Goal: Task Accomplishment & Management: Use online tool/utility

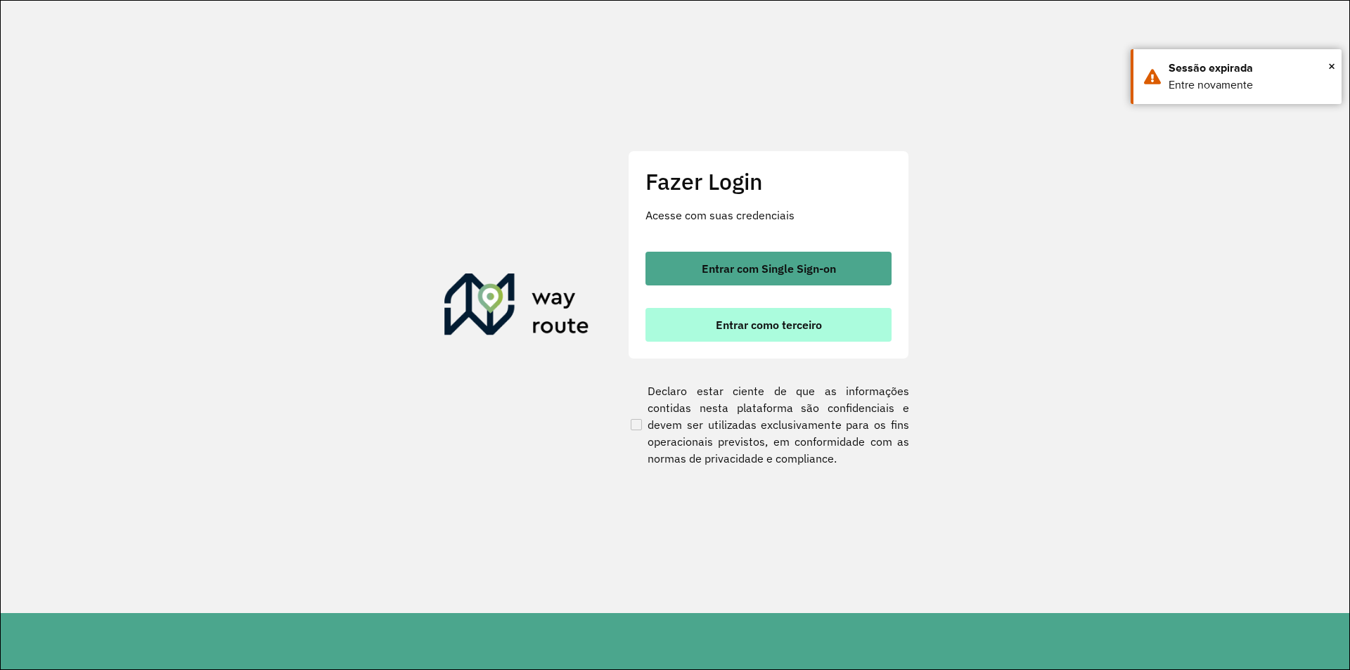
click at [762, 323] on span "Entrar como terceiro" at bounding box center [769, 324] width 106 height 11
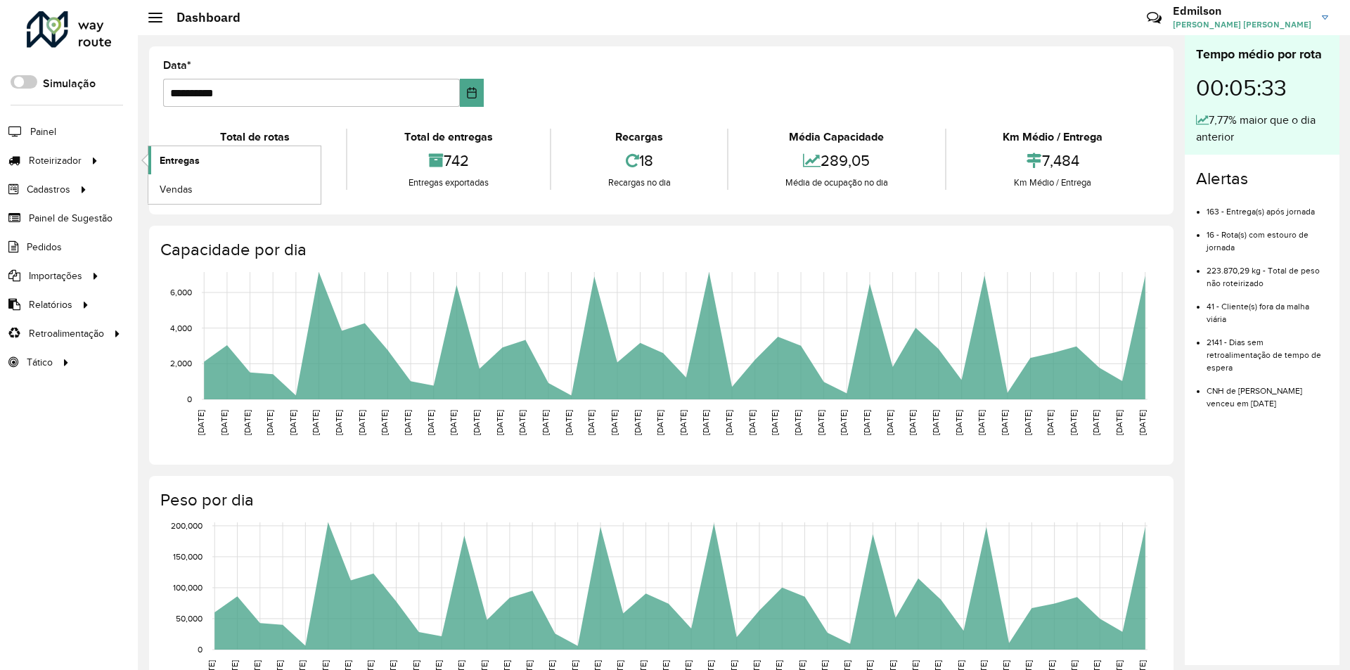
click at [201, 159] on link "Entregas" at bounding box center [234, 160] width 172 height 28
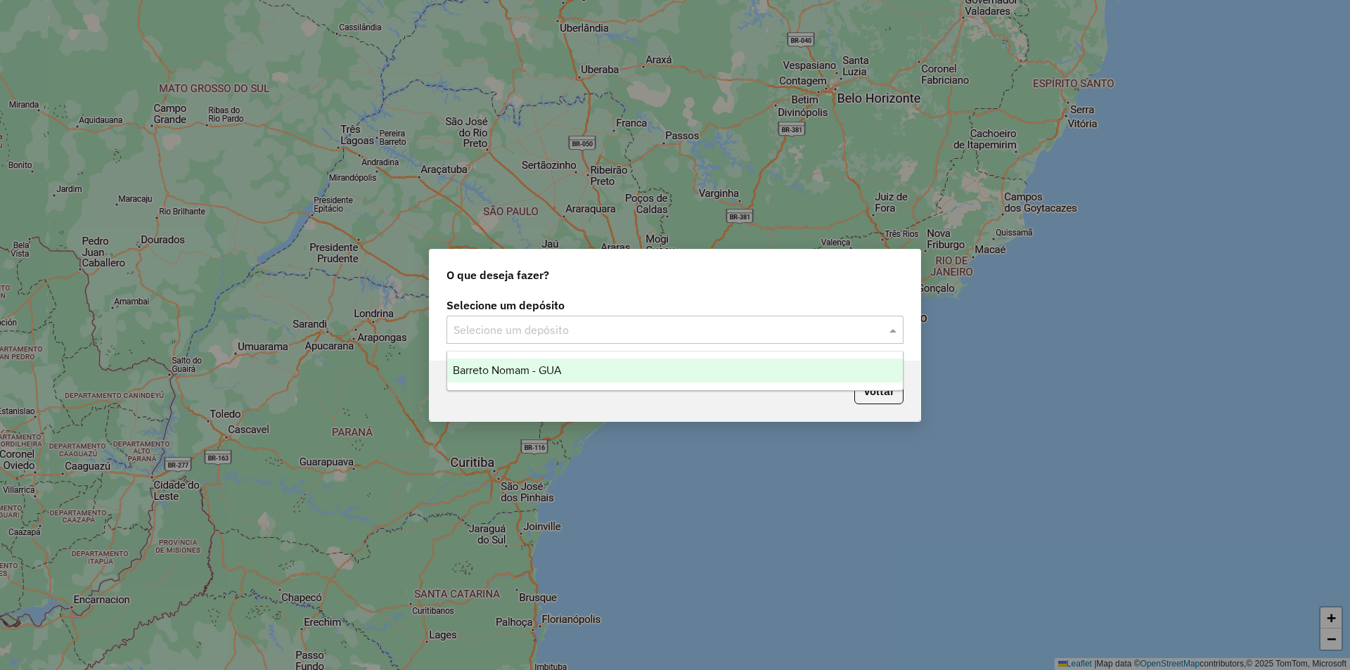
click at [486, 333] on input "text" at bounding box center [660, 330] width 415 height 17
click at [493, 380] on div "Barreto Nomam - GUA" at bounding box center [674, 370] width 455 height 24
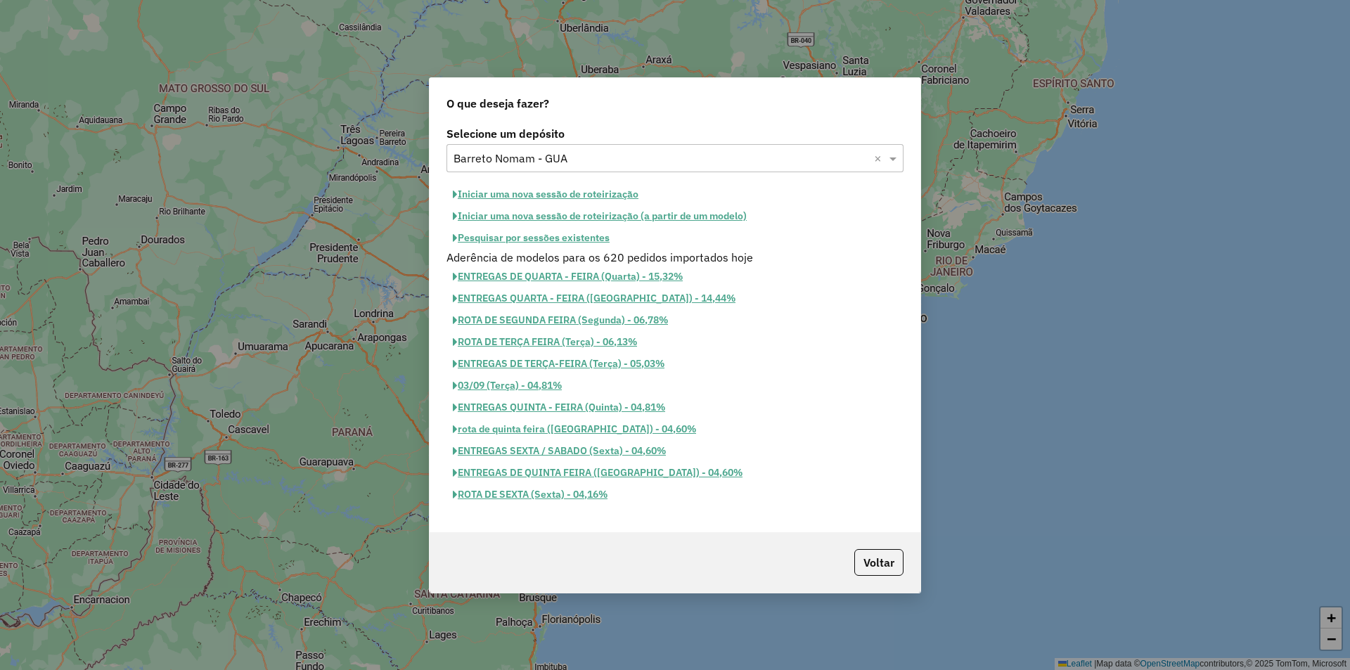
click at [562, 195] on button "Iniciar uma nova sessão de roteirização" at bounding box center [545, 194] width 198 height 22
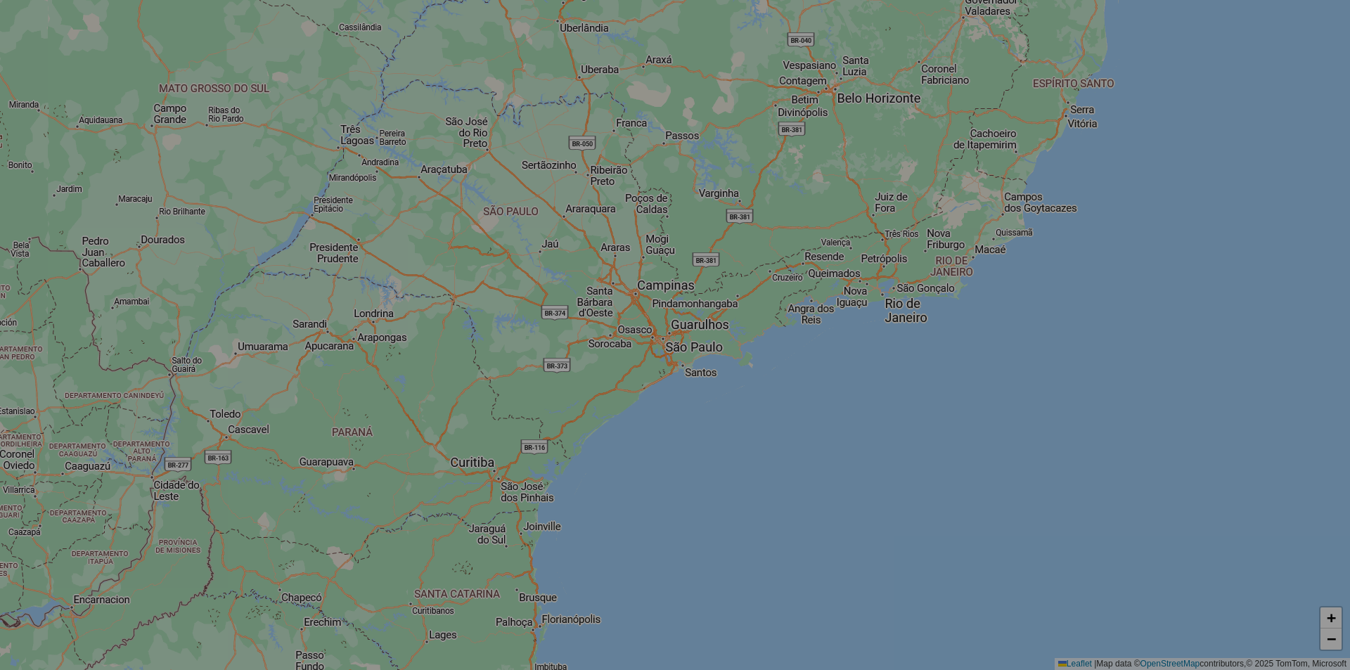
select select "*"
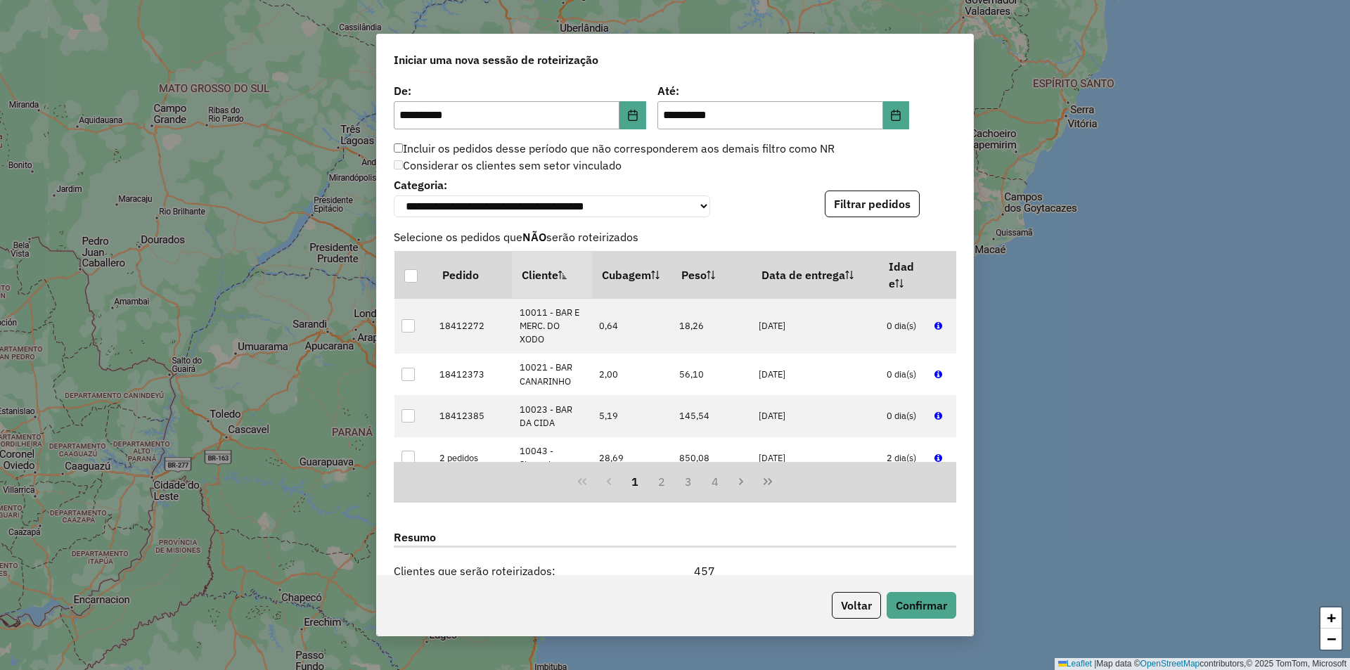
scroll to position [1577, 0]
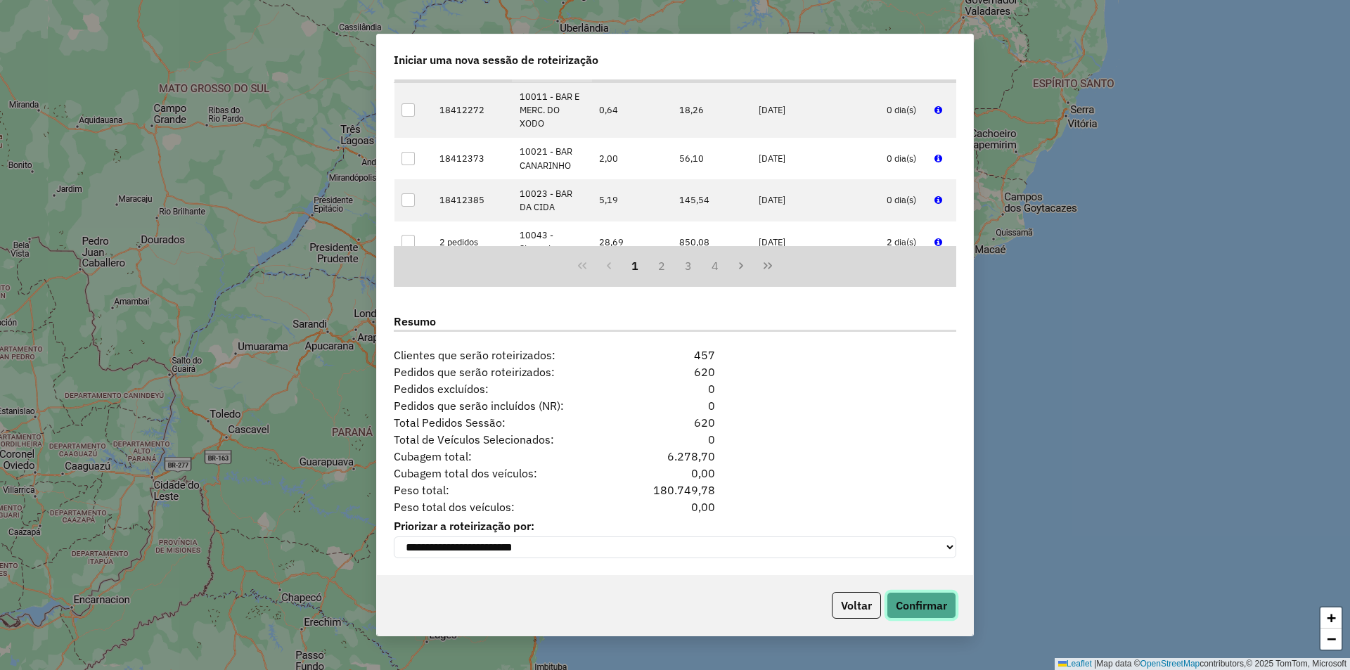
click at [927, 609] on button "Confirmar" at bounding box center [921, 605] width 70 height 27
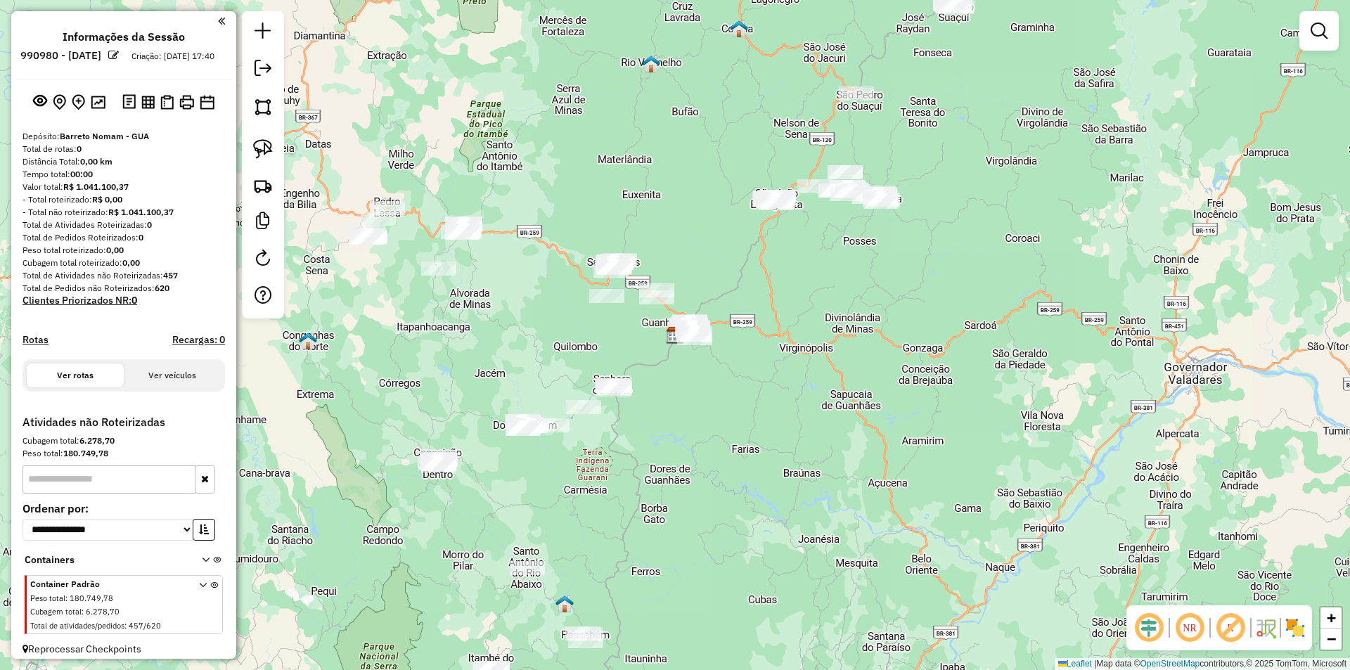
drag, startPoint x: 1028, startPoint y: 202, endPoint x: 902, endPoint y: 77, distance: 177.4
click at [990, 157] on div "Janela de atendimento Grade de atendimento Capacidade Transportadoras Veículos …" at bounding box center [675, 335] width 1350 height 670
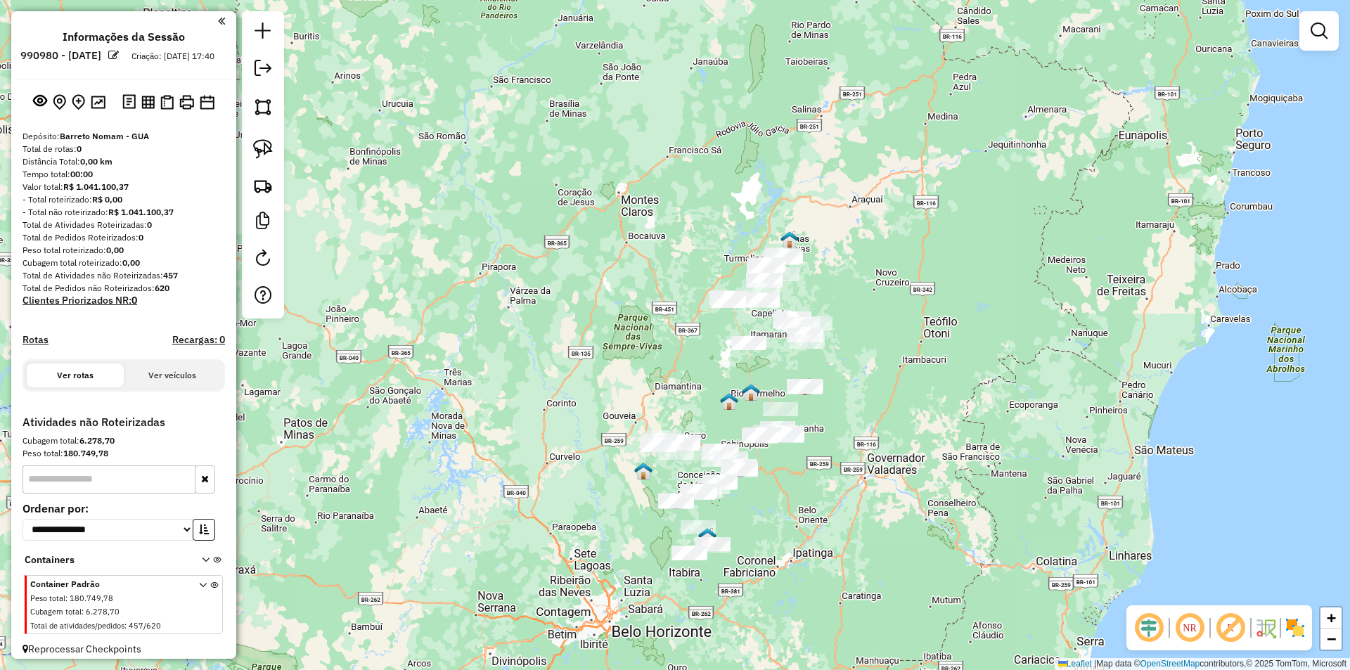
drag, startPoint x: 1010, startPoint y: 295, endPoint x: 830, endPoint y: 351, distance: 188.5
click at [895, 451] on div "Janela de atendimento Grade de atendimento Capacidade Transportadoras Veículos …" at bounding box center [675, 335] width 1350 height 670
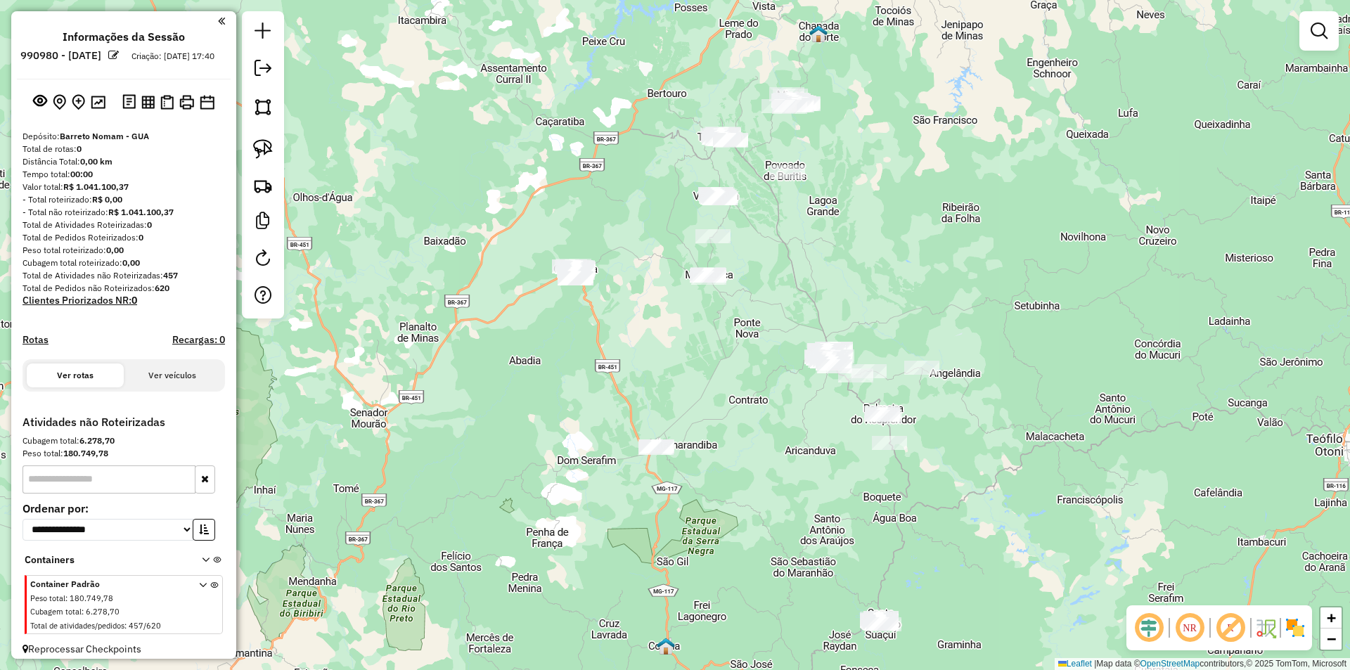
click at [770, 300] on div "Janela de atendimento Grade de atendimento Capacidade Transportadoras Veículos …" at bounding box center [675, 335] width 1350 height 670
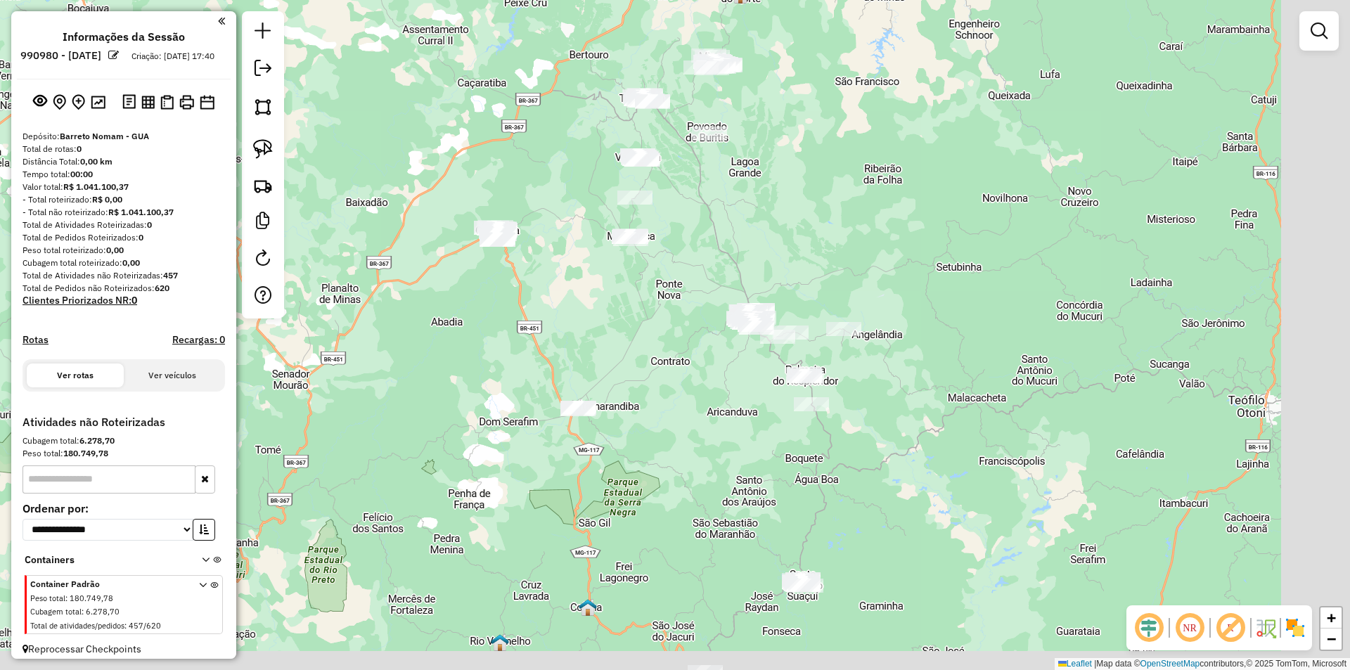
drag, startPoint x: 810, startPoint y: 271, endPoint x: 733, endPoint y: 233, distance: 85.2
click at [733, 233] on div "Janela de atendimento Grade de atendimento Capacidade Transportadoras Veículos …" at bounding box center [675, 335] width 1350 height 670
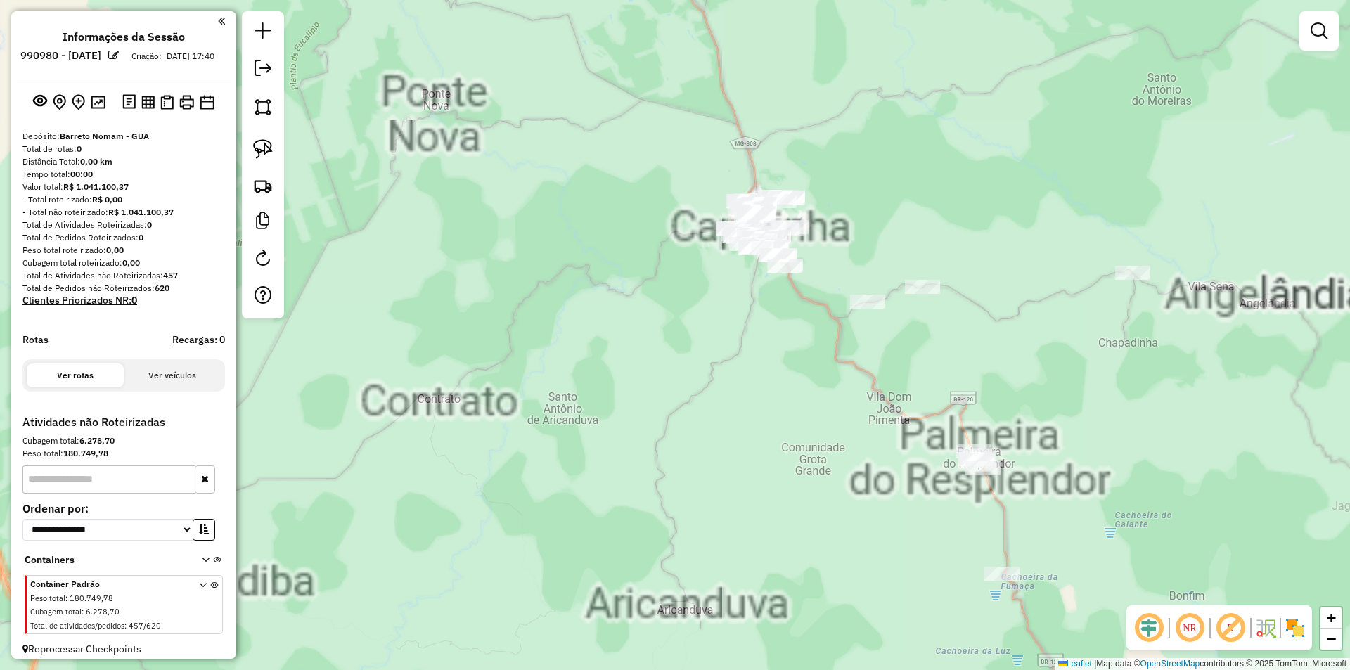
click at [772, 362] on div "Janela de atendimento Grade de atendimento Capacidade Transportadoras Veículos …" at bounding box center [675, 335] width 1350 height 670
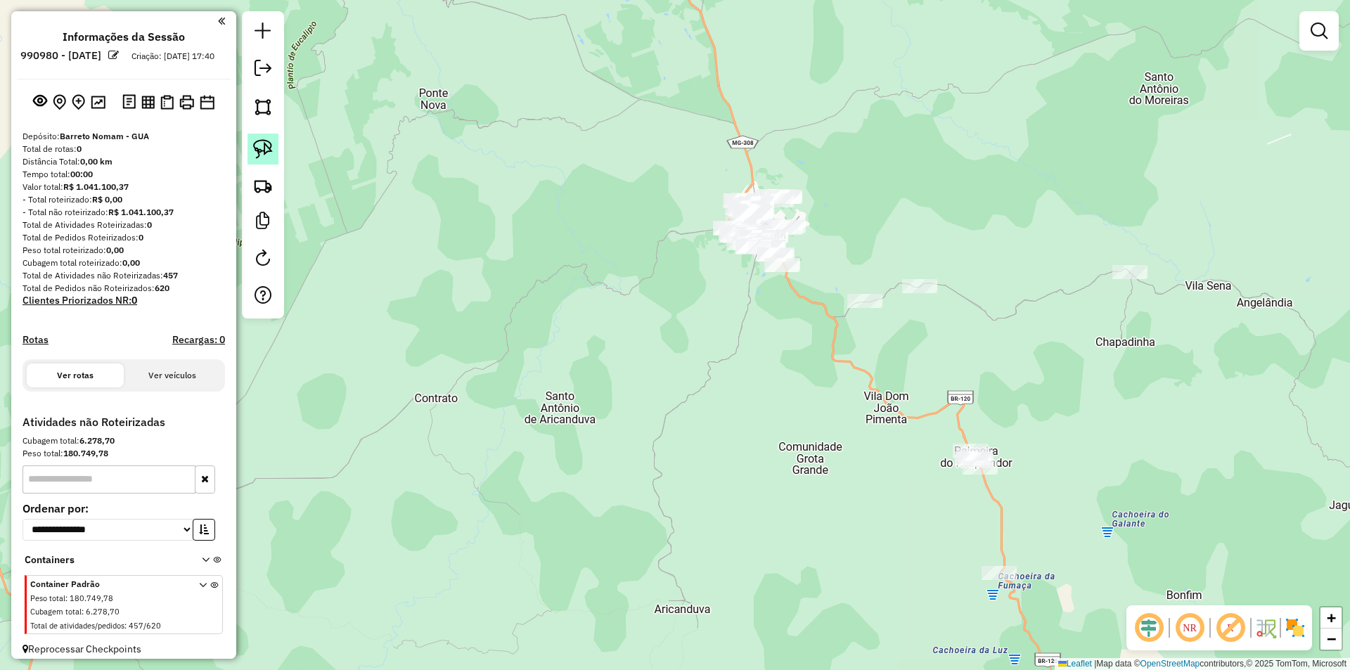
click at [276, 141] on link at bounding box center [262, 149] width 31 height 31
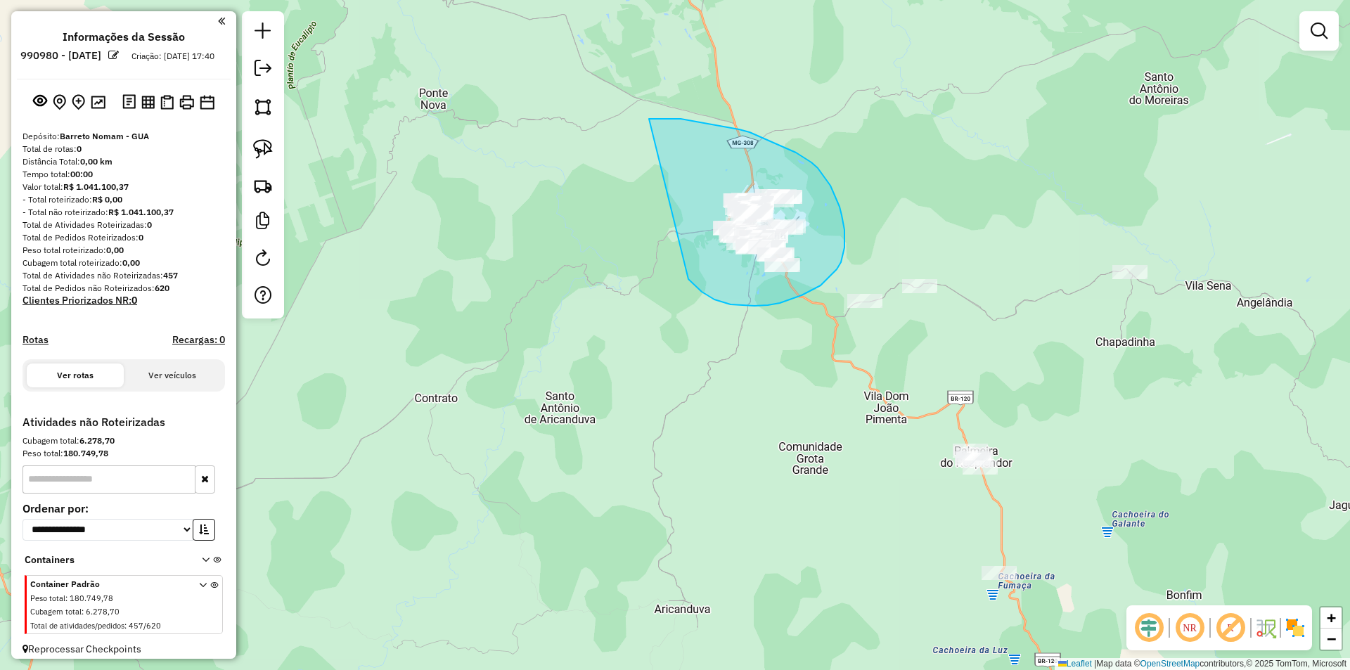
drag, startPoint x: 714, startPoint y: 299, endPoint x: 645, endPoint y: 119, distance: 193.3
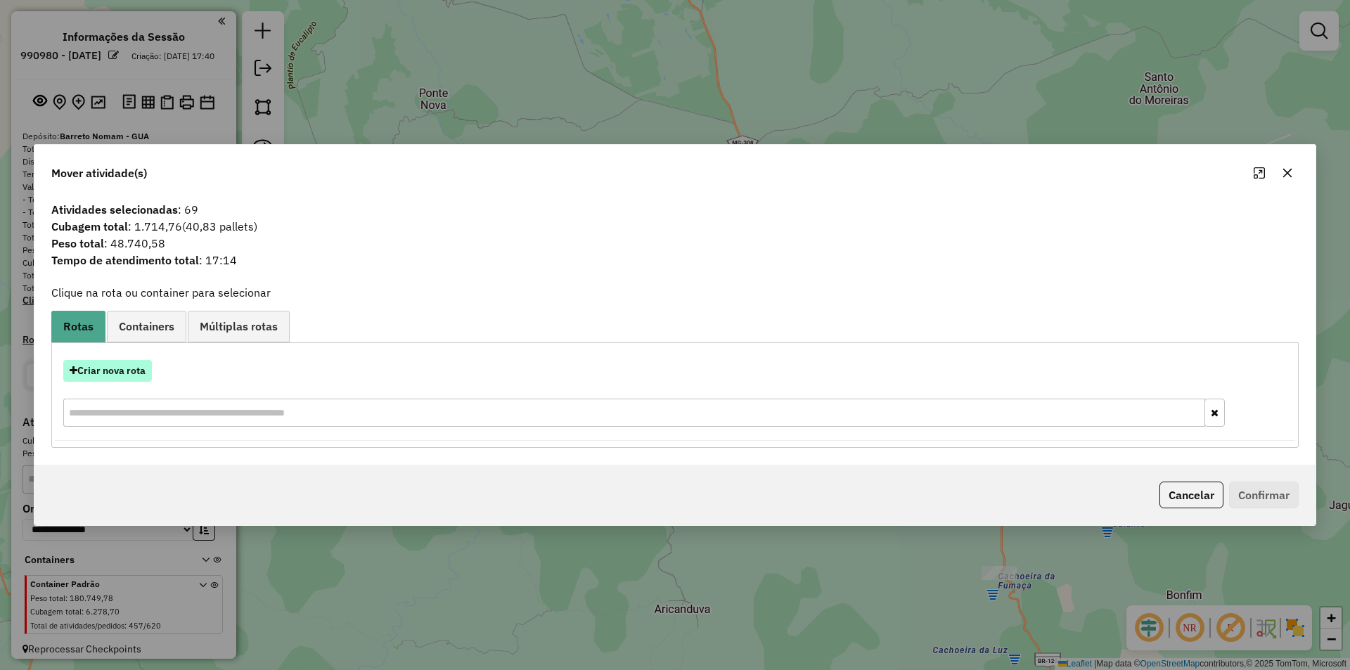
click at [128, 365] on button "Criar nova rota" at bounding box center [107, 371] width 89 height 22
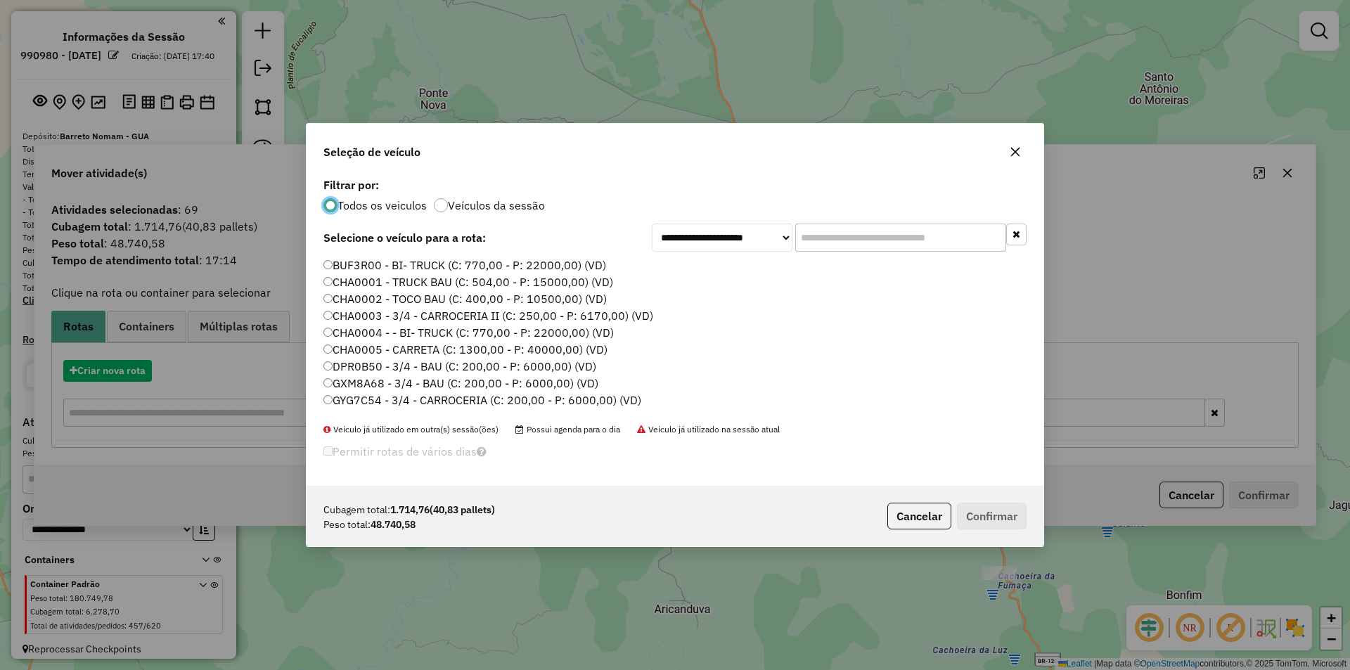
scroll to position [8, 4]
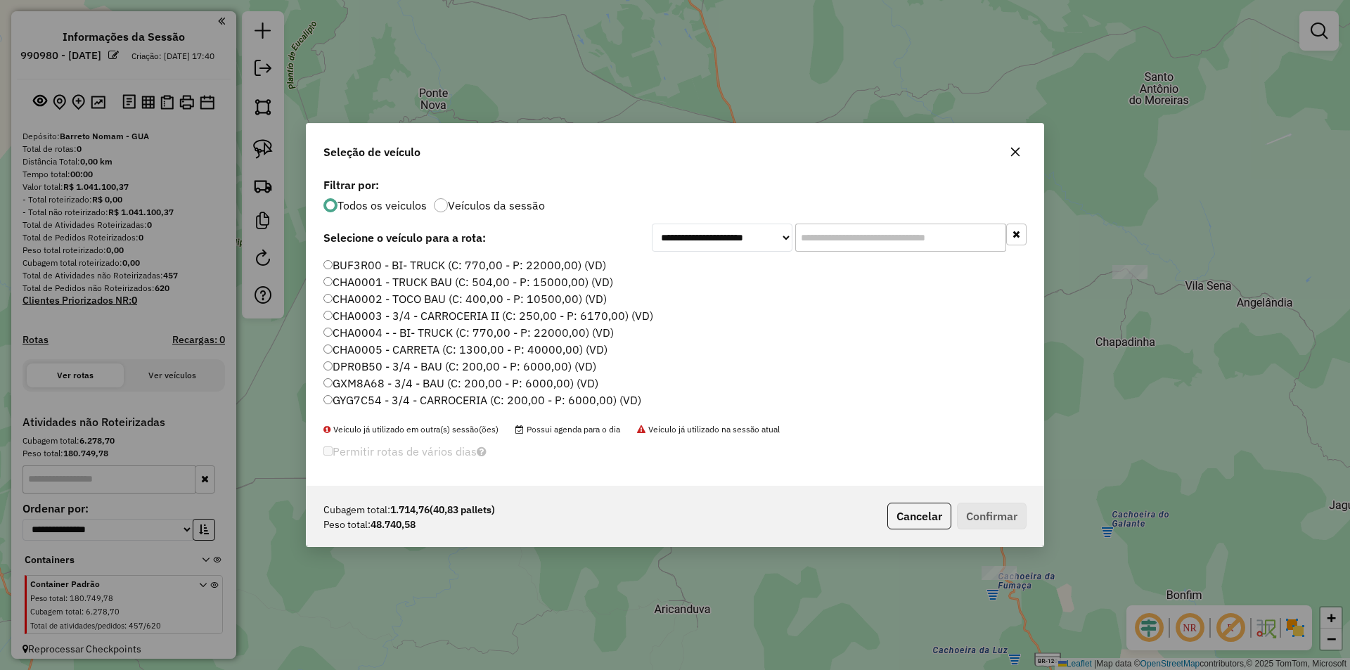
click at [366, 299] on label "CHA0002 - TOCO BAU (C: 400,00 - P: 10500,00) (VD)" at bounding box center [464, 298] width 283 height 17
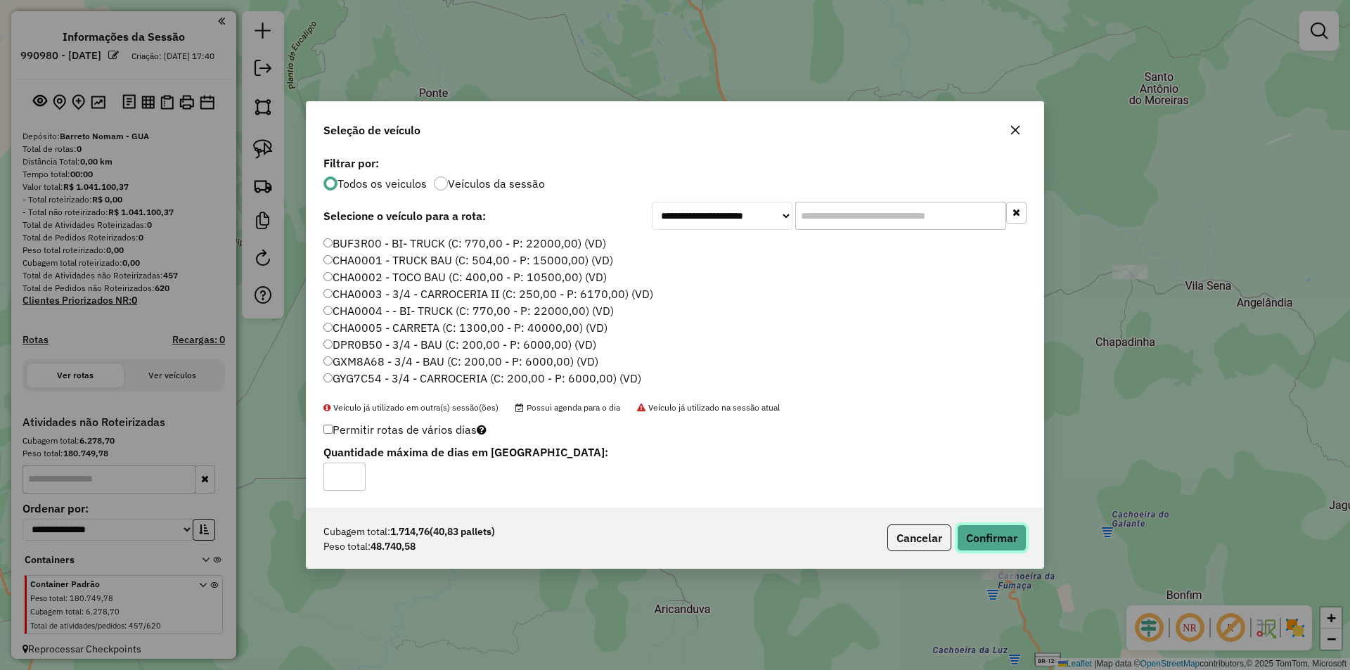
click at [985, 538] on button "Confirmar" at bounding box center [992, 537] width 70 height 27
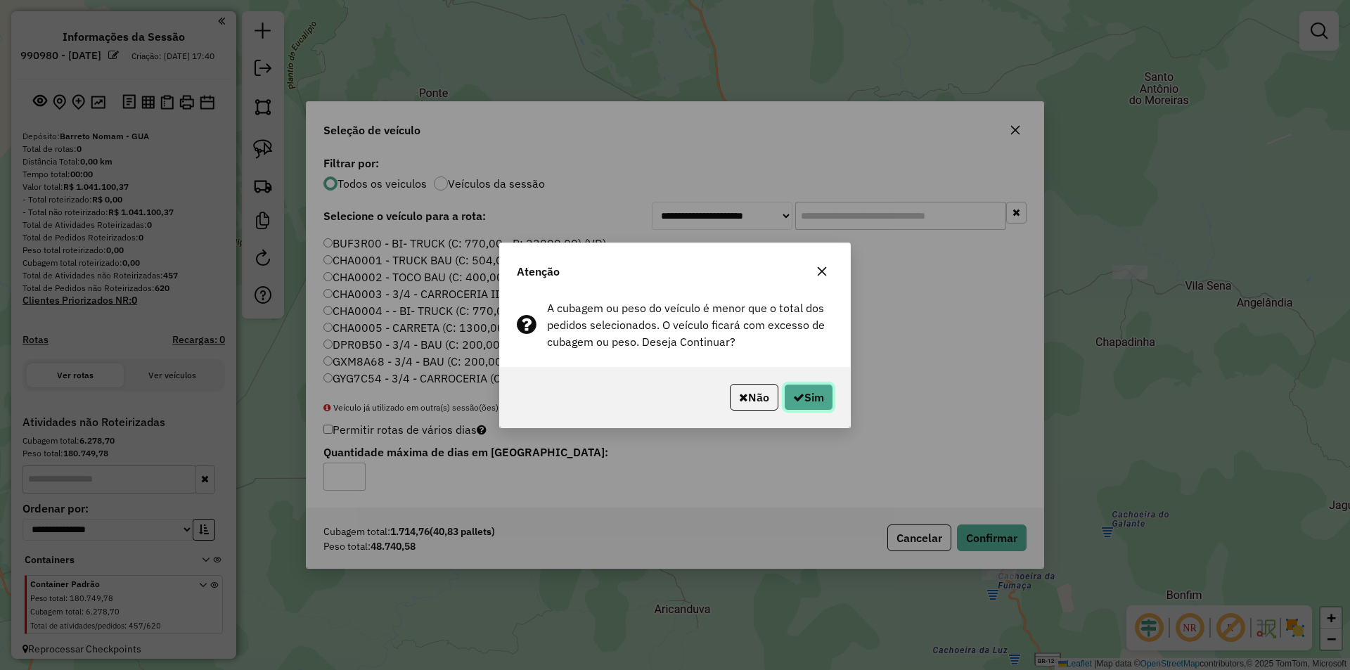
click at [813, 401] on button "Sim" at bounding box center [808, 397] width 49 height 27
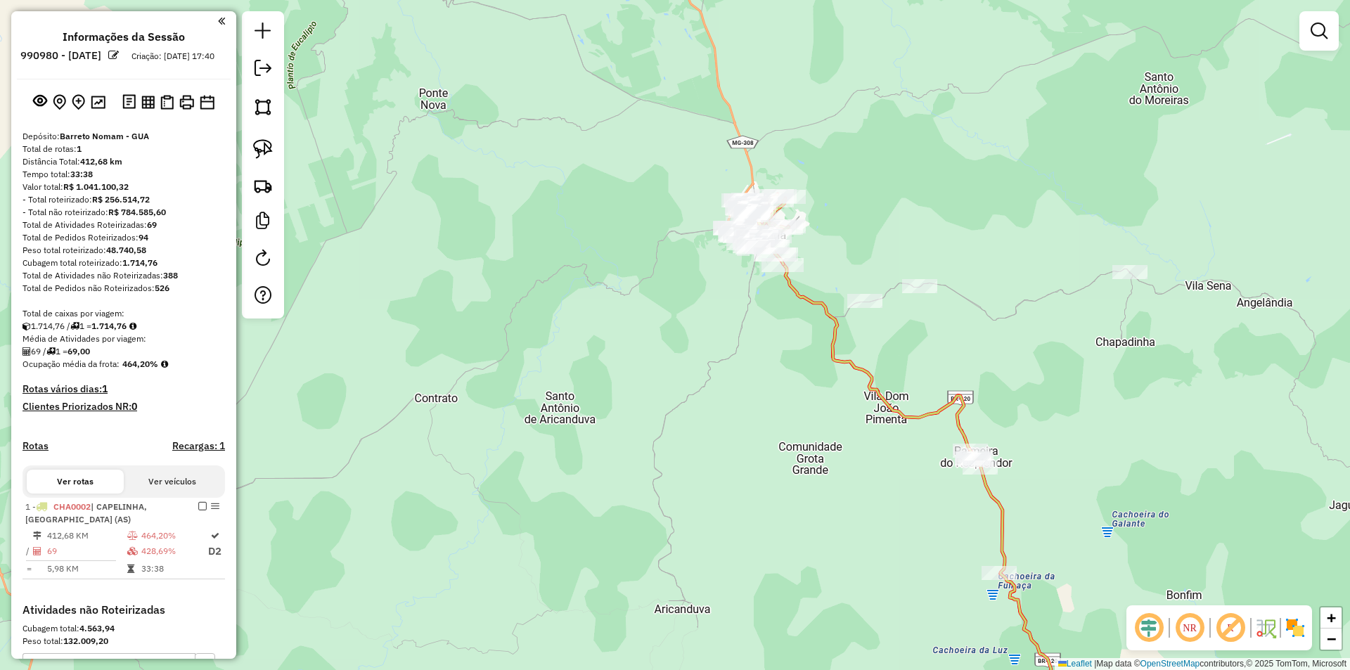
click at [831, 339] on icon at bounding box center [924, 492] width 313 height 491
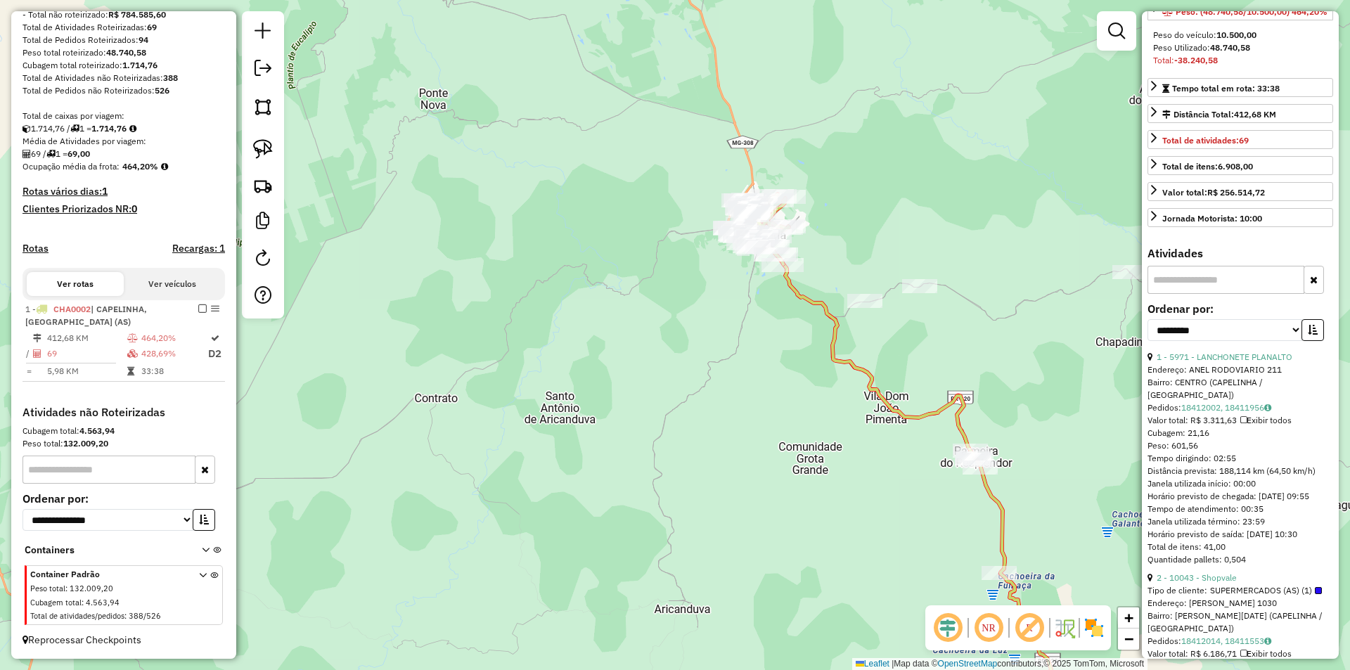
scroll to position [281, 0]
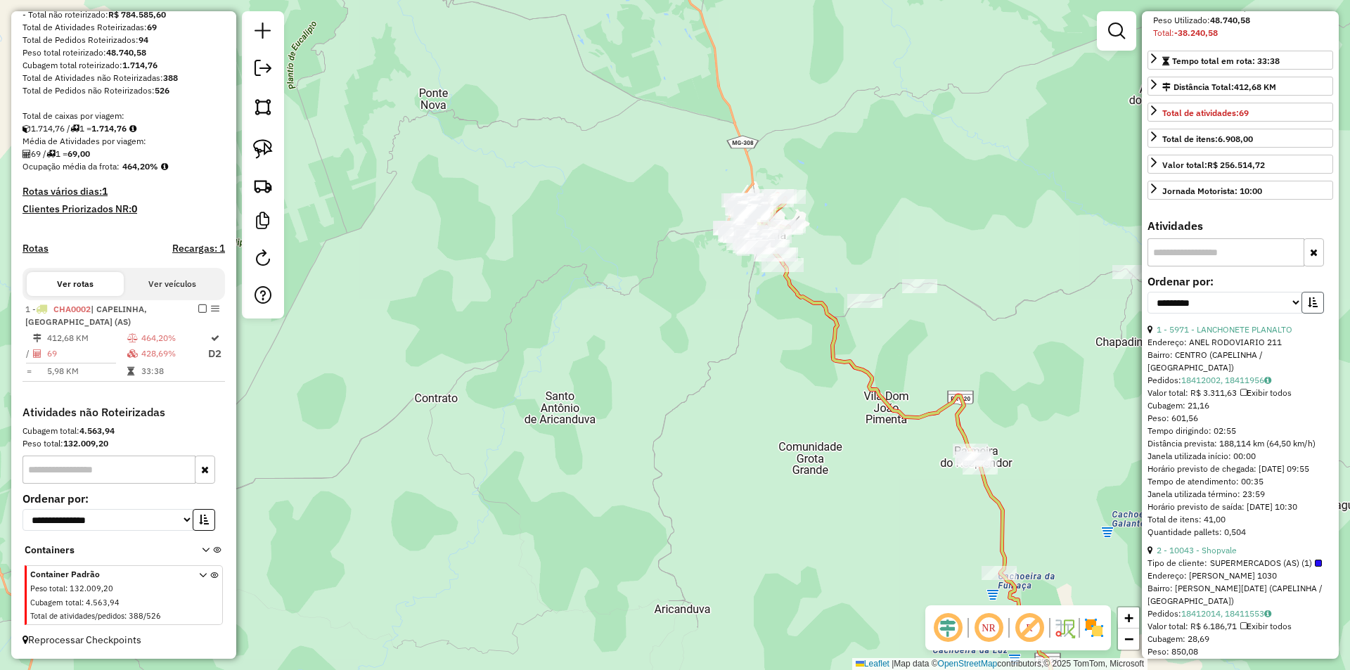
click at [1309, 313] on button "button" at bounding box center [1312, 303] width 22 height 22
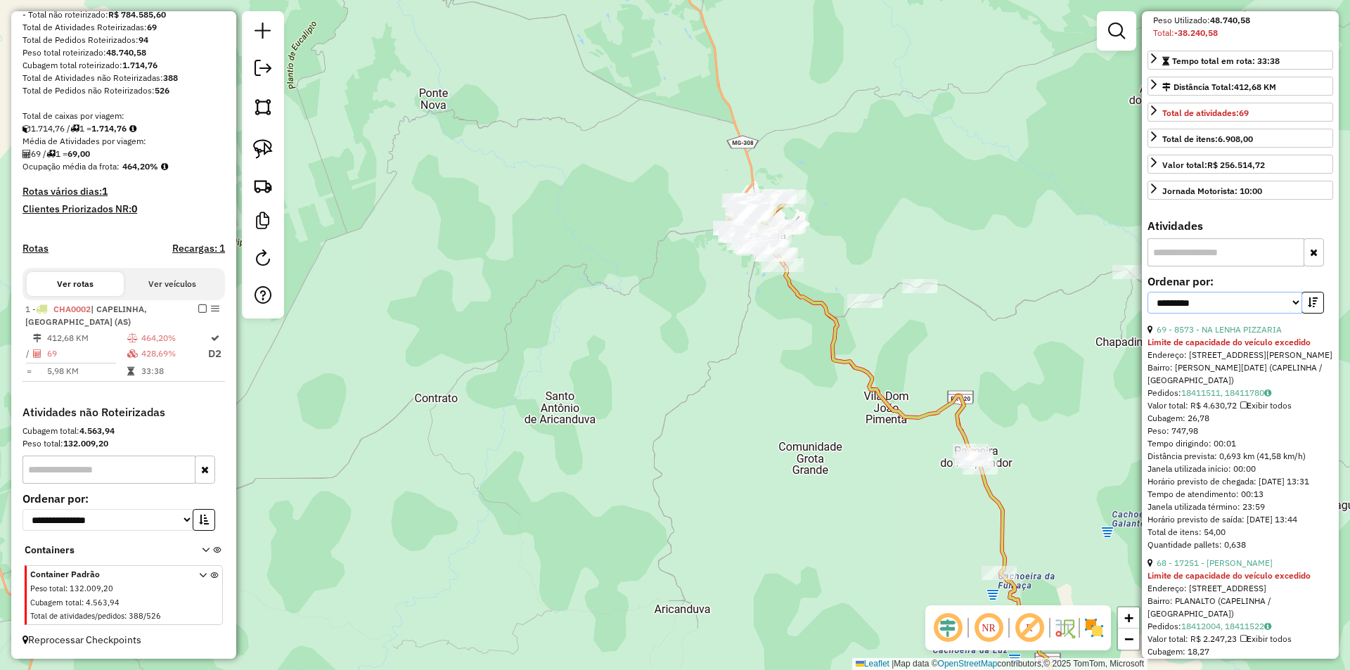
click at [1292, 313] on select "**********" at bounding box center [1224, 303] width 155 height 22
select select "*********"
click at [1147, 313] on select "**********" at bounding box center [1224, 303] width 155 height 22
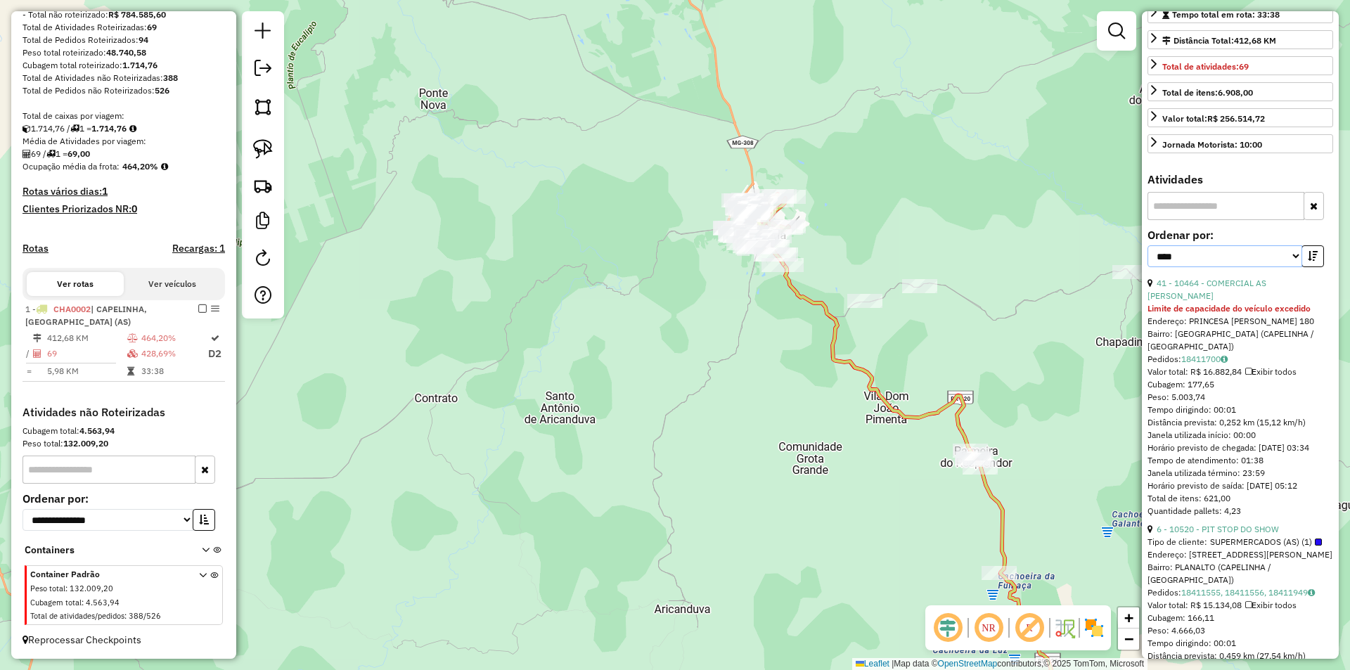
scroll to position [351, 0]
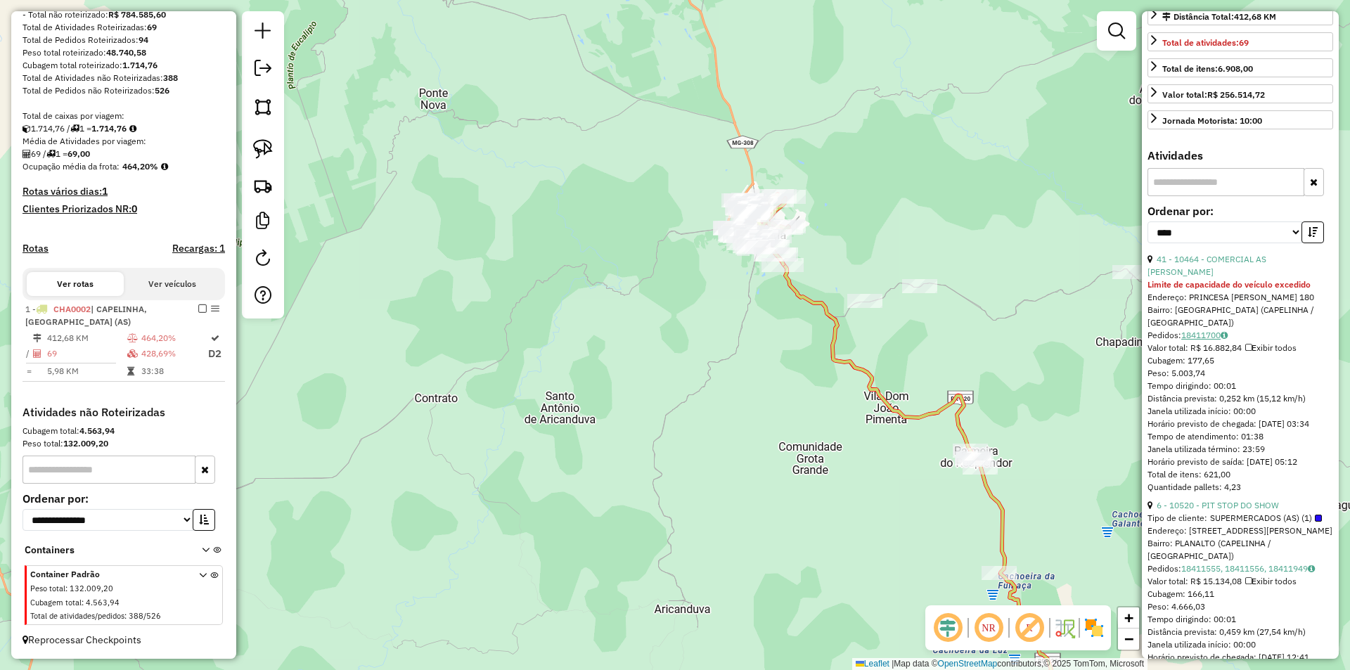
click at [1201, 340] on link "18411700" at bounding box center [1204, 335] width 46 height 11
click at [1218, 277] on link "41 - 10464 - COMERCIAL AS ANTONIA" at bounding box center [1206, 265] width 119 height 23
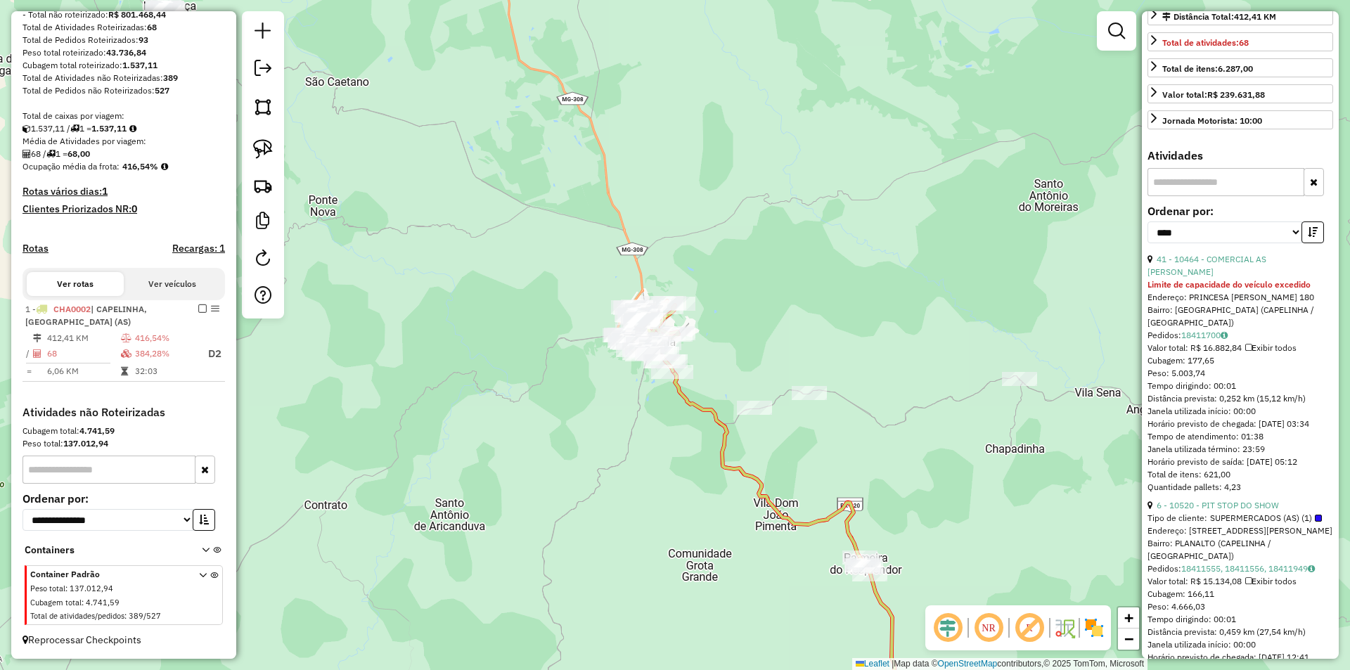
click at [726, 429] on icon at bounding box center [794, 554] width 242 height 366
click at [1230, 264] on link "63 - 10520 - PIT STOP DO SHOW" at bounding box center [1219, 259] width 127 height 11
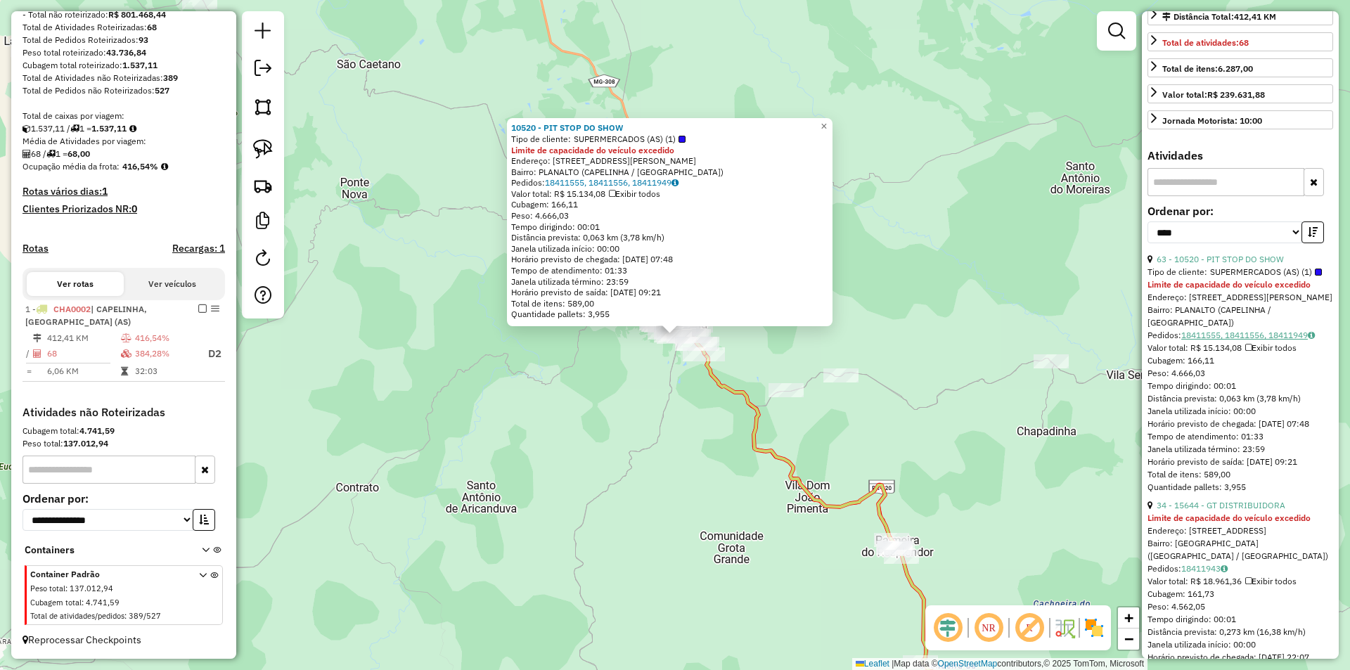
click at [1232, 340] on link "18411555, 18411556, 18411949" at bounding box center [1248, 335] width 134 height 11
click at [1205, 264] on link "63 - 10520 - PIT STOP DO SHOW" at bounding box center [1219, 259] width 127 height 11
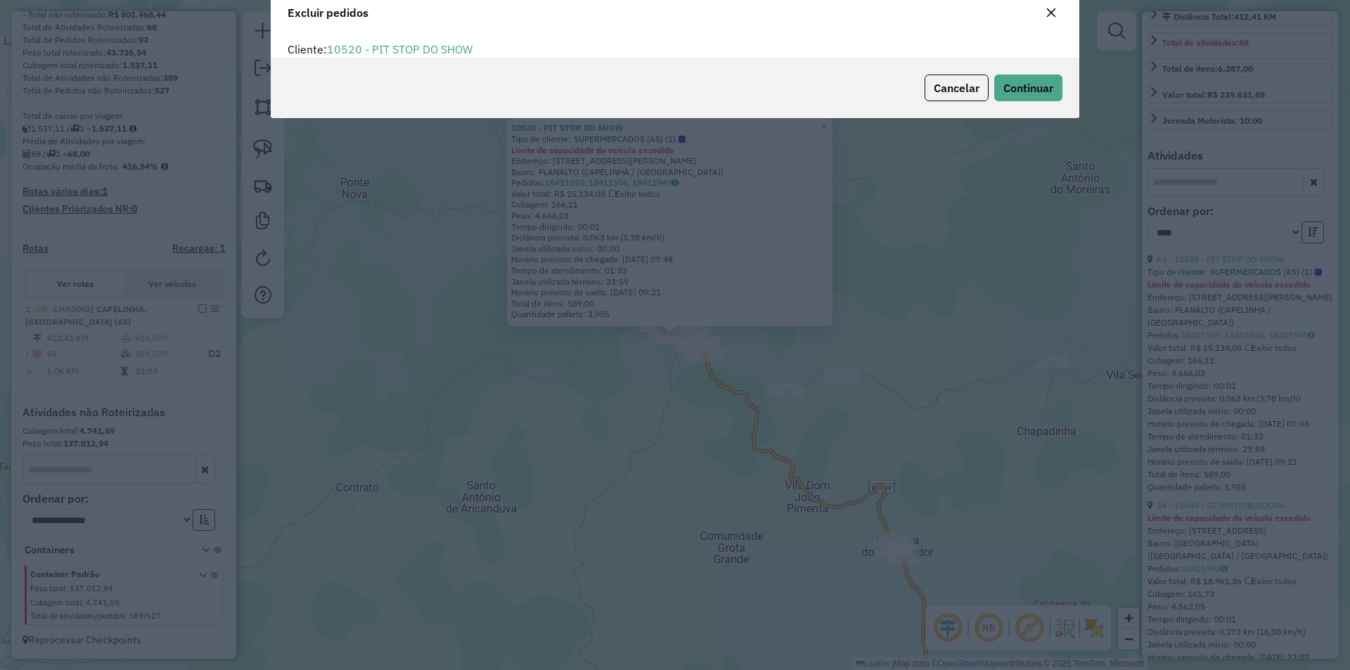
scroll to position [8, 4]
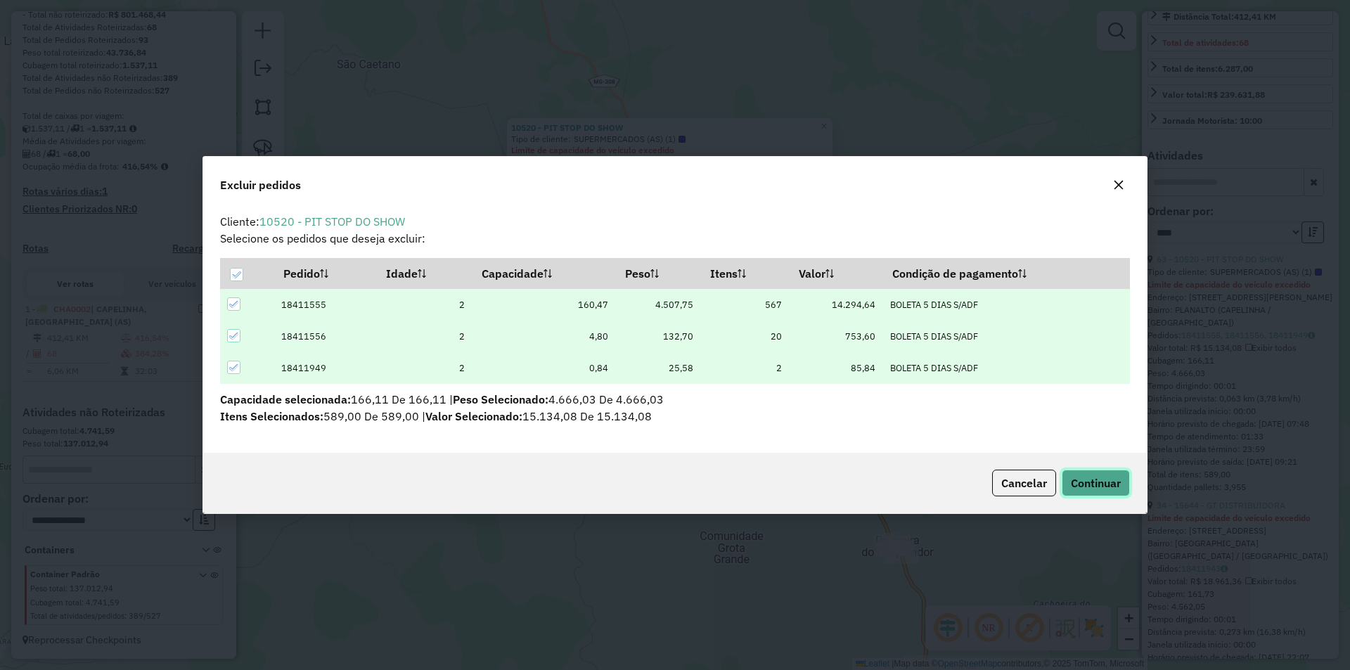
click at [1089, 477] on span "Continuar" at bounding box center [1095, 483] width 50 height 14
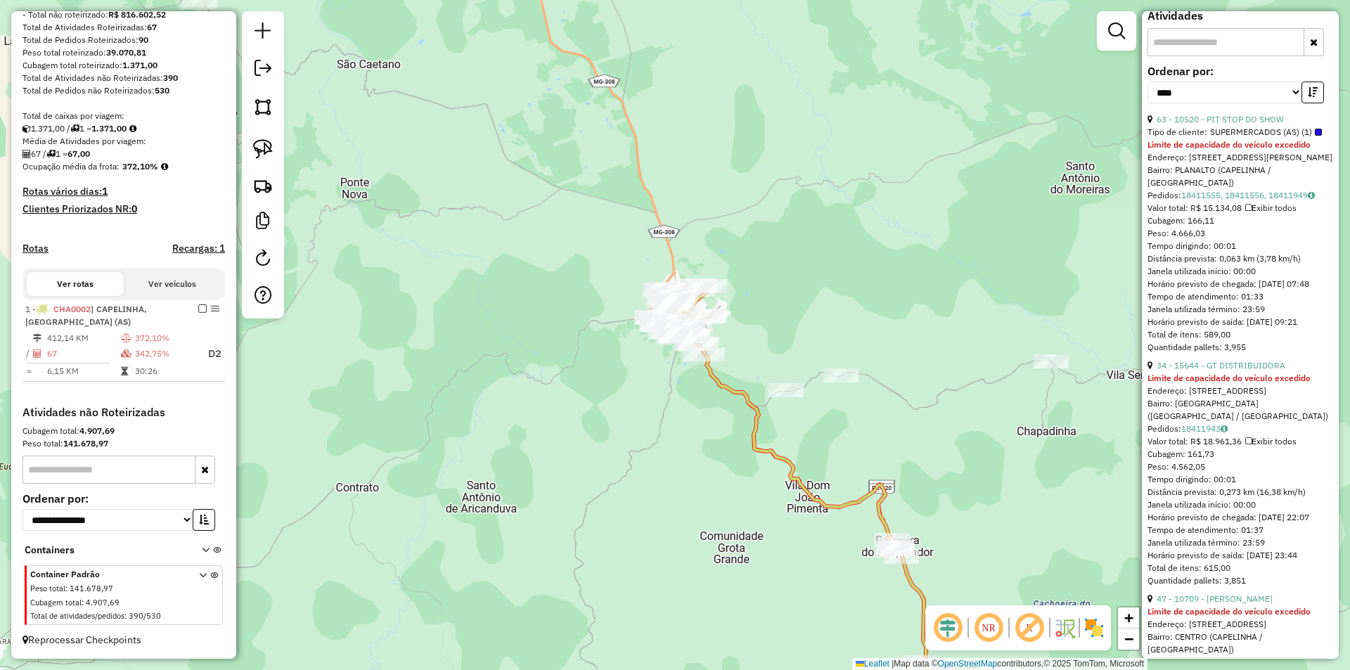
scroll to position [492, 0]
click at [752, 429] on icon at bounding box center [825, 536] width 270 height 401
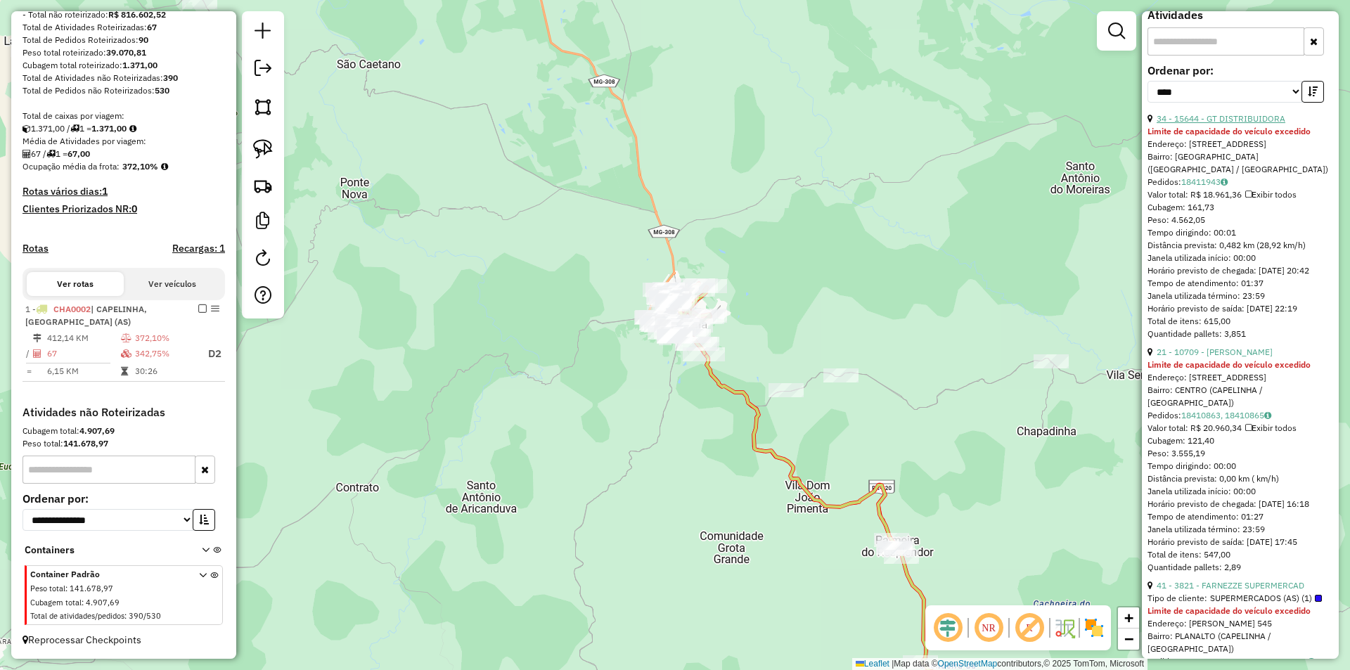
click at [1250, 124] on link "34 - 15644 - GT DISTRIBUIDORA" at bounding box center [1220, 118] width 129 height 11
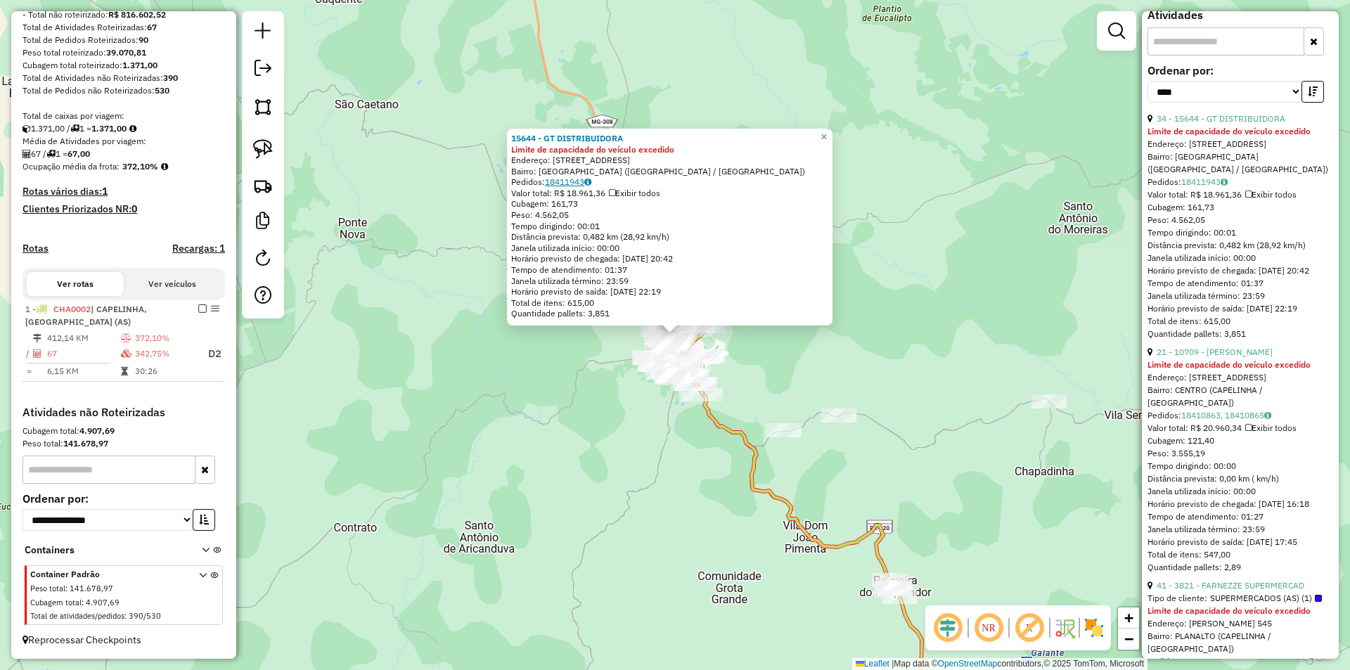
click at [571, 183] on link "18411943" at bounding box center [568, 181] width 46 height 11
click at [1231, 112] on div "**********" at bounding box center [1240, 88] width 186 height 47
click at [1232, 124] on link "34 - 15644 - GT DISTRIBUIDORA" at bounding box center [1220, 118] width 129 height 11
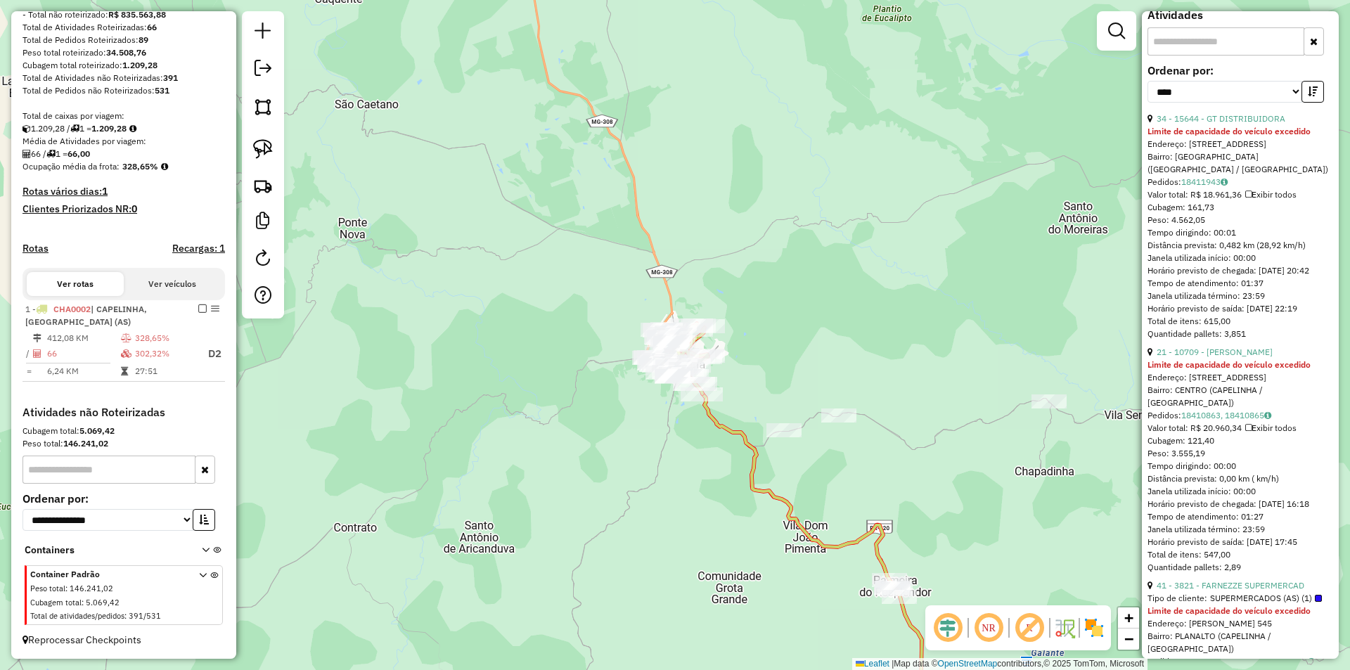
click at [727, 425] on icon at bounding box center [820, 566] width 236 height 344
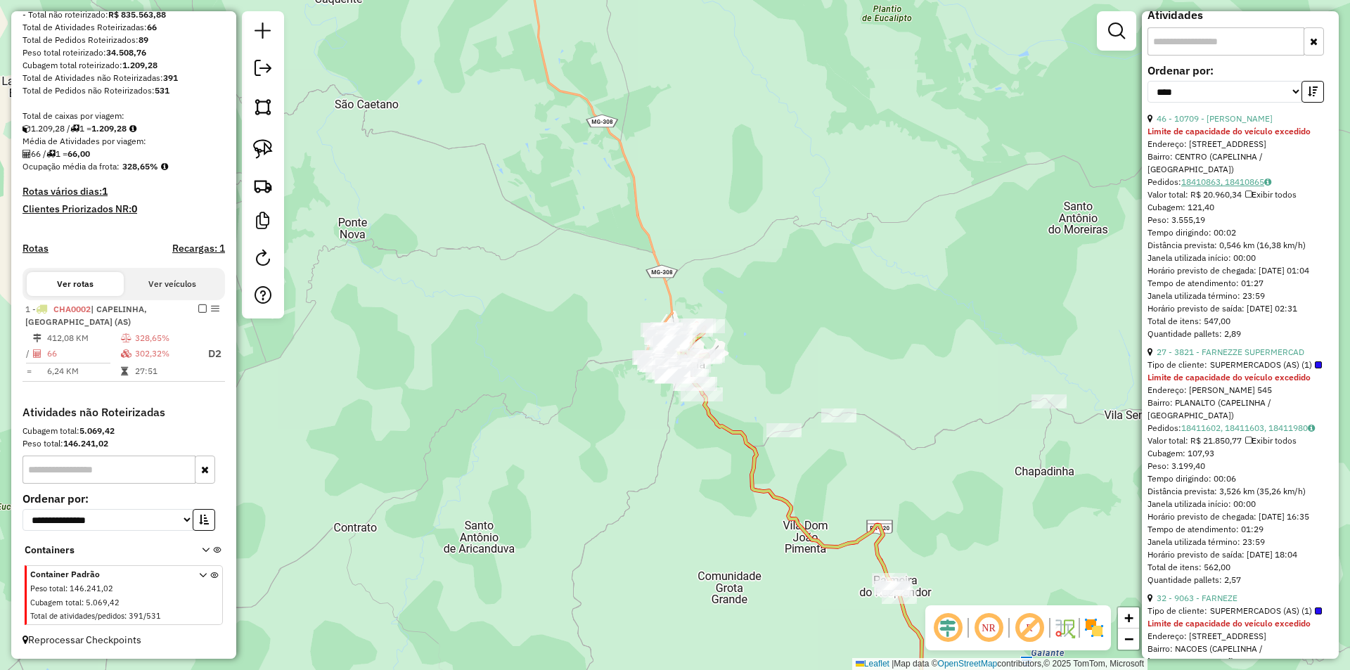
click at [1216, 187] on link "18410863, 18410865" at bounding box center [1226, 181] width 90 height 11
click at [1230, 124] on link "46 - 10709 - JOSE SILVA" at bounding box center [1214, 118] width 116 height 11
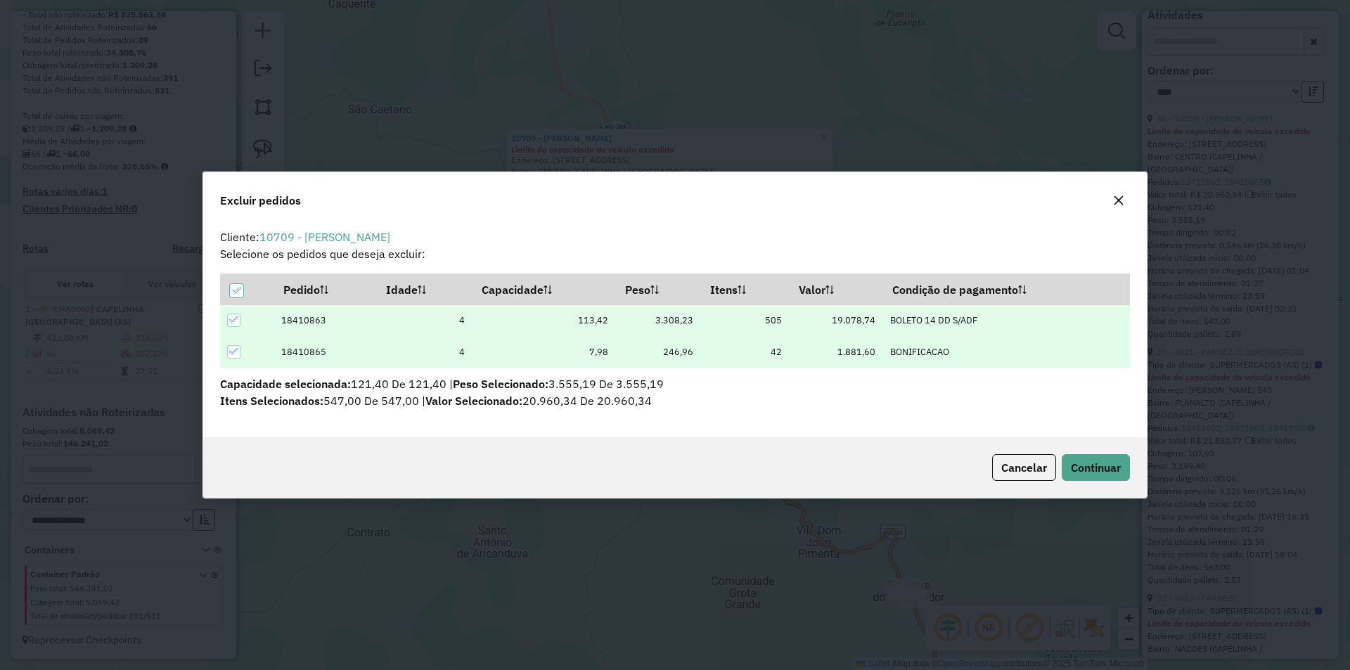
scroll to position [8, 4]
click at [1115, 477] on button "Continuar" at bounding box center [1095, 467] width 68 height 27
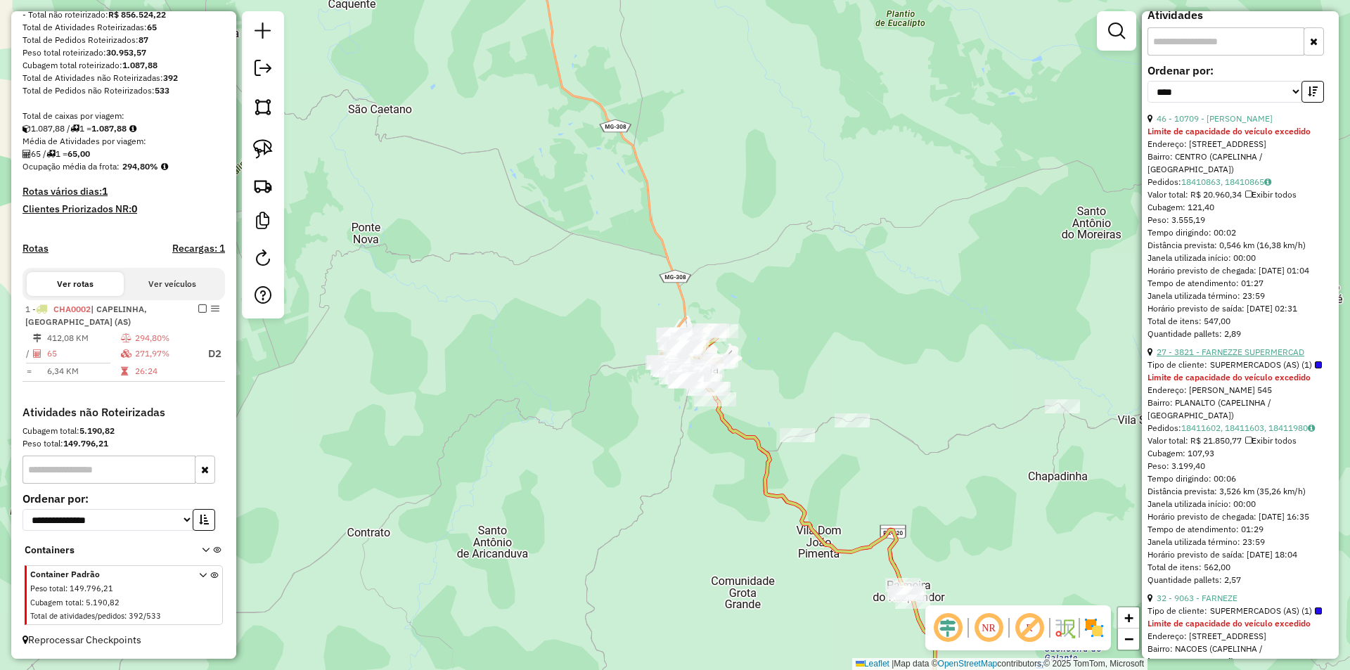
click at [1235, 357] on link "27 - 3821 - FARNEZZE SUPERMERCAD" at bounding box center [1230, 352] width 148 height 11
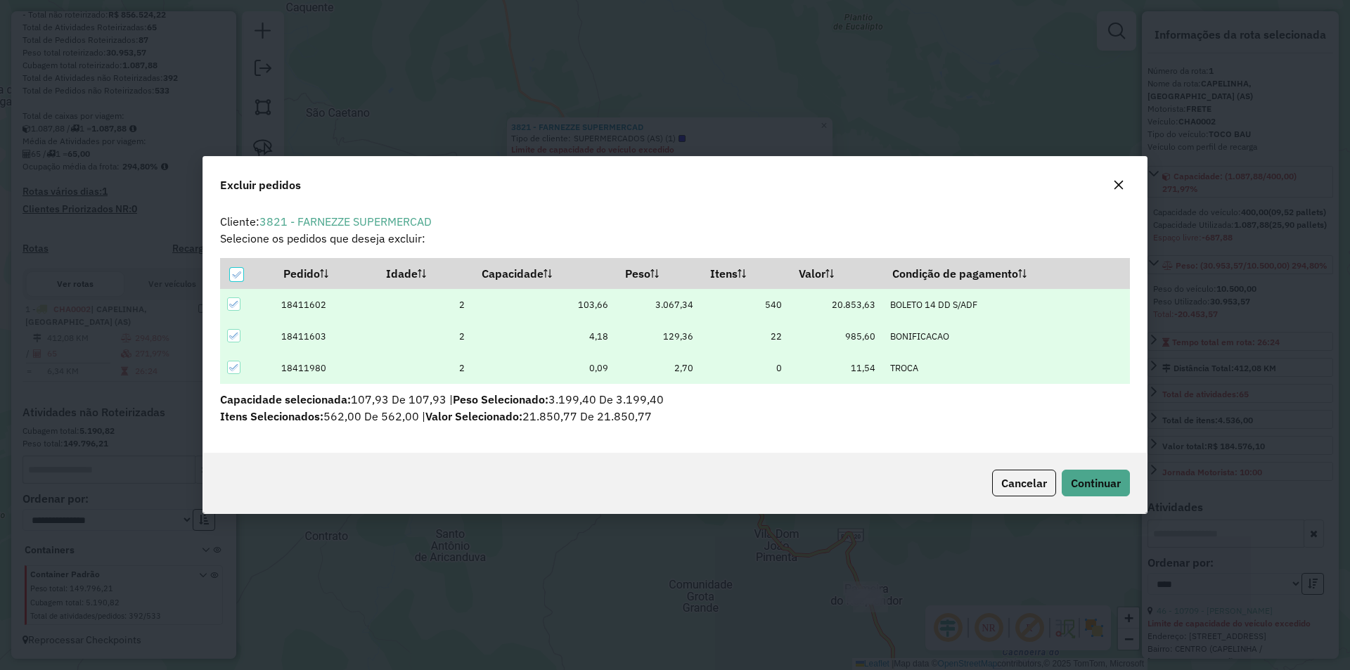
scroll to position [0, 0]
click at [1093, 488] on span "Continuar" at bounding box center [1095, 483] width 50 height 14
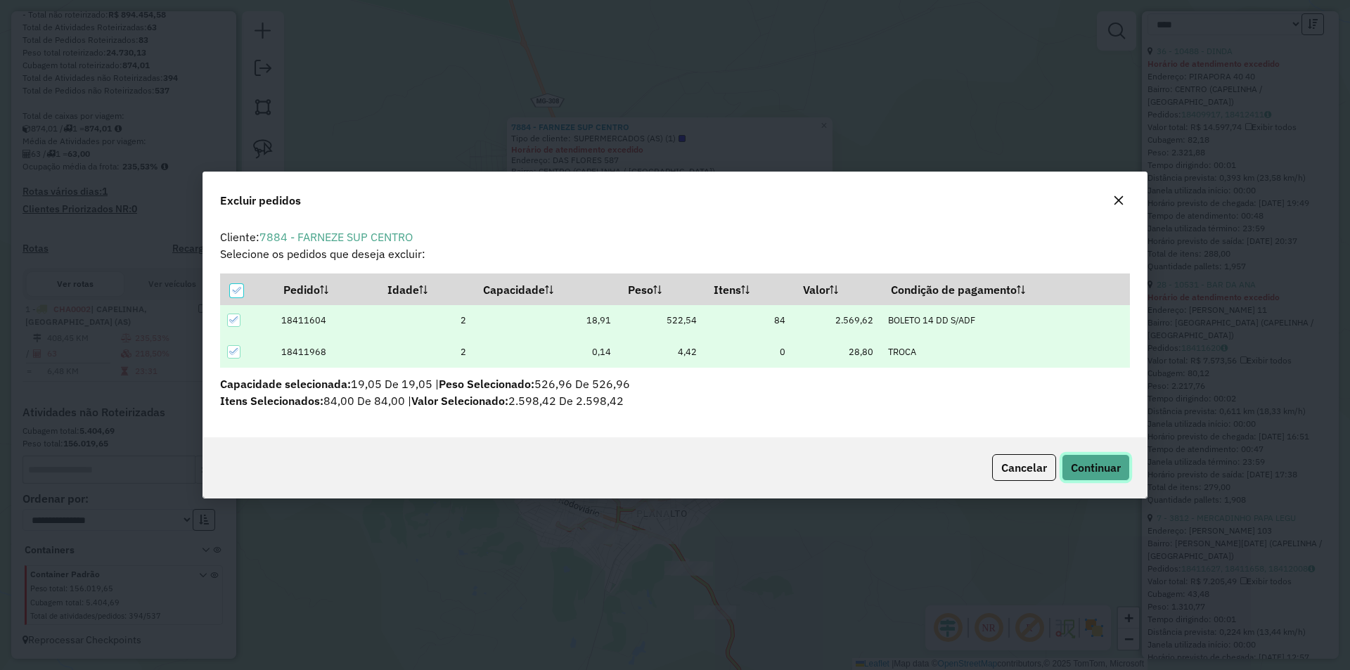
drag, startPoint x: 1092, startPoint y: 470, endPoint x: 1087, endPoint y: 463, distance: 8.0
click at [1089, 469] on span "Continuar" at bounding box center [1095, 467] width 50 height 14
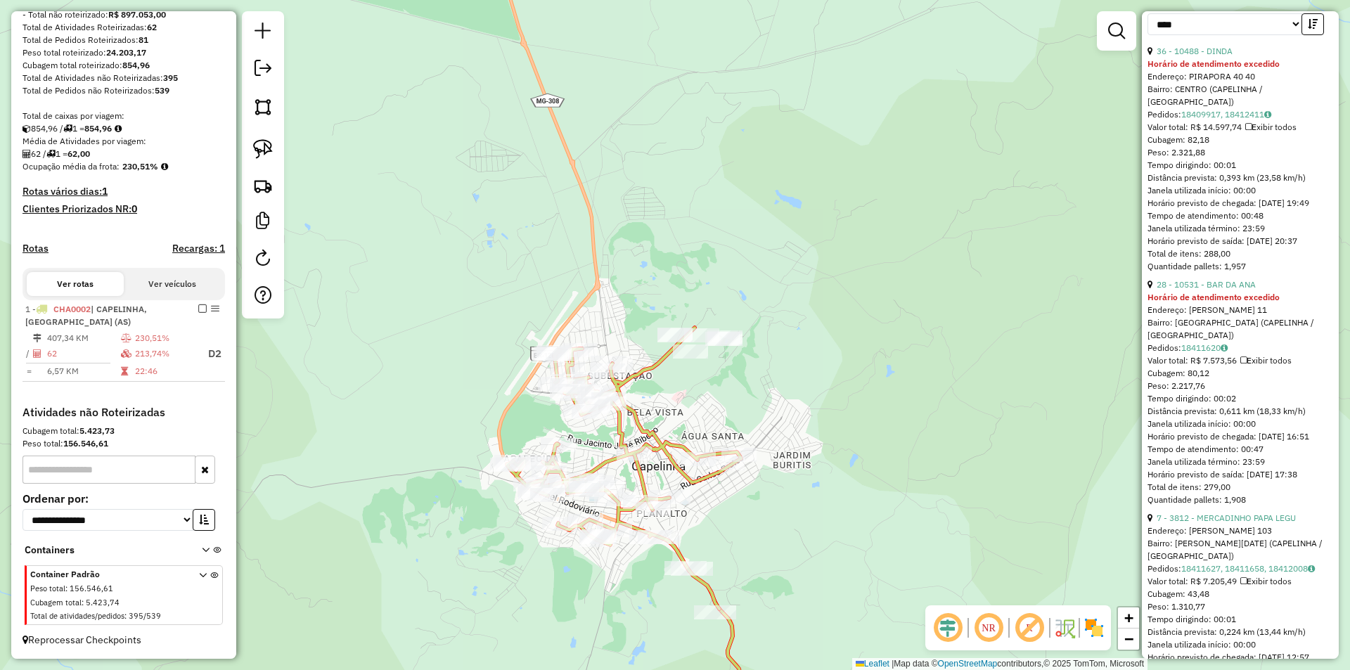
click at [661, 358] on icon at bounding box center [624, 468] width 234 height 281
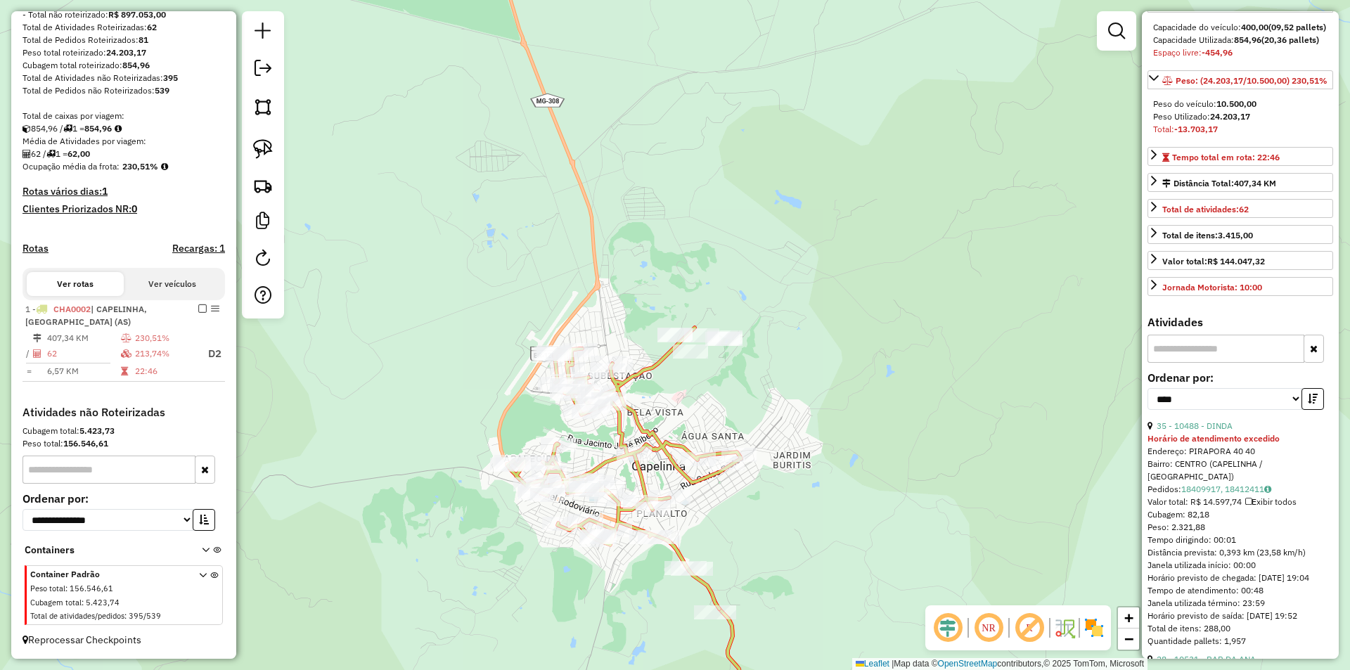
scroll to position [125, 0]
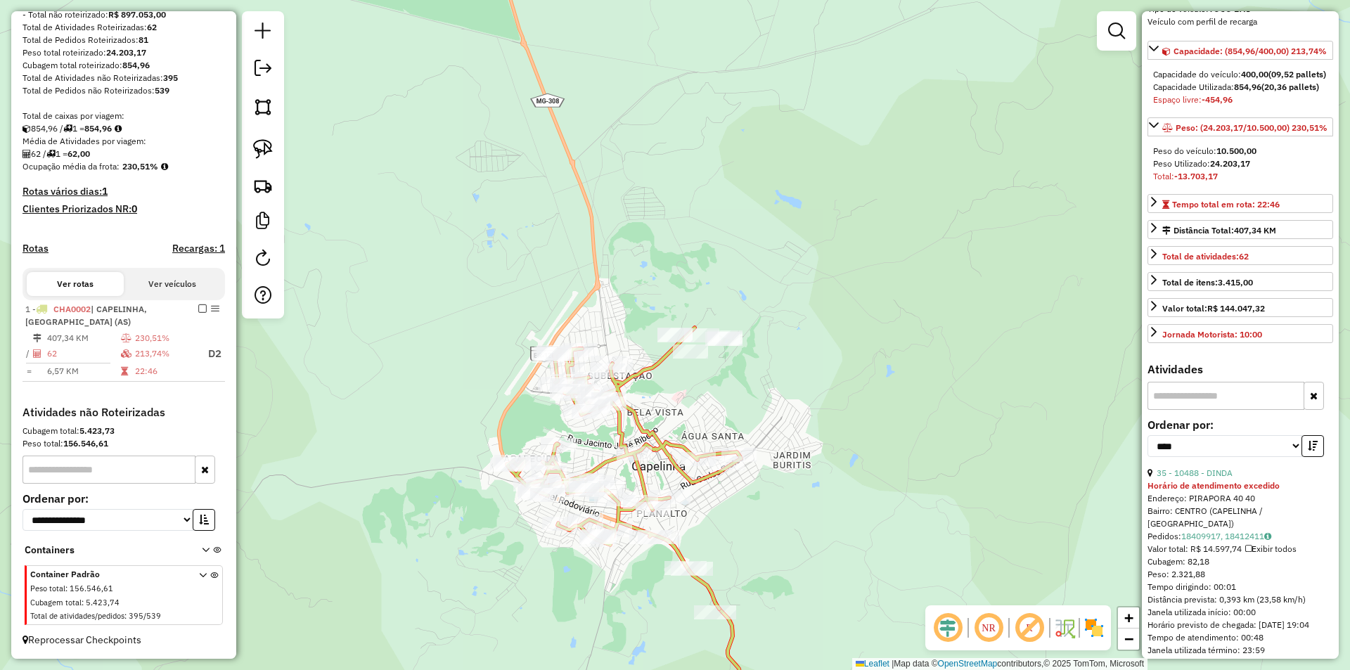
click at [697, 477] on icon at bounding box center [624, 468] width 234 height 281
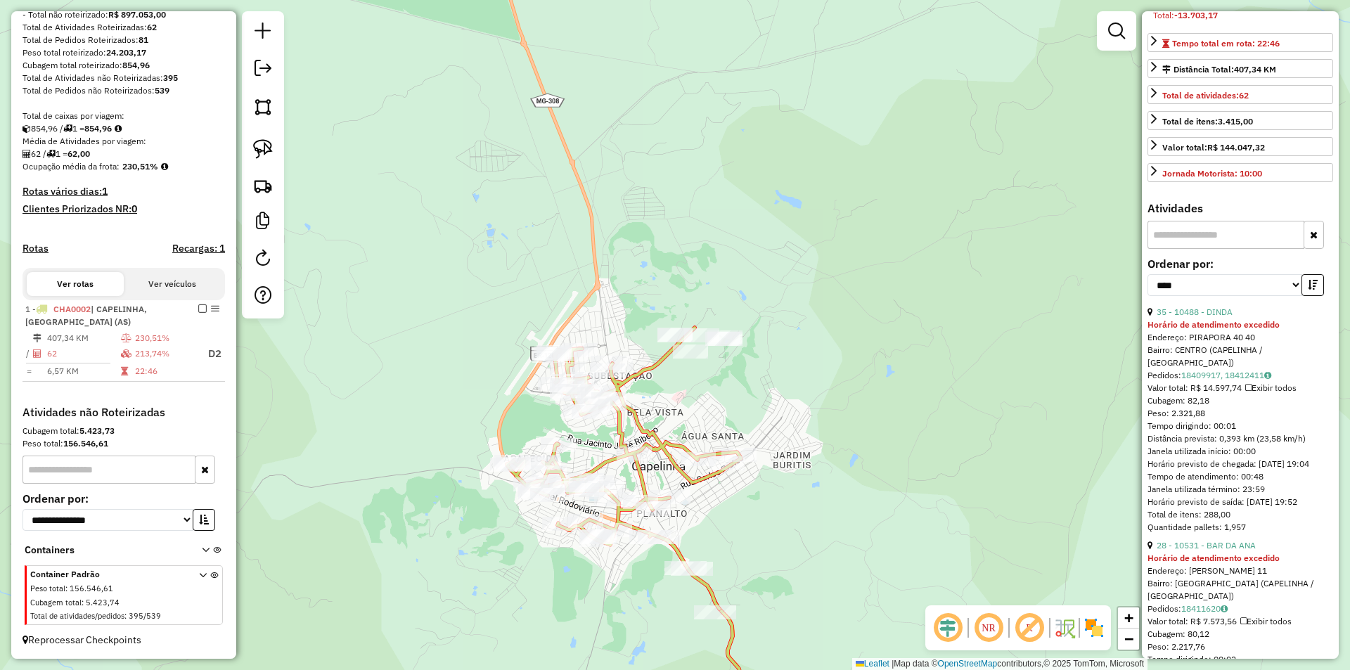
scroll to position [406, 0]
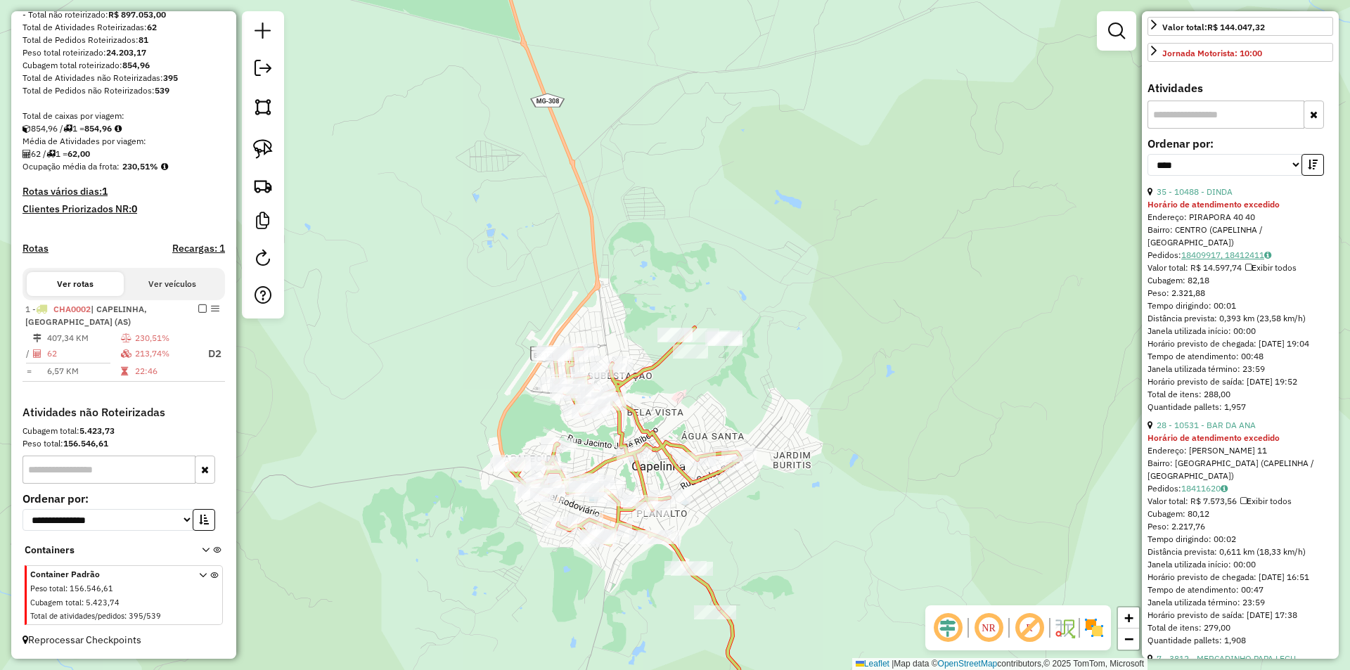
click at [1207, 260] on link "18409917, 18412411" at bounding box center [1226, 255] width 90 height 11
click at [1231, 430] on link "28 - 10531 - BAR DA ANA" at bounding box center [1205, 425] width 99 height 11
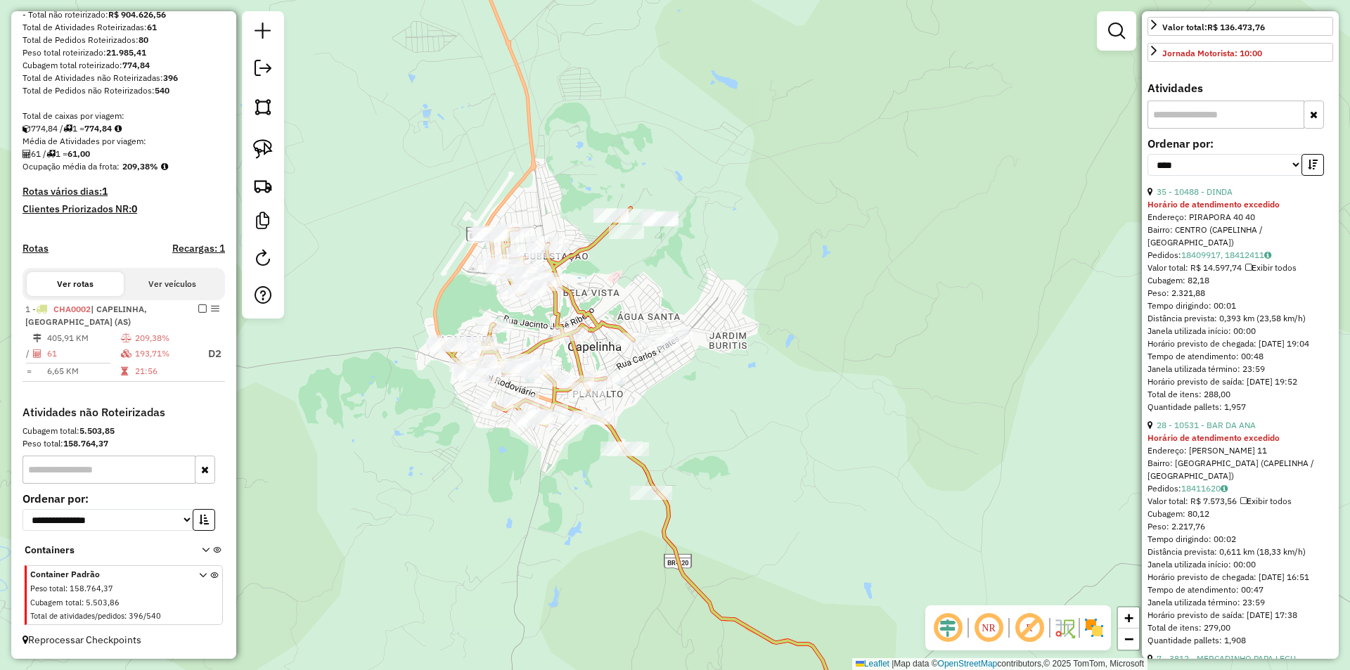
click at [642, 472] on icon at bounding box center [549, 348] width 212 height 281
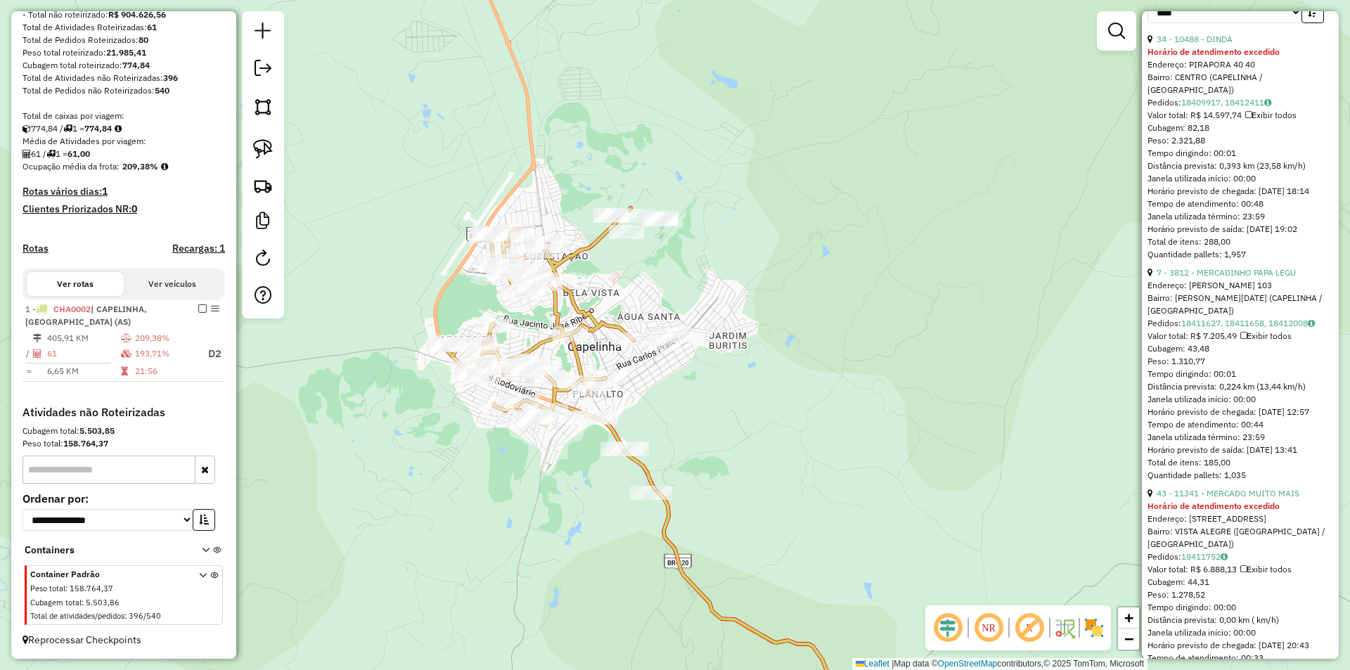
scroll to position [562, 0]
click at [1236, 274] on link "7 - 3812 - MERCADINHO PAPA LEGU" at bounding box center [1225, 269] width 139 height 11
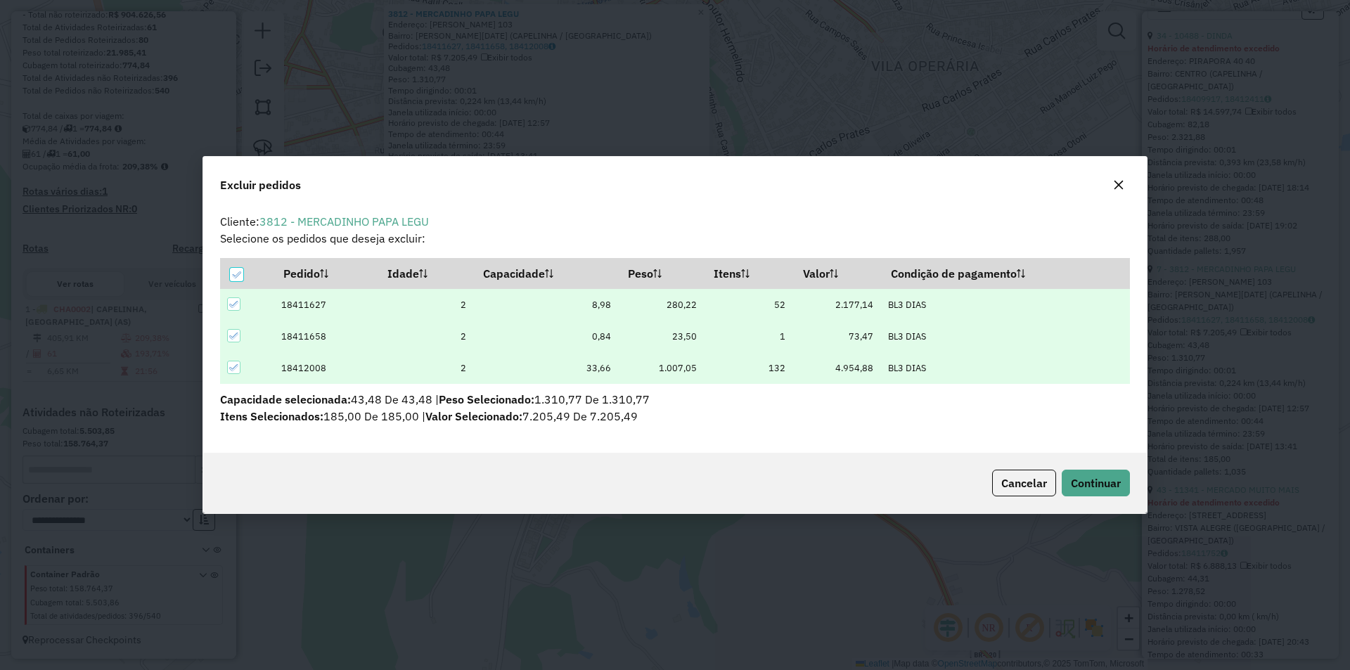
scroll to position [0, 0]
drag, startPoint x: 1101, startPoint y: 490, endPoint x: 1095, endPoint y: 484, distance: 8.0
click at [1096, 487] on span "Continuar" at bounding box center [1095, 483] width 50 height 14
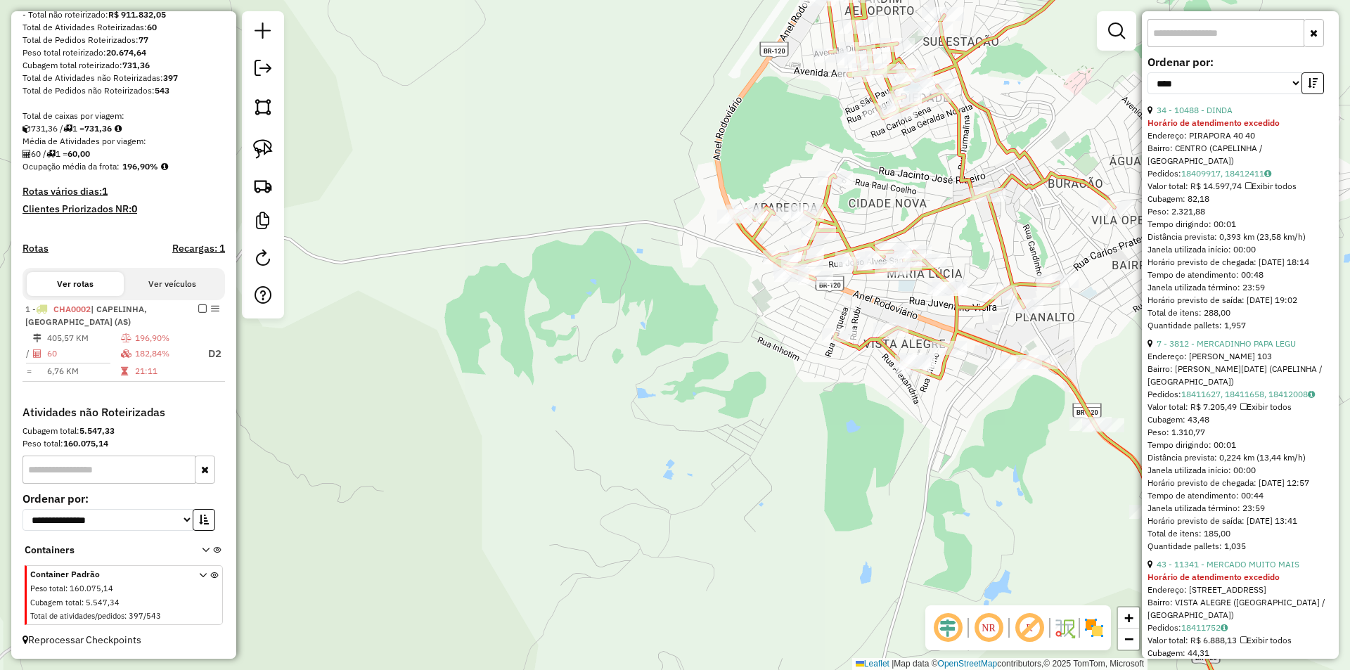
scroll to position [492, 0]
click at [1251, 344] on link "7 - 3812 - MERCADINHO PAPA LEGU" at bounding box center [1225, 339] width 139 height 11
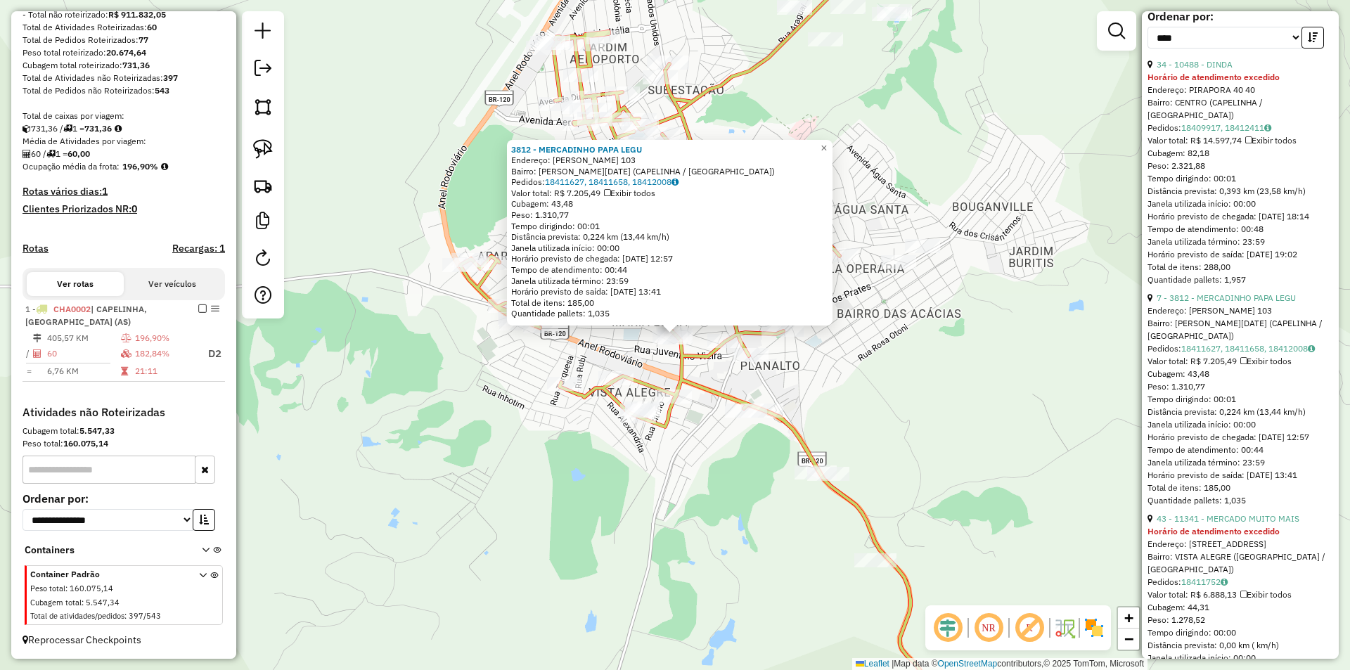
scroll to position [633, 0]
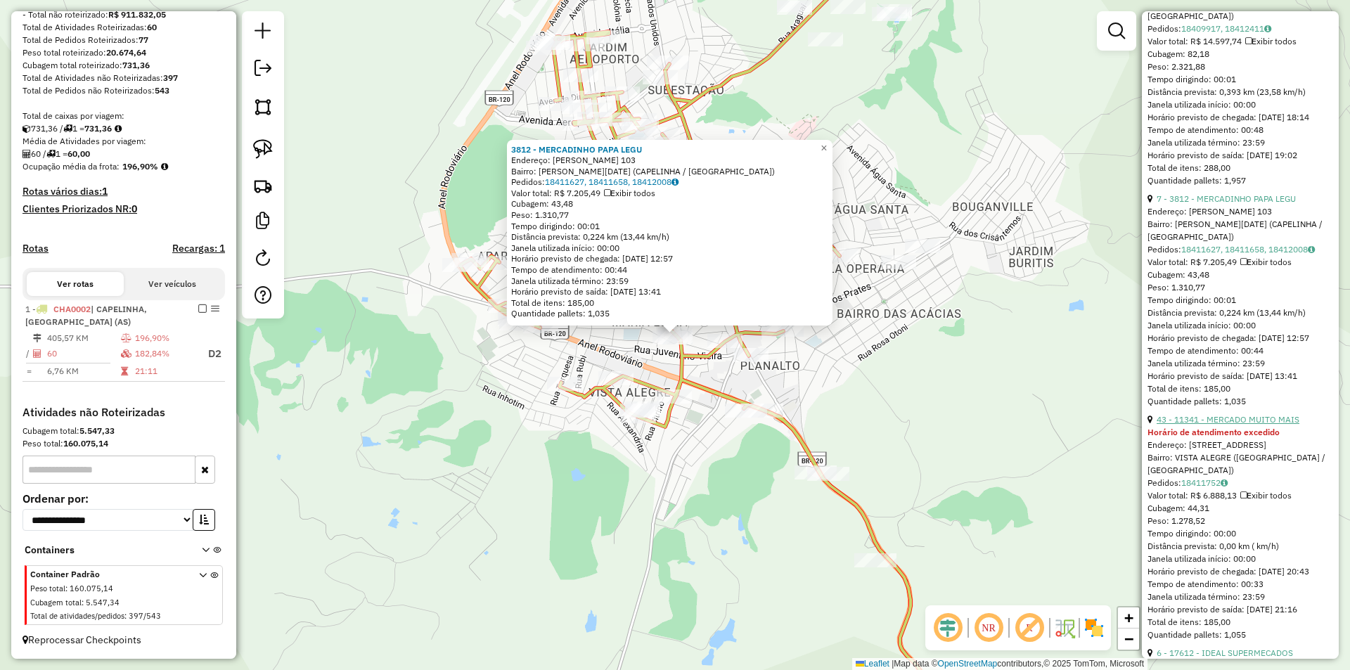
click at [1236, 425] on link "43 - 11341 - MERCADO MUITO MAIS" at bounding box center [1227, 419] width 143 height 11
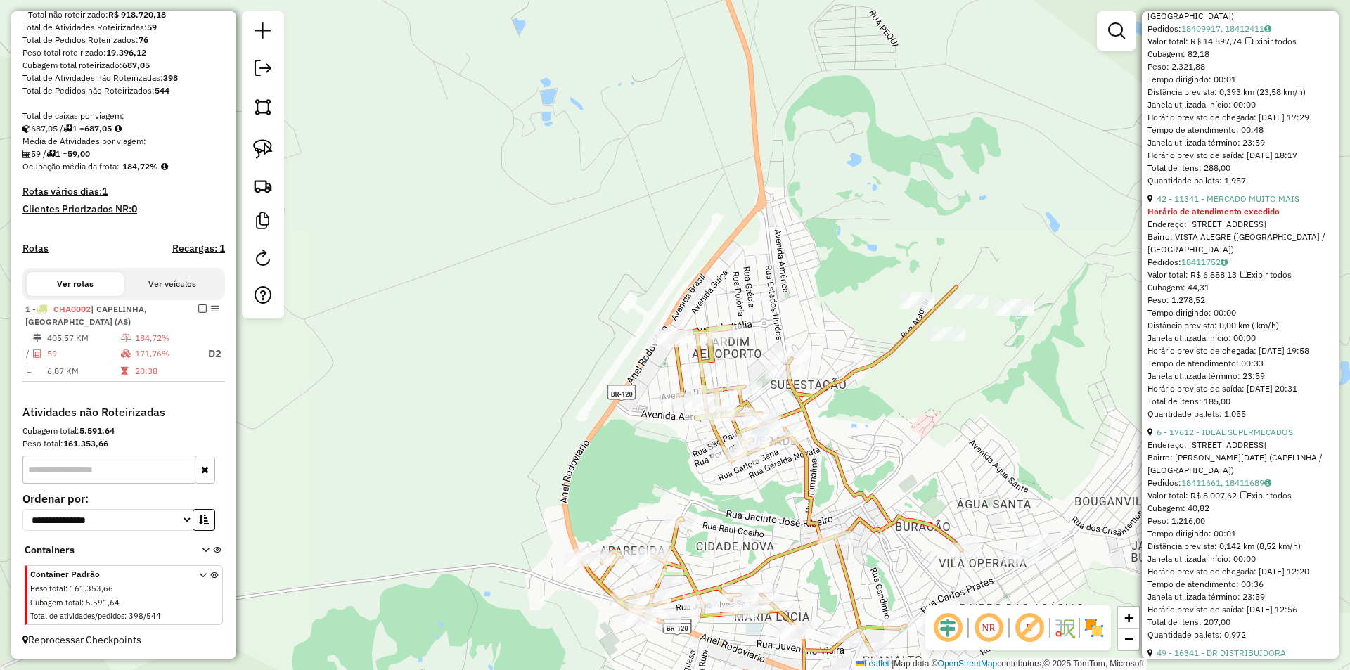
scroll to position [179, 0]
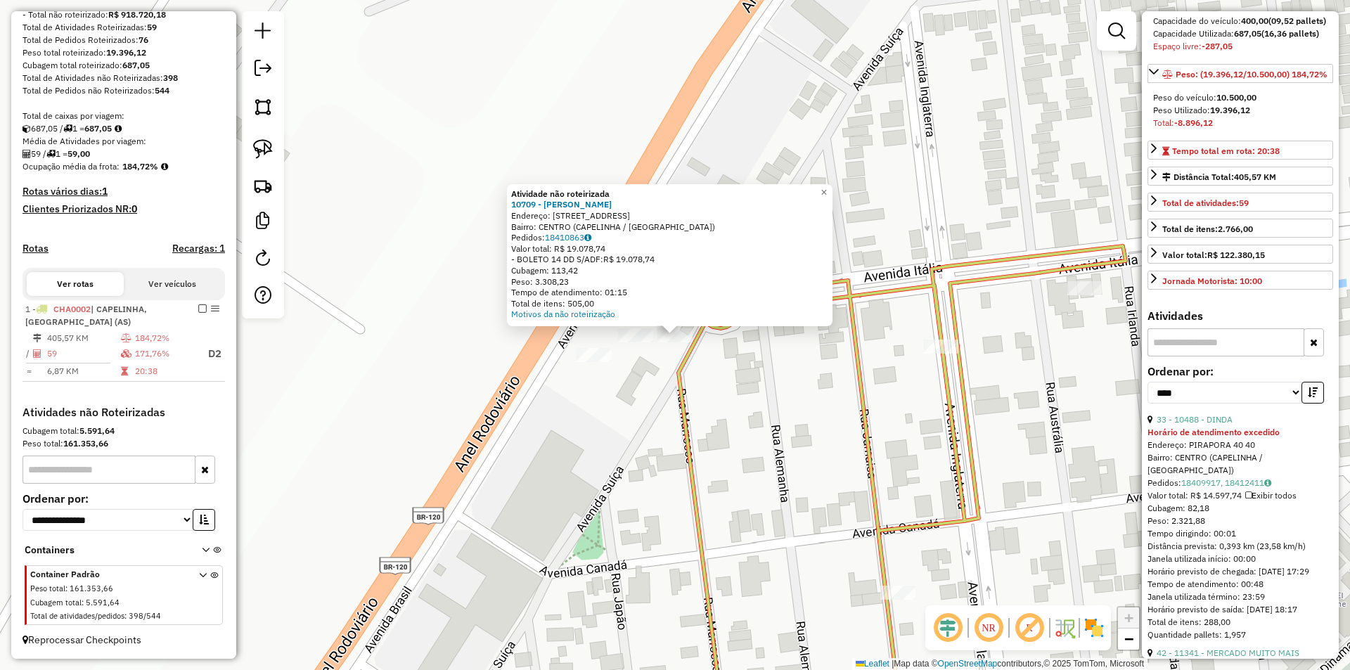
click at [787, 440] on div "Atividade não roteirizada 10709 - JOSE SILVA Endereço: AV CLOVIS PIMENTA 40 Bai…" at bounding box center [675, 335] width 1350 height 670
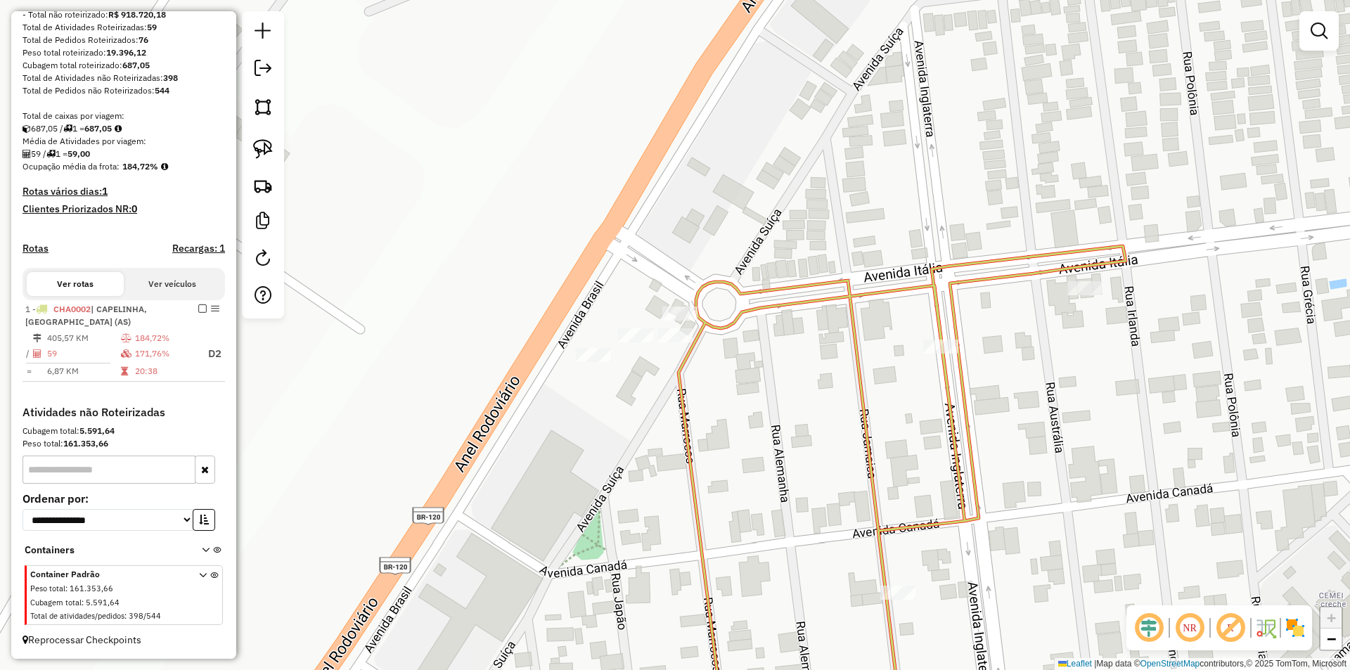
click at [863, 429] on icon at bounding box center [953, 491] width 550 height 491
select select "*********"
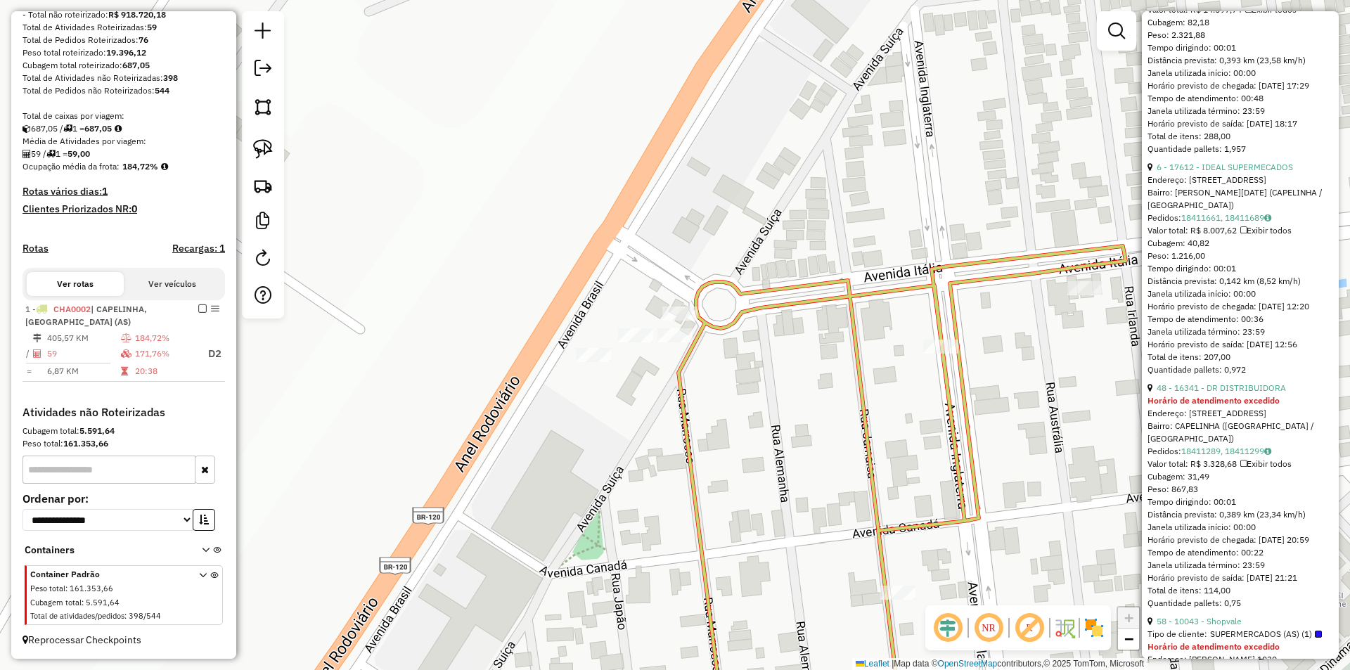
scroll to position [703, 0]
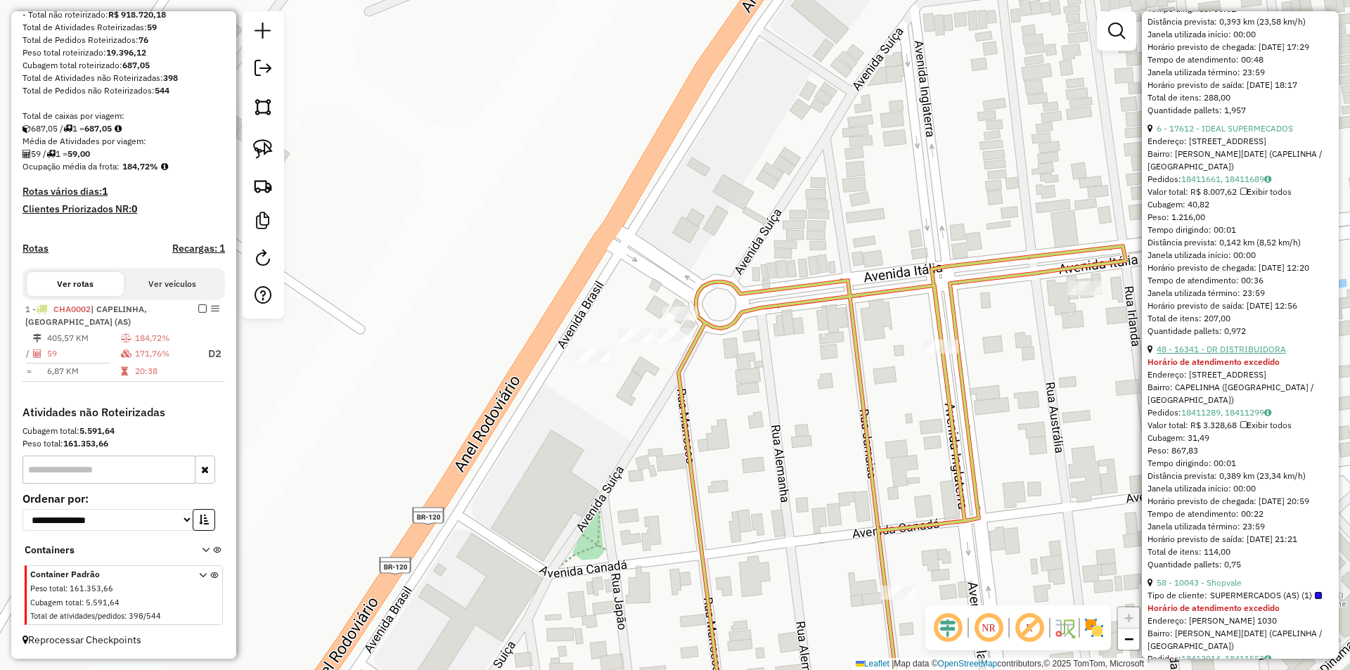
click at [1224, 354] on link "48 - 16341 - DR DISTRIBUIDORA" at bounding box center [1220, 349] width 129 height 11
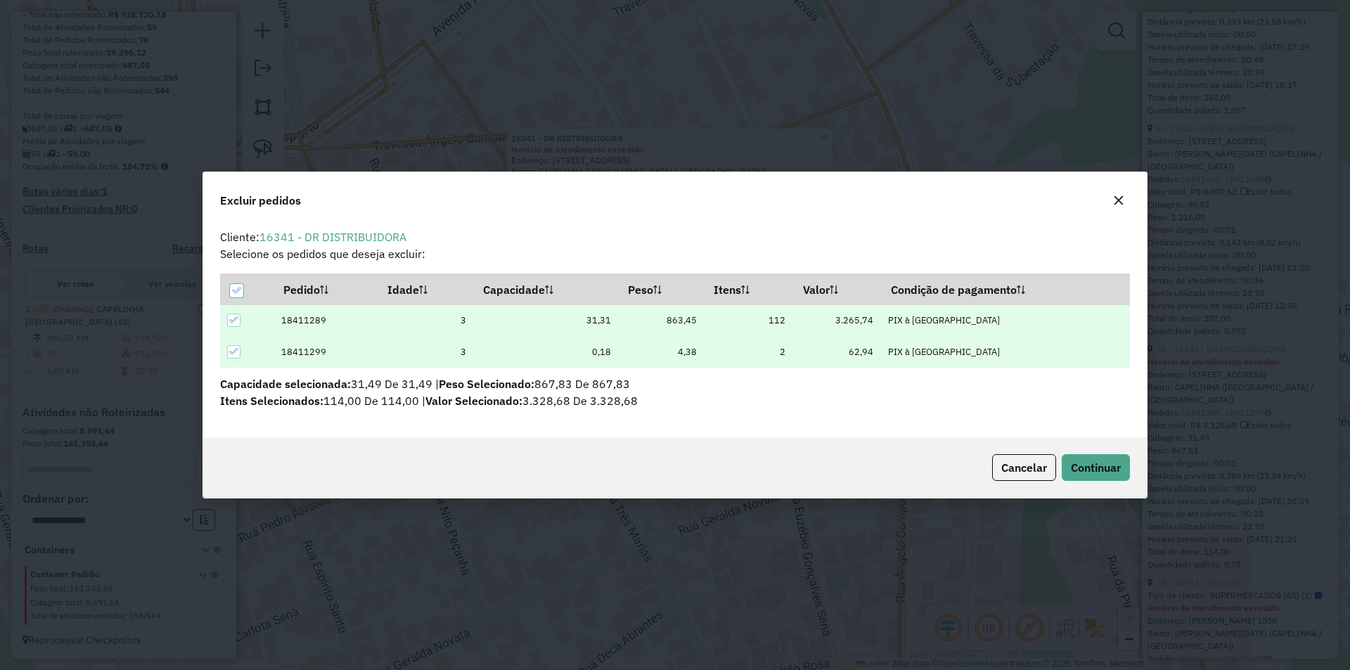
scroll to position [0, 0]
click at [1092, 465] on span "Continuar" at bounding box center [1095, 467] width 50 height 14
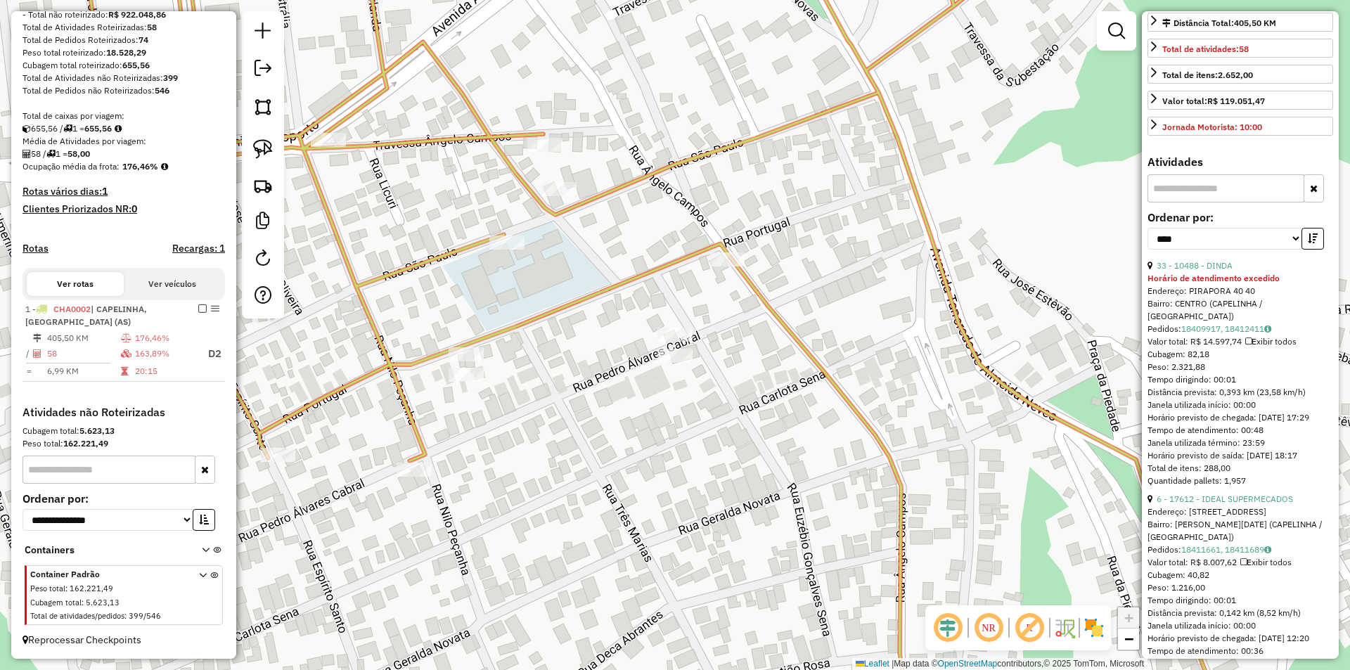
scroll to position [460, 0]
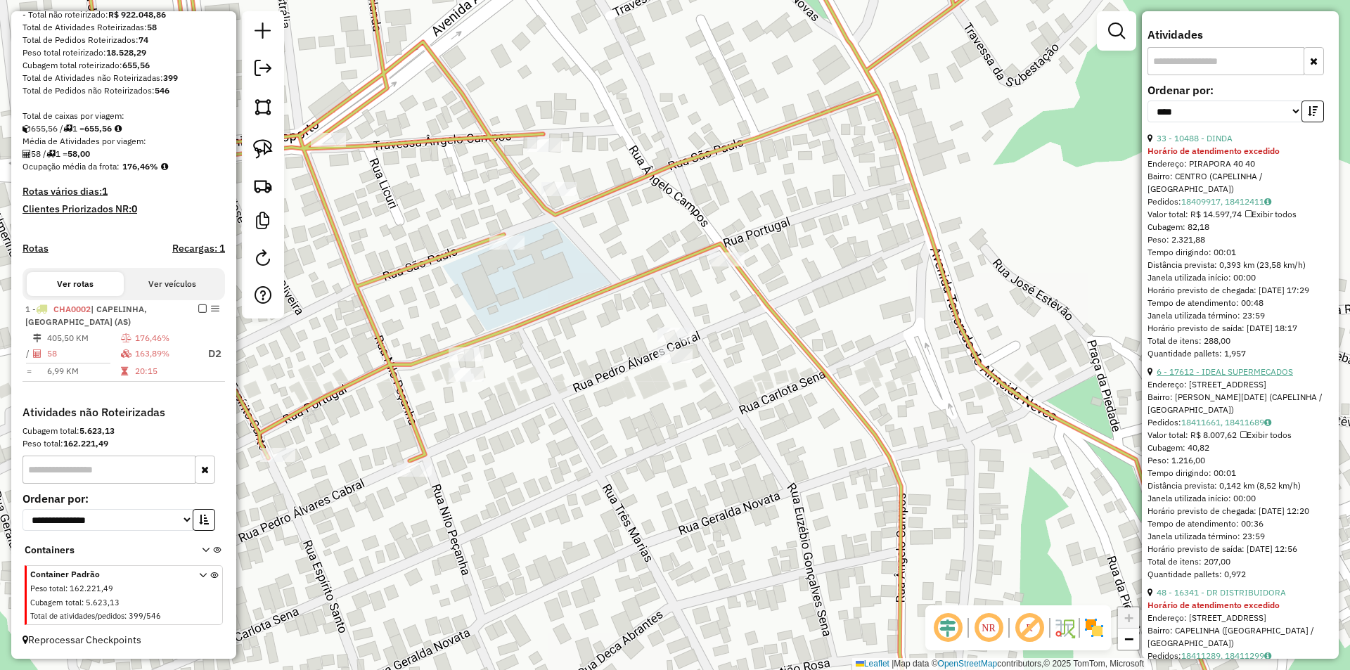
click at [1245, 377] on link "6 - 17612 - IDEAL SUPERMECADOS" at bounding box center [1224, 371] width 136 height 11
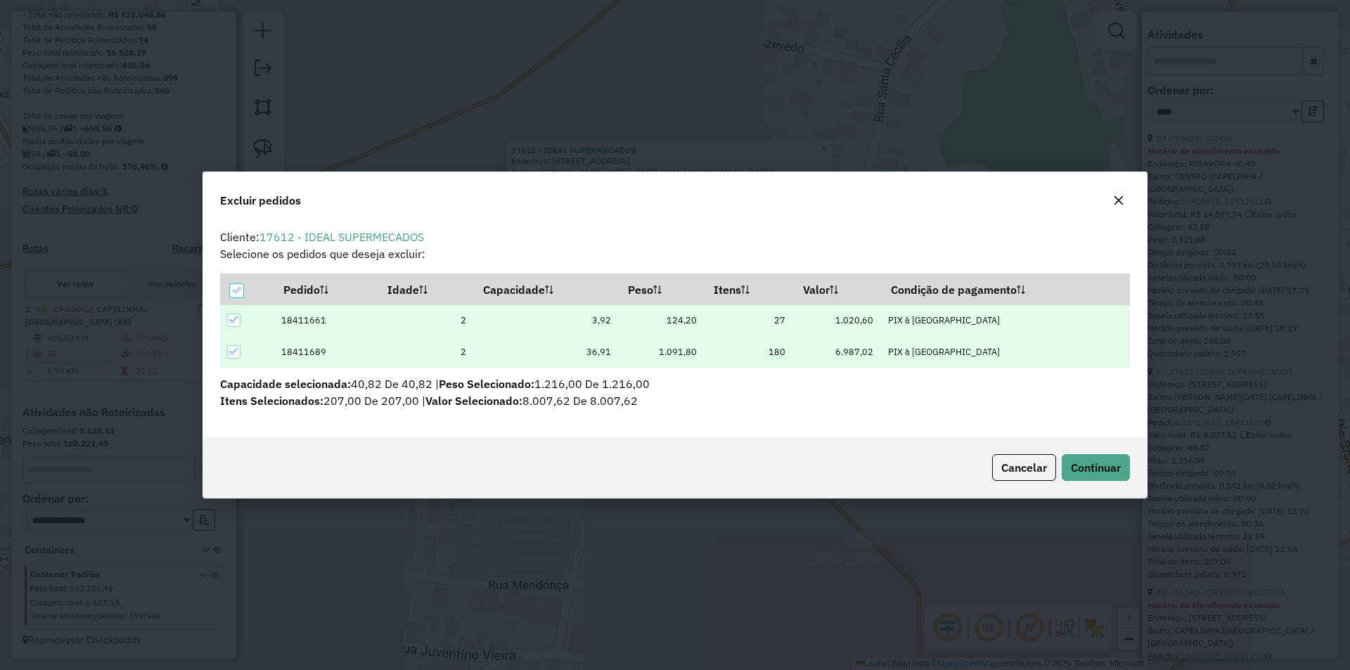
scroll to position [8, 4]
click at [1072, 469] on span "Continuar" at bounding box center [1095, 467] width 50 height 14
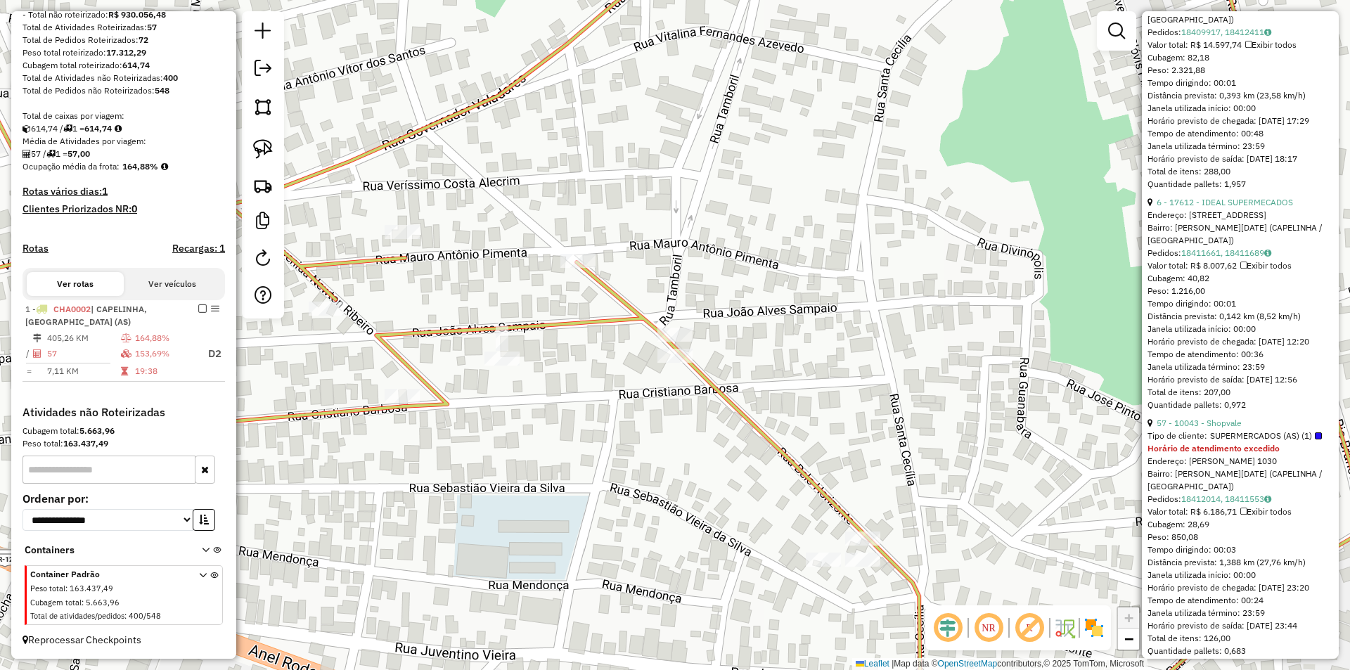
scroll to position [633, 0]
click at [1219, 425] on link "57 - 10043 - Shopvale" at bounding box center [1198, 419] width 85 height 11
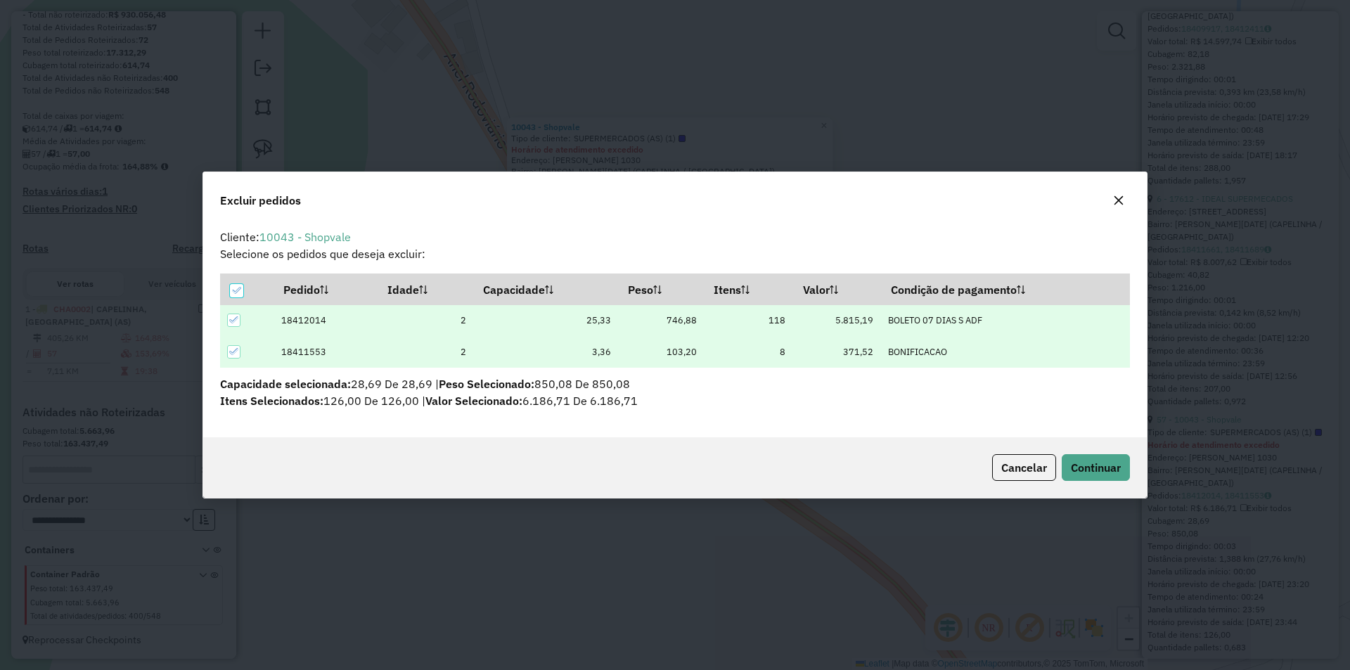
scroll to position [0, 0]
click at [1089, 469] on span "Continuar" at bounding box center [1095, 467] width 50 height 14
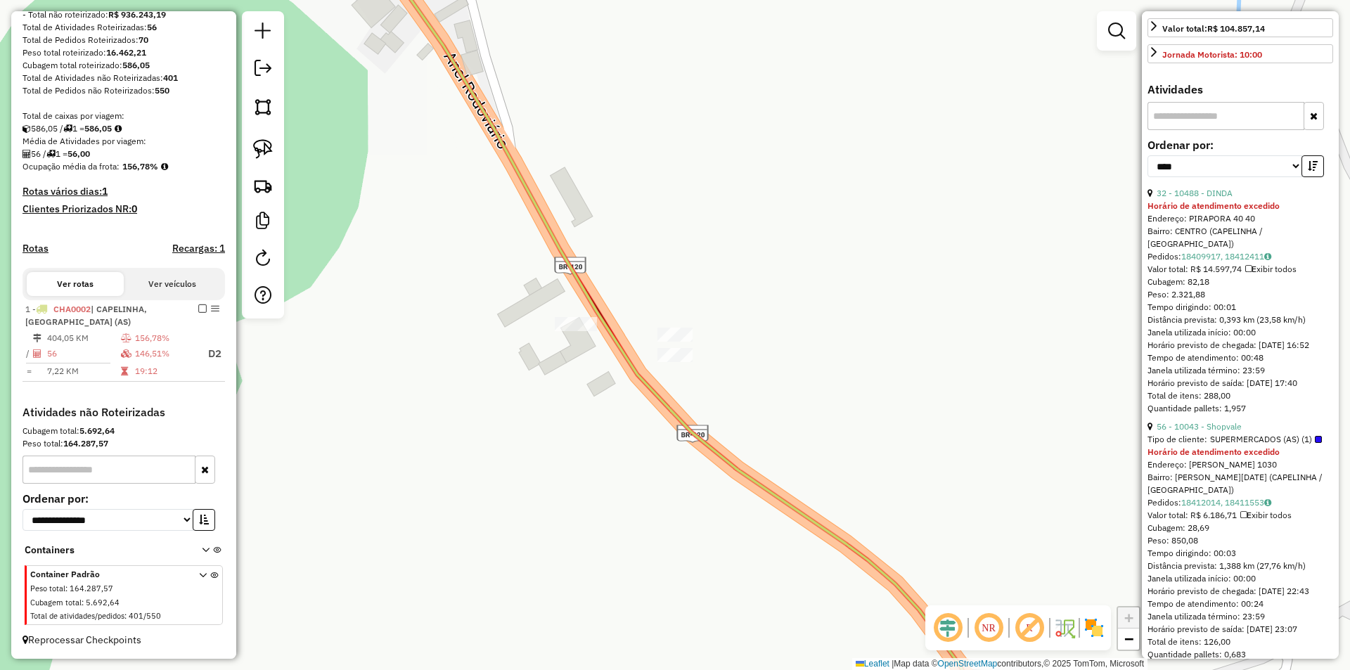
scroll to position [460, 0]
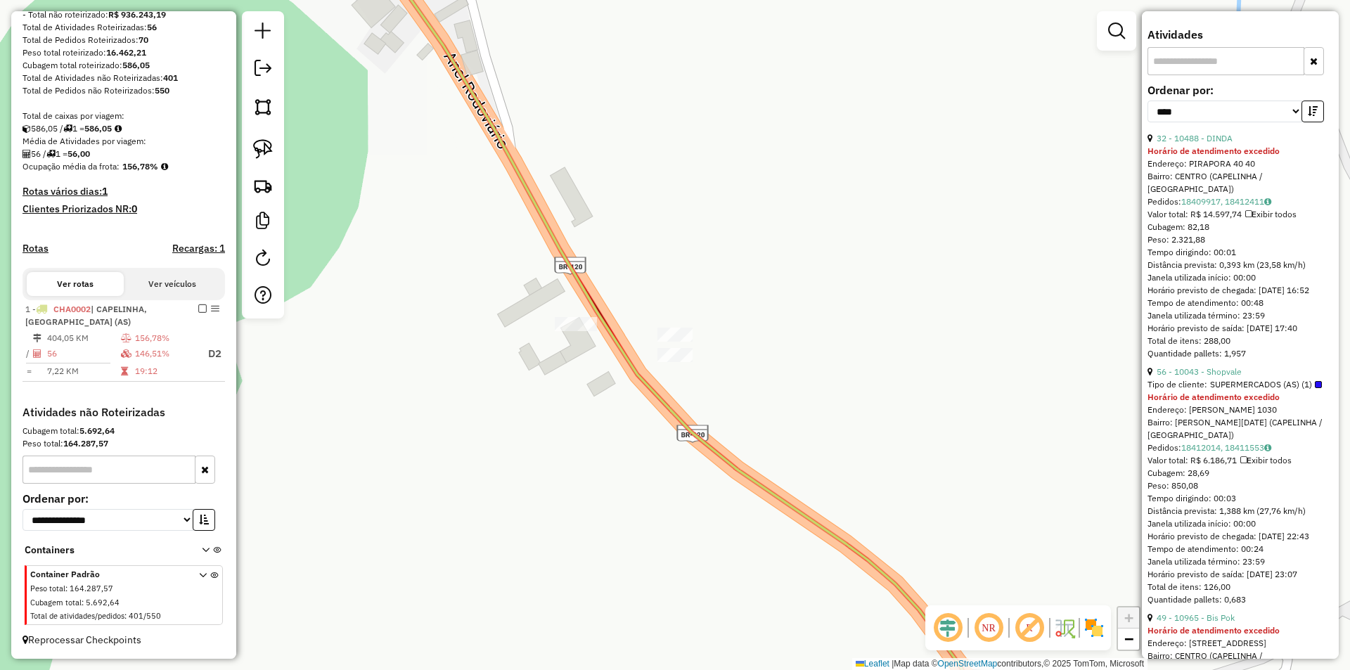
click at [718, 453] on icon at bounding box center [670, 335] width 645 height 804
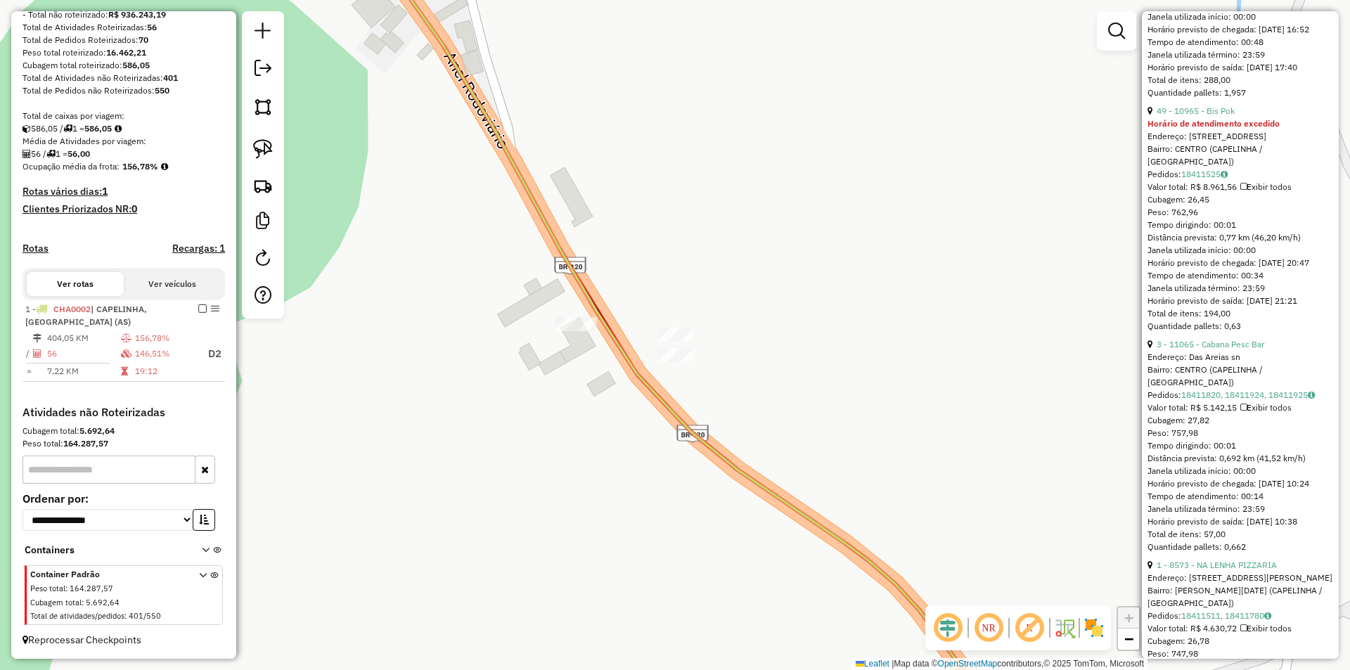
scroll to position [741, 0]
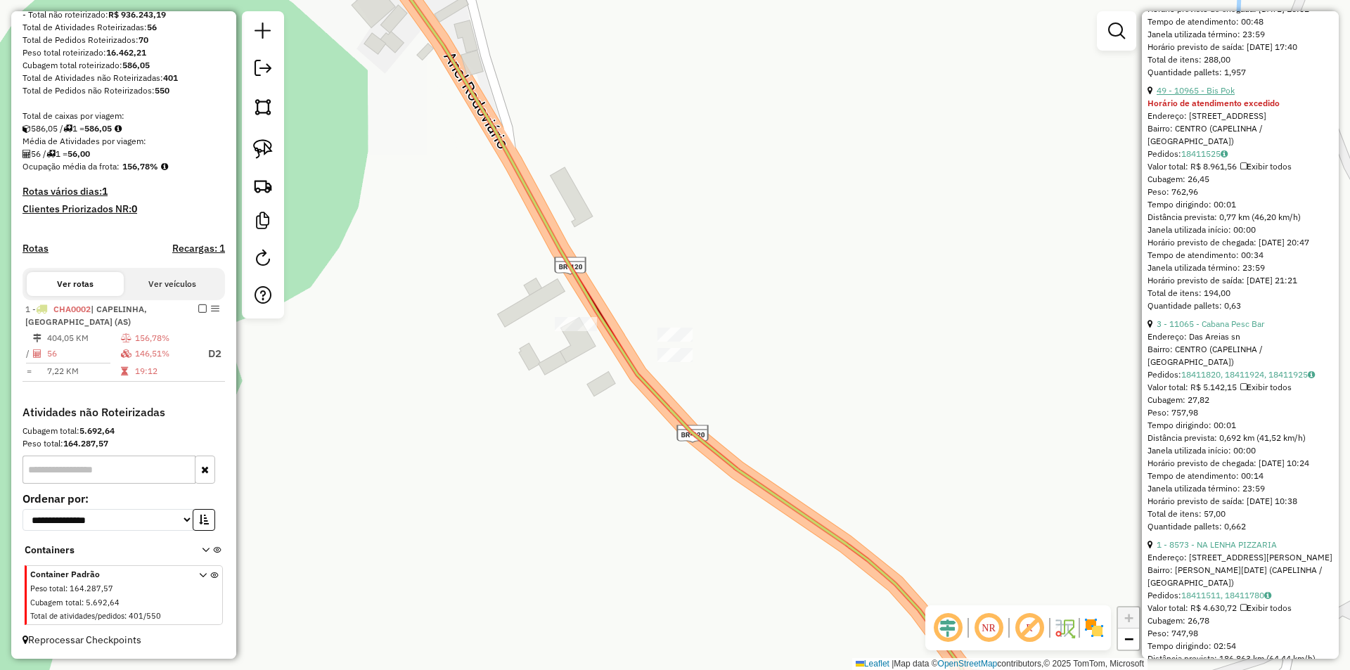
click at [1203, 96] on link "49 - 10965 - Bis Pok" at bounding box center [1195, 90] width 78 height 11
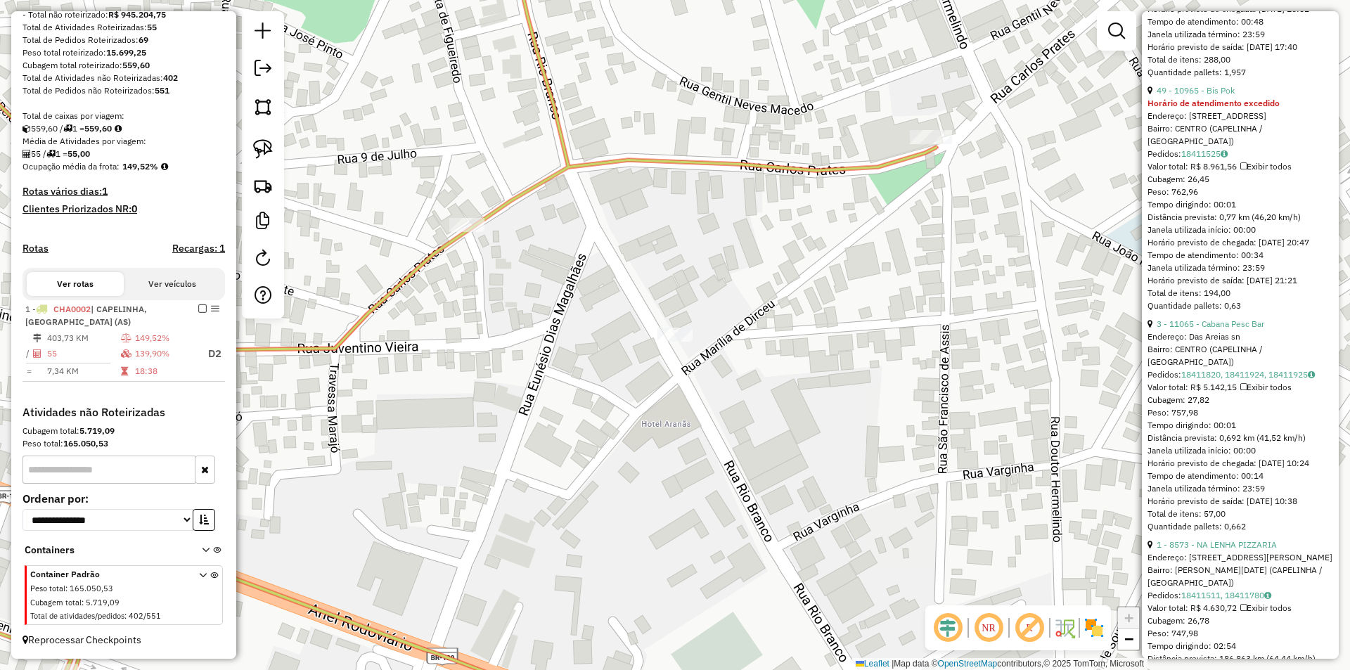
scroll to position [507, 0]
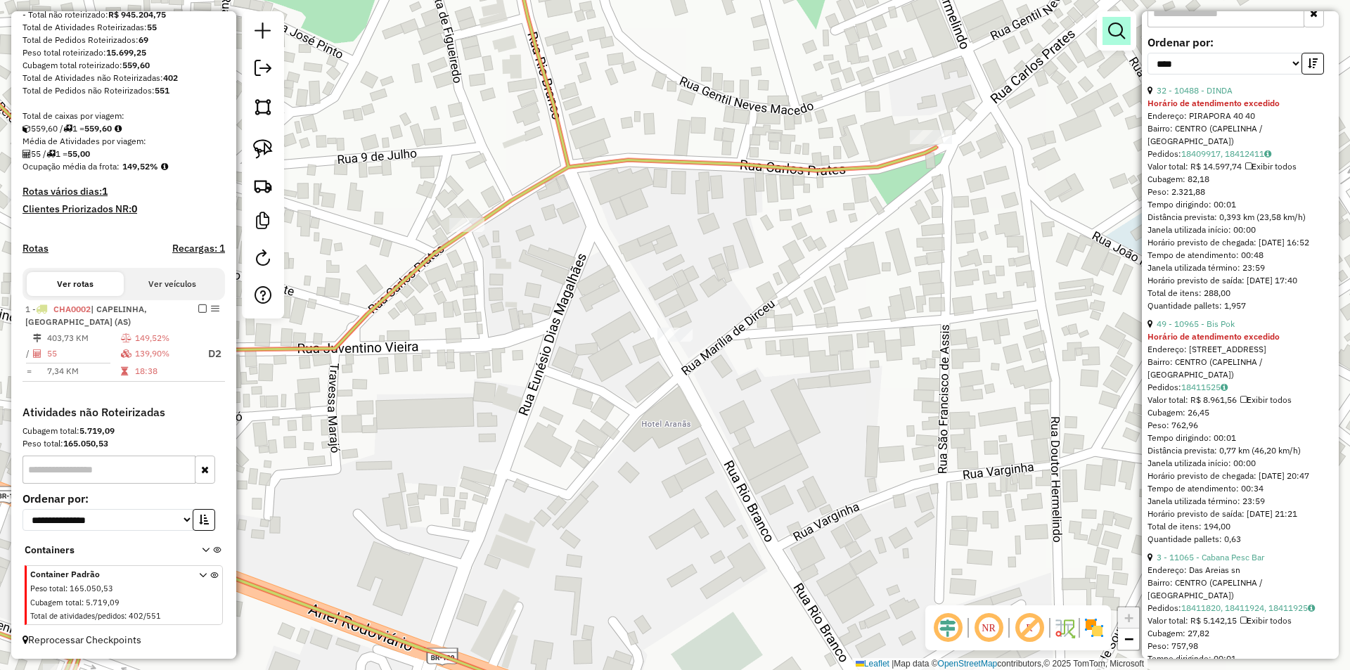
click at [1118, 33] on em at bounding box center [1116, 30] width 17 height 17
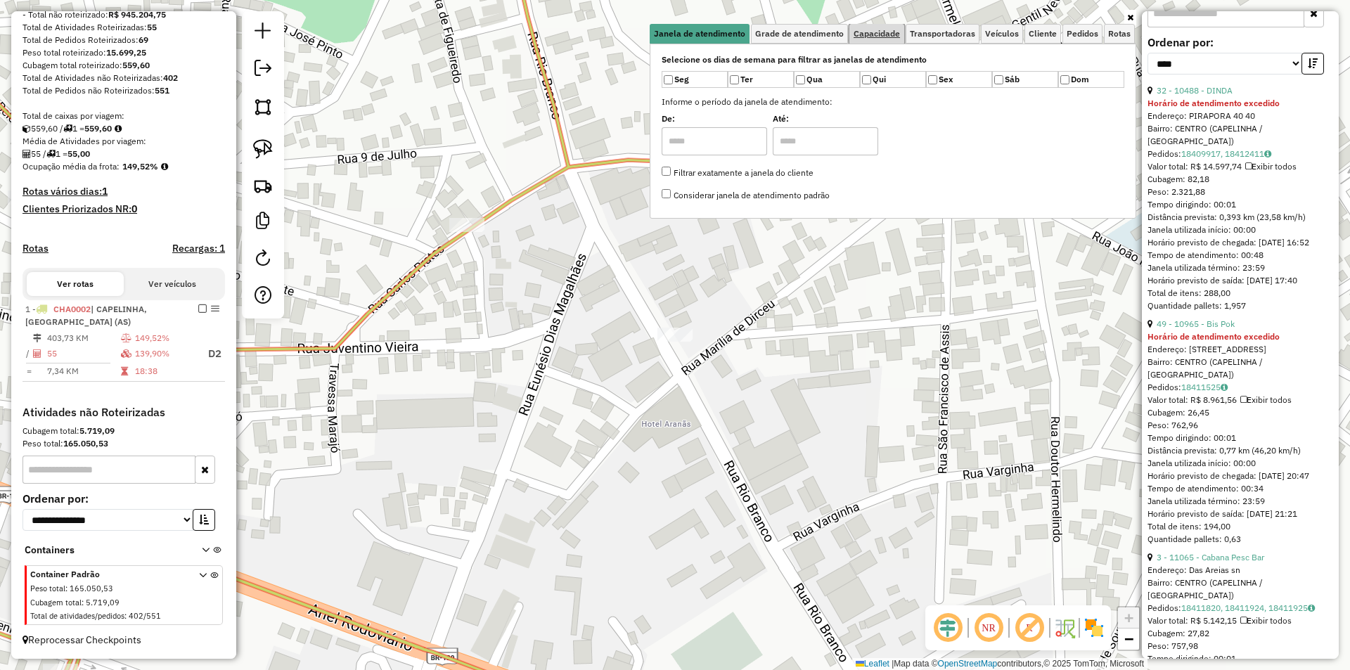
click at [871, 32] on span "Capacidade" at bounding box center [876, 34] width 46 height 8
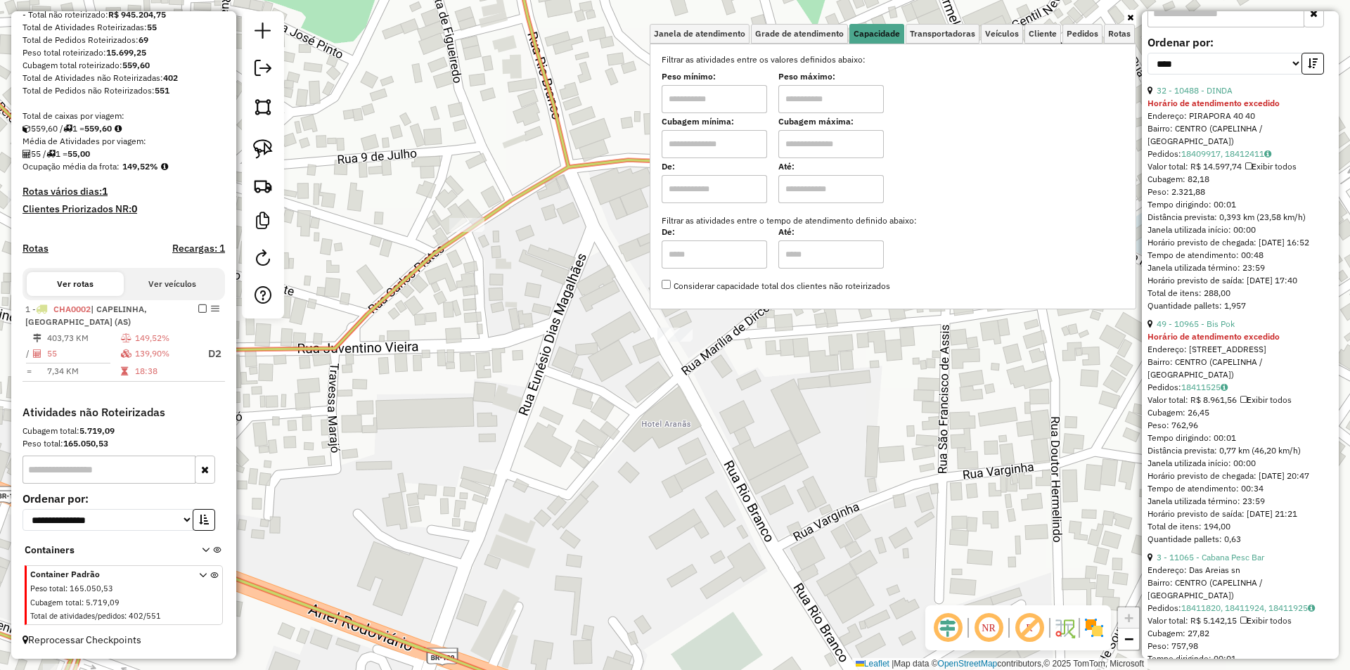
click at [730, 97] on input "text" at bounding box center [713, 99] width 105 height 28
type input "****"
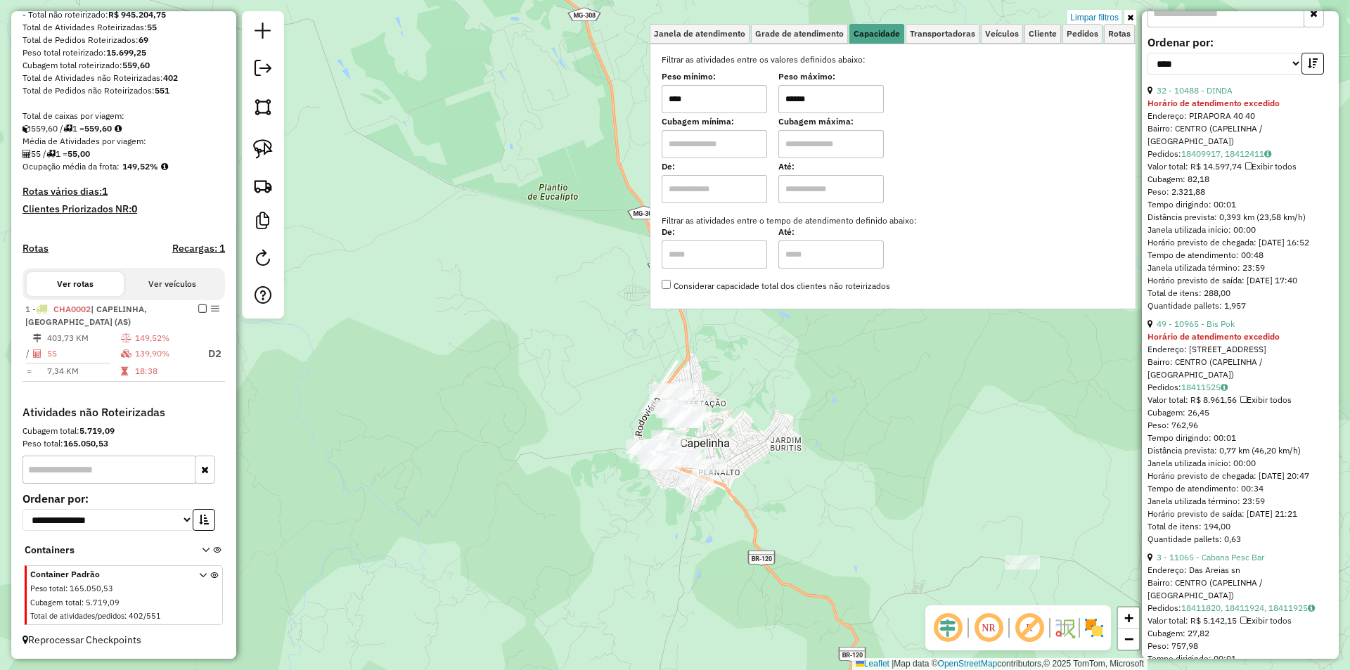
drag, startPoint x: 271, startPoint y: 150, endPoint x: 368, endPoint y: 228, distance: 124.6
click at [270, 150] on img at bounding box center [263, 149] width 20 height 20
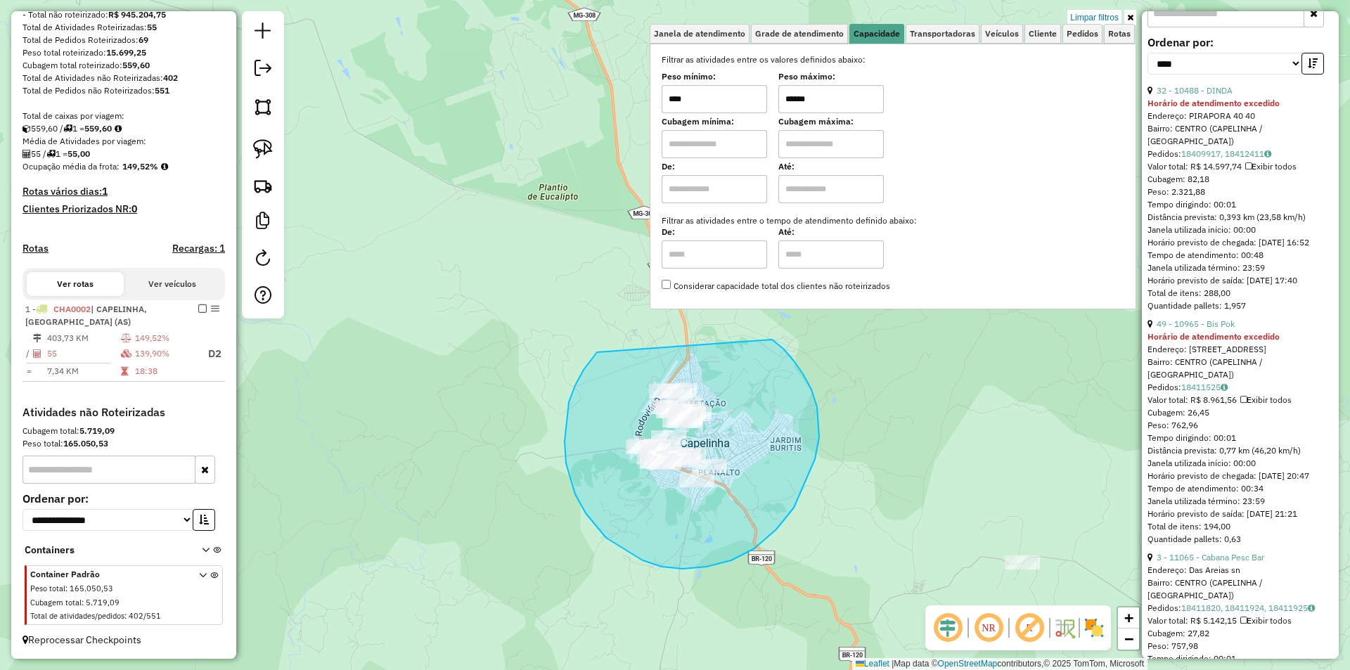
drag, startPoint x: 569, startPoint y: 402, endPoint x: 718, endPoint y: 311, distance: 174.4
click at [718, 311] on div "Limpar filtros Janela de atendimento Grade de atendimento Capacidade Transporta…" at bounding box center [675, 335] width 1350 height 670
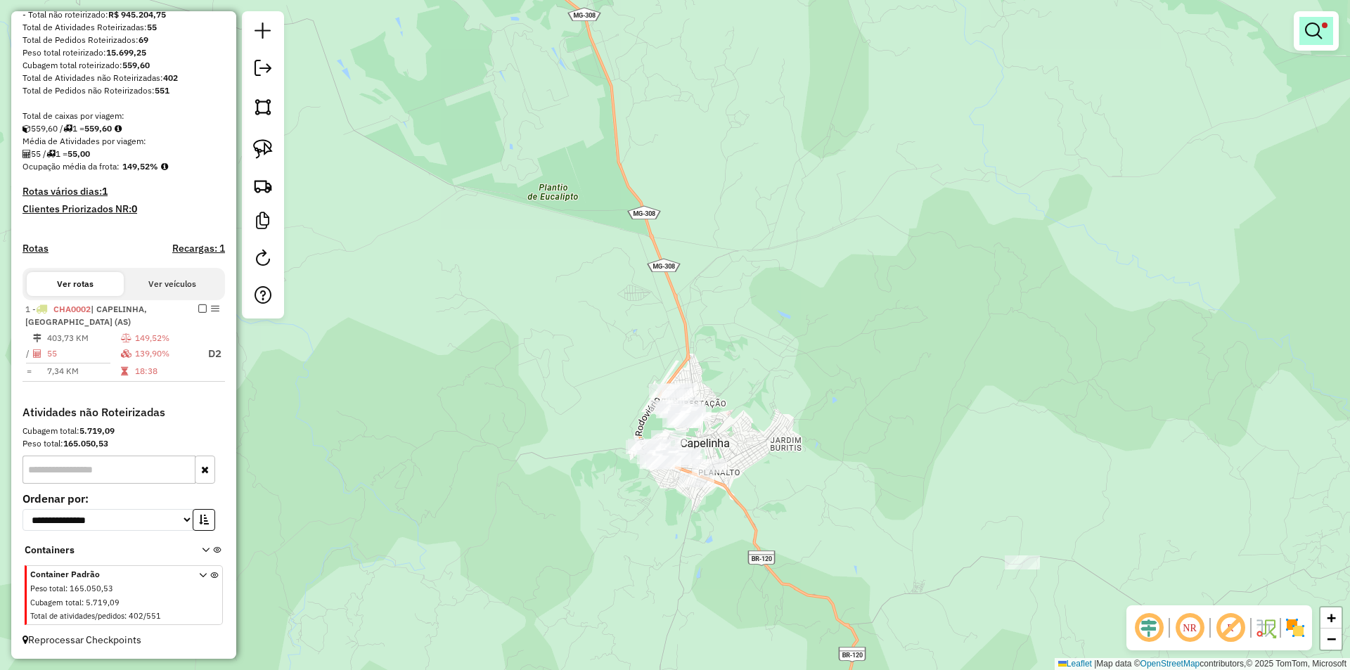
click at [1329, 34] on link at bounding box center [1316, 31] width 34 height 28
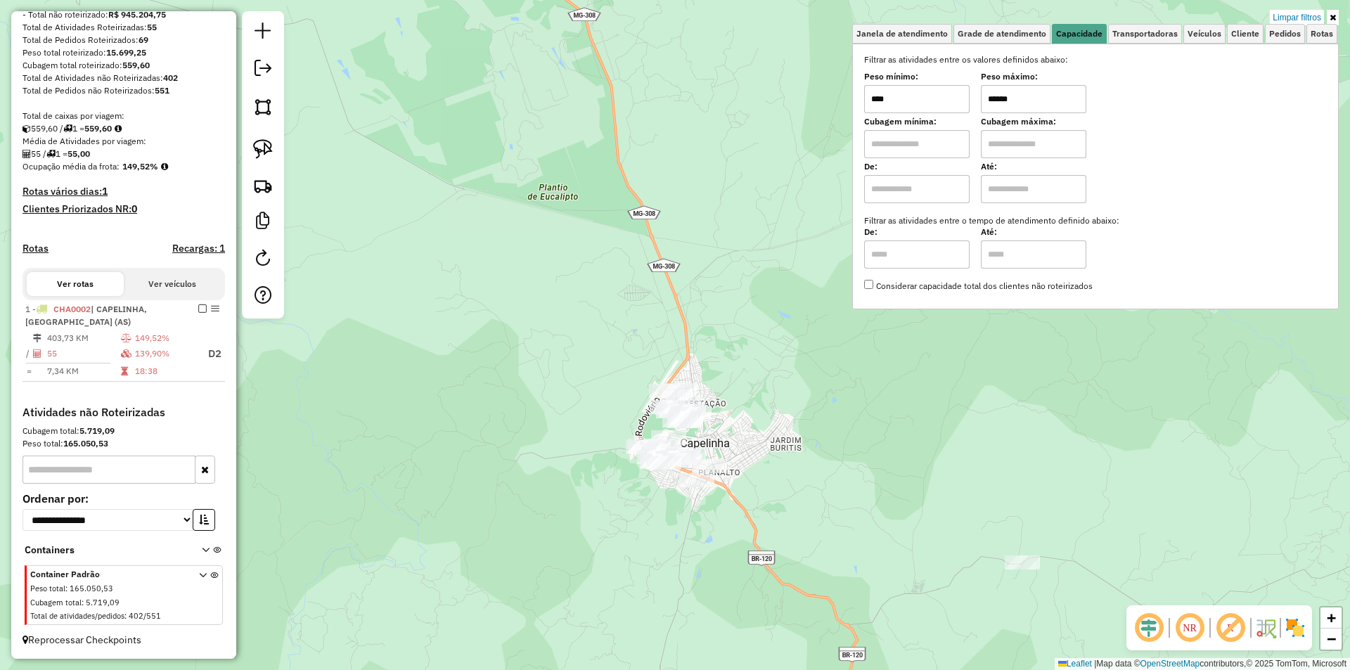
click at [942, 101] on div "Peso mínimo: **** Peso máximo: ******" at bounding box center [1095, 93] width 462 height 39
type input "******"
click at [263, 155] on img at bounding box center [263, 149] width 20 height 20
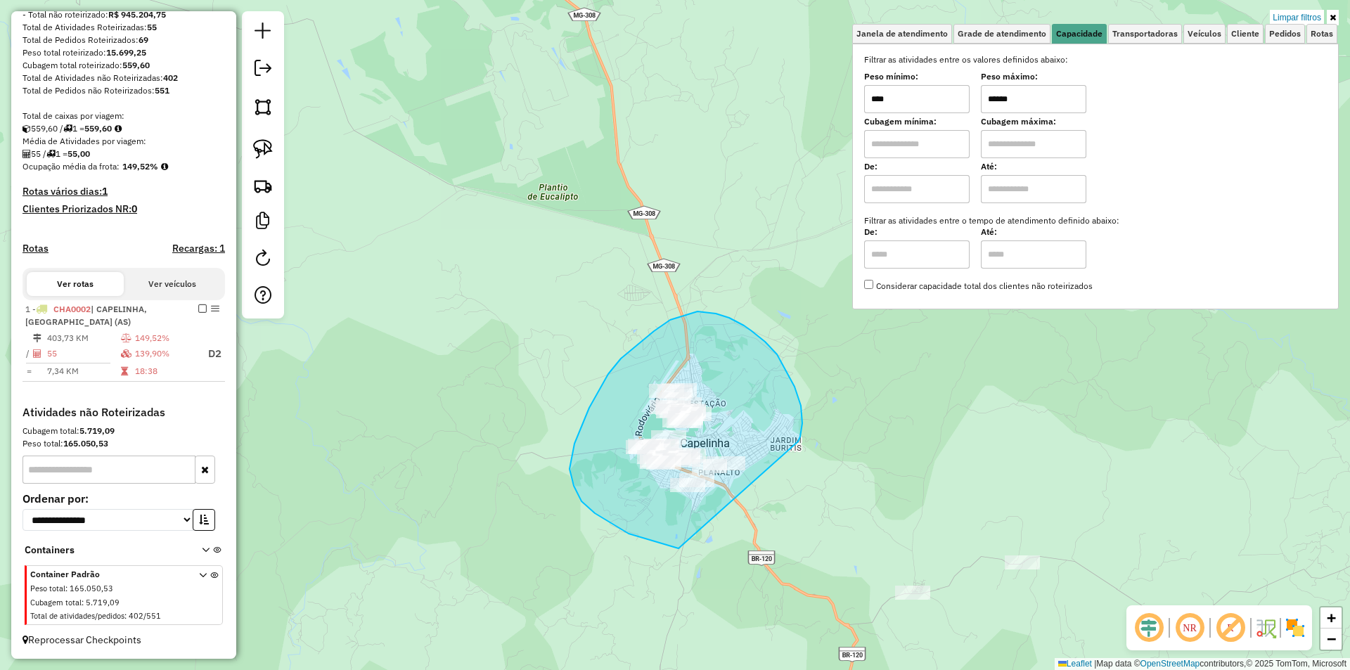
drag, startPoint x: 800, startPoint y: 436, endPoint x: 746, endPoint y: 404, distance: 63.0
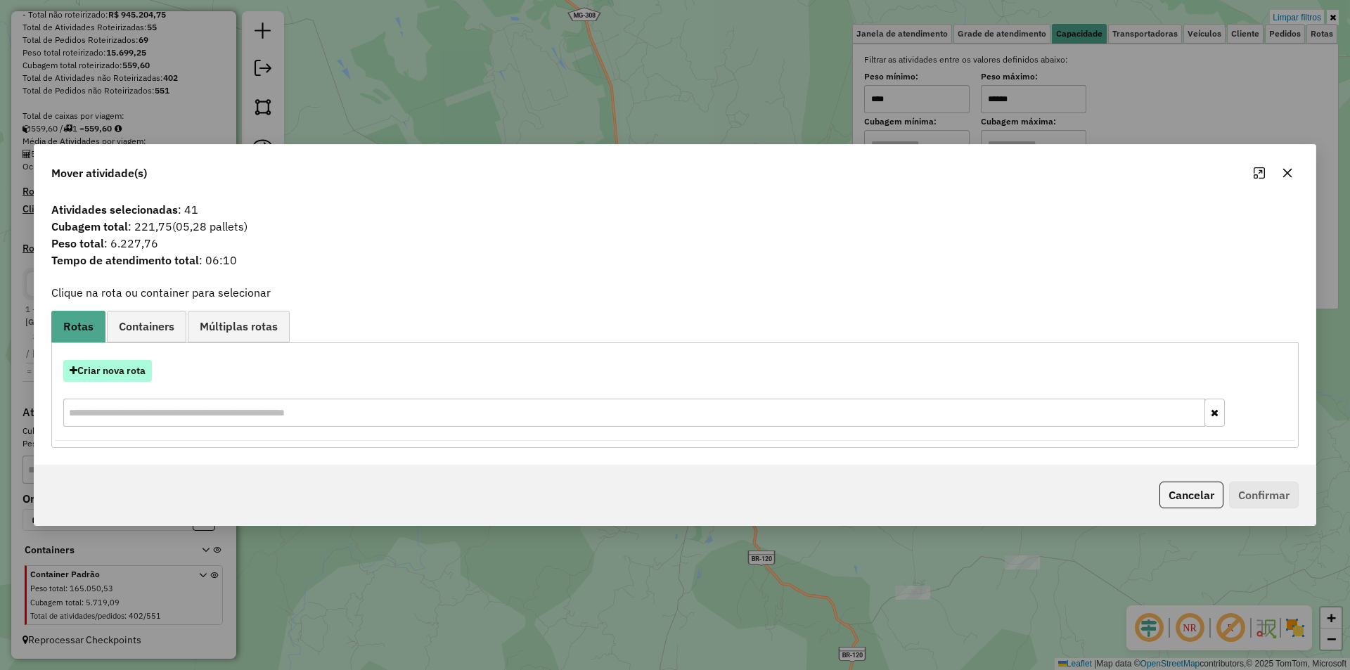
click at [105, 368] on button "Criar nova rota" at bounding box center [107, 371] width 89 height 22
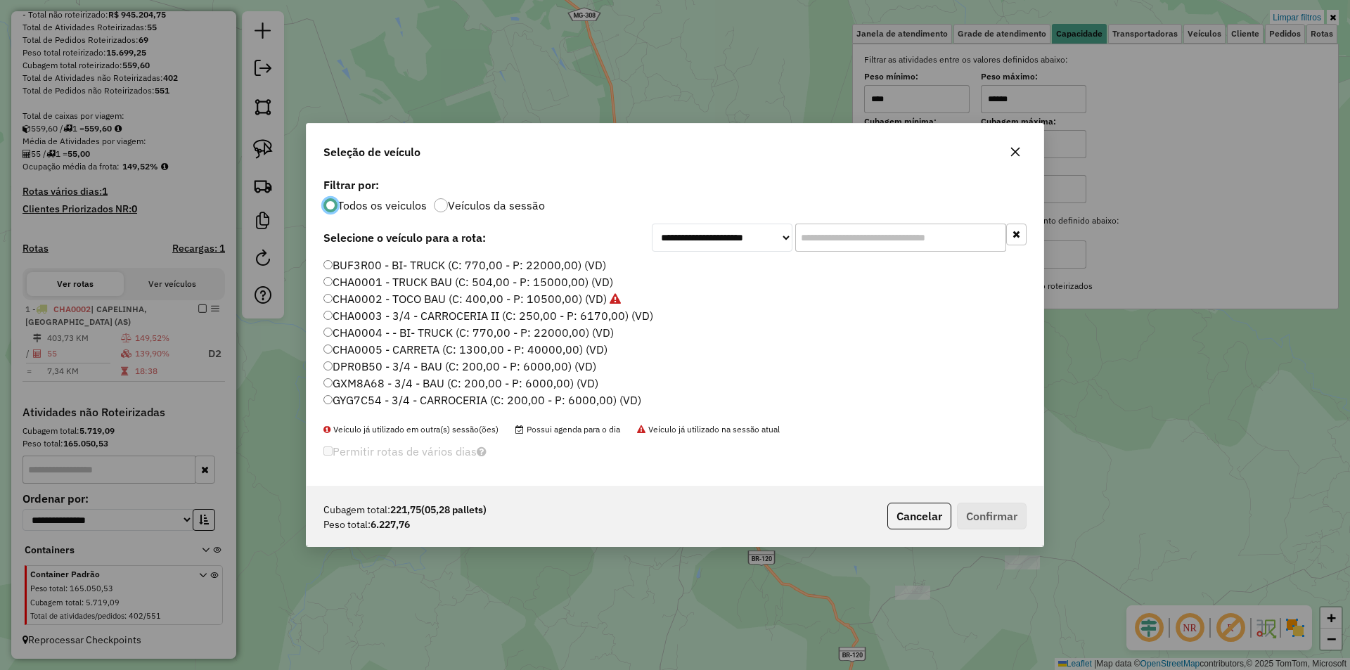
scroll to position [8, 4]
click at [356, 299] on label "CHA0002 - TOCO BAU (C: 400,00 - P: 10500,00) (VD)" at bounding box center [471, 298] width 297 height 17
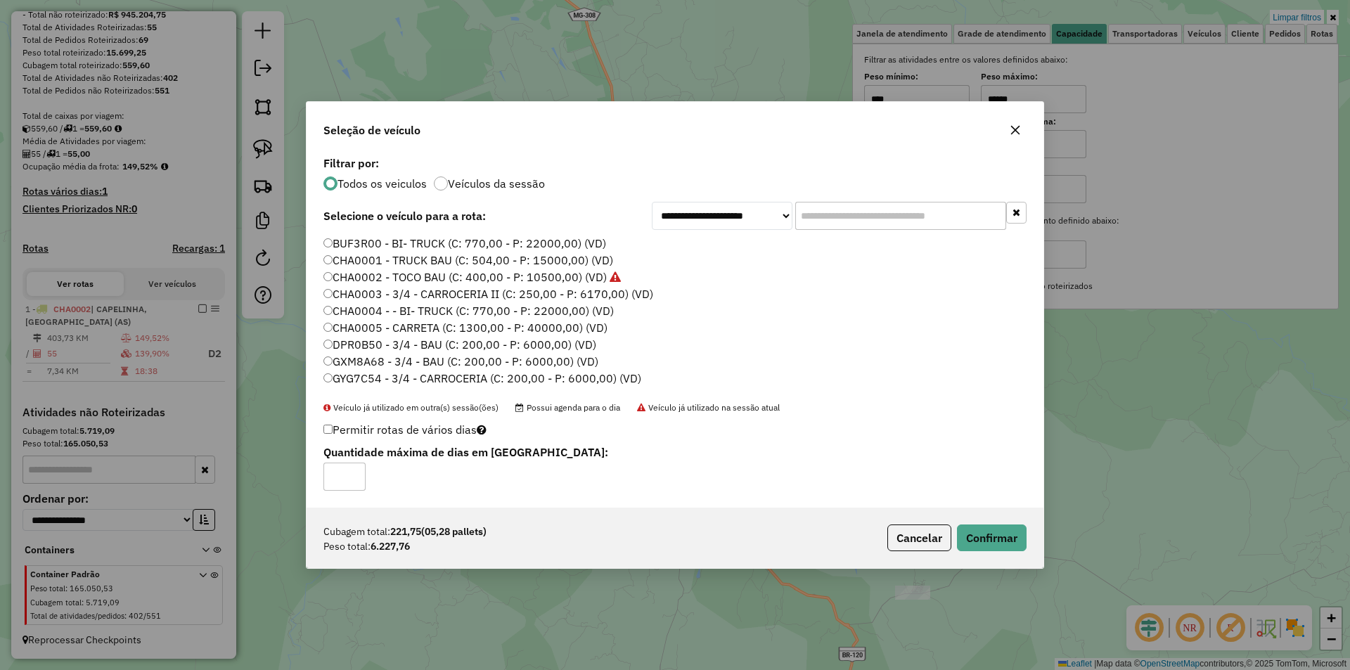
click at [423, 258] on label "CHA0001 - TRUCK BAU (C: 504,00 - P: 15000,00) (VD)" at bounding box center [468, 260] width 290 height 17
click at [1007, 538] on button "Confirmar" at bounding box center [992, 537] width 70 height 27
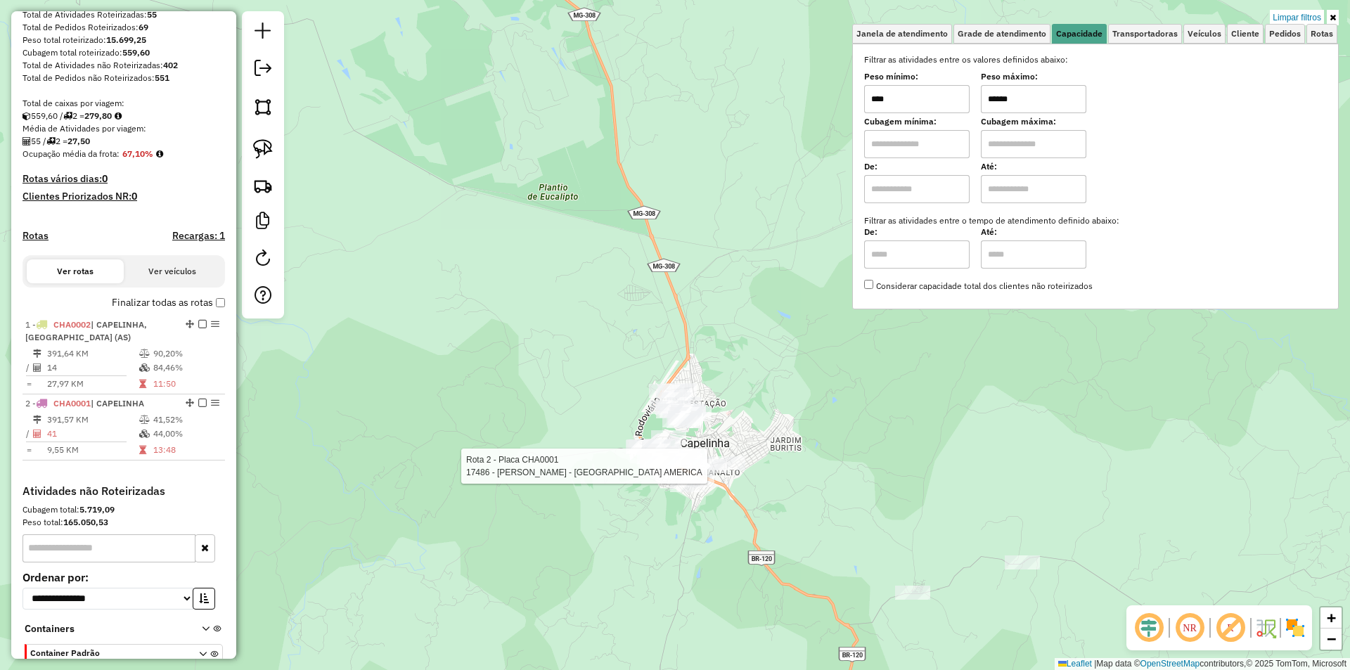
select select "*********"
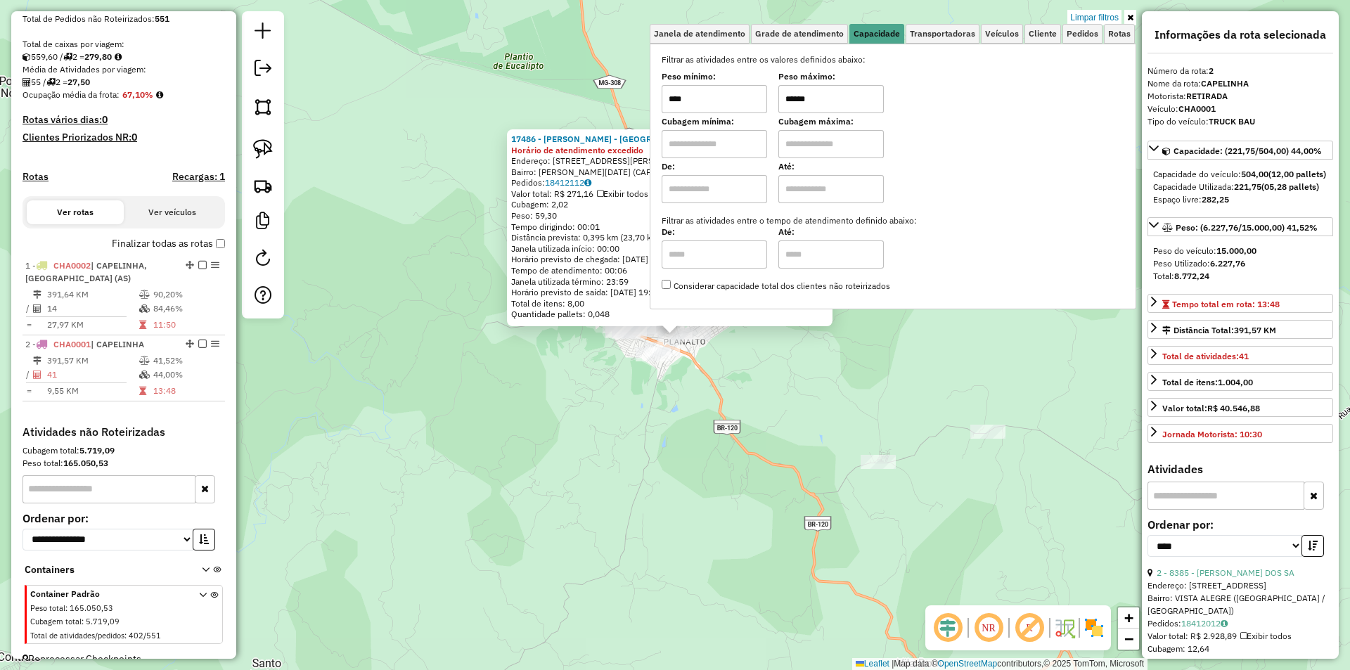
scroll to position [301, 0]
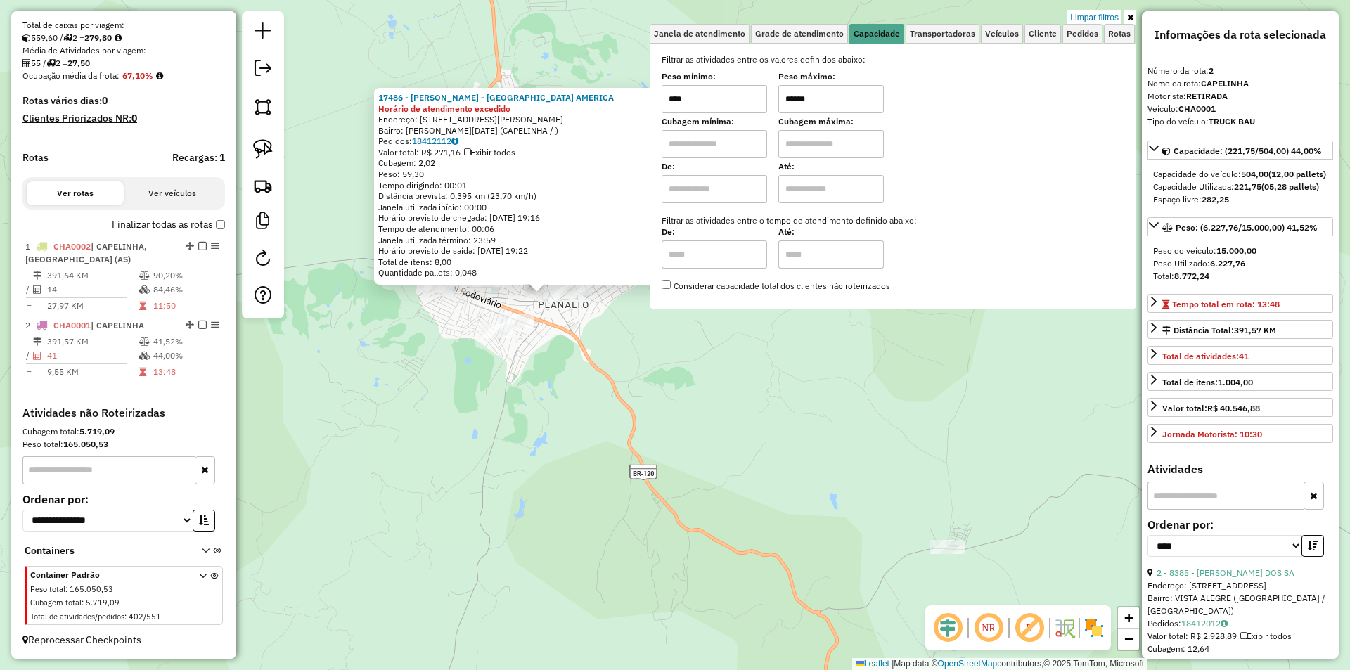
click at [853, 408] on div "17486 - HELIO RODRIGUES DE LIRA - AÇOUGUE AMERICA Horário de atendimento excedi…" at bounding box center [675, 335] width 1350 height 670
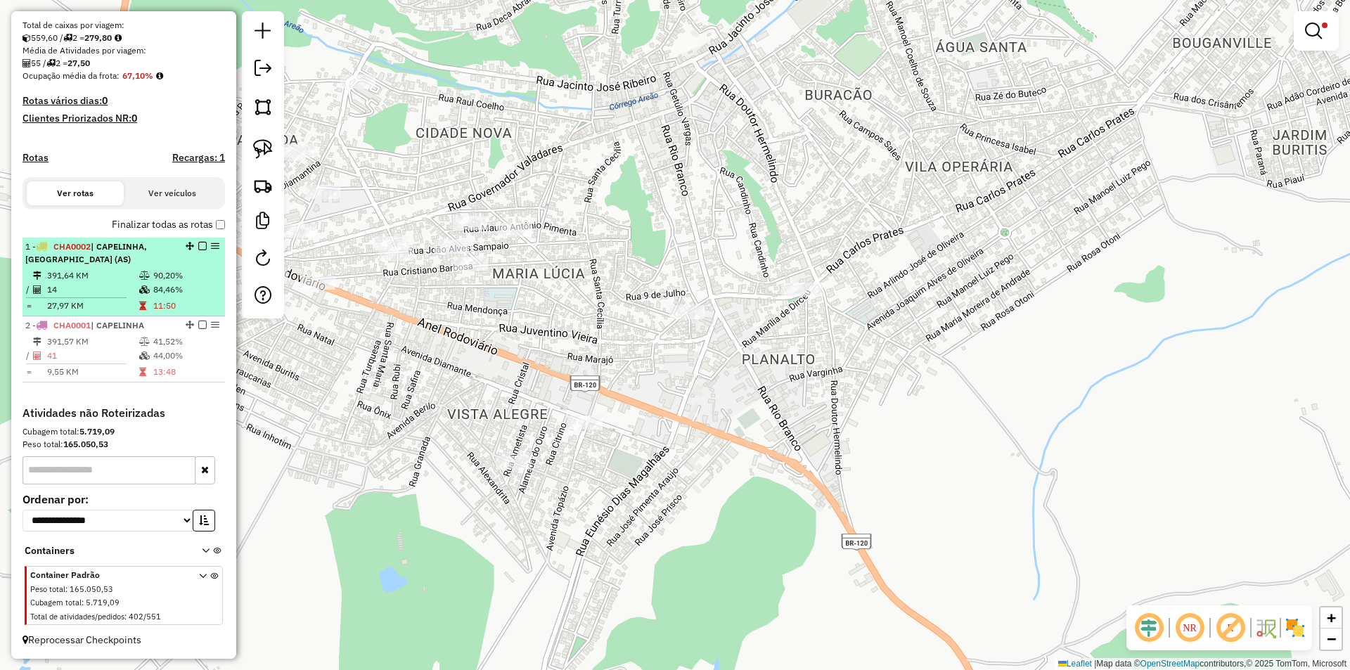
click at [143, 283] on td at bounding box center [145, 290] width 14 height 14
select select "*********"
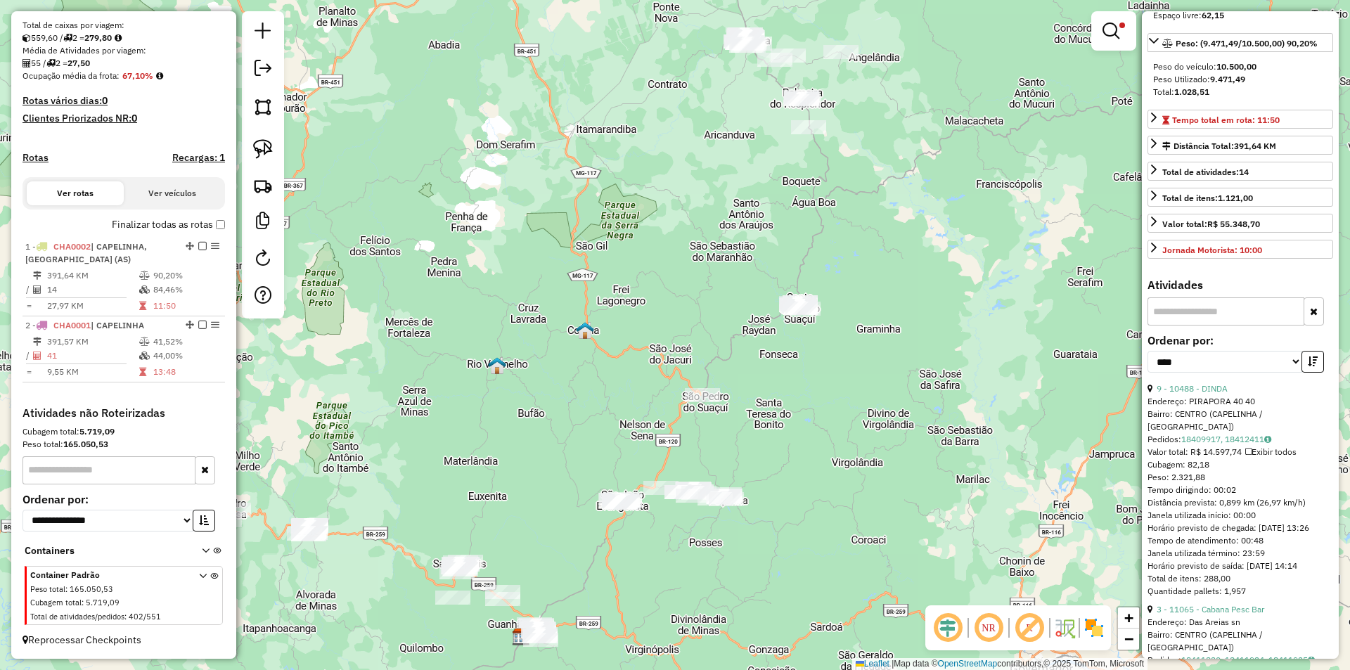
scroll to position [211, 0]
click at [1215, 392] on link "9 - 10488 - DINDA" at bounding box center [1191, 387] width 71 height 11
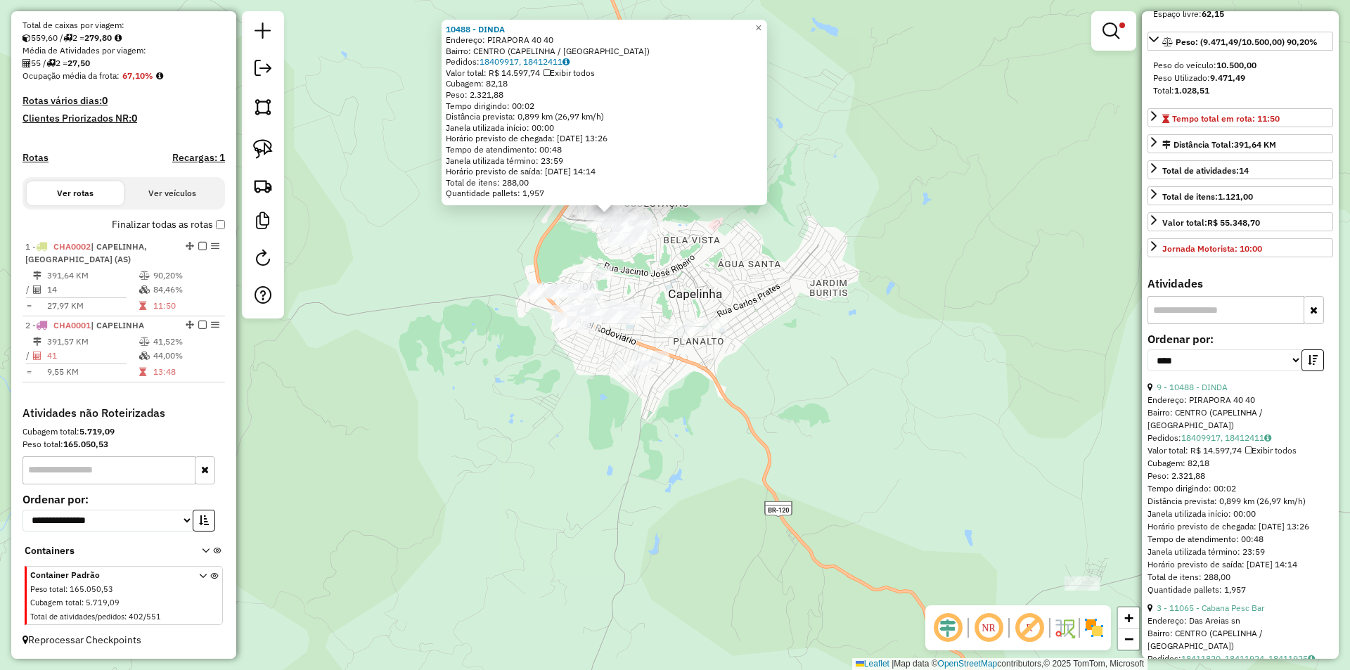
click at [1117, 27] on em at bounding box center [1110, 30] width 17 height 17
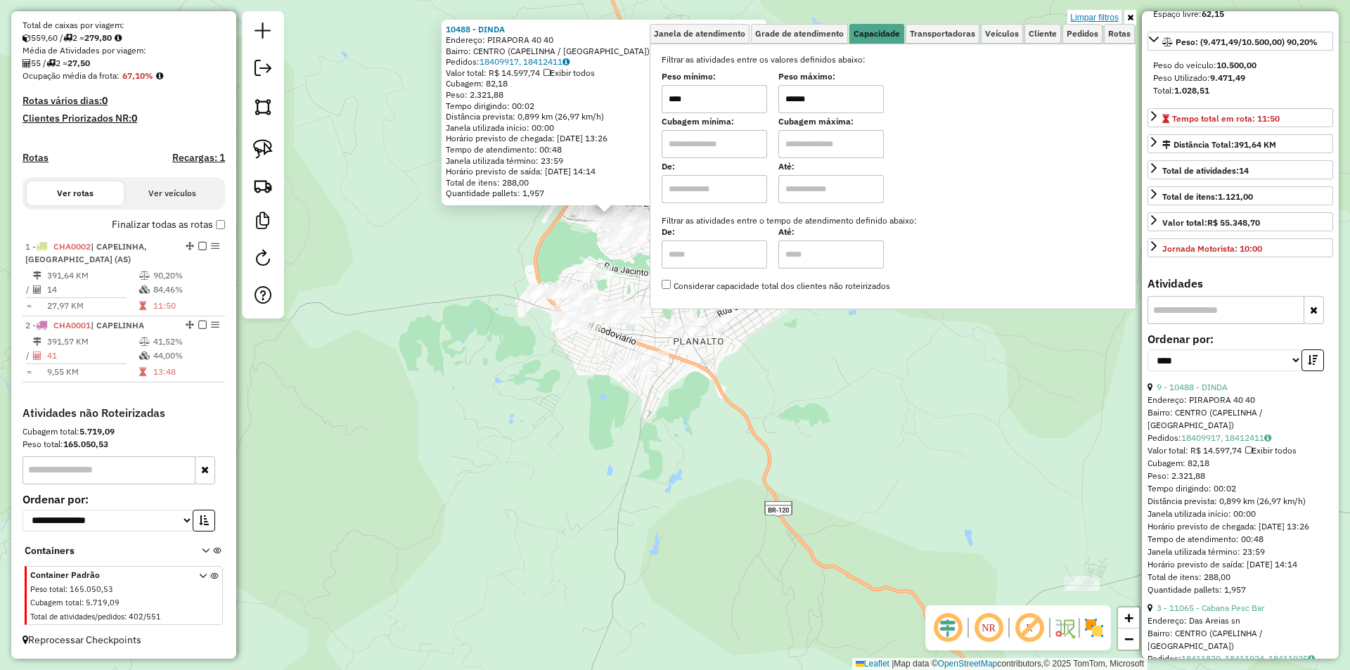
click at [1117, 16] on link "Limpar filtros" at bounding box center [1094, 17] width 54 height 15
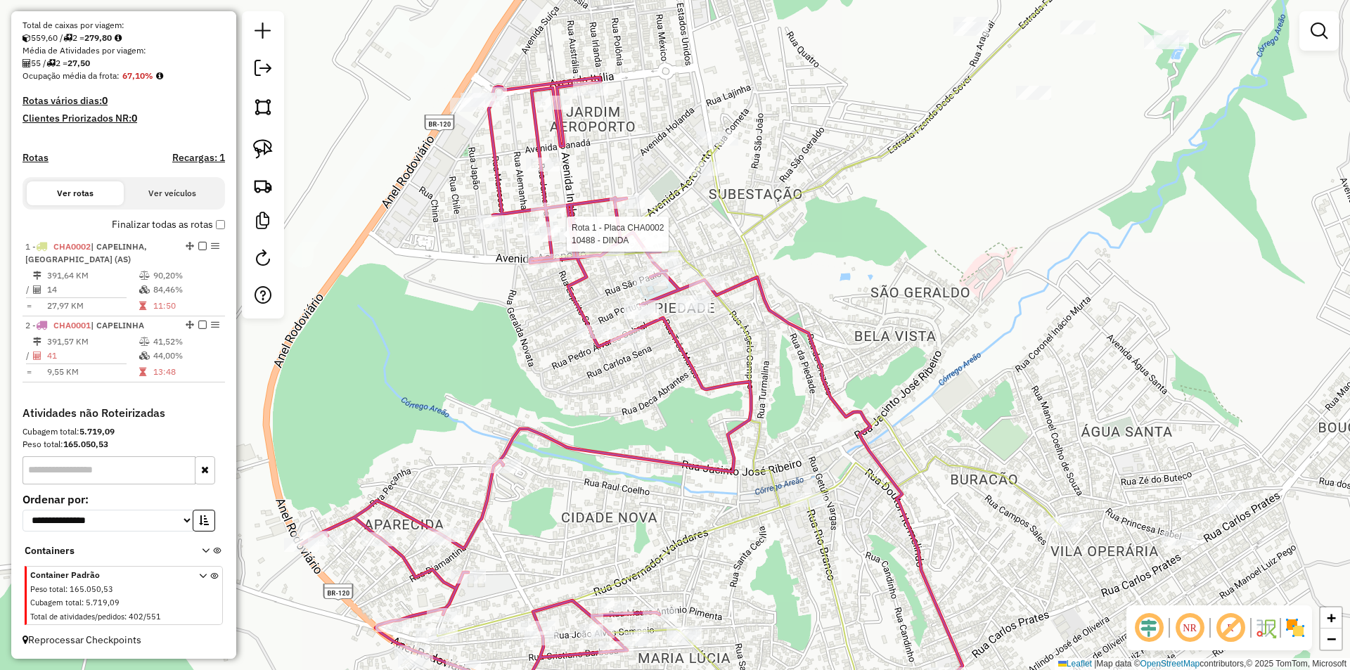
select select "*********"
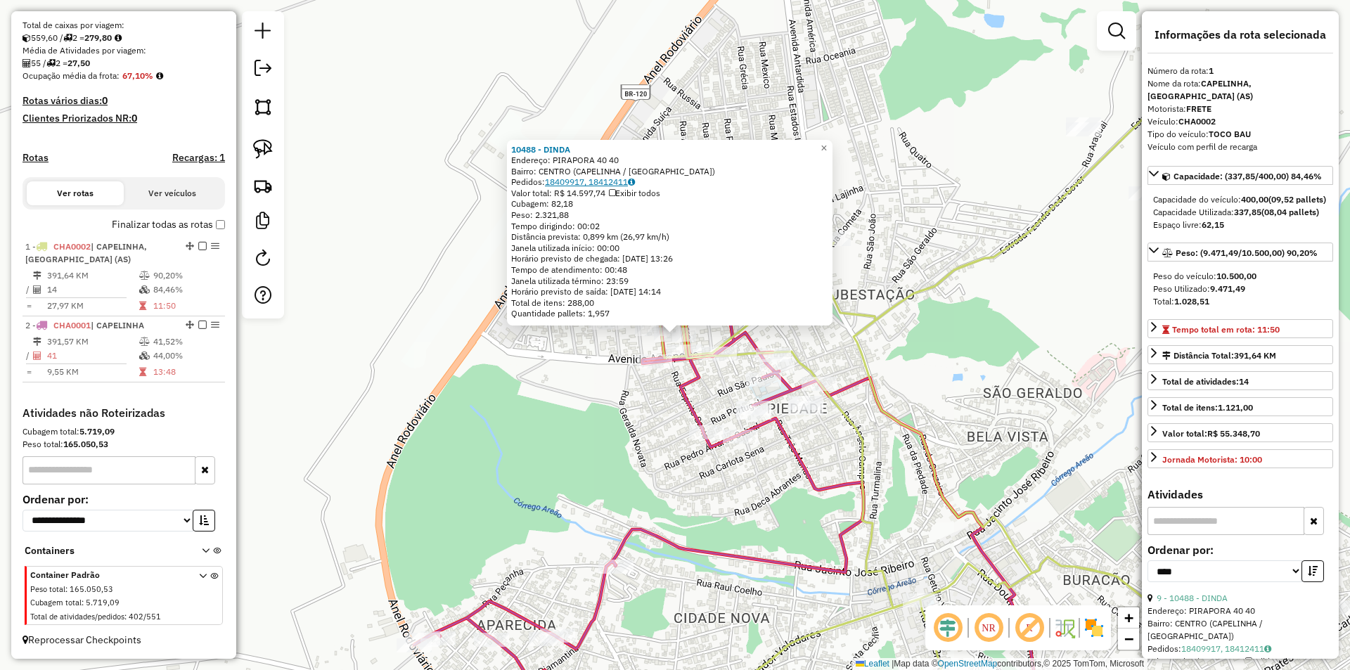
click at [594, 186] on link "18409917, 18412411" at bounding box center [590, 181] width 90 height 11
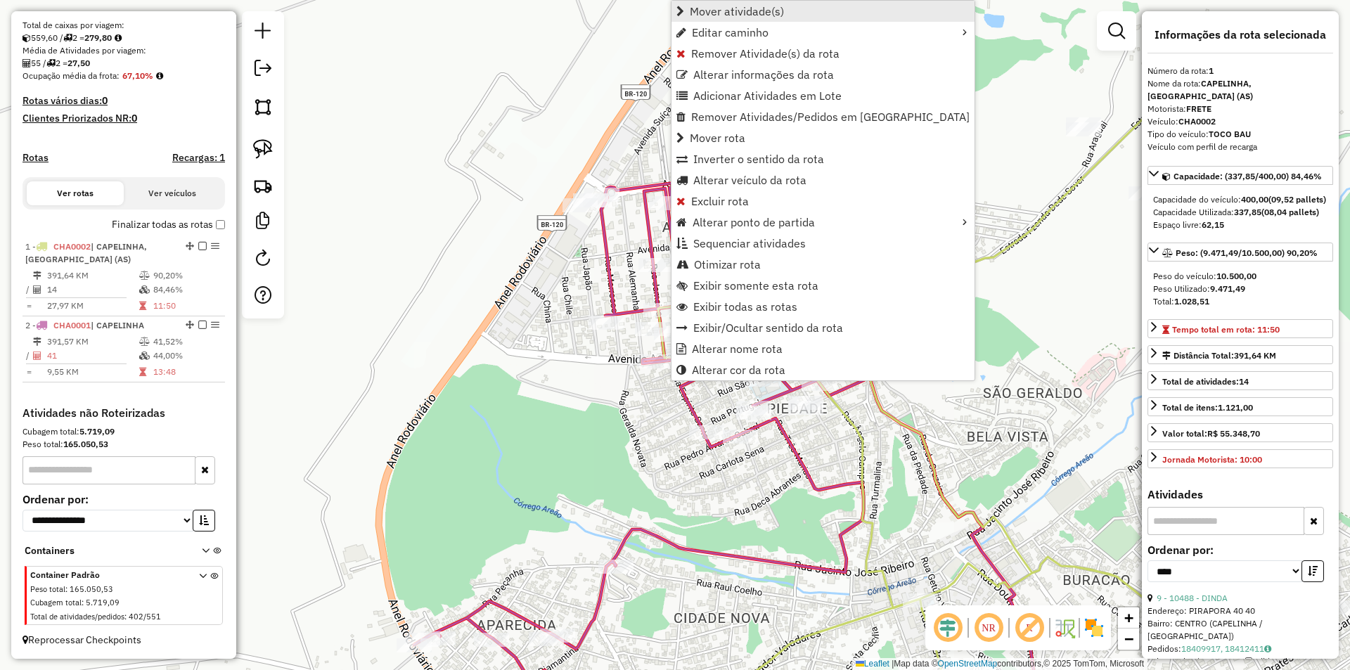
click at [760, 13] on span "Mover atividade(s)" at bounding box center [737, 11] width 94 height 11
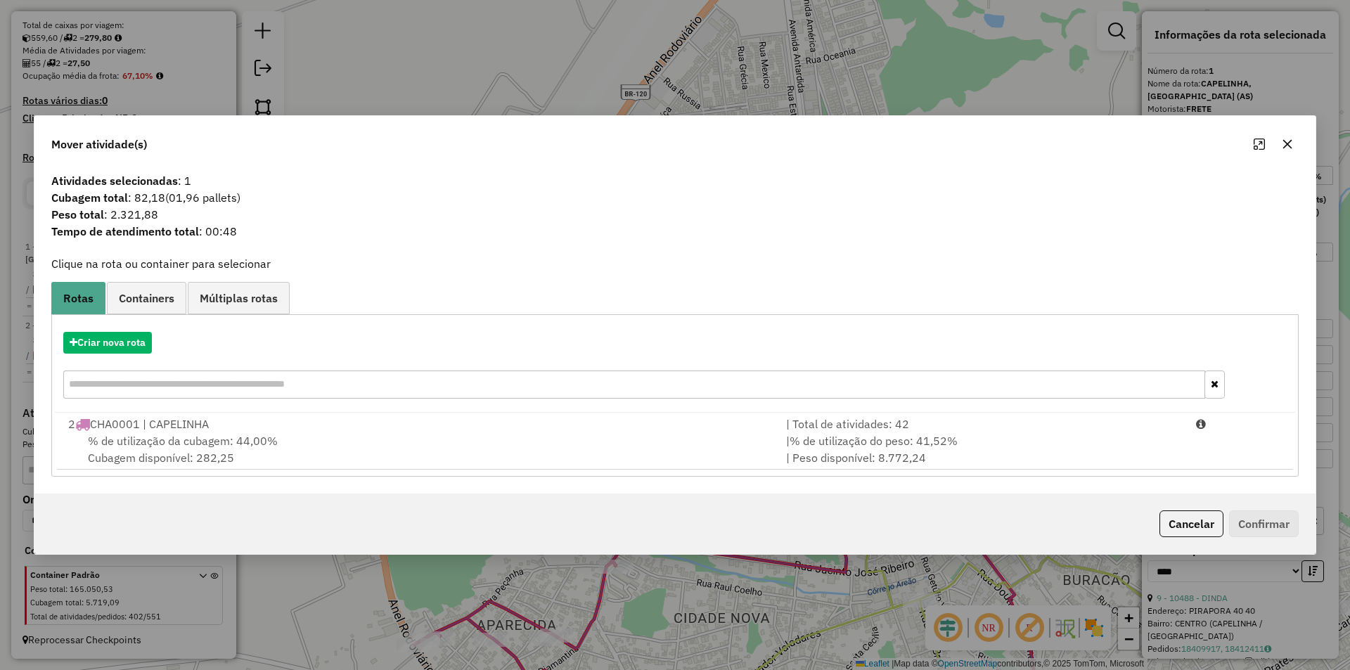
click at [242, 446] on span "% de utilização da cubagem: 44,00%" at bounding box center [183, 441] width 190 height 14
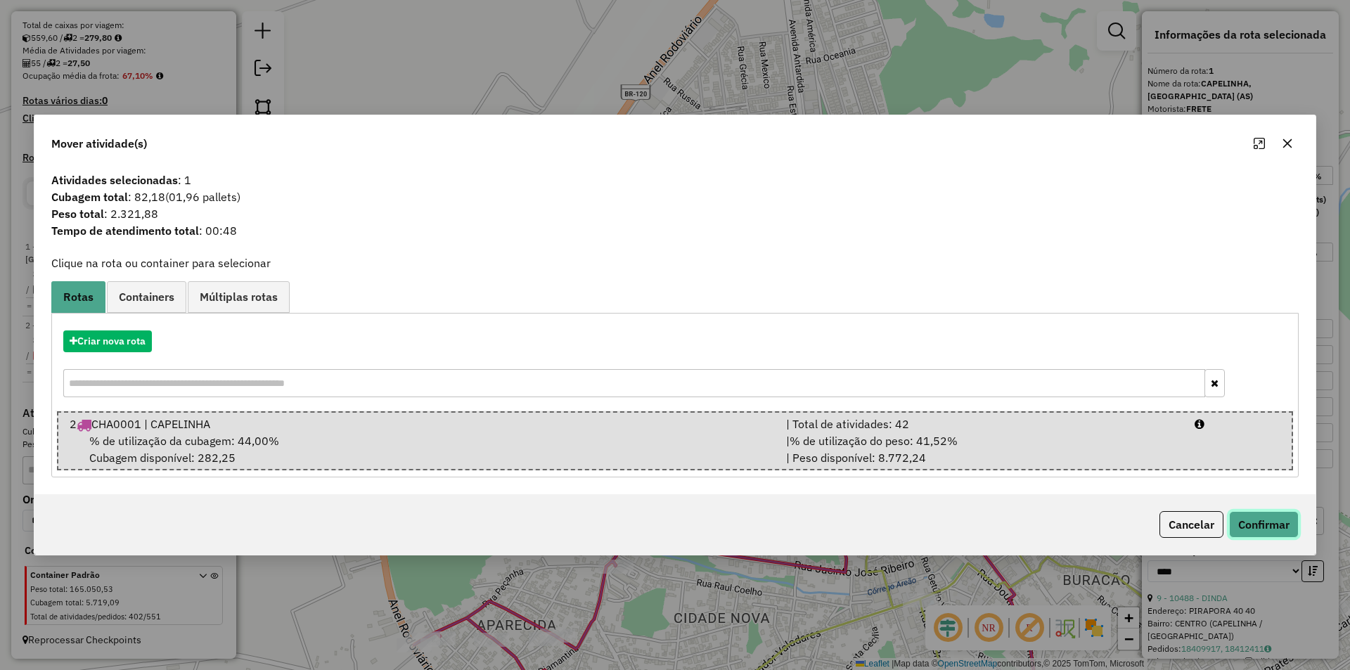
click at [1264, 519] on button "Confirmar" at bounding box center [1264, 524] width 70 height 27
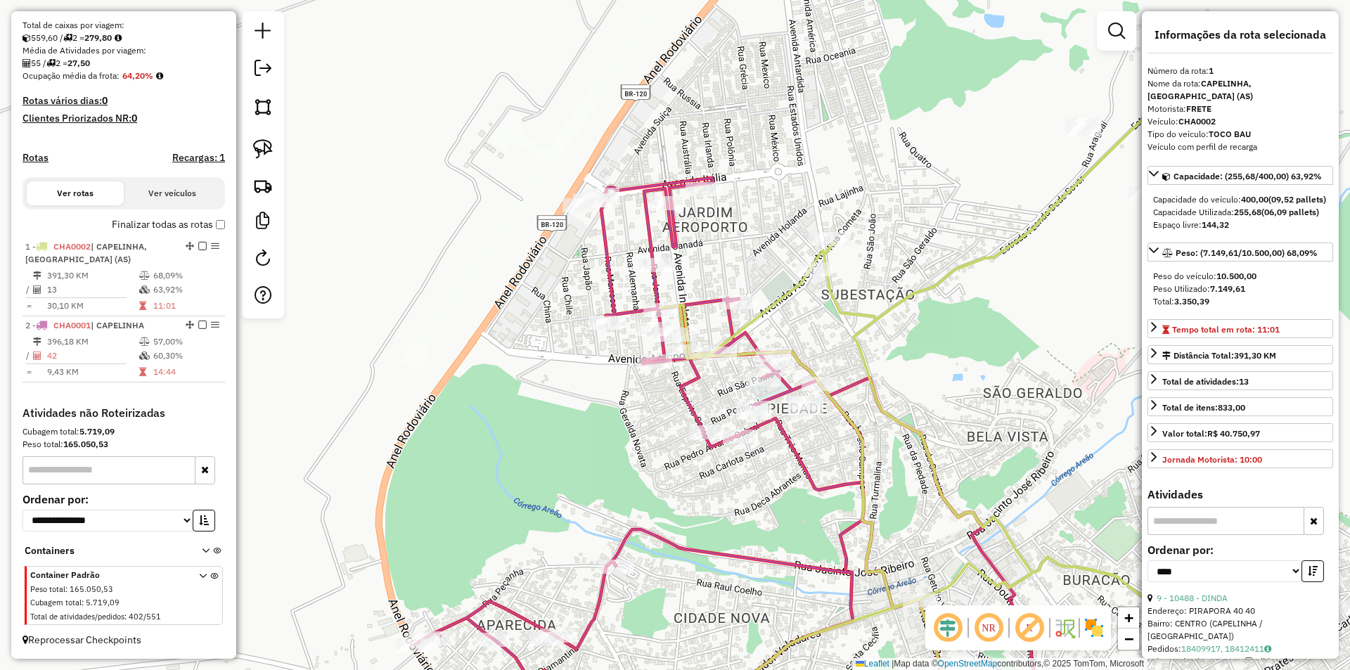
click at [786, 439] on icon at bounding box center [738, 457] width 649 height 559
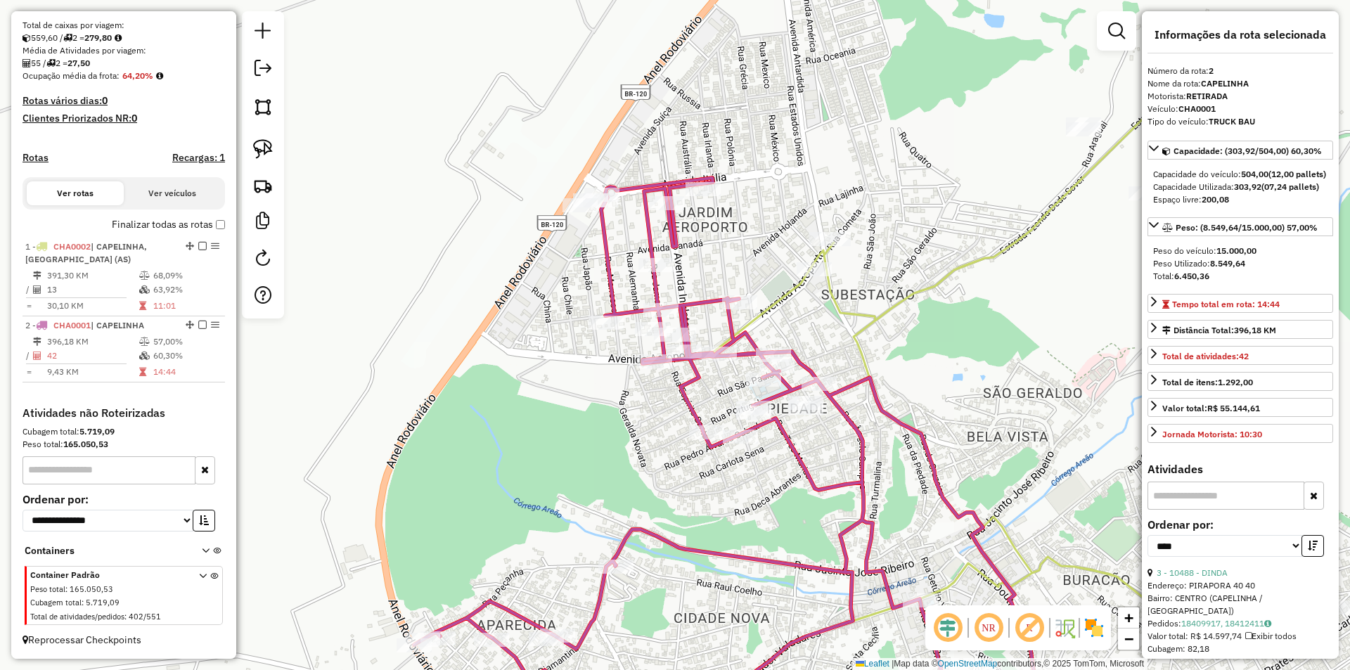
click at [836, 408] on icon at bounding box center [738, 457] width 649 height 559
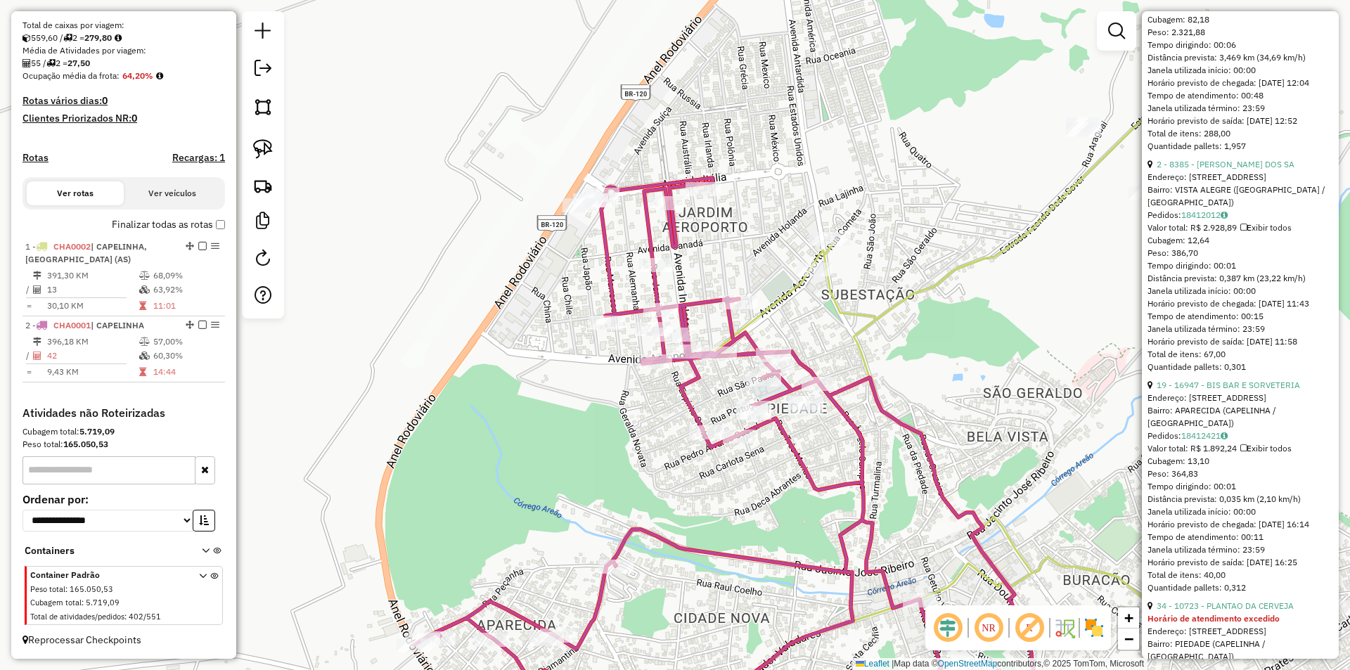
scroll to position [633, 0]
click at [1232, 166] on link "2 - 8385 - VILMA MARTINS DOS SA" at bounding box center [1225, 160] width 138 height 11
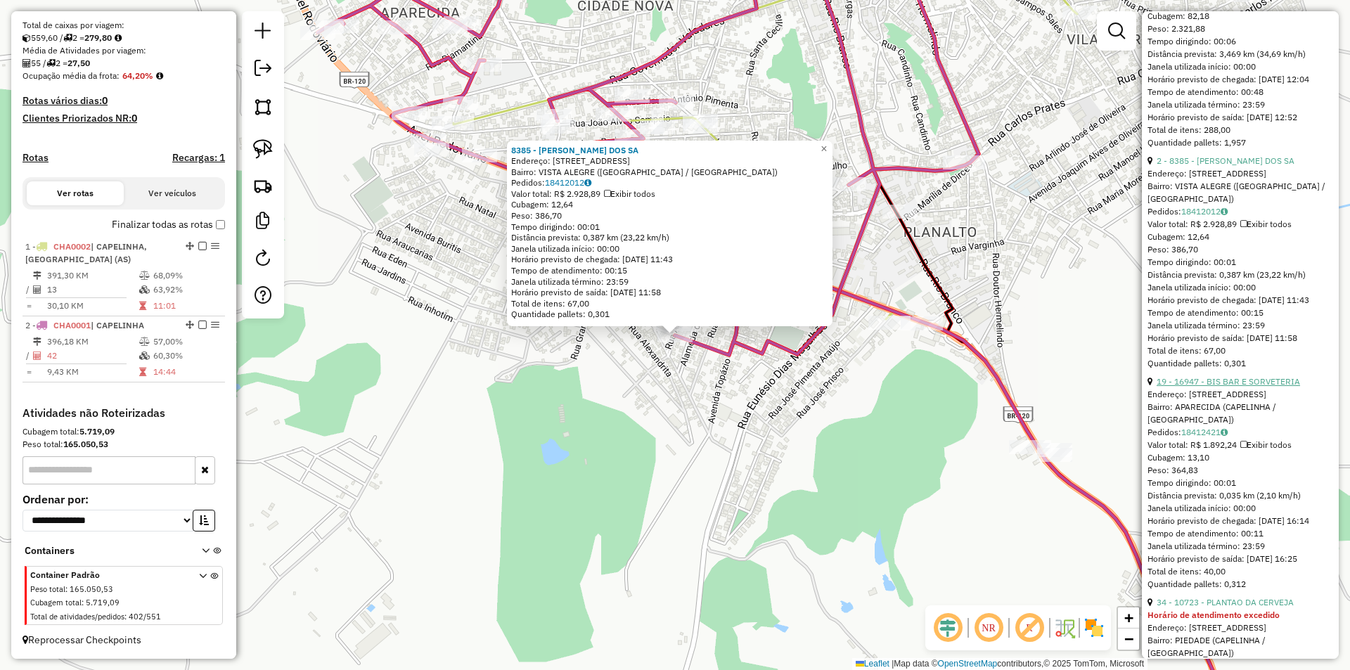
click at [1239, 387] on link "19 - 16947 - BIS BAR E SORVETERIA" at bounding box center [1227, 381] width 143 height 11
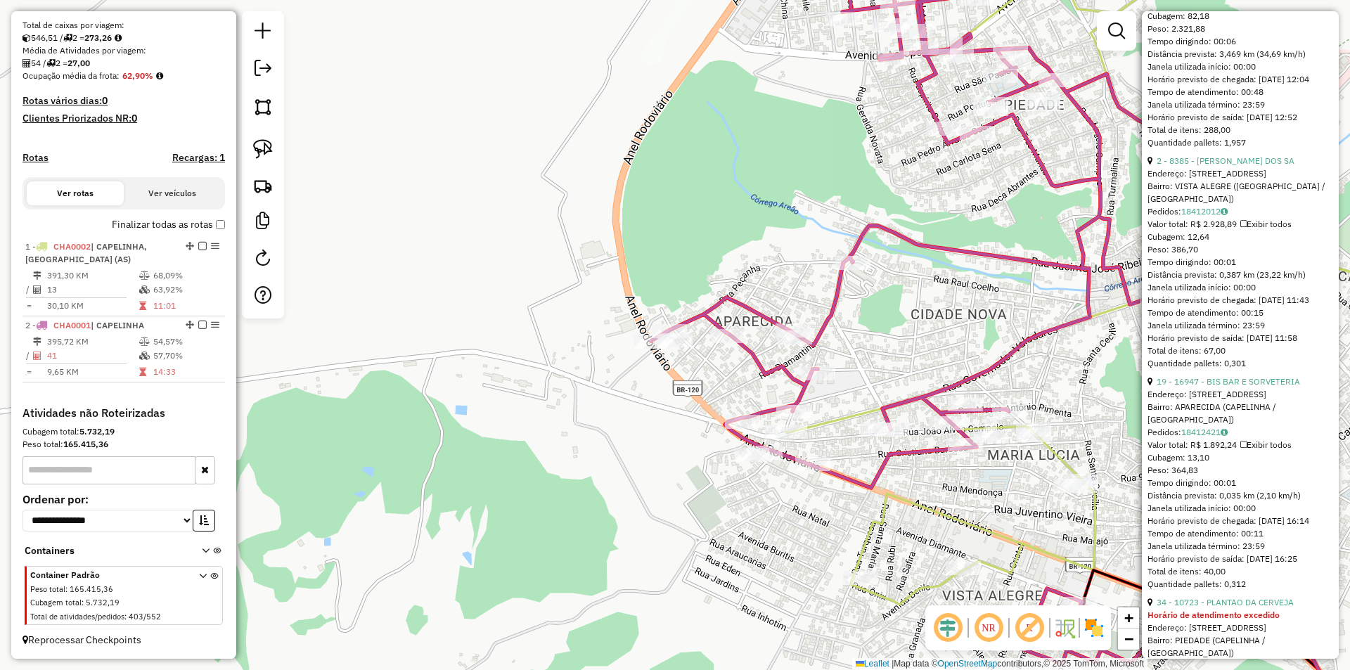
scroll to position [191, 0]
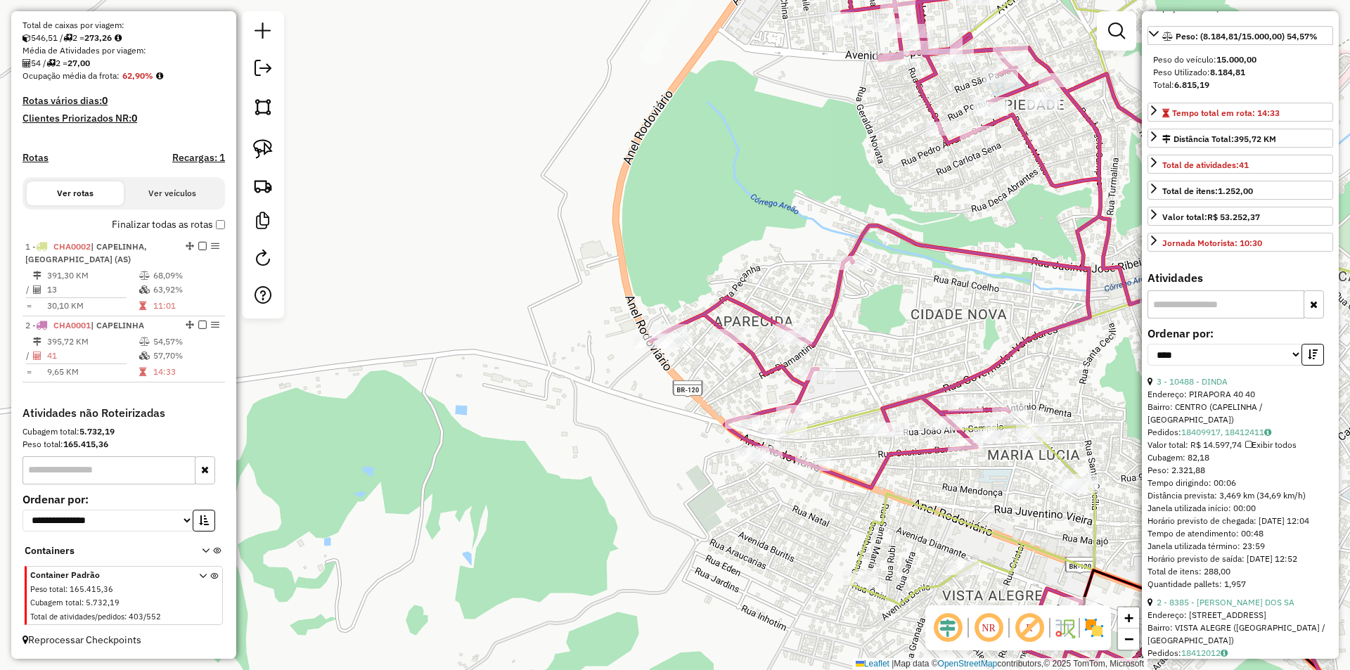
click at [758, 370] on icon at bounding box center [981, 298] width 661 height 730
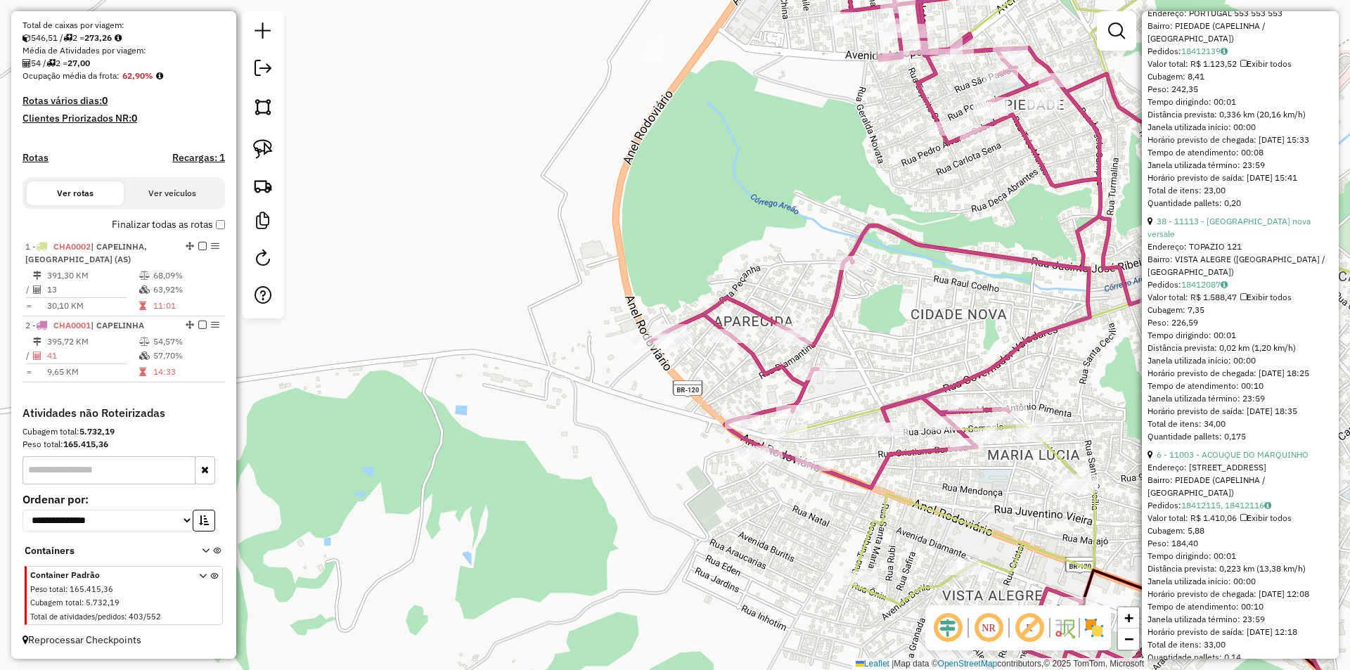
scroll to position [2862, 0]
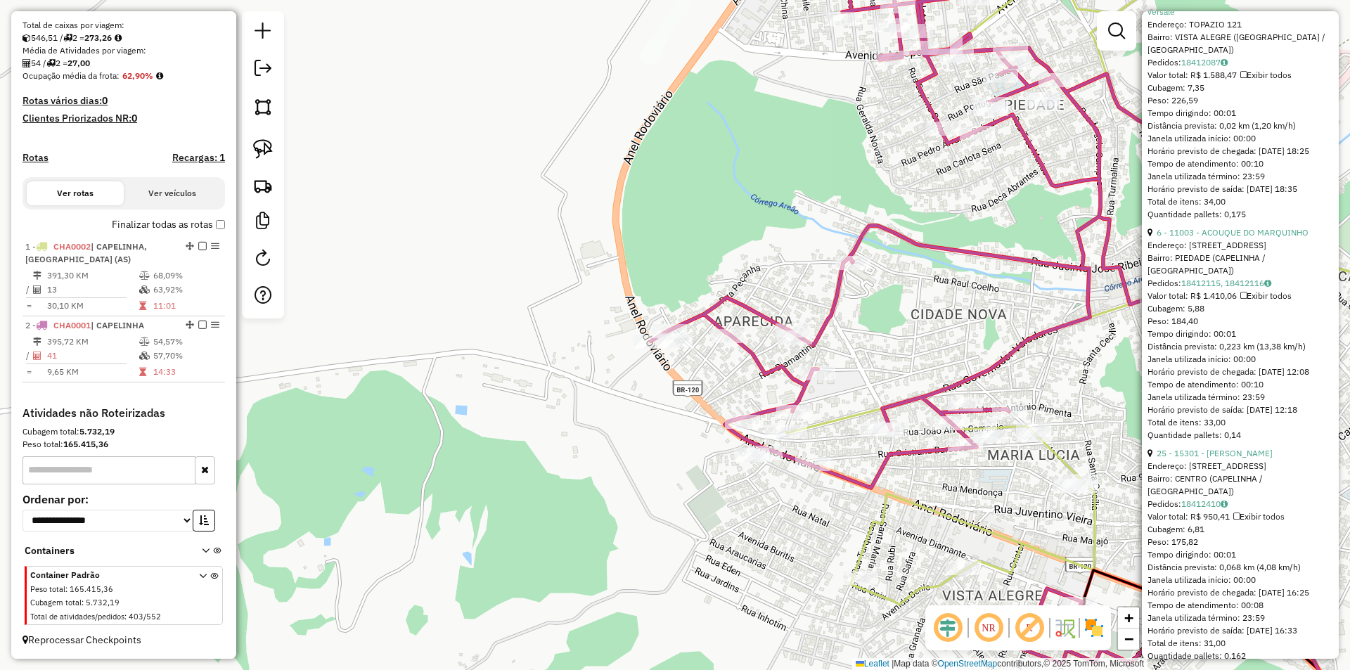
drag, startPoint x: 1230, startPoint y: 292, endPoint x: 1241, endPoint y: 287, distance: 11.6
click at [1232, 238] on link "6 - 11003 - ACOUQUE DO MARQUINHO" at bounding box center [1232, 232] width 152 height 11
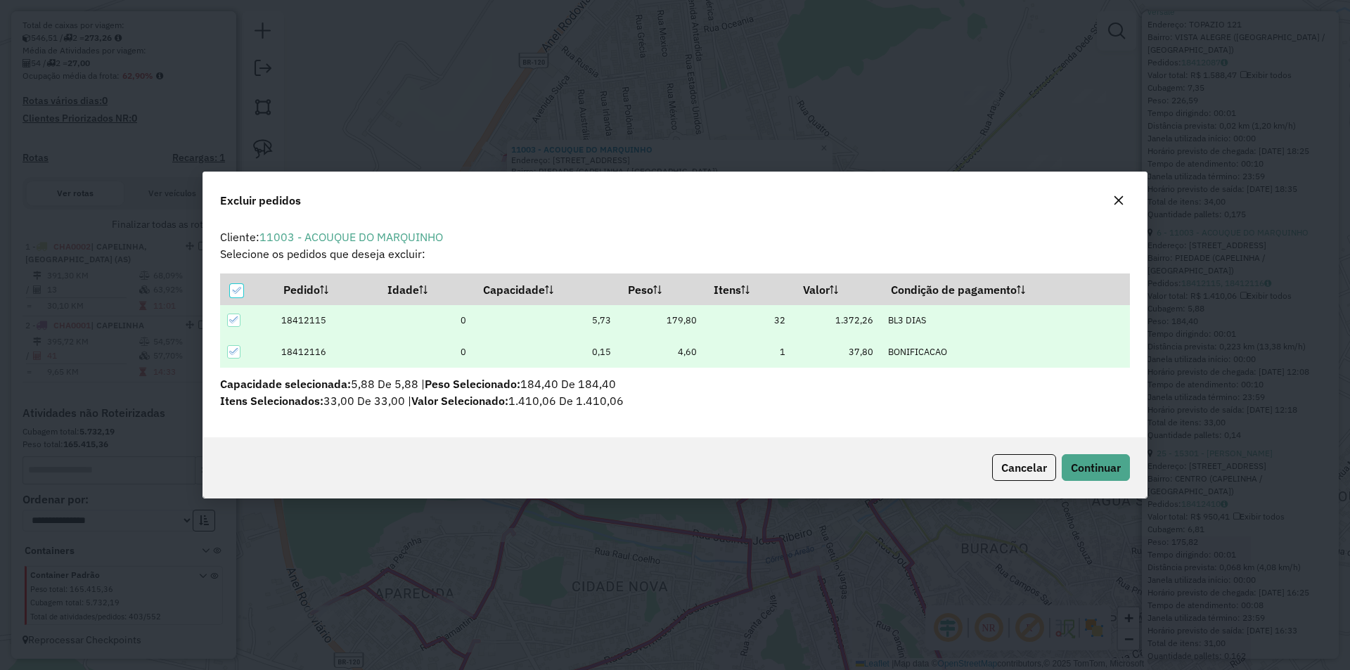
scroll to position [0, 0]
click at [1085, 462] on span "Continuar" at bounding box center [1095, 467] width 50 height 14
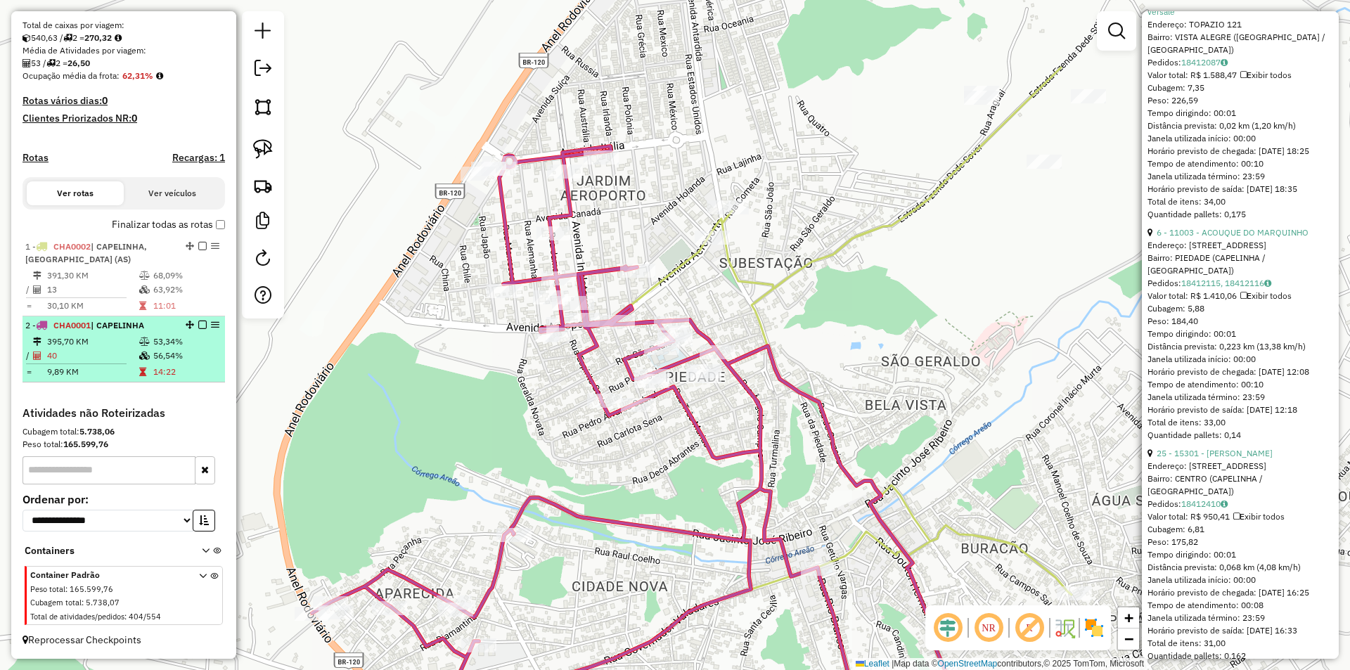
scroll to position [302, 0]
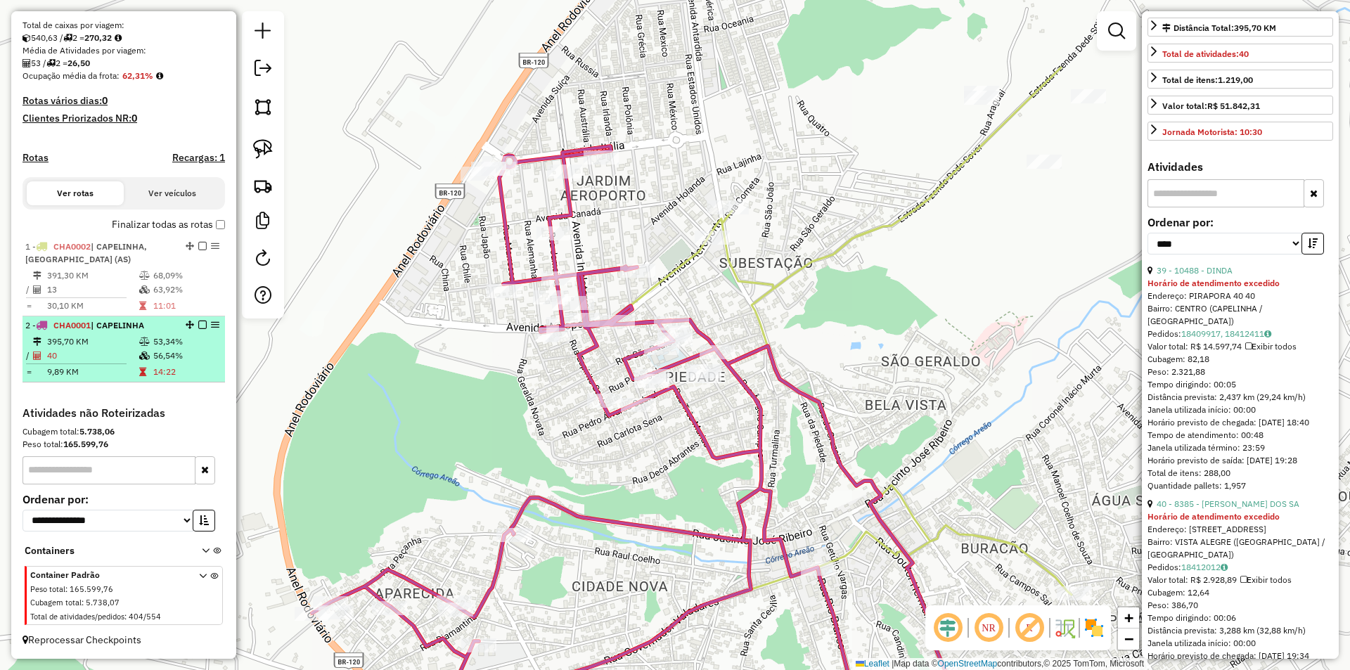
click at [117, 354] on td "40" at bounding box center [92, 356] width 92 height 14
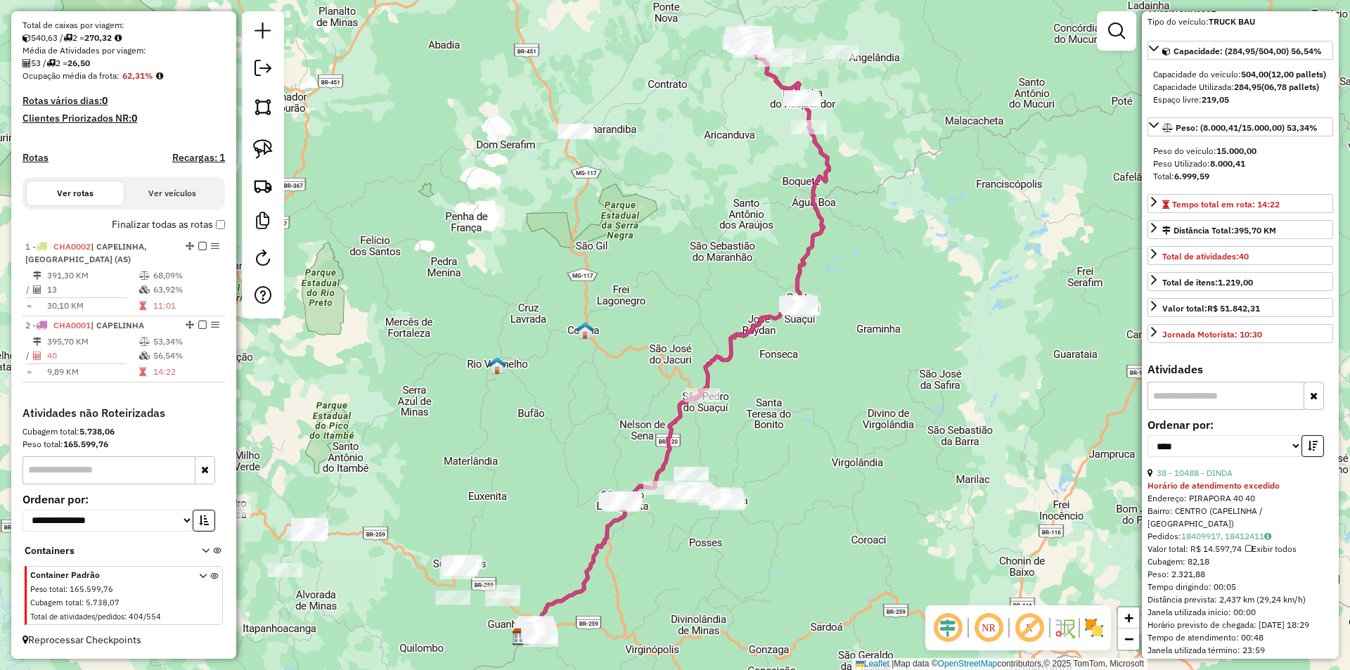
scroll to position [0, 0]
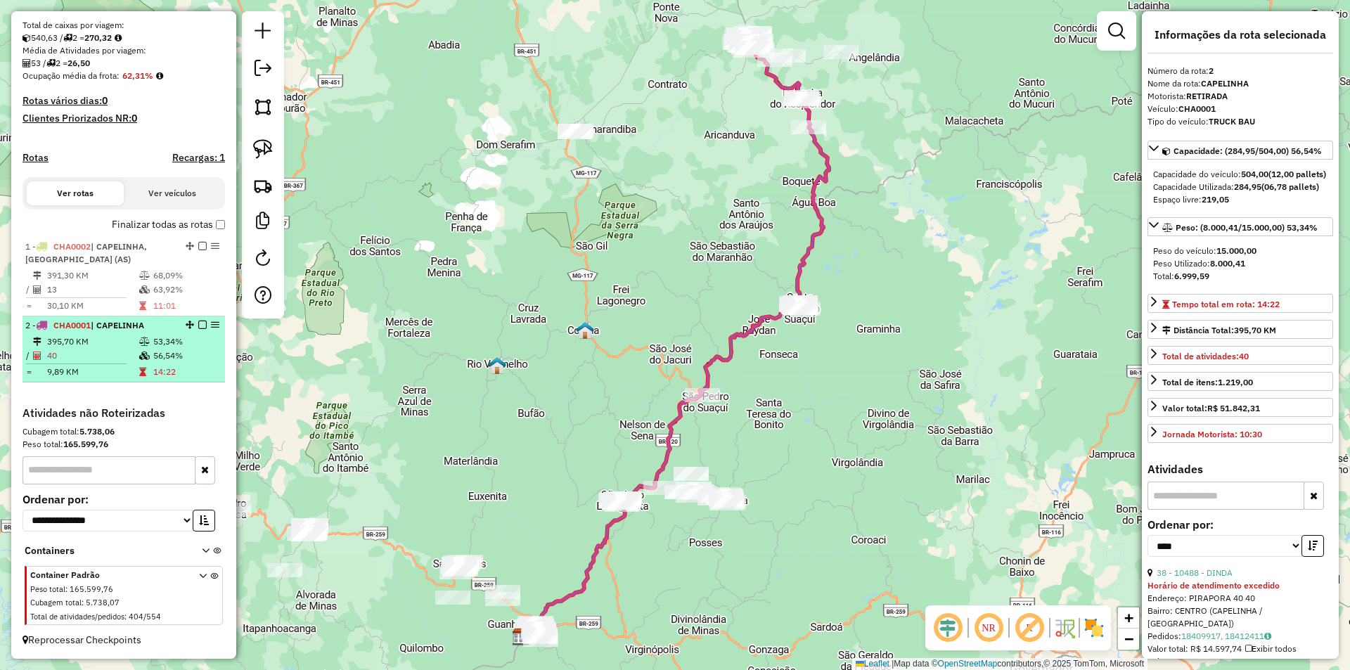
click at [127, 354] on td "40" at bounding box center [92, 356] width 92 height 14
click at [198, 326] on em at bounding box center [202, 325] width 8 height 8
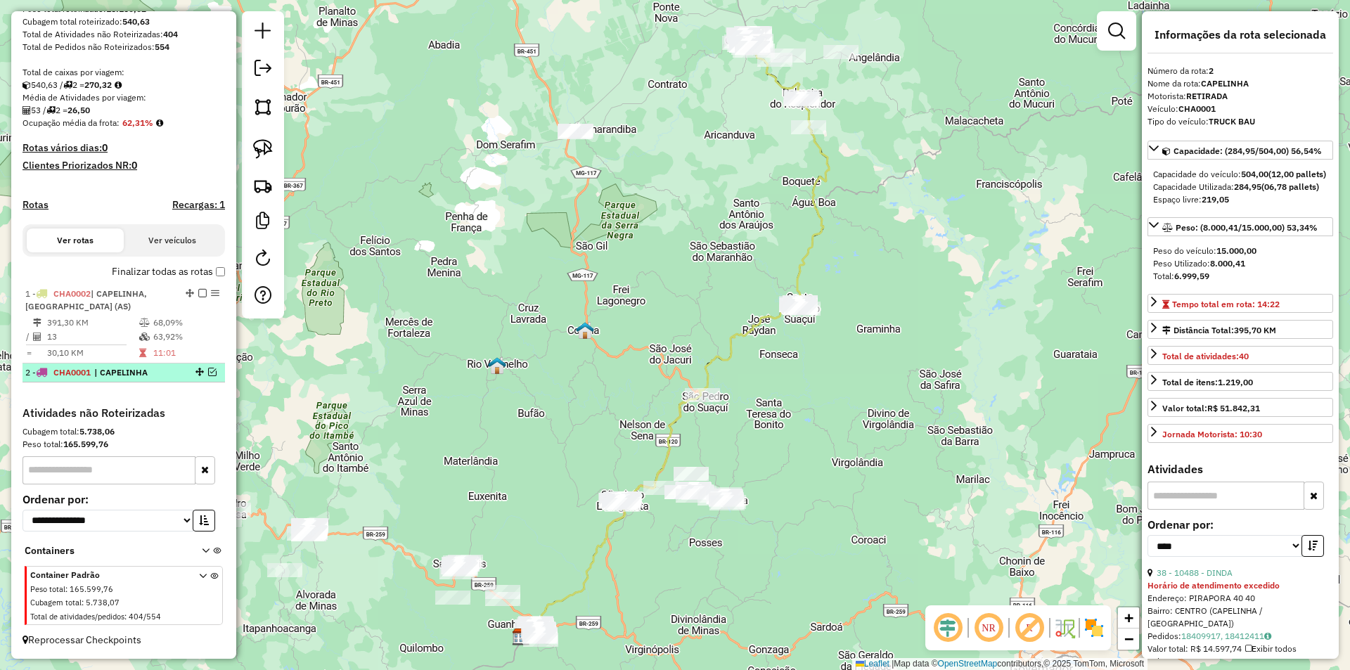
scroll to position [254, 0]
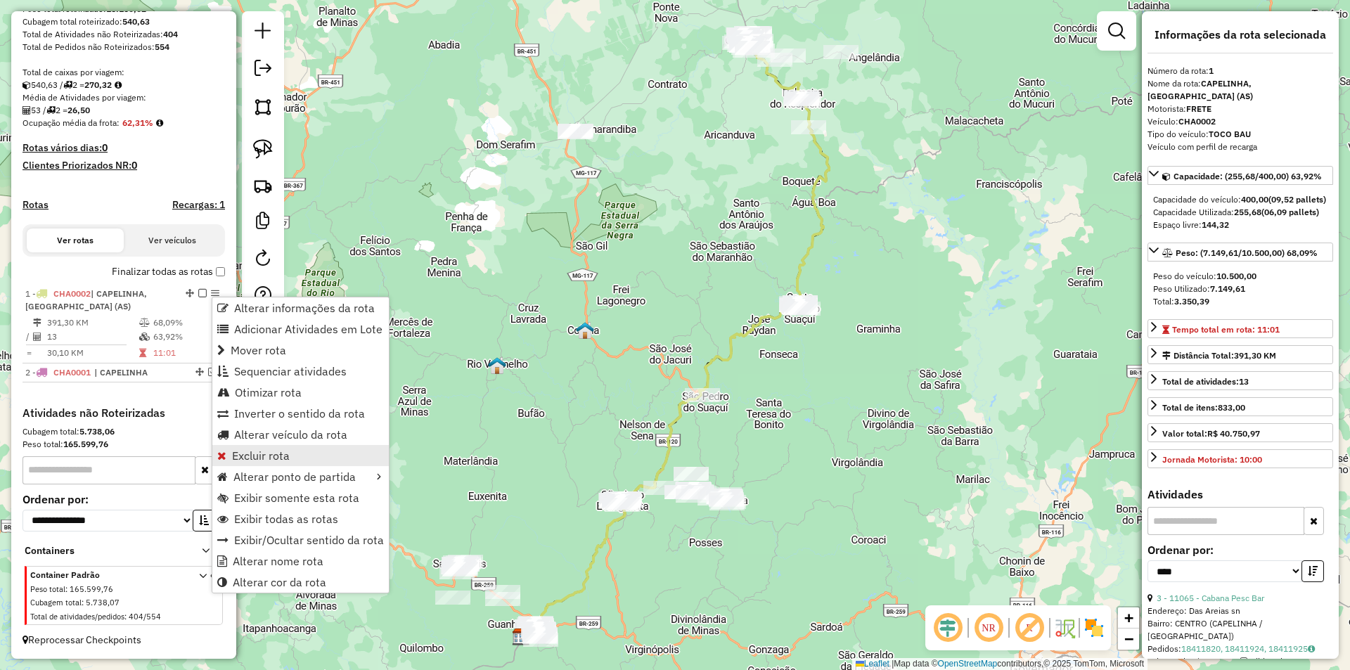
click at [282, 463] on link "Excluir rota" at bounding box center [300, 455] width 176 height 21
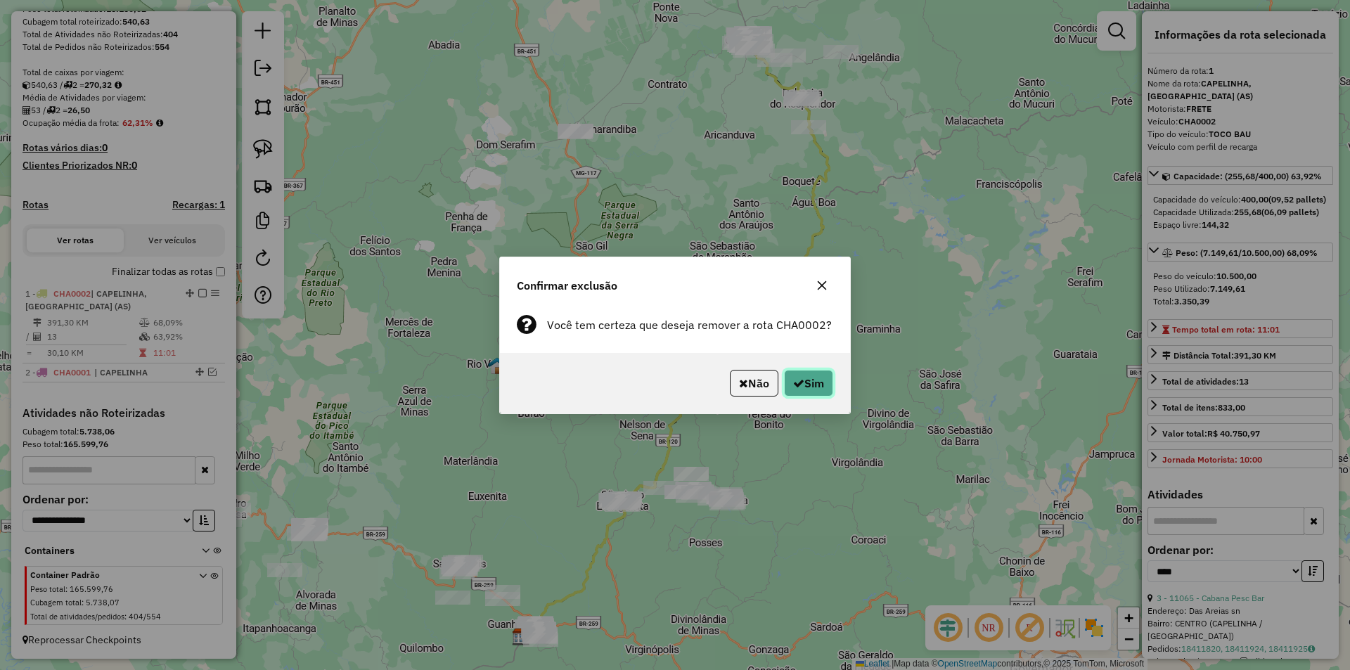
click at [815, 380] on button "Sim" at bounding box center [808, 383] width 49 height 27
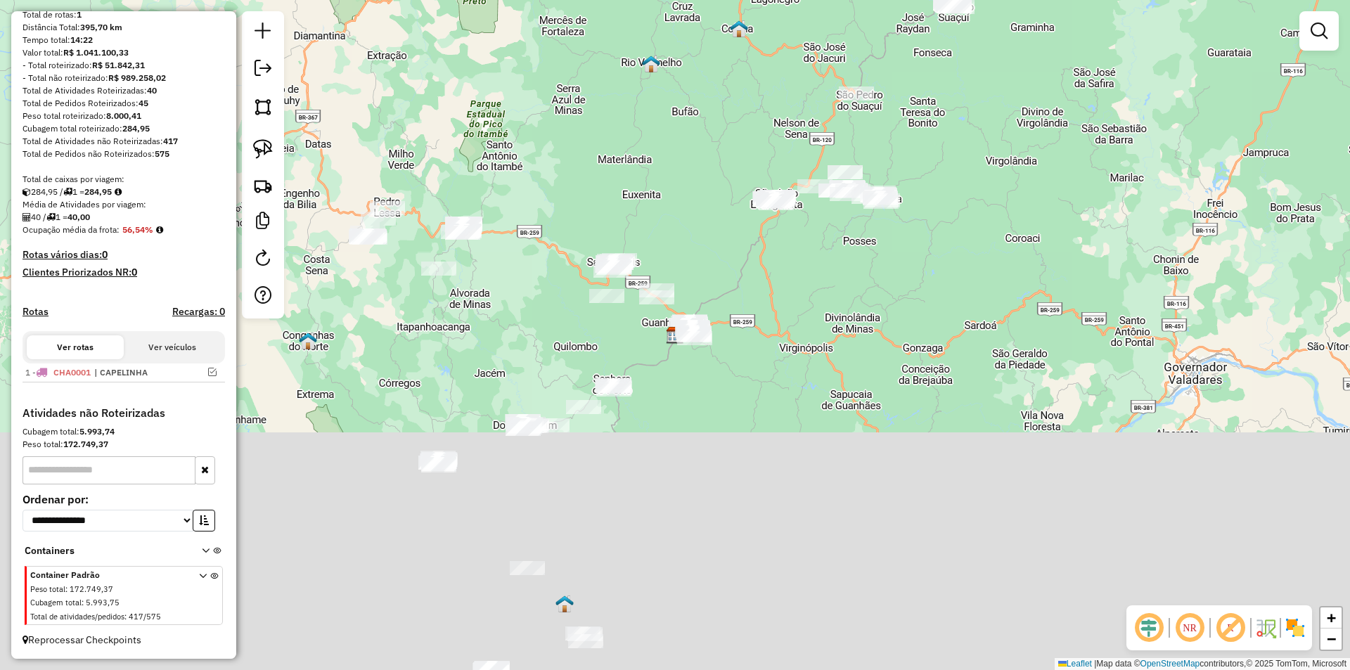
scroll to position [147, 0]
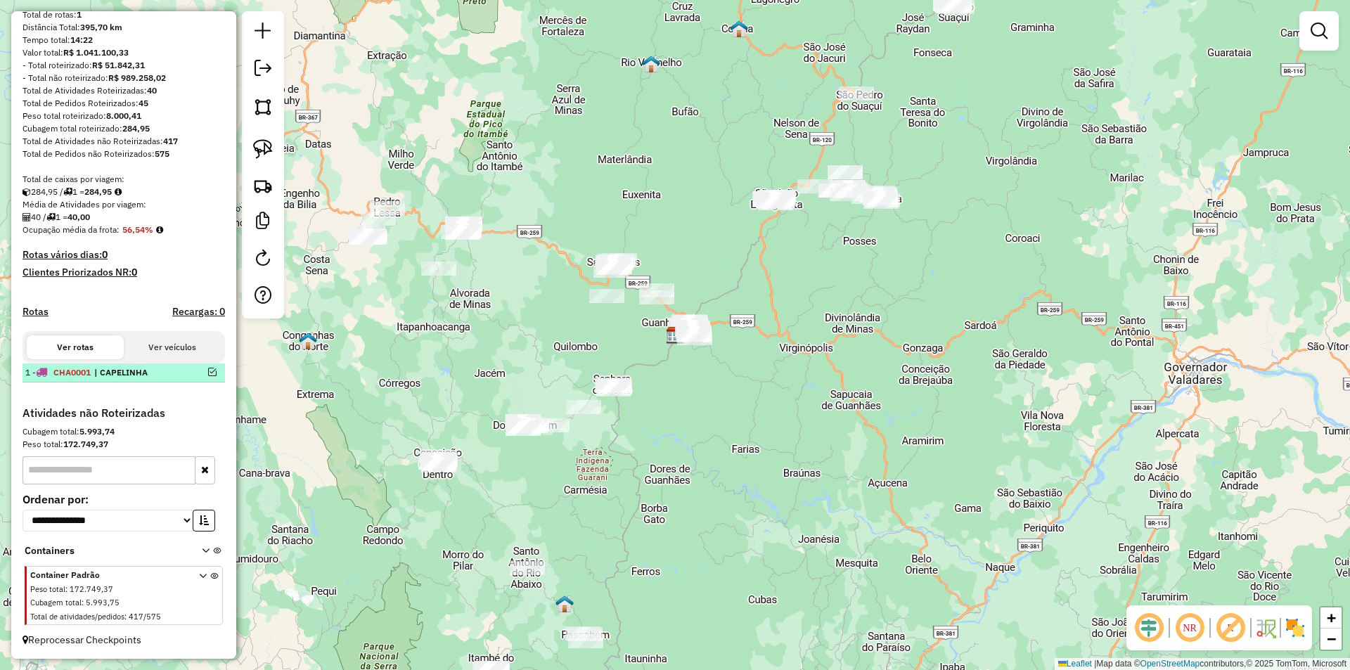
click at [141, 371] on span "| CAPELINHA" at bounding box center [126, 372] width 65 height 13
select select "*********"
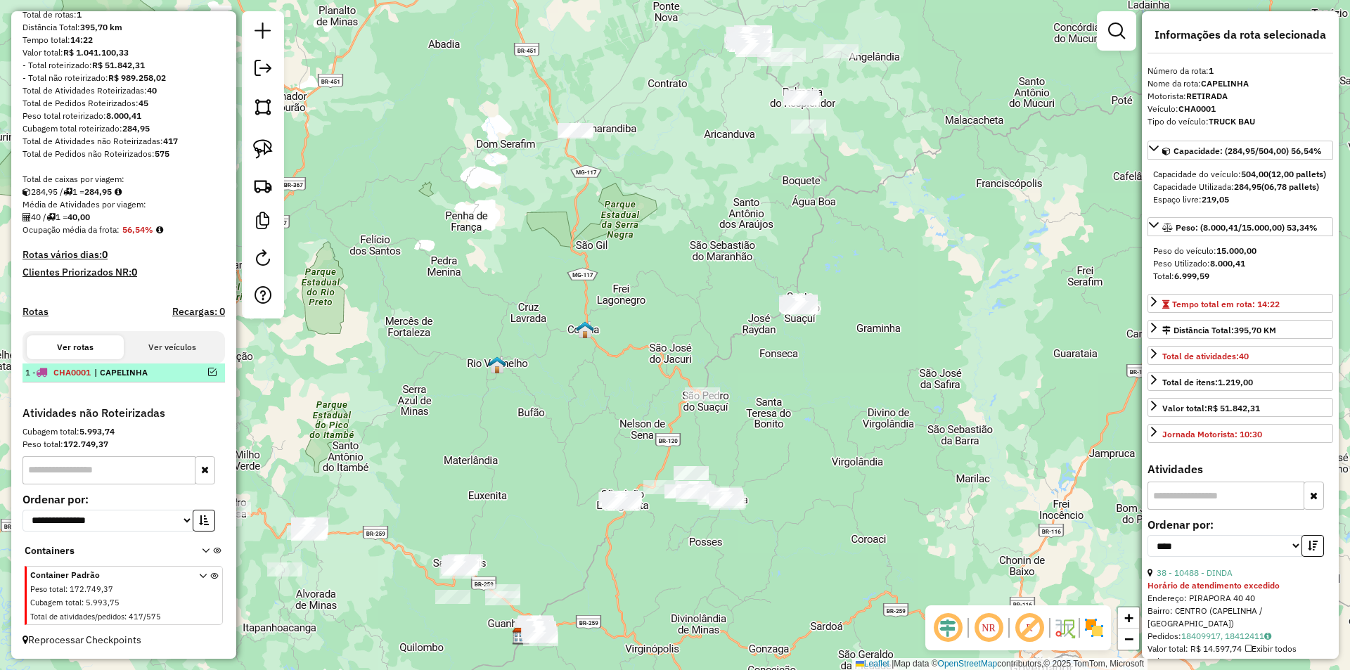
drag, startPoint x: 165, startPoint y: 377, endPoint x: 158, endPoint y: 373, distance: 7.9
click at [163, 375] on div "1 - CHA0001 | CAPELINHA" at bounding box center [99, 372] width 149 height 13
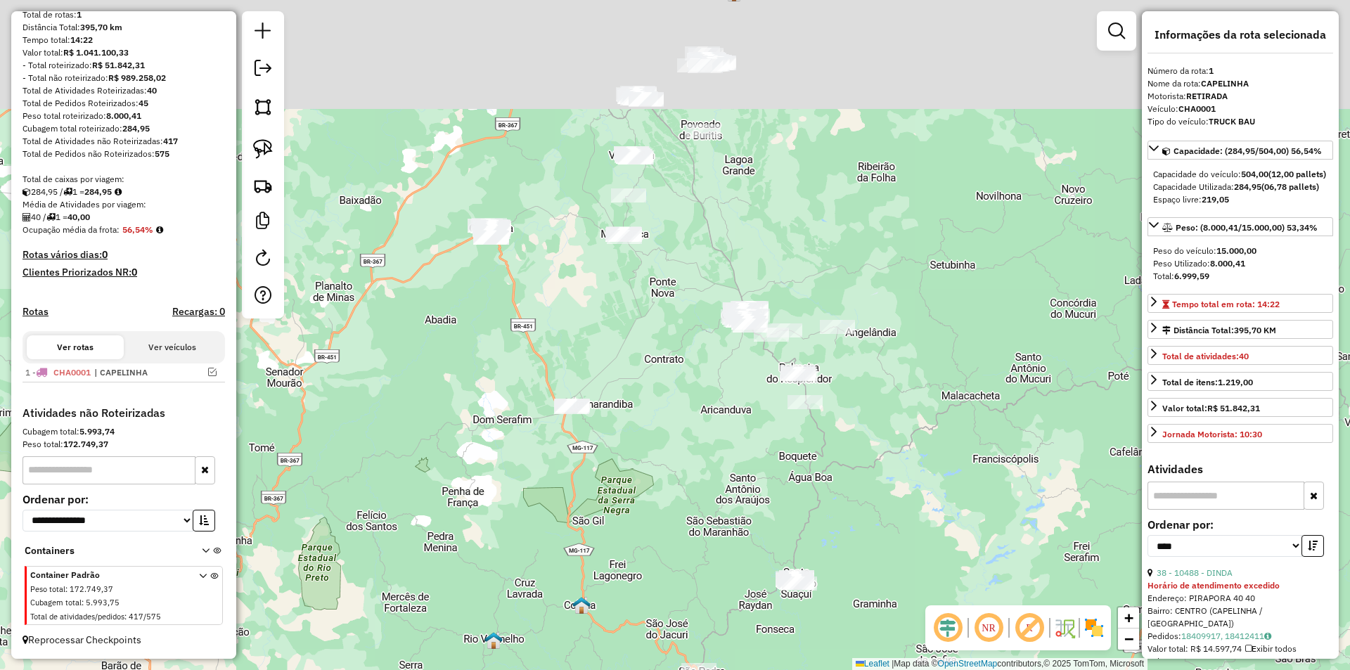
drag, startPoint x: 727, startPoint y: 114, endPoint x: 676, endPoint y: 314, distance: 206.8
click at [726, 375] on div "Janela de atendimento Grade de atendimento Capacidade Transportadoras Veículos …" at bounding box center [675, 335] width 1350 height 670
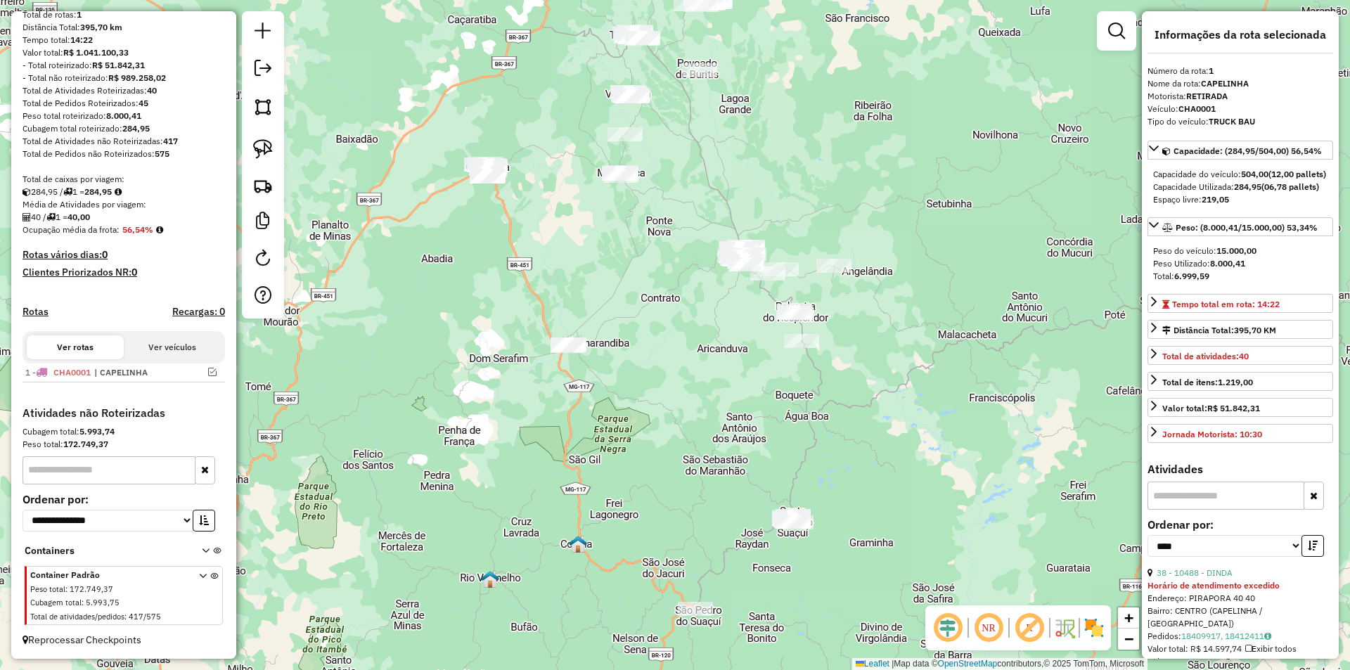
drag, startPoint x: 712, startPoint y: 344, endPoint x: 710, endPoint y: 306, distance: 38.0
click at [710, 306] on div "Janela de atendimento Grade de atendimento Capacidade Transportadoras Veículos …" at bounding box center [675, 335] width 1350 height 670
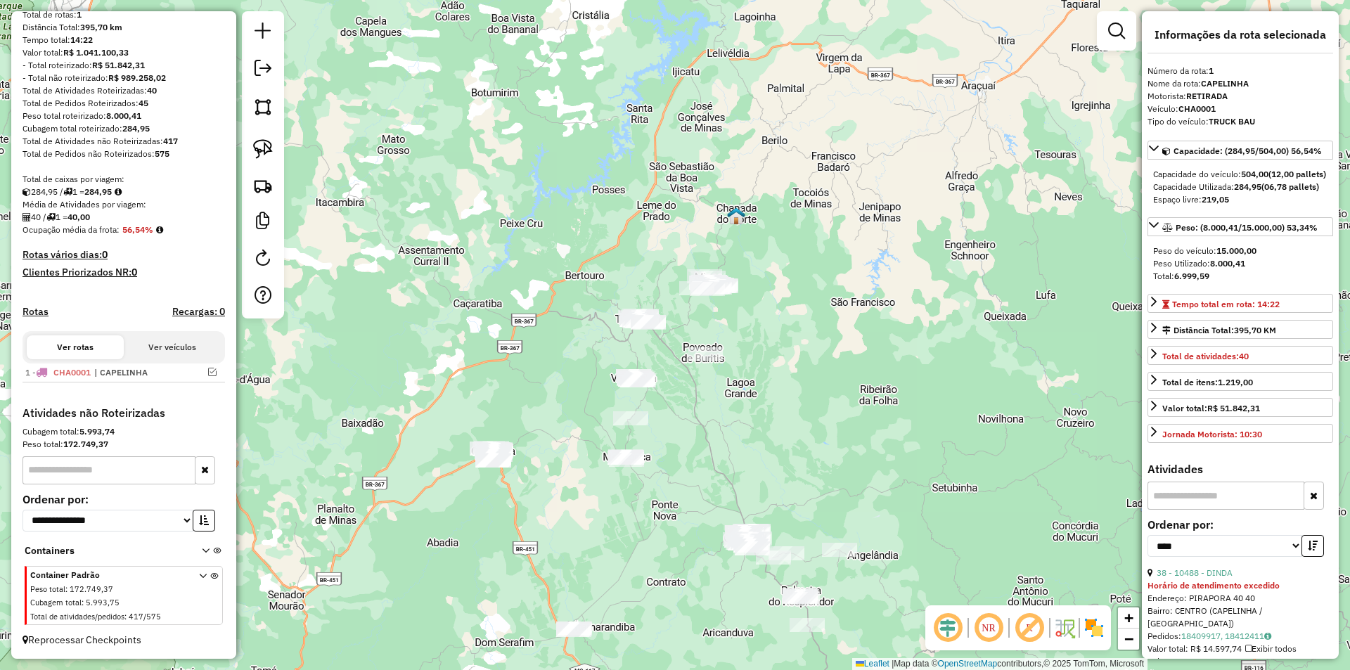
drag, startPoint x: 818, startPoint y: 130, endPoint x: 824, endPoint y: 407, distance: 277.0
click at [824, 407] on div "Janela de atendimento Grade de atendimento Capacidade Transportadoras Veículos …" at bounding box center [675, 335] width 1350 height 670
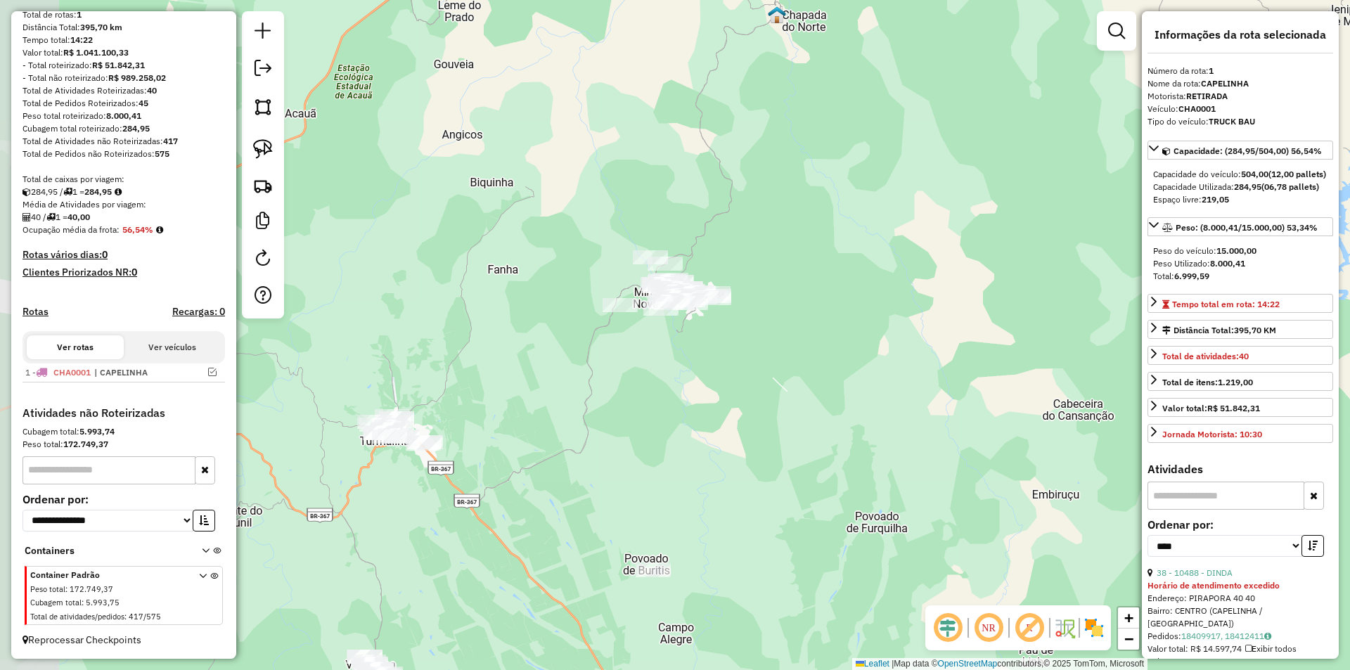
drag, startPoint x: 590, startPoint y: 400, endPoint x: 709, endPoint y: 439, distance: 125.1
click at [713, 447] on div "Janela de atendimento Grade de atendimento Capacidade Transportadoras Veículos …" at bounding box center [675, 335] width 1350 height 670
drag, startPoint x: 718, startPoint y: 400, endPoint x: 254, endPoint y: 72, distance: 567.9
click at [683, 365] on div "Janela de atendimento Grade de atendimento Capacidade Transportadoras Veículos …" at bounding box center [675, 335] width 1350 height 670
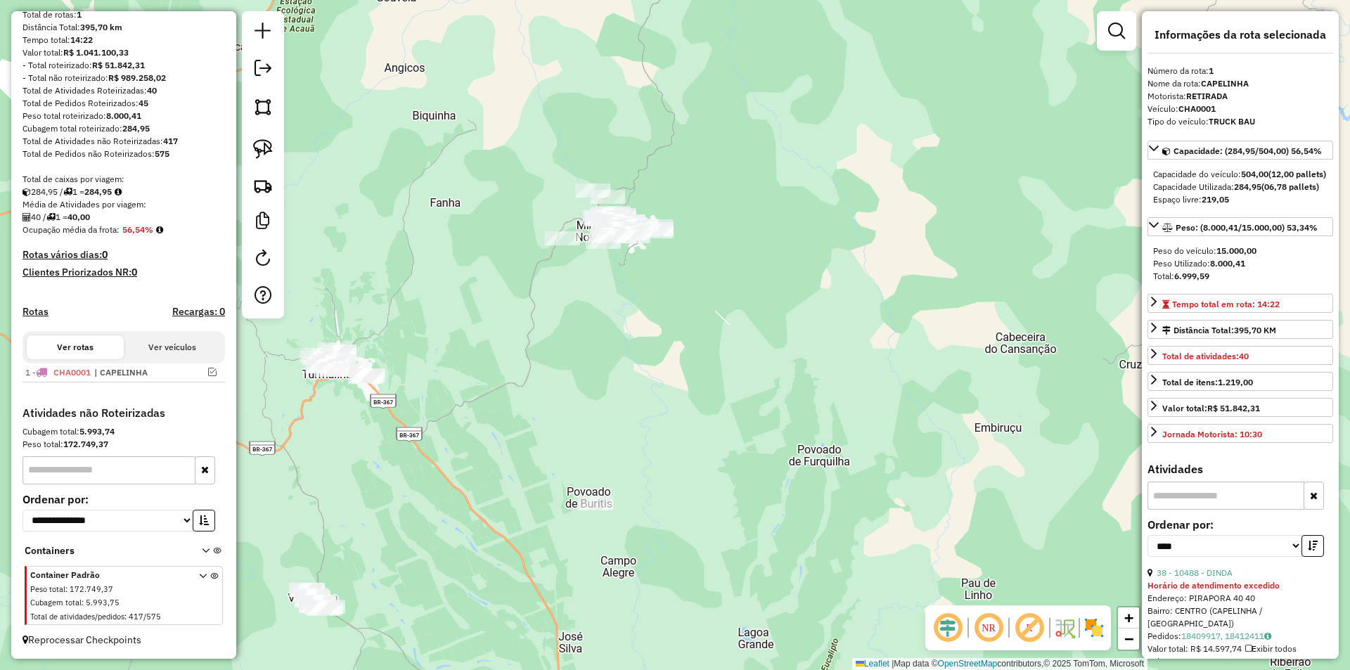
drag, startPoint x: 692, startPoint y: 401, endPoint x: 901, endPoint y: 210, distance: 283.1
click at [933, 196] on div "Janela de atendimento Grade de atendimento Capacidade Transportadoras Veículos …" at bounding box center [675, 335] width 1350 height 670
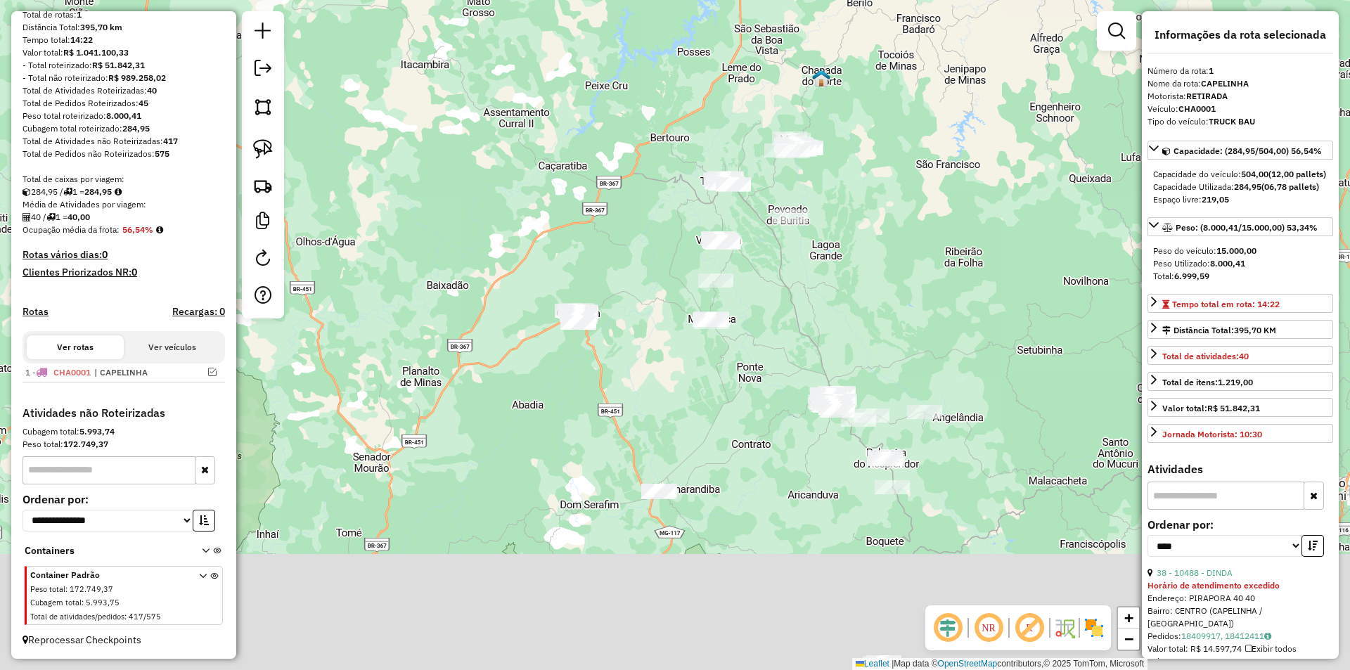
drag, startPoint x: 898, startPoint y: 413, endPoint x: 881, endPoint y: 319, distance: 94.9
click at [887, 232] on div "Janela de atendimento Grade de atendimento Capacidade Transportadoras Veículos …" at bounding box center [675, 335] width 1350 height 670
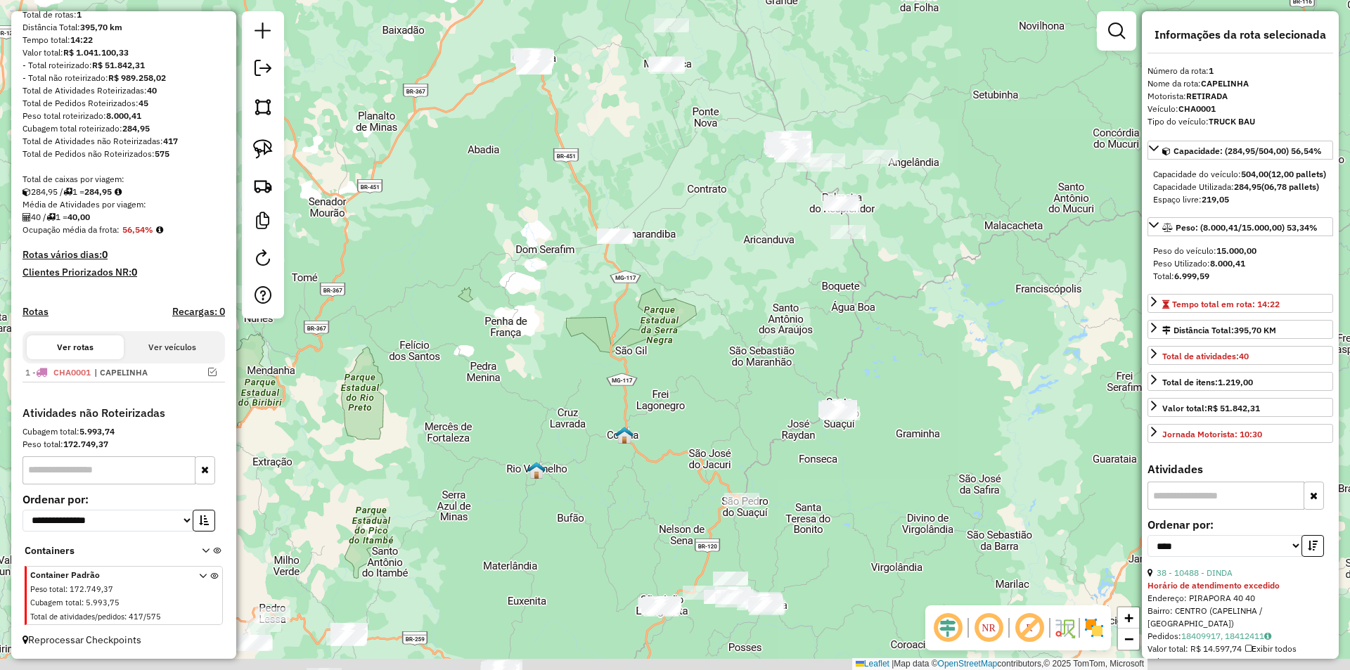
drag, startPoint x: 969, startPoint y: 496, endPoint x: 872, endPoint y: 369, distance: 159.4
click at [933, 292] on div "Janela de atendimento Grade de atendimento Capacidade Transportadoras Veículos …" at bounding box center [675, 335] width 1350 height 670
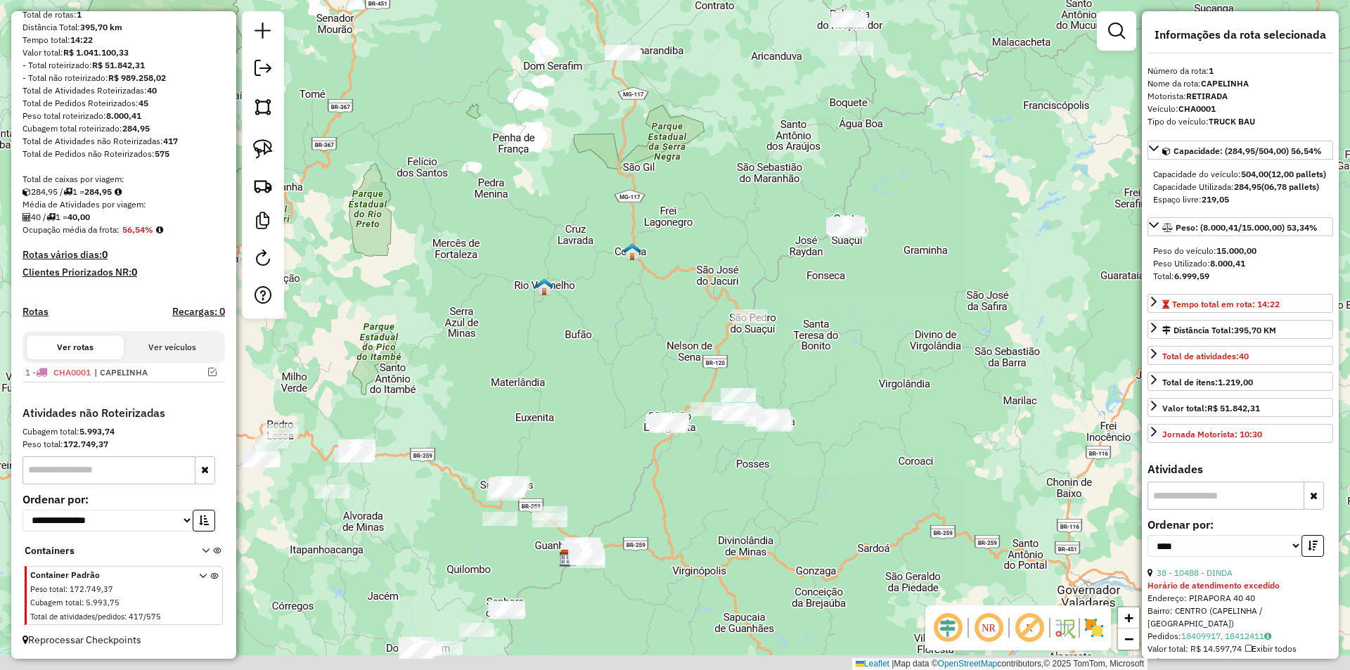
drag, startPoint x: 866, startPoint y: 406, endPoint x: 827, endPoint y: 315, distance: 99.5
click at [849, 264] on div "Janela de atendimento Grade de atendimento Capacidade Transportadoras Veículos …" at bounding box center [675, 335] width 1350 height 670
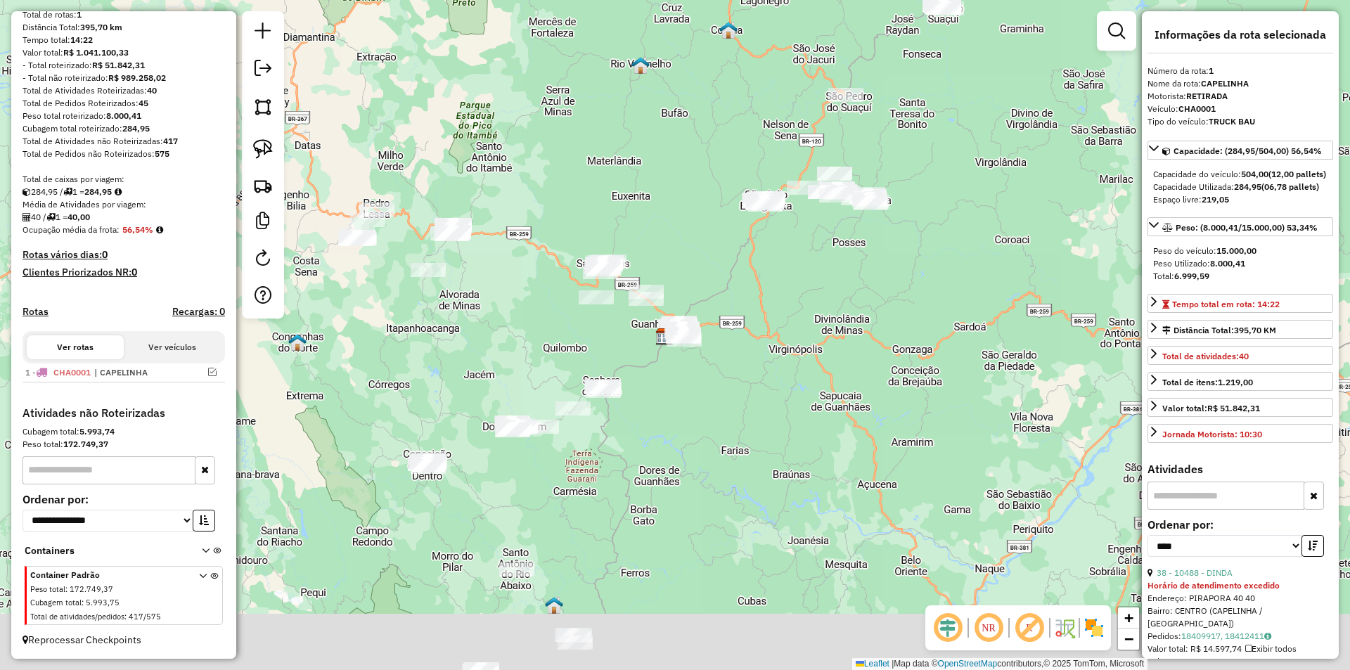
drag, startPoint x: 781, startPoint y: 498, endPoint x: 727, endPoint y: 395, distance: 115.7
click at [881, 336] on div "Janela de atendimento Grade de atendimento Capacidade Transportadoras Veículos …" at bounding box center [675, 335] width 1350 height 670
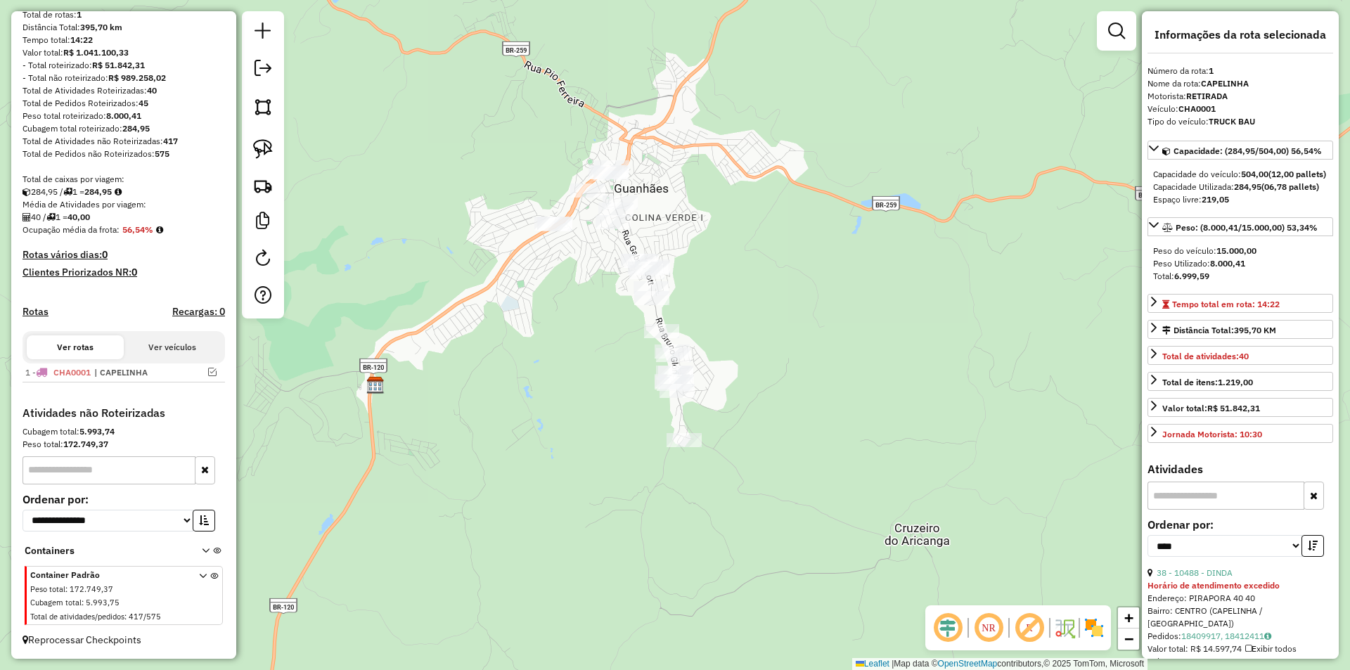
drag, startPoint x: 853, startPoint y: 367, endPoint x: 692, endPoint y: 318, distance: 167.4
click at [847, 365] on div "Janela de atendimento Grade de atendimento Capacidade Transportadoras Veículos …" at bounding box center [675, 335] width 1350 height 670
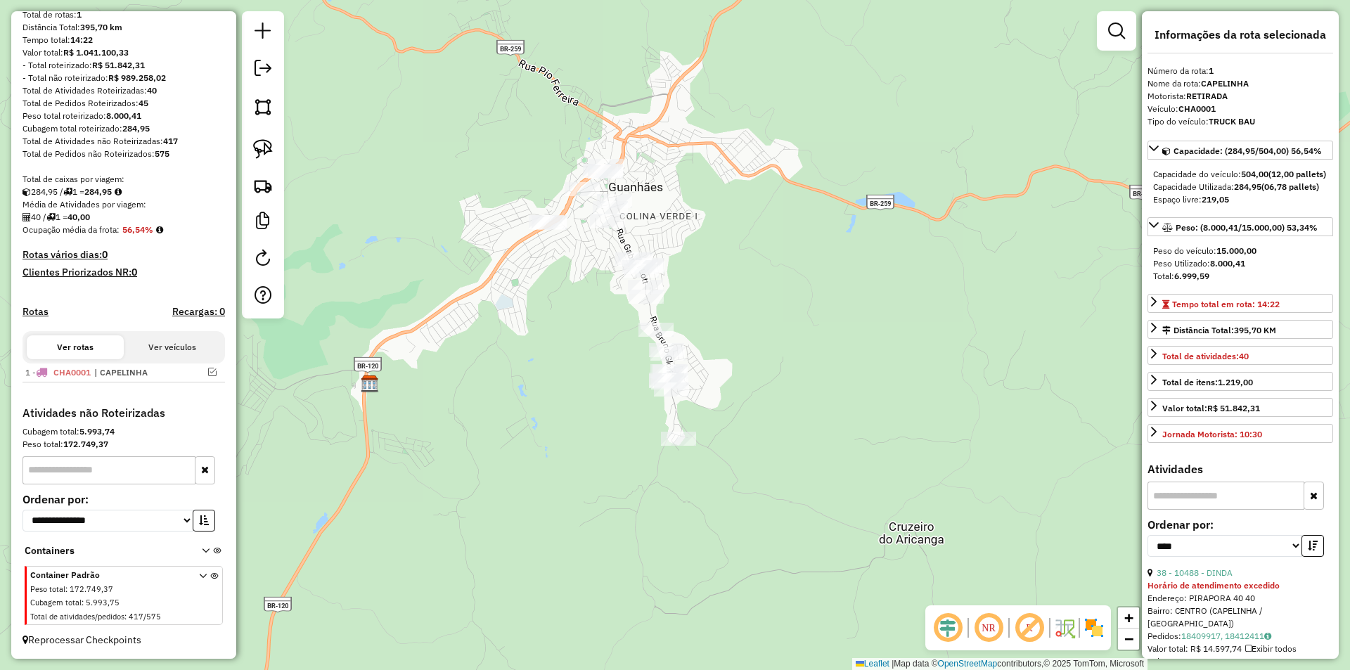
drag, startPoint x: 259, startPoint y: 143, endPoint x: 285, endPoint y: 140, distance: 25.5
click at [261, 141] on img at bounding box center [263, 149] width 20 height 20
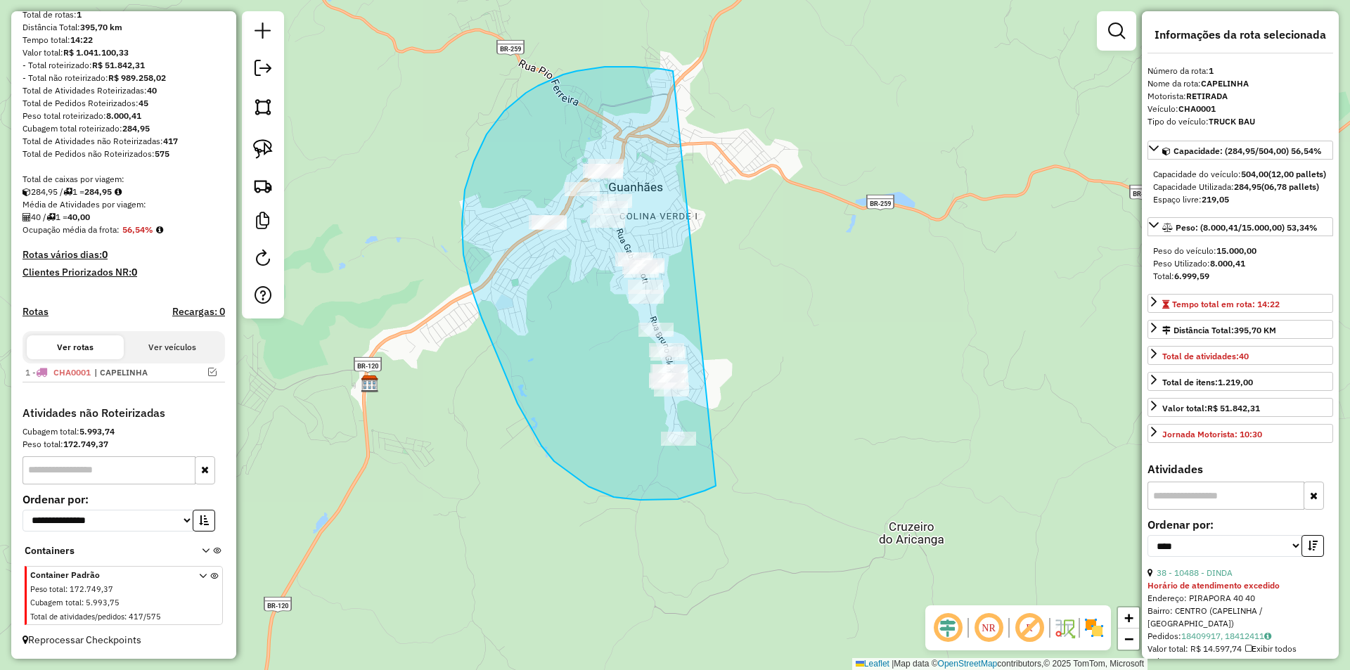
drag, startPoint x: 604, startPoint y: 67, endPoint x: 794, endPoint y: 242, distance: 257.6
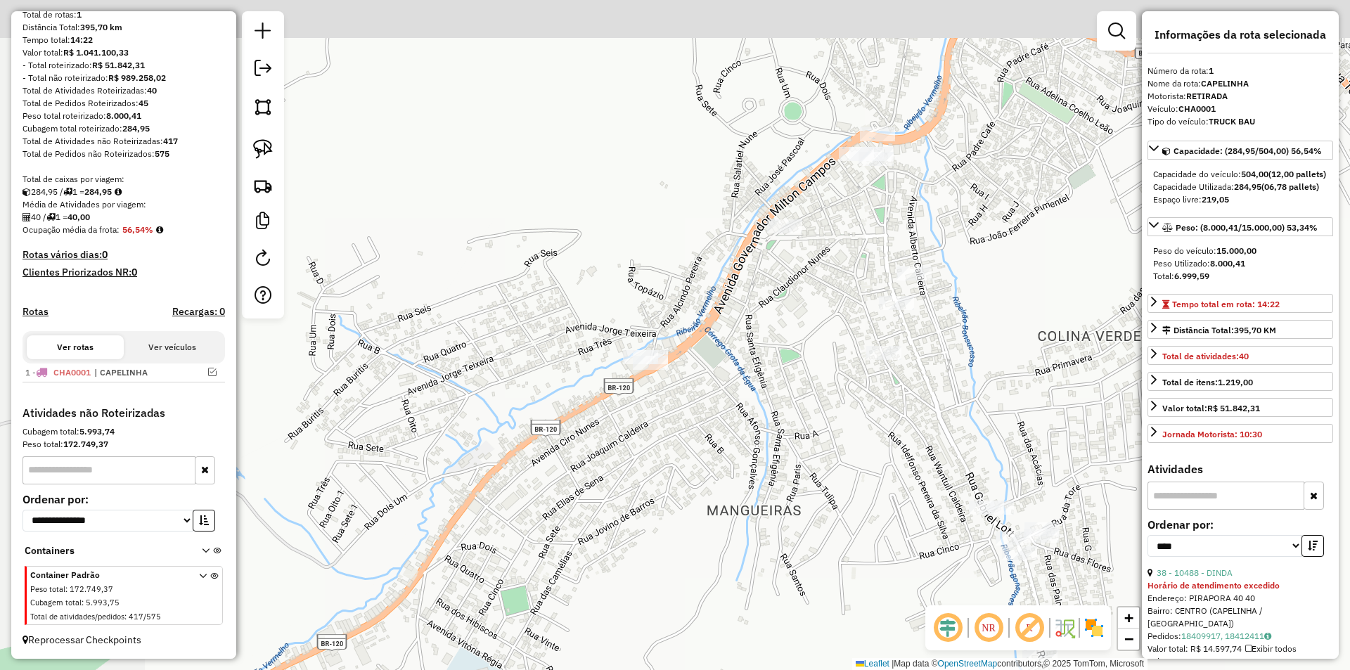
drag, startPoint x: 643, startPoint y: 384, endPoint x: 820, endPoint y: 482, distance: 202.3
click at [831, 500] on div "Janela de atendimento Grade de atendimento Capacidade Transportadoras Veículos …" at bounding box center [675, 335] width 1350 height 670
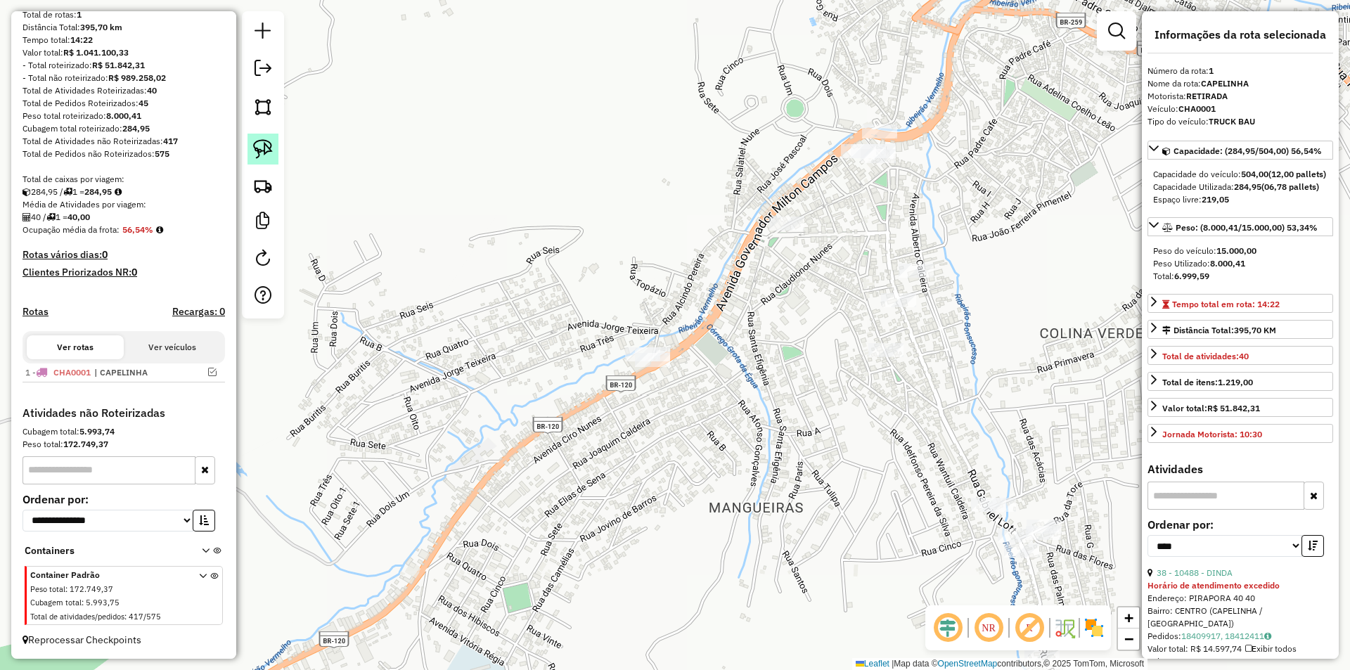
click at [271, 153] on img at bounding box center [263, 149] width 20 height 20
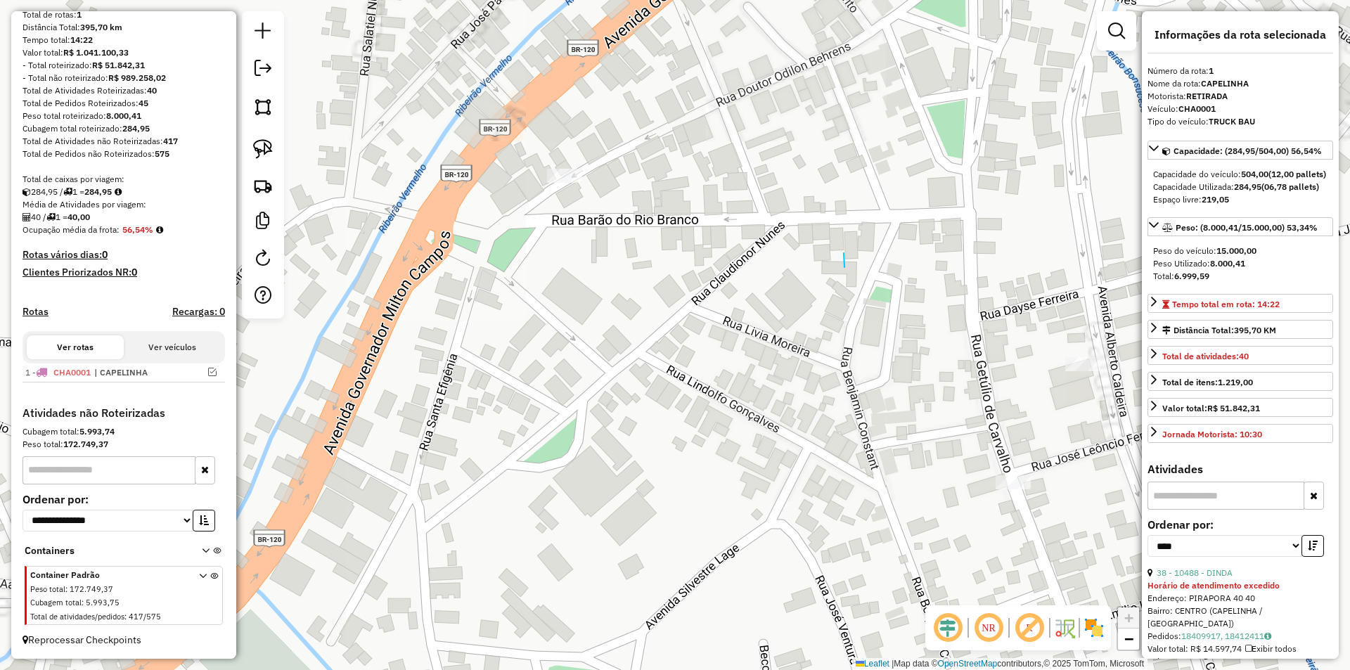
drag, startPoint x: 844, startPoint y: 267, endPoint x: 866, endPoint y: 333, distance: 69.6
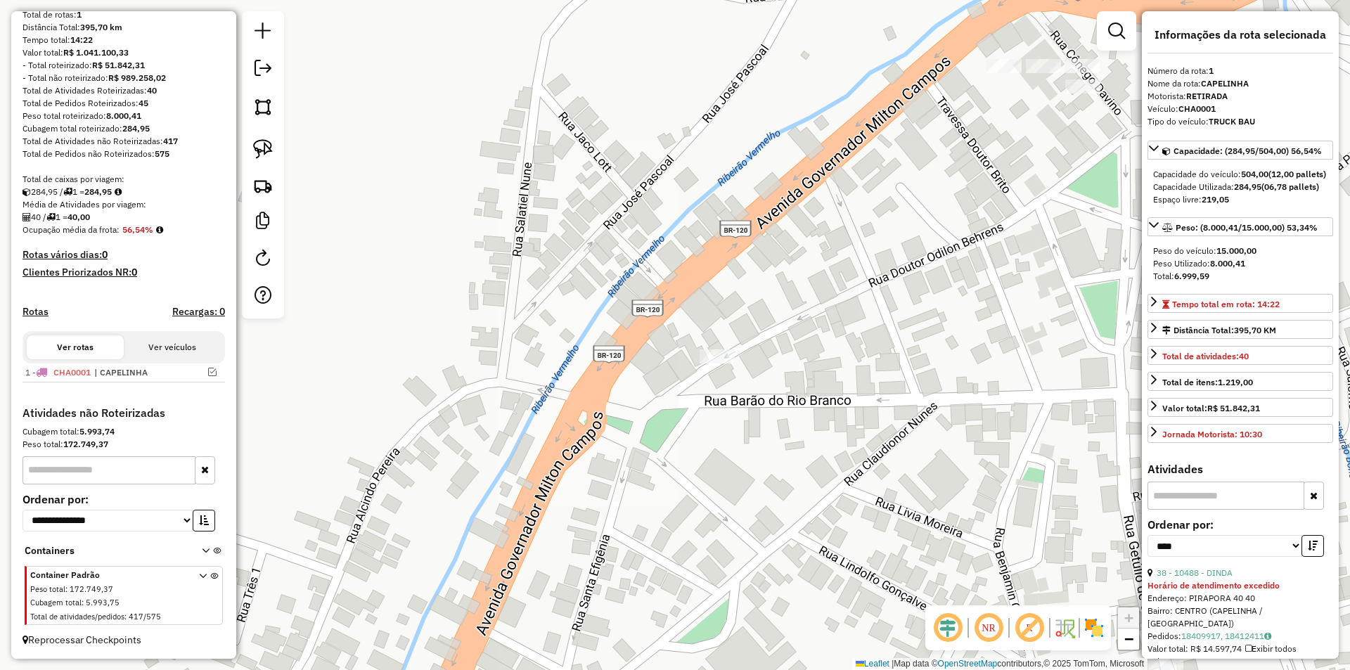
drag, startPoint x: 742, startPoint y: 249, endPoint x: 848, endPoint y: 351, distance: 146.6
click at [886, 400] on div "Janela de atendimento Grade de atendimento Capacidade Transportadoras Veículos …" at bounding box center [675, 335] width 1350 height 670
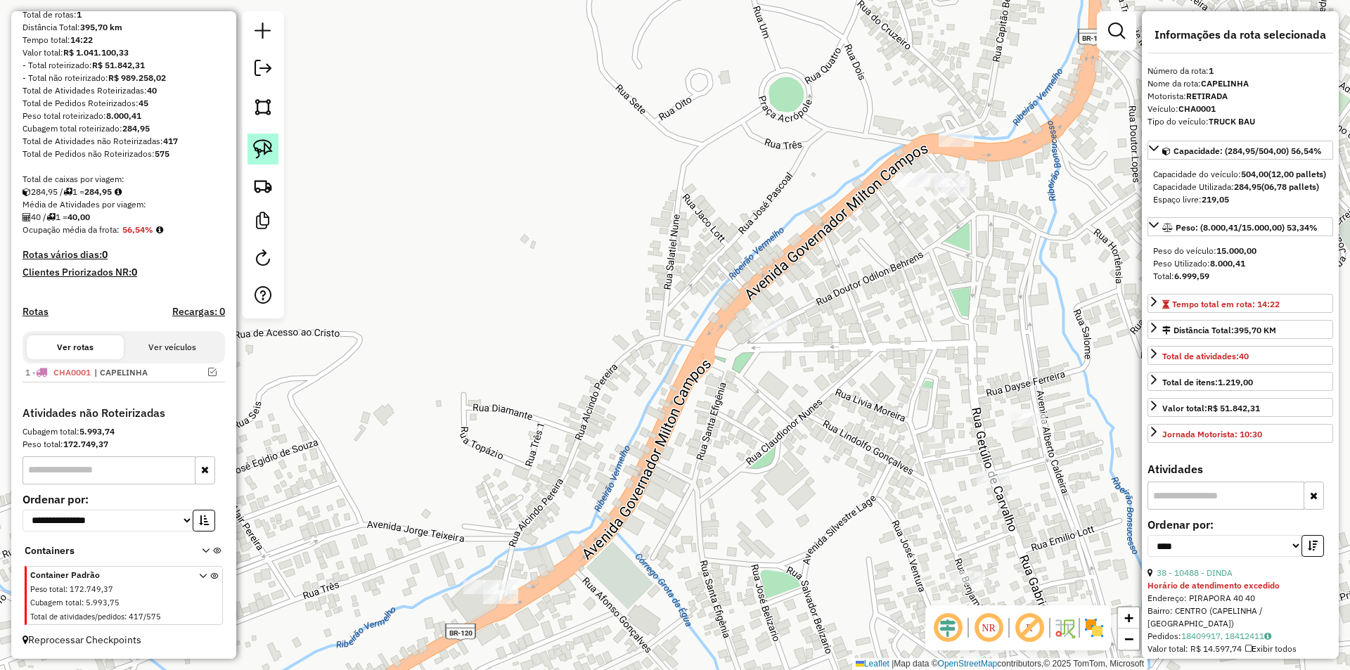
drag, startPoint x: 257, startPoint y: 148, endPoint x: 265, endPoint y: 143, distance: 9.2
click at [258, 146] on img at bounding box center [263, 149] width 20 height 20
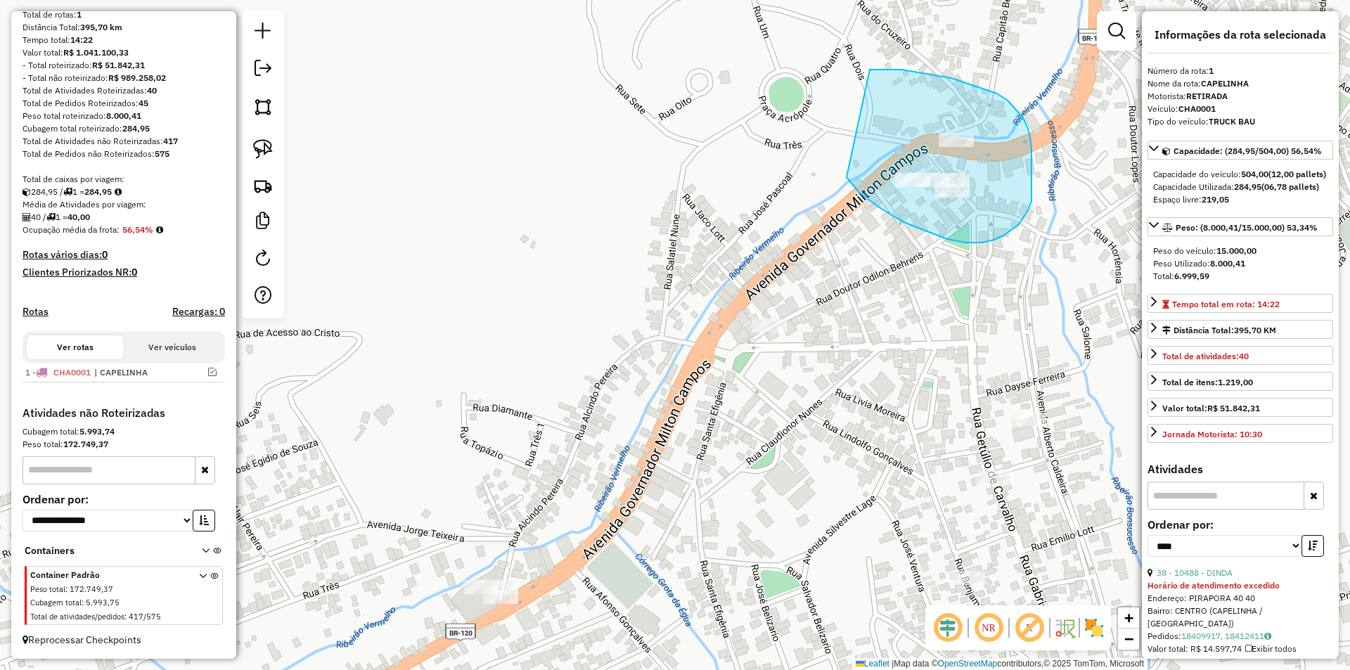
drag, startPoint x: 887, startPoint y: 212, endPoint x: 869, endPoint y: 70, distance: 143.8
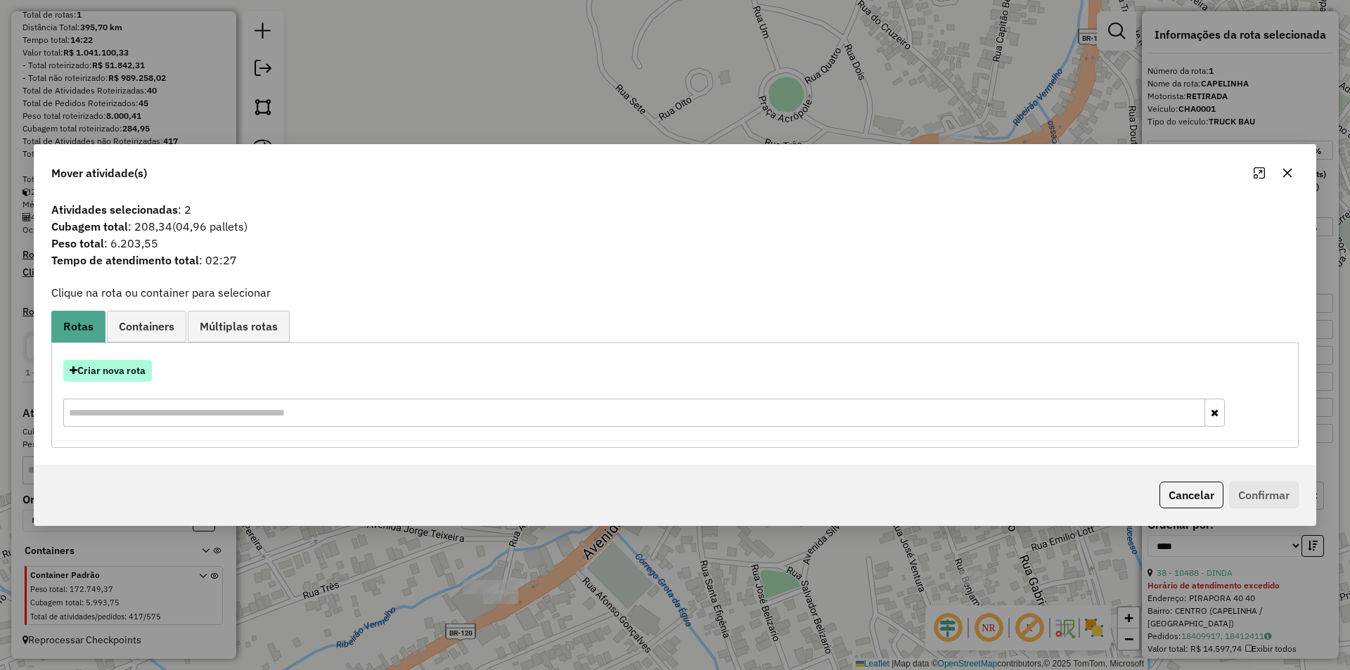
click at [109, 372] on button "Criar nova rota" at bounding box center [107, 371] width 89 height 22
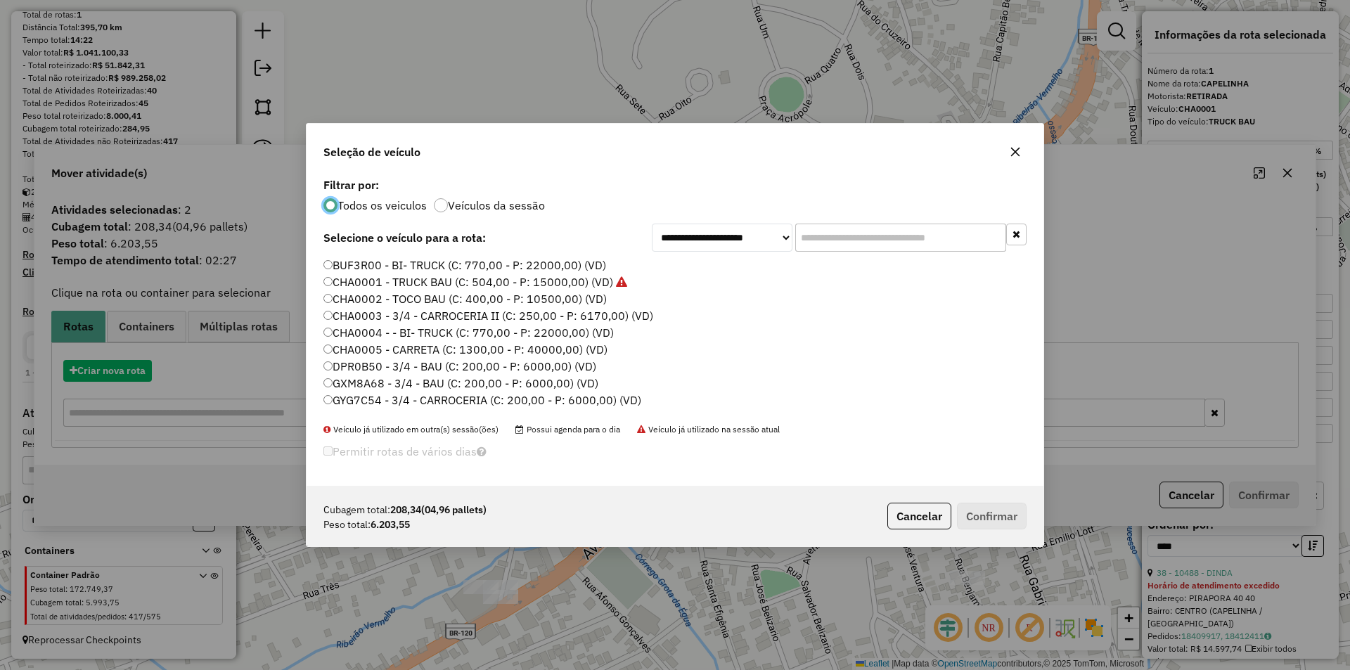
scroll to position [8, 4]
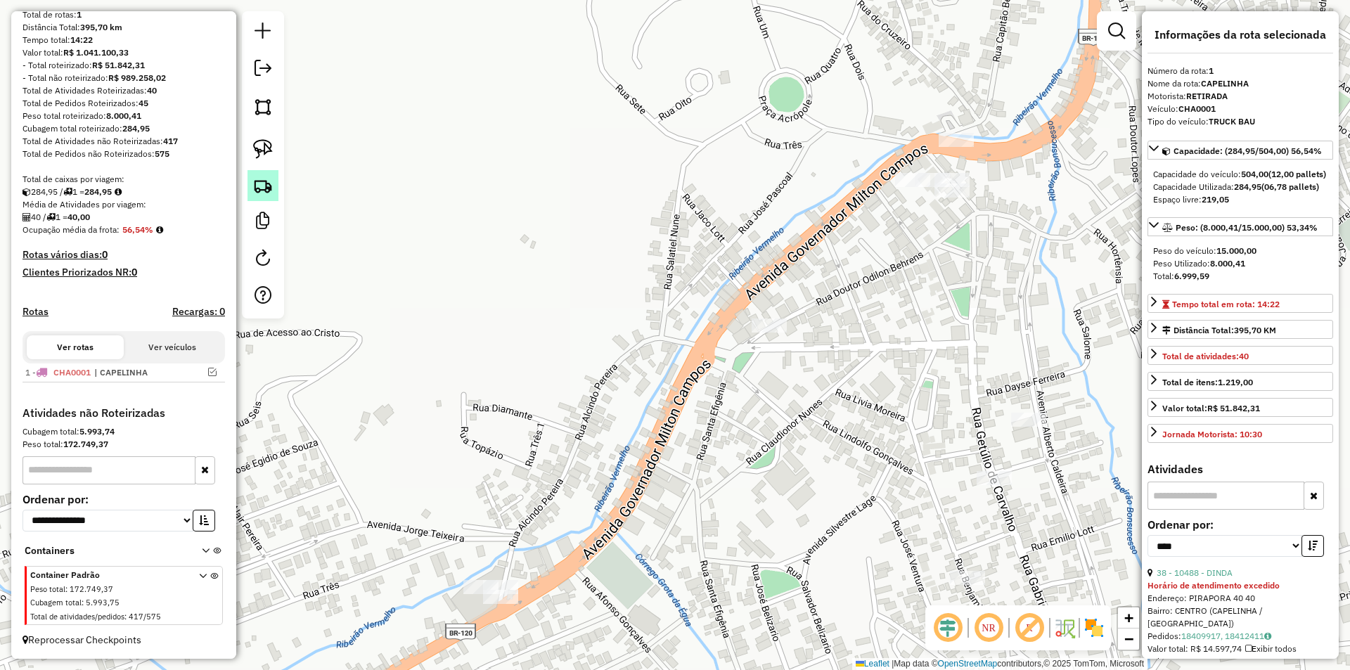
click at [264, 190] on img at bounding box center [263, 186] width 20 height 20
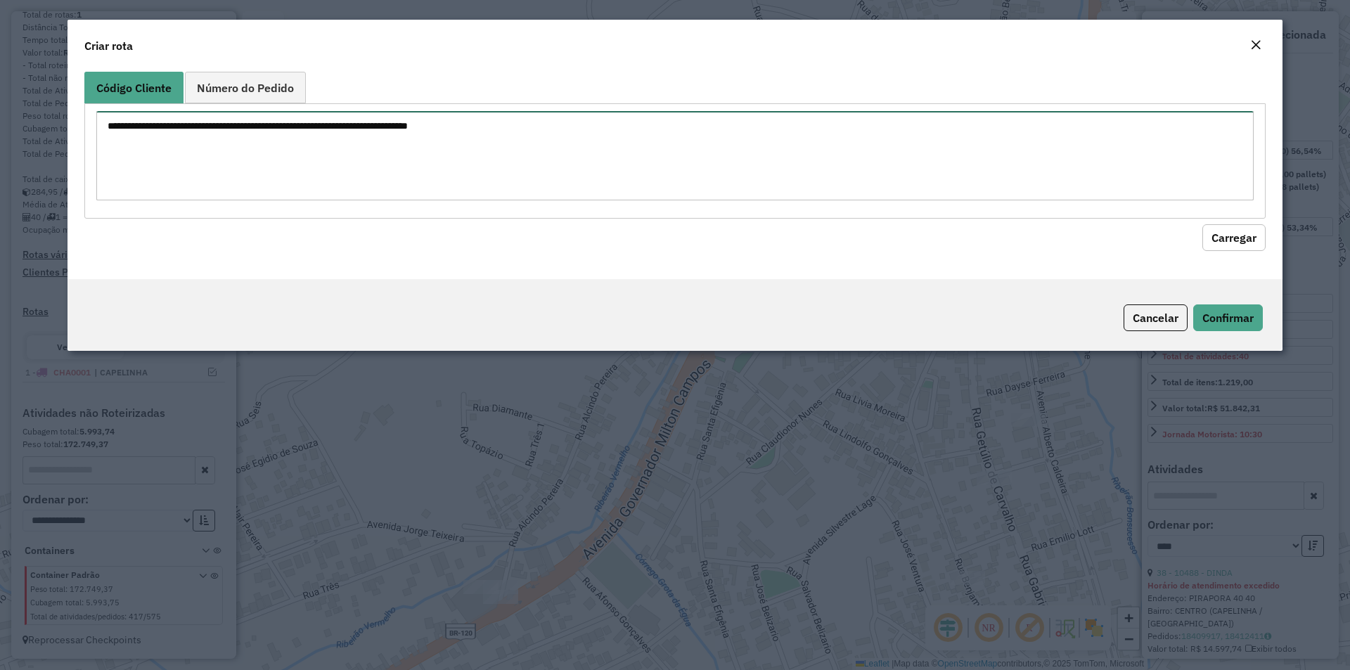
drag, startPoint x: 322, startPoint y: 127, endPoint x: 332, endPoint y: 129, distance: 10.1
click at [324, 128] on textarea at bounding box center [674, 155] width 1157 height 89
type textarea "*"
type textarea "*** *** ***** ** ***** *****"
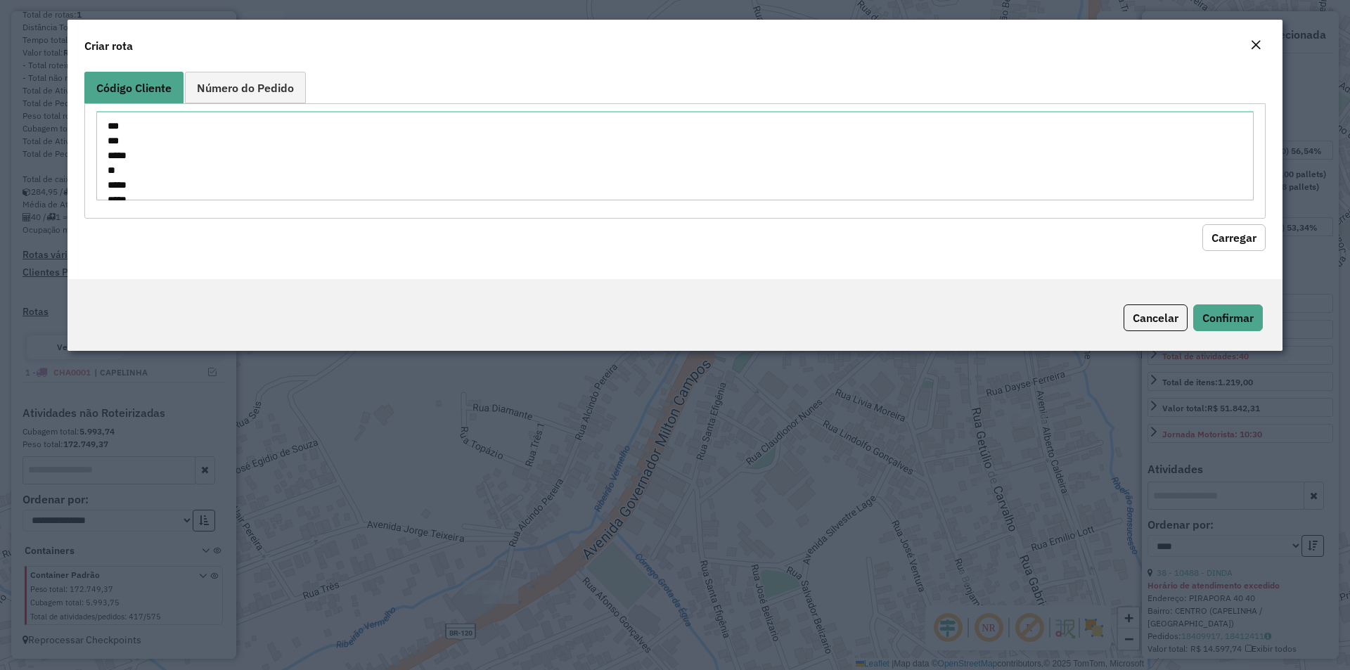
click at [1227, 233] on button "Carregar" at bounding box center [1233, 237] width 63 height 27
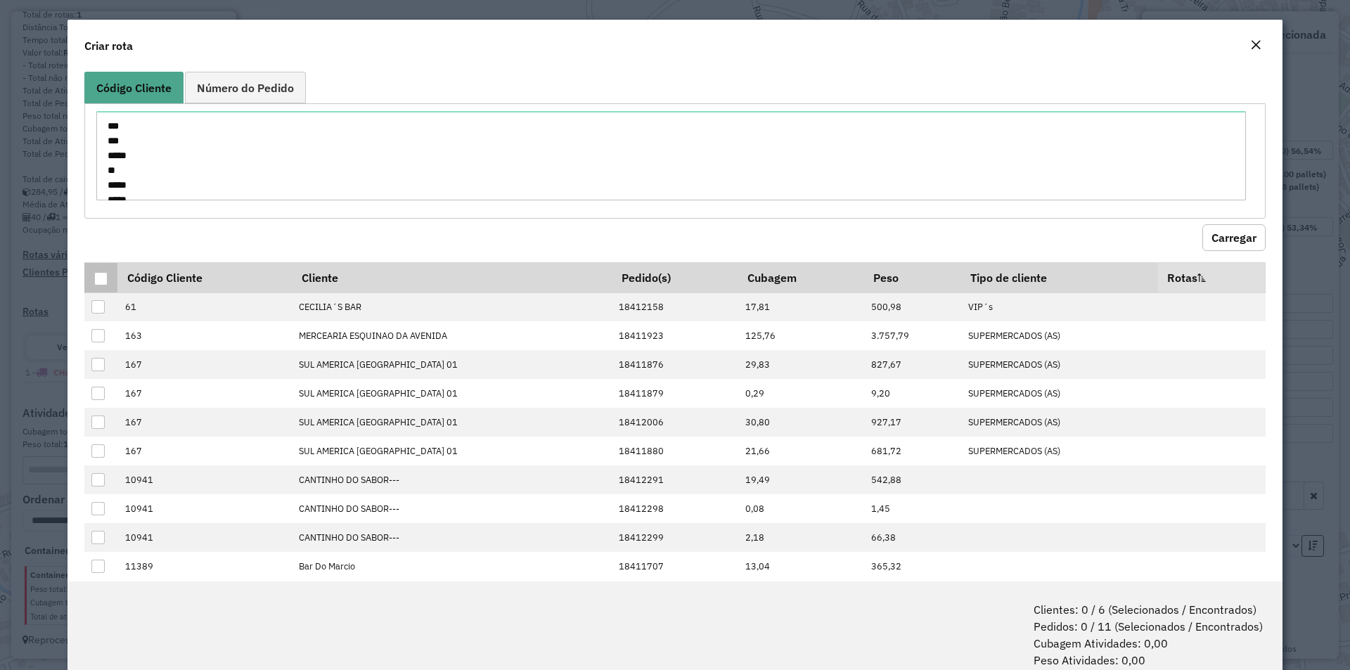
click at [101, 279] on div at bounding box center [100, 278] width 13 height 13
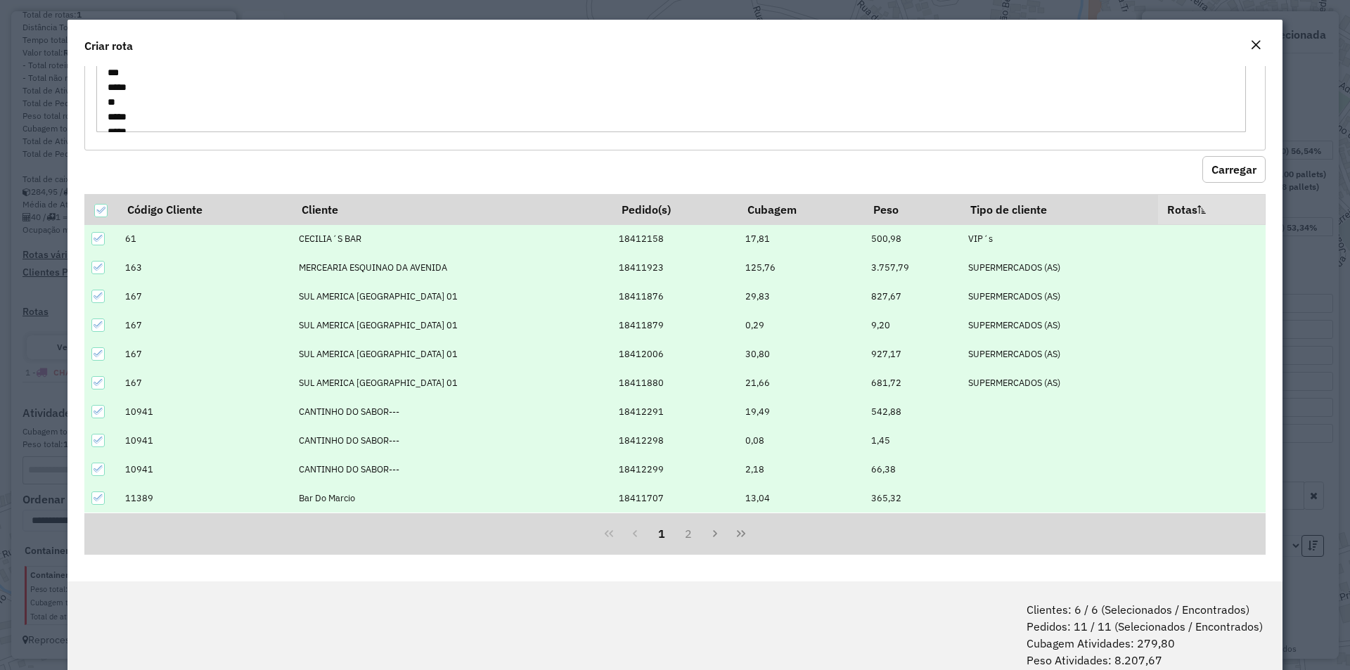
scroll to position [70, 0]
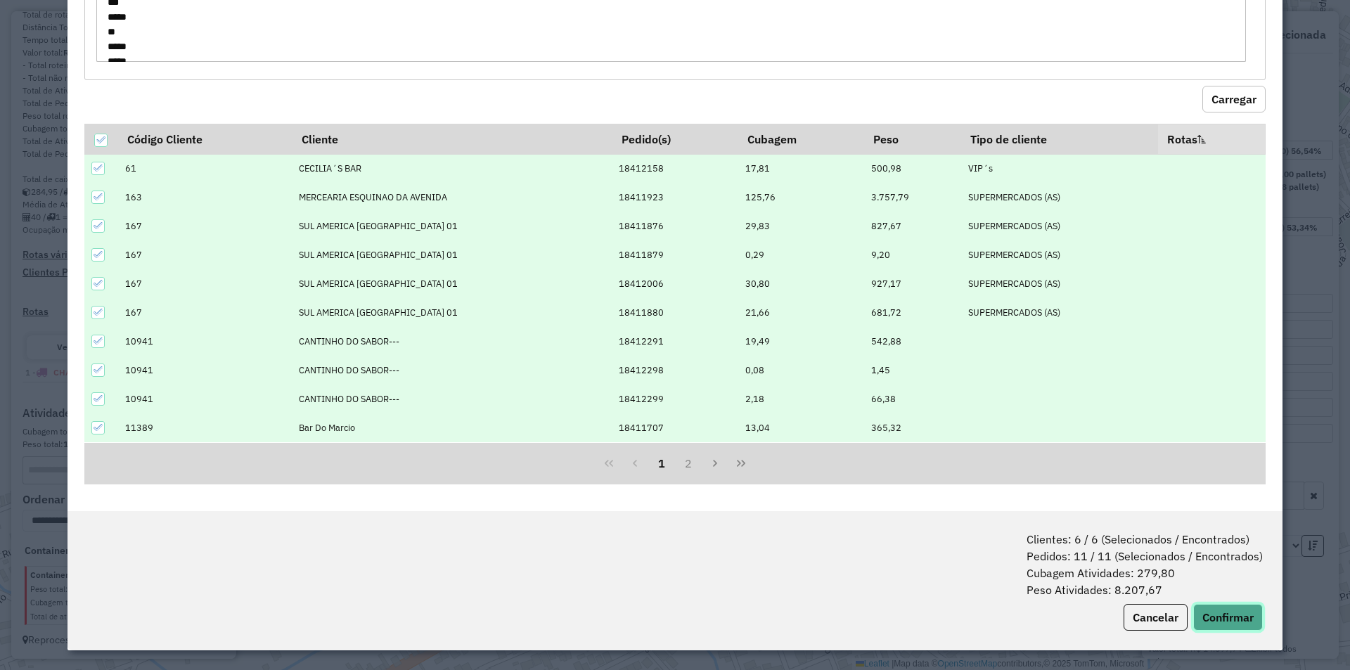
click at [1241, 627] on button "Confirmar" at bounding box center [1228, 617] width 70 height 27
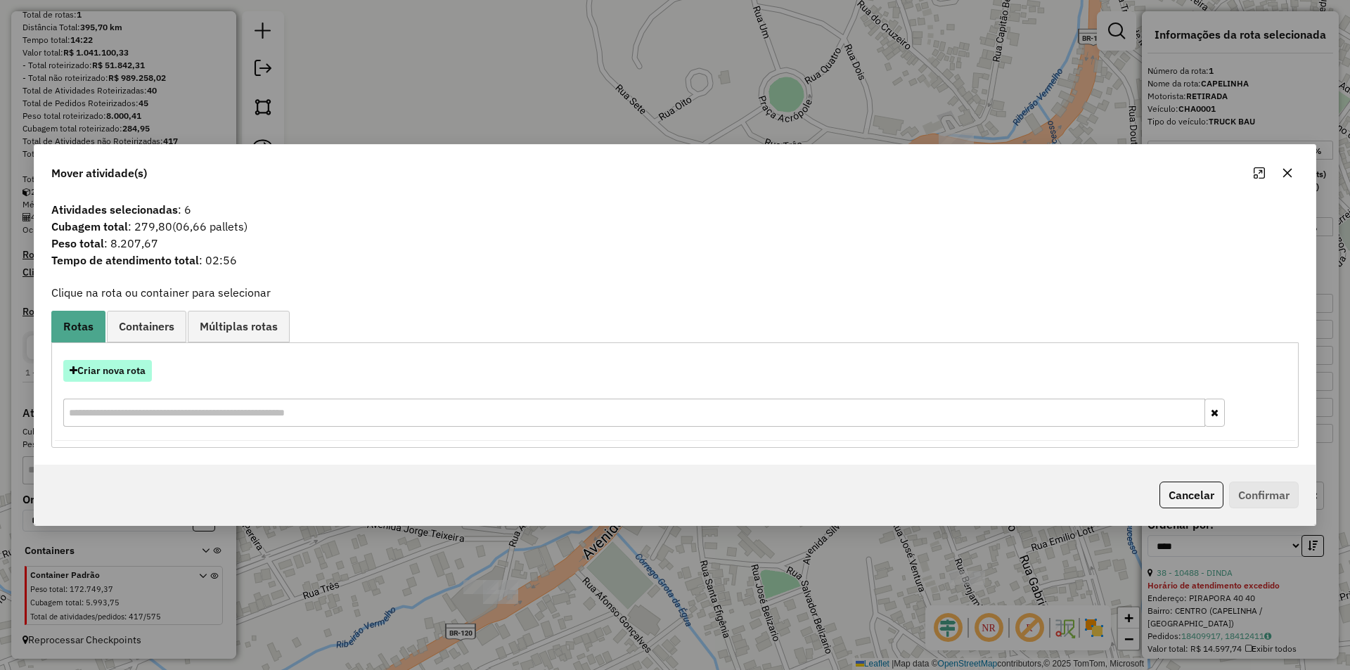
click at [127, 368] on button "Criar nova rota" at bounding box center [107, 371] width 89 height 22
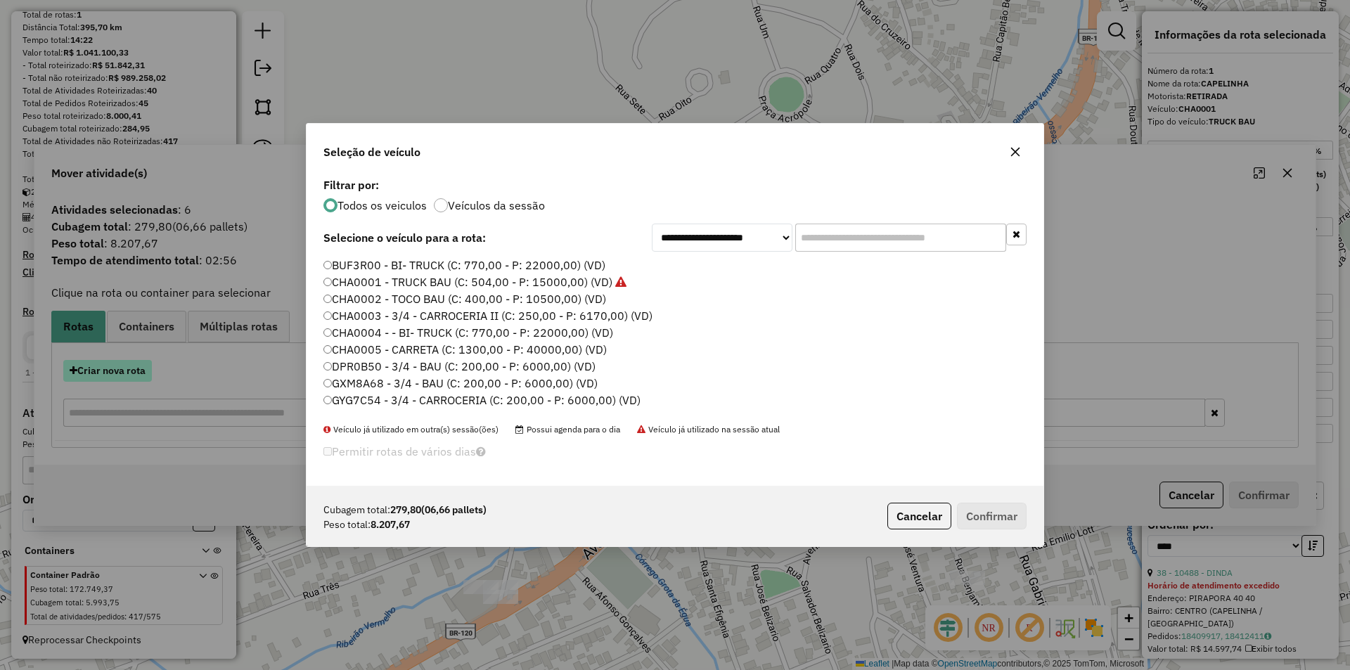
scroll to position [8, 4]
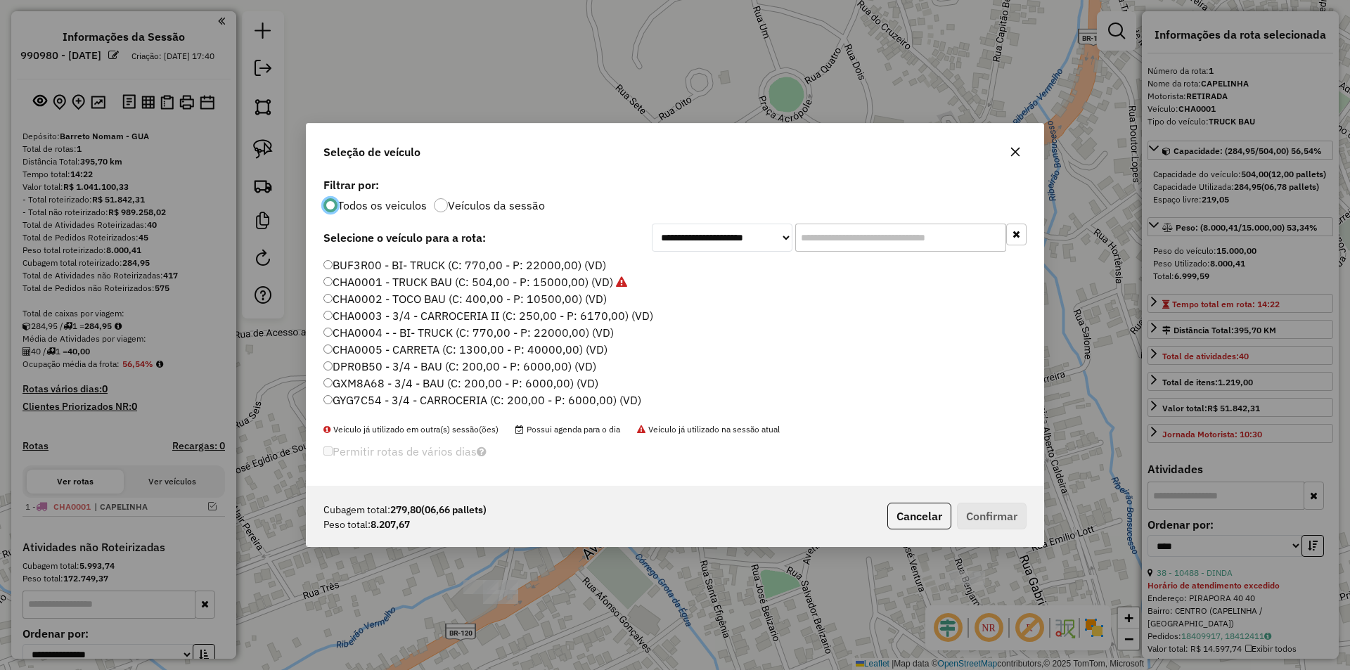
select select "*********"
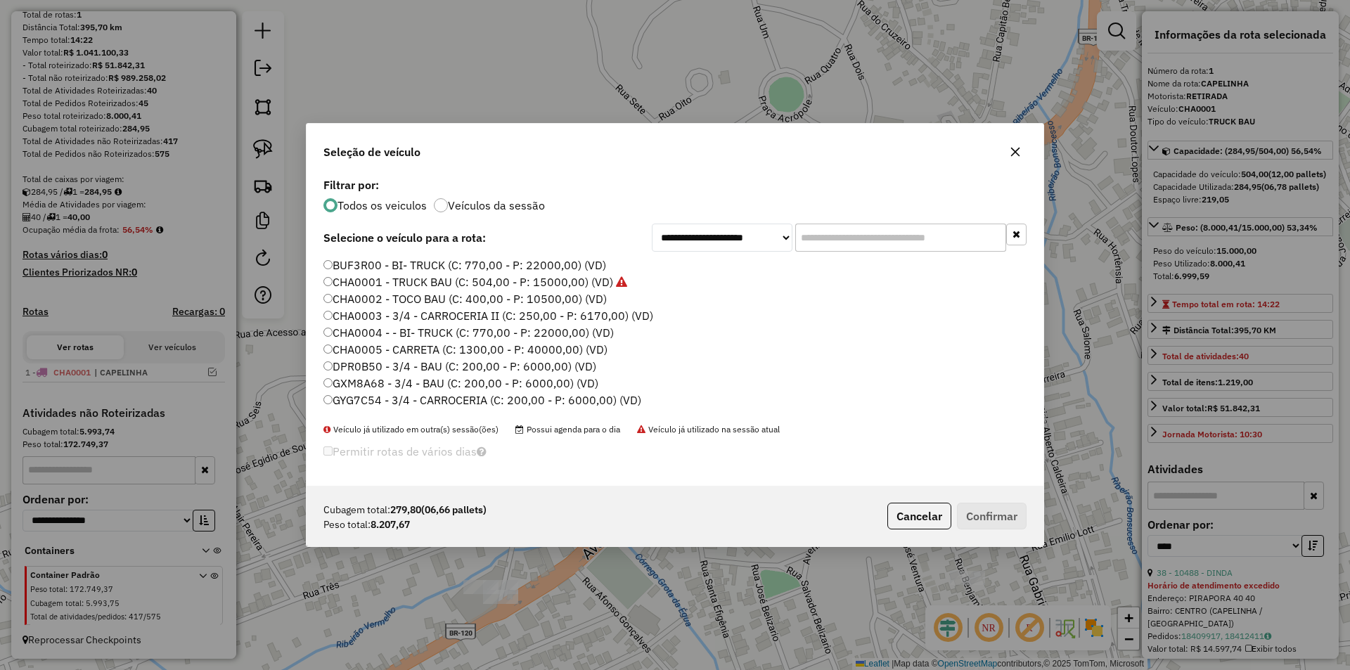
scroll to position [8, 4]
click at [364, 297] on label "CHA0002 - TOCO BAU (C: 400,00 - P: 10500,00) (VD)" at bounding box center [464, 298] width 283 height 17
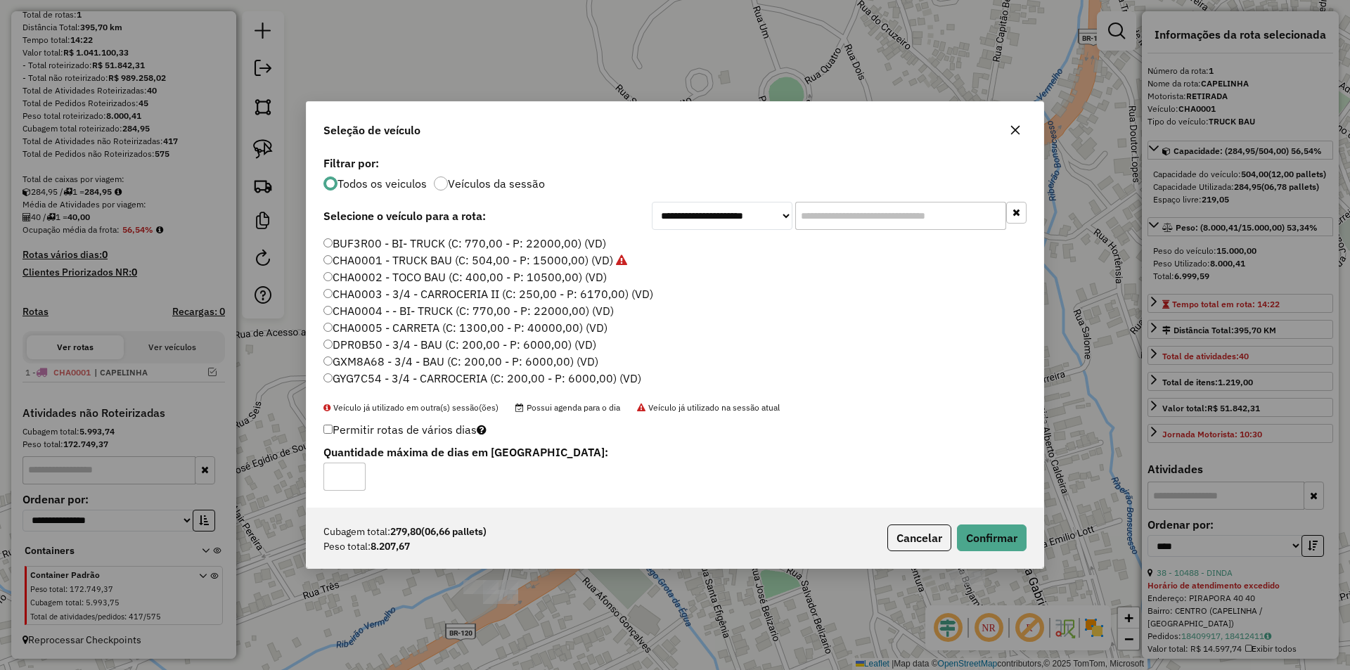
drag, startPoint x: 879, startPoint y: 221, endPoint x: 887, endPoint y: 226, distance: 9.8
click at [883, 224] on input "text" at bounding box center [900, 216] width 211 height 28
type input "*"
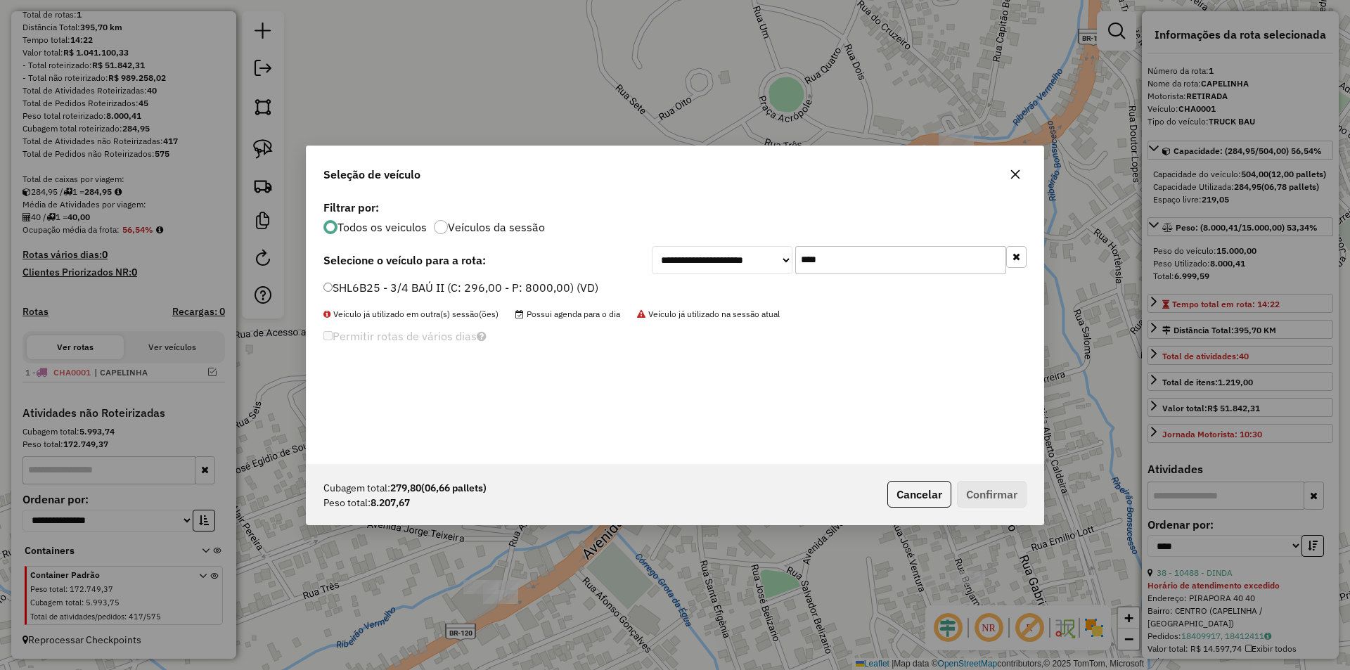
type input "****"
drag, startPoint x: 472, startPoint y: 289, endPoint x: 521, endPoint y: 287, distance: 48.5
click at [470, 287] on label "SHL6B25 - 3/4 BAÚ II (C: 296,00 - P: 8000,00) (VD)" at bounding box center [460, 287] width 275 height 17
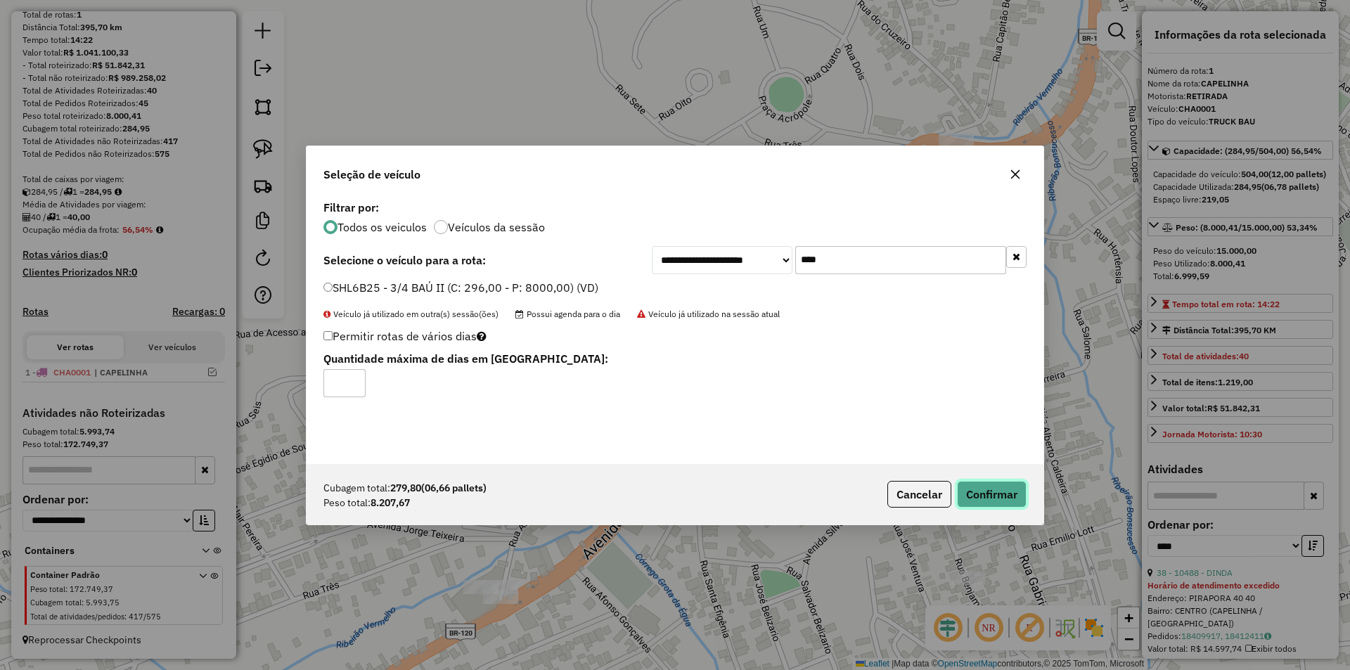
click at [1004, 502] on button "Confirmar" at bounding box center [992, 494] width 70 height 27
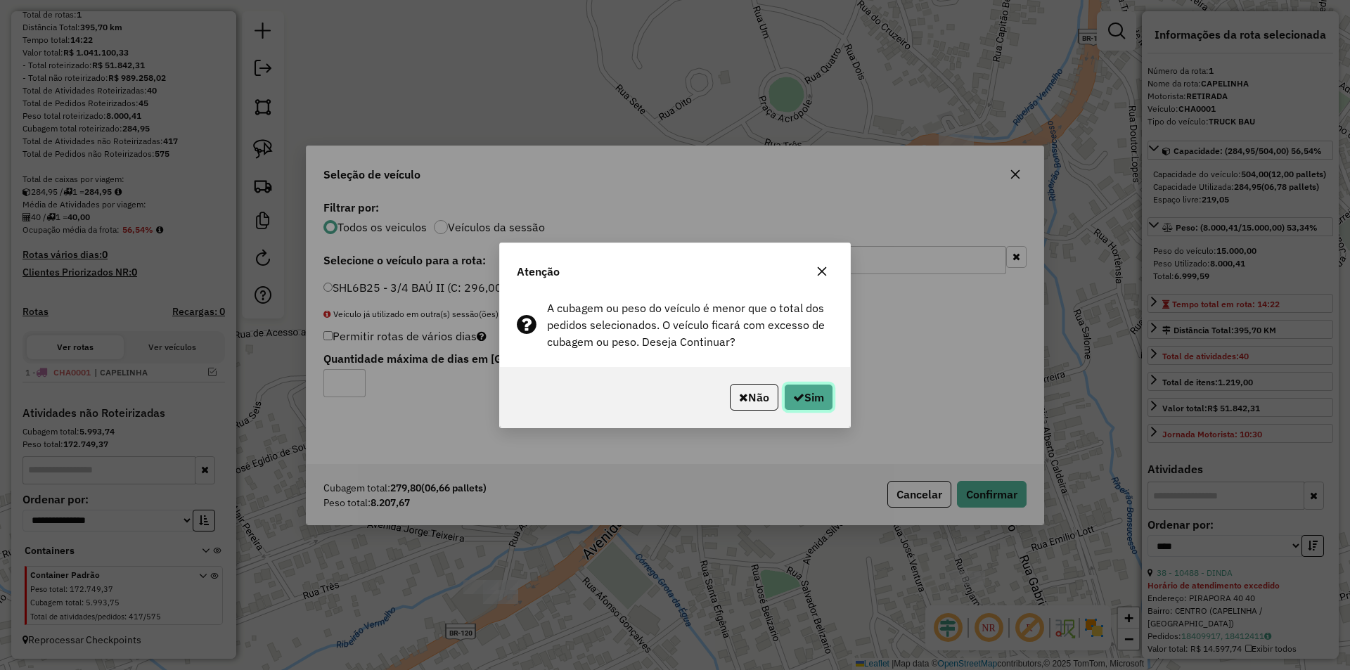
click at [815, 404] on button "Sim" at bounding box center [808, 397] width 49 height 27
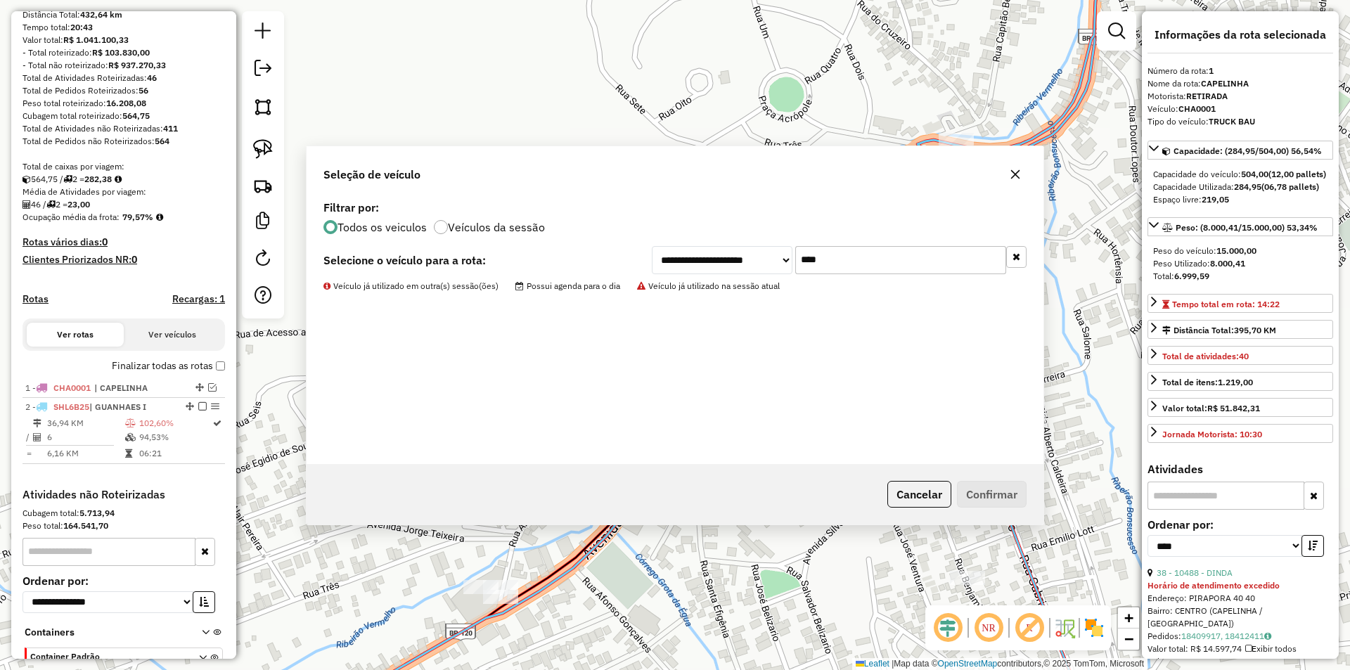
scroll to position [241, 0]
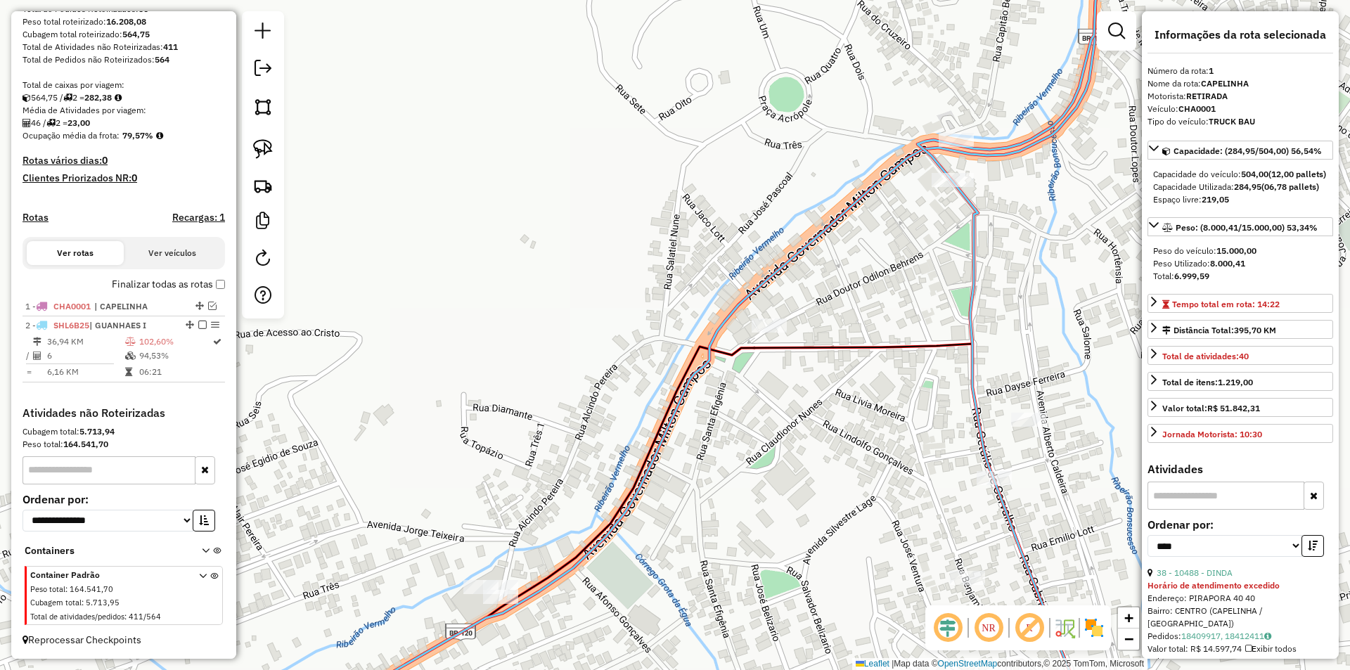
click at [970, 399] on icon at bounding box center [1013, 335] width 193 height 804
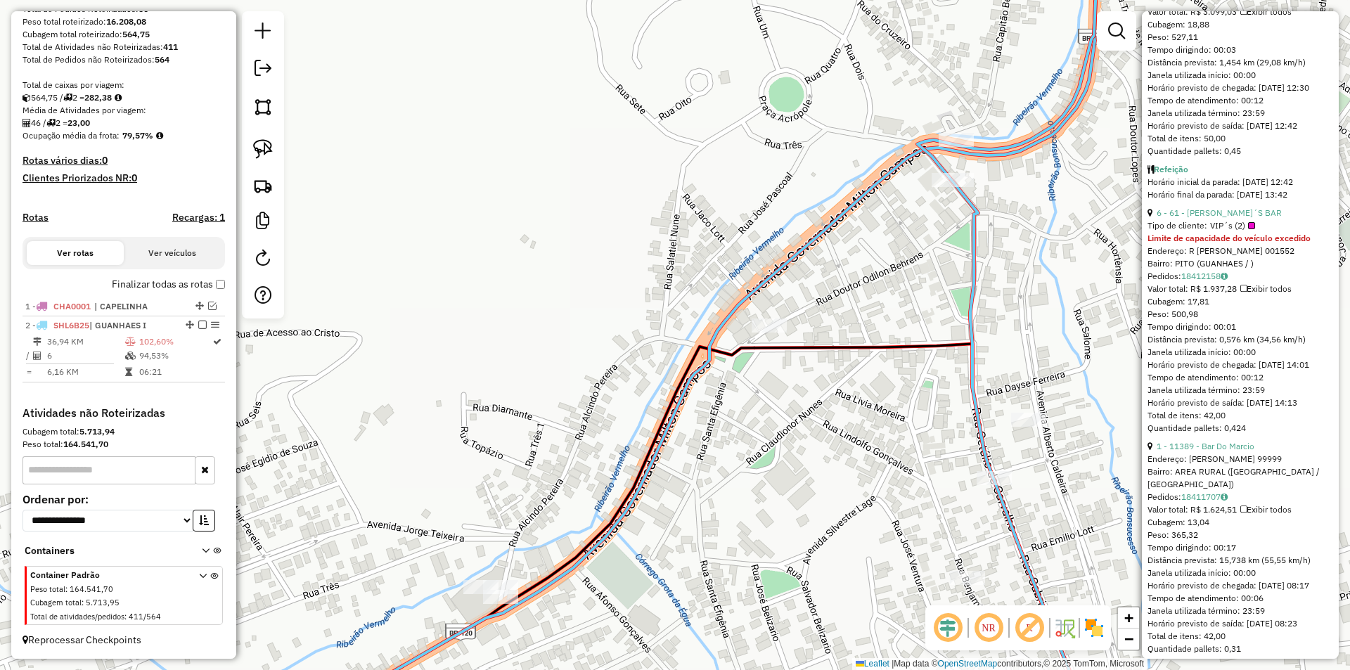
scroll to position [1395, 0]
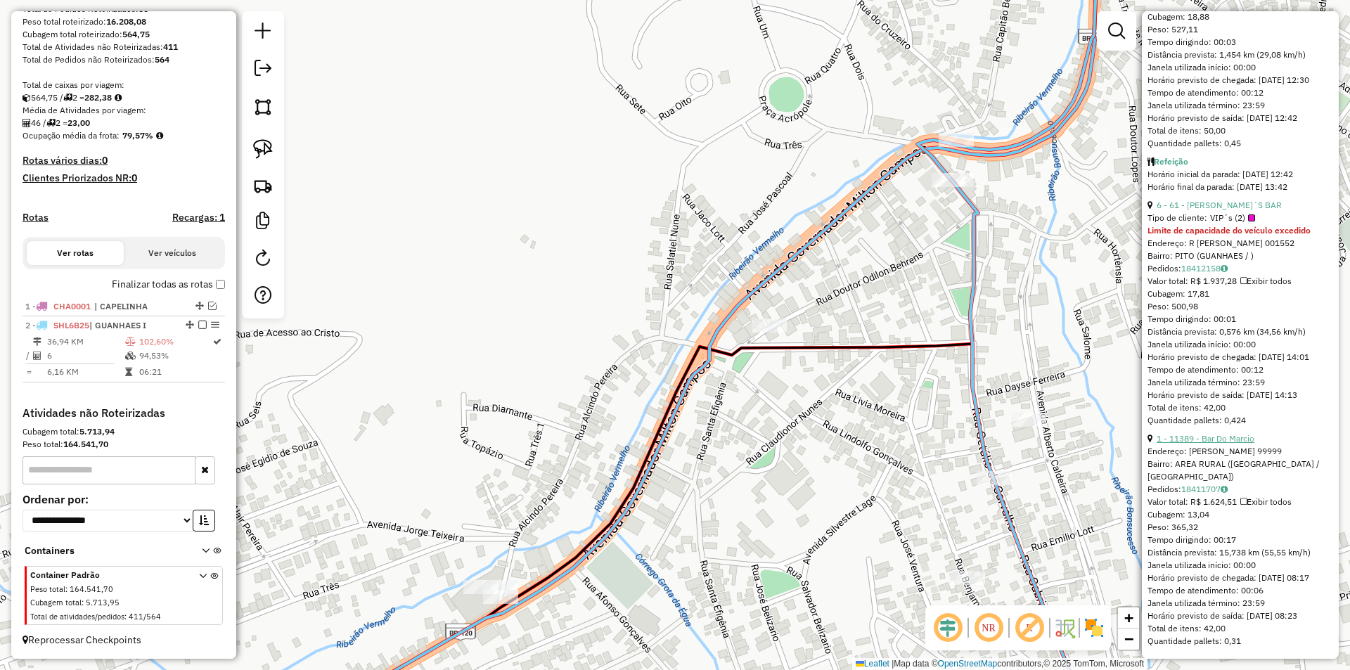
click at [1238, 443] on link "1 - 11389 - Bar Do Marcio" at bounding box center [1205, 438] width 98 height 11
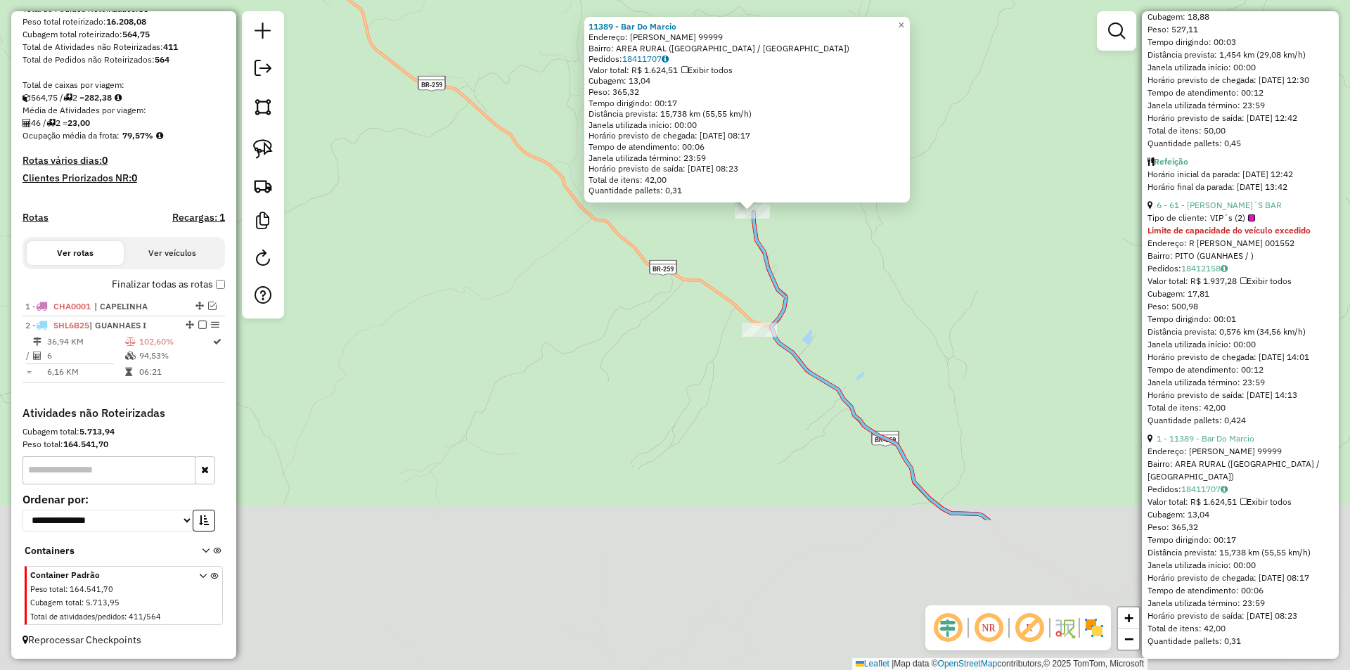
drag, startPoint x: 891, startPoint y: 524, endPoint x: 914, endPoint y: 295, distance: 230.3
click at [903, 302] on div "11389 - Bar Do Marcio Endereço: Corrego Barbosa 99999 Bairro: AREA RURAL (GUANH…" at bounding box center [675, 335] width 1350 height 670
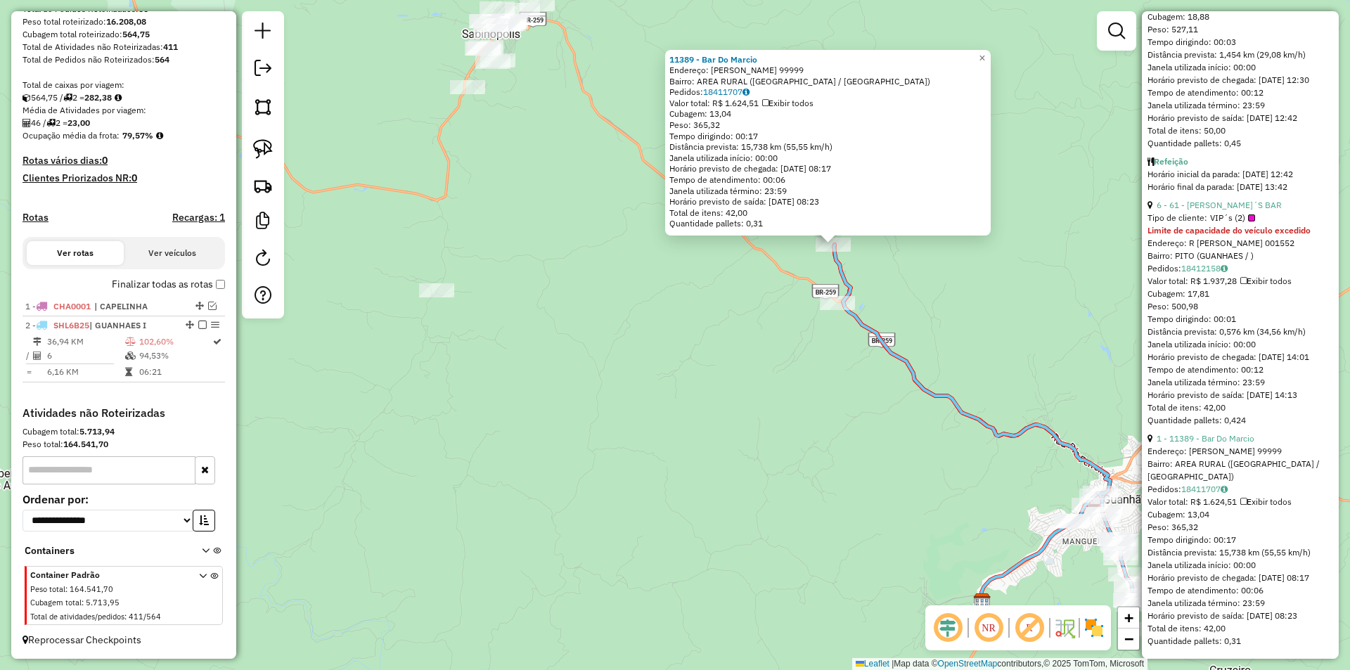
click at [1007, 372] on div "11389 - Bar Do Marcio Endereço: Corrego Barbosa 99999 Bairro: AREA RURAL (GUANH…" at bounding box center [675, 335] width 1350 height 670
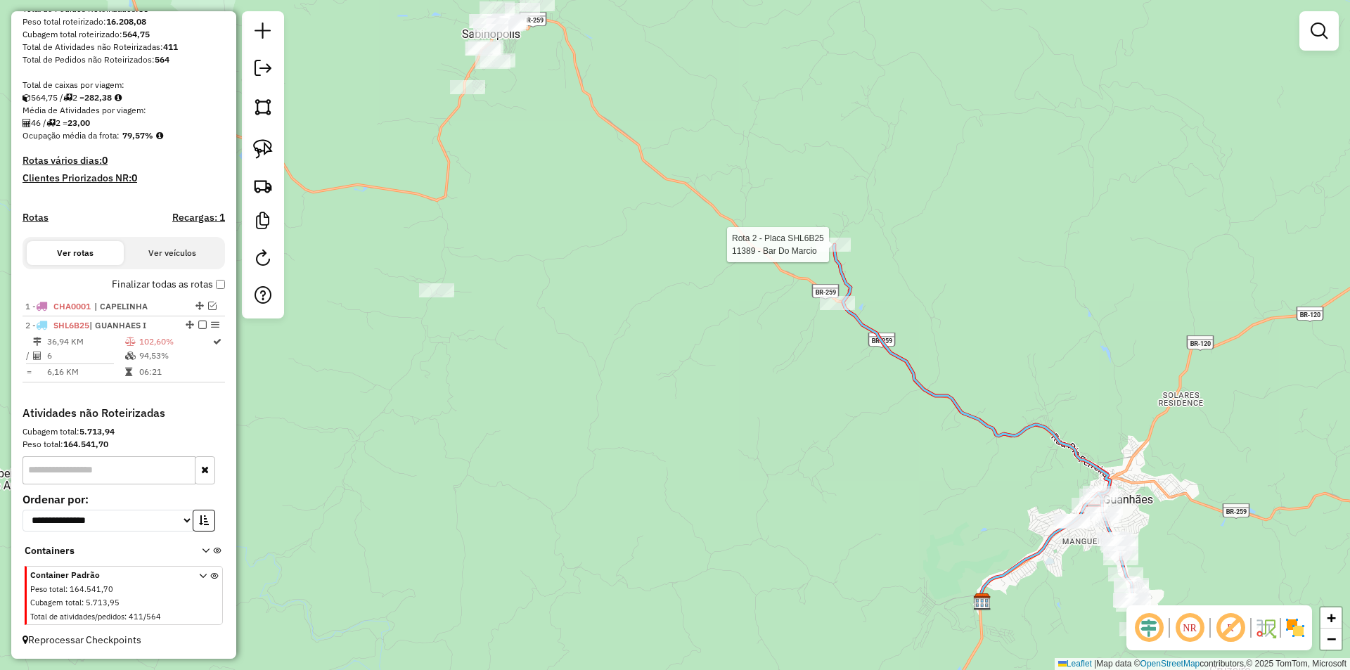
select select "*********"
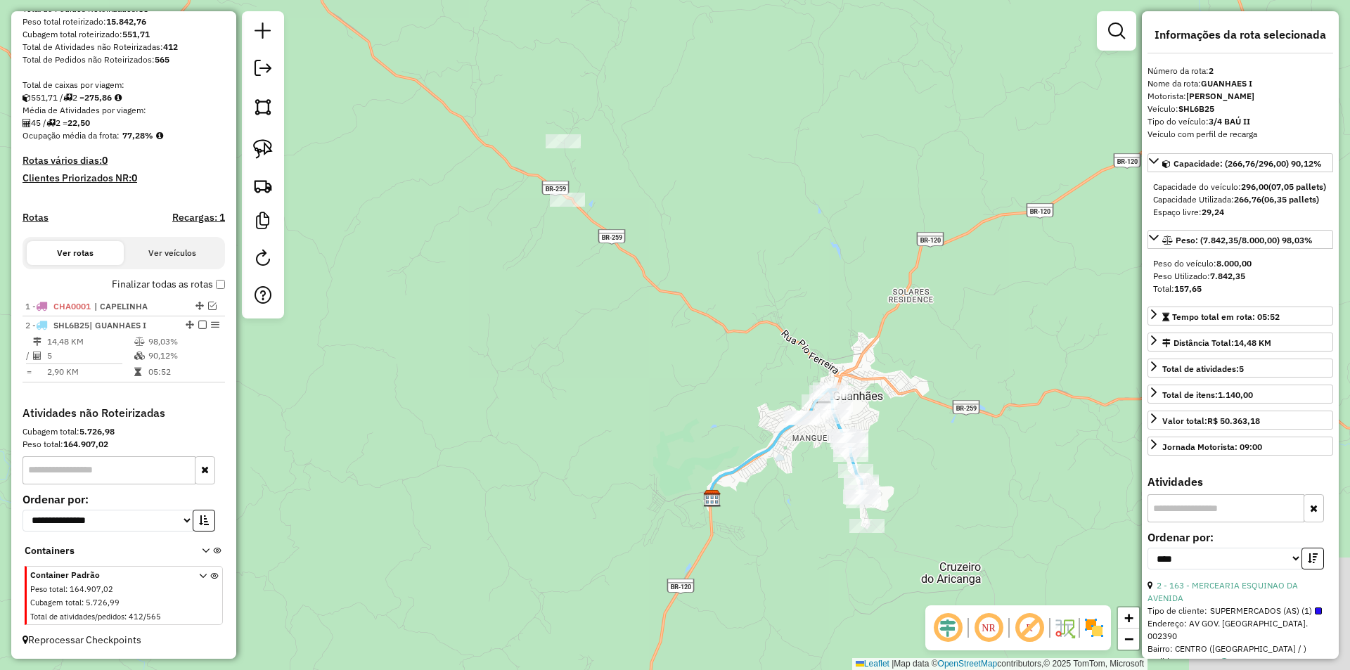
drag, startPoint x: 996, startPoint y: 398, endPoint x: 895, endPoint y: 252, distance: 176.8
click at [877, 172] on div "Janela de atendimento Grade de atendimento Capacidade Transportadoras Veículos …" at bounding box center [675, 335] width 1350 height 670
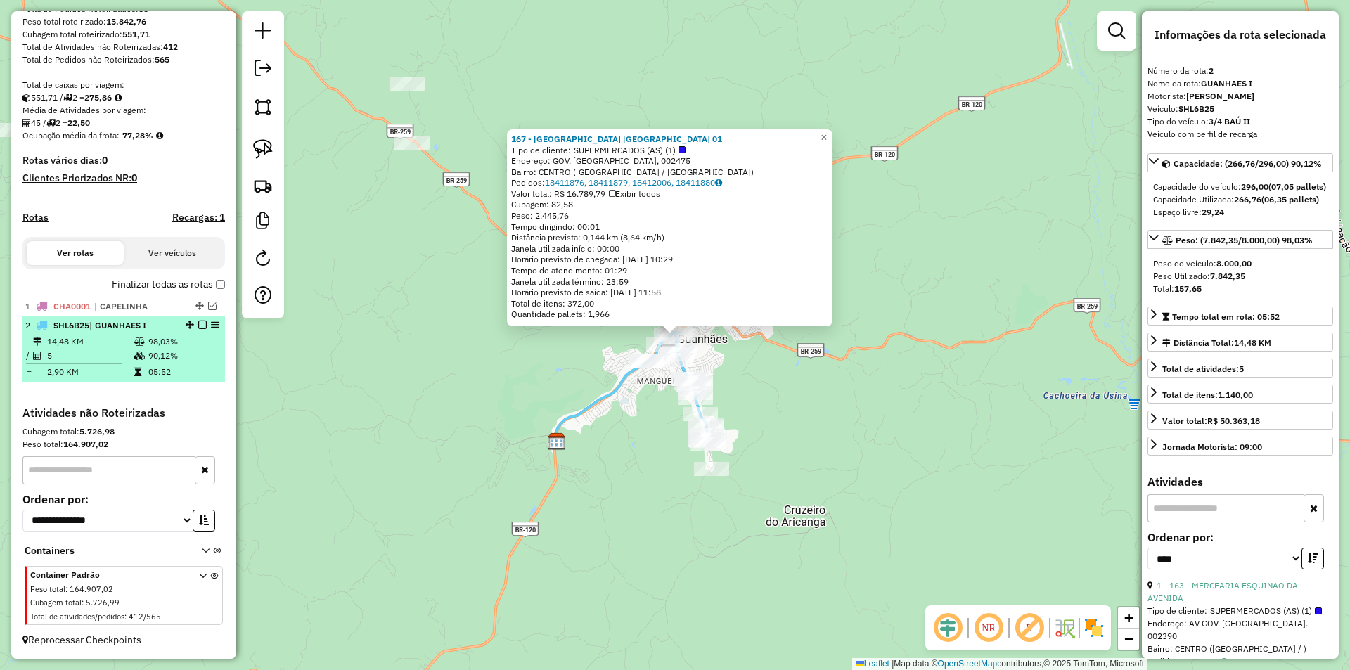
click at [109, 361] on td "5" at bounding box center [89, 356] width 87 height 14
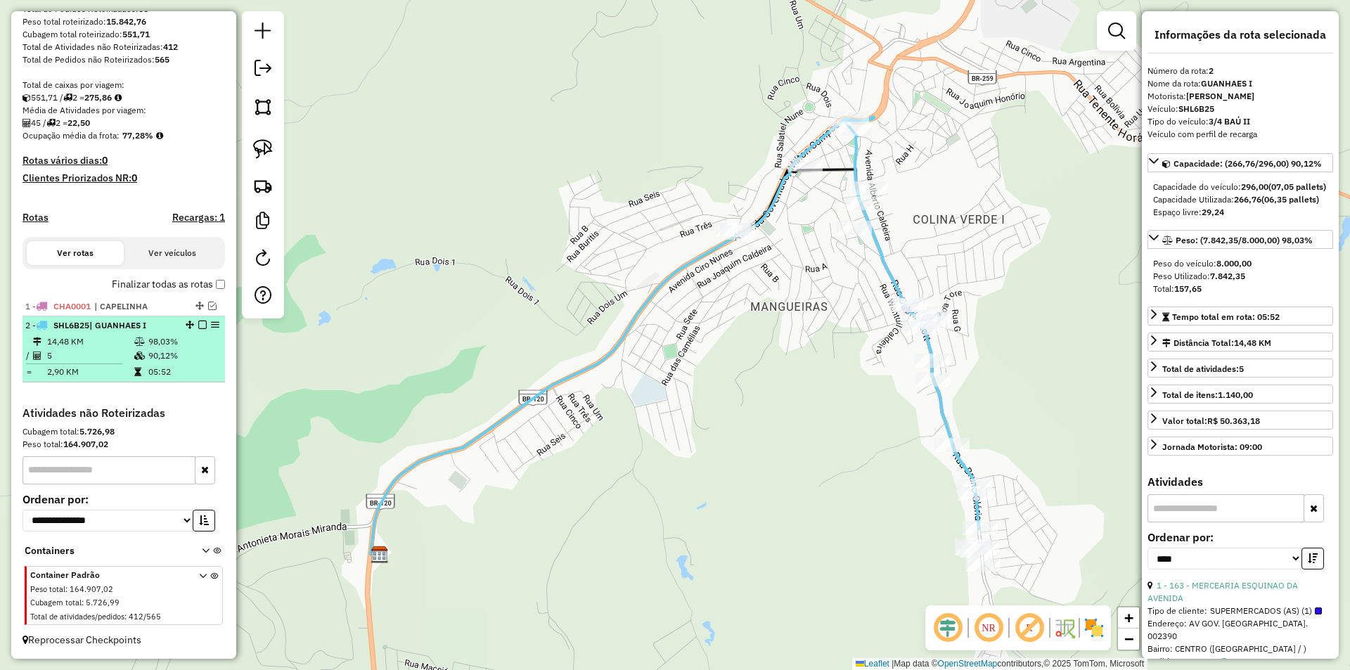
click at [198, 325] on em at bounding box center [202, 325] width 8 height 8
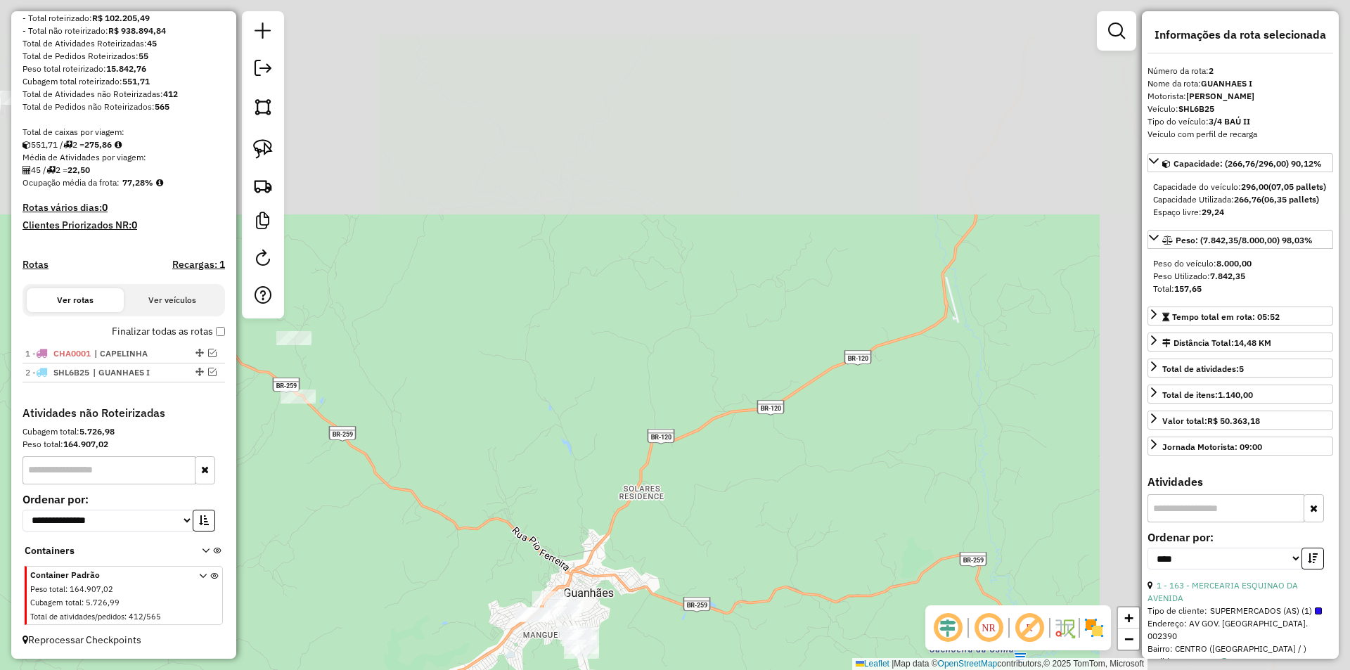
drag, startPoint x: 860, startPoint y: 224, endPoint x: 590, endPoint y: 396, distance: 320.2
click at [559, 464] on div "Janela de atendimento Grade de atendimento Capacidade Transportadoras Veículos …" at bounding box center [675, 335] width 1350 height 670
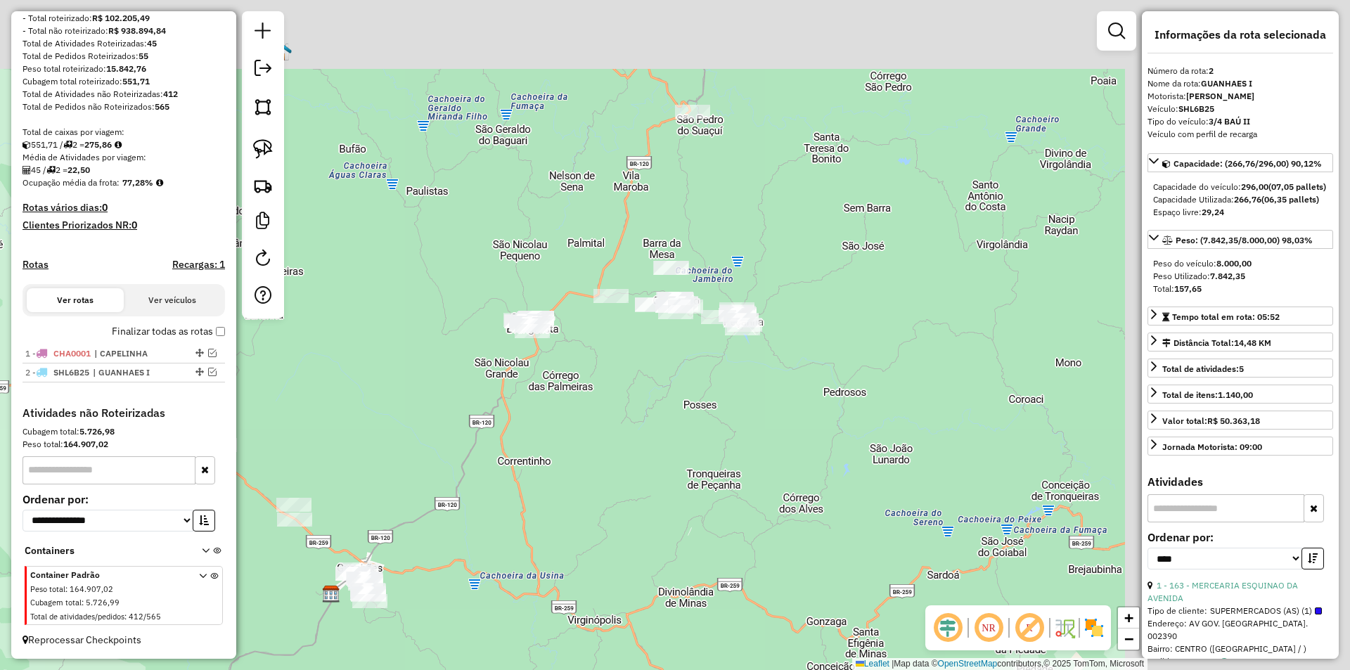
drag, startPoint x: 605, startPoint y: 455, endPoint x: 583, endPoint y: 452, distance: 22.7
click at [522, 498] on div "Janela de atendimento Grade de atendimento Capacidade Transportadoras Veículos …" at bounding box center [675, 335] width 1350 height 670
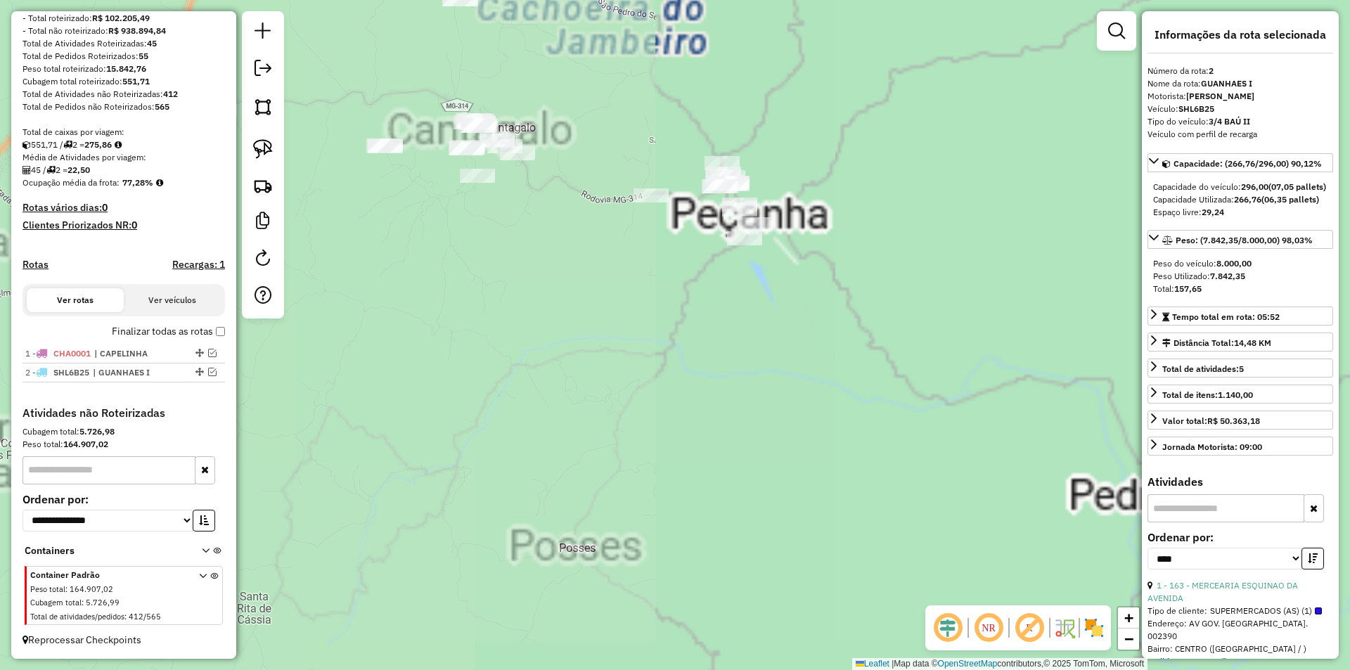
drag, startPoint x: 686, startPoint y: 358, endPoint x: 521, endPoint y: 327, distance: 168.0
click at [658, 357] on div "Janela de atendimento Grade de atendimento Capacidade Transportadoras Veículos …" at bounding box center [675, 335] width 1350 height 670
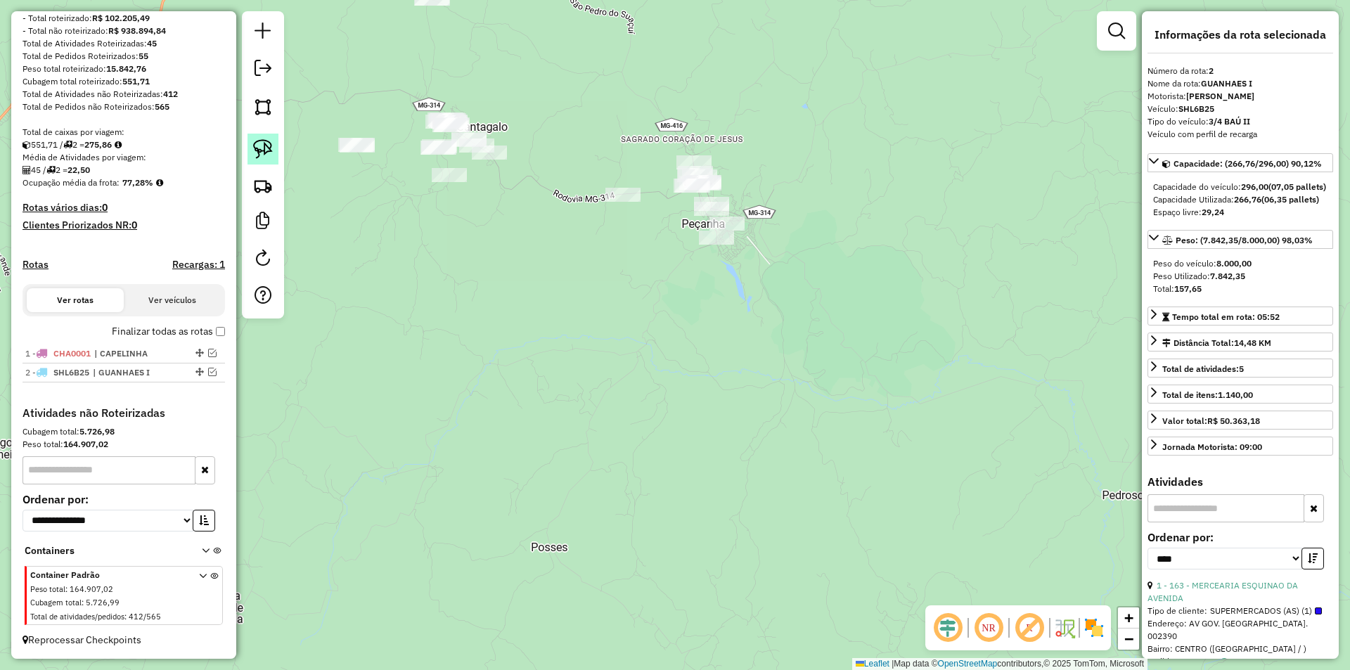
click at [277, 142] on link at bounding box center [262, 149] width 31 height 31
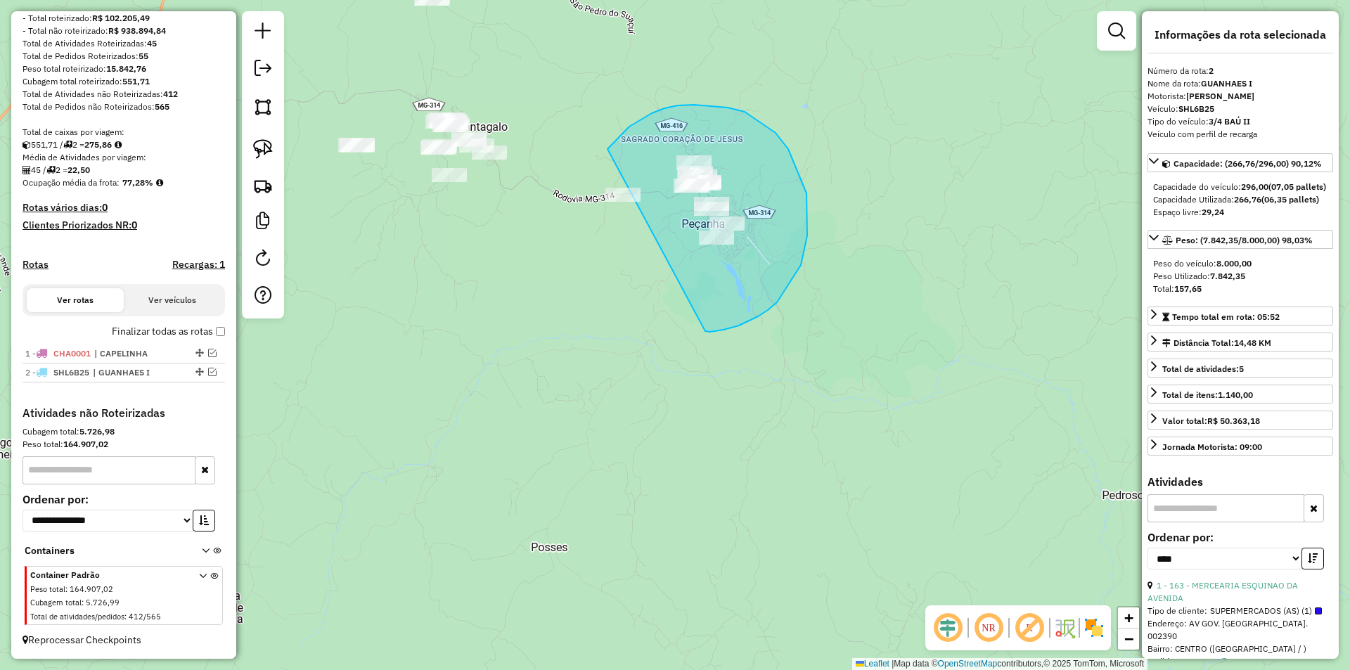
drag, startPoint x: 801, startPoint y: 265, endPoint x: 583, endPoint y: 233, distance: 220.2
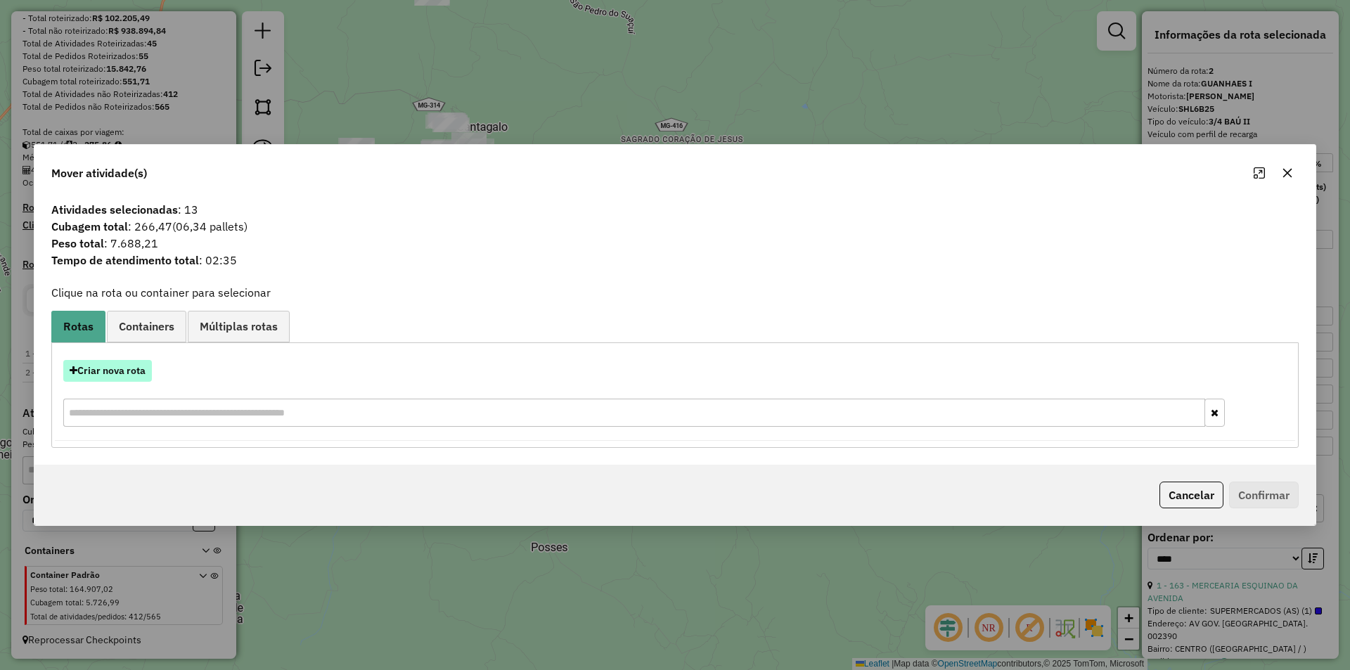
click at [125, 376] on button "Criar nova rota" at bounding box center [107, 371] width 89 height 22
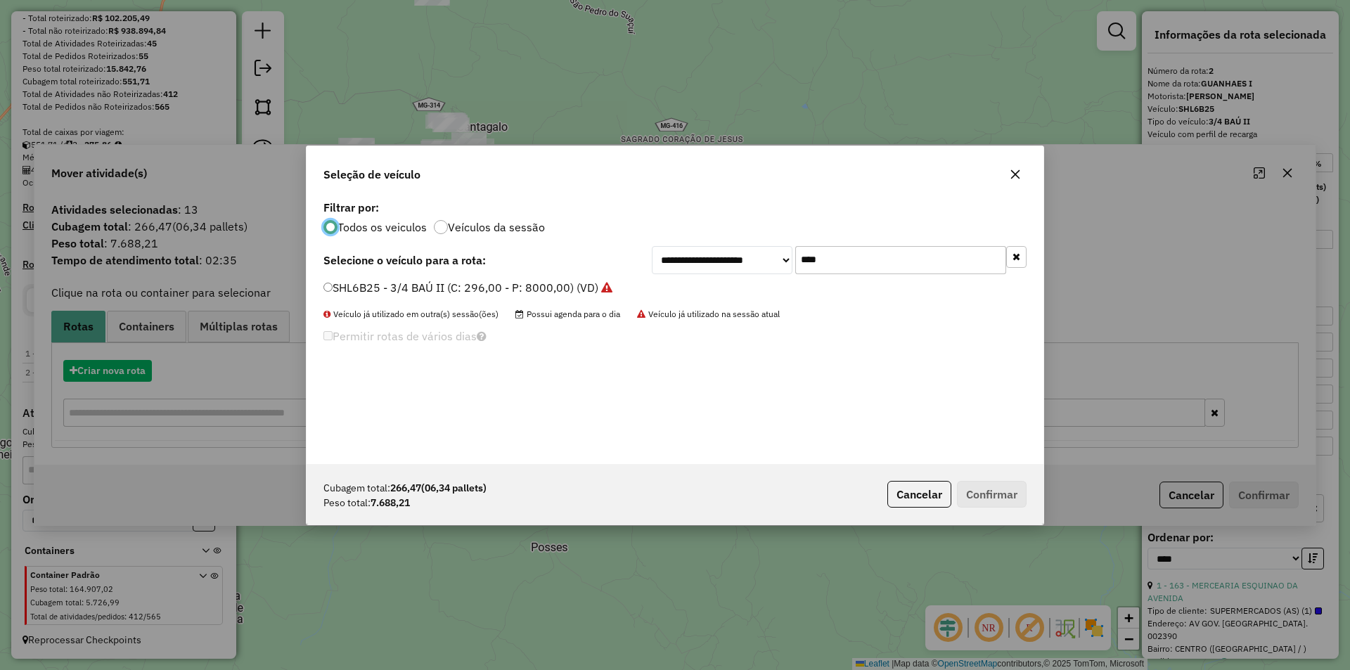
scroll to position [8, 4]
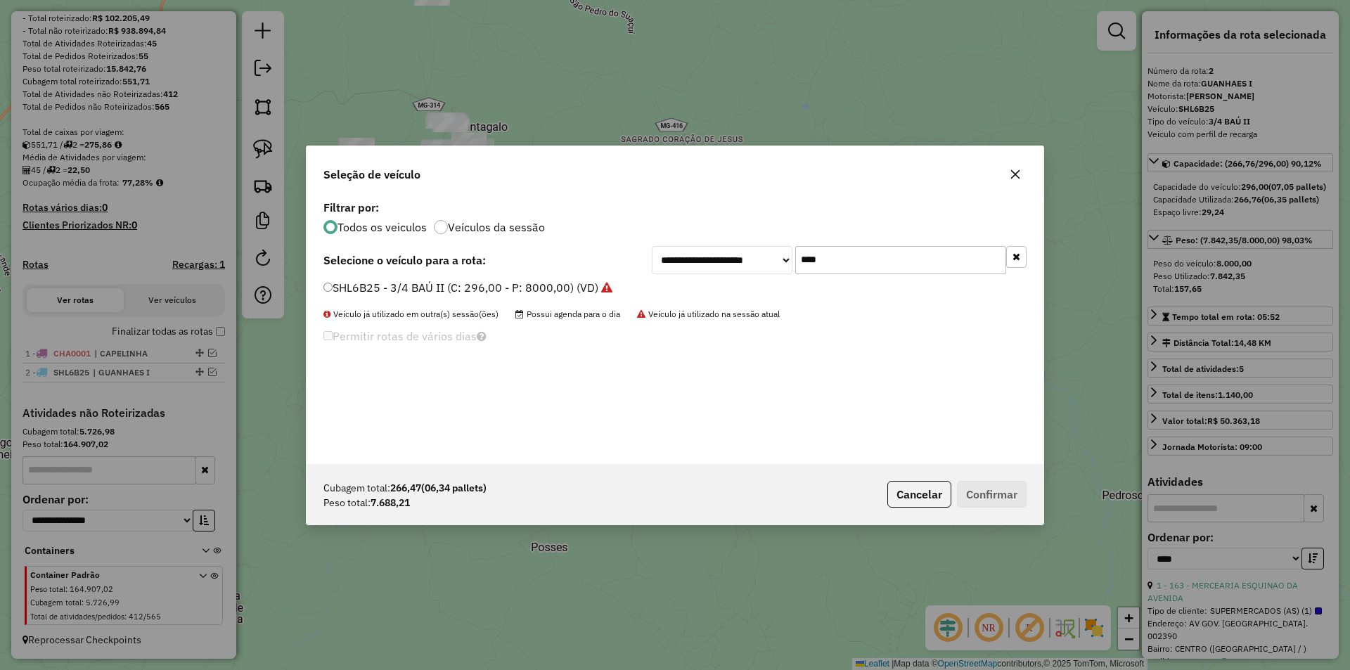
drag, startPoint x: 668, startPoint y: 268, endPoint x: 673, endPoint y: 191, distance: 77.5
click at [614, 259] on div "**********" at bounding box center [674, 260] width 703 height 28
type input "****"
click at [425, 287] on label "GYG7C54 - 3/4 - CARROCERIA (C: 200,00 - P: 6000,00) (VD)" at bounding box center [482, 287] width 318 height 17
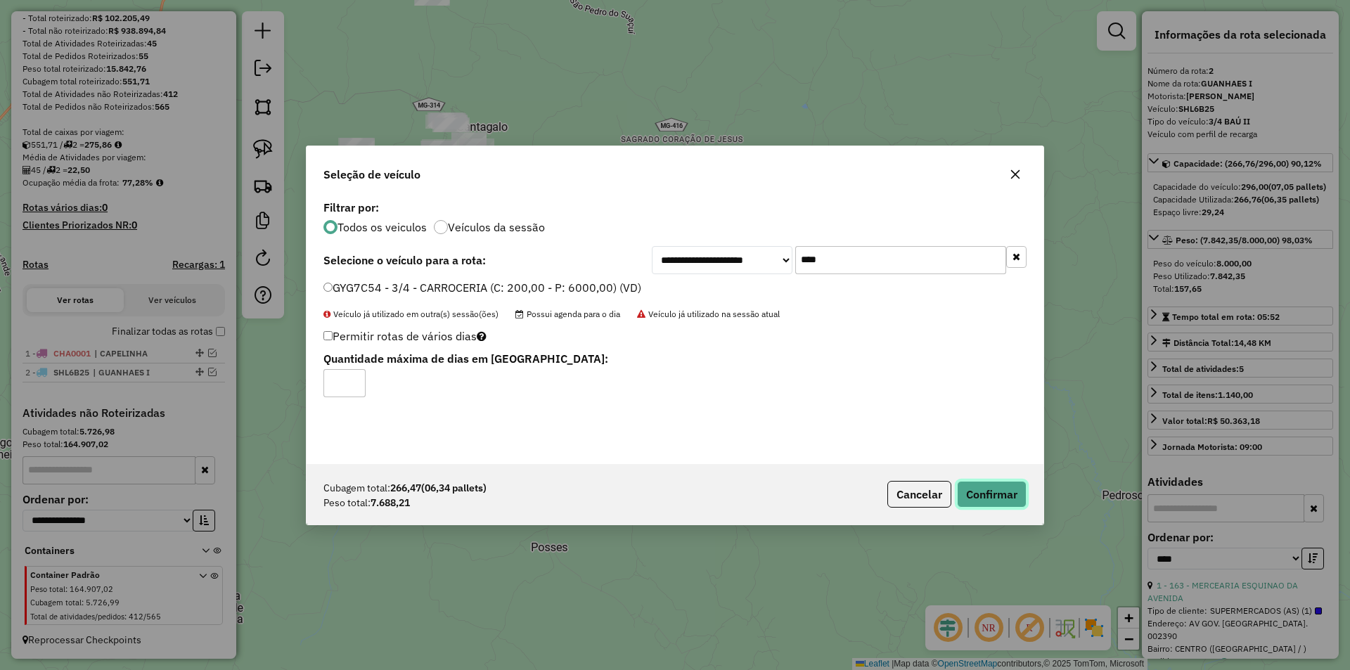
click at [1000, 500] on button "Confirmar" at bounding box center [992, 494] width 70 height 27
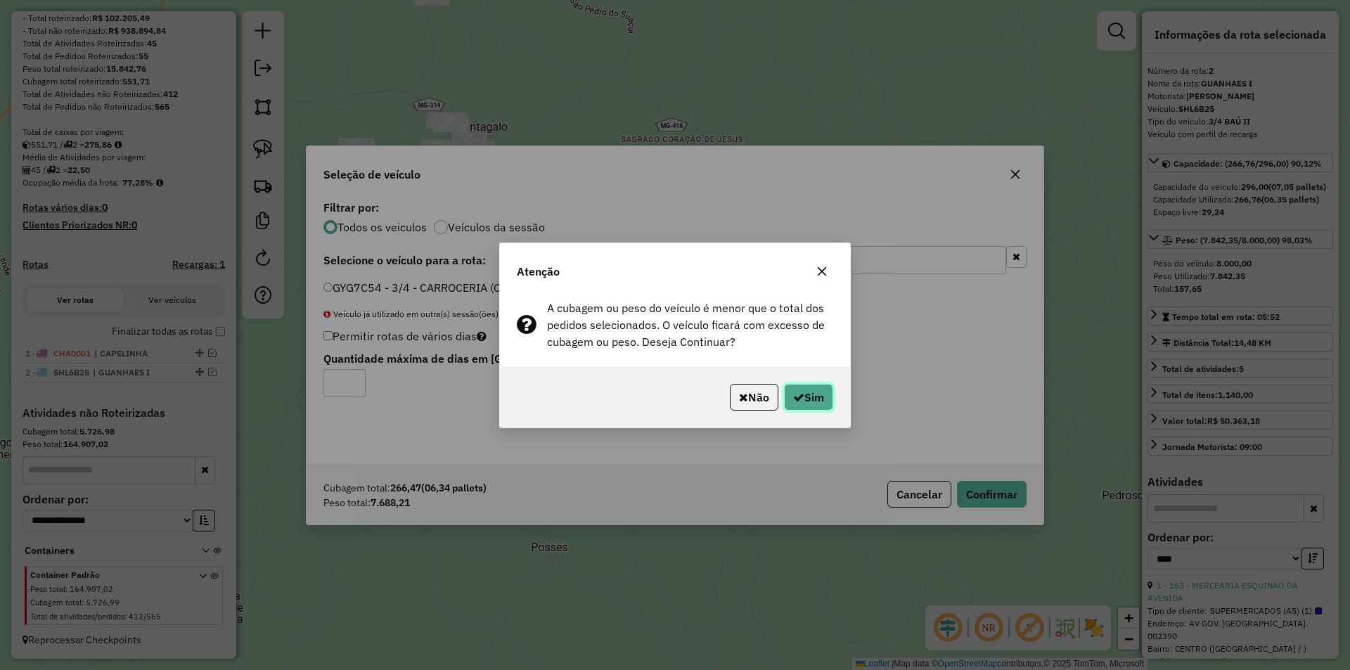
click at [807, 398] on button "Sim" at bounding box center [808, 397] width 49 height 27
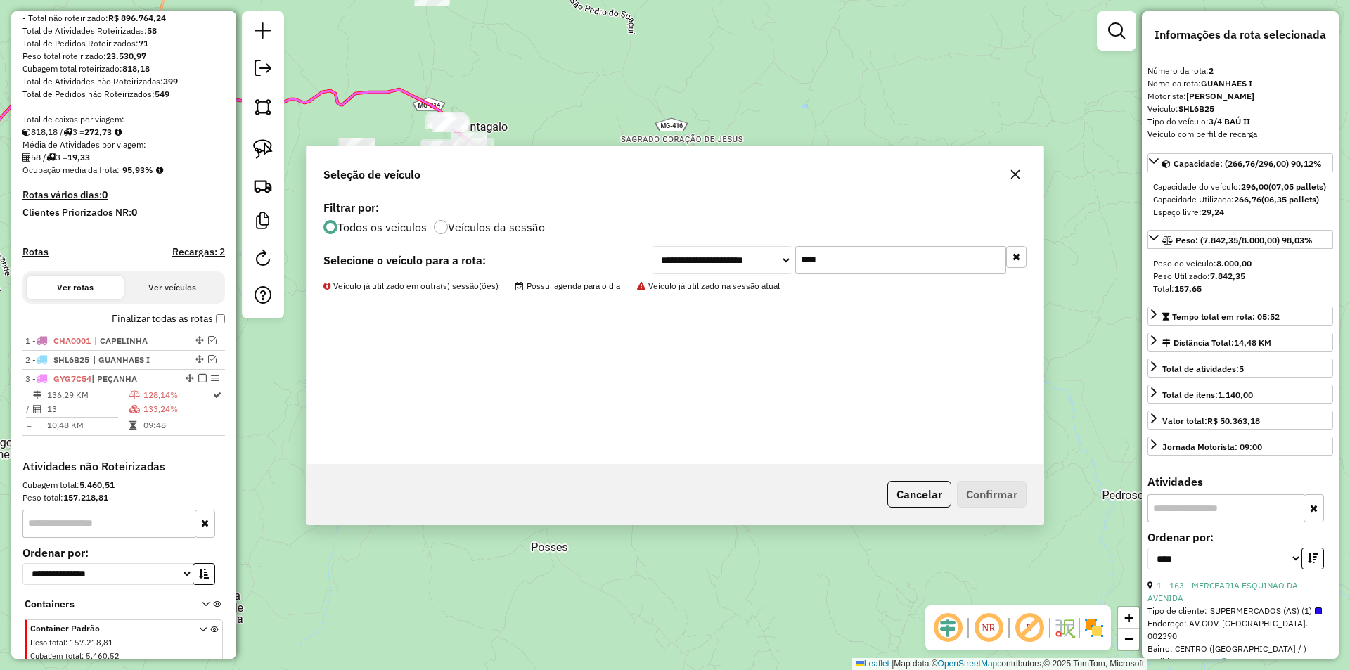
scroll to position [260, 0]
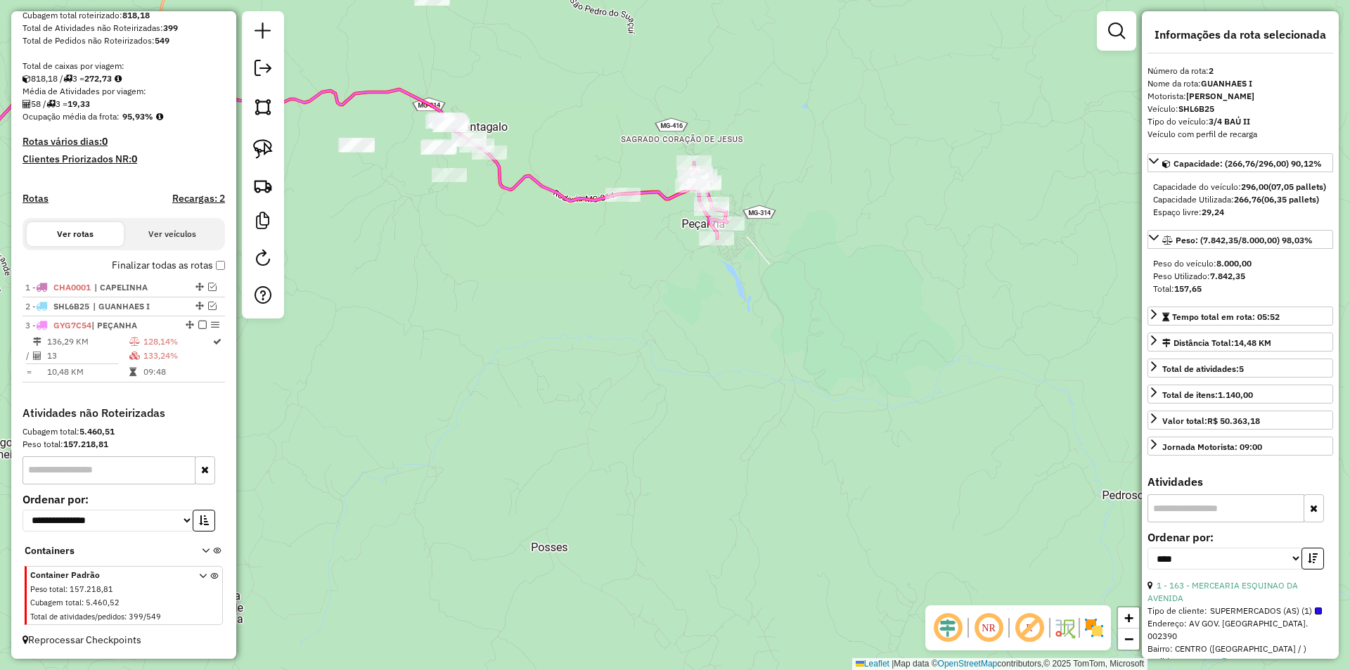
click at [660, 197] on icon at bounding box center [675, 200] width 104 height 76
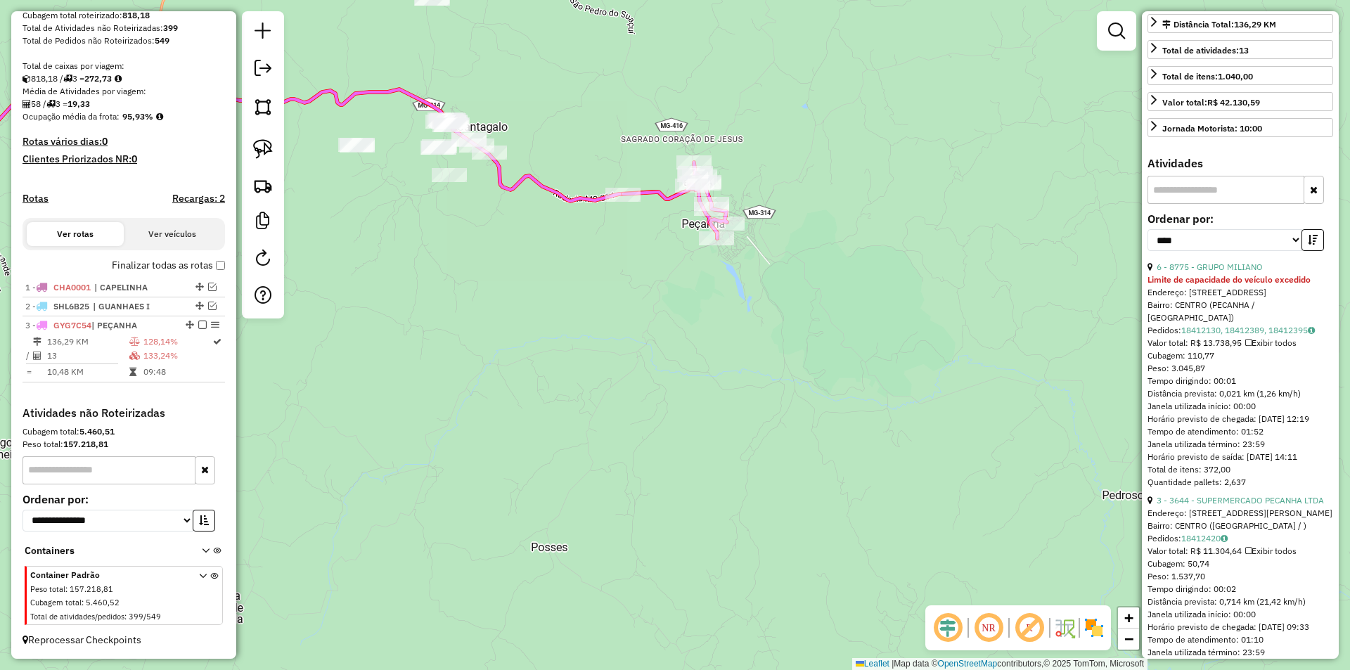
scroll to position [351, 0]
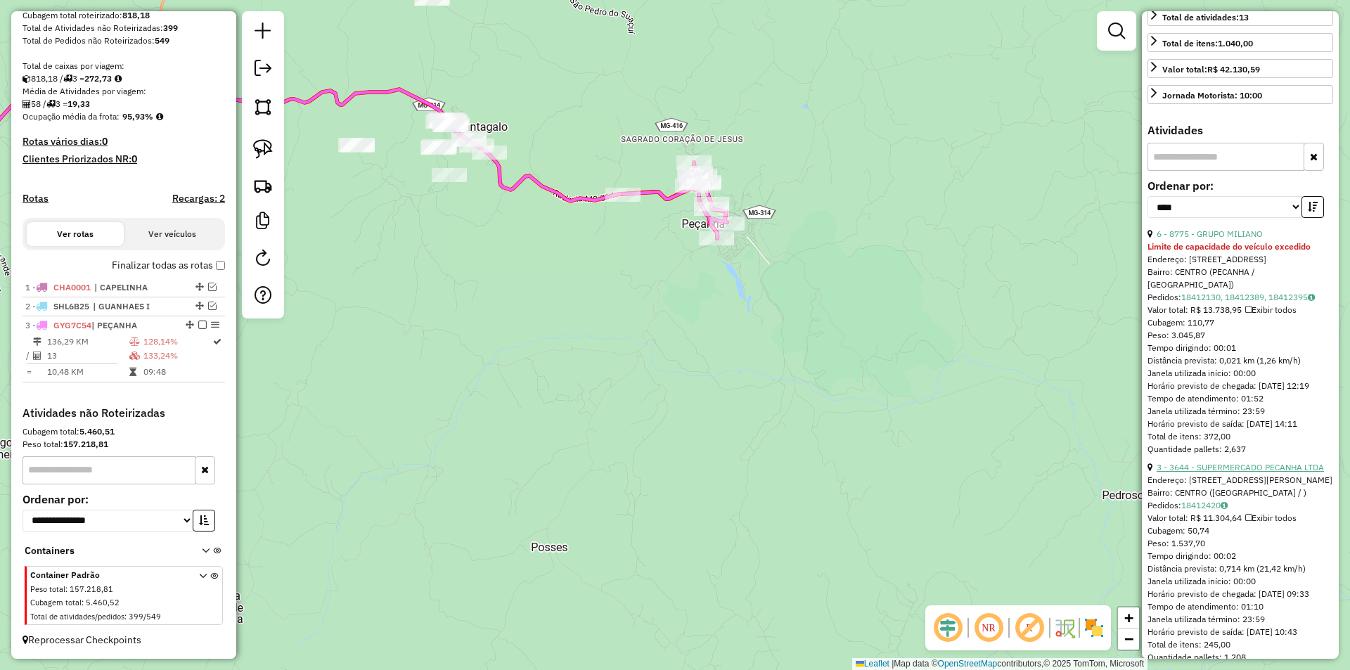
click at [1234, 472] on link "3 - 3644 - SUPERMERCADO PECANHA LTDA" at bounding box center [1239, 467] width 167 height 11
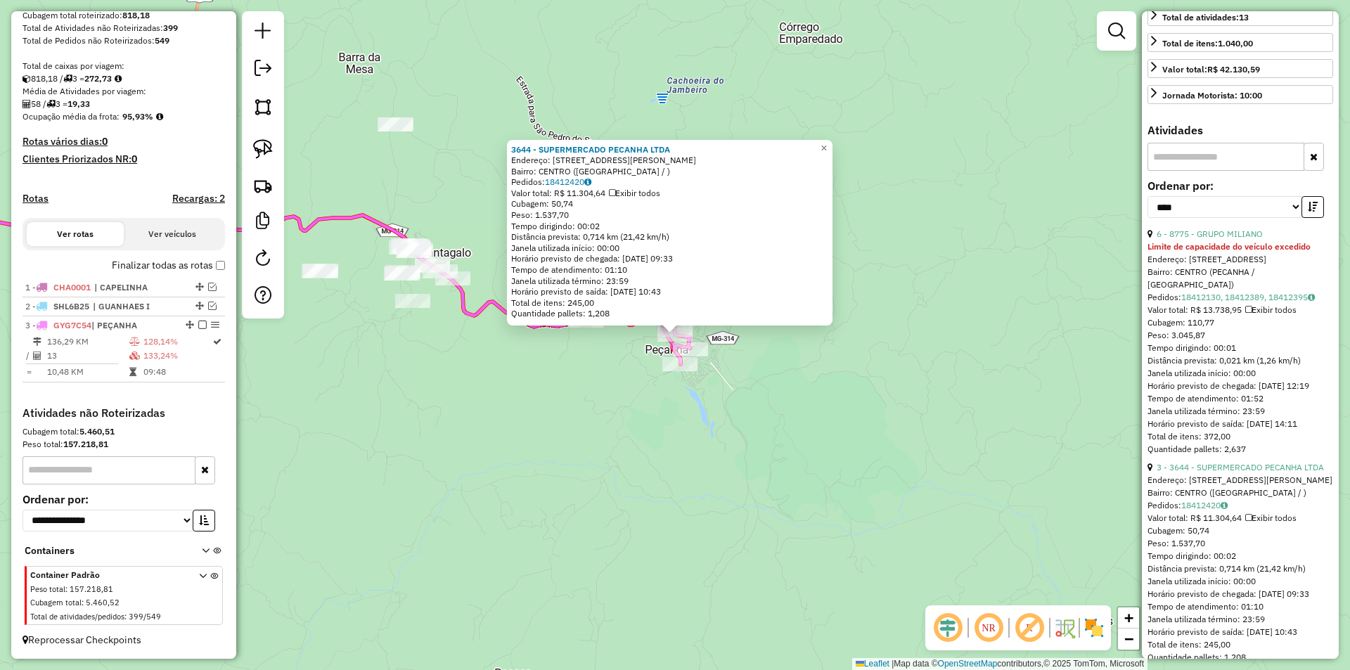
click at [1212, 304] on div "Pedidos: 18412130, 18412389, 18412395" at bounding box center [1240, 297] width 186 height 13
click at [1213, 302] on link "18412130, 18412389, 18412395" at bounding box center [1248, 297] width 134 height 11
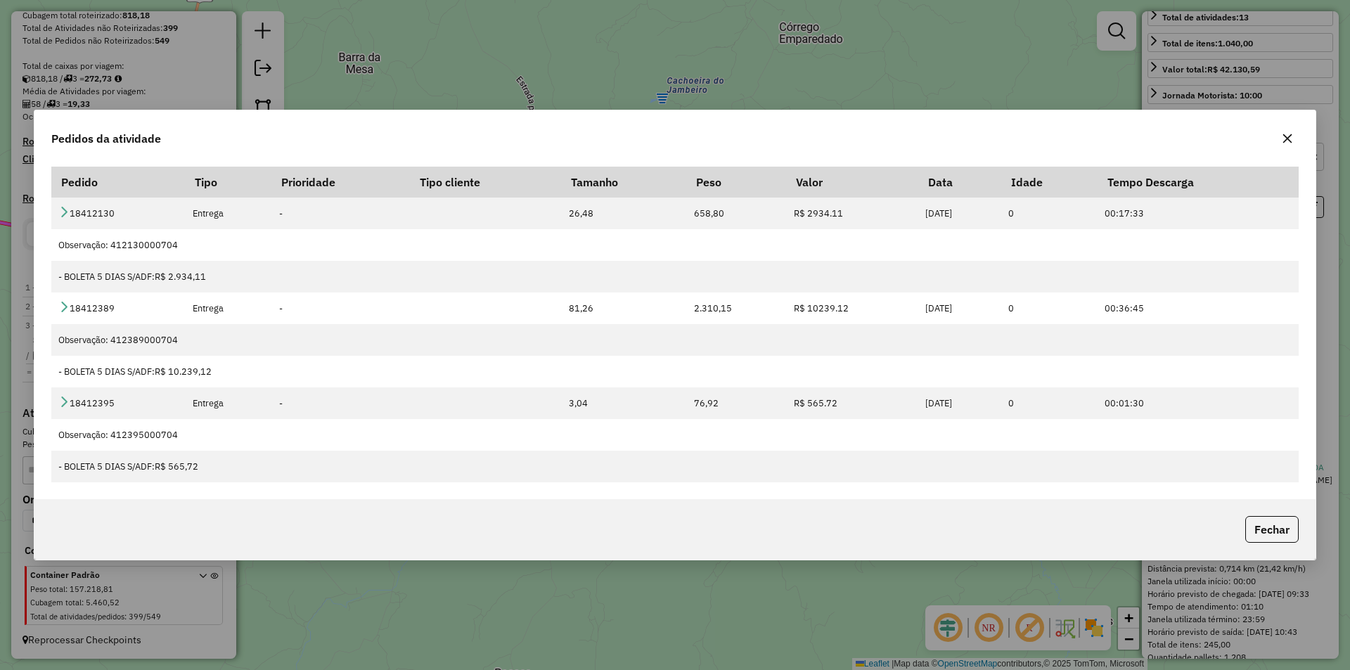
click at [1286, 130] on button "button" at bounding box center [1287, 138] width 22 height 22
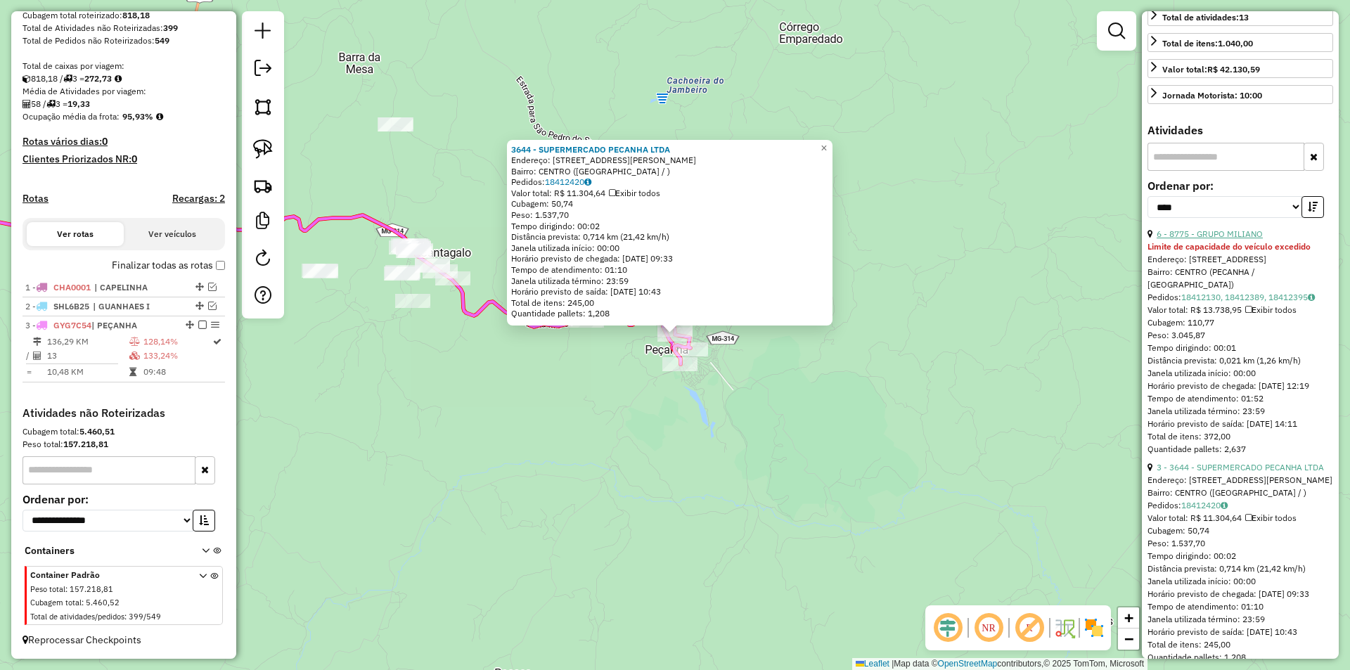
click at [1212, 239] on link "6 - 8775 - GRUPO MILIANO" at bounding box center [1209, 233] width 106 height 11
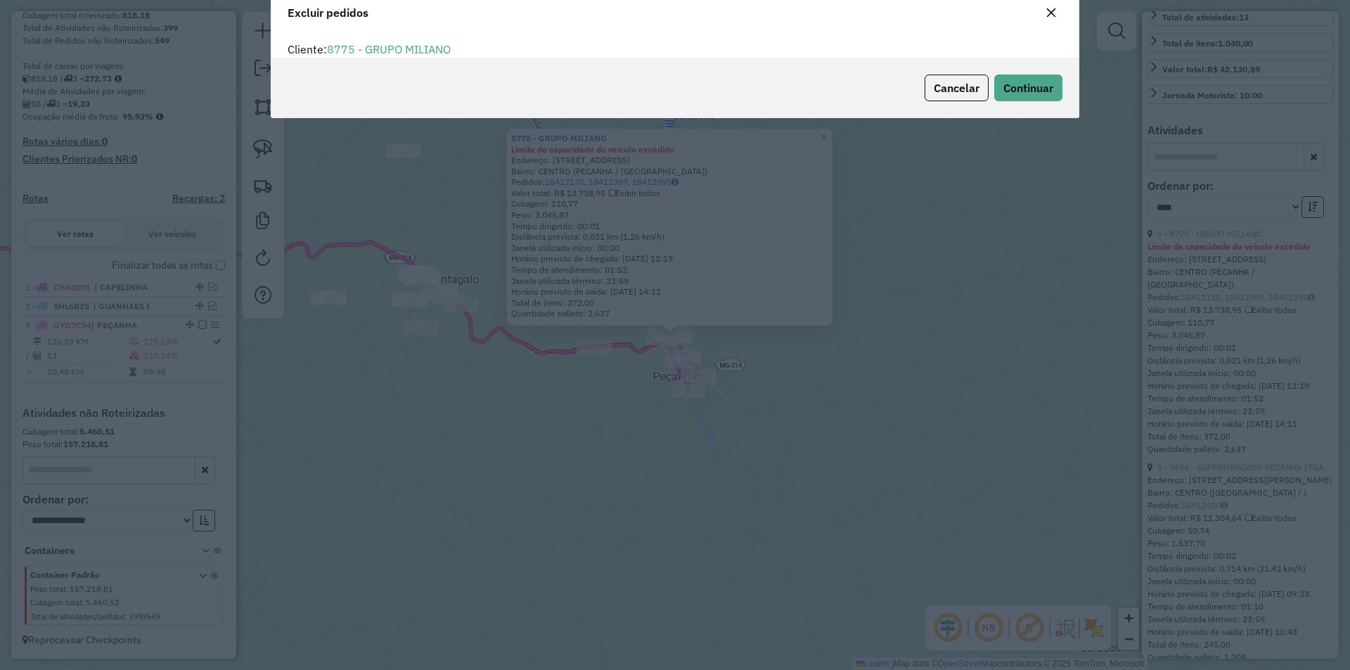
scroll to position [8, 4]
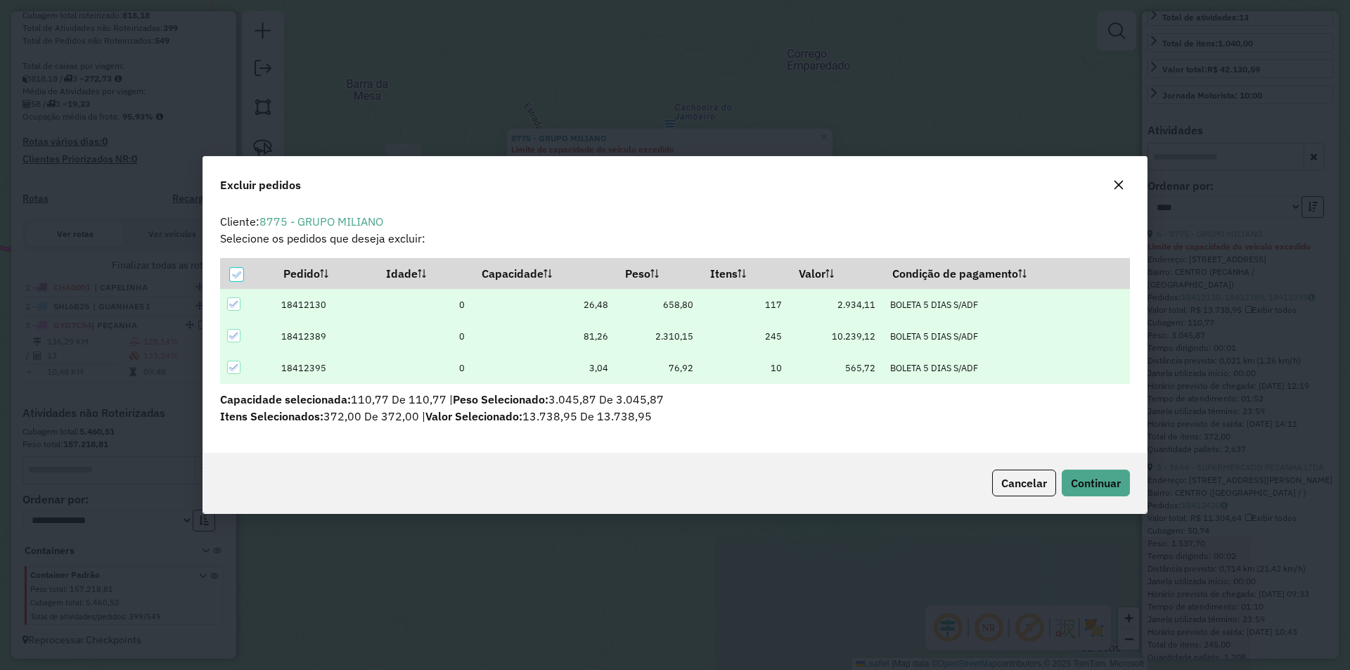
drag, startPoint x: 234, startPoint y: 306, endPoint x: 233, endPoint y: 335, distance: 28.8
click at [235, 313] on td at bounding box center [246, 305] width 53 height 32
click at [233, 368] on icon at bounding box center [234, 368] width 10 height 10
click at [232, 299] on icon at bounding box center [234, 304] width 10 height 10
click at [1107, 478] on span "Continuar" at bounding box center [1095, 483] width 50 height 14
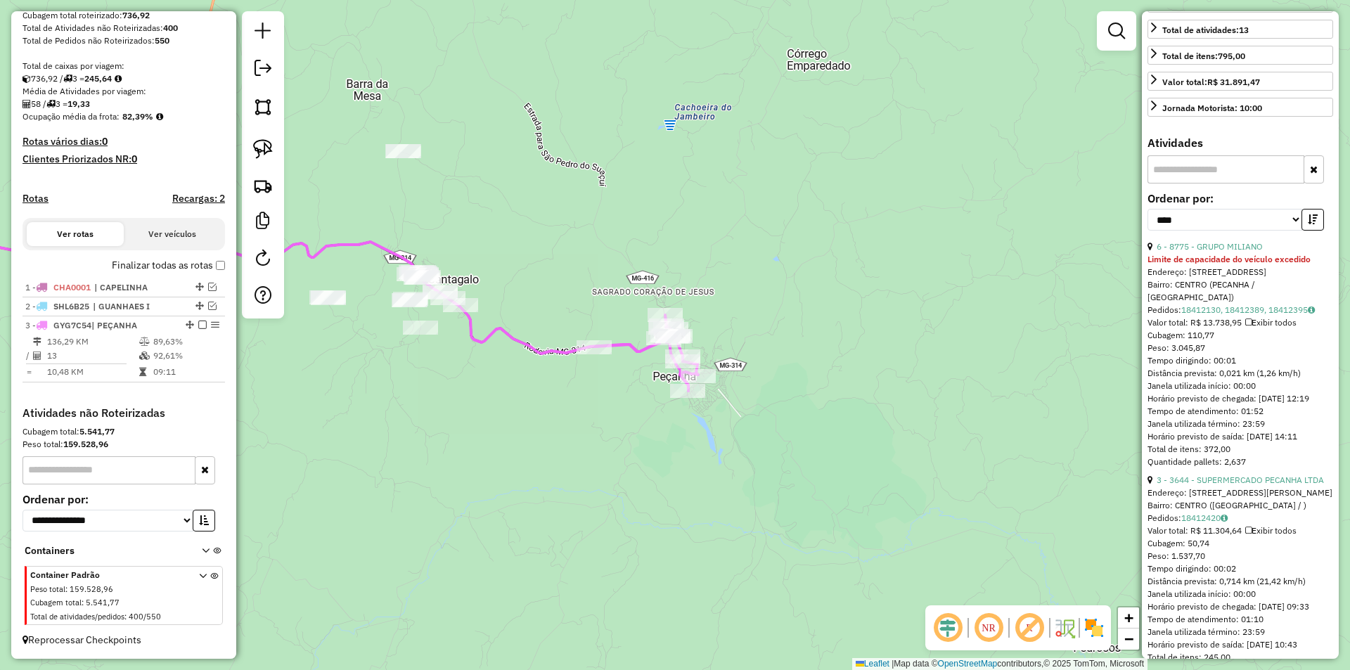
scroll to position [0, 0]
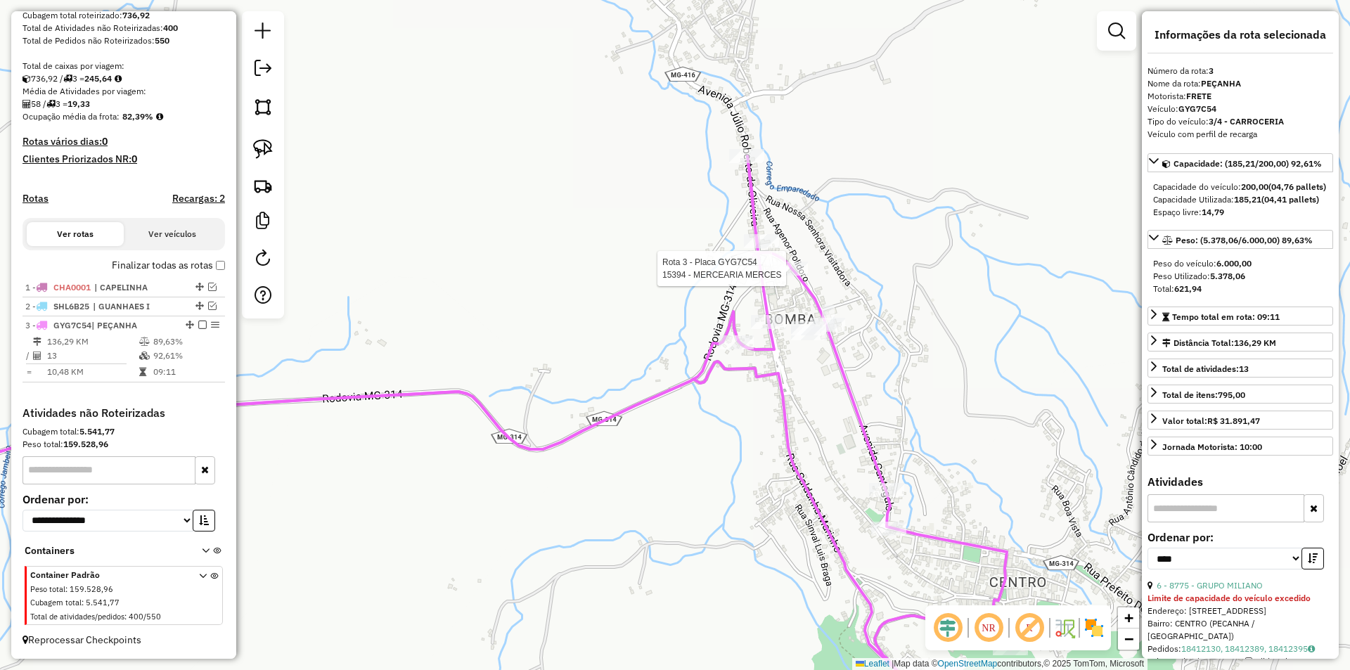
click at [784, 276] on div at bounding box center [789, 268] width 35 height 14
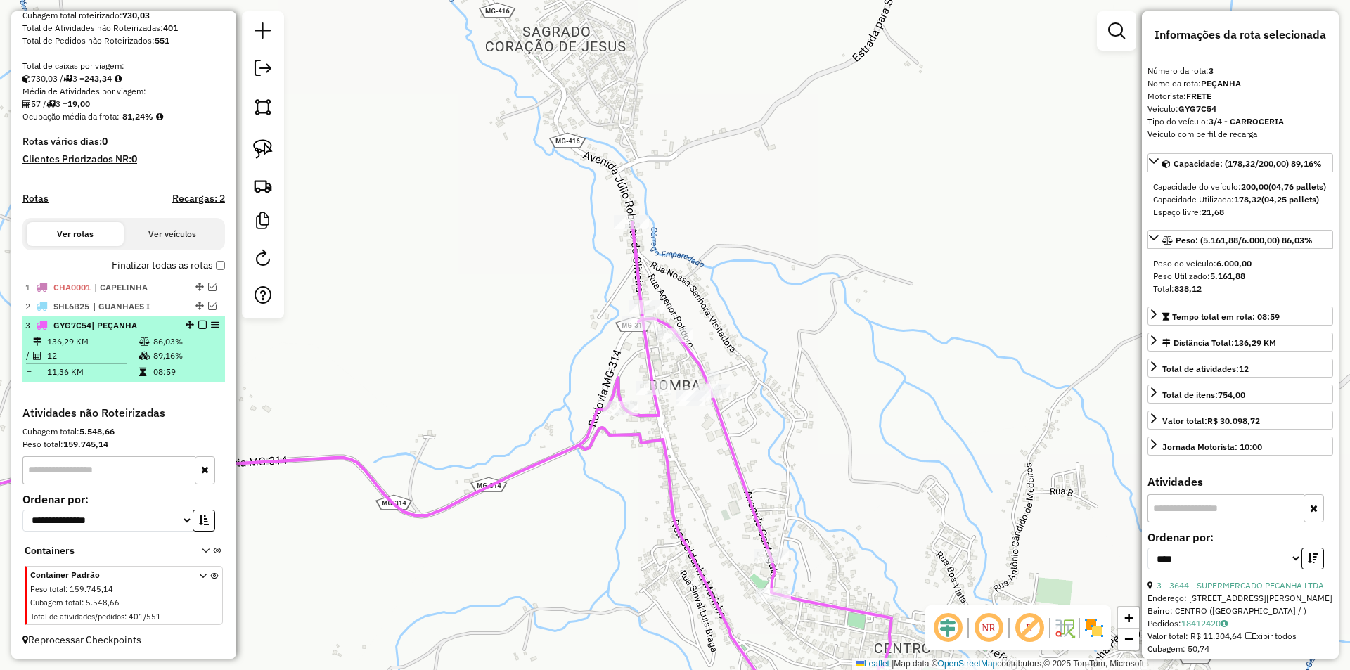
click at [199, 323] on em at bounding box center [202, 325] width 8 height 8
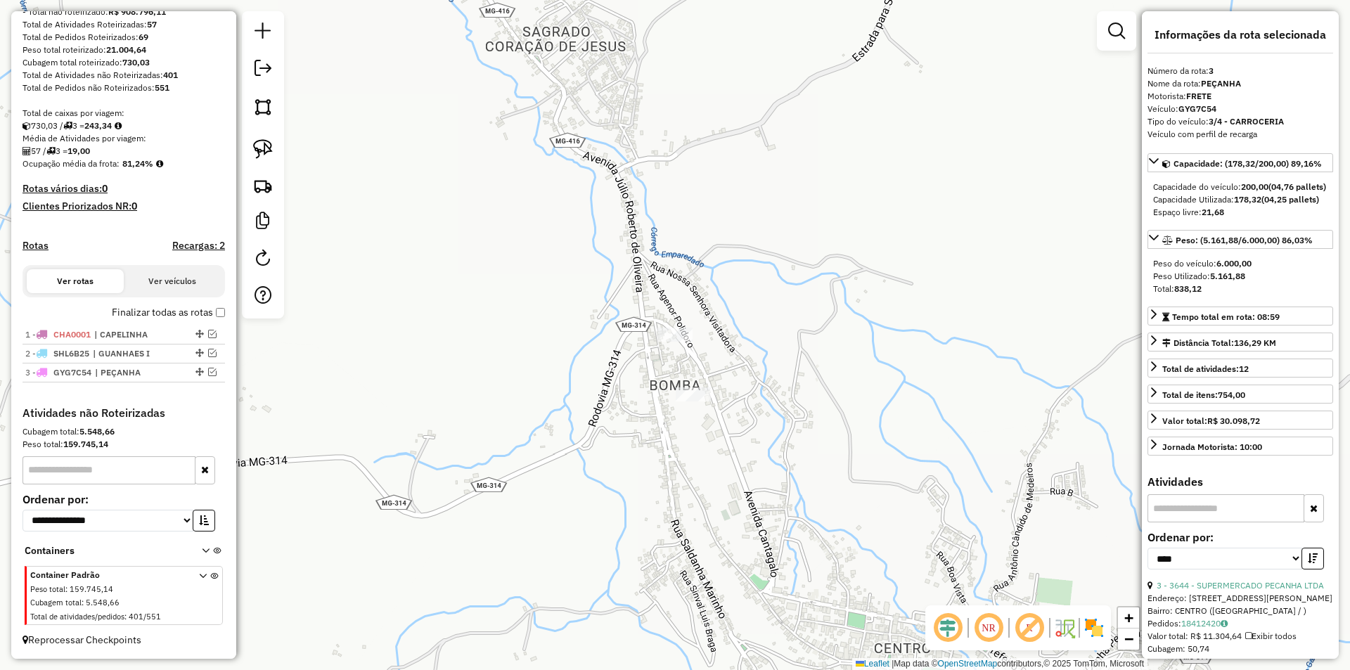
scroll to position [213, 0]
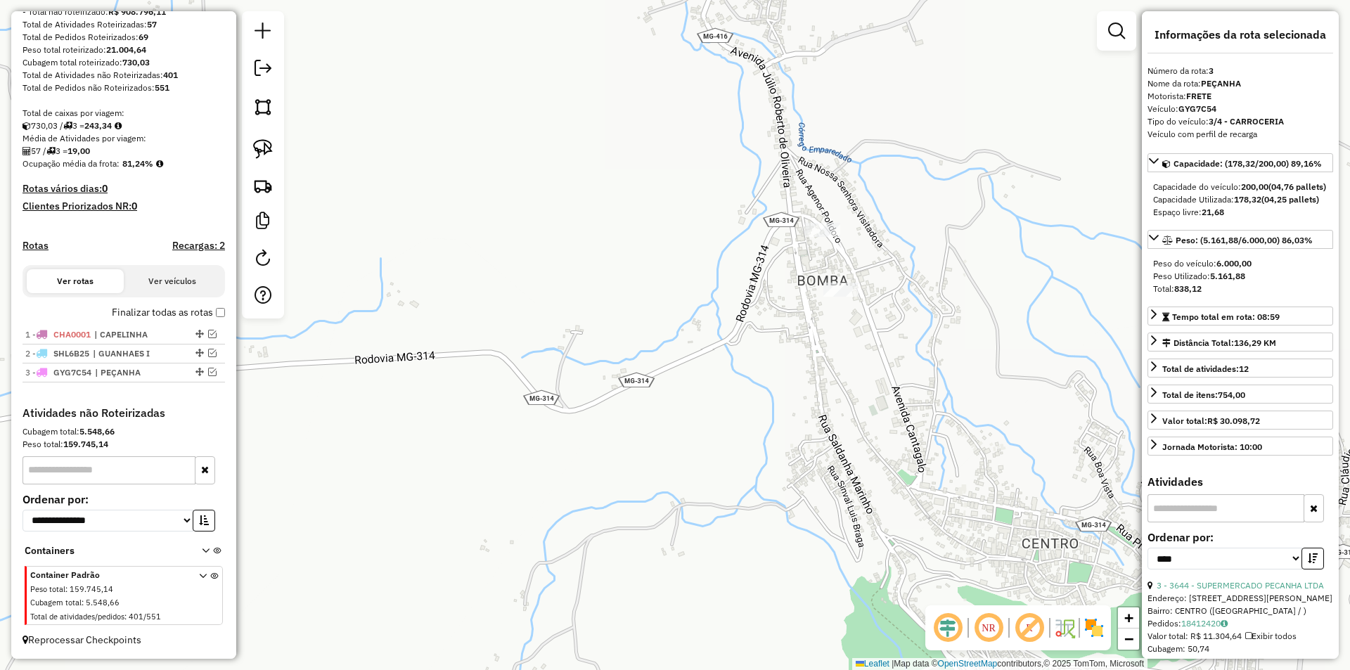
drag, startPoint x: 656, startPoint y: 437, endPoint x: 770, endPoint y: 344, distance: 146.8
click at [775, 346] on div "Janela de atendimento Grade de atendimento Capacidade Transportadoras Veículos …" at bounding box center [675, 335] width 1350 height 670
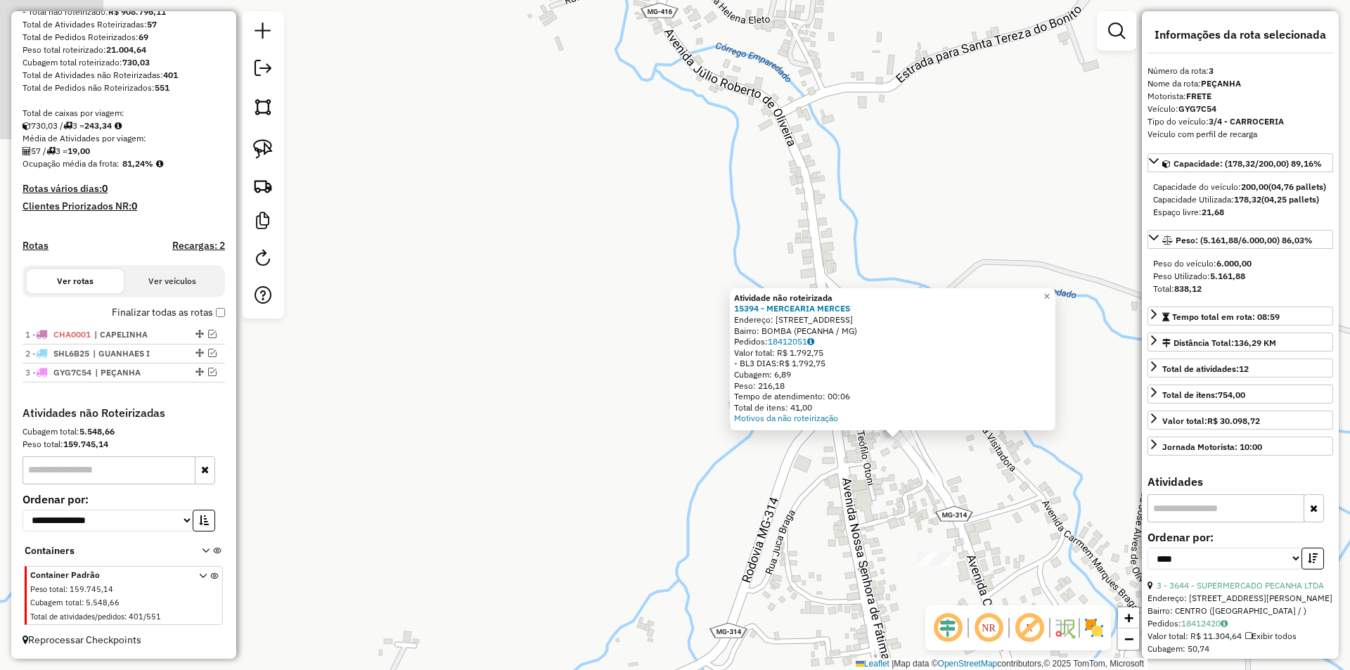
drag, startPoint x: 498, startPoint y: 352, endPoint x: 780, endPoint y: 344, distance: 282.7
click at [829, 390] on div "Atividade não roteirizada 15394 - MERCEARIA MERCES Endereço: AVENIDA CANTAGALO …" at bounding box center [675, 335] width 1350 height 670
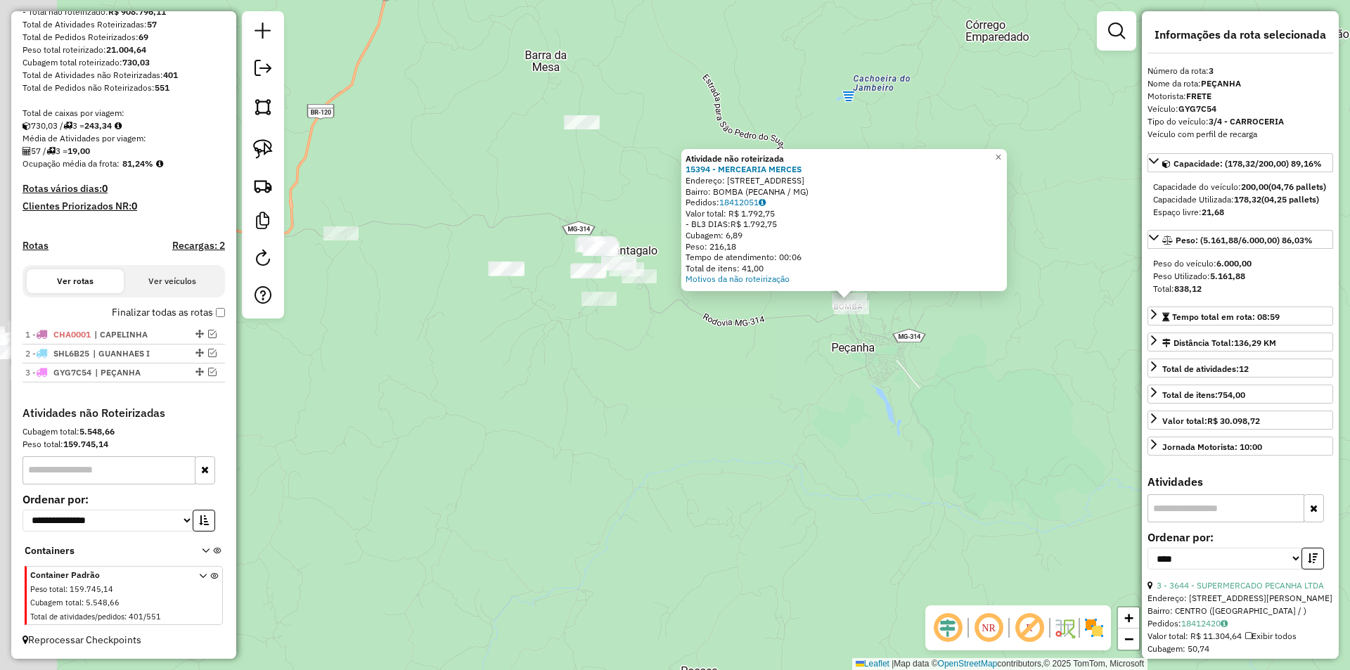
drag, startPoint x: 595, startPoint y: 407, endPoint x: 582, endPoint y: 344, distance: 64.0
click at [721, 379] on div "Atividade não roteirizada 15394 - MERCEARIA MERCES Endereço: AVENIDA CANTAGALO …" at bounding box center [675, 335] width 1350 height 670
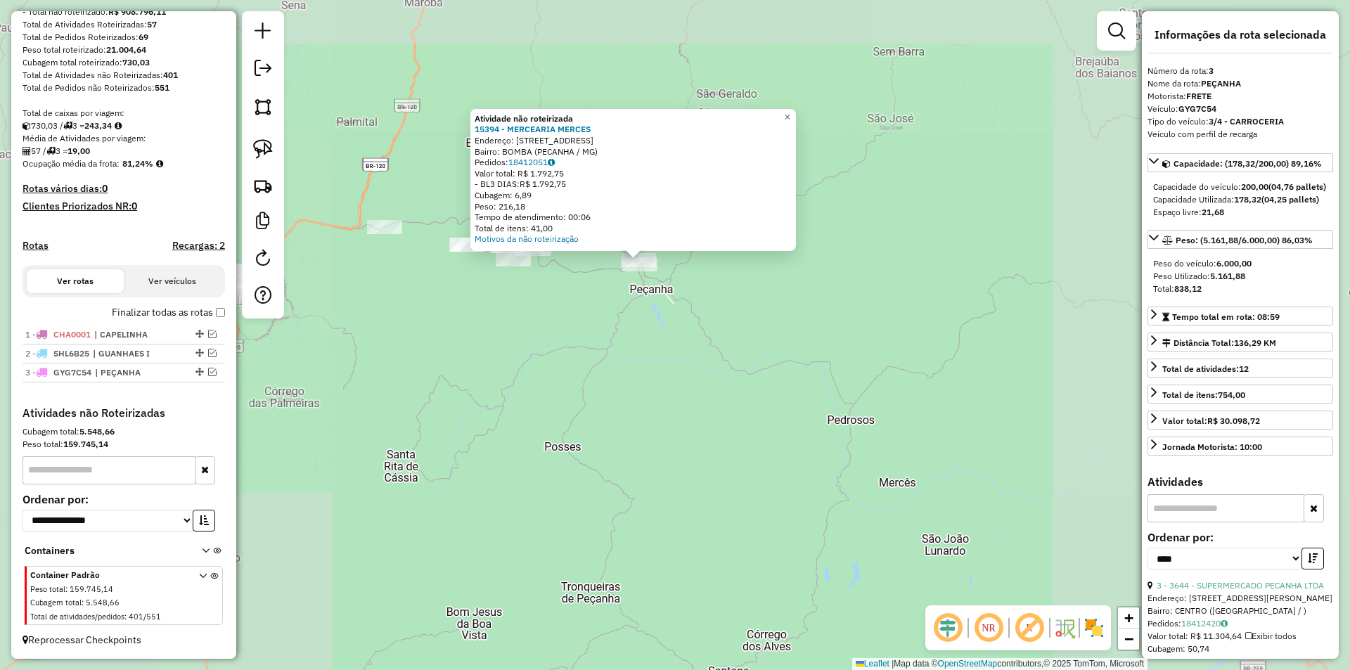
click at [414, 298] on div "Atividade não roteirizada 15394 - MERCEARIA MERCES Endereço: AVENIDA CANTAGALO …" at bounding box center [675, 335] width 1350 height 670
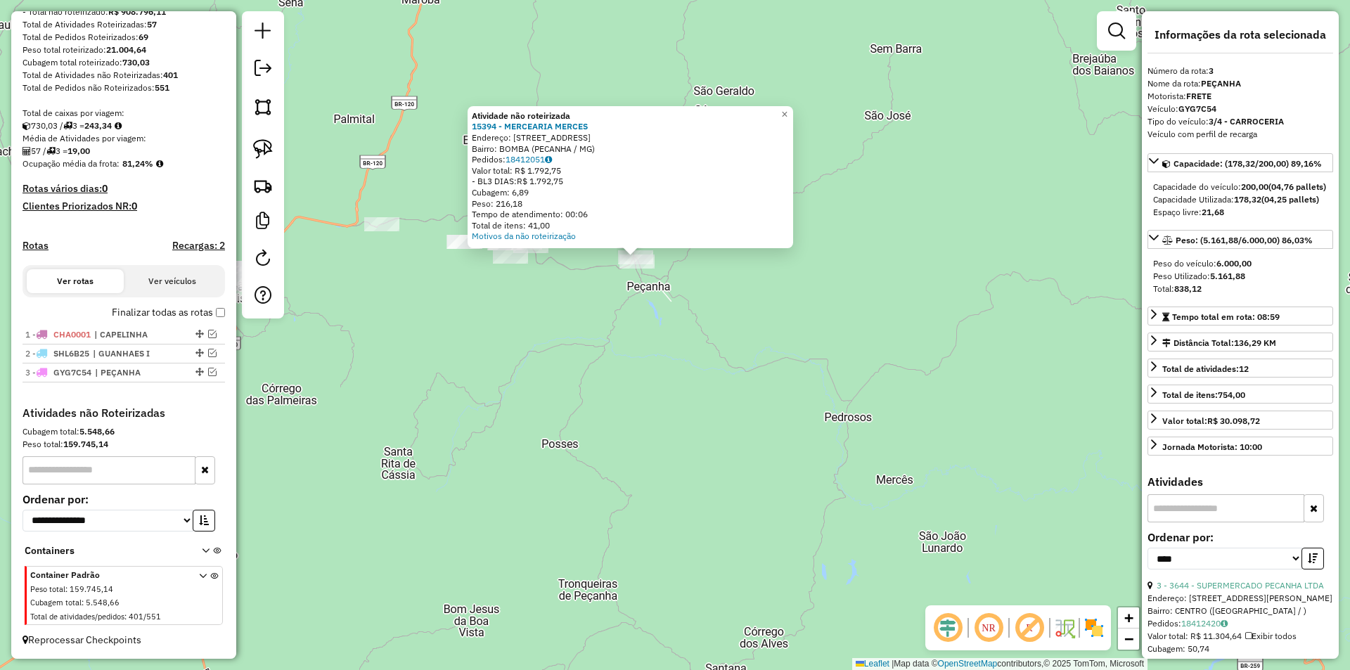
click at [390, 292] on div "Atividade não roteirizada 15394 - MERCEARIA MERCES Endereço: AVENIDA CANTAGALO …" at bounding box center [675, 335] width 1350 height 670
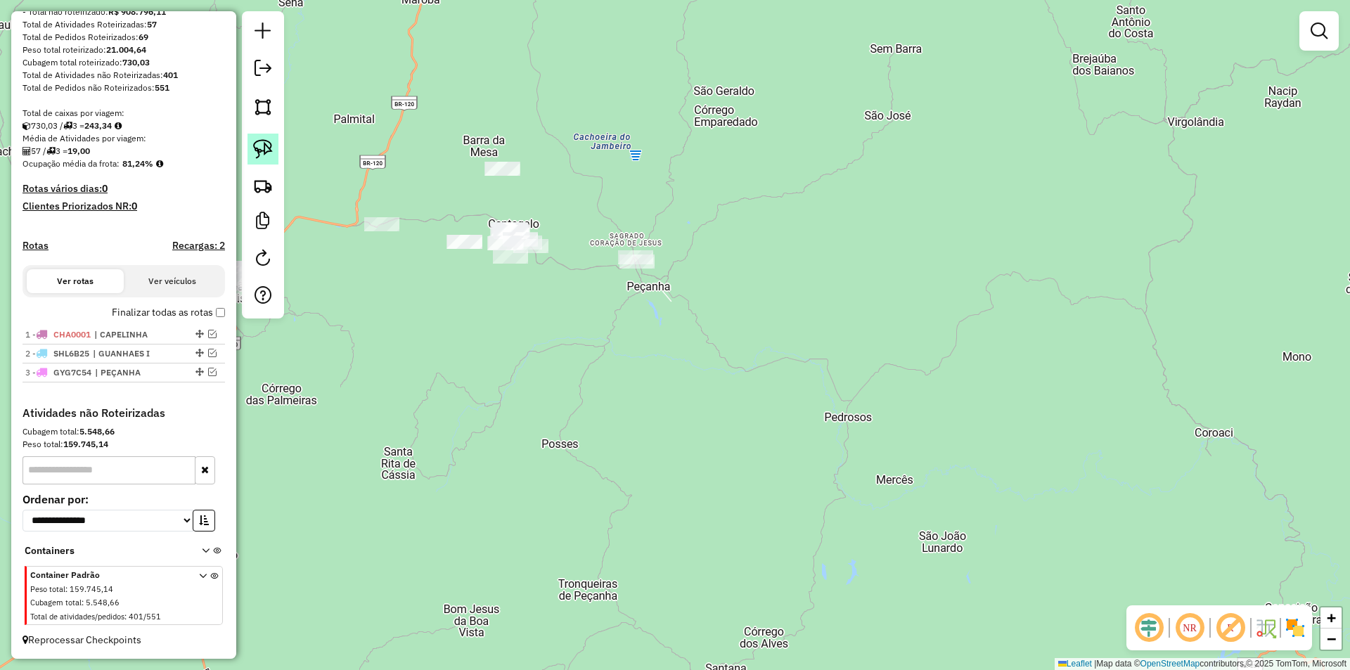
click at [264, 137] on link at bounding box center [262, 149] width 31 height 31
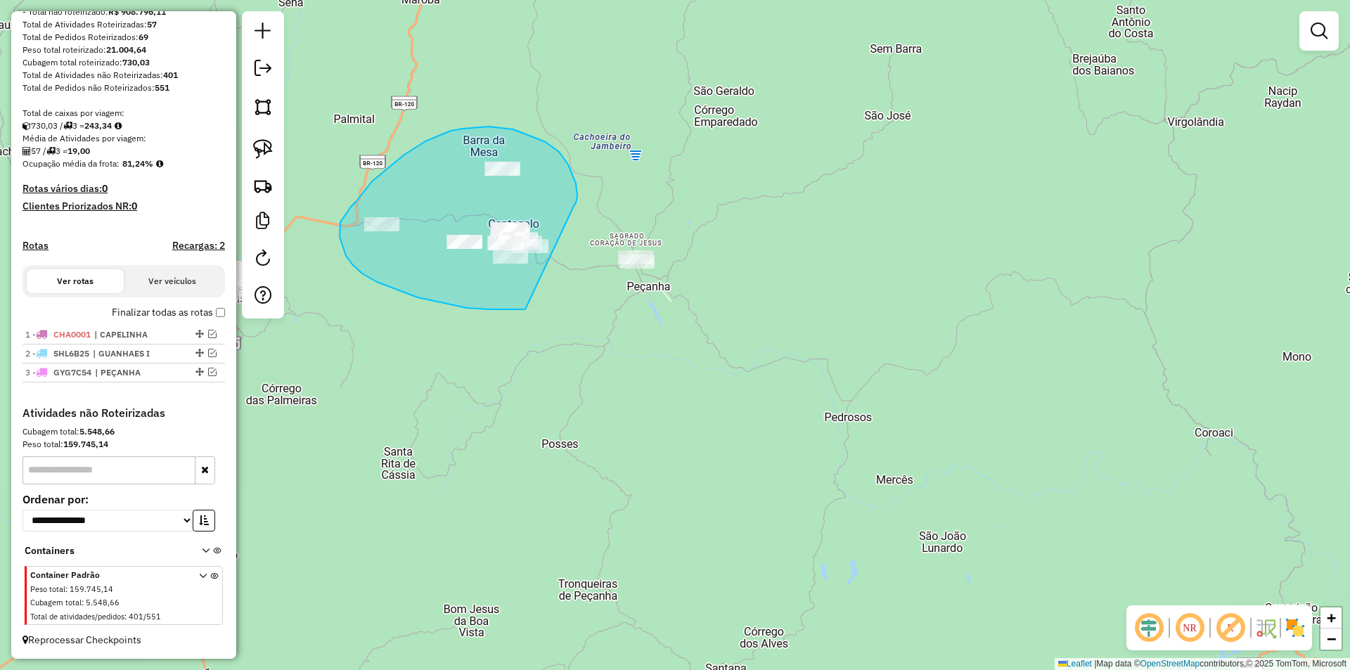
drag, startPoint x: 576, startPoint y: 183, endPoint x: 538, endPoint y: 301, distance: 123.4
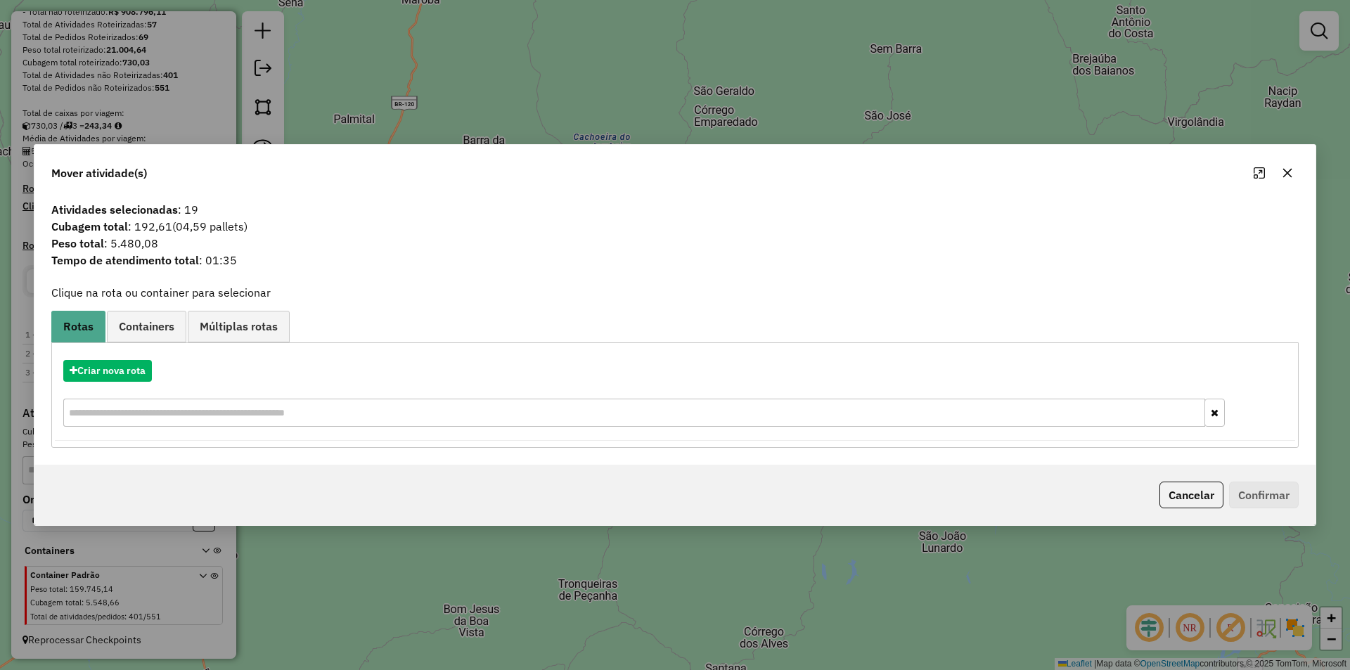
click at [128, 382] on div "Criar nova rota" at bounding box center [675, 394] width 1240 height 91
click at [131, 376] on button "Criar nova rota" at bounding box center [107, 371] width 89 height 22
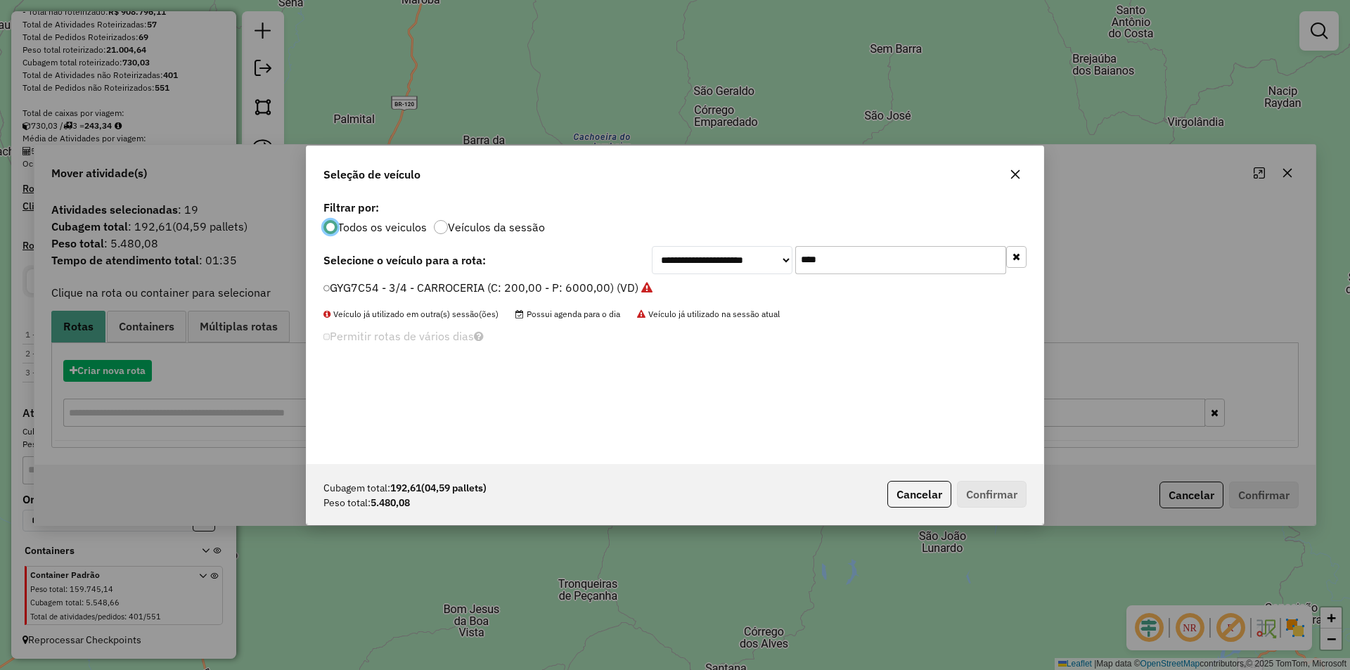
scroll to position [8, 4]
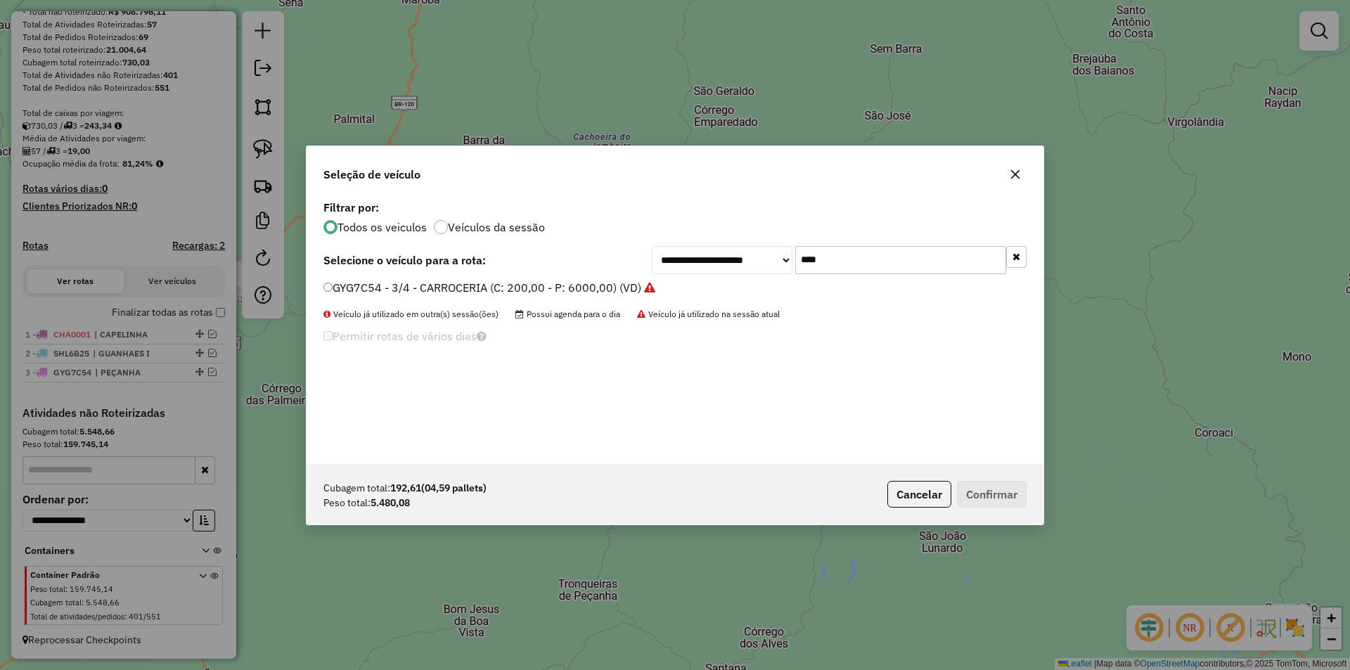
drag, startPoint x: 827, startPoint y: 265, endPoint x: 660, endPoint y: 218, distance: 173.8
click at [688, 254] on div "**********" at bounding box center [839, 260] width 375 height 28
type input "****"
click at [403, 292] on label "JXN7D59 - 3/4 - CARROCERIA (C: 200,00 - P: 6000,00) (VD)" at bounding box center [482, 287] width 318 height 17
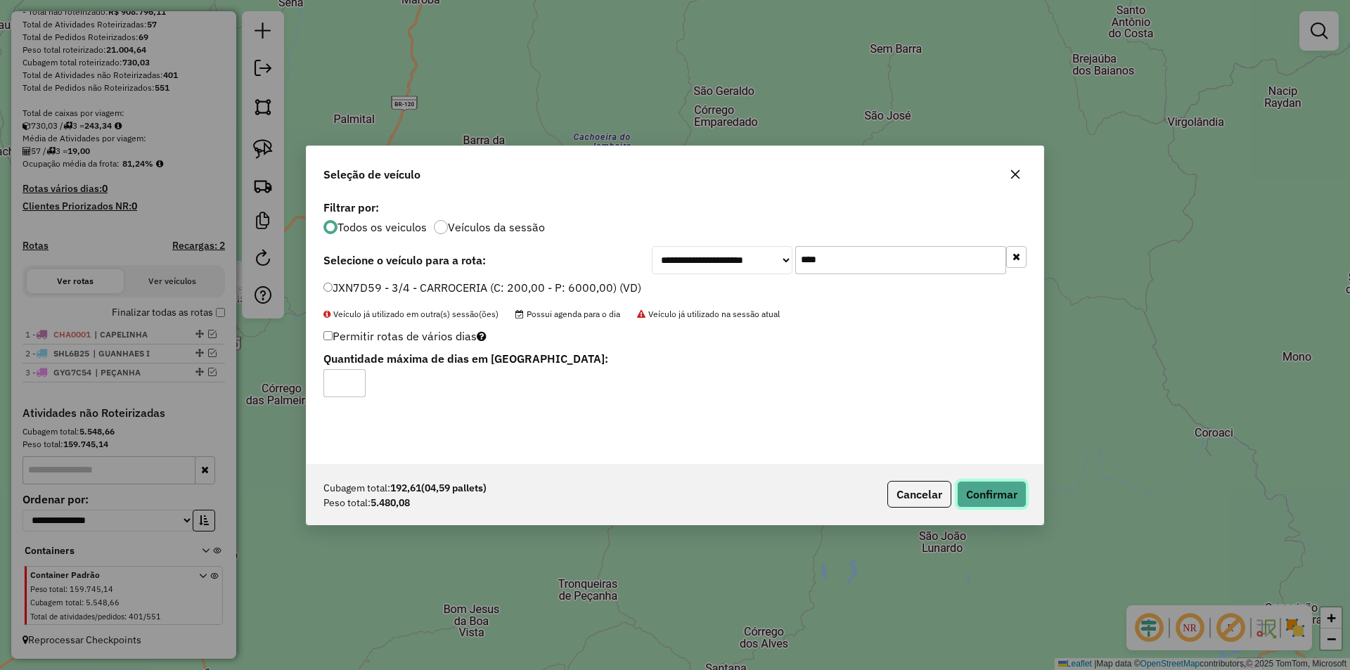
click at [992, 492] on button "Confirmar" at bounding box center [992, 494] width 70 height 27
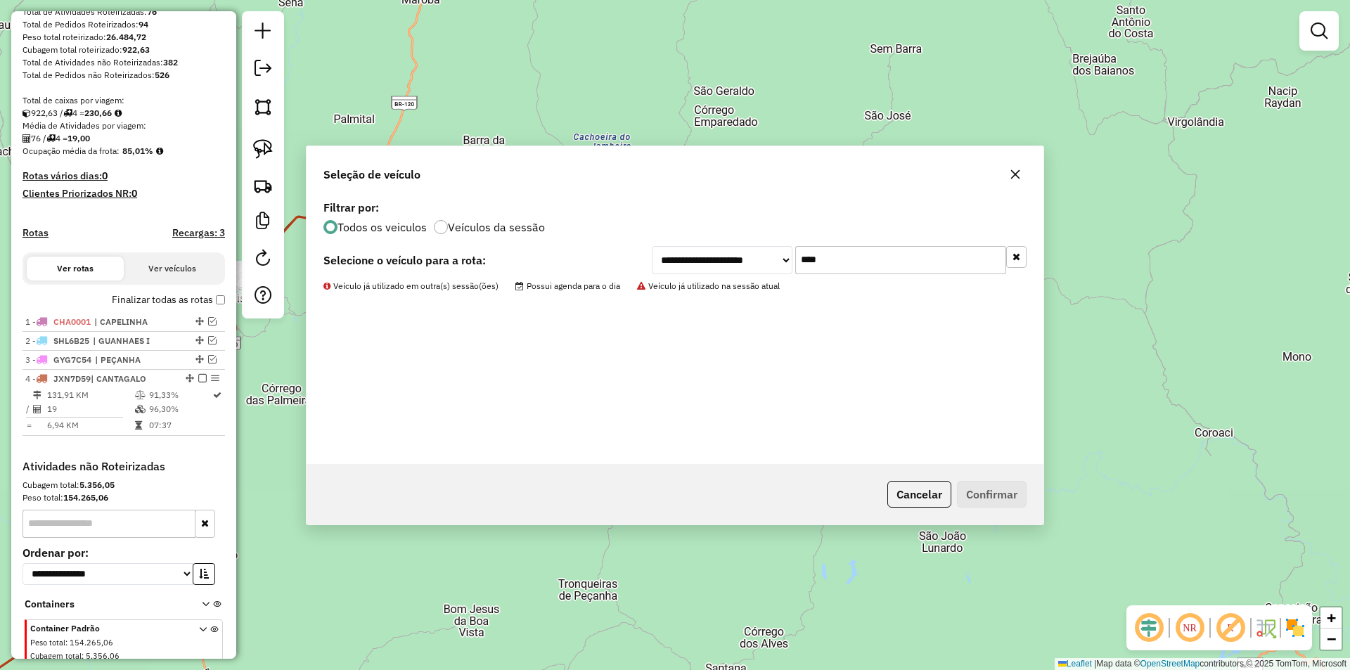
scroll to position [279, 0]
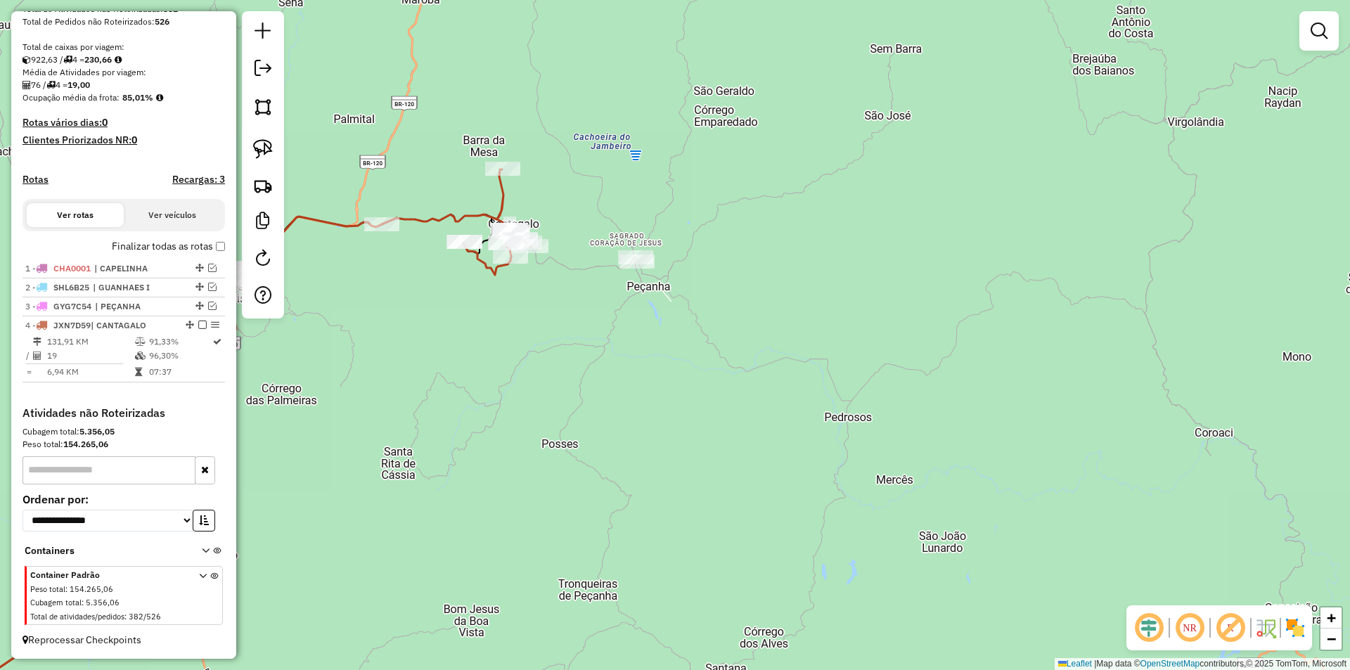
drag, startPoint x: 501, startPoint y: 203, endPoint x: 529, endPoint y: 189, distance: 30.8
click at [503, 202] on icon at bounding box center [456, 221] width 149 height 105
click at [484, 211] on icon at bounding box center [458, 220] width 149 height 105
select select "*********"
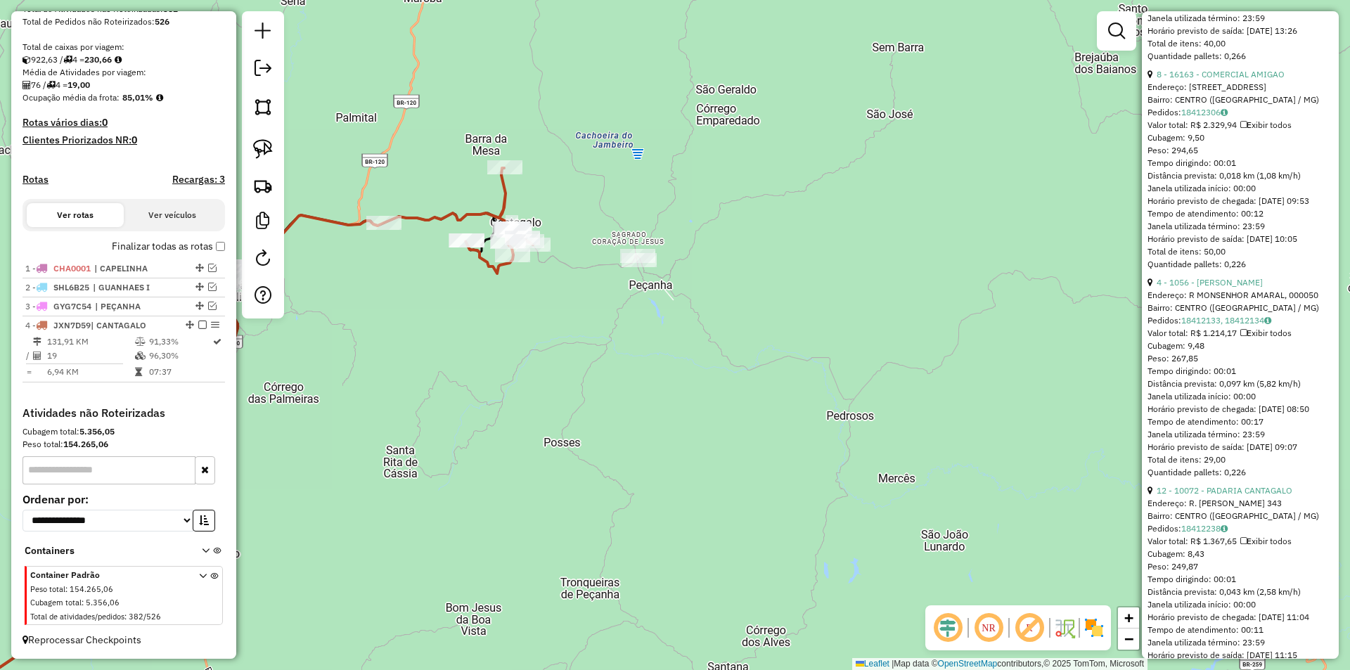
scroll to position [1968, 0]
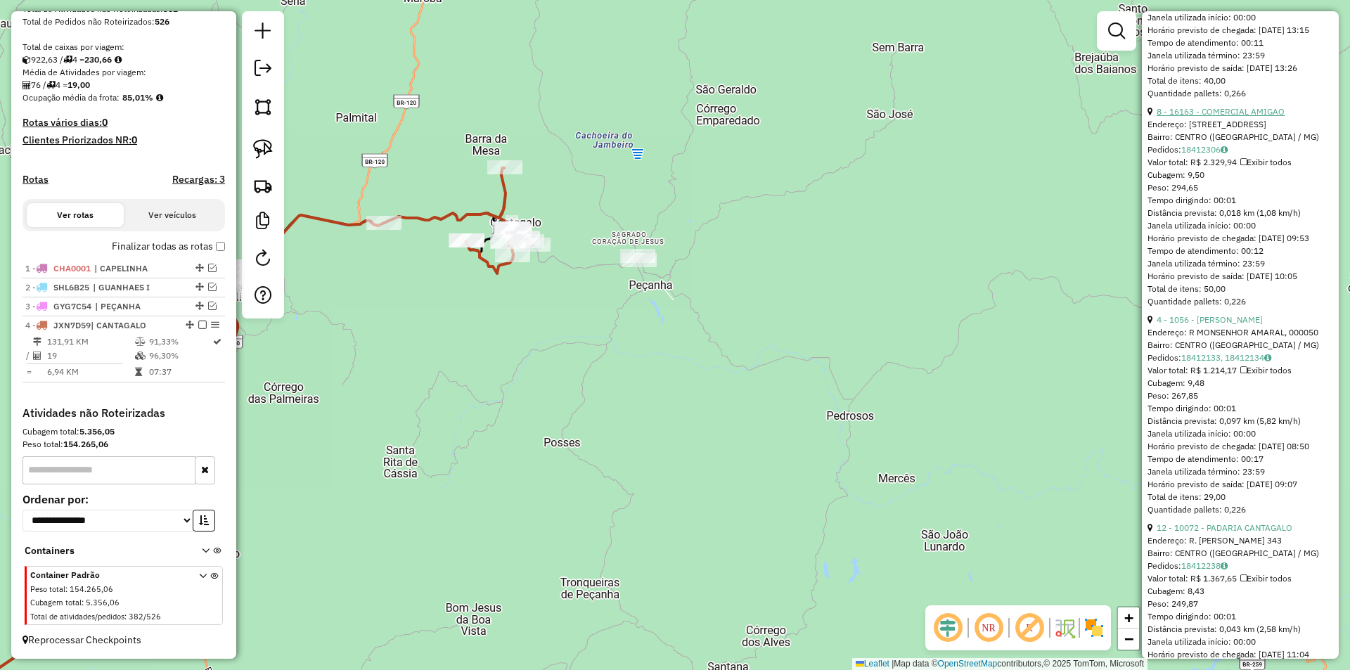
click at [1216, 117] on link "8 - 16163 - COMERCIAL AMIGAO" at bounding box center [1220, 111] width 128 height 11
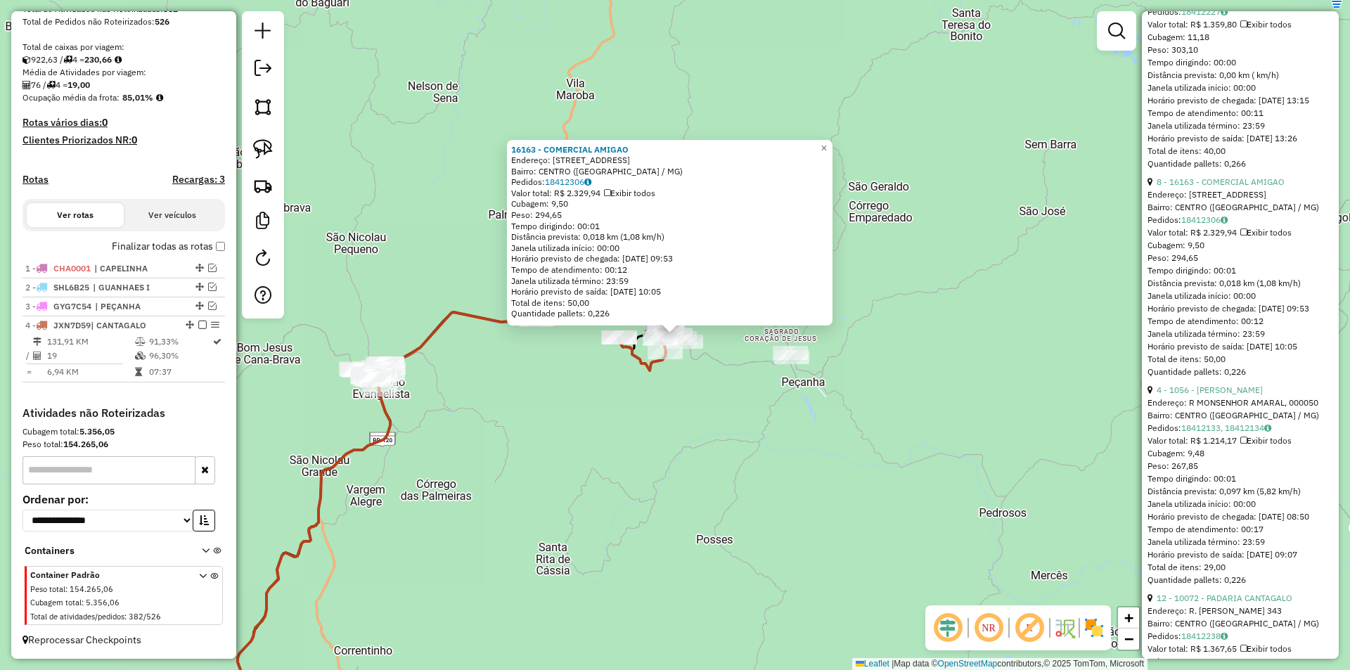
scroll to position [1827, 0]
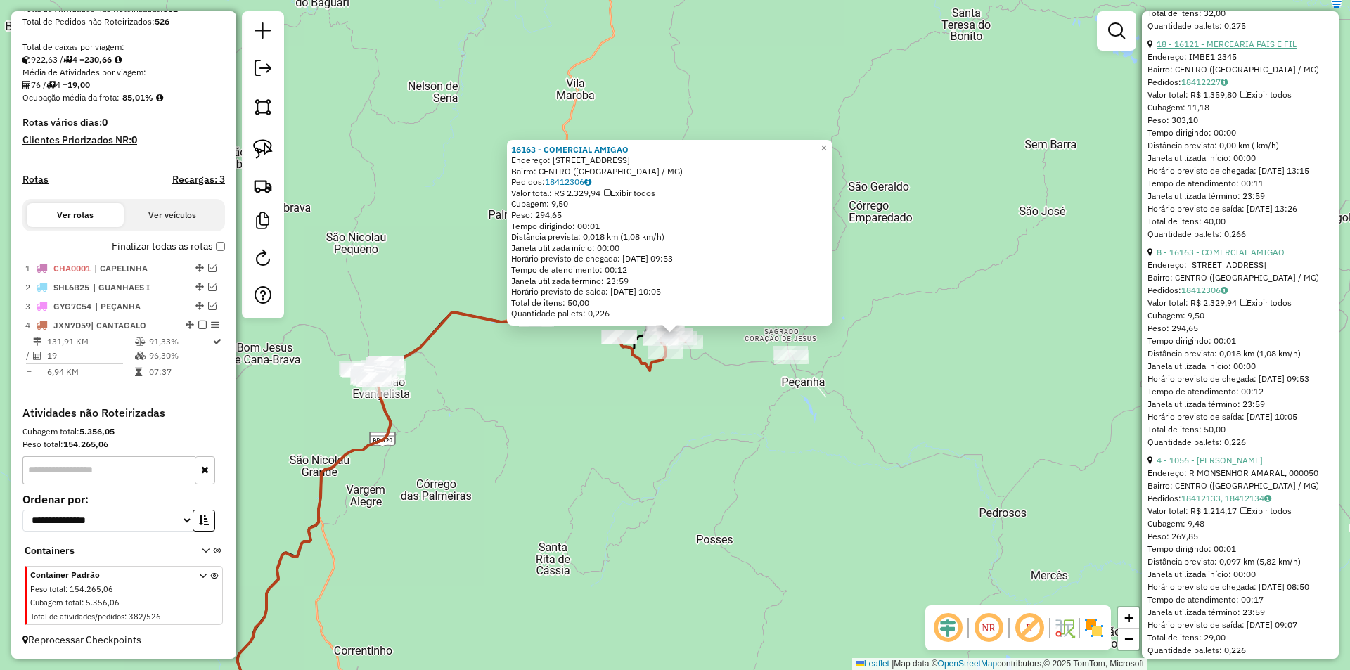
click at [1245, 49] on link "18 - 16121 - MERCEARIA PAIS E FIL" at bounding box center [1226, 44] width 140 height 11
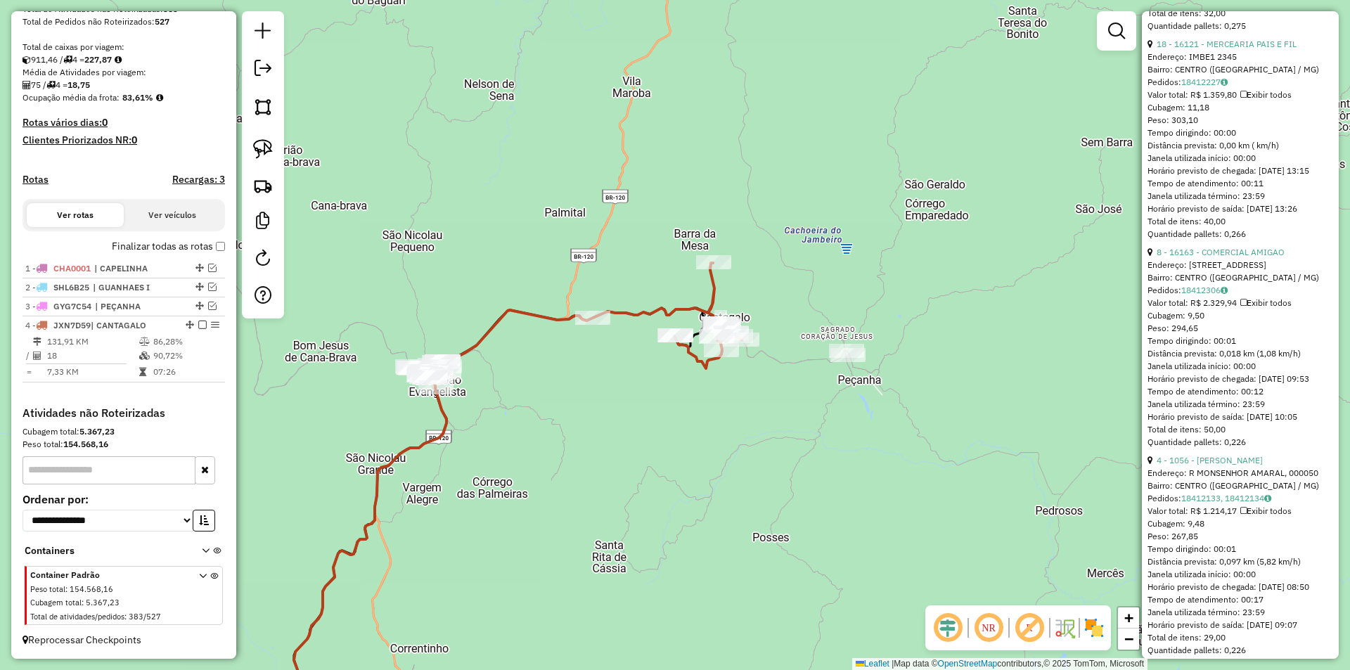
scroll to position [478, 0]
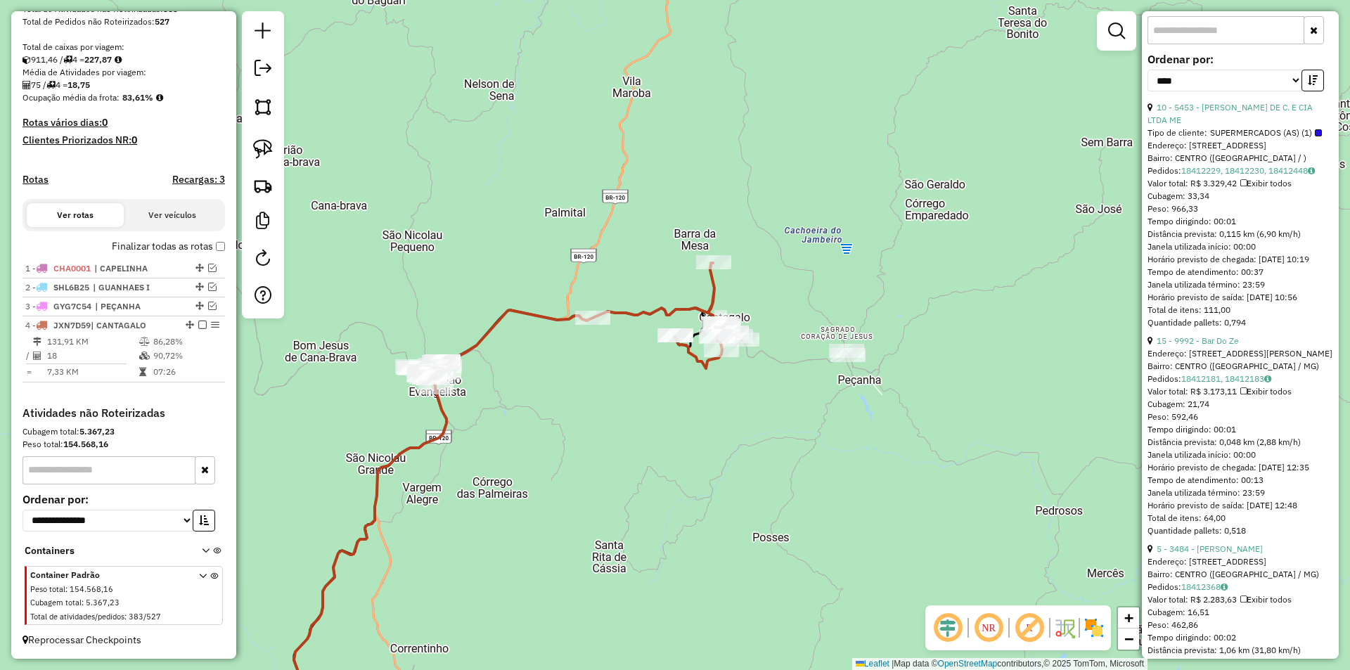
click at [697, 356] on icon at bounding box center [667, 315] width 149 height 105
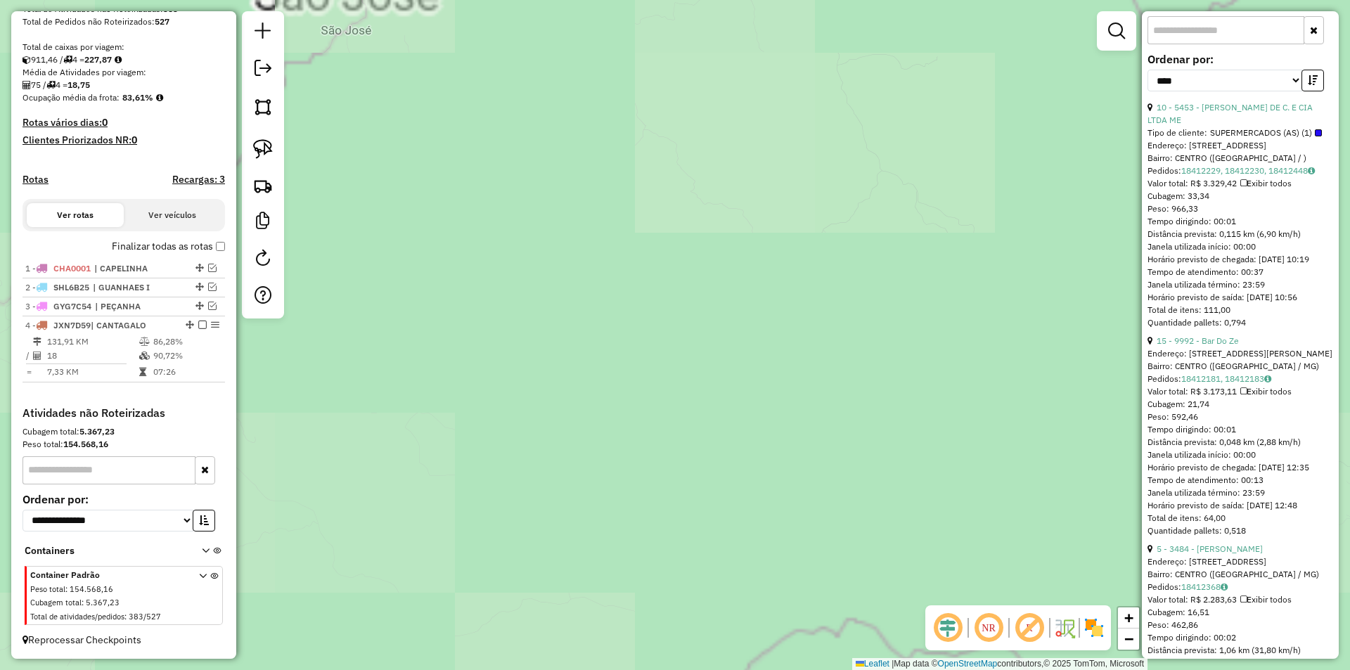
scroll to position [56, 0]
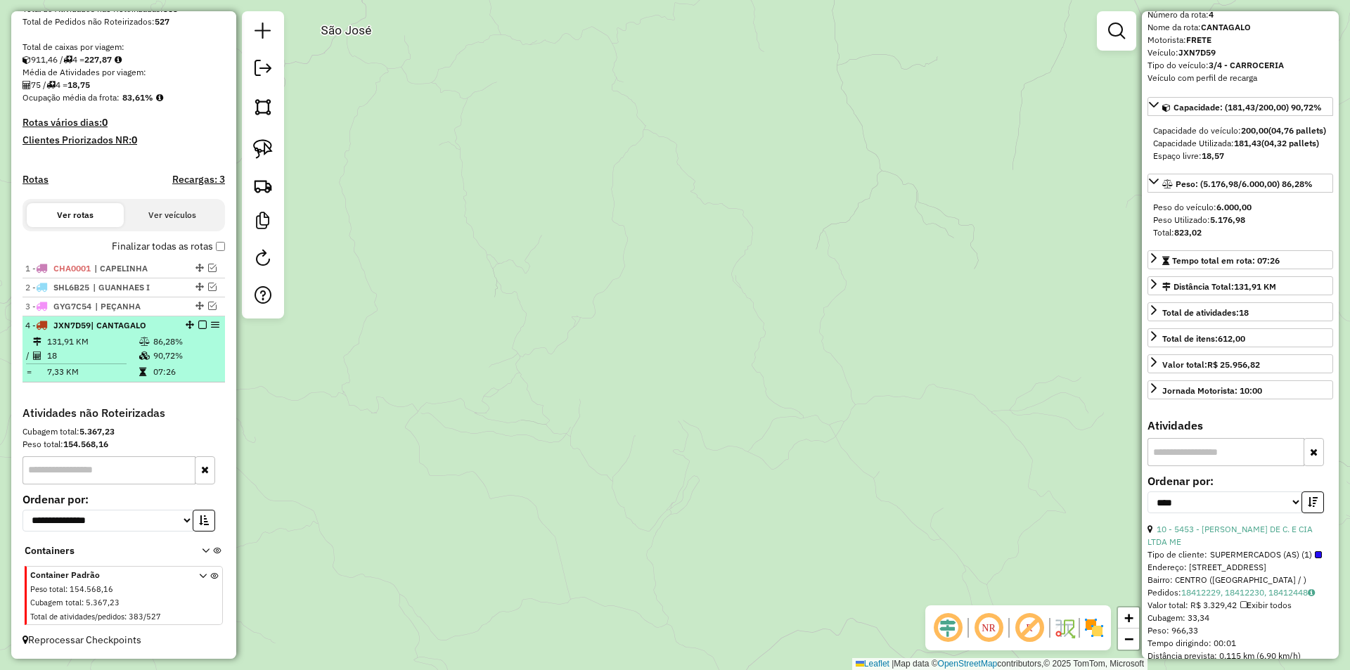
click at [200, 323] on em at bounding box center [202, 325] width 8 height 8
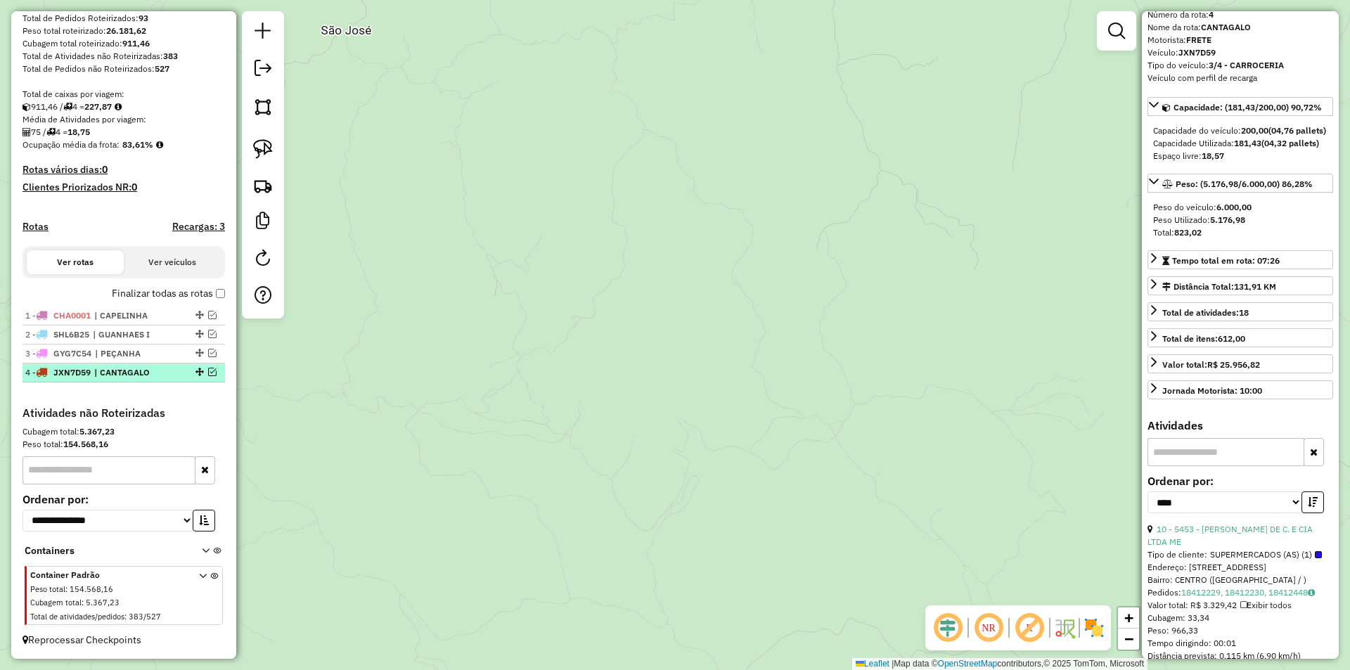
scroll to position [232, 0]
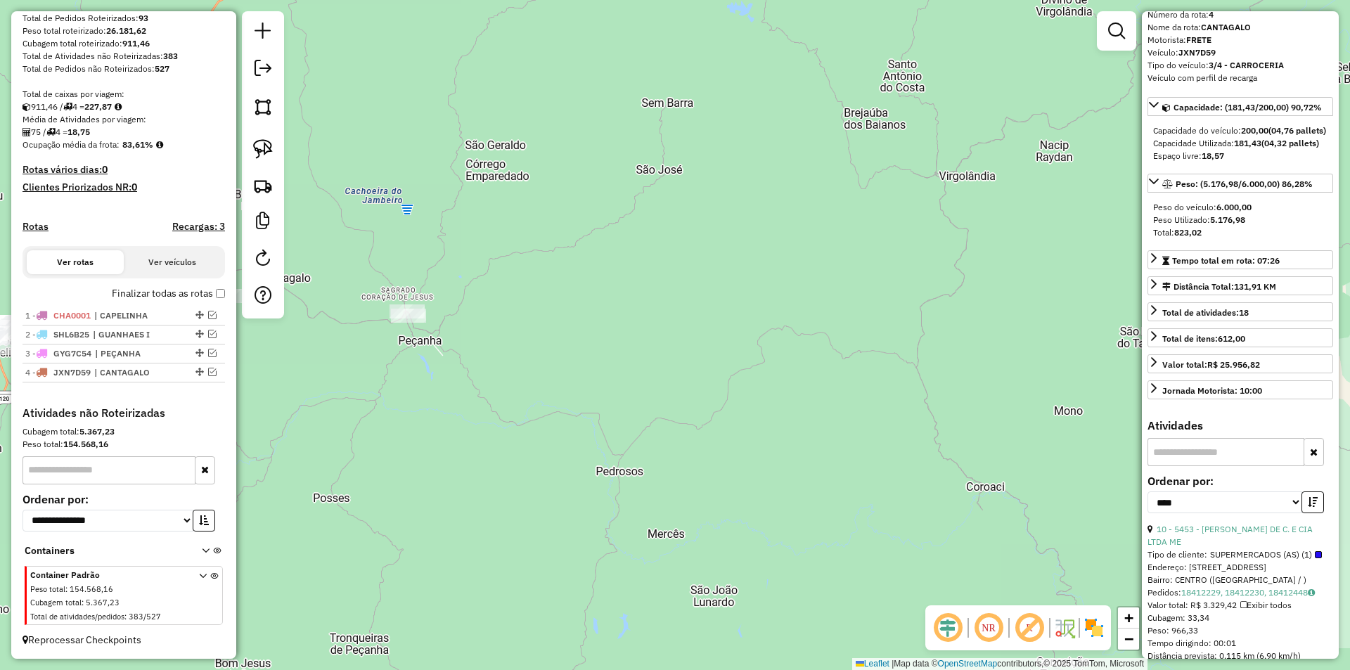
drag, startPoint x: 714, startPoint y: 392, endPoint x: 841, endPoint y: 282, distance: 168.4
click at [864, 272] on div "Janela de atendimento Grade de atendimento Capacidade Transportadoras Veículos …" at bounding box center [675, 335] width 1350 height 670
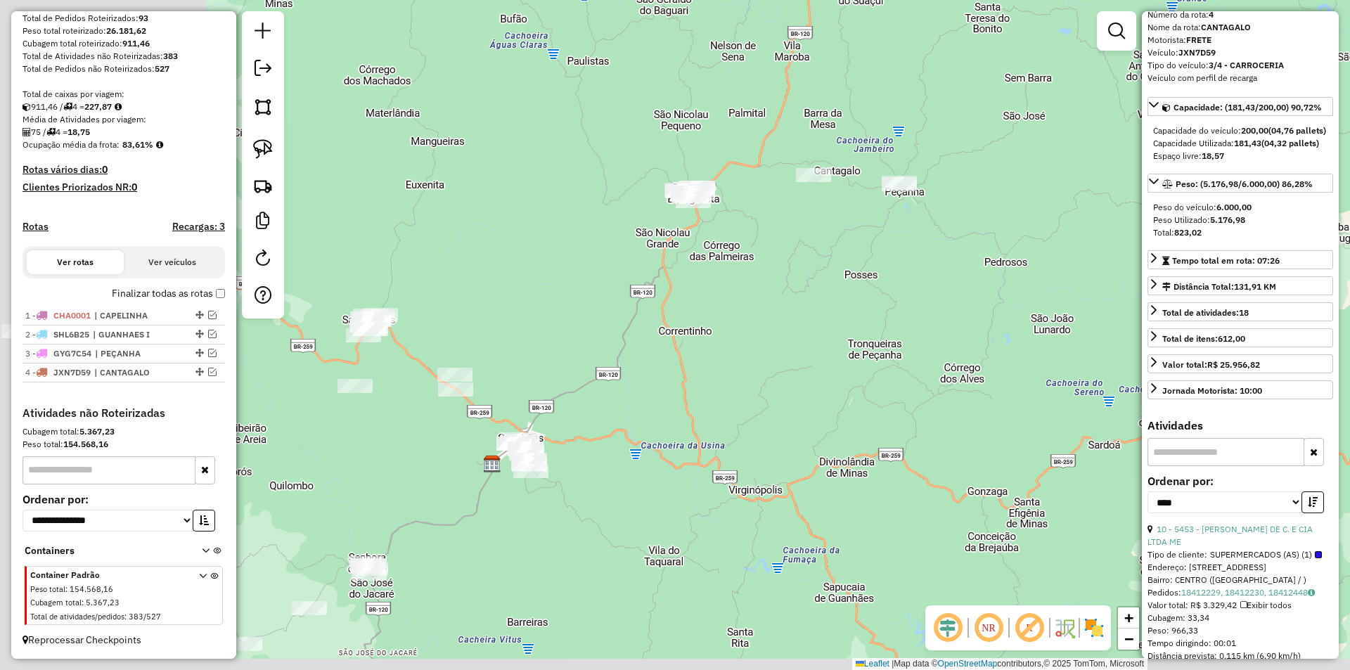
drag, startPoint x: 659, startPoint y: 396, endPoint x: 872, endPoint y: 335, distance: 221.6
click at [872, 335] on div "Janela de atendimento Grade de atendimento Capacidade Transportadoras Veículos …" at bounding box center [675, 335] width 1350 height 670
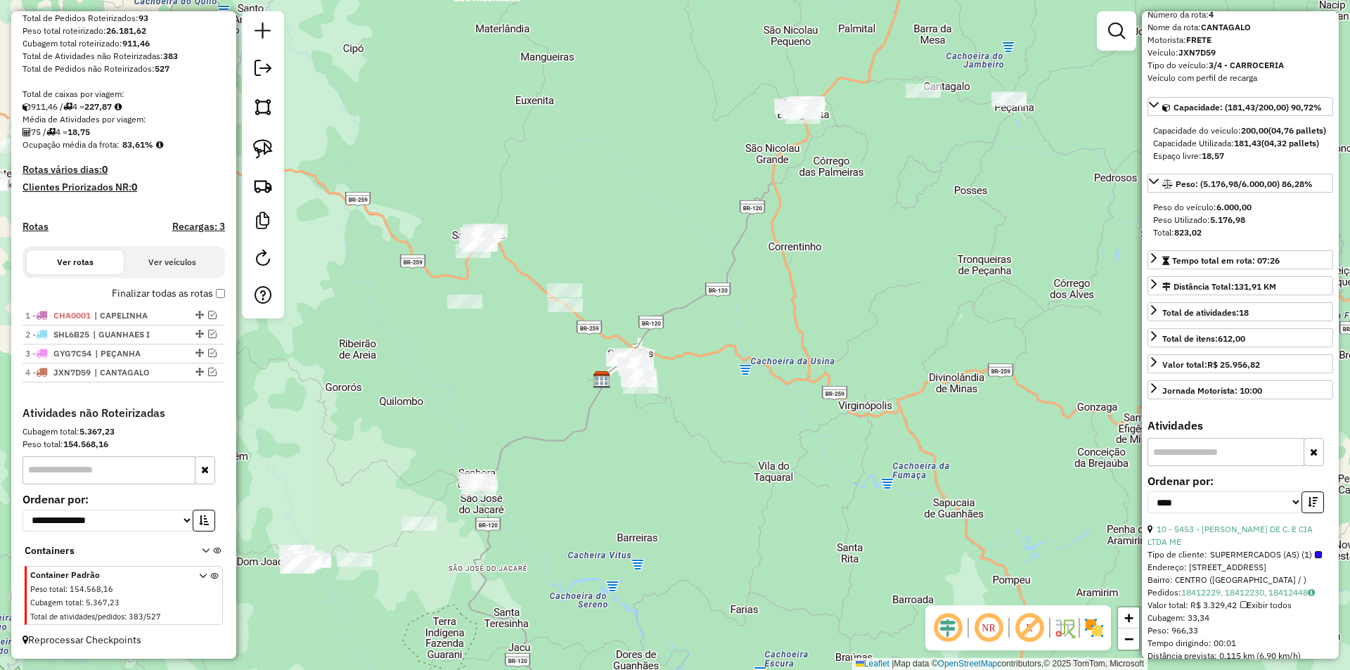
drag, startPoint x: 709, startPoint y: 441, endPoint x: 797, endPoint y: 335, distance: 138.3
click at [833, 320] on div "Janela de atendimento Grade de atendimento Capacidade Transportadoras Veículos …" at bounding box center [675, 335] width 1350 height 670
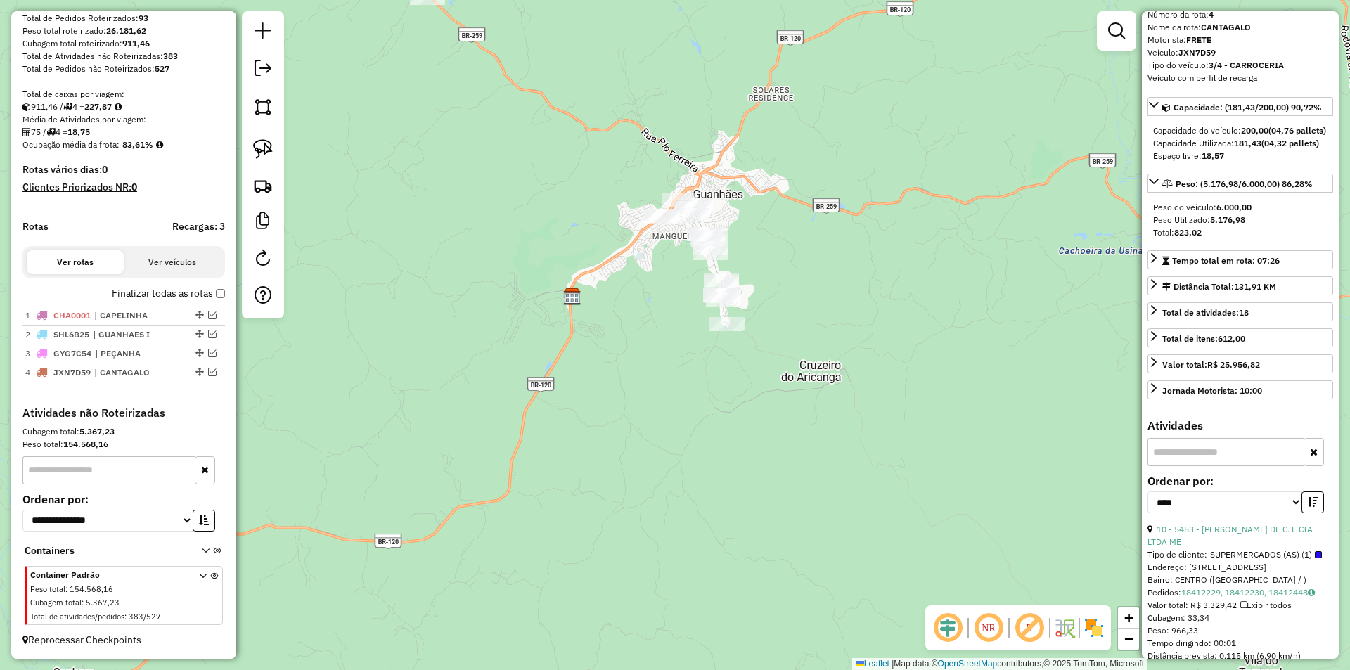
click at [830, 361] on div "Janela de atendimento Grade de atendimento Capacidade Transportadoras Veículos …" at bounding box center [675, 335] width 1350 height 670
click at [274, 150] on link at bounding box center [262, 149] width 31 height 31
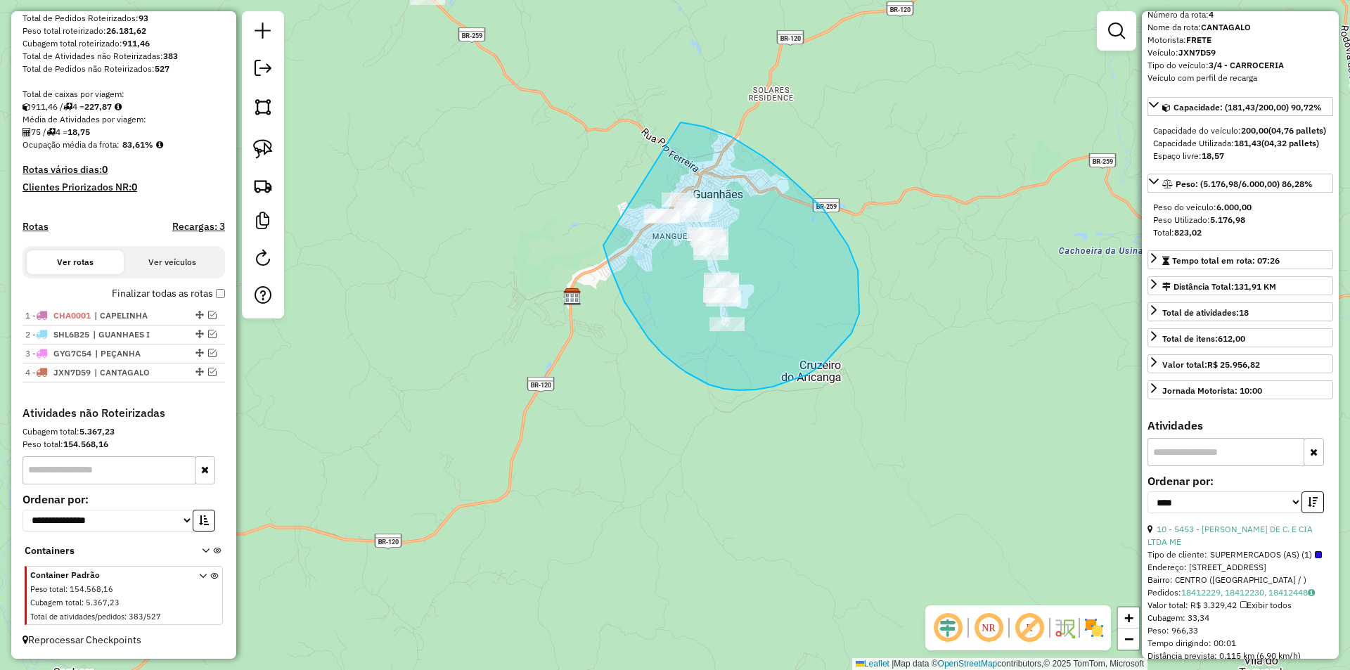
drag, startPoint x: 648, startPoint y: 338, endPoint x: 676, endPoint y: 123, distance: 216.9
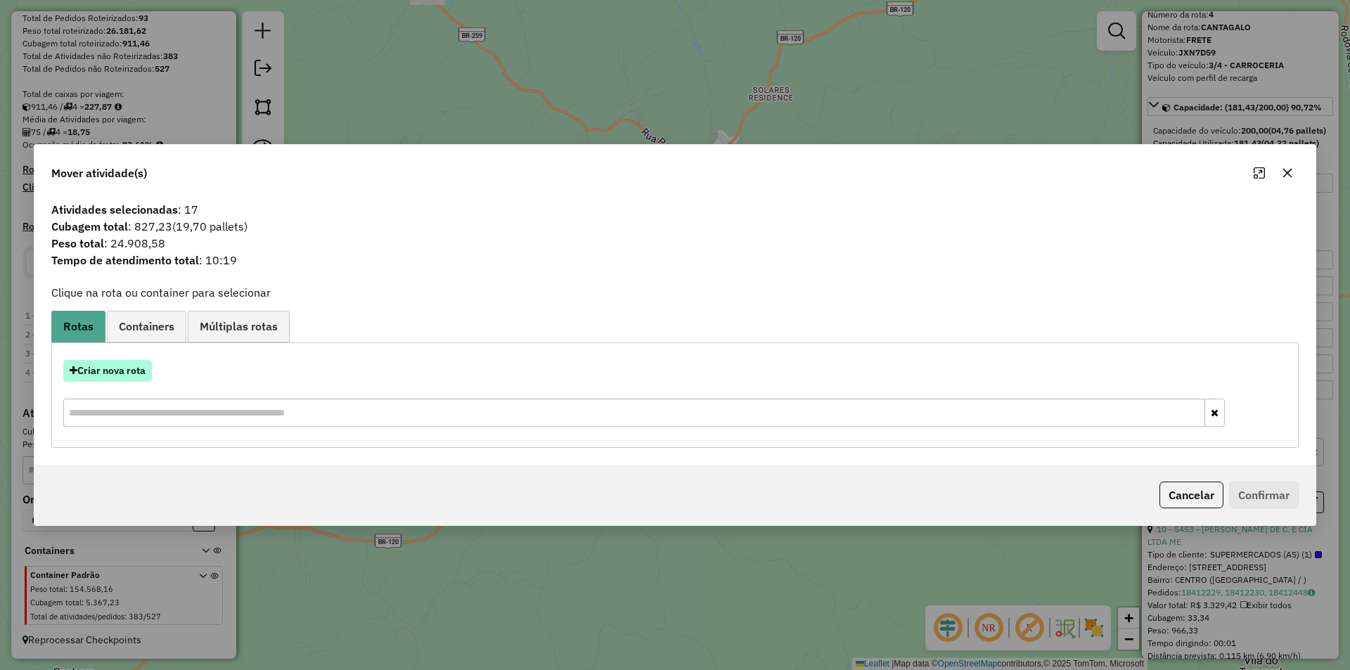
click at [127, 371] on button "Criar nova rota" at bounding box center [107, 371] width 89 height 22
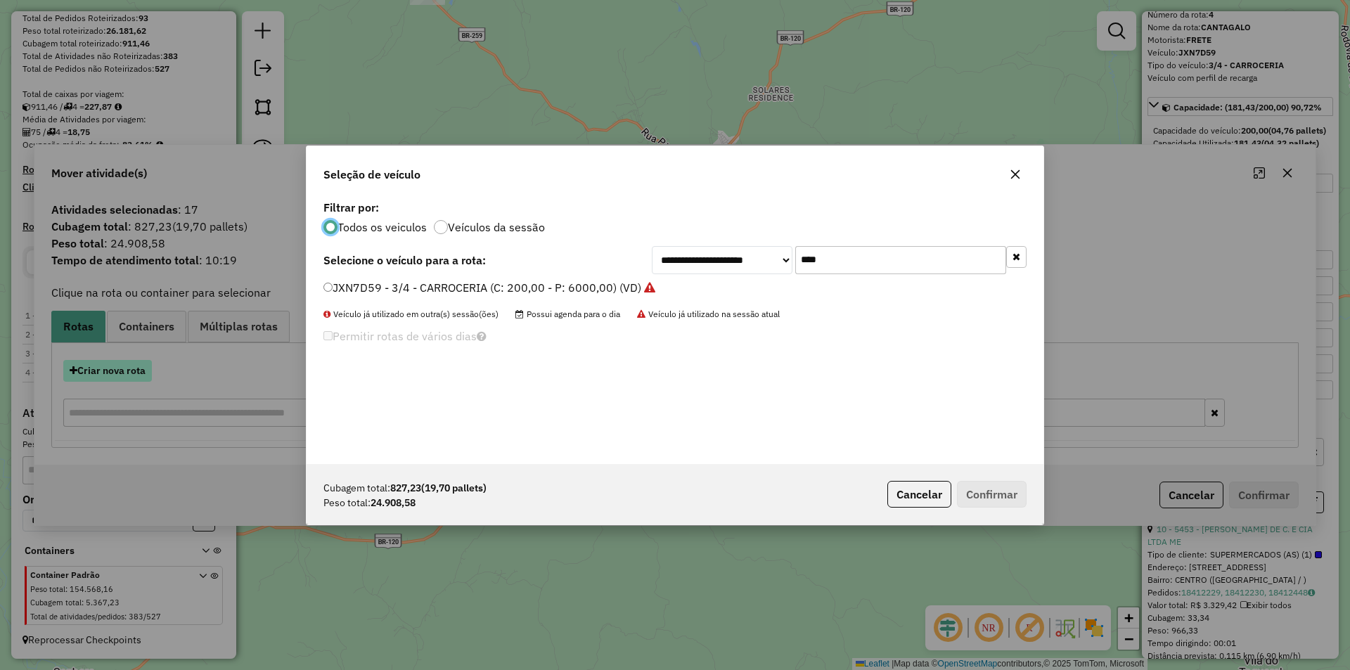
scroll to position [8, 4]
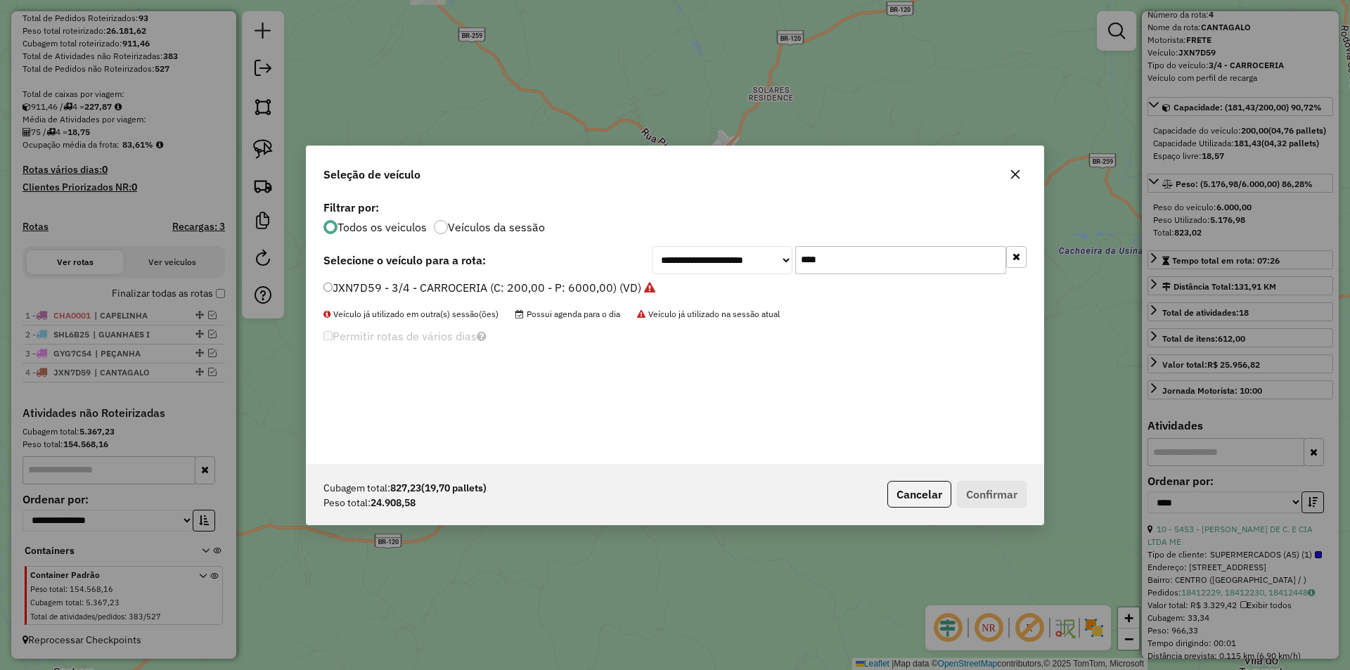
drag, startPoint x: 739, startPoint y: 249, endPoint x: 731, endPoint y: 224, distance: 26.5
click at [734, 245] on div "**********" at bounding box center [674, 330] width 737 height 267
type input "****"
click at [379, 289] on label "JXN7D59 - 3/4 - CARROCERIA (C: 200,00 - P: 6000,00) (VD)" at bounding box center [489, 287] width 332 height 17
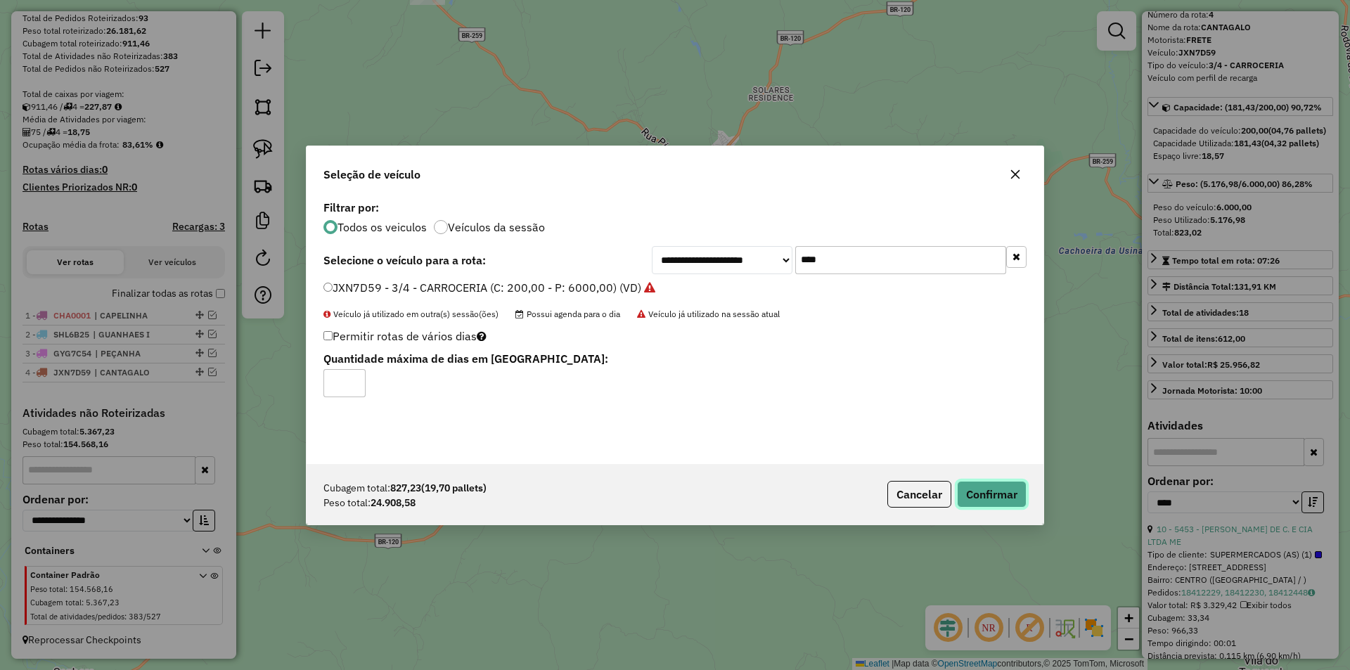
click at [988, 490] on button "Confirmar" at bounding box center [992, 494] width 70 height 27
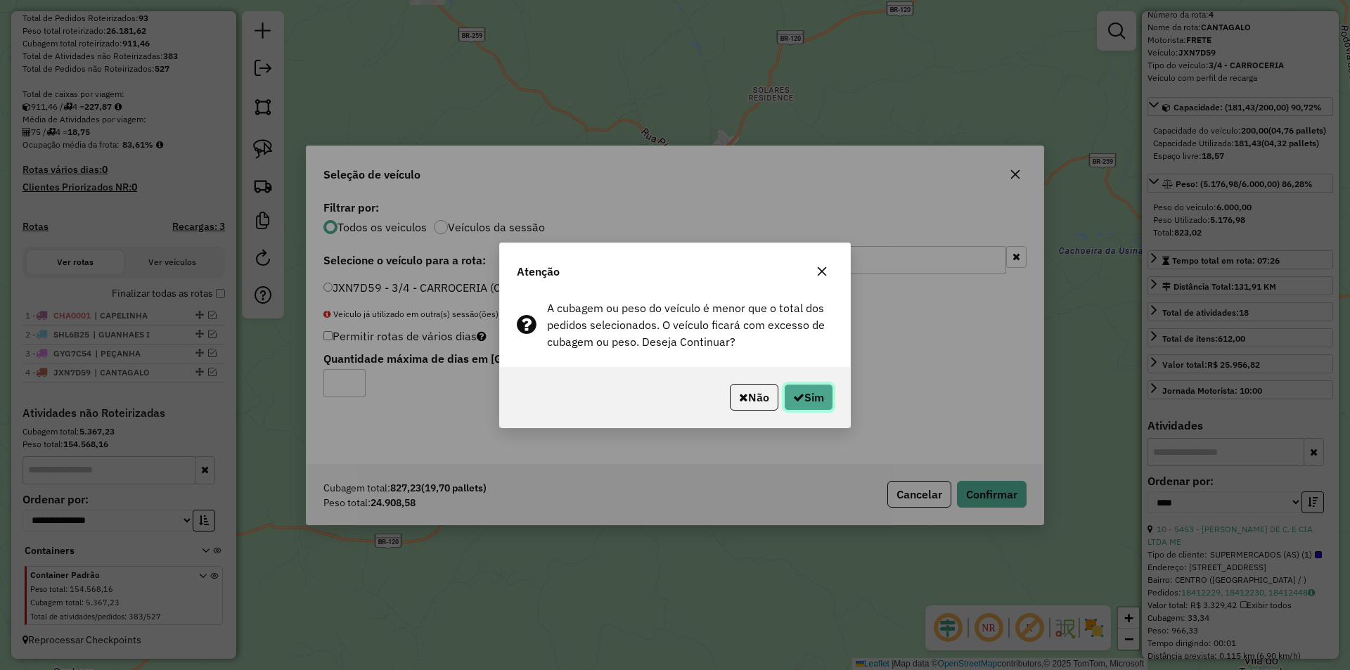
drag, startPoint x: 810, startPoint y: 396, endPoint x: 814, endPoint y: 389, distance: 8.8
click at [809, 396] on button "Sim" at bounding box center [808, 397] width 49 height 27
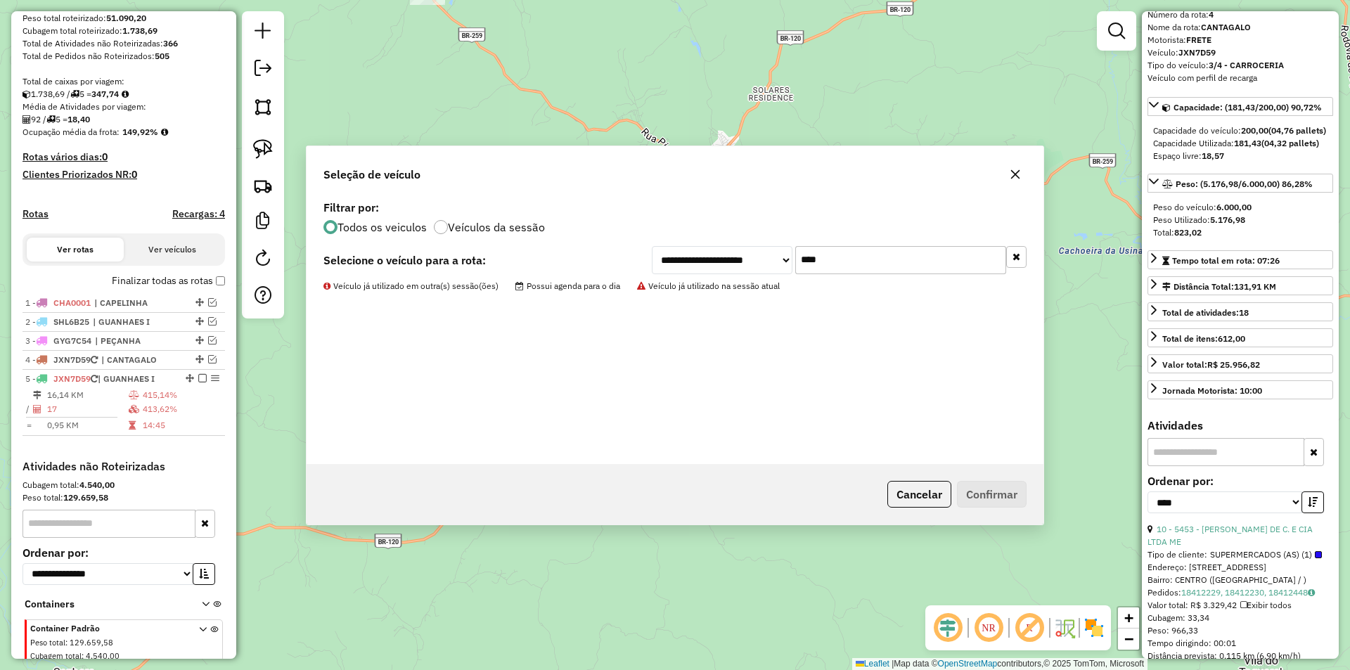
scroll to position [298, 0]
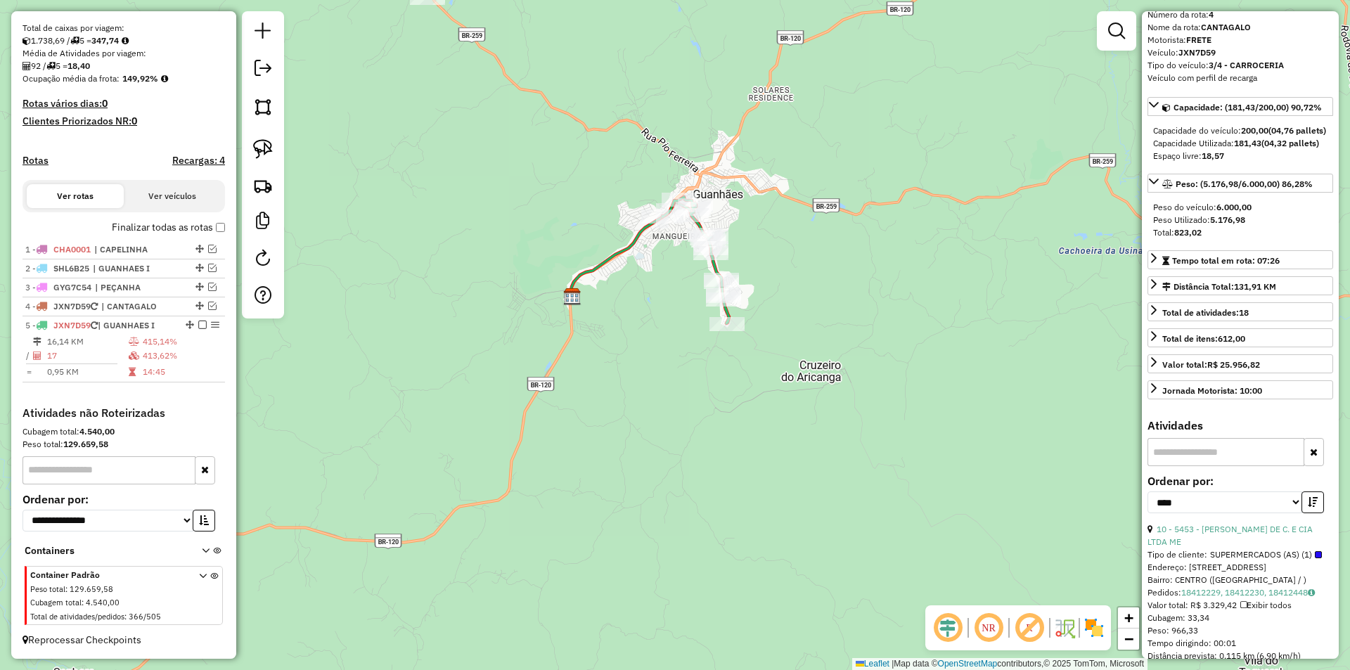
click at [729, 312] on icon at bounding box center [695, 260] width 67 height 127
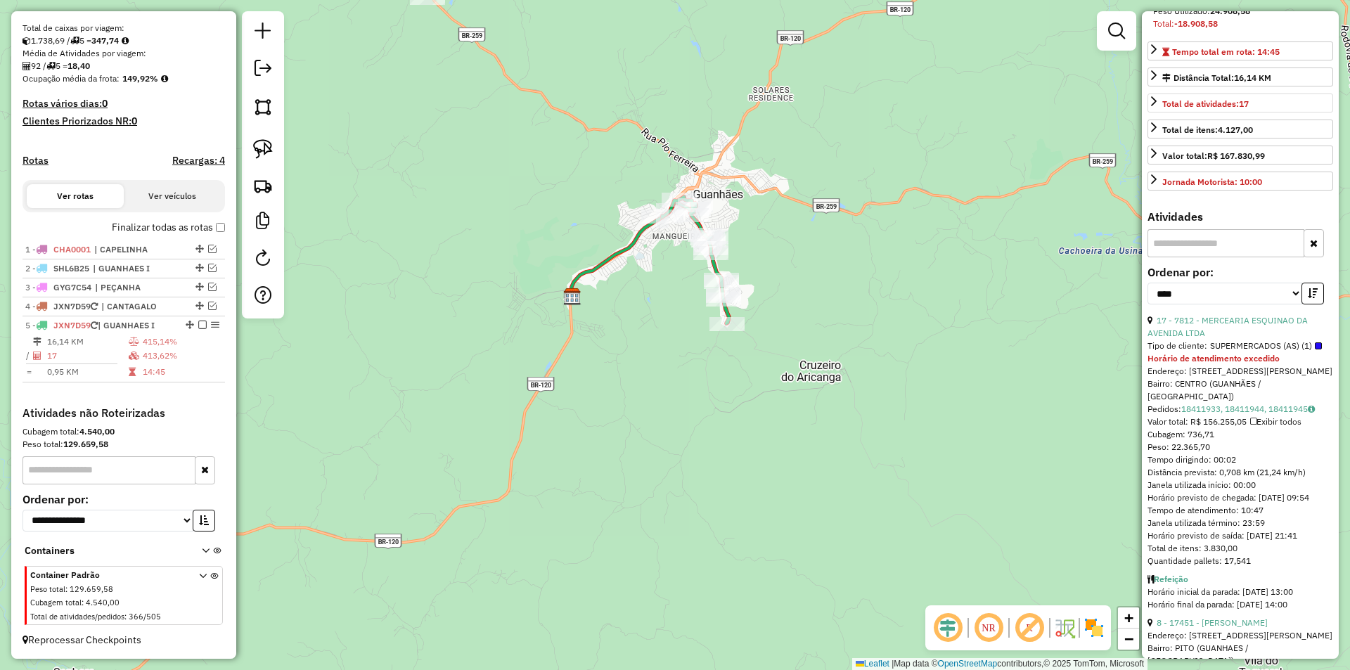
scroll to position [267, 0]
click at [1269, 336] on link "17 - 7812 - MERCEARIA ESQUINAO DA AVENIDA LTDA" at bounding box center [1227, 324] width 160 height 23
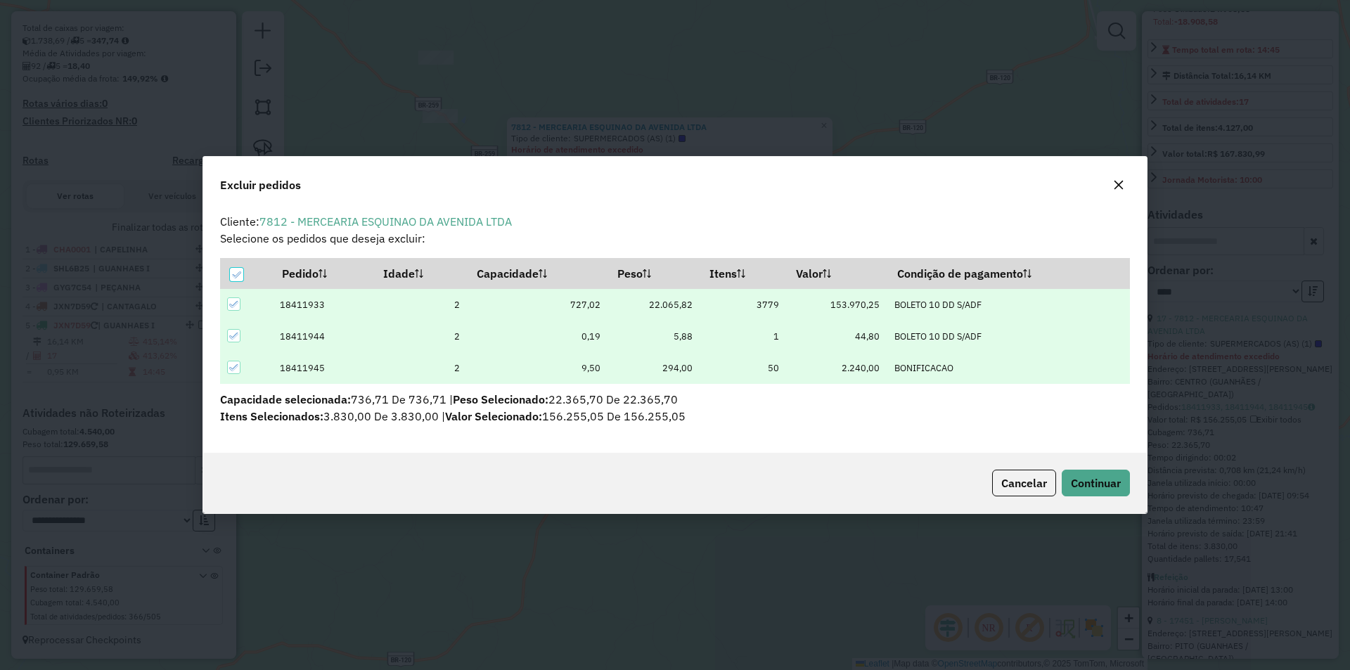
scroll to position [0, 0]
click at [1099, 482] on span "Continuar" at bounding box center [1095, 483] width 50 height 14
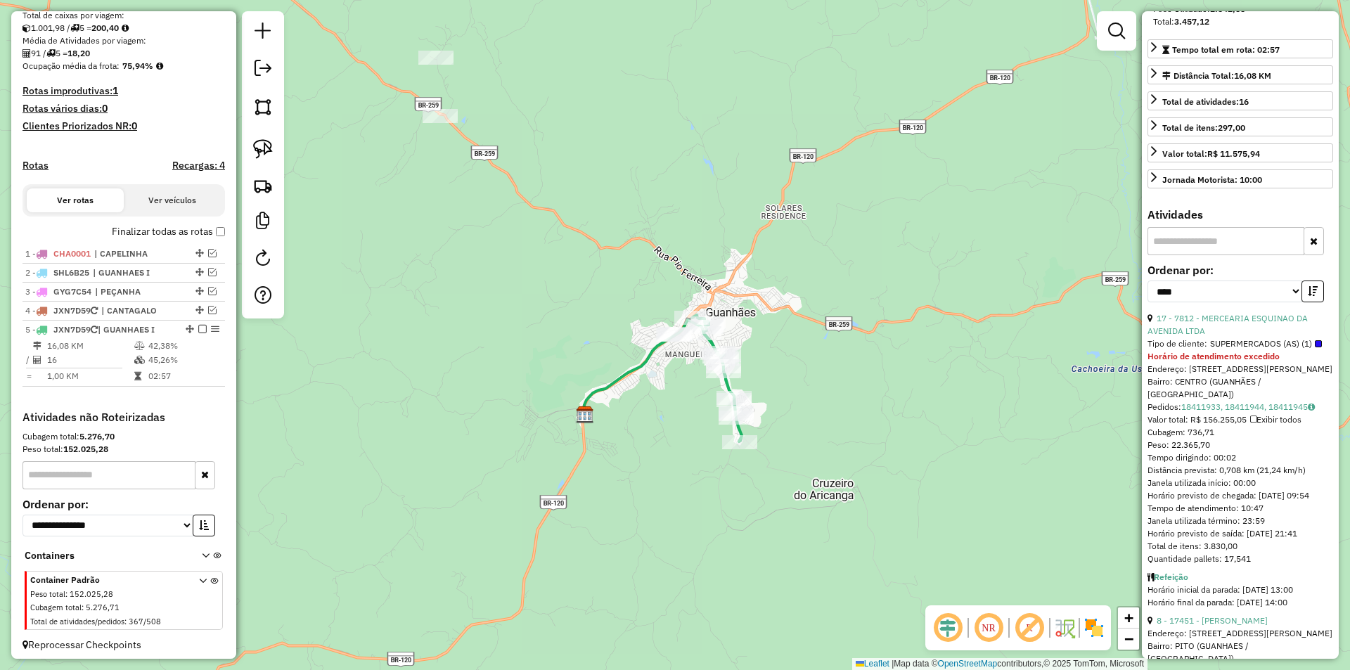
scroll to position [242, 0]
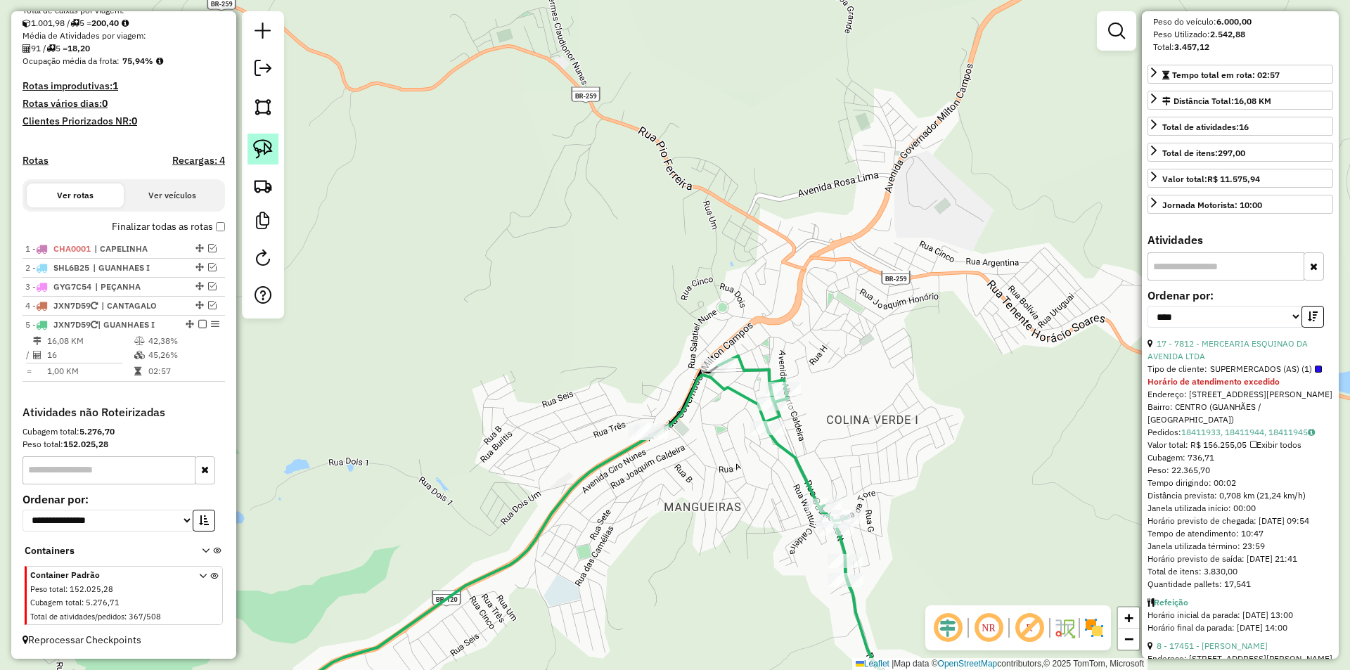
click at [270, 149] on img at bounding box center [263, 149] width 20 height 20
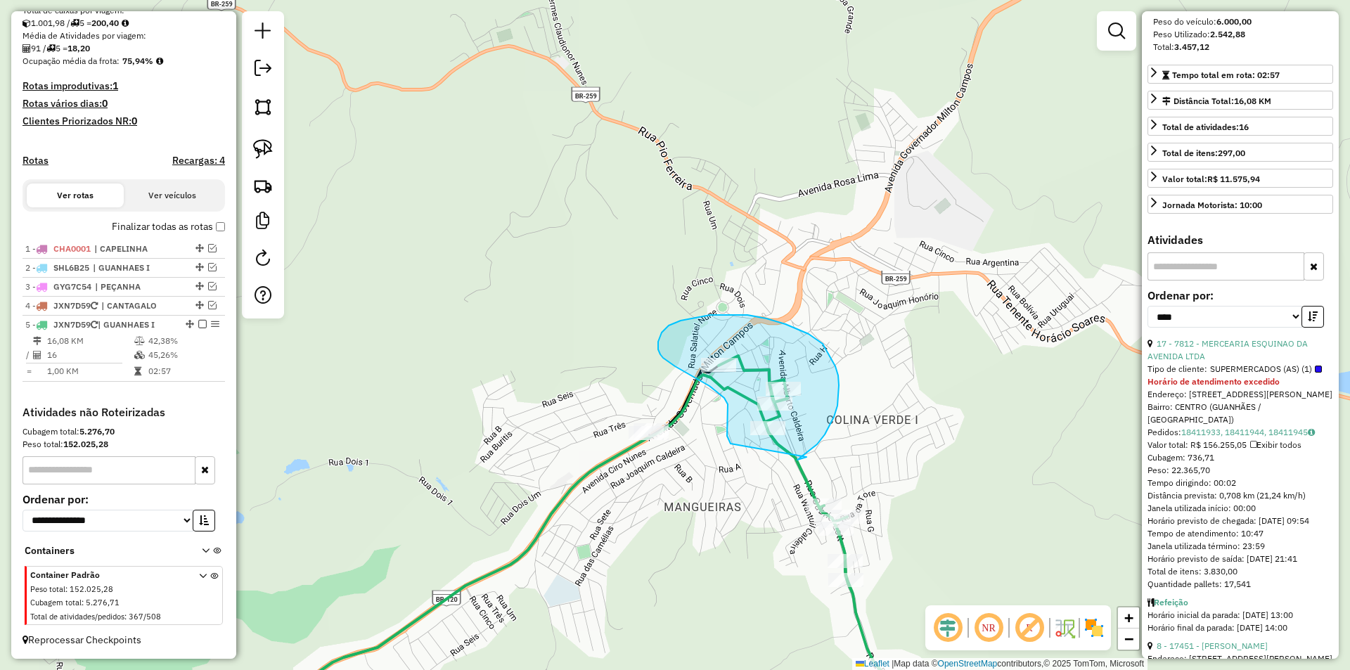
drag, startPoint x: 797, startPoint y: 460, endPoint x: 735, endPoint y: 451, distance: 62.4
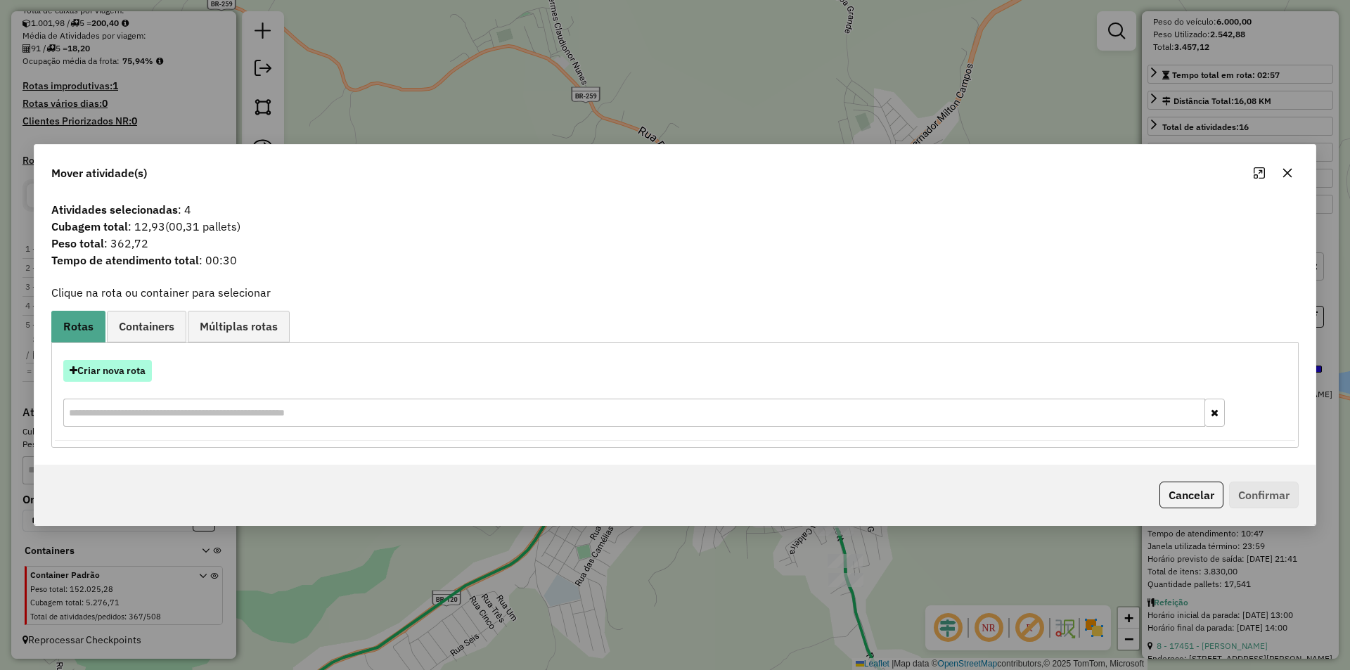
click at [131, 377] on button "Criar nova rota" at bounding box center [107, 371] width 89 height 22
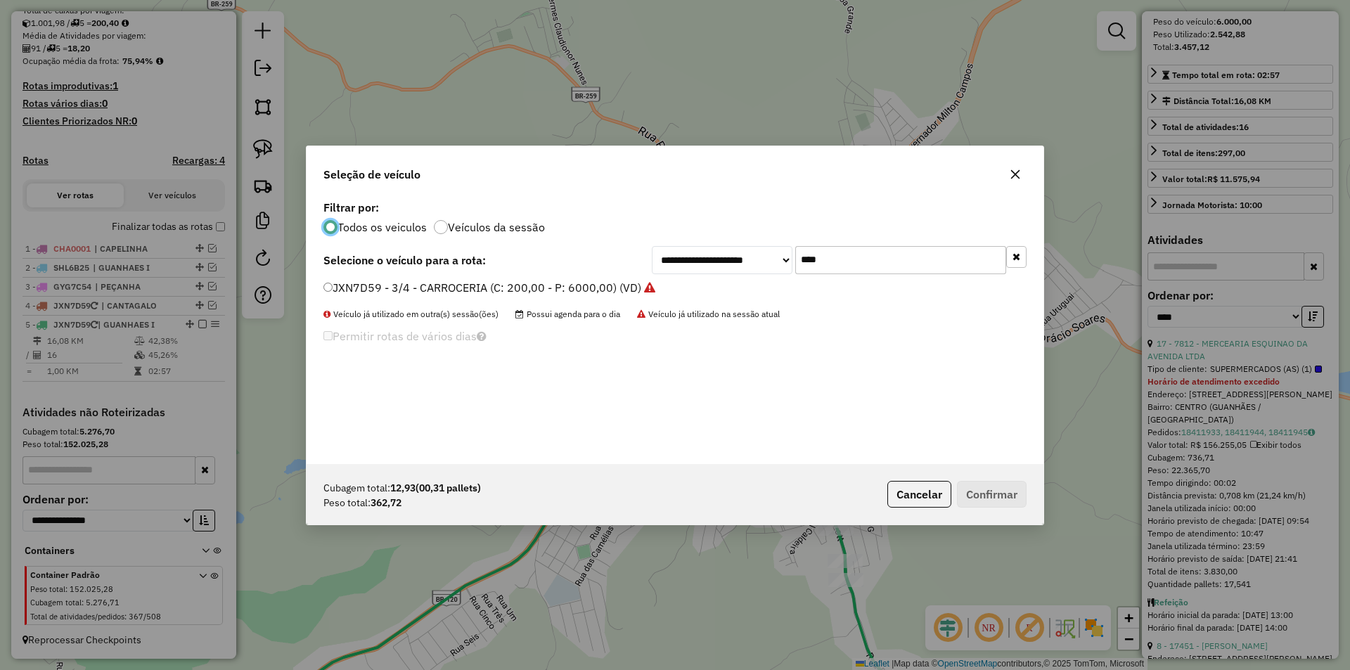
scroll to position [8, 4]
drag, startPoint x: 791, startPoint y: 266, endPoint x: 716, endPoint y: 255, distance: 75.3
click at [718, 262] on div "**********" at bounding box center [839, 260] width 375 height 28
type input "****"
click at [353, 284] on label "QNL3750 - 3750 - PICKUP 2 (C: 27,00 - P: 750,00) (VD)" at bounding box center [471, 287] width 296 height 17
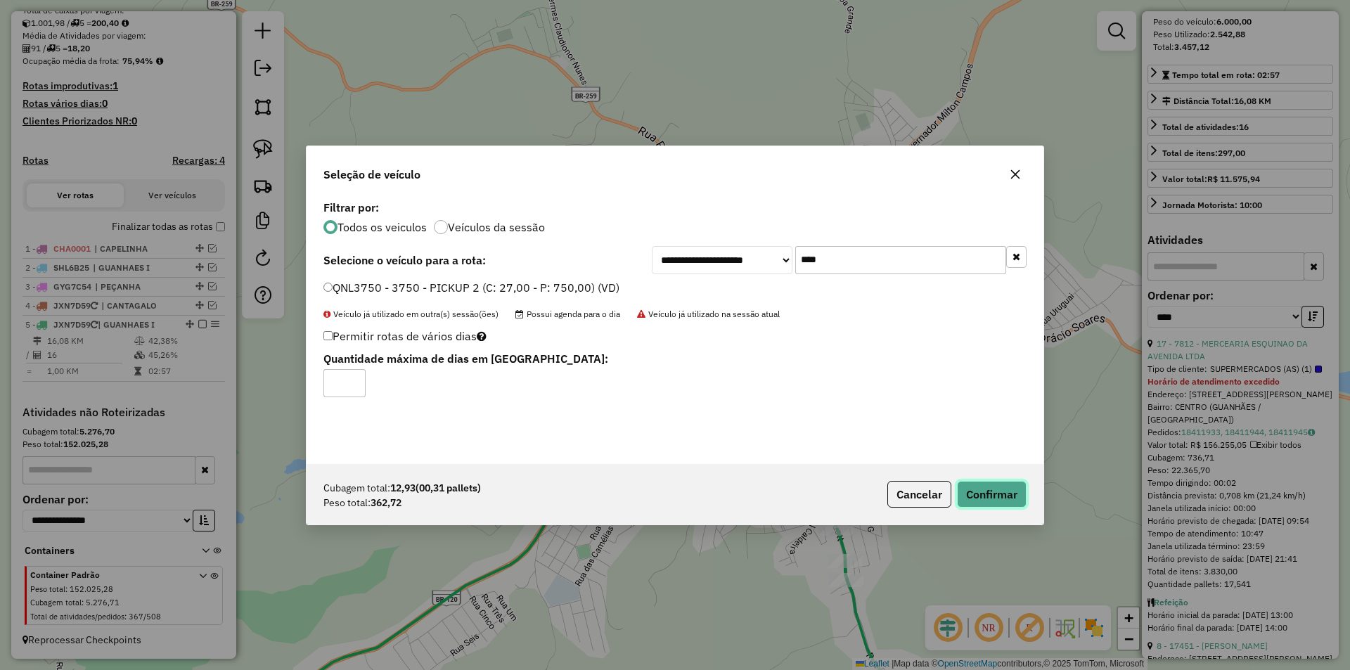
click at [974, 486] on button "Confirmar" at bounding box center [992, 494] width 70 height 27
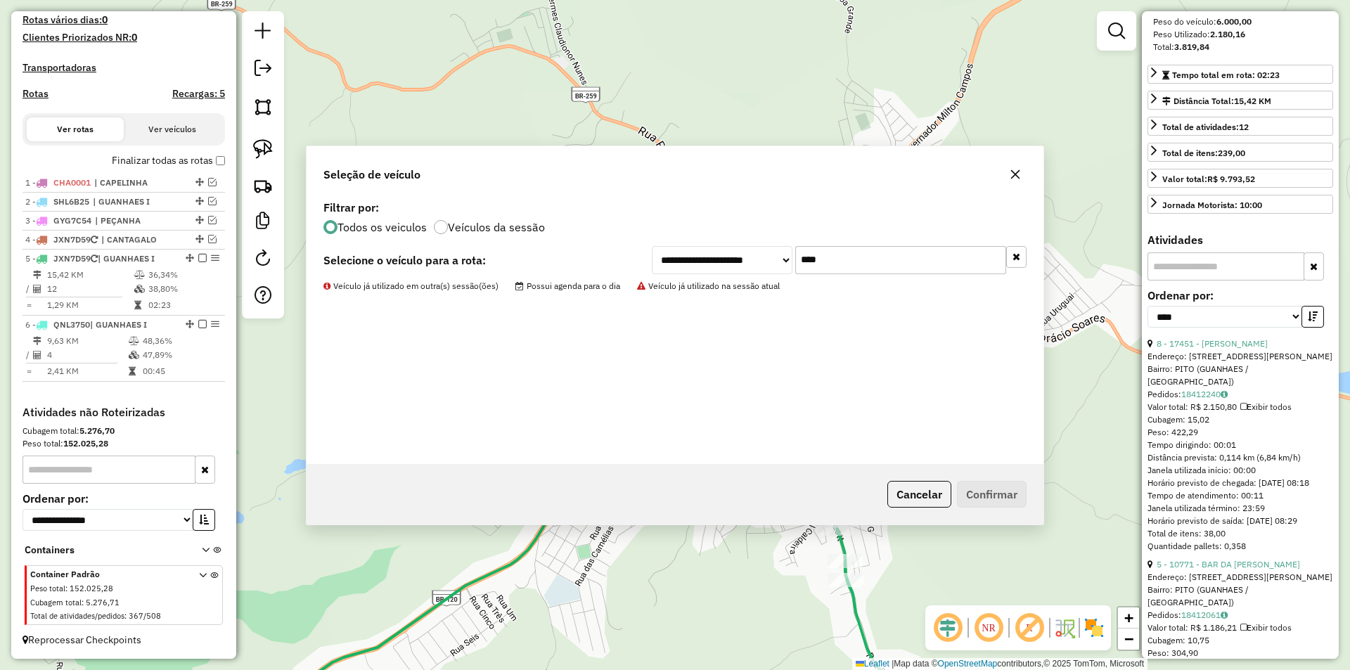
scroll to position [399, 0]
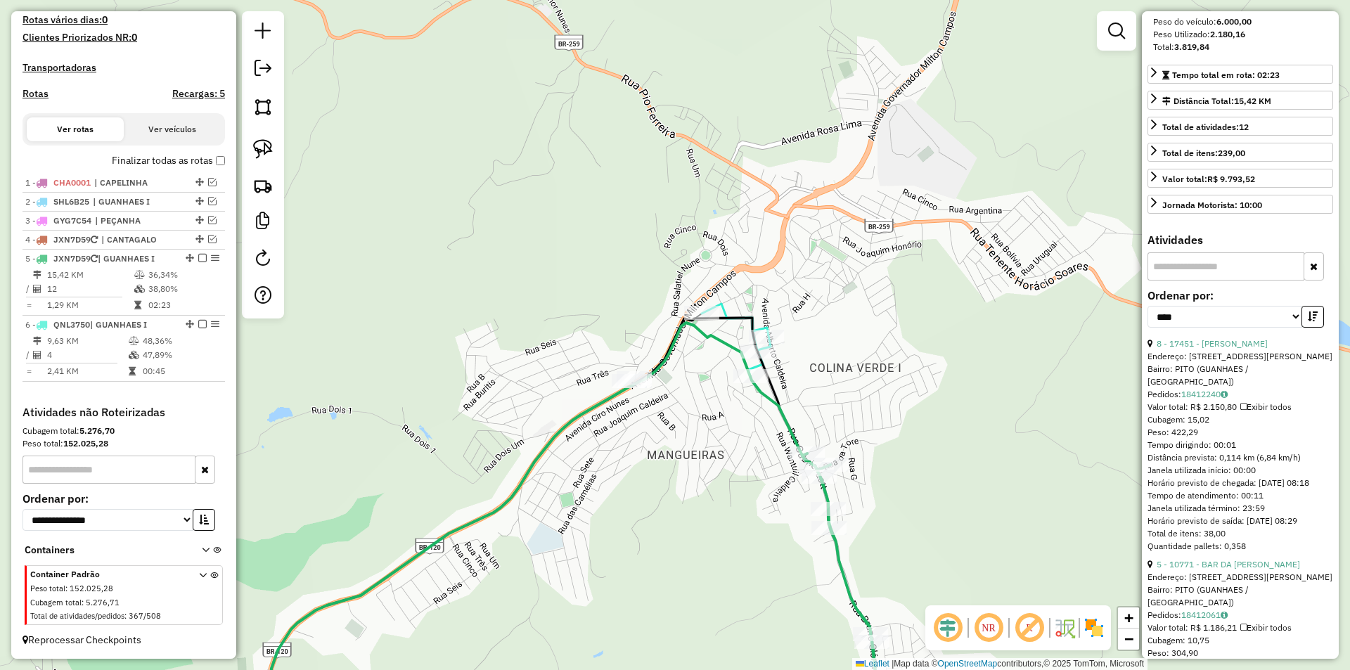
drag, startPoint x: 911, startPoint y: 475, endPoint x: 869, endPoint y: 363, distance: 120.1
click at [870, 362] on div "Janela de atendimento Grade de atendimento Capacidade Transportadoras Veículos …" at bounding box center [675, 335] width 1350 height 670
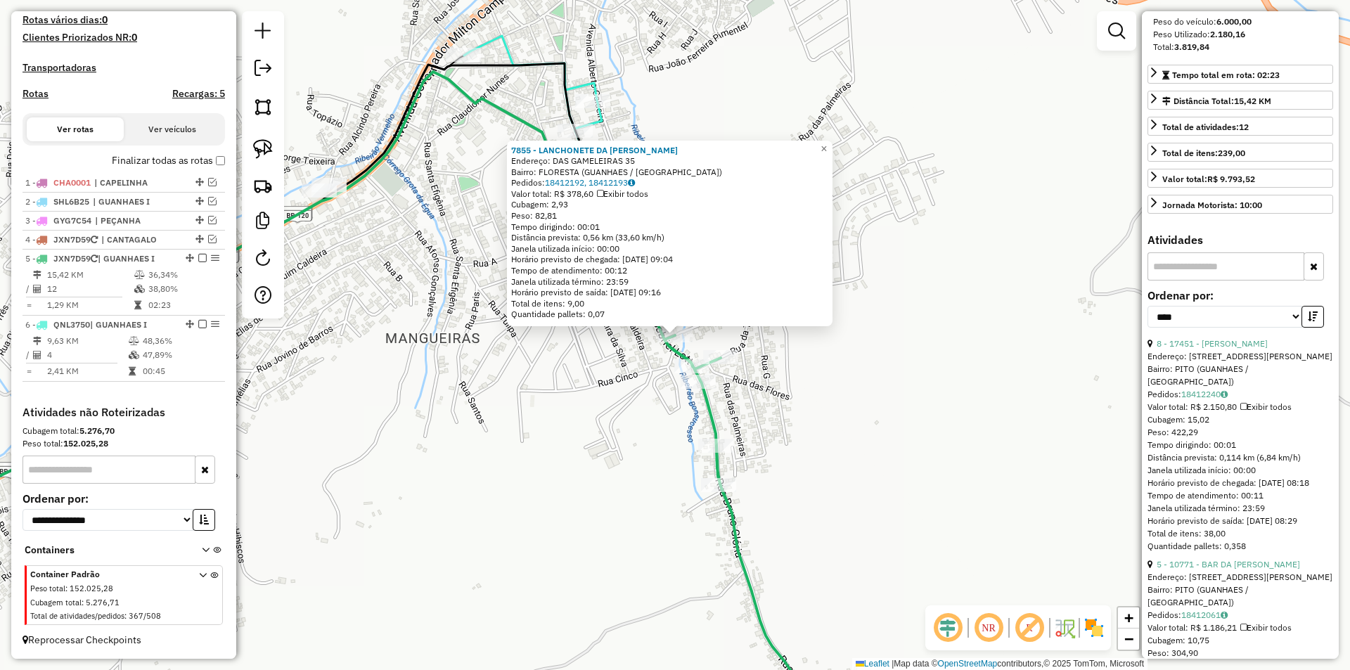
click at [984, 337] on div "7855 - LANCHONETE DA SANDRA Endereço: DAS GAMELEIRAS 35 Bairro: FLORESTA (GUANH…" at bounding box center [675, 335] width 1350 height 670
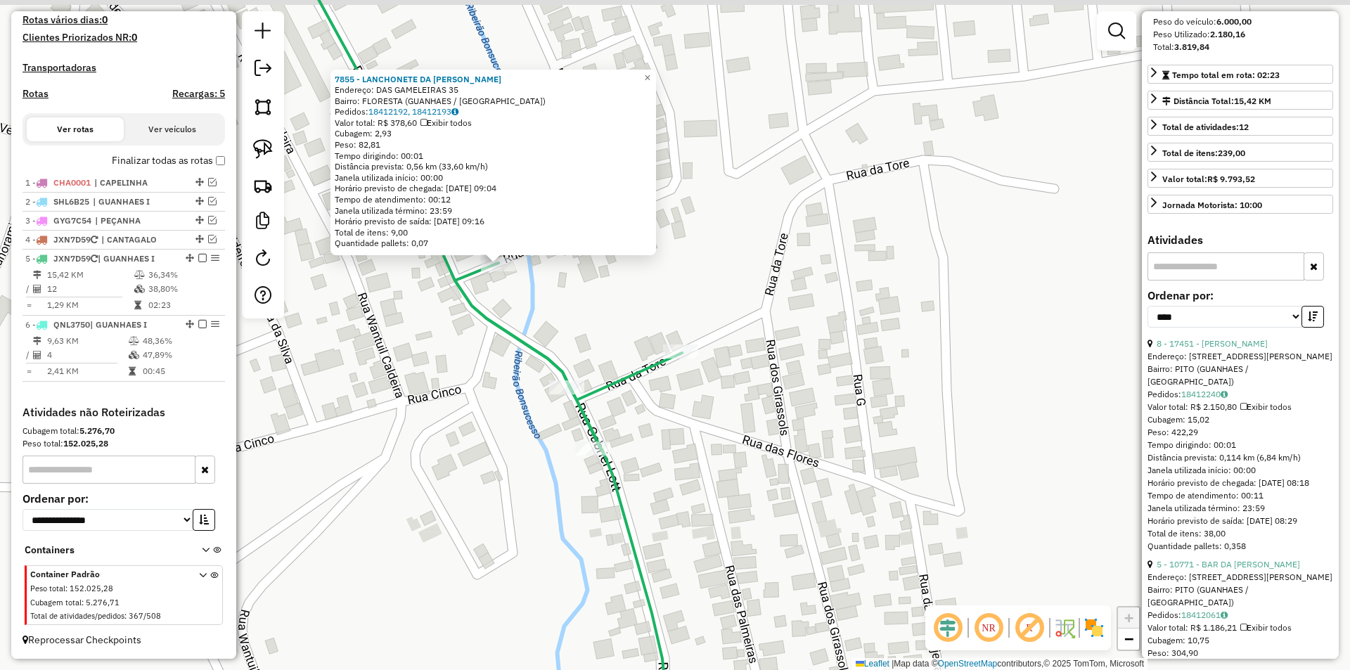
drag, startPoint x: 801, startPoint y: 427, endPoint x: 829, endPoint y: 420, distance: 29.2
click at [843, 427] on div "7855 - LANCHONETE DA SANDRA Endereço: DAS GAMELEIRAS 35 Bairro: FLORESTA (GUANH…" at bounding box center [675, 335] width 1350 height 670
click at [259, 143] on img at bounding box center [263, 149] width 20 height 20
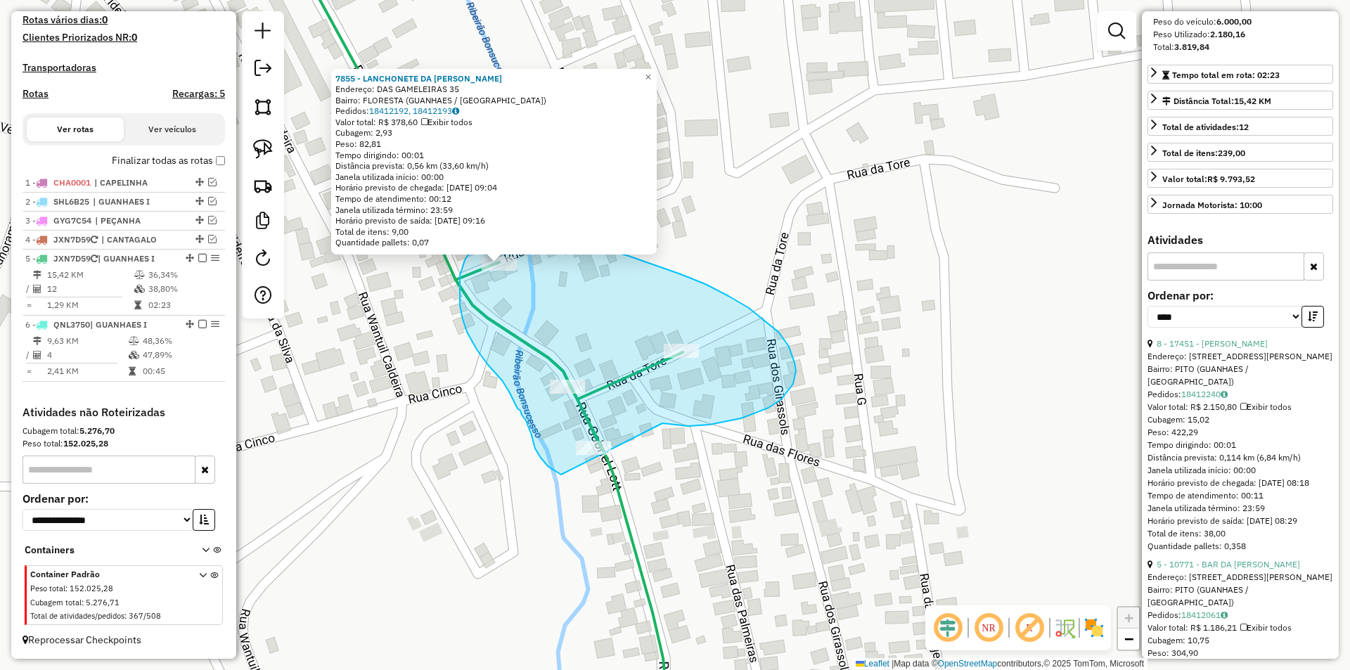
drag, startPoint x: 741, startPoint y: 418, endPoint x: 571, endPoint y: 478, distance: 179.6
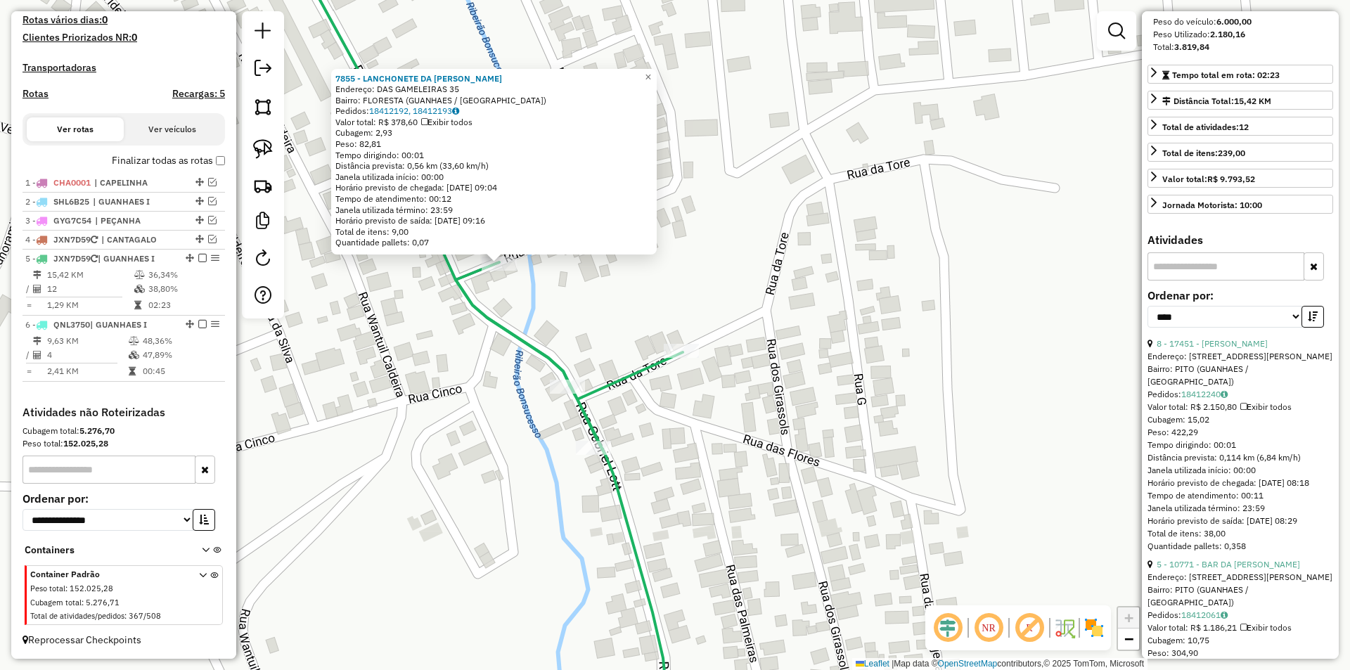
drag, startPoint x: 328, startPoint y: 339, endPoint x: 312, endPoint y: 262, distance: 78.3
click at [328, 330] on div "7855 - LANCHONETE DA SANDRA Endereço: DAS GAMELEIRAS 35 Bairro: FLORESTA (GUANH…" at bounding box center [675, 335] width 1350 height 670
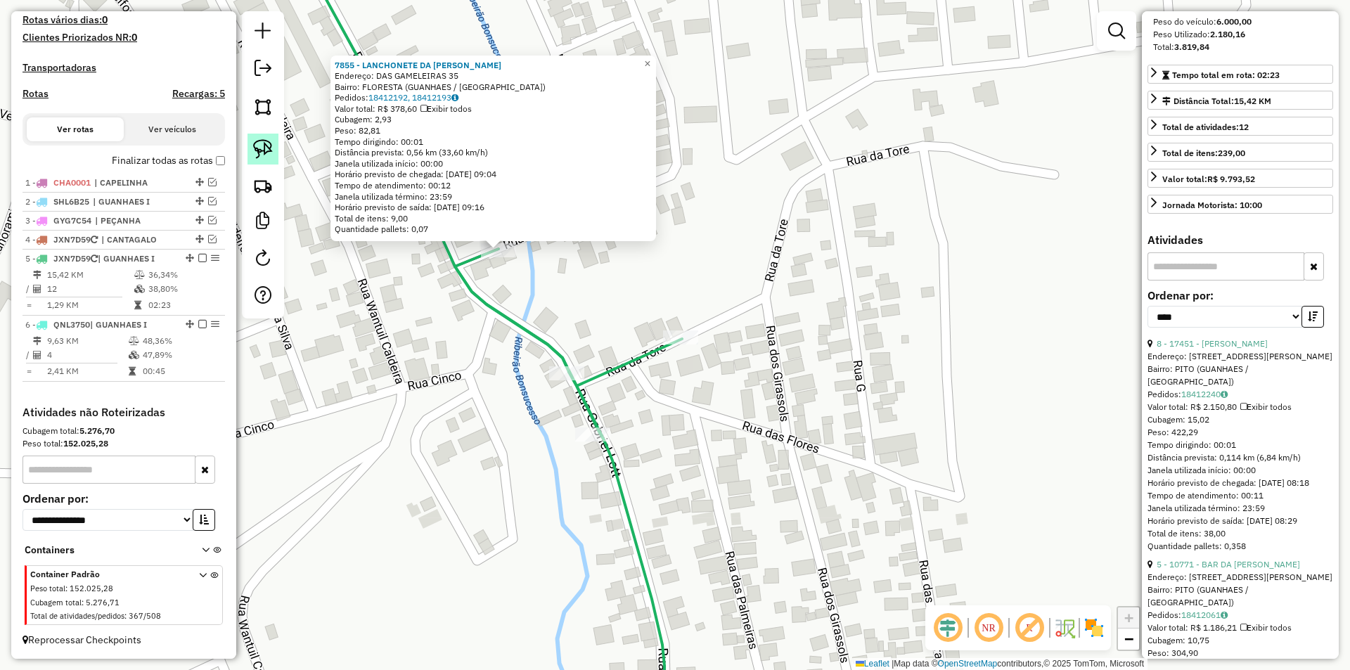
click at [262, 144] on img at bounding box center [263, 149] width 20 height 20
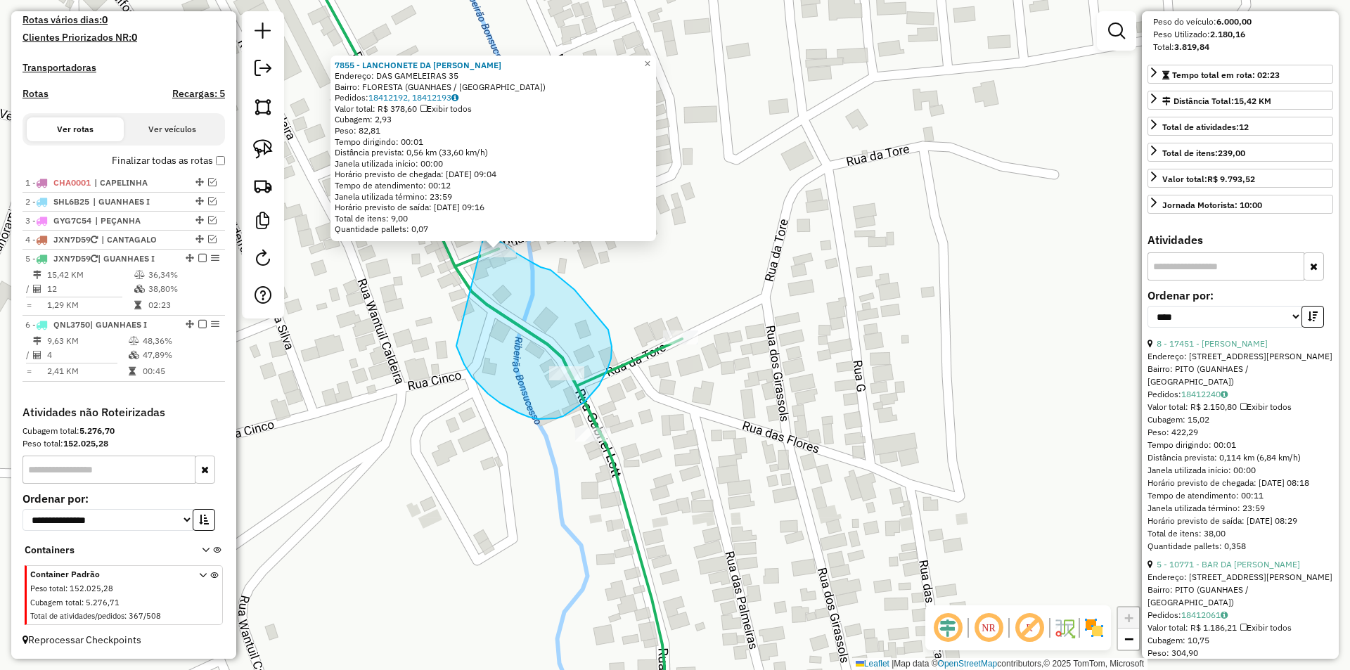
drag, startPoint x: 518, startPoint y: 413, endPoint x: 472, endPoint y: 224, distance: 193.8
click at [472, 224] on div "7855 - LANCHONETE DA SANDRA Endereço: DAS GAMELEIRAS 35 Bairro: FLORESTA (GUANH…" at bounding box center [675, 335] width 1350 height 670
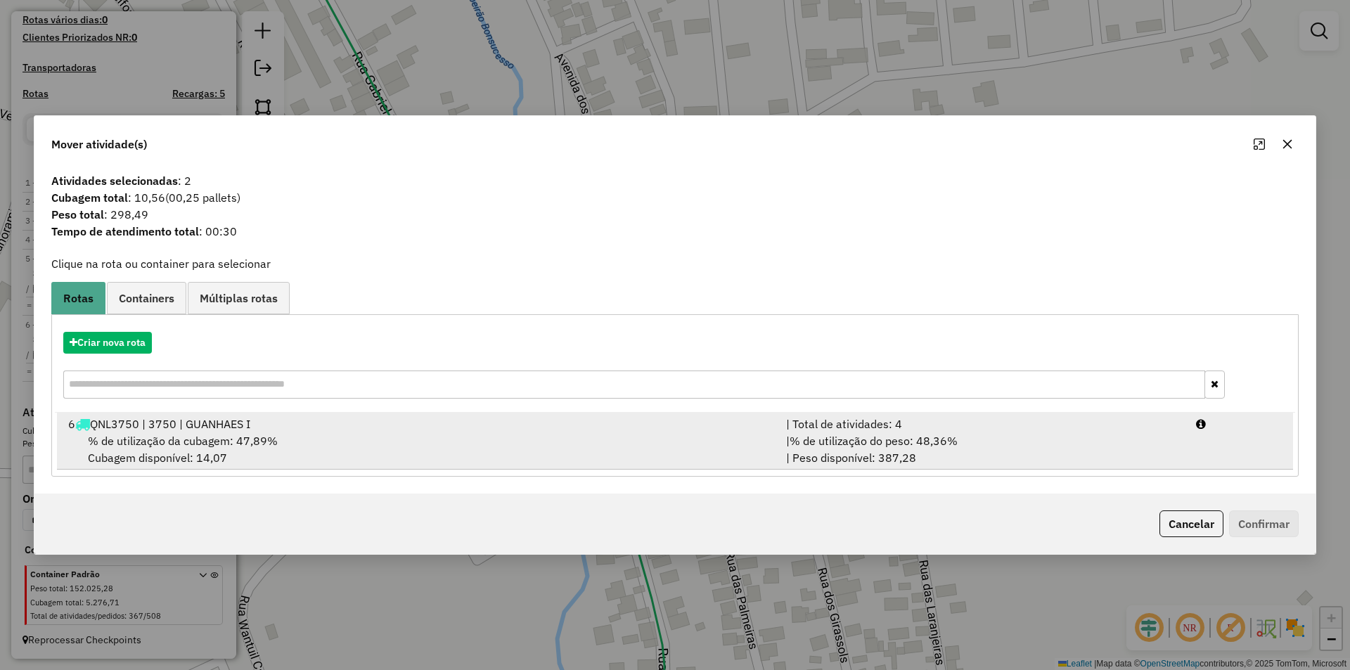
drag, startPoint x: 234, startPoint y: 455, endPoint x: 246, endPoint y: 444, distance: 15.9
click at [234, 453] on div "% de utilização da cubagem: 47,89% Cubagem disponível: 14,07" at bounding box center [419, 449] width 718 height 34
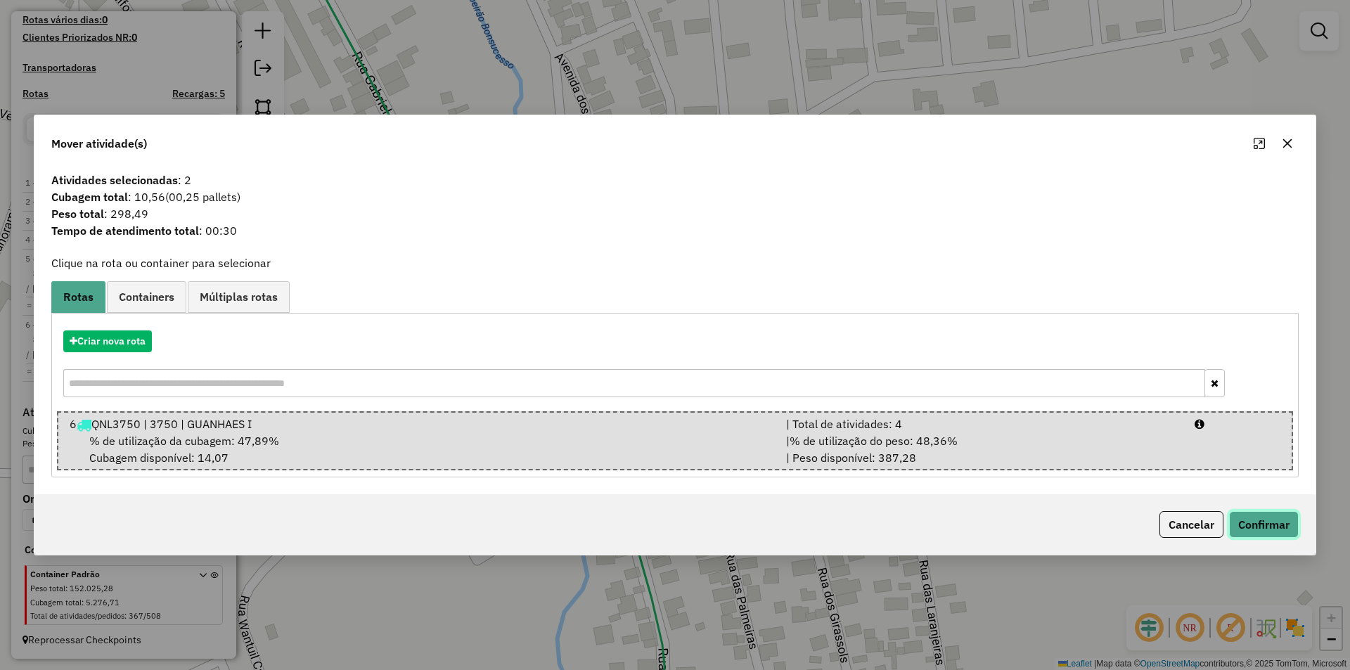
click at [1267, 534] on button "Confirmar" at bounding box center [1264, 524] width 70 height 27
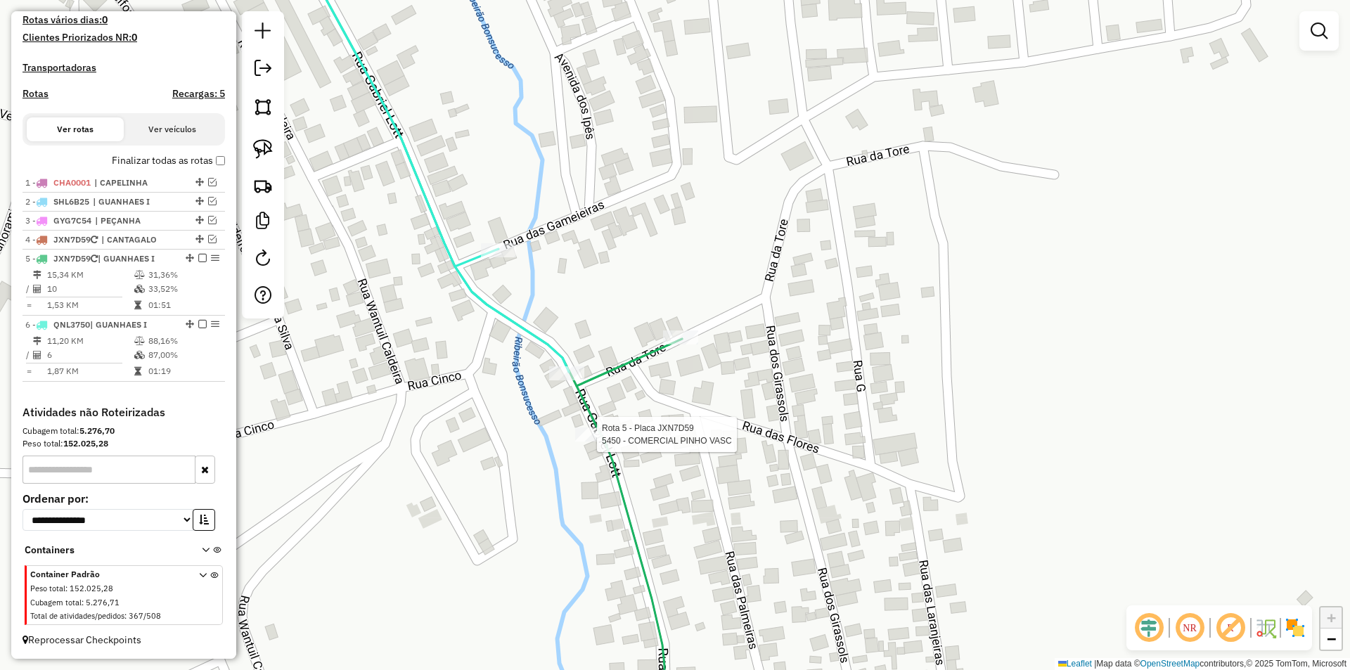
select select "*********"
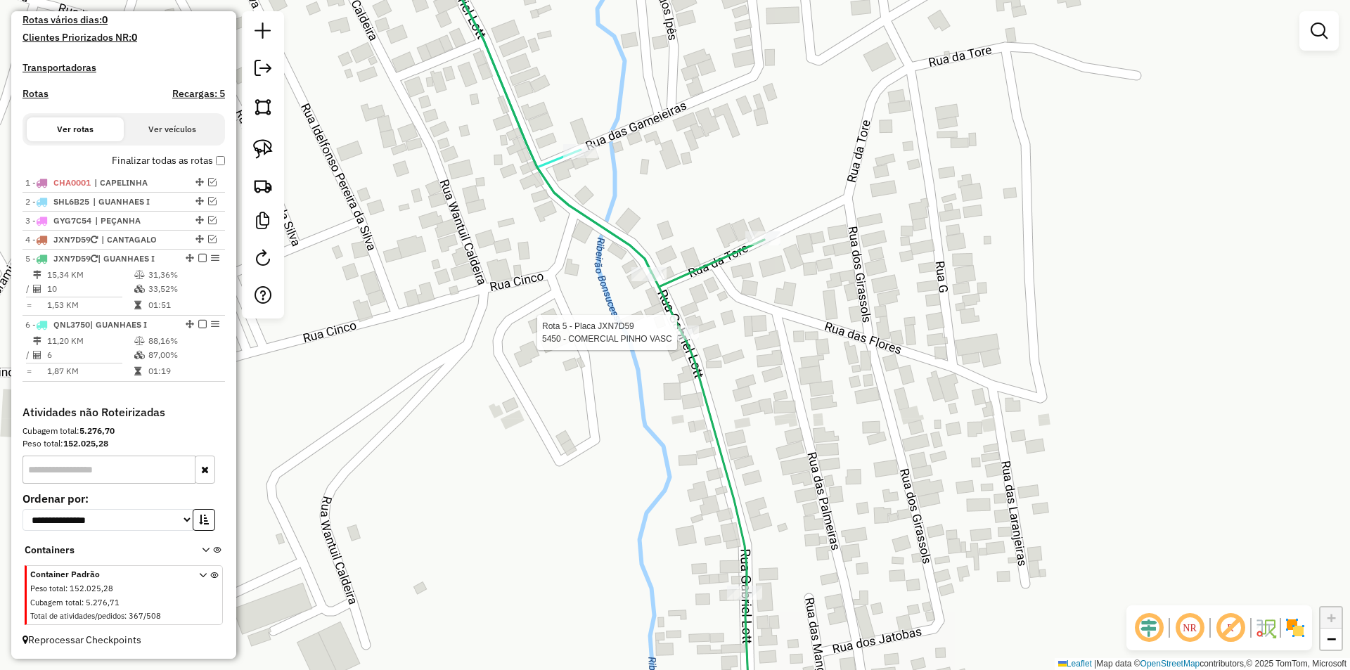
select select "*********"
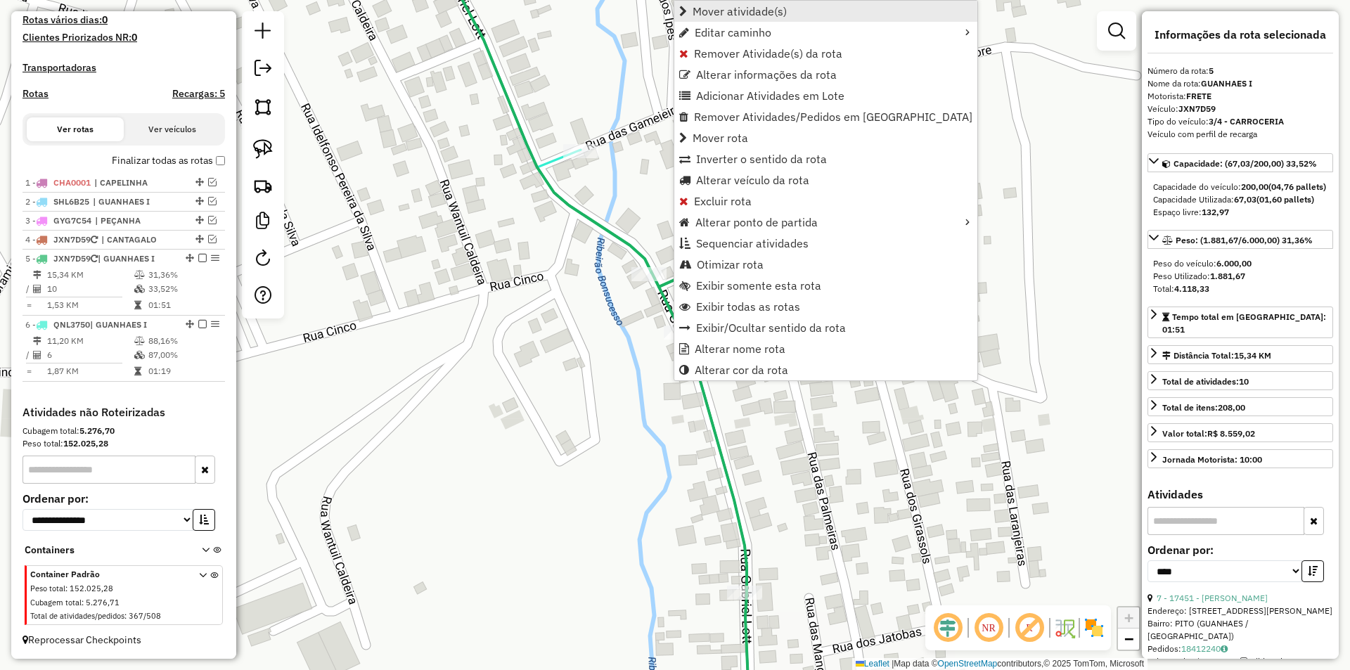
click at [753, 14] on span "Mover atividade(s)" at bounding box center [739, 11] width 94 height 11
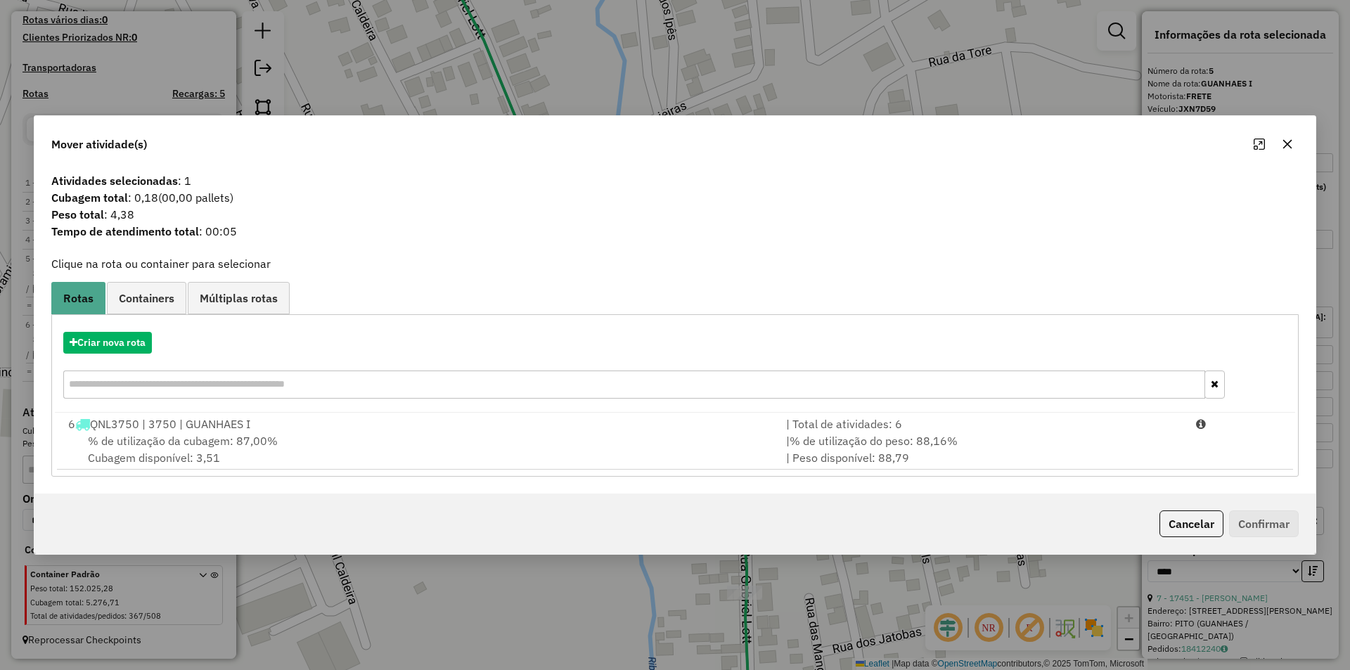
click at [264, 441] on hb-app "Aguarde... Pop-up bloqueado! Seu navegador bloqueou automáticamente a abertura …" at bounding box center [675, 335] width 1350 height 670
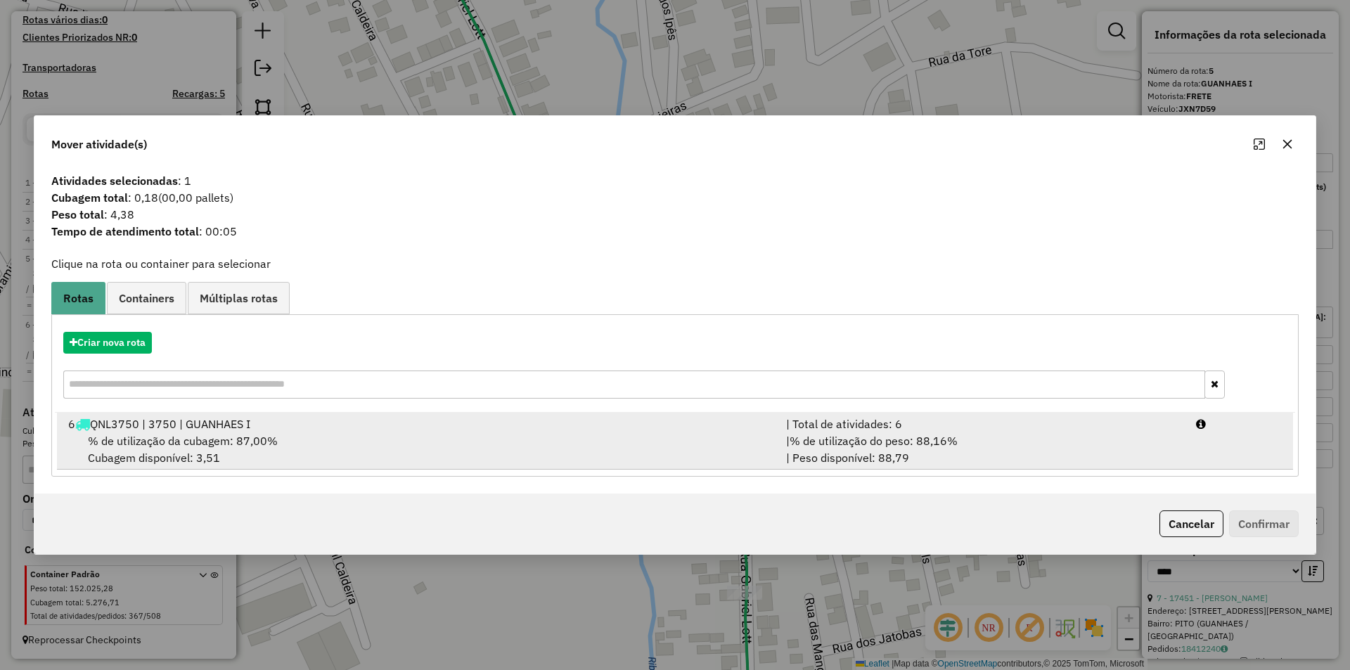
click at [244, 434] on span "% de utilização da cubagem: 87,00%" at bounding box center [183, 441] width 190 height 14
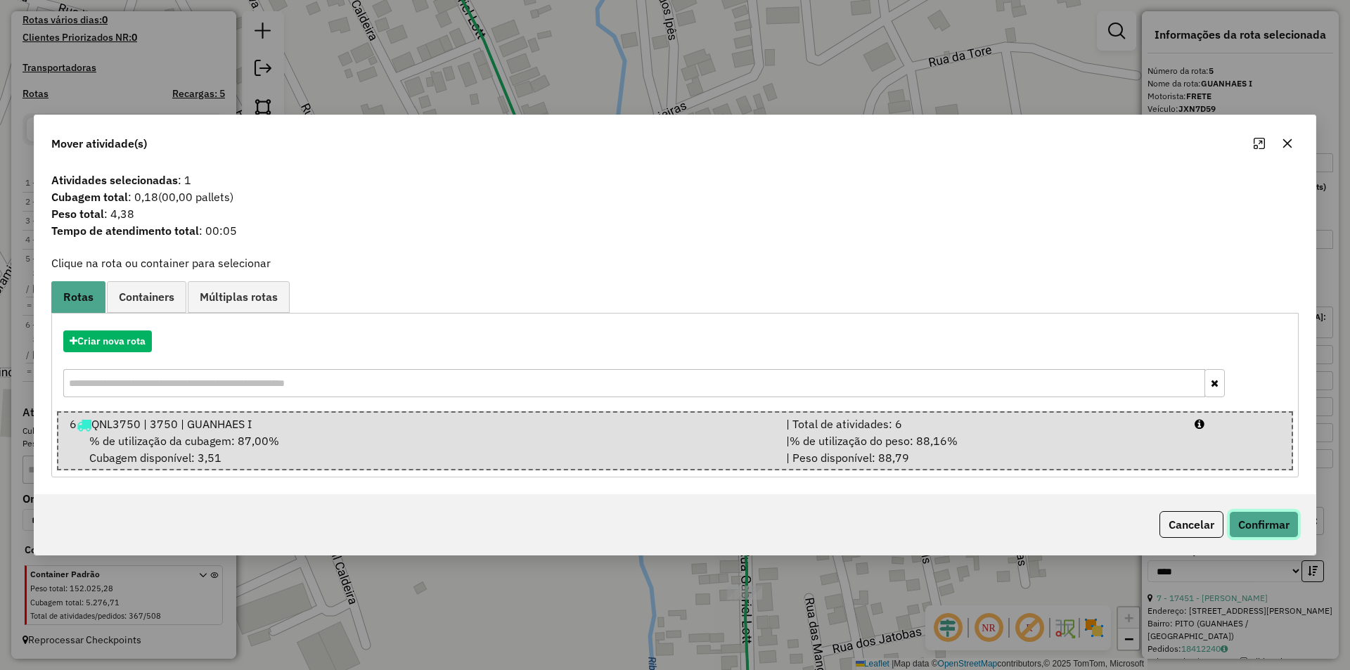
click at [1274, 531] on button "Confirmar" at bounding box center [1264, 524] width 70 height 27
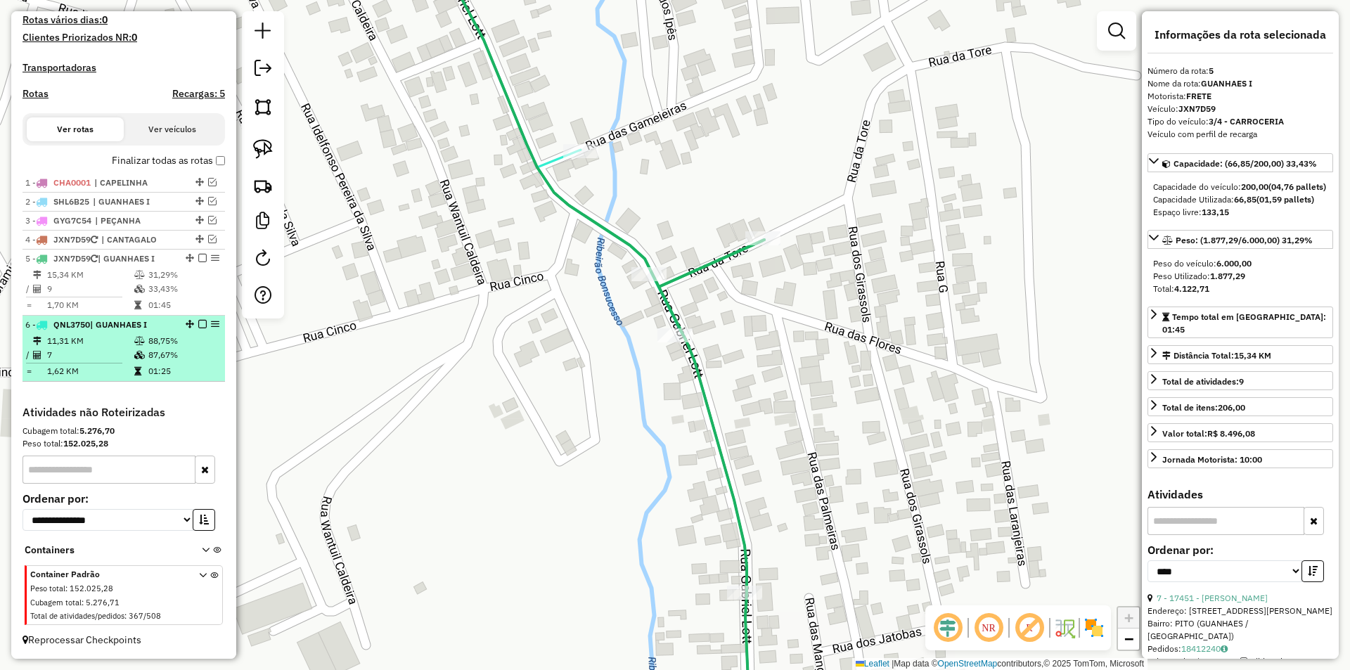
click at [198, 325] on em at bounding box center [202, 324] width 8 height 8
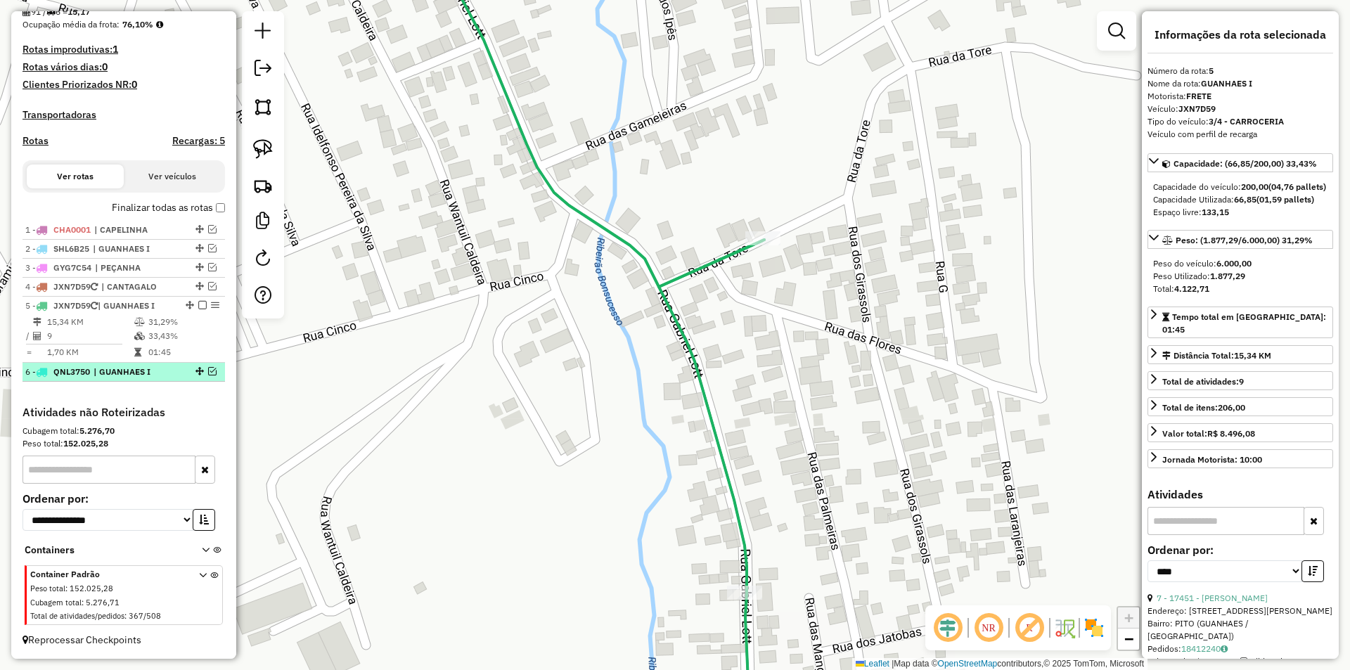
click at [163, 374] on div "6 - QNL3750 | GUANHAES I" at bounding box center [99, 371] width 149 height 13
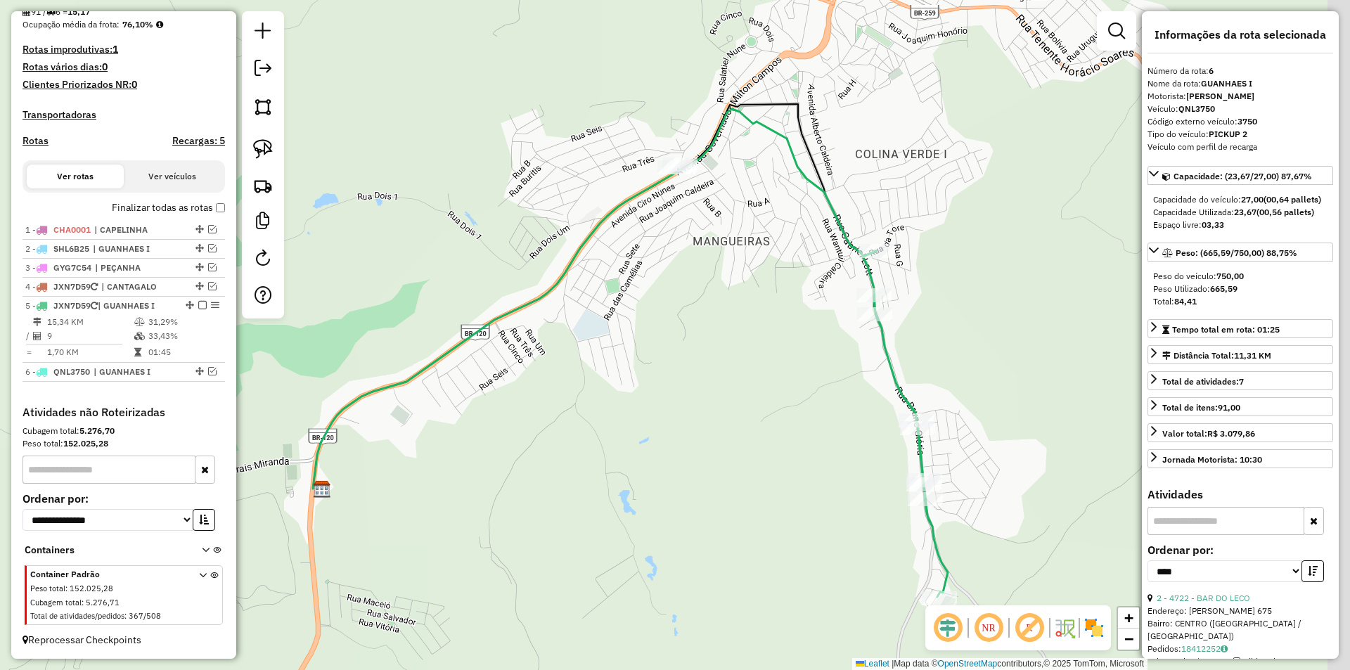
drag, startPoint x: 881, startPoint y: 384, endPoint x: 655, endPoint y: 314, distance: 236.1
click at [655, 314] on div "Janela de atendimento Grade de atendimento Capacidade Transportadoras Veículos …" at bounding box center [675, 335] width 1350 height 670
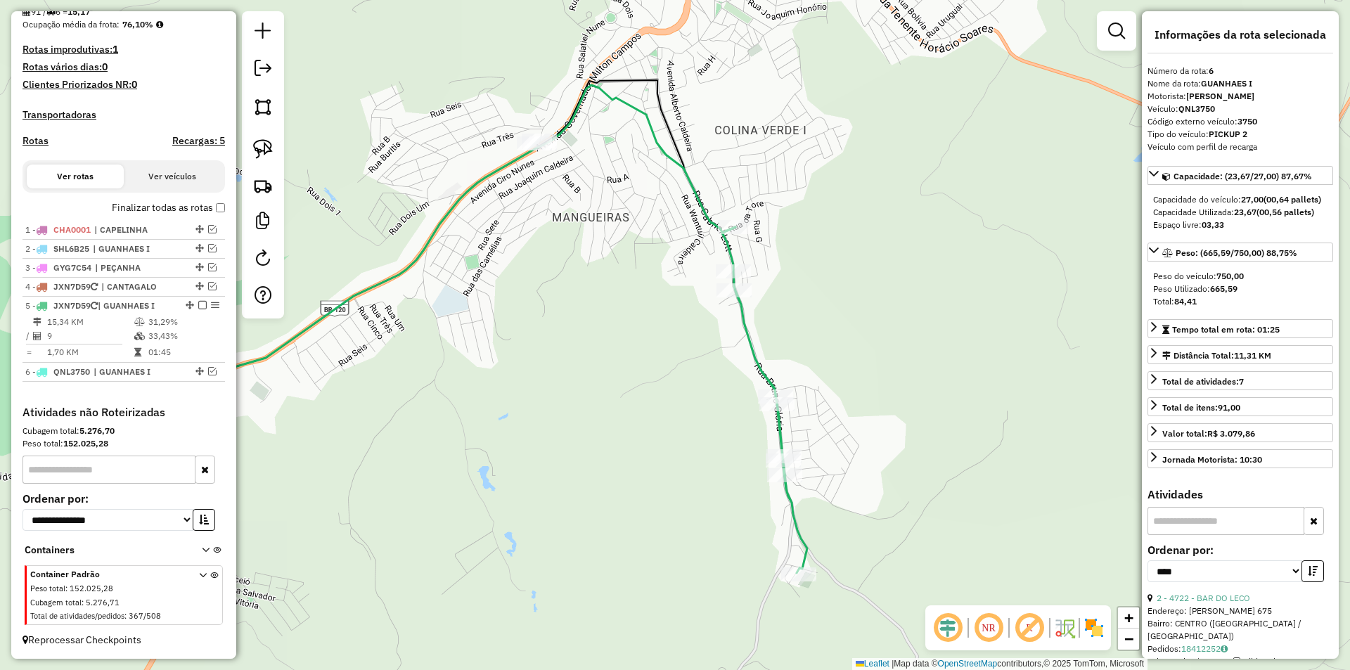
drag, startPoint x: 266, startPoint y: 154, endPoint x: 279, endPoint y: 148, distance: 13.8
click at [268, 153] on img at bounding box center [263, 149] width 20 height 20
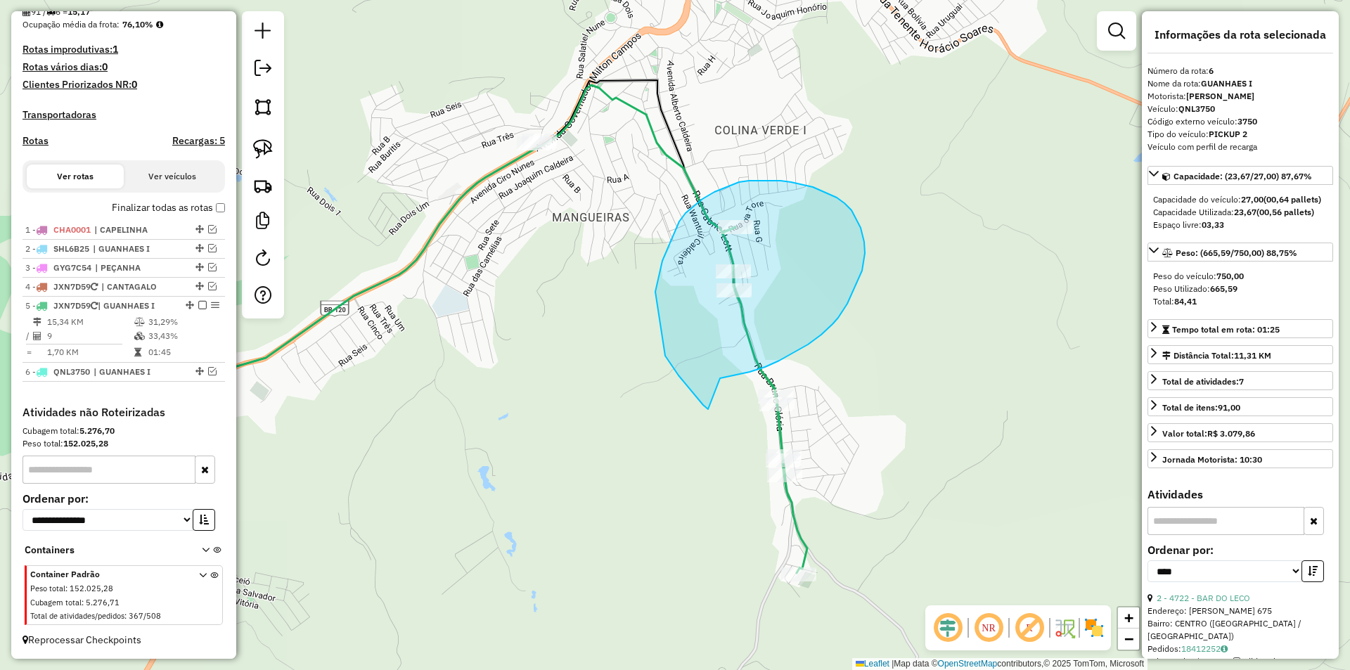
drag, startPoint x: 779, startPoint y: 361, endPoint x: 704, endPoint y: 407, distance: 88.4
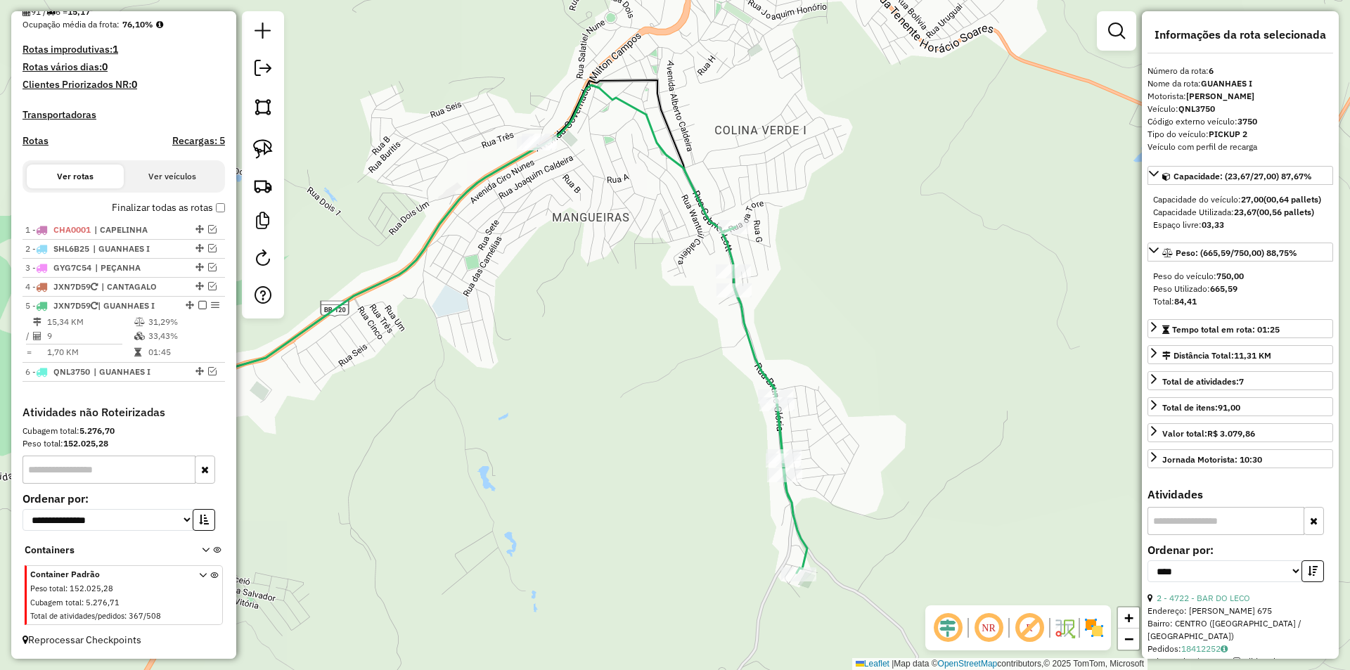
click at [755, 357] on icon at bounding box center [764, 400] width 85 height 346
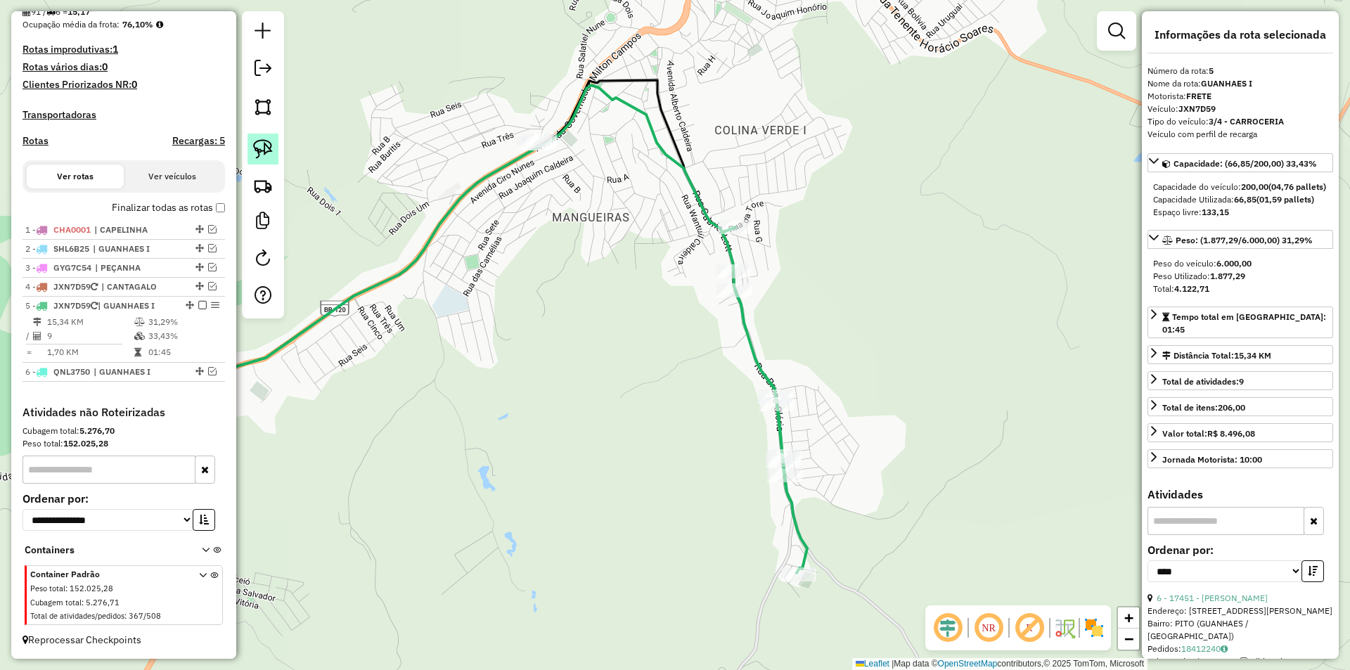
click at [260, 145] on img at bounding box center [263, 149] width 20 height 20
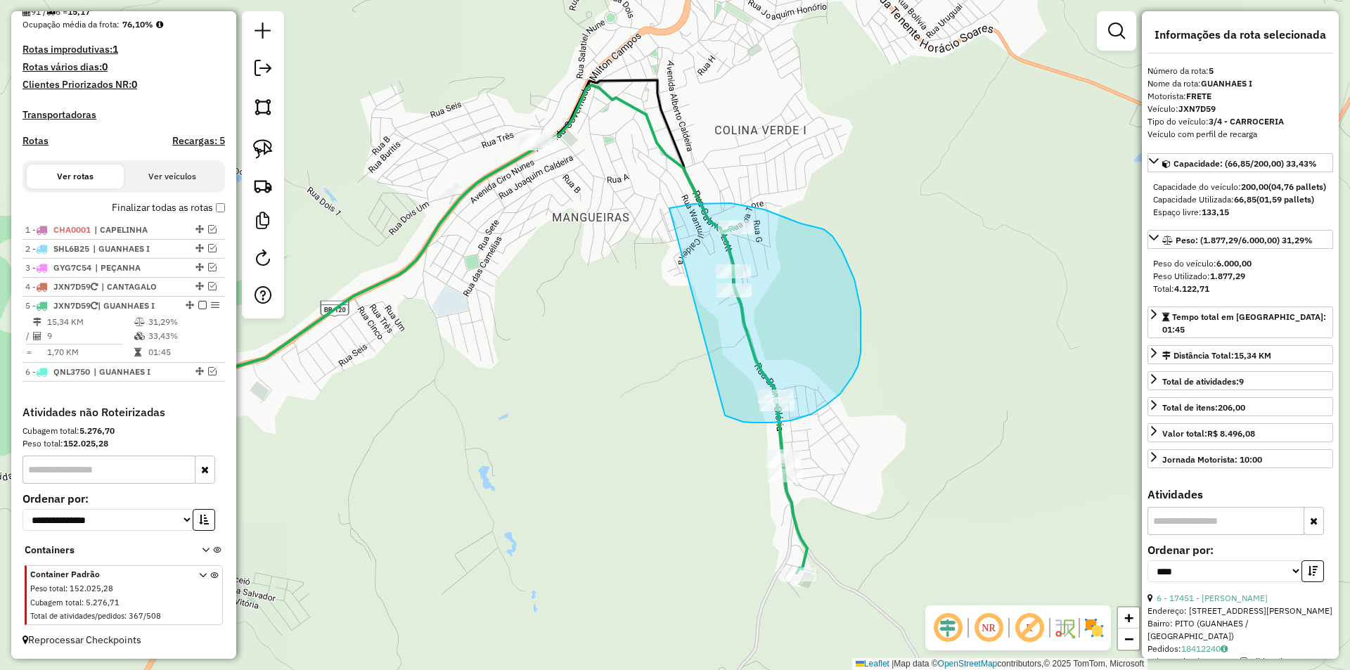
drag, startPoint x: 725, startPoint y: 415, endPoint x: 673, endPoint y: 217, distance: 204.7
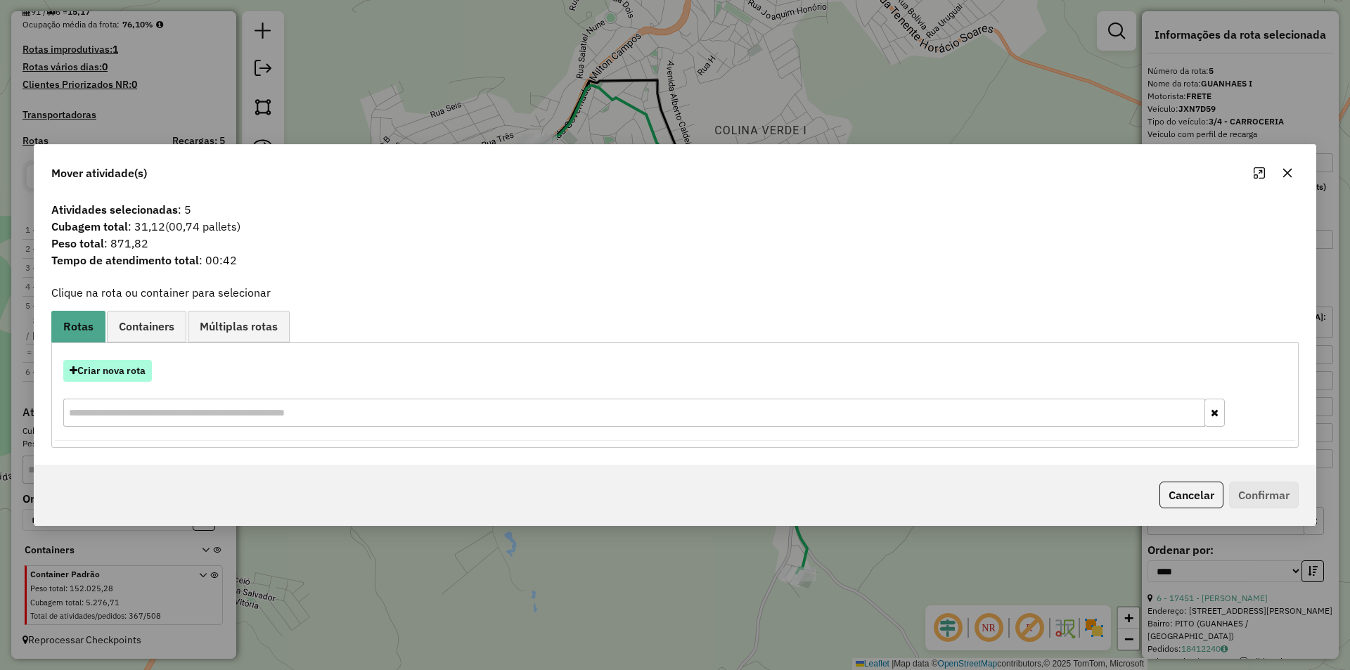
click at [121, 369] on button "Criar nova rota" at bounding box center [107, 371] width 89 height 22
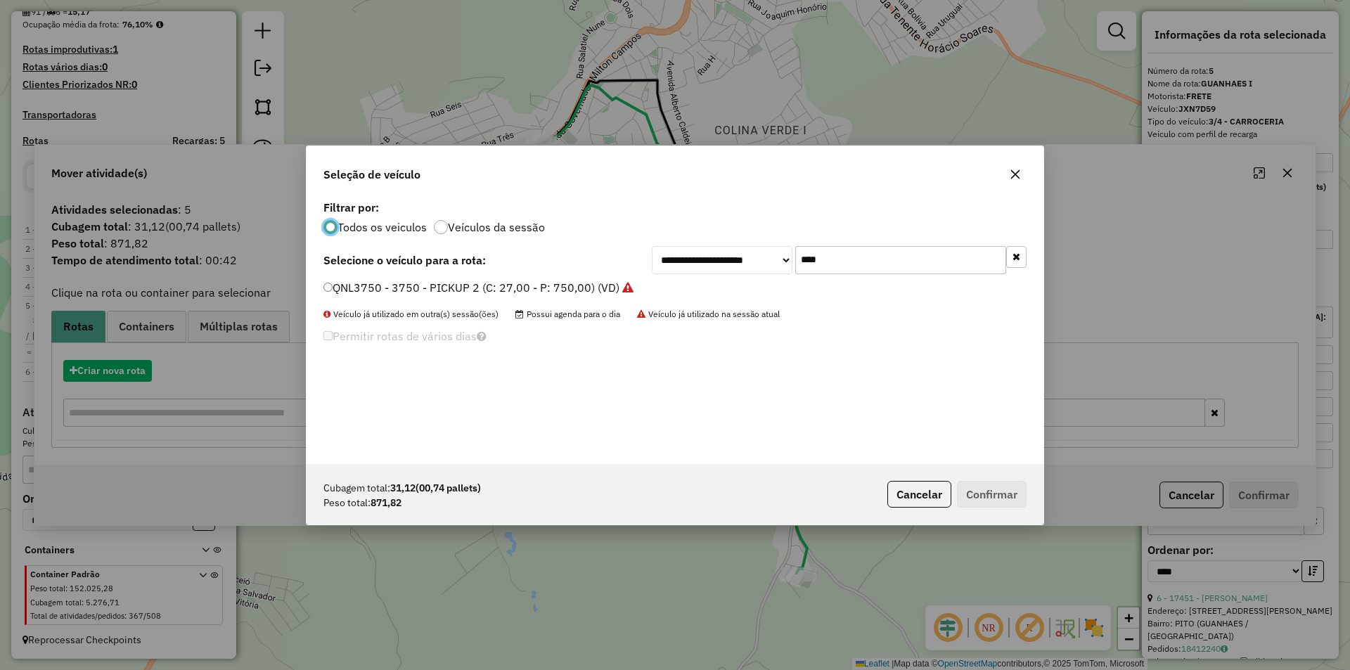
scroll to position [8, 4]
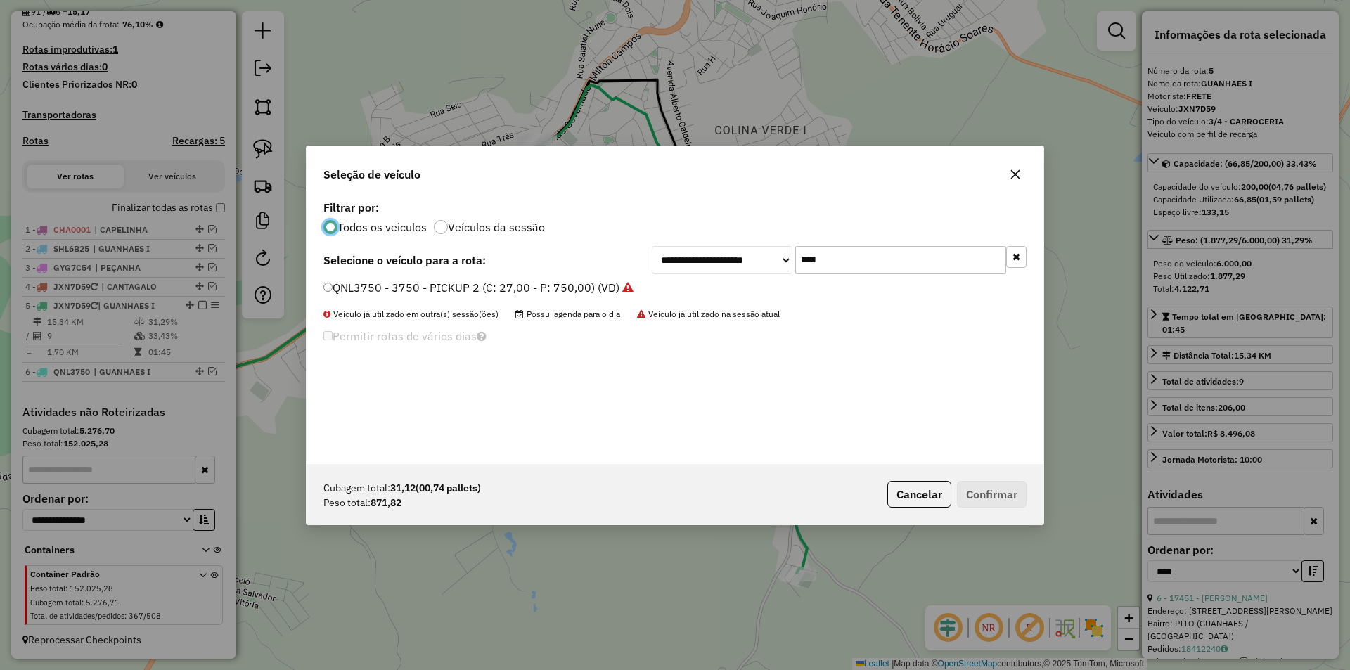
click at [418, 291] on label "QNL3750 - 3750 - PICKUP 2 (C: 27,00 - P: 750,00) (VD)" at bounding box center [478, 287] width 310 height 17
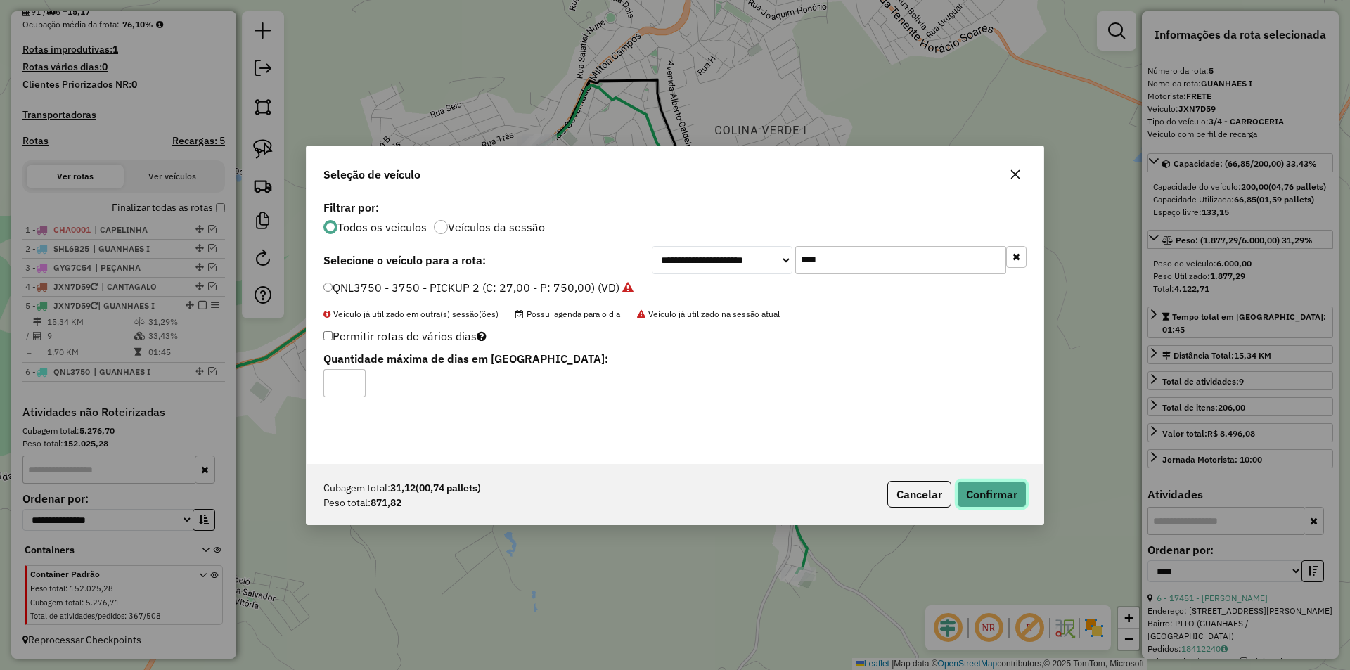
click at [986, 492] on button "Confirmar" at bounding box center [992, 494] width 70 height 27
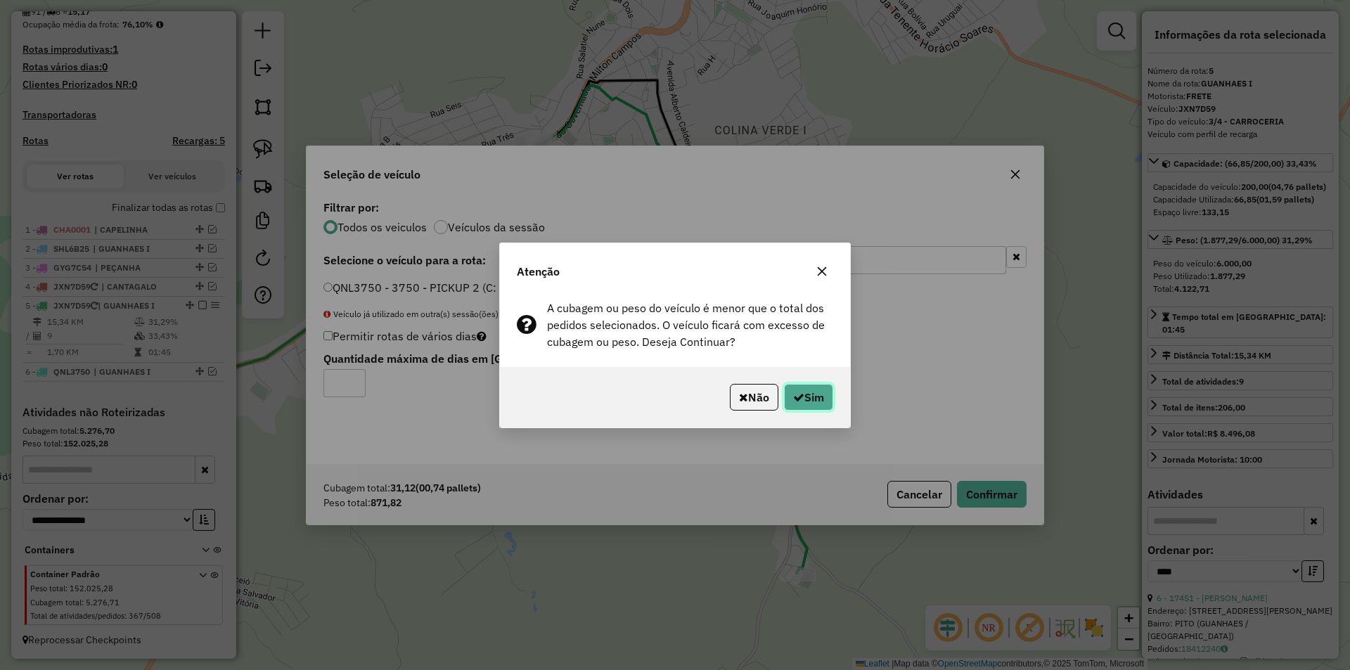
drag, startPoint x: 817, startPoint y: 409, endPoint x: 809, endPoint y: 401, distance: 11.9
click at [810, 402] on button "Sim" at bounding box center [808, 397] width 49 height 27
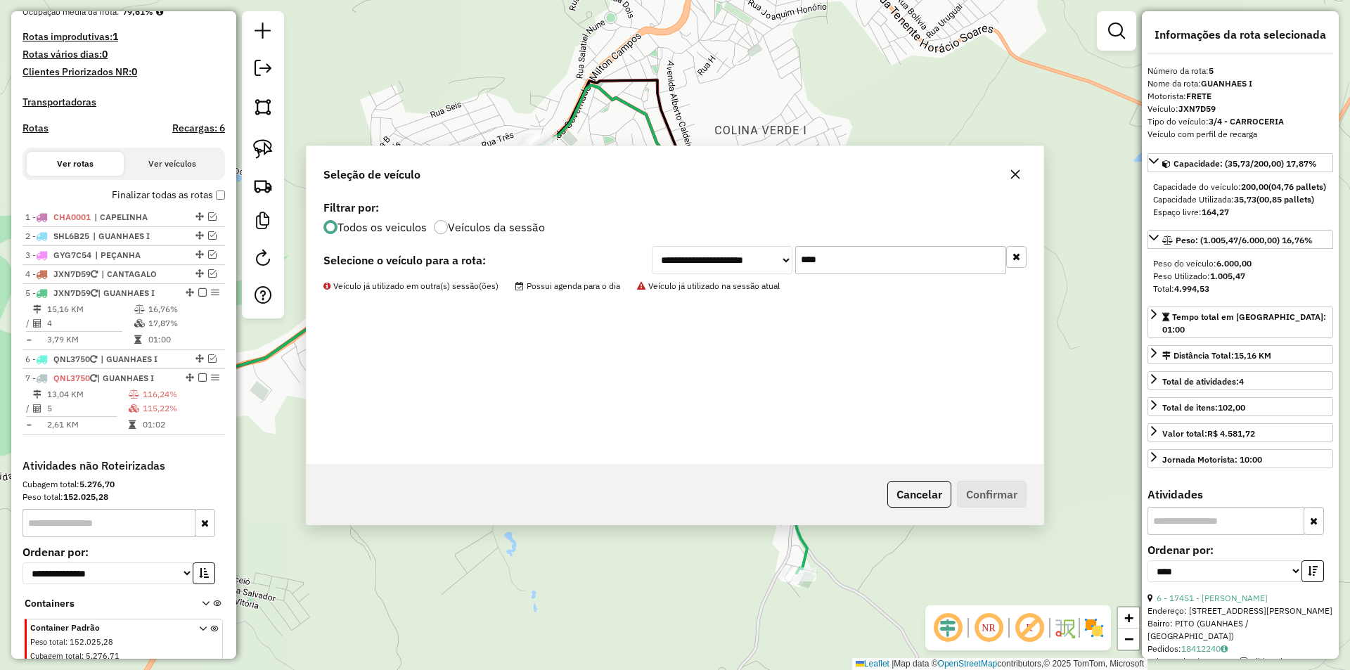
scroll to position [418, 0]
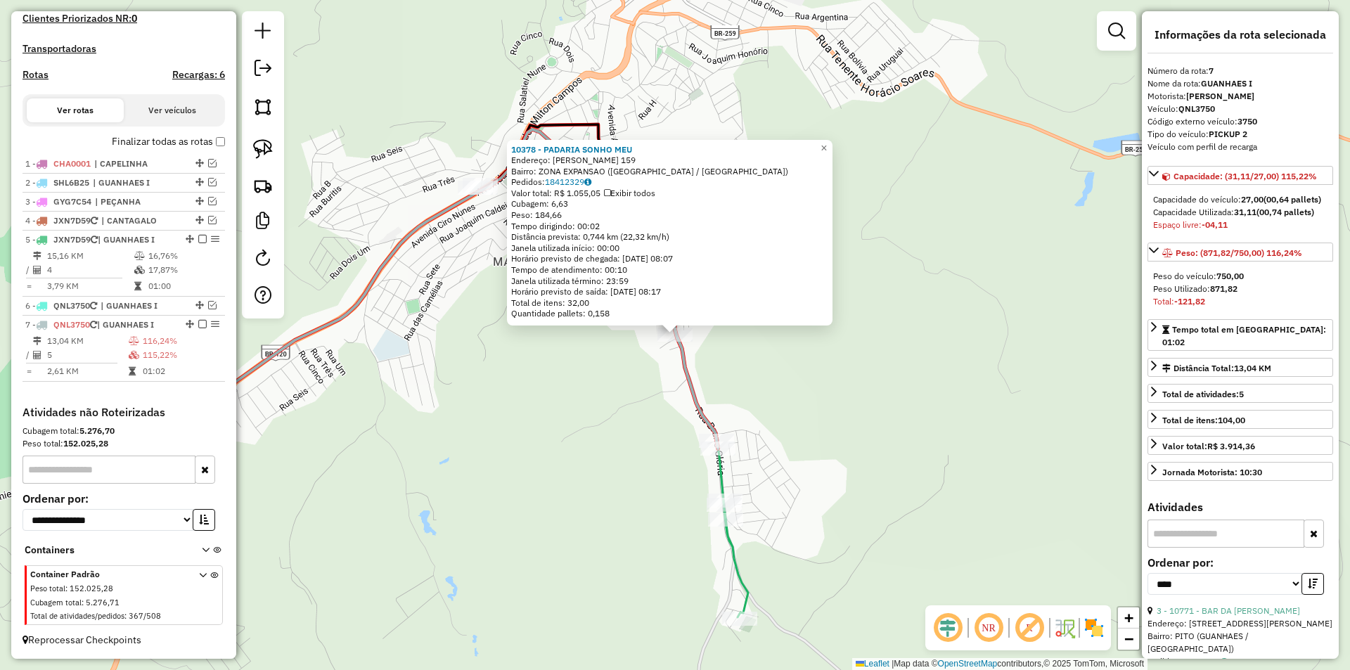
drag, startPoint x: 875, startPoint y: 408, endPoint x: 858, endPoint y: 392, distance: 23.4
click at [869, 406] on div "10378 - PADARIA SONHO MEU Endereço: Bruno Gloria 159 Bairro: ZONA EXPANSAO (GUA…" at bounding box center [675, 335] width 1350 height 670
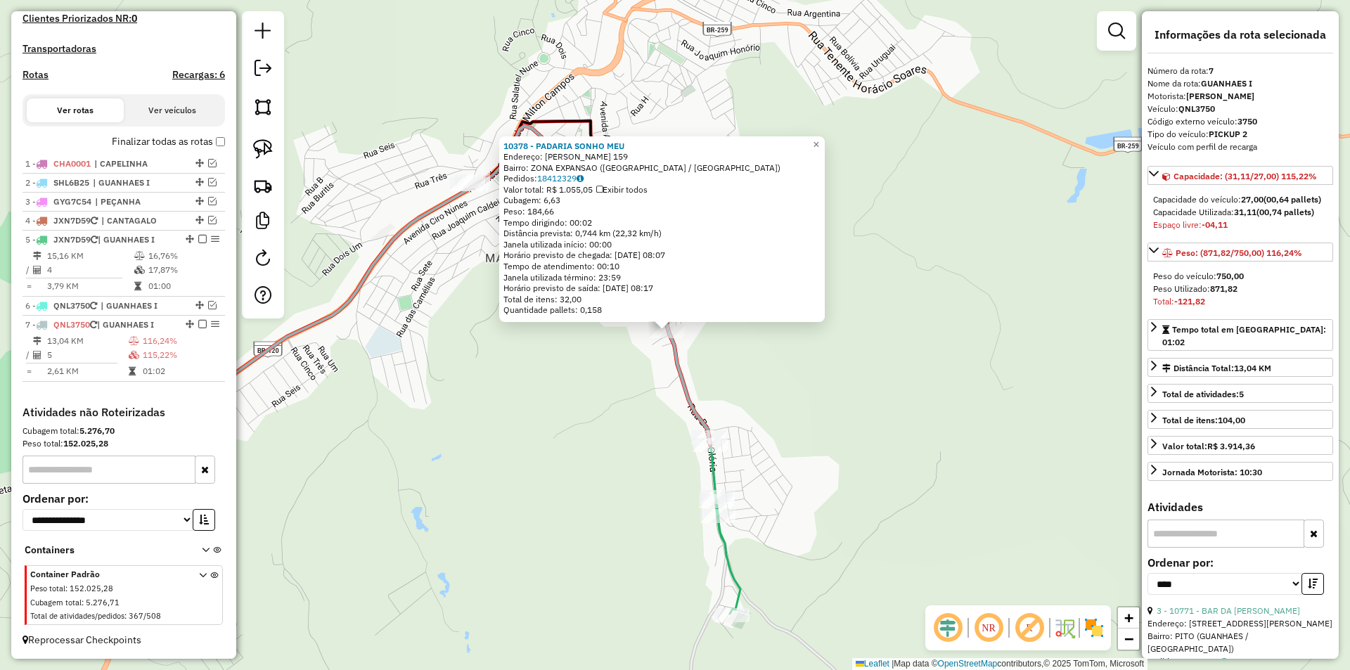
drag, startPoint x: 736, startPoint y: 377, endPoint x: 736, endPoint y: 370, distance: 7.7
click at [736, 375] on div "10378 - PADARIA SONHO MEU Endereço: Bruno Gloria 159 Bairro: ZONA EXPANSAO (GUA…" at bounding box center [675, 335] width 1350 height 670
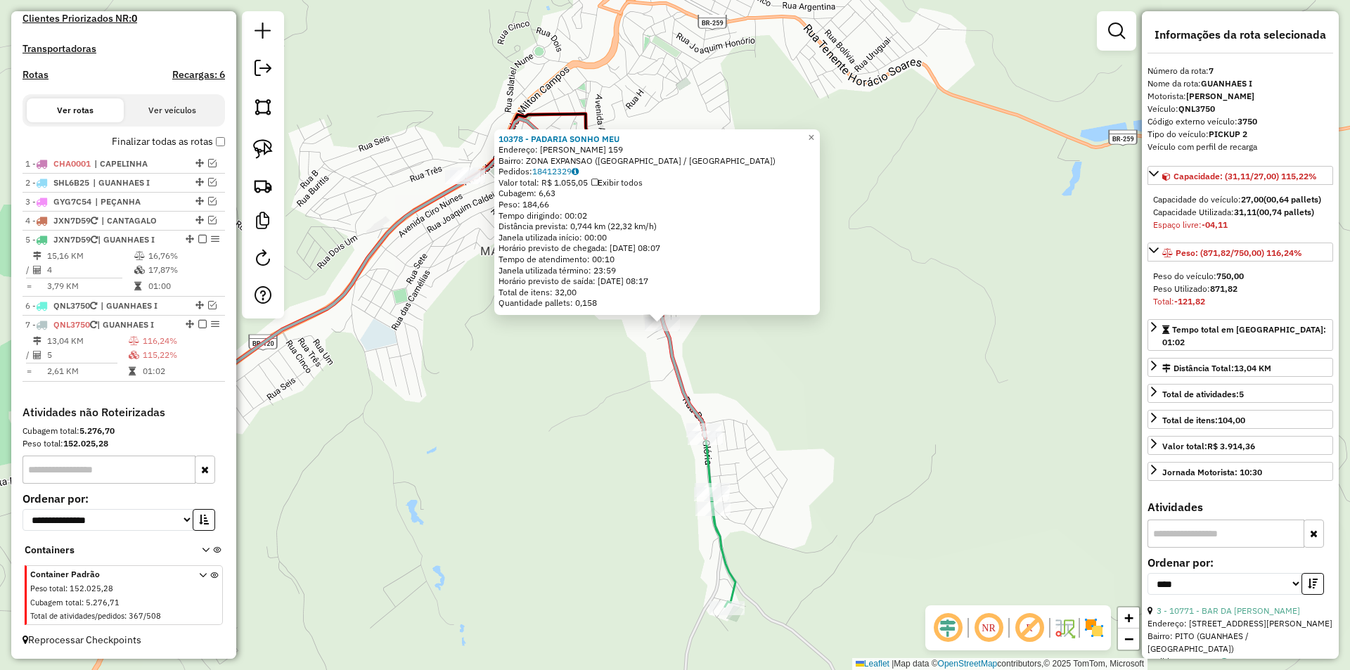
click at [738, 372] on div "10378 - PADARIA SONHO MEU Endereço: Bruno Gloria 159 Bairro: ZONA EXPANSAO (GUA…" at bounding box center [675, 335] width 1350 height 670
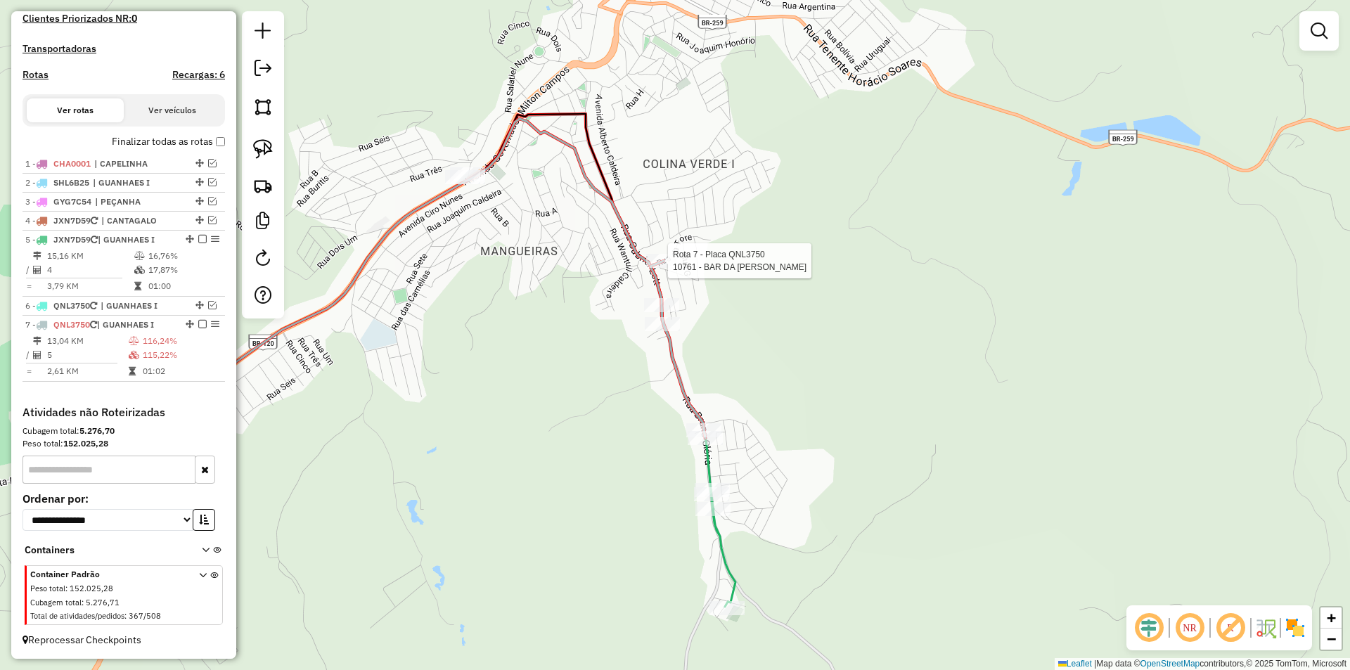
select select "*********"
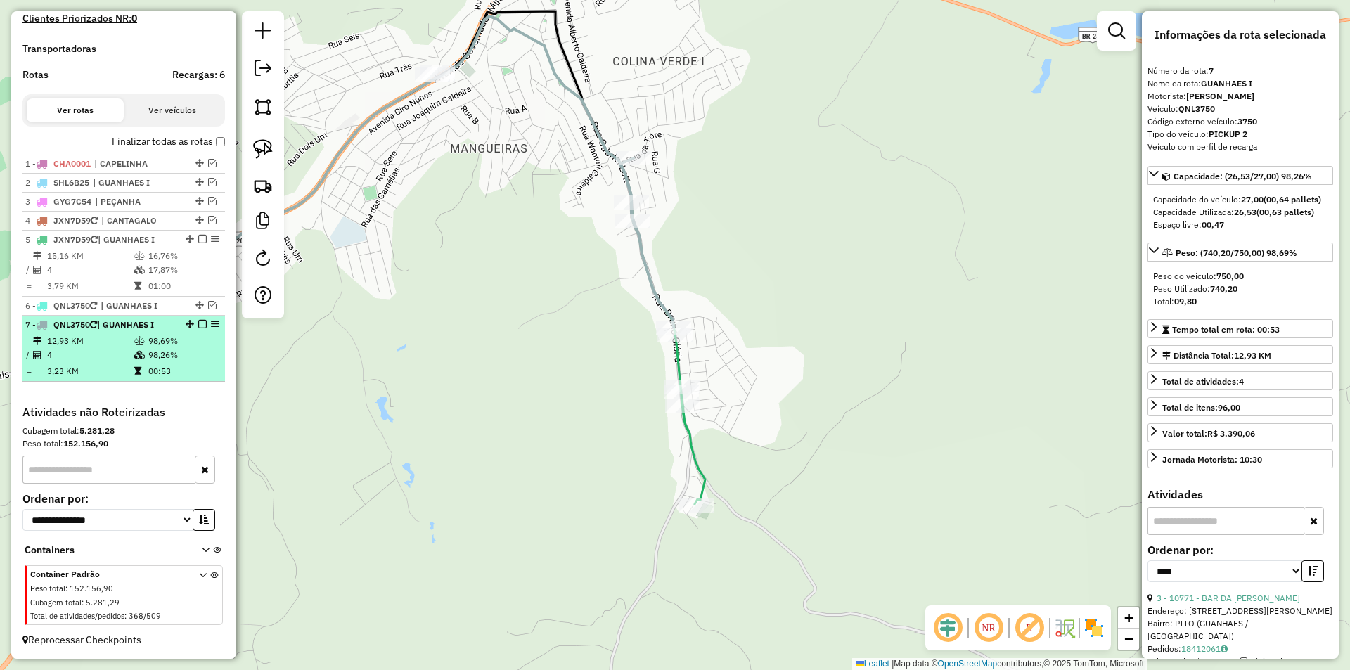
click at [199, 325] on em at bounding box center [202, 324] width 8 height 8
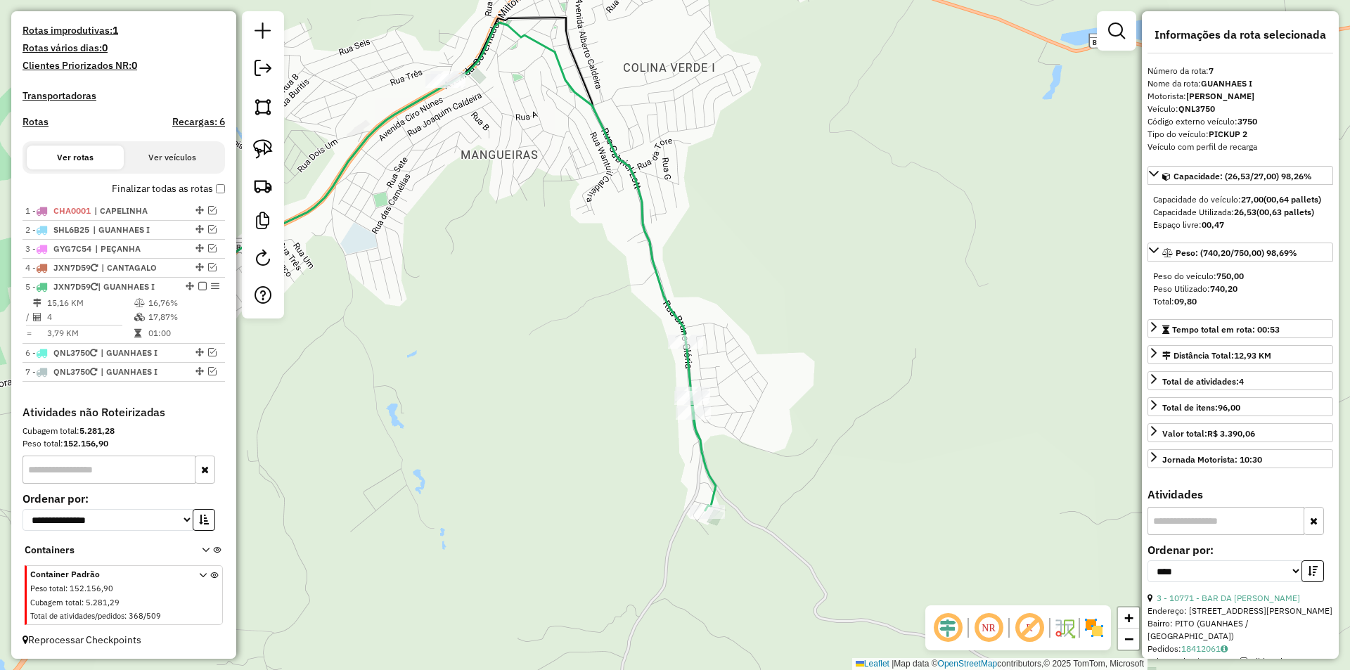
drag, startPoint x: 738, startPoint y: 443, endPoint x: 586, endPoint y: 328, distance: 190.2
click at [749, 448] on div "Janela de atendimento Grade de atendimento Capacidade Transportadoras Veículos …" at bounding box center [675, 335] width 1350 height 670
drag, startPoint x: 260, startPoint y: 144, endPoint x: 303, endPoint y: 146, distance: 42.9
click at [262, 144] on img at bounding box center [263, 149] width 20 height 20
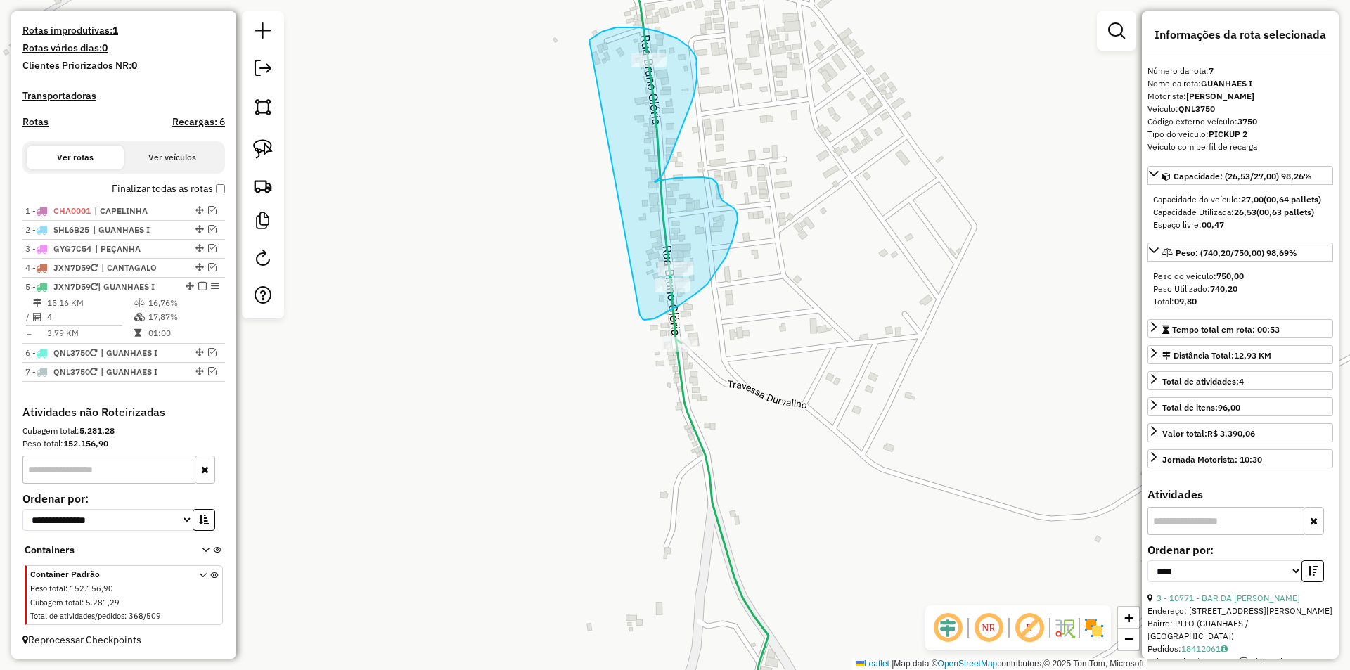
drag, startPoint x: 645, startPoint y: 320, endPoint x: 581, endPoint y: 46, distance: 280.6
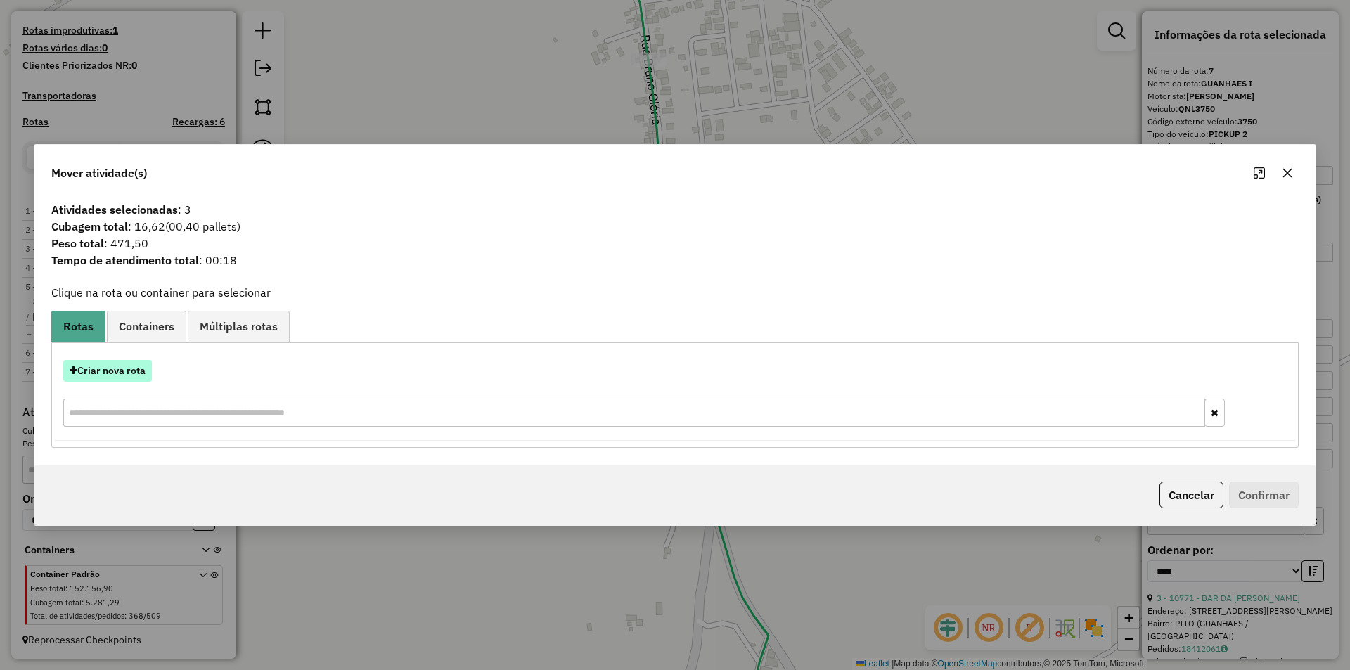
click at [124, 377] on button "Criar nova rota" at bounding box center [107, 371] width 89 height 22
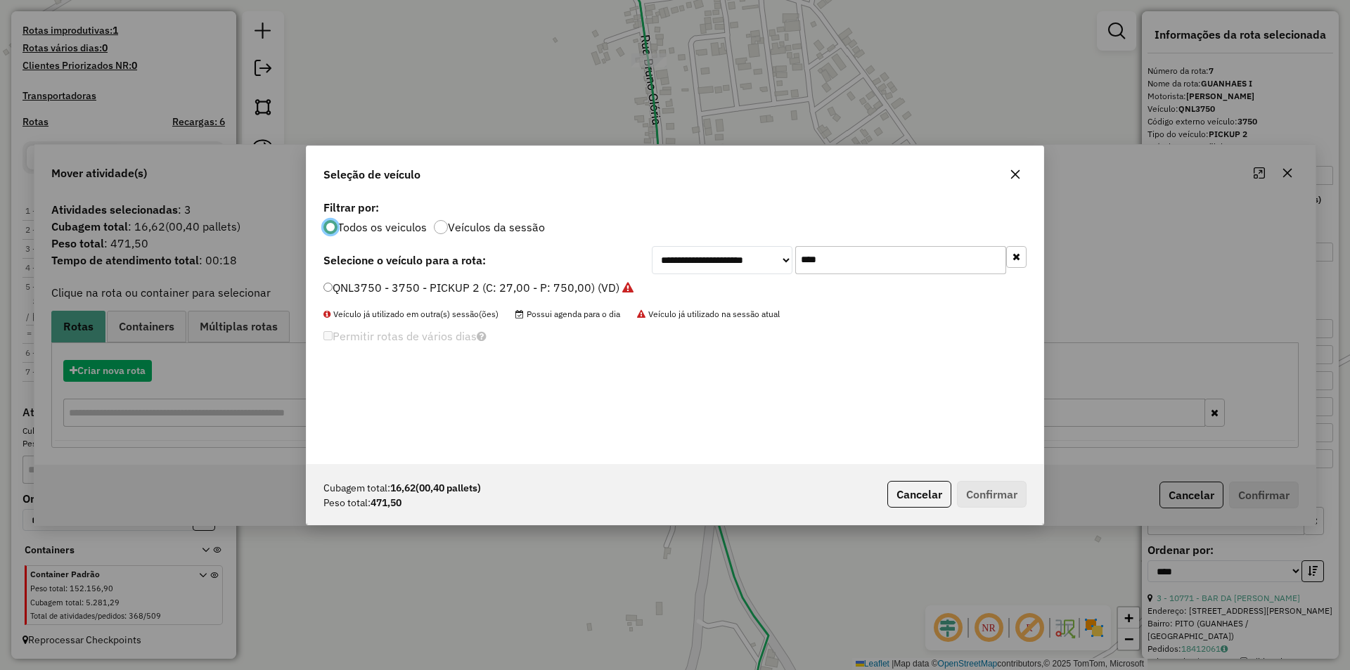
scroll to position [8, 4]
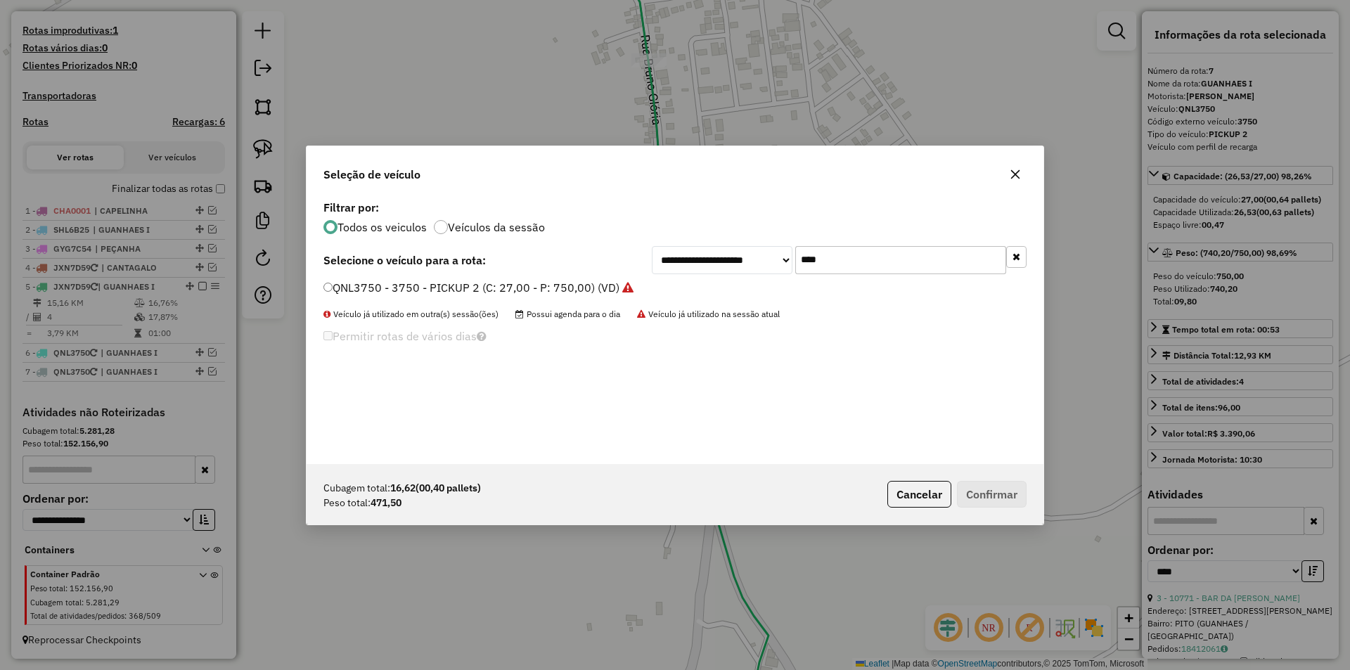
drag, startPoint x: 373, startPoint y: 288, endPoint x: 576, endPoint y: 335, distance: 207.8
click at [375, 288] on label "QNL3750 - 3750 - PICKUP 2 (C: 27,00 - P: 750,00) (VD)" at bounding box center [478, 287] width 310 height 17
click at [342, 292] on label "QNL3750 - 3750 - PICKUP 2 (C: 27,00 - P: 750,00) (VD)" at bounding box center [478, 287] width 310 height 17
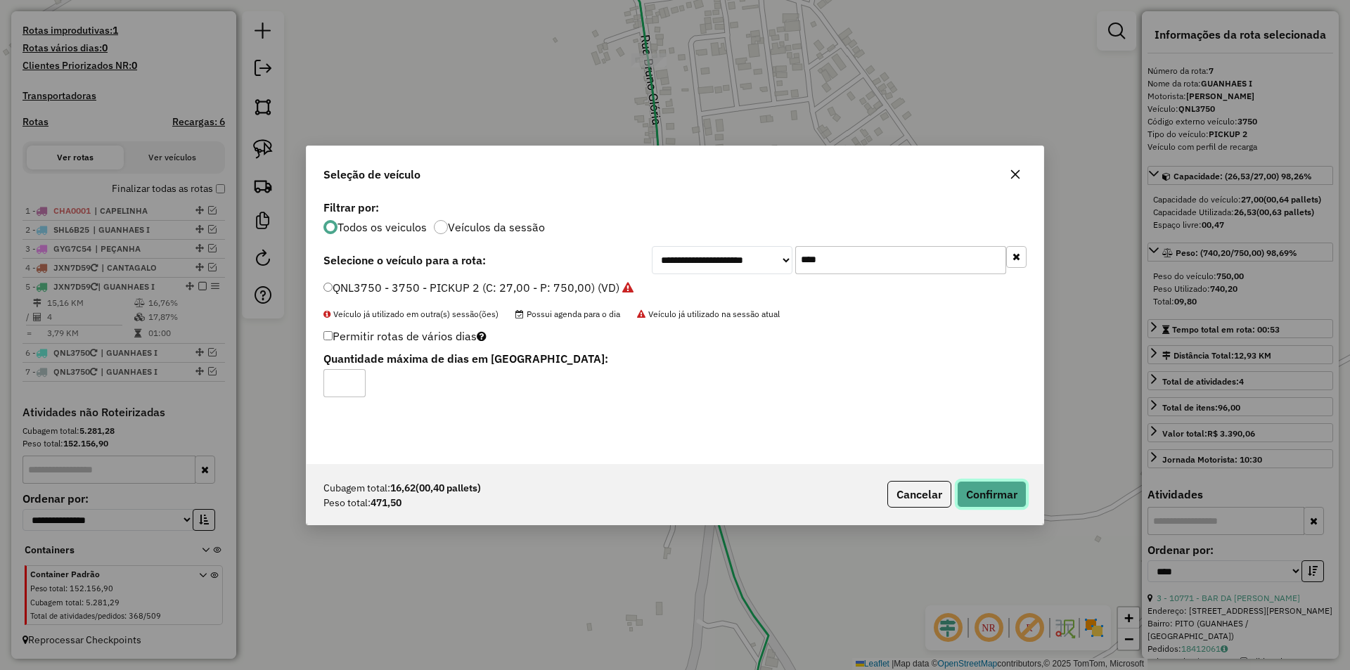
click at [993, 481] on button "Confirmar" at bounding box center [992, 494] width 70 height 27
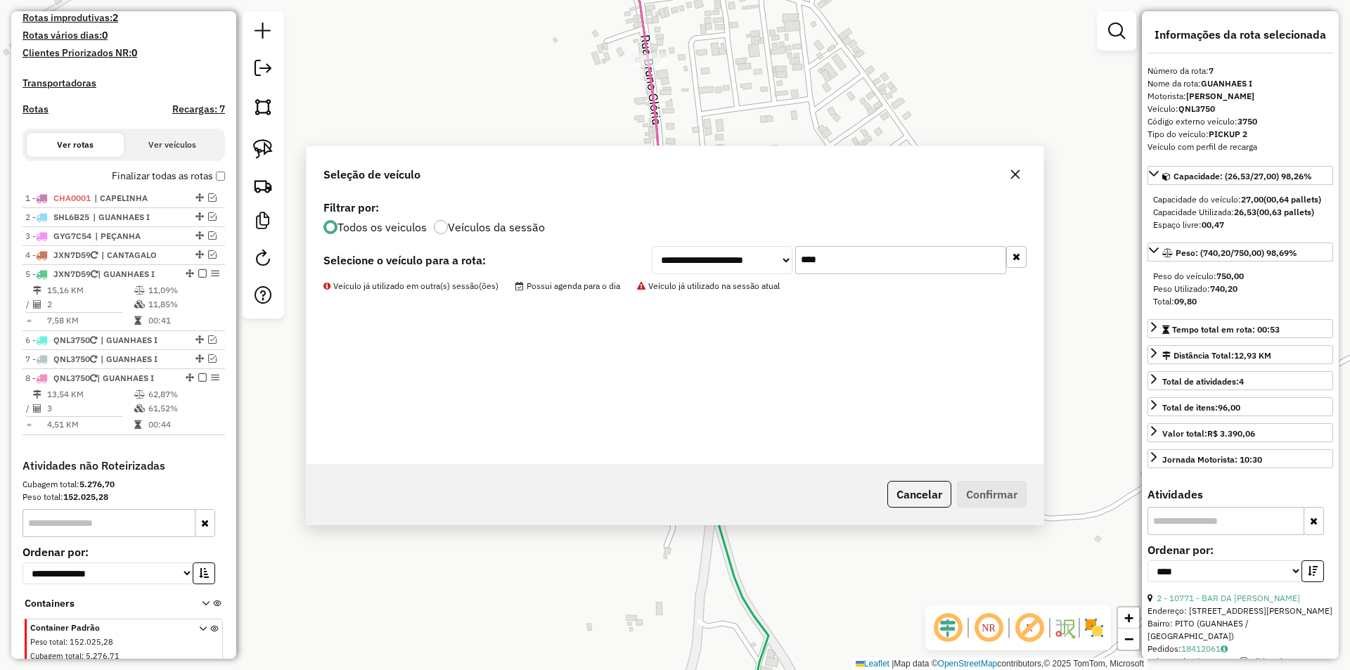
scroll to position [437, 0]
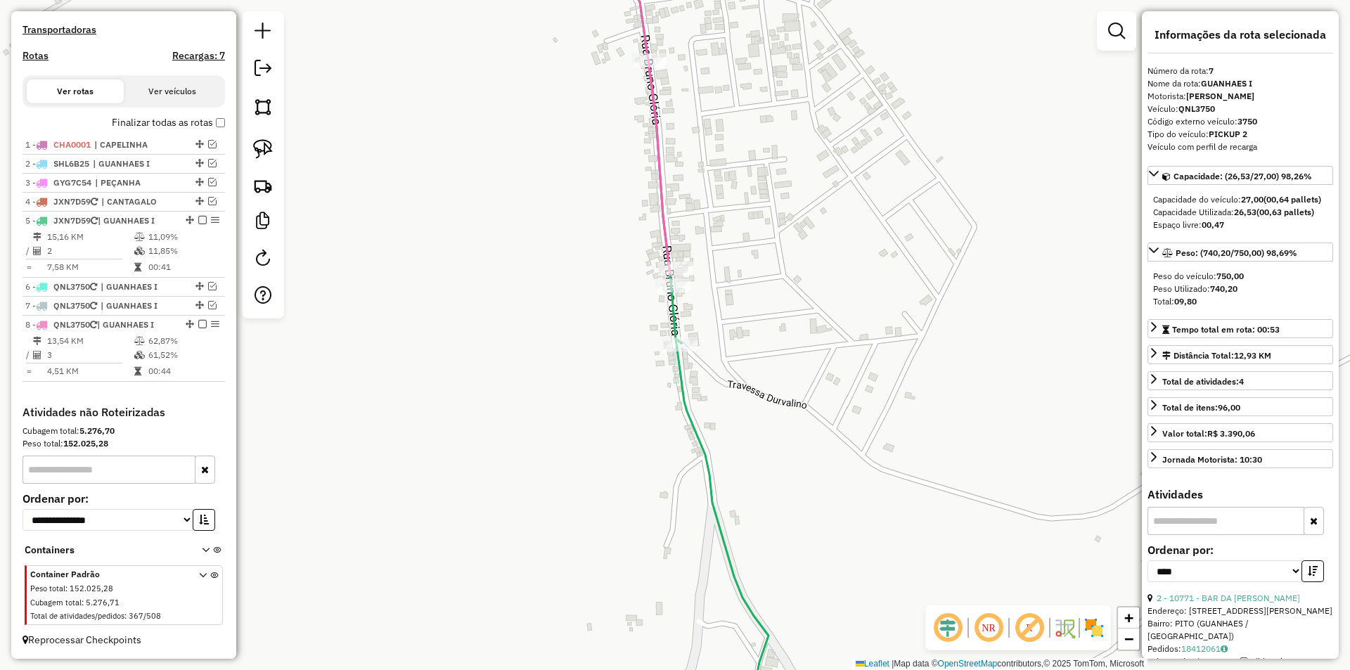
click at [718, 533] on icon at bounding box center [721, 536] width 93 height 395
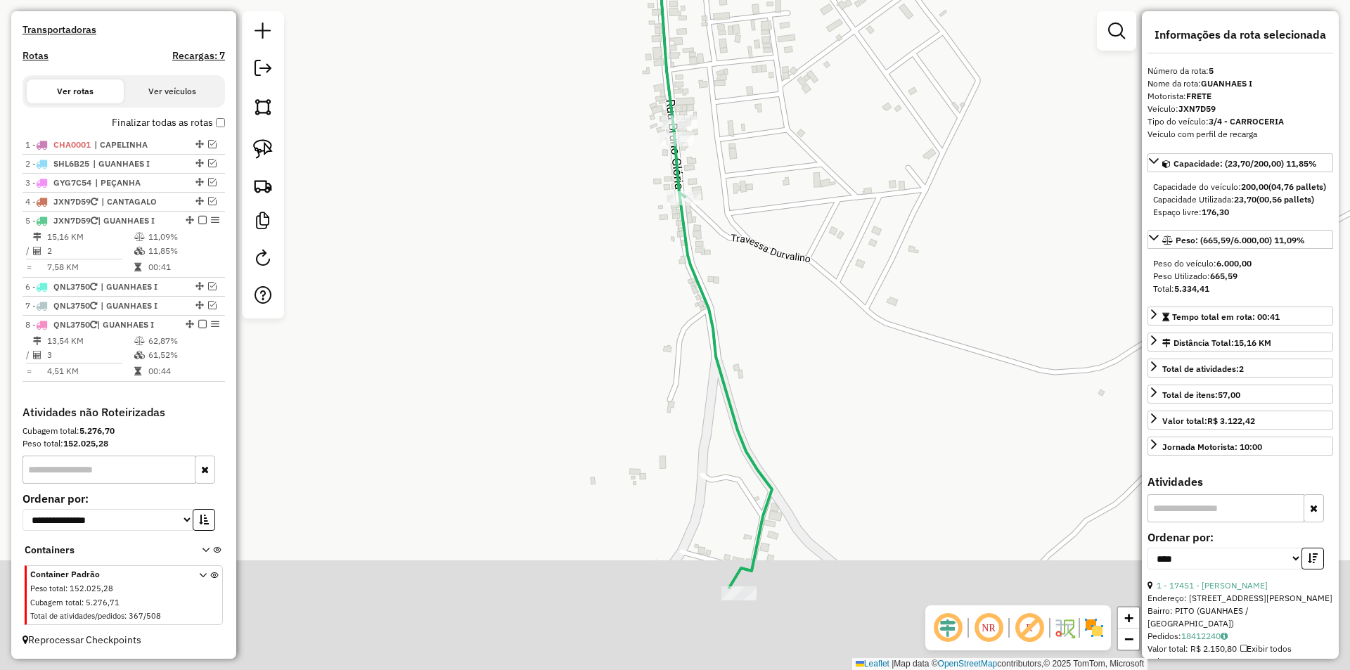
drag, startPoint x: 816, startPoint y: 442, endPoint x: 776, endPoint y: 247, distance: 199.5
click at [815, 287] on div "Janela de atendimento Grade de atendimento Capacidade Transportadoras Veículos …" at bounding box center [675, 335] width 1350 height 670
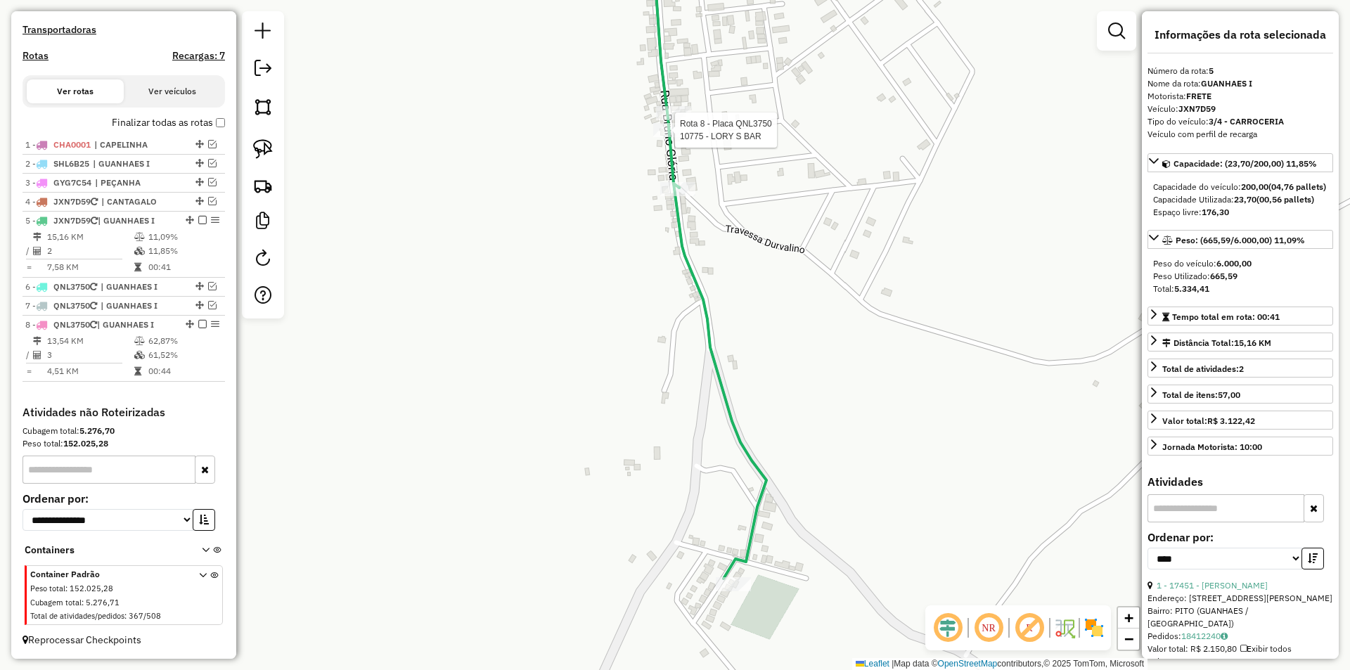
click at [664, 137] on div at bounding box center [670, 130] width 35 height 14
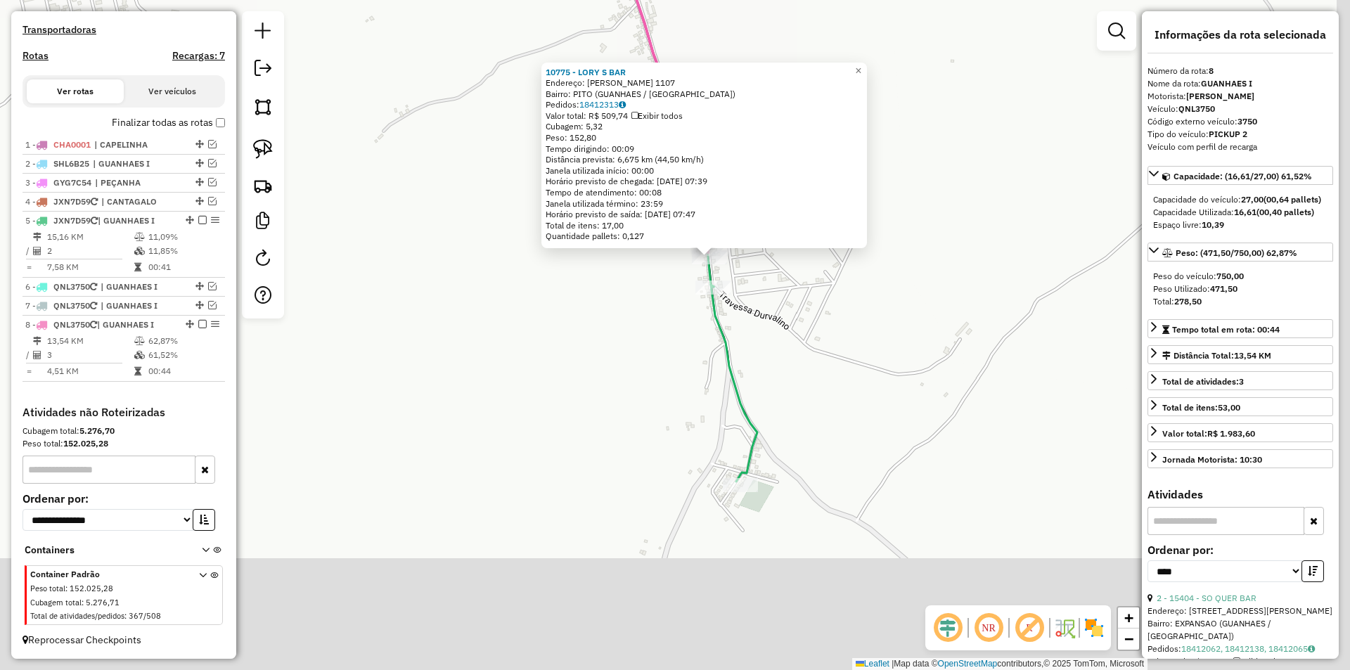
drag, startPoint x: 824, startPoint y: 461, endPoint x: 808, endPoint y: 364, distance: 98.5
click at [808, 364] on div "10775 - LORY S BAR Endereço: BECO BRUNO GLORIA 1107 Bairro: PITO (GUANHAES / MG…" at bounding box center [675, 335] width 1350 height 670
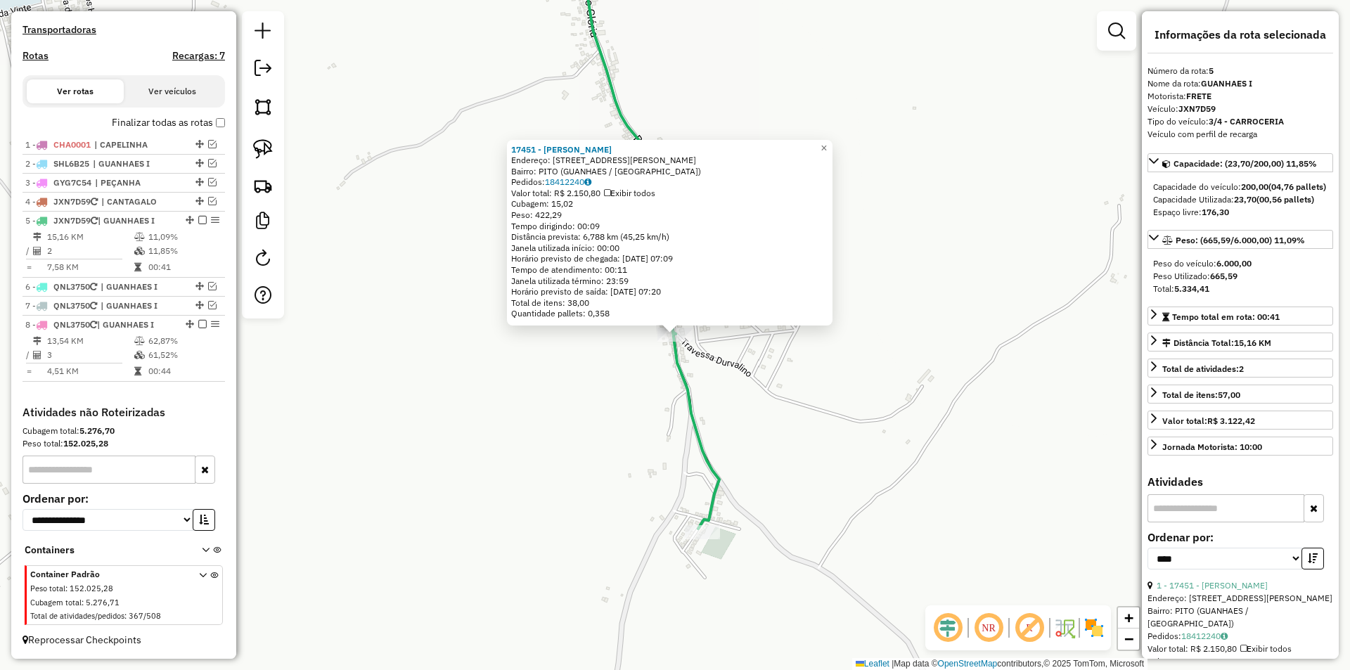
drag, startPoint x: 794, startPoint y: 363, endPoint x: 779, endPoint y: 351, distance: 19.5
click at [794, 363] on div "17451 - ENI MARIA PIMENTA Endereço: Rua Bruno Gloria 1205 Bairro: PITO (GUANHAE…" at bounding box center [675, 335] width 1350 height 670
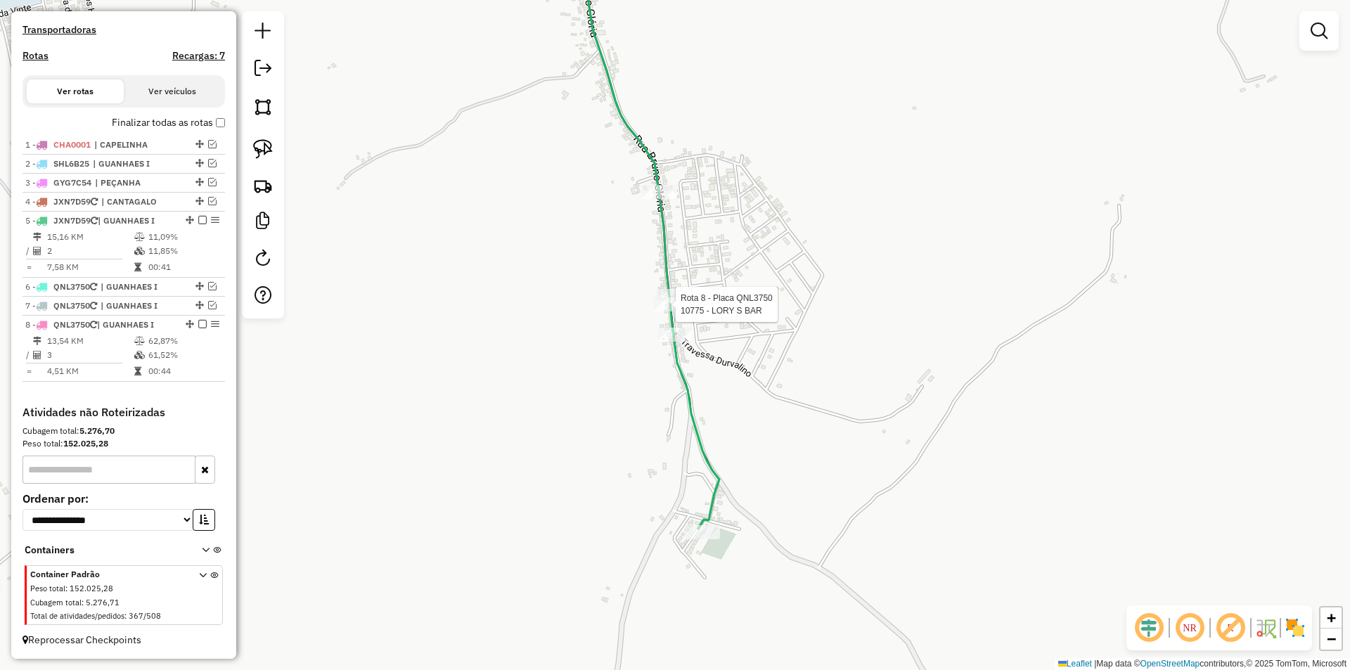
select select "*********"
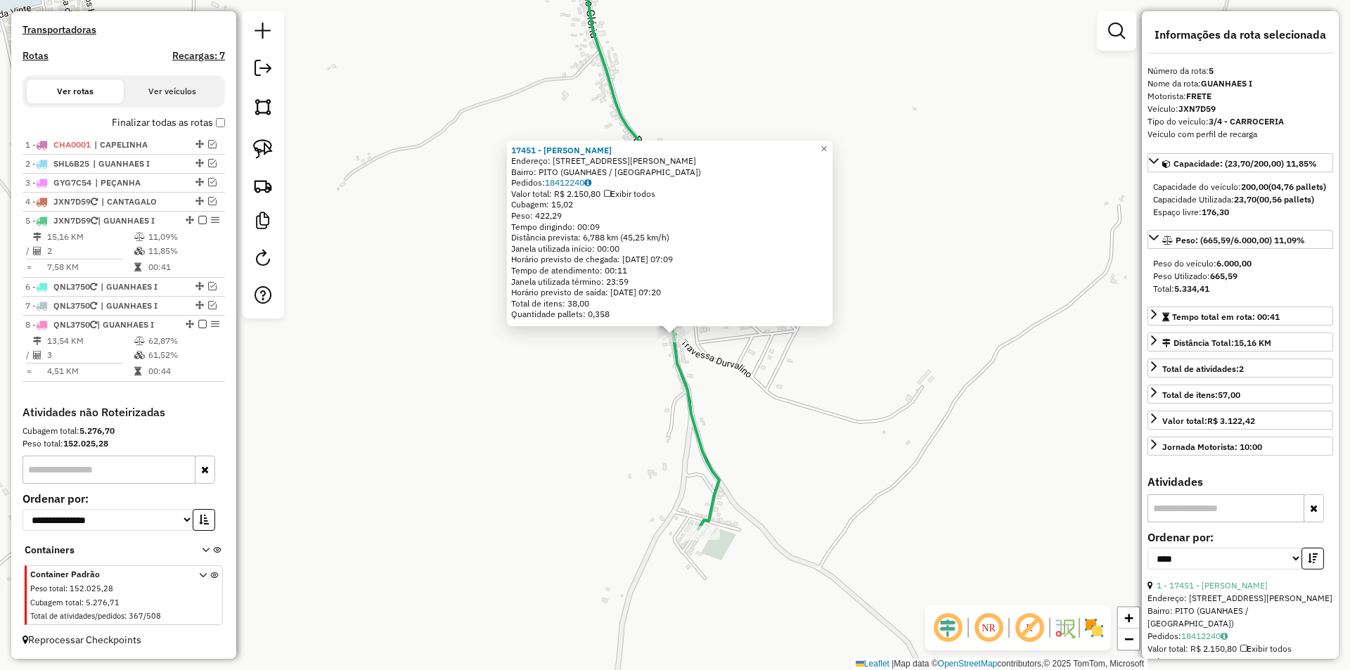
click at [791, 395] on div "17451 - ENI MARIA PIMENTA Endereço: Rua Bruno Gloria 1205 Bairro: PITO (GUANHAE…" at bounding box center [675, 335] width 1350 height 670
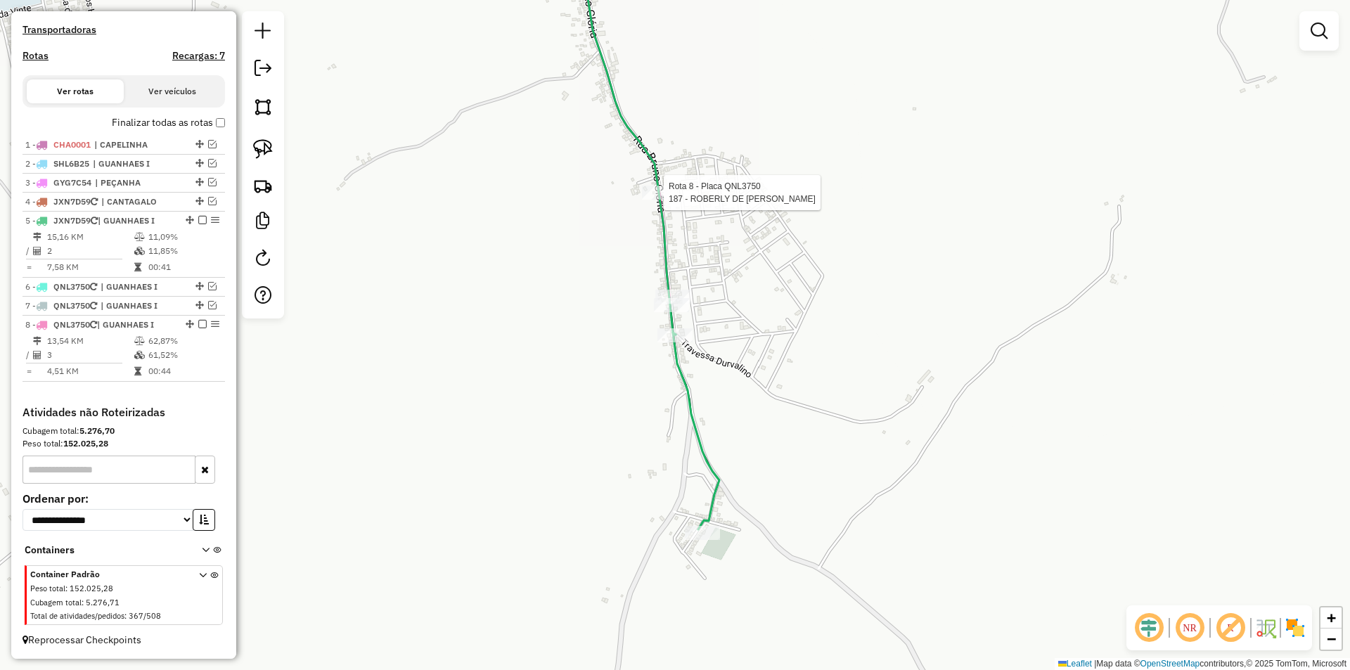
select select "*********"
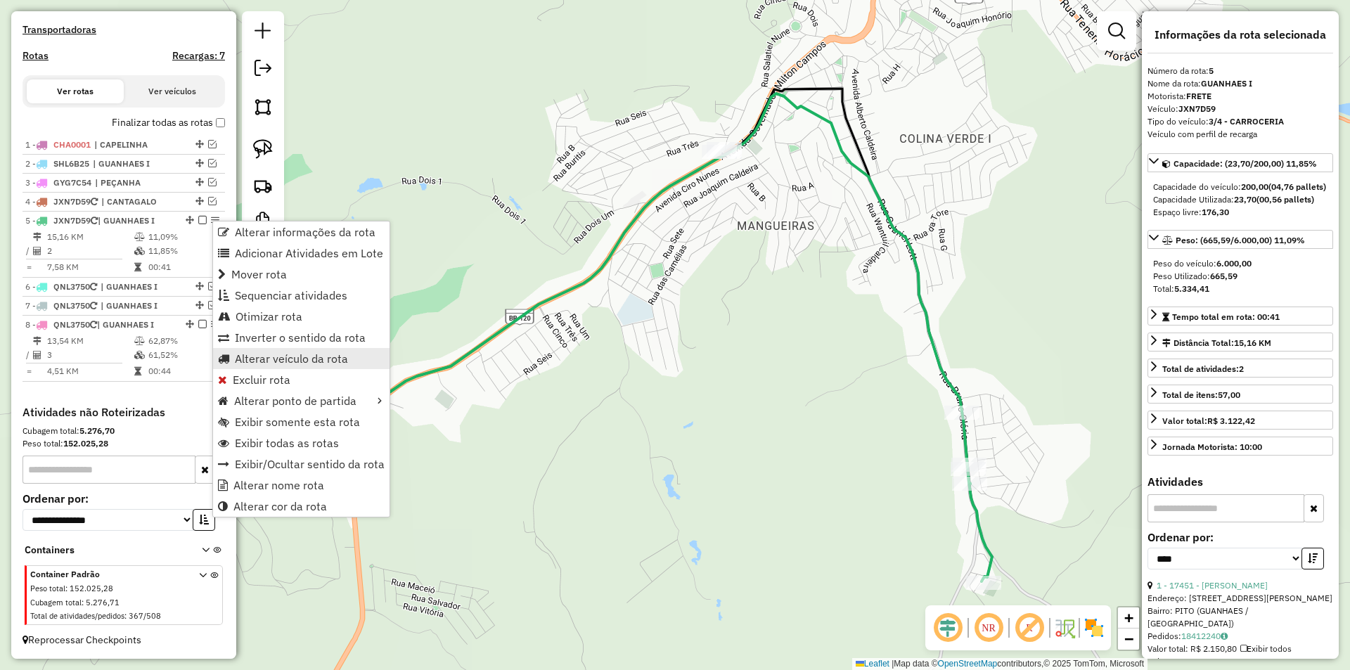
click at [308, 359] on span "Alterar veículo da rota" at bounding box center [291, 358] width 113 height 11
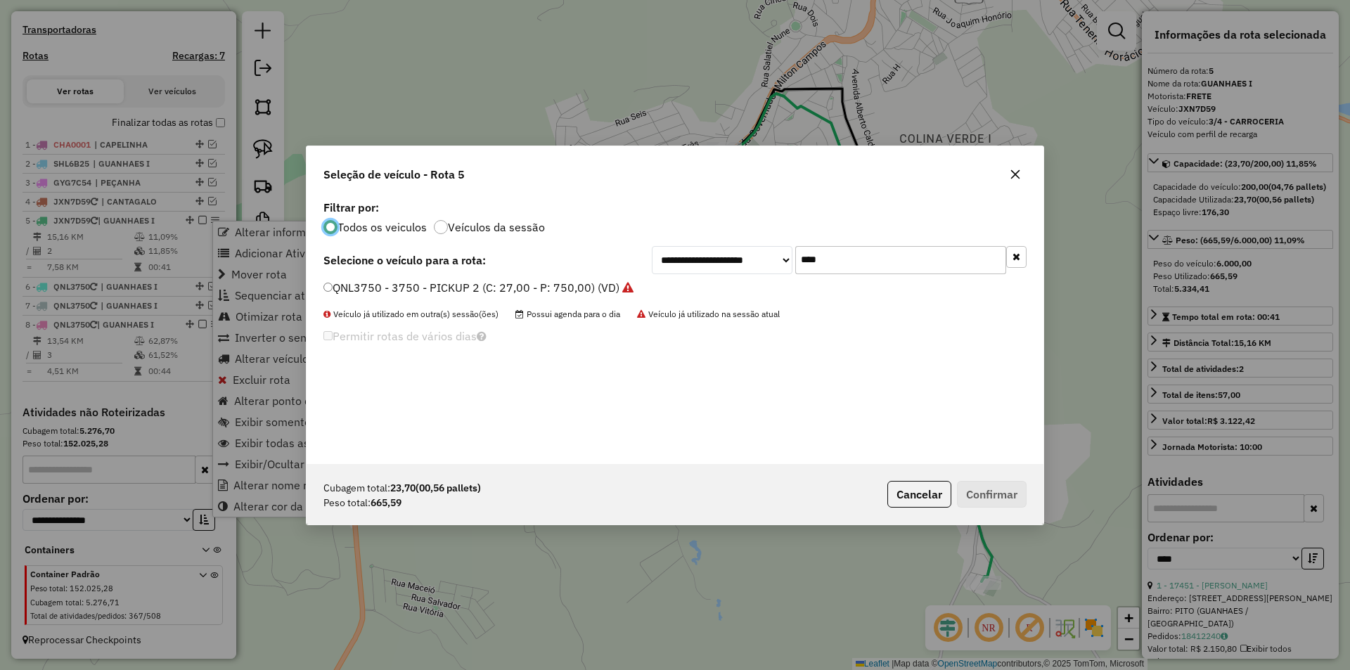
scroll to position [8, 4]
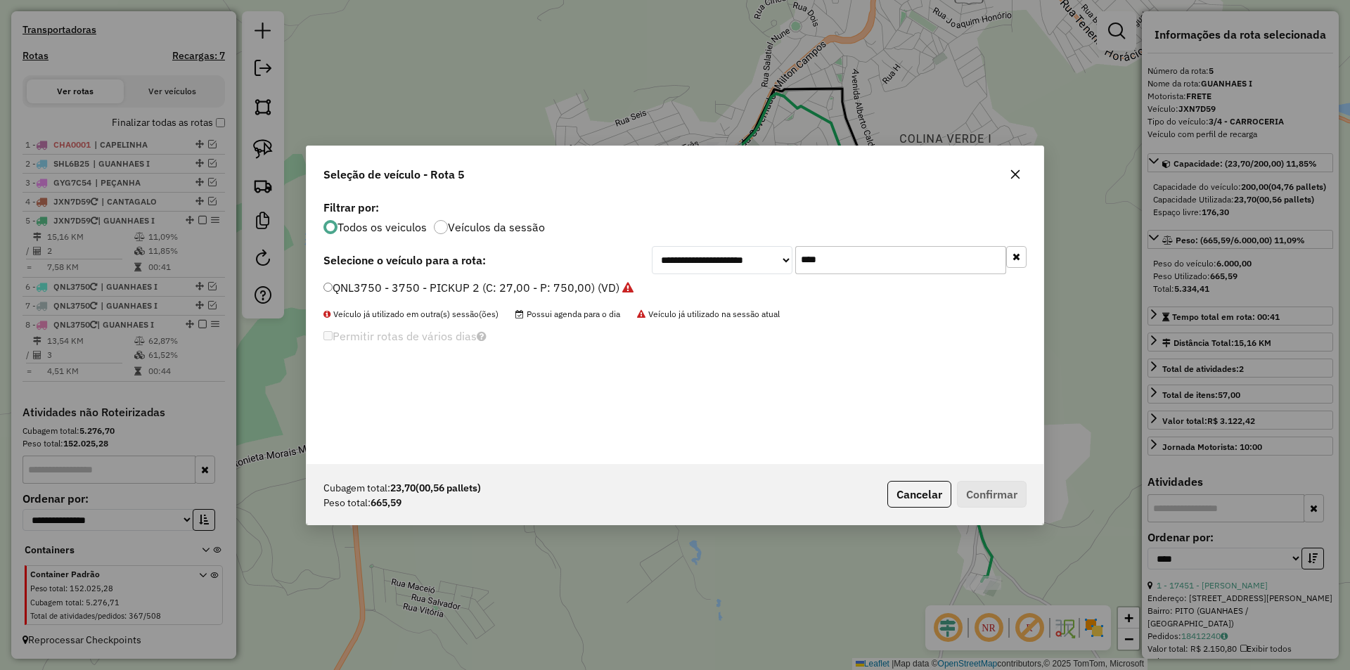
click at [380, 284] on label "QNL3750 - 3750 - PICKUP 2 (C: 27,00 - P: 750,00) (VD)" at bounding box center [478, 287] width 310 height 17
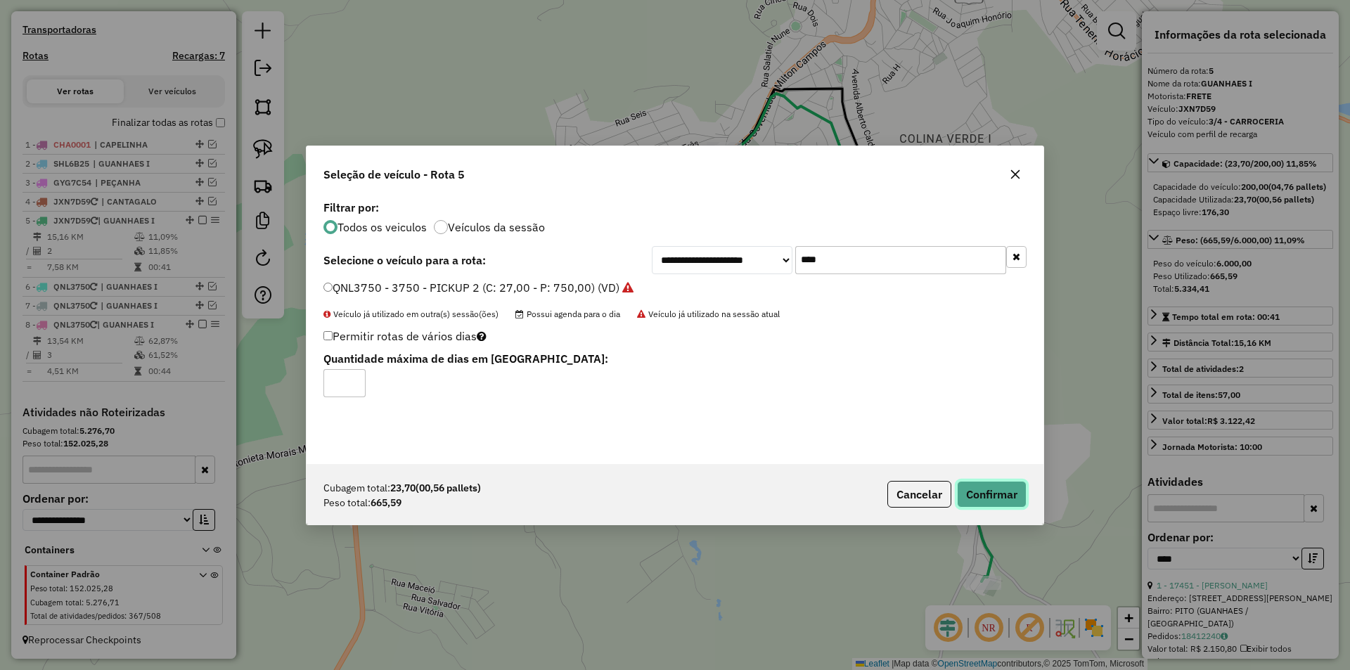
click at [981, 494] on button "Confirmar" at bounding box center [992, 494] width 70 height 27
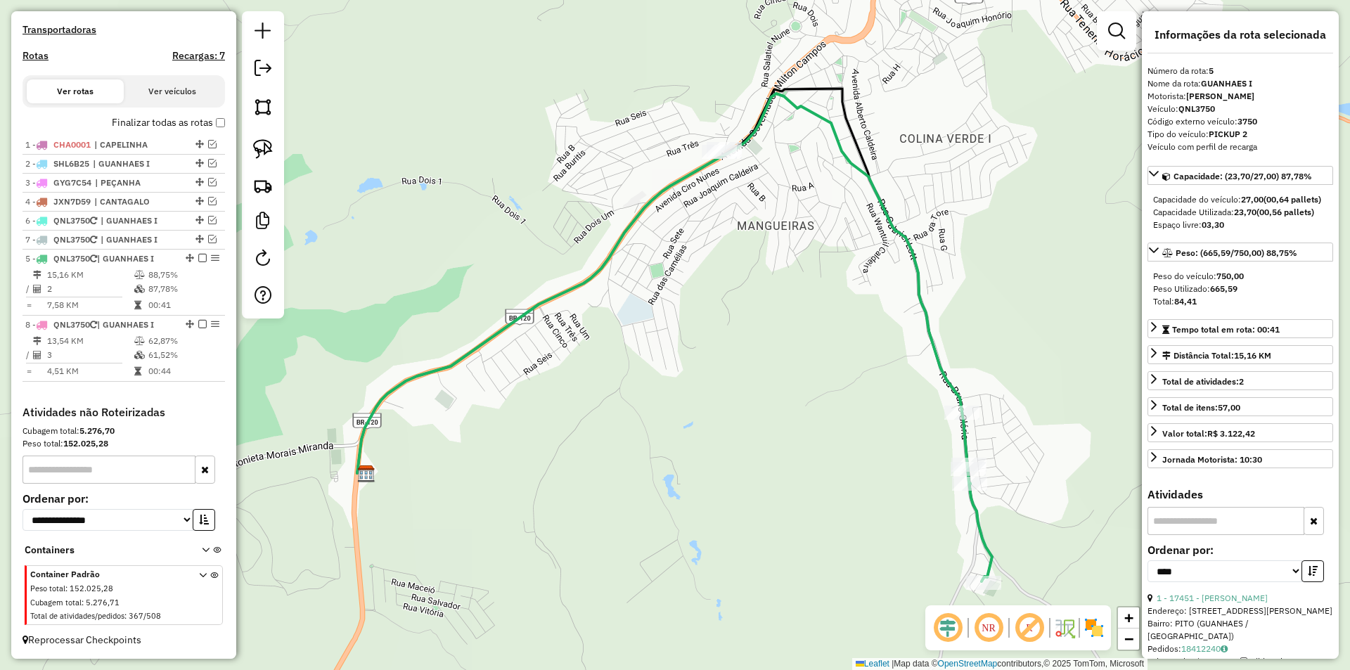
drag, startPoint x: 183, startPoint y: 222, endPoint x: 174, endPoint y: 310, distance: 88.4
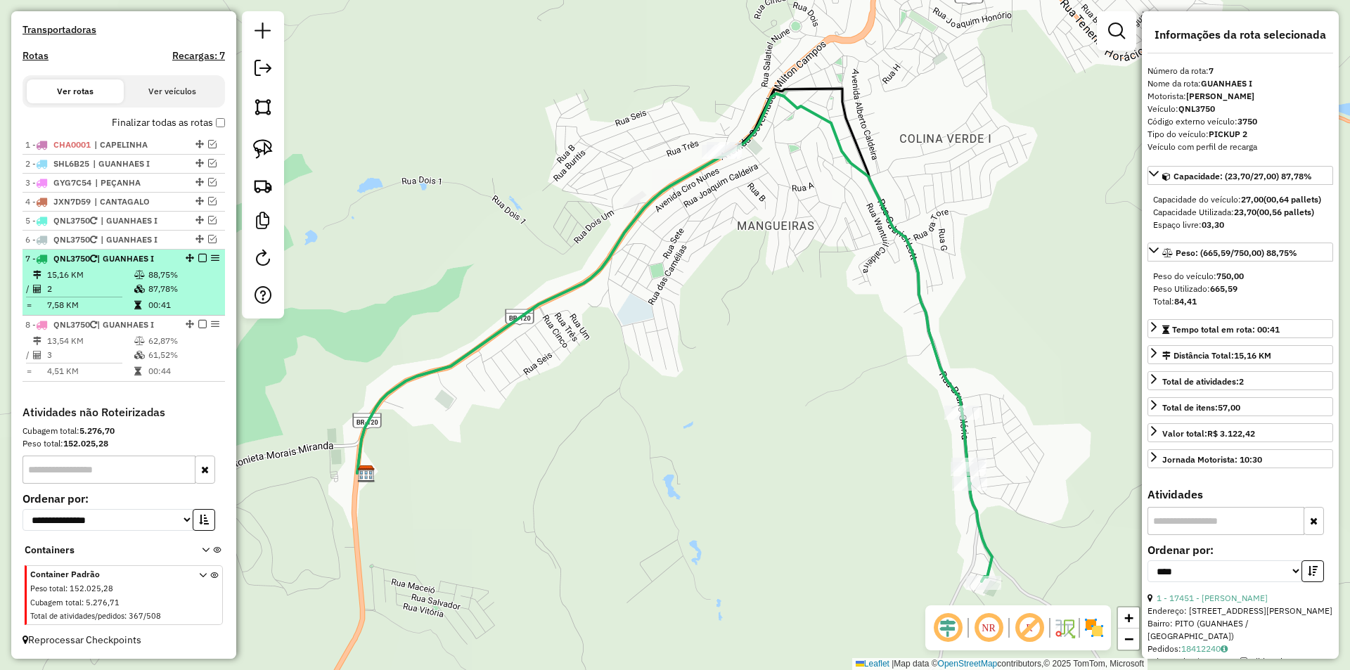
click at [198, 260] on em at bounding box center [202, 258] width 8 height 8
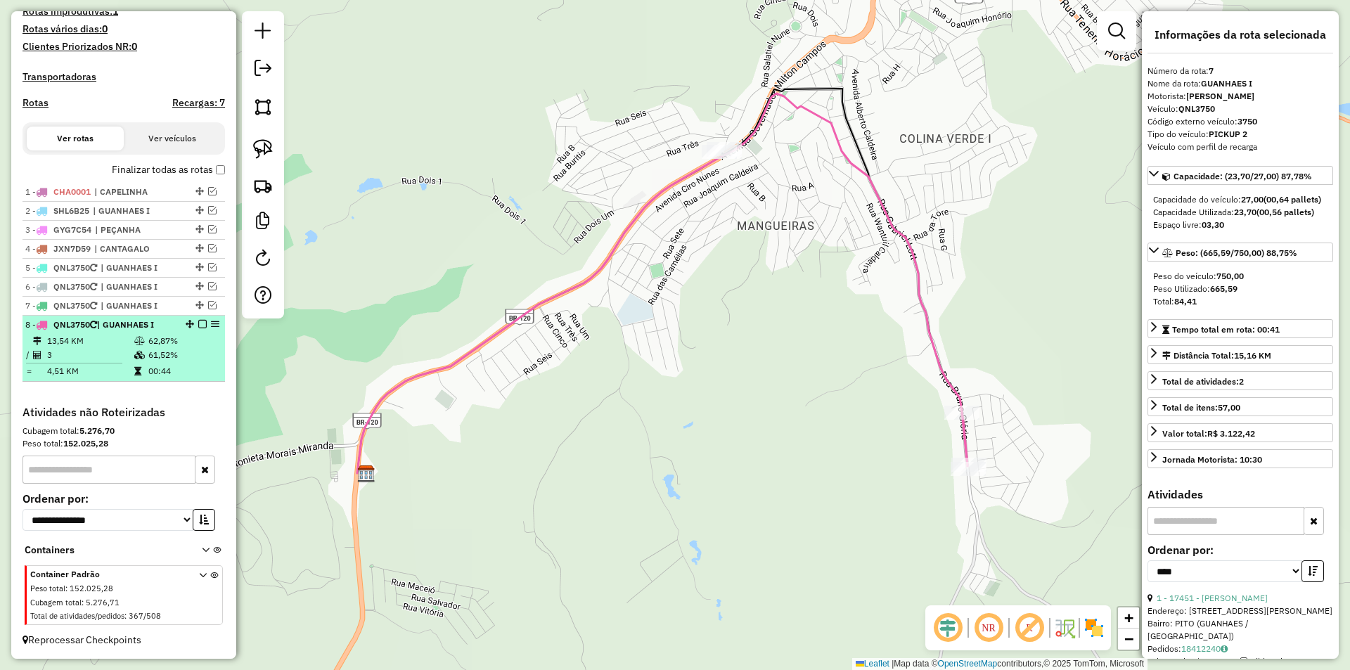
click at [152, 341] on td "62,87%" at bounding box center [183, 341] width 71 height 14
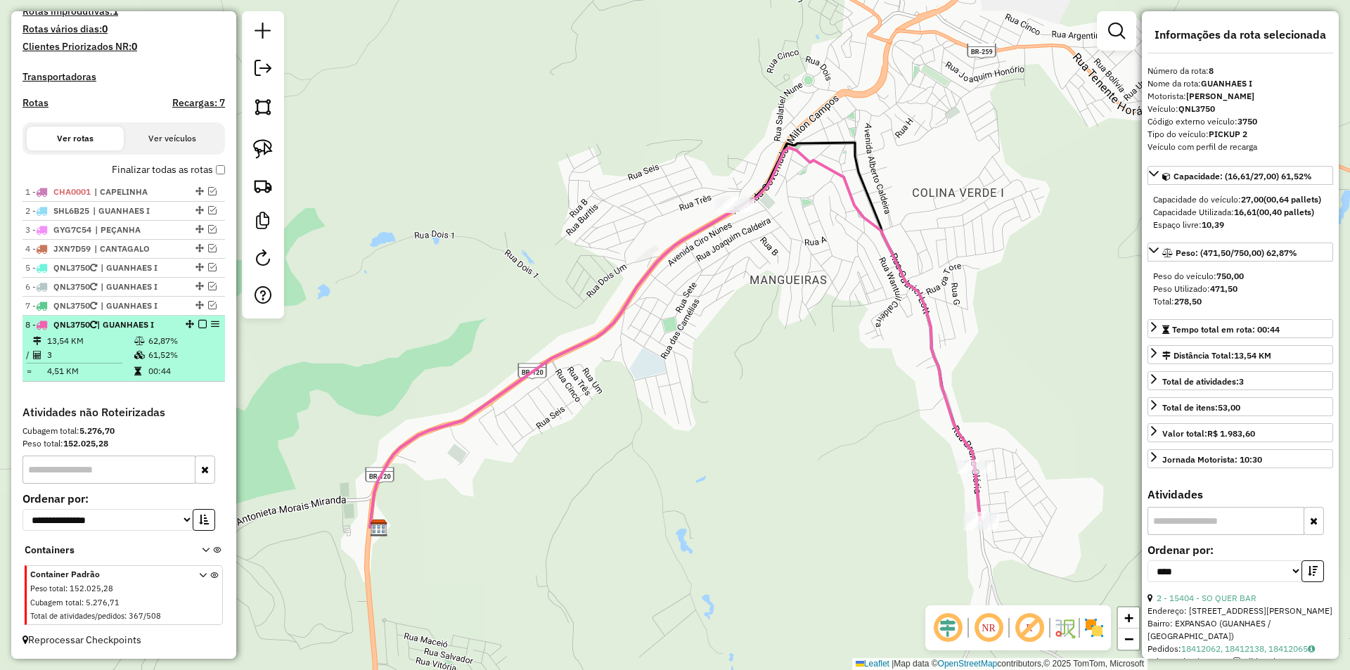
click at [198, 323] on em at bounding box center [202, 324] width 8 height 8
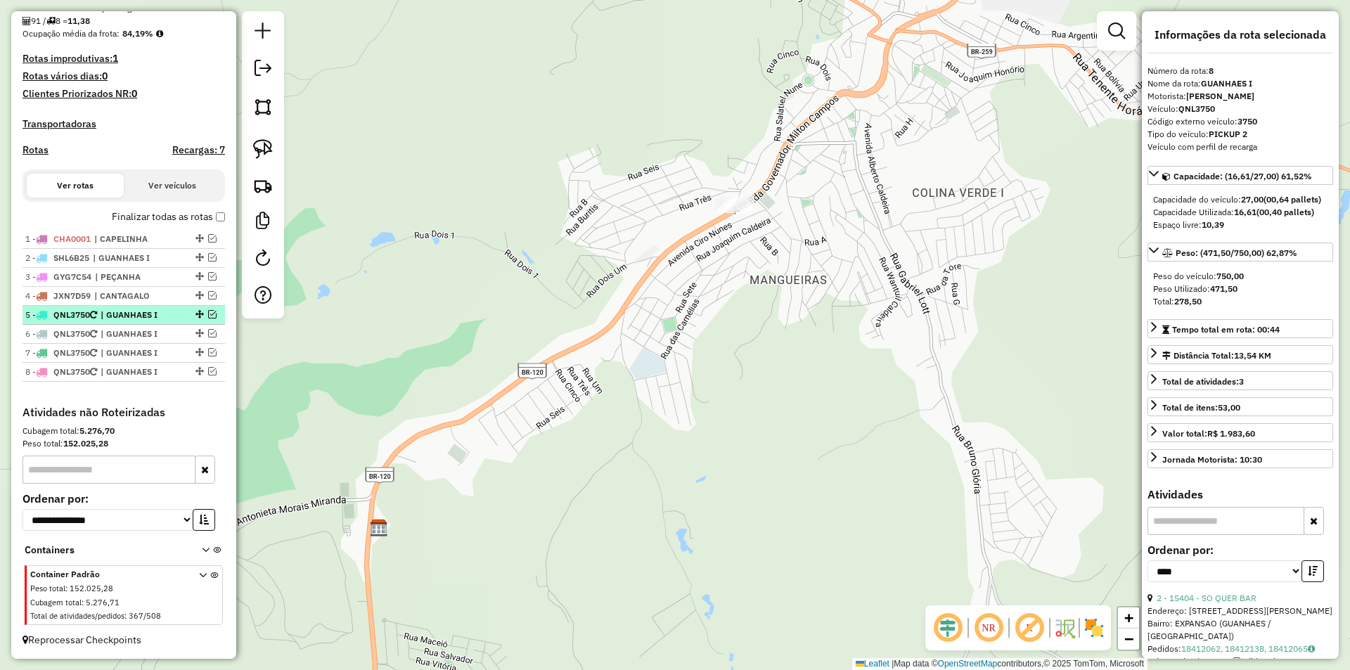
click at [141, 317] on span "| GUANHAES I" at bounding box center [133, 315] width 65 height 13
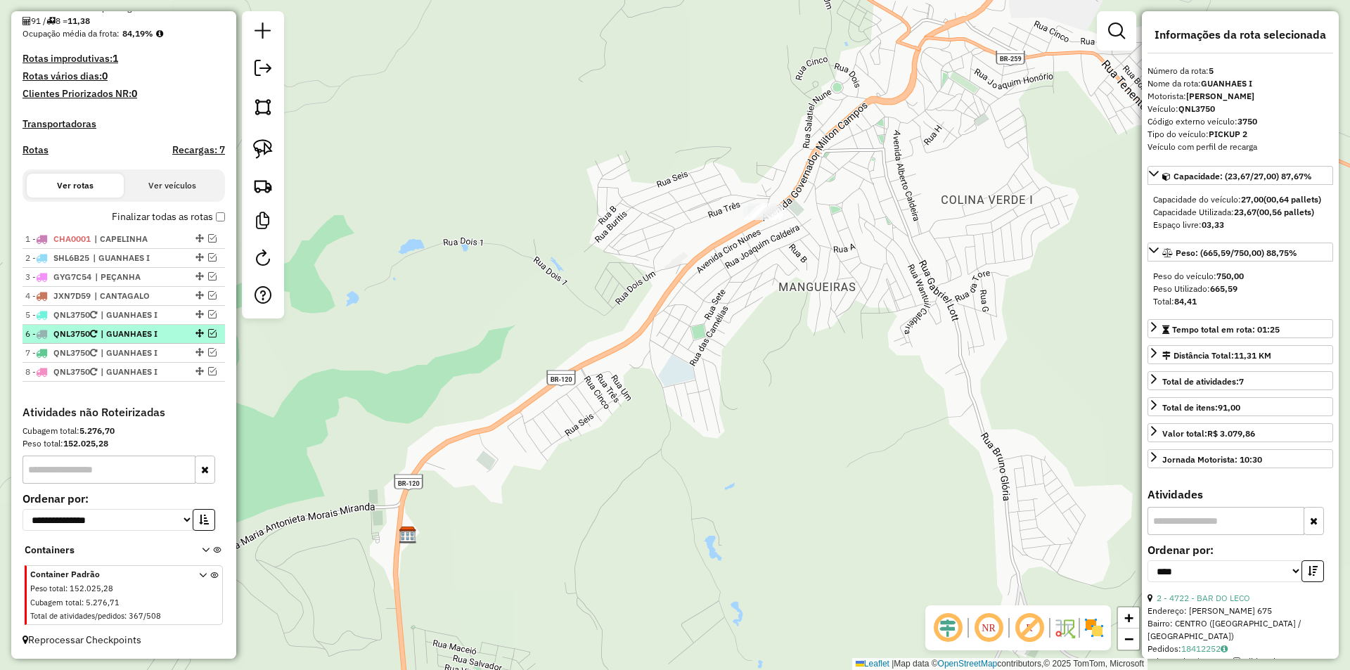
click at [145, 332] on span "| GUANHAES I" at bounding box center [133, 334] width 65 height 13
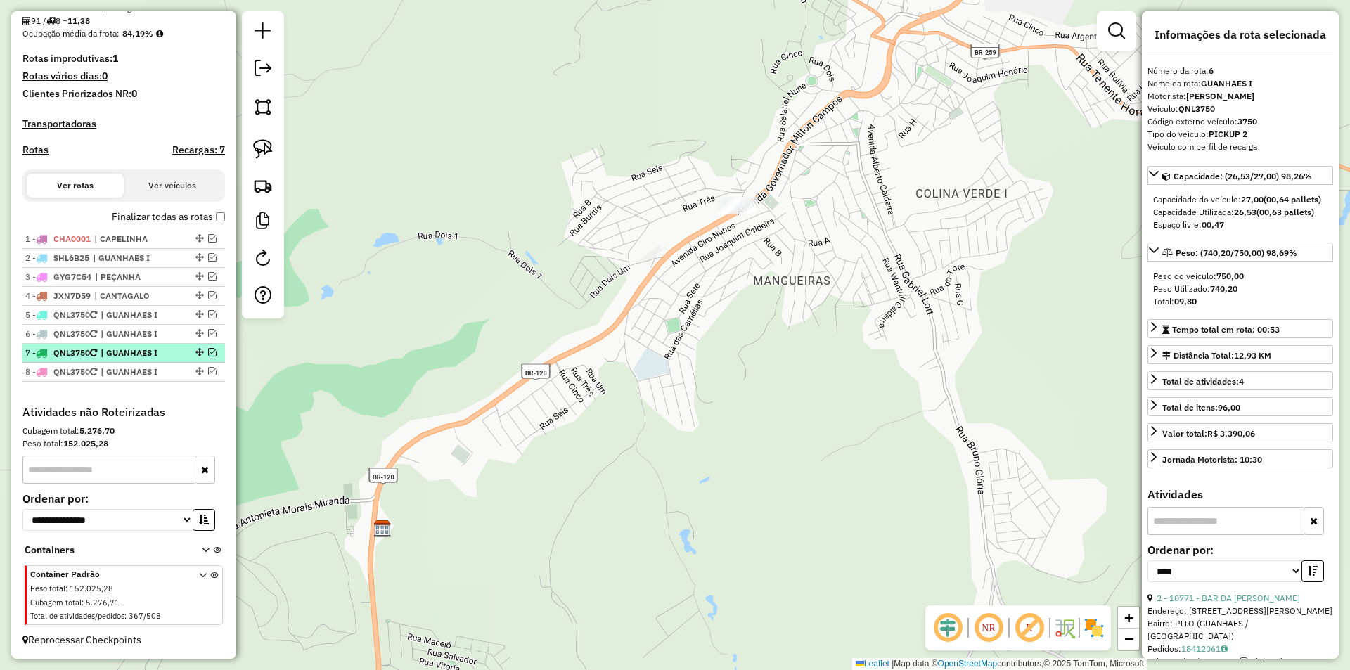
click at [145, 348] on span "| GUANHAES I" at bounding box center [133, 353] width 65 height 13
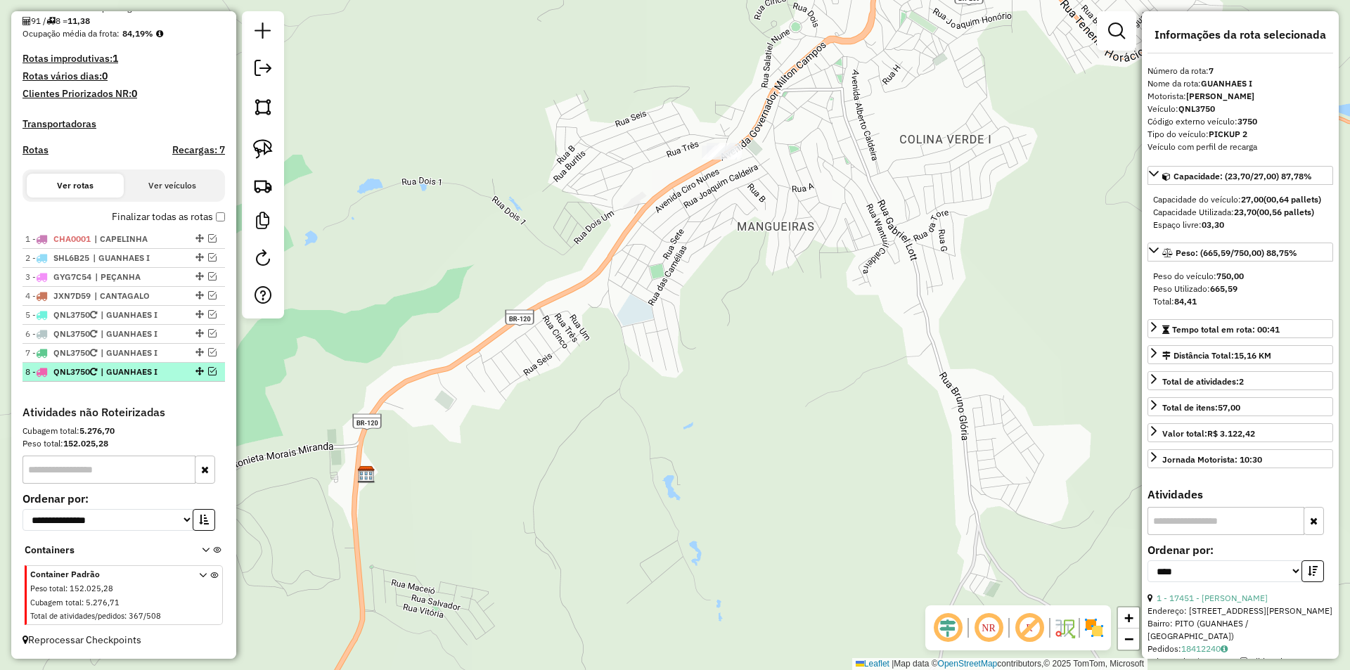
click at [150, 368] on span "| GUANHAES I" at bounding box center [133, 371] width 65 height 13
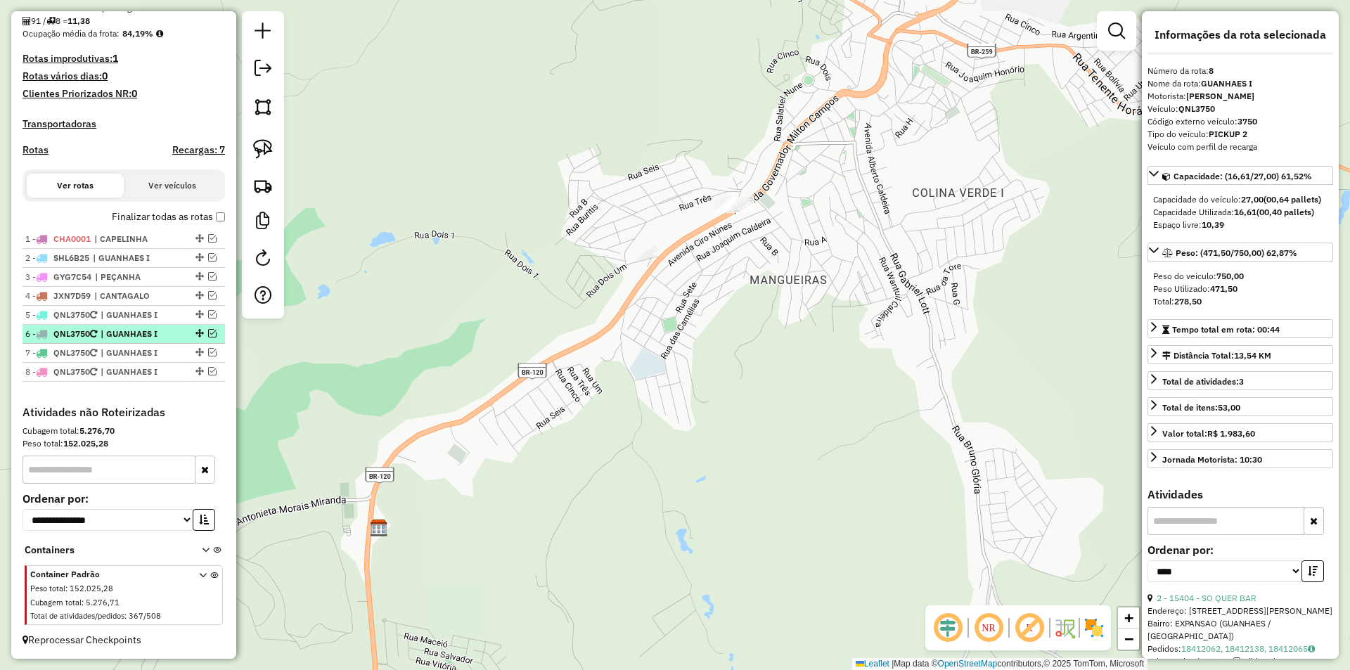
click at [160, 335] on span "| GUANHAES I" at bounding box center [133, 334] width 65 height 13
drag, startPoint x: 196, startPoint y: 332, endPoint x: 187, endPoint y: 309, distance: 25.6
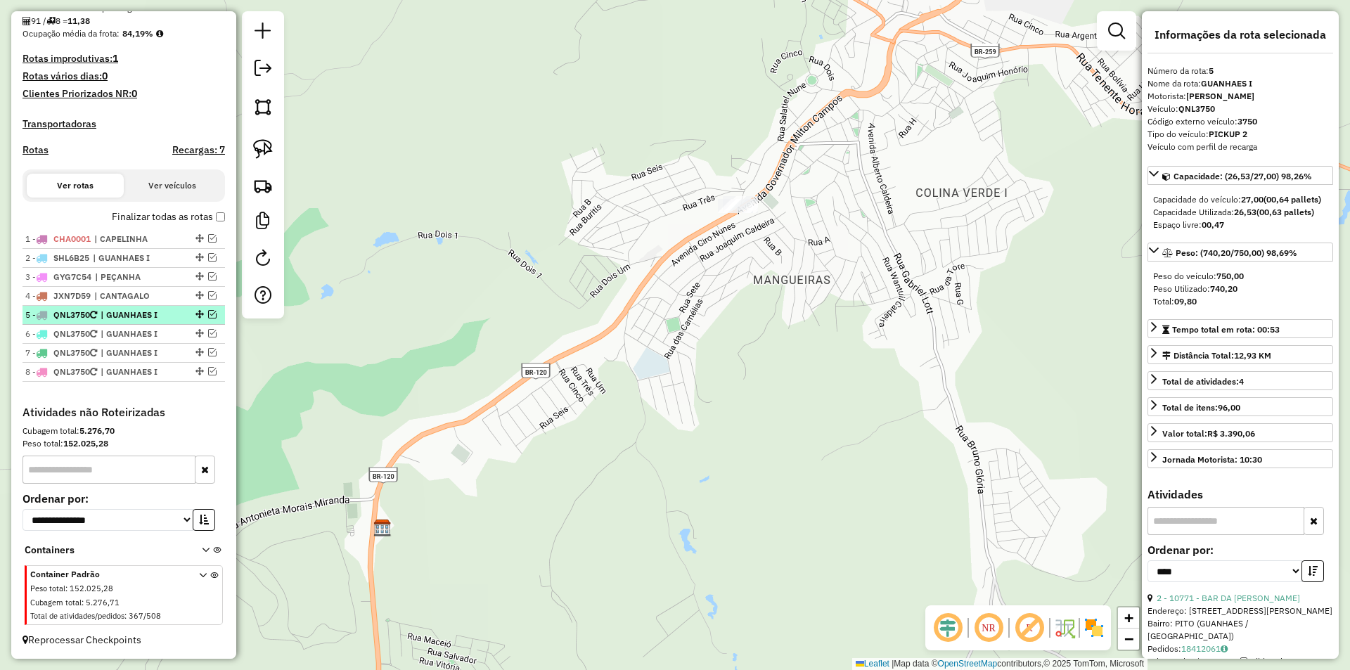
click at [114, 318] on span "| GUANHAES I" at bounding box center [133, 315] width 65 height 13
click at [208, 314] on em at bounding box center [212, 314] width 8 height 8
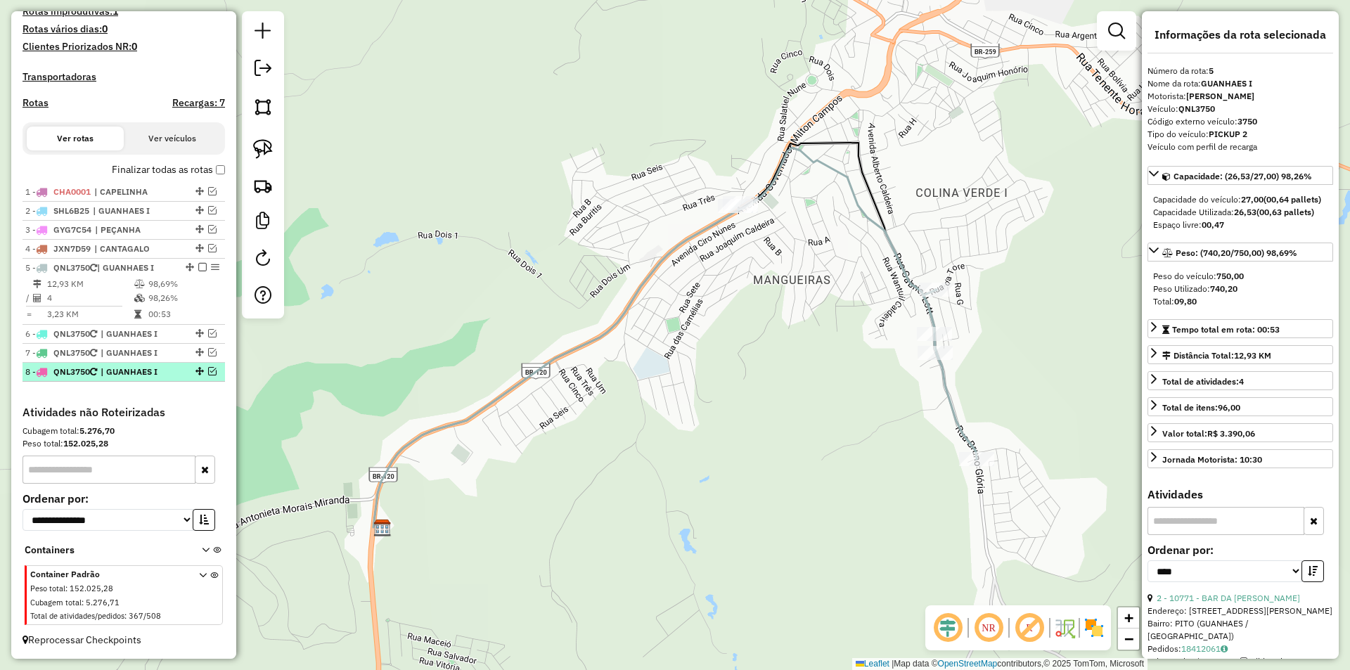
click at [120, 369] on span "| GUANHAES I" at bounding box center [133, 371] width 65 height 13
click at [209, 373] on em at bounding box center [212, 371] width 8 height 8
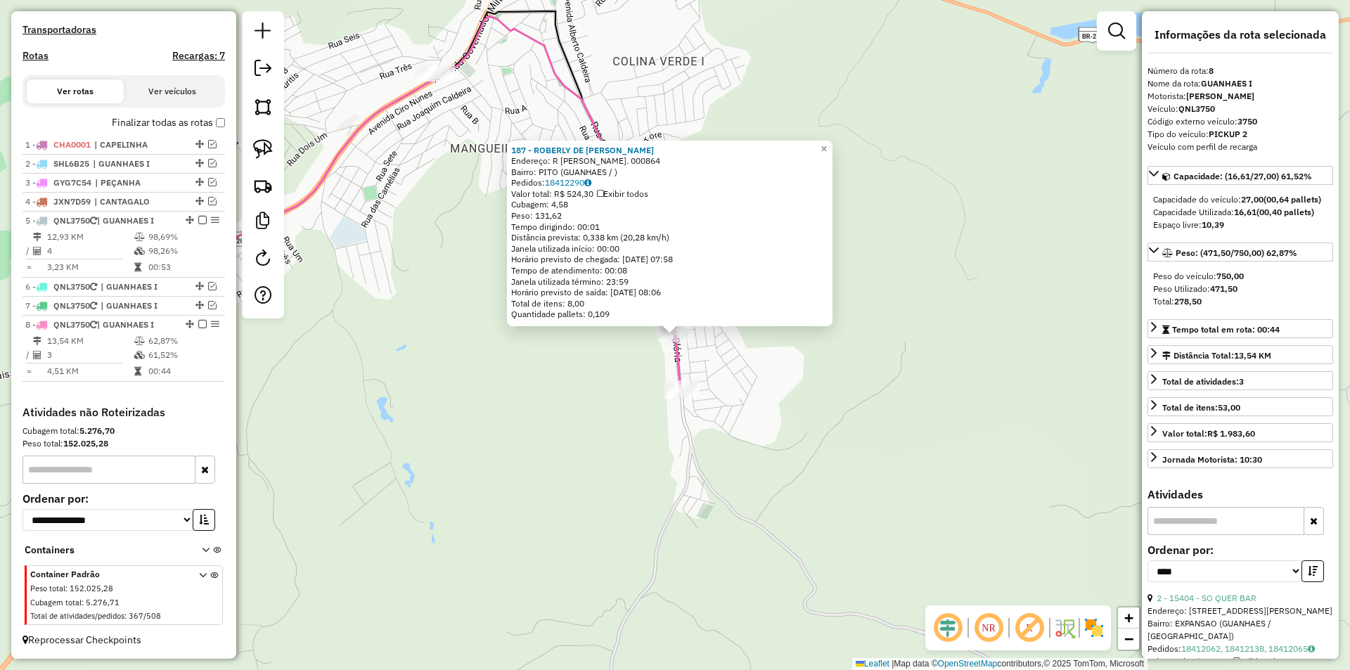
click at [824, 438] on div "187 - ROBERLY DE BRITO PIMENTA Endereço: R BRUNO GLORIA. 000864 Bairro: PITO (G…" at bounding box center [675, 335] width 1350 height 670
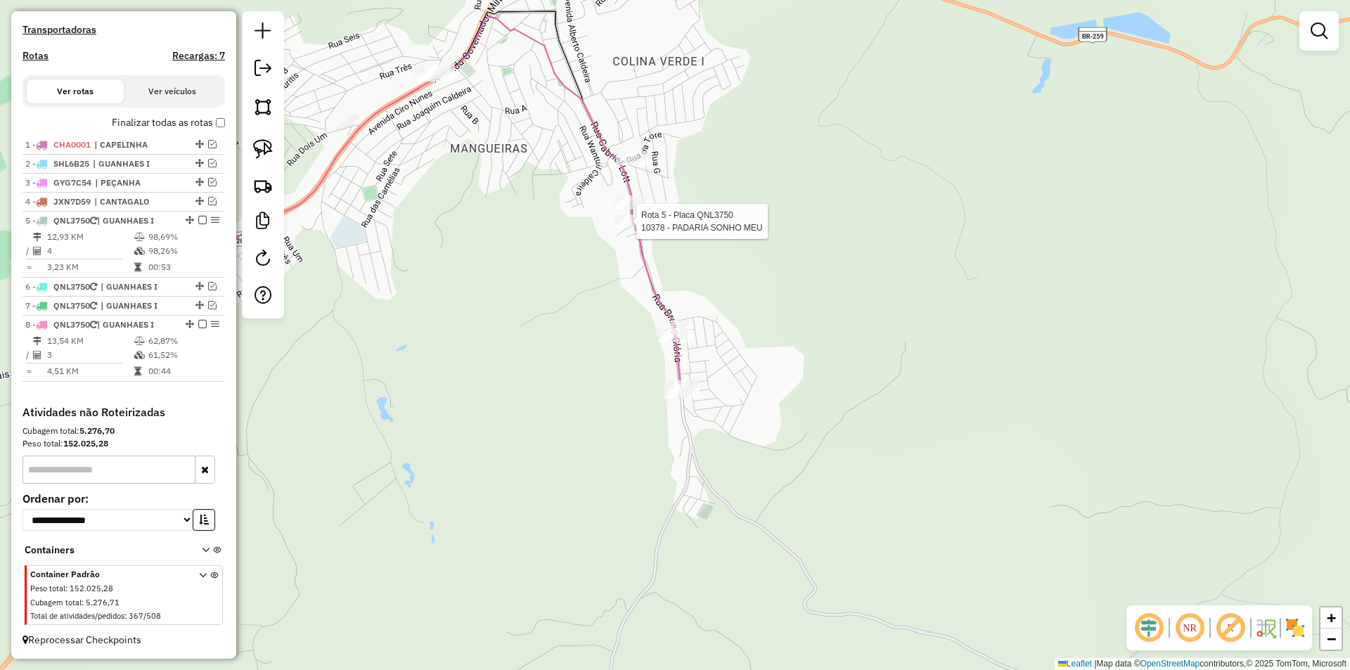
select select "*********"
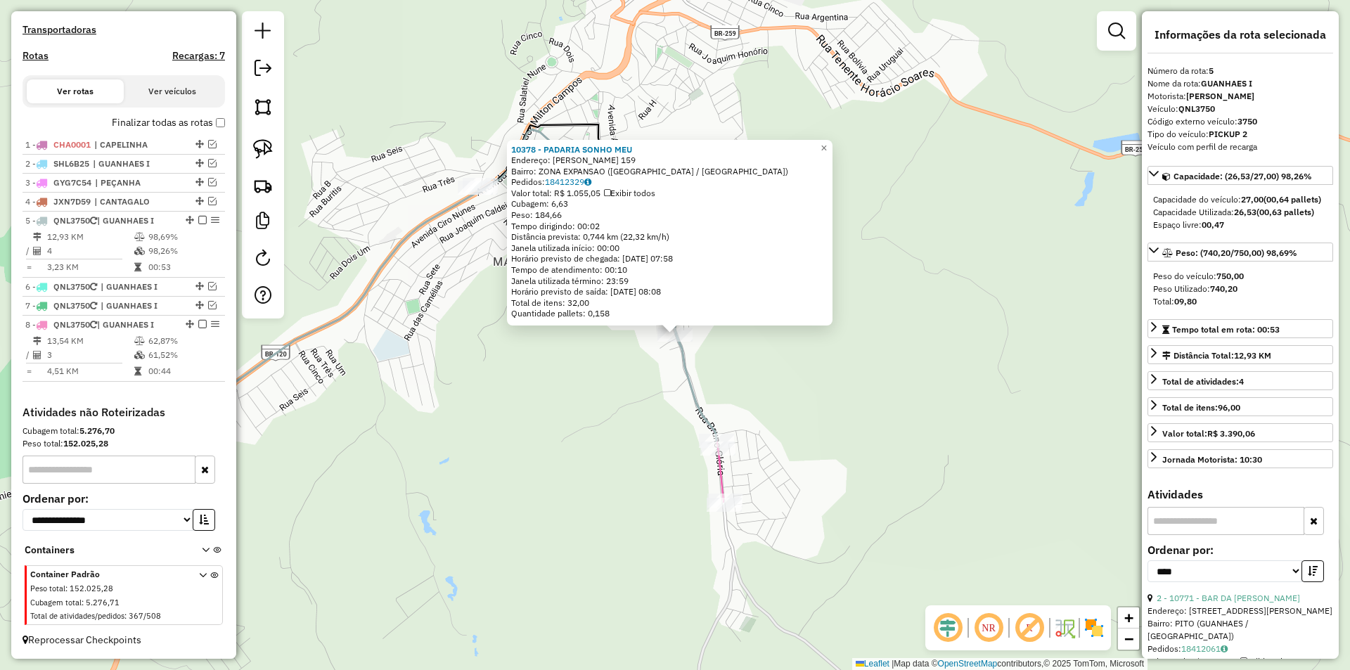
drag, startPoint x: 812, startPoint y: 415, endPoint x: 796, endPoint y: 406, distance: 18.6
click at [810, 414] on div "10378 - PADARIA SONHO MEU Endereço: Bruno Gloria 159 Bairro: ZONA EXPANSAO (GUA…" at bounding box center [675, 335] width 1350 height 670
click at [796, 406] on div "10378 - PADARIA SONHO MEU Endereço: Bruno Gloria 159 Bairro: ZONA EXPANSAO (GUA…" at bounding box center [675, 335] width 1350 height 670
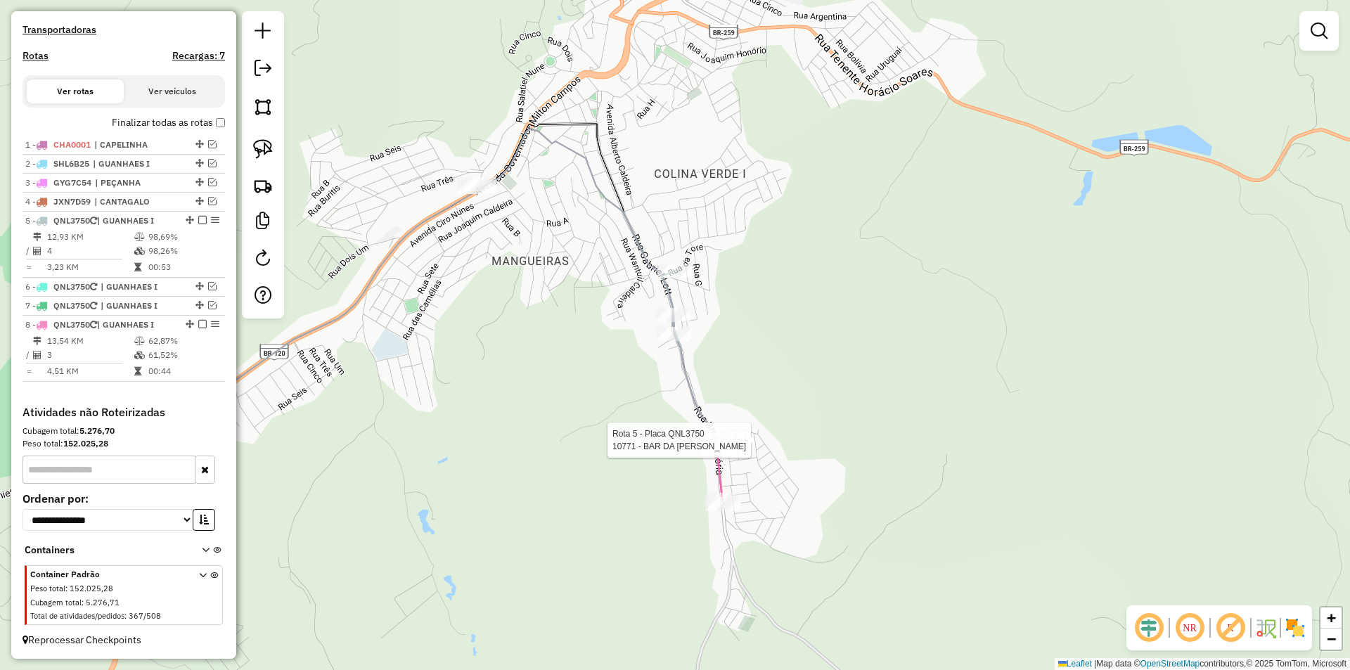
select select "*********"
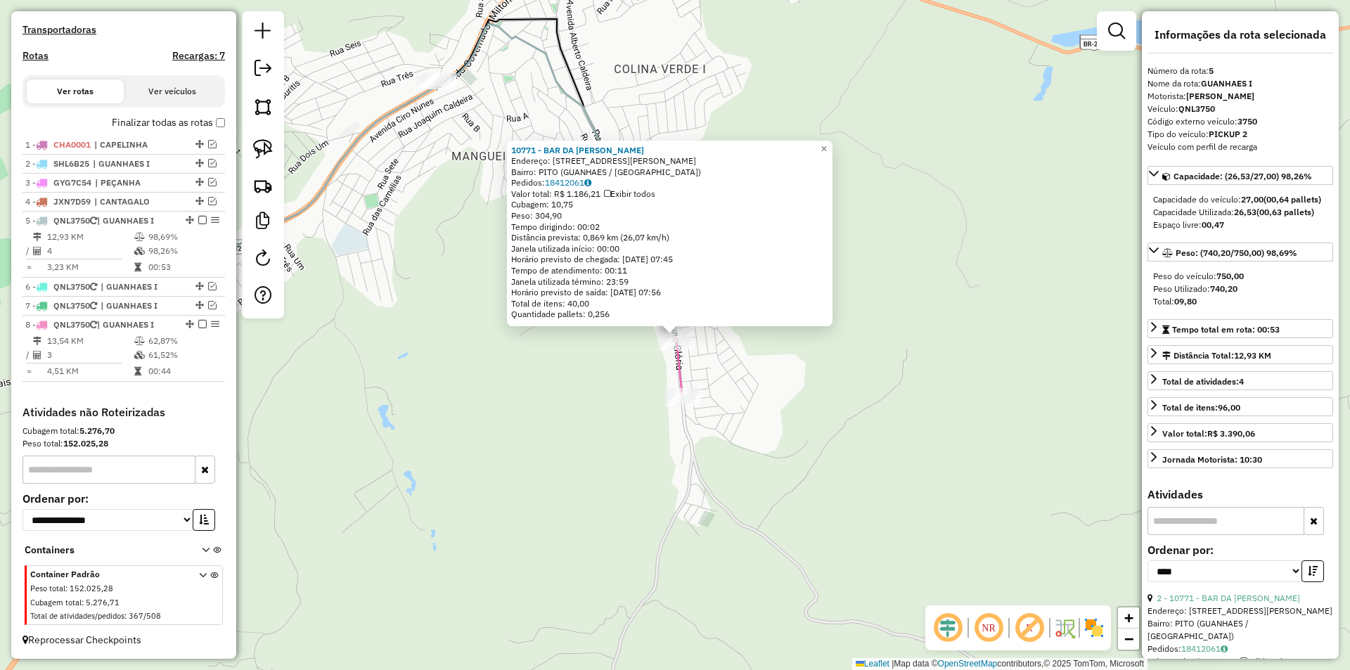
click at [770, 439] on div "10771 - BAR DA HANNA Endereço: RUA BRUNO GLORIA 1260 Bairro: PITO (GUANHAES / M…" at bounding box center [675, 335] width 1350 height 670
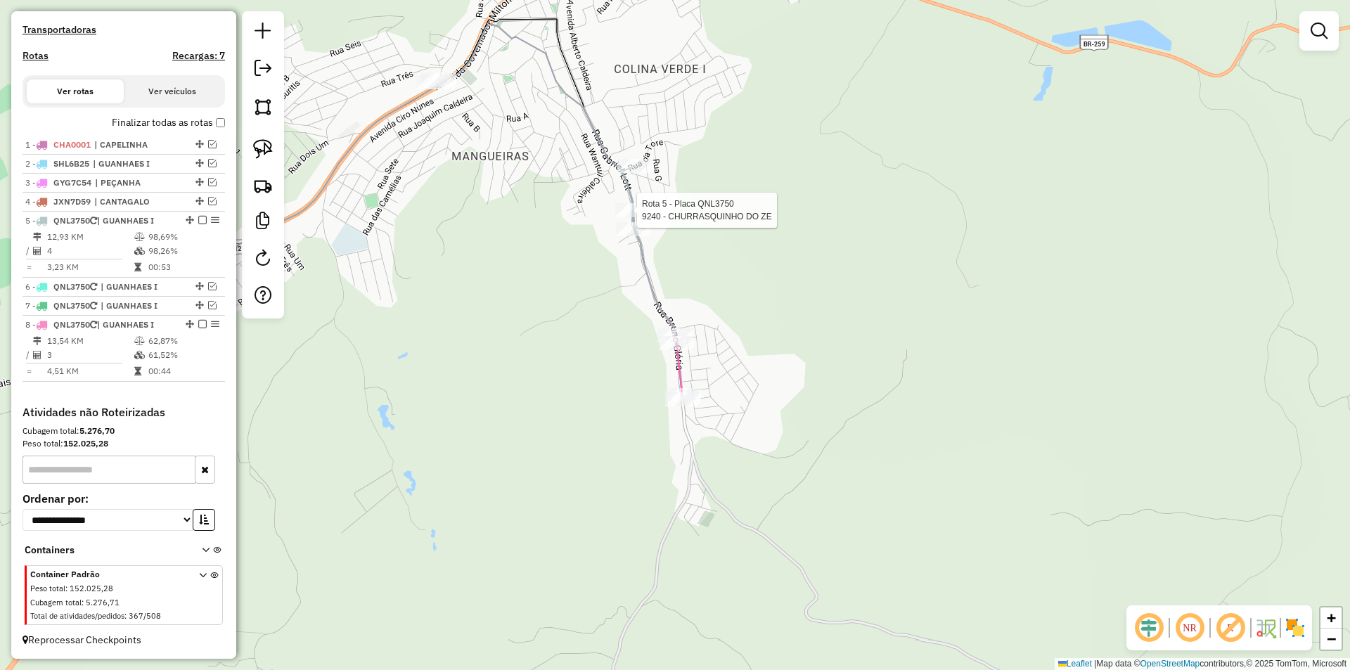
select select "*********"
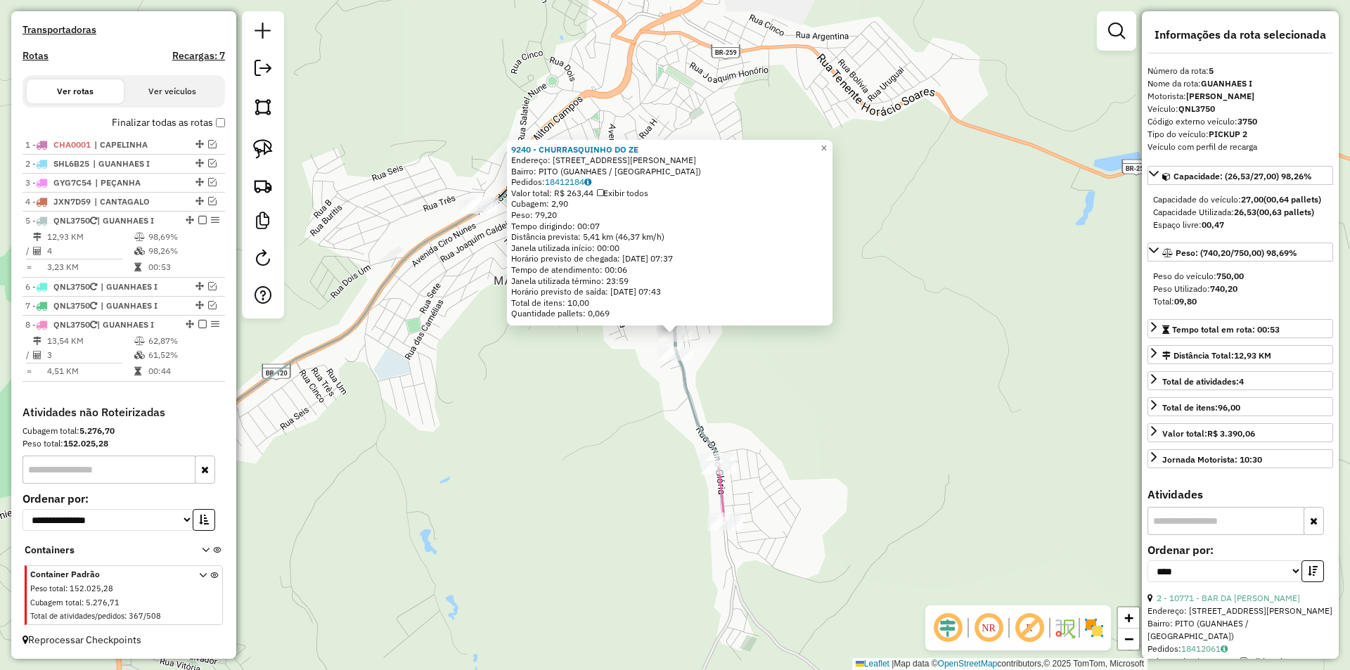
click at [781, 389] on div "Rota 5 - Placa QNL3750 9240 - CHURRASQUINHO DO ZE Rota 5 - Placa QNL3750 10378 …" at bounding box center [675, 335] width 1350 height 670
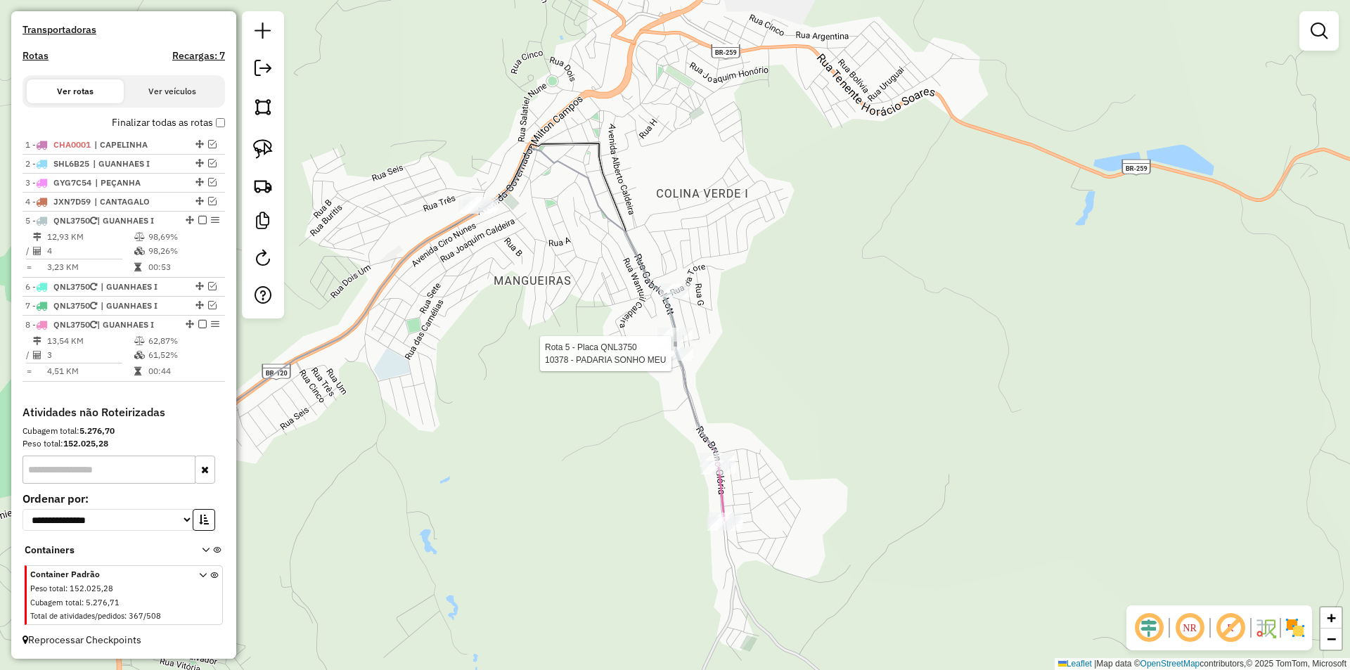
select select "*********"
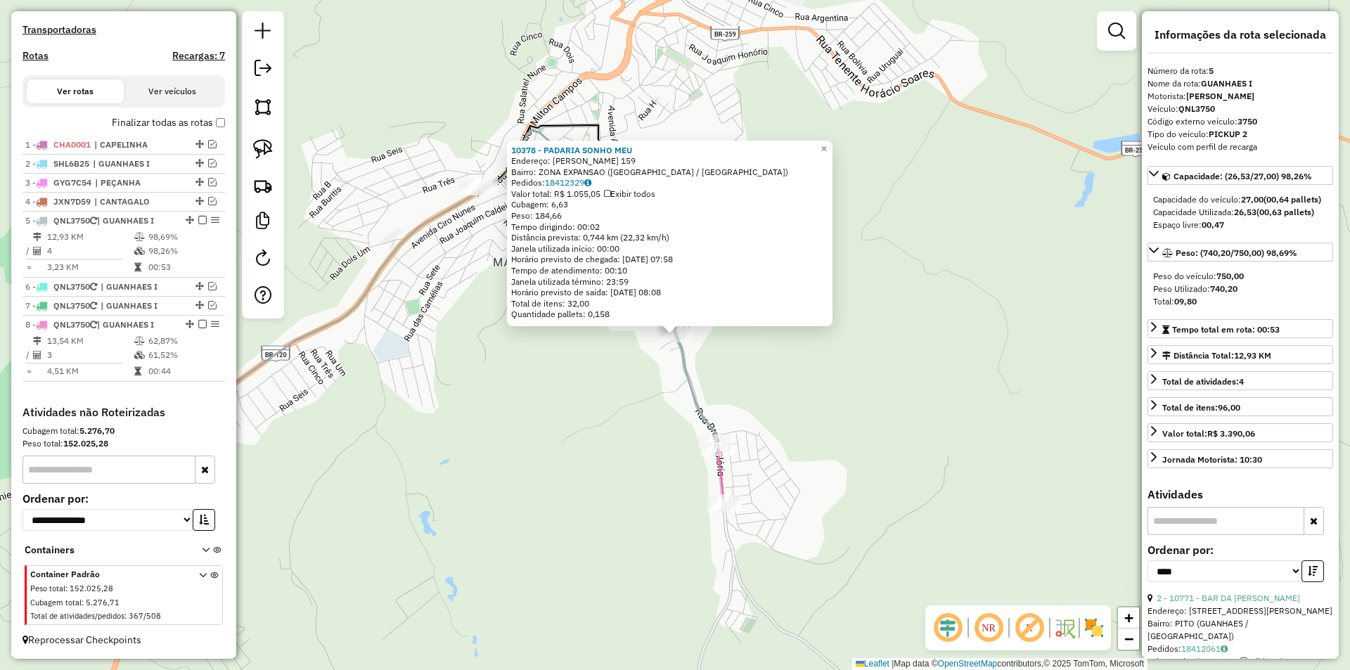
click at [781, 385] on div "10378 - PADARIA SONHO MEU Endereço: Bruno Gloria 159 Bairro: ZONA EXPANSAO (GUA…" at bounding box center [675, 335] width 1350 height 670
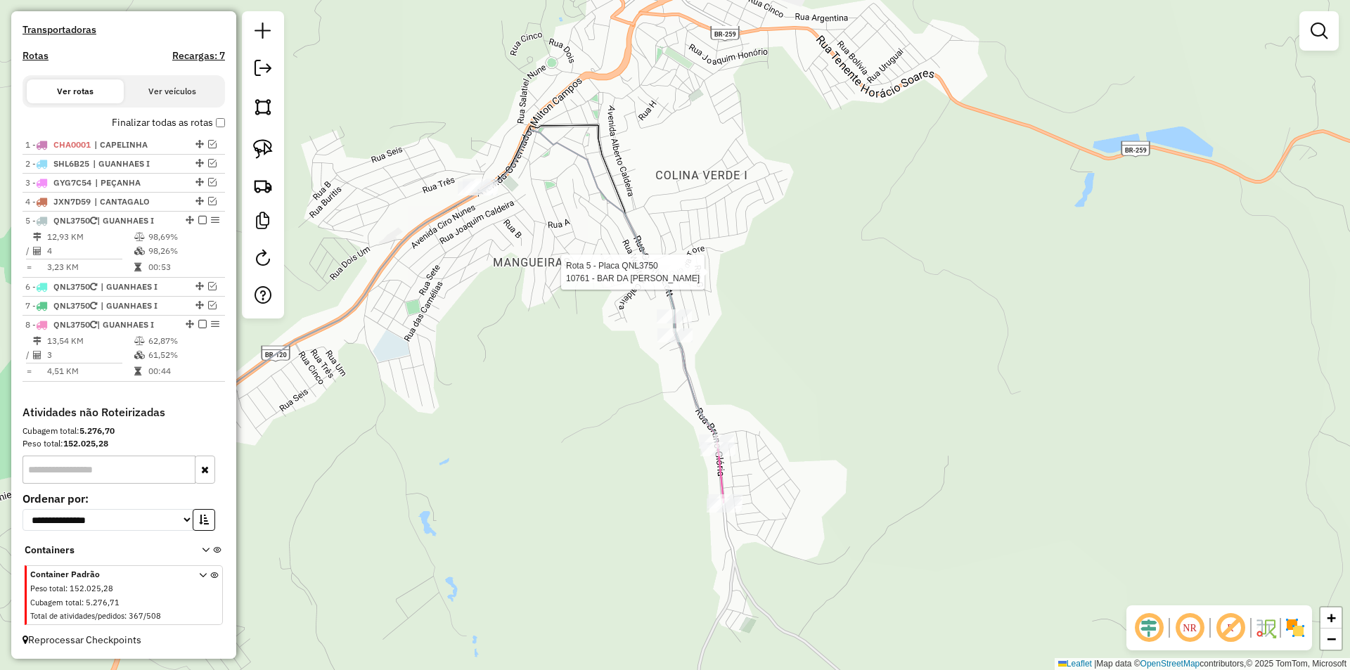
select select "*********"
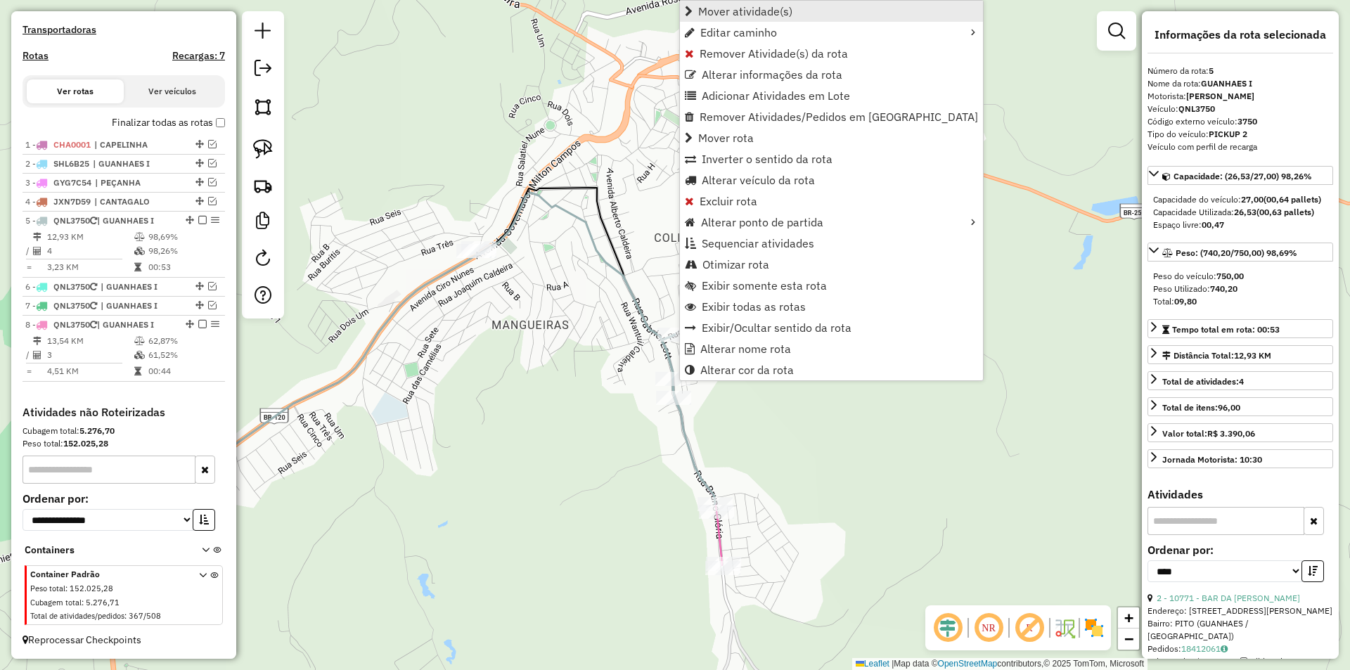
click at [772, 6] on span "Mover atividade(s)" at bounding box center [745, 11] width 94 height 11
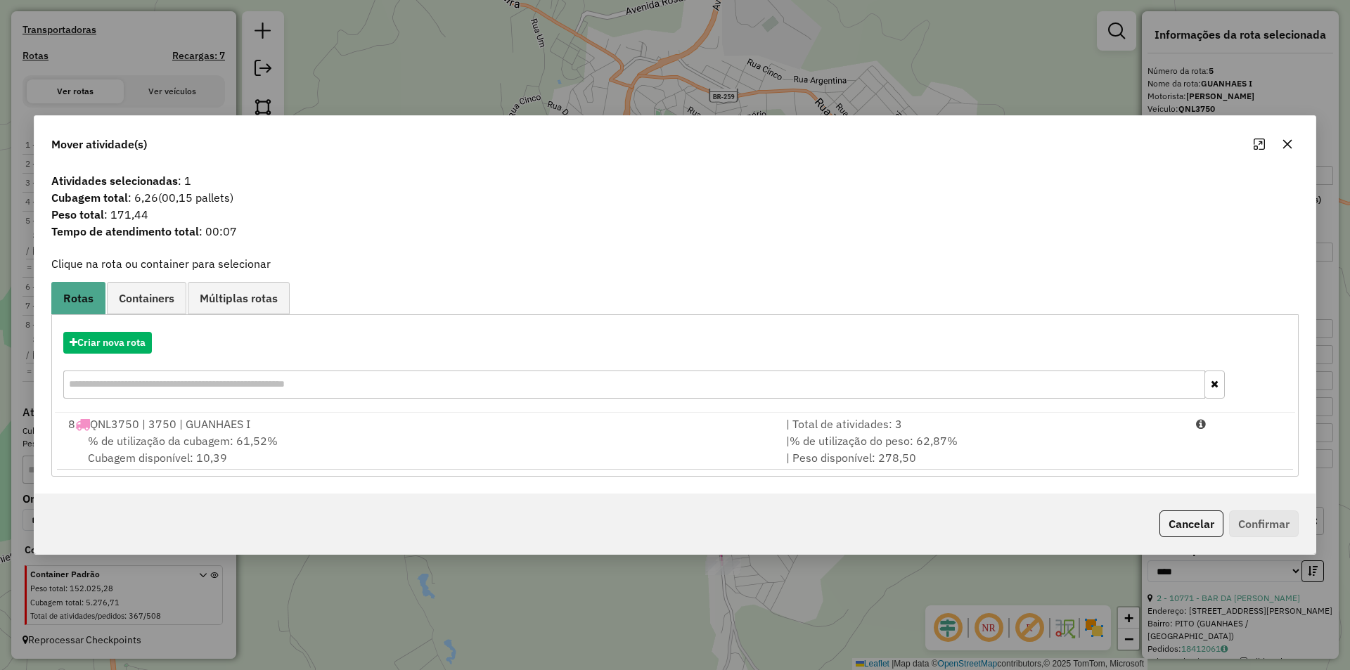
click at [257, 435] on span "% de utilização da cubagem: 61,52%" at bounding box center [183, 441] width 190 height 14
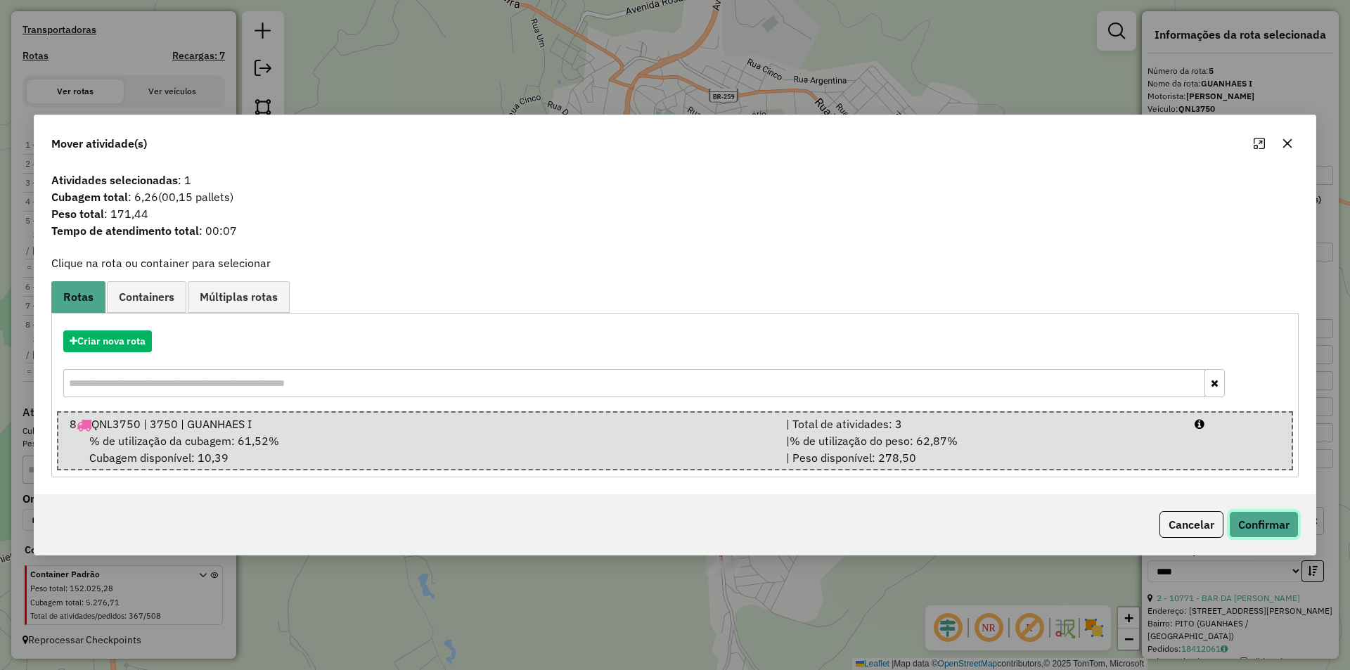
click at [1258, 533] on button "Confirmar" at bounding box center [1264, 524] width 70 height 27
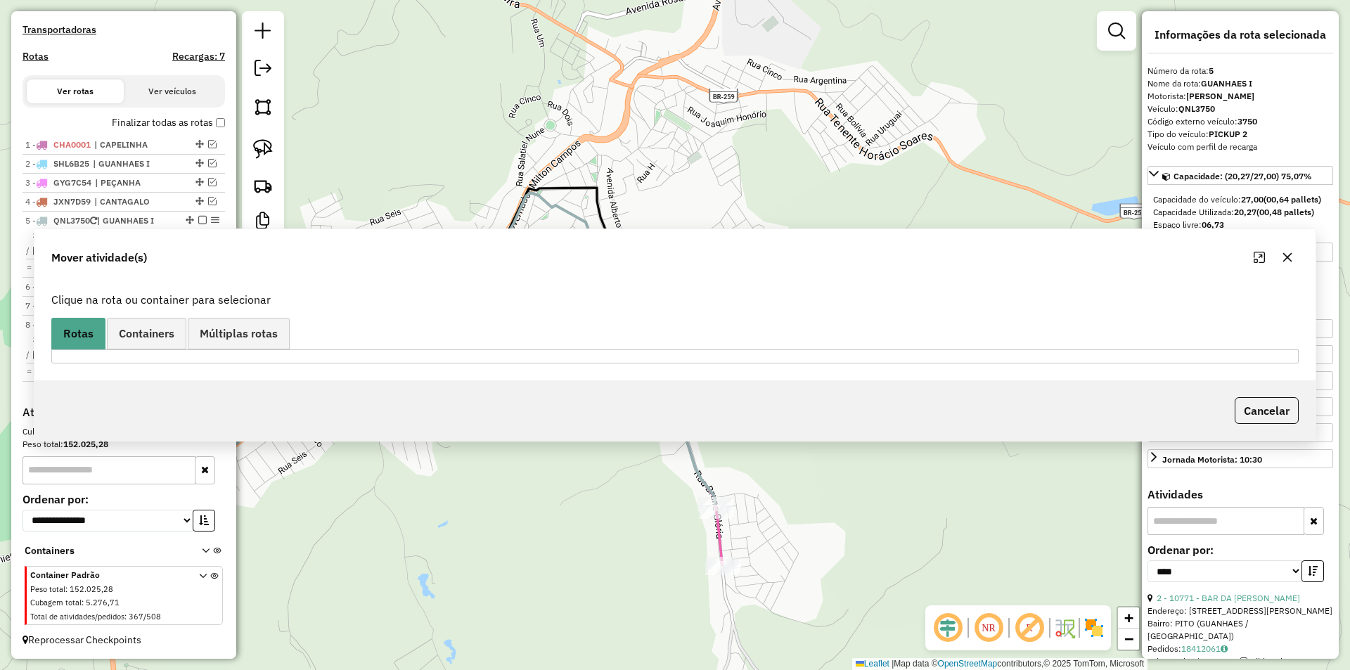
scroll to position [420, 0]
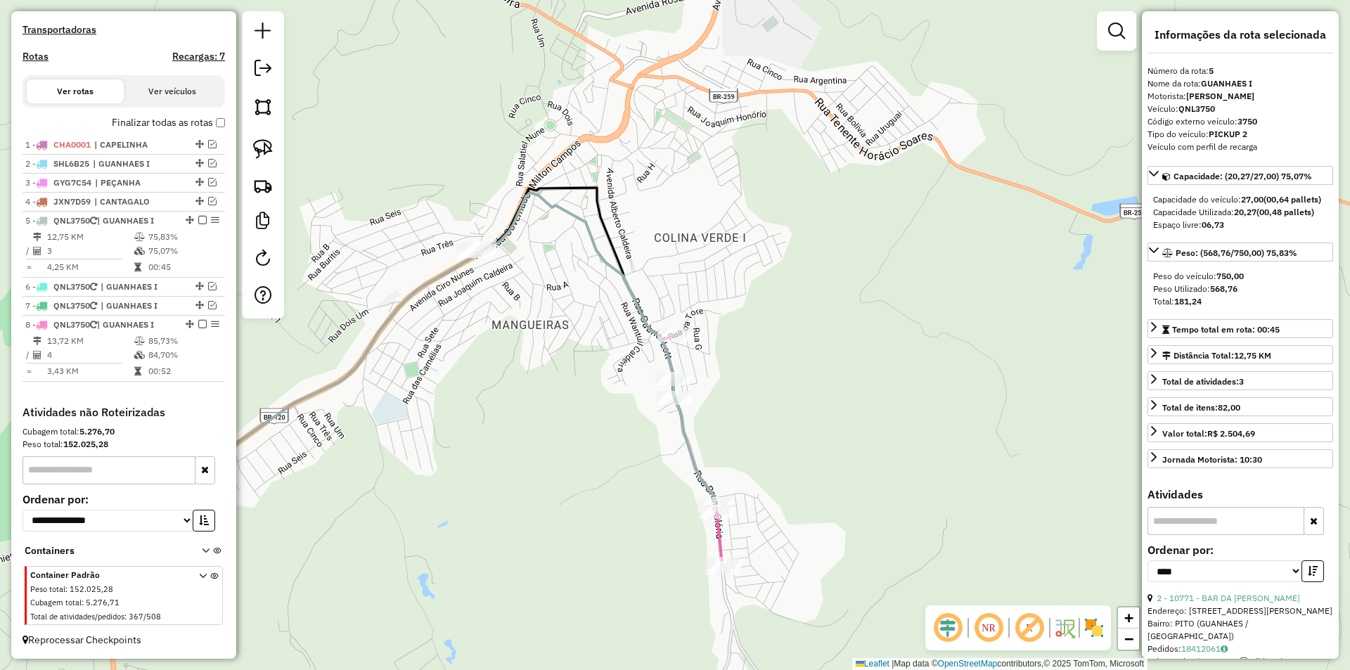
click at [717, 549] on icon at bounding box center [691, 450] width 60 height 231
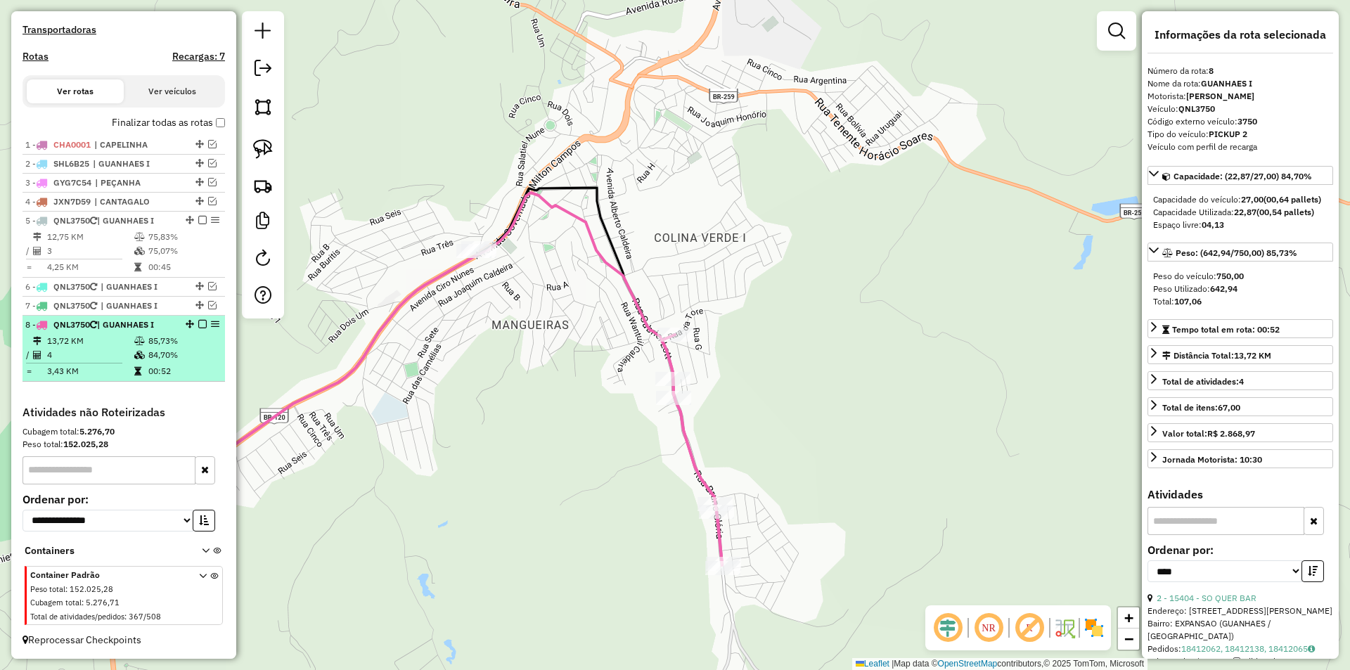
click at [76, 365] on td "3,43 KM" at bounding box center [89, 371] width 87 height 14
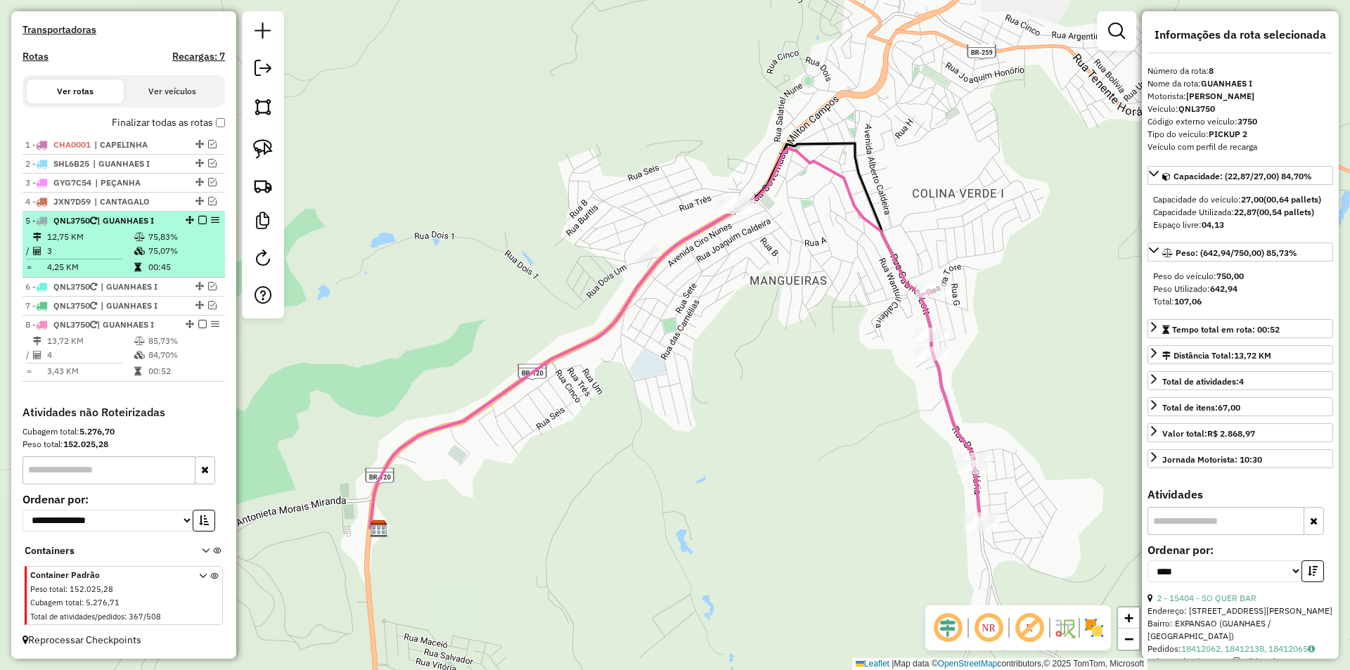
click at [92, 235] on td "12,75 KM" at bounding box center [89, 237] width 87 height 14
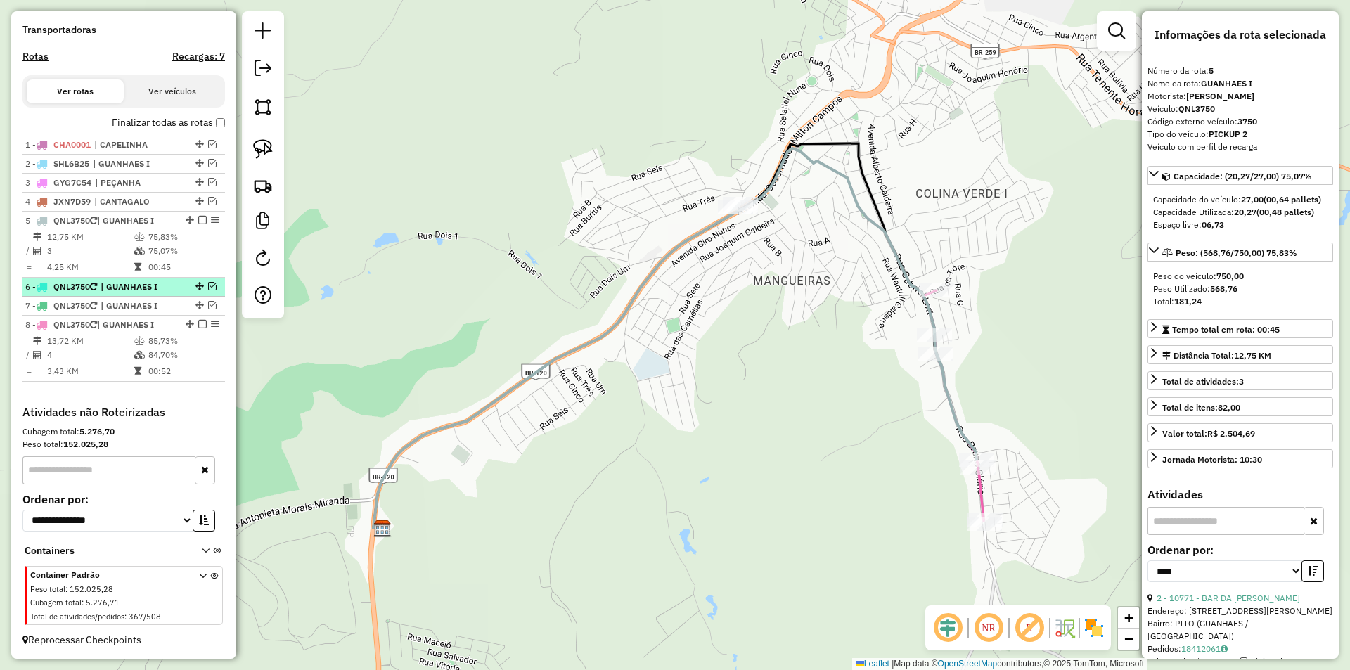
click at [115, 285] on span "| GUANHAES I" at bounding box center [133, 286] width 65 height 13
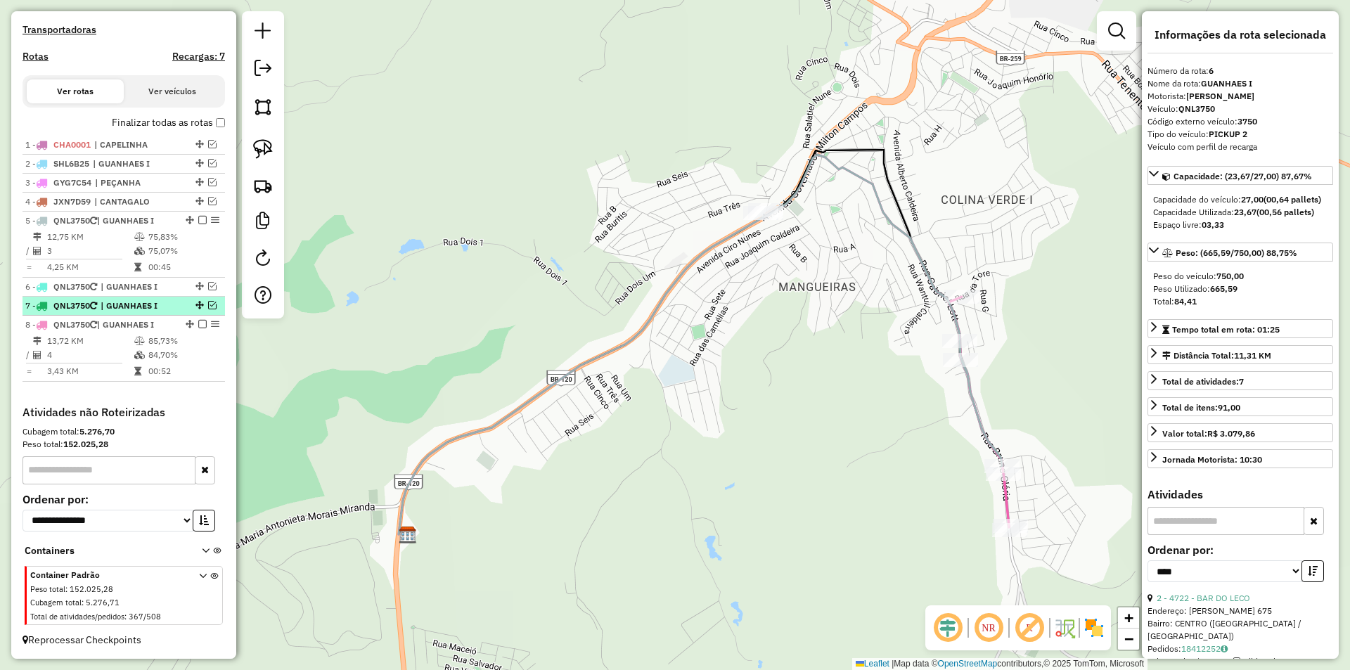
click at [110, 312] on span "| GUANHAES I" at bounding box center [133, 305] width 65 height 13
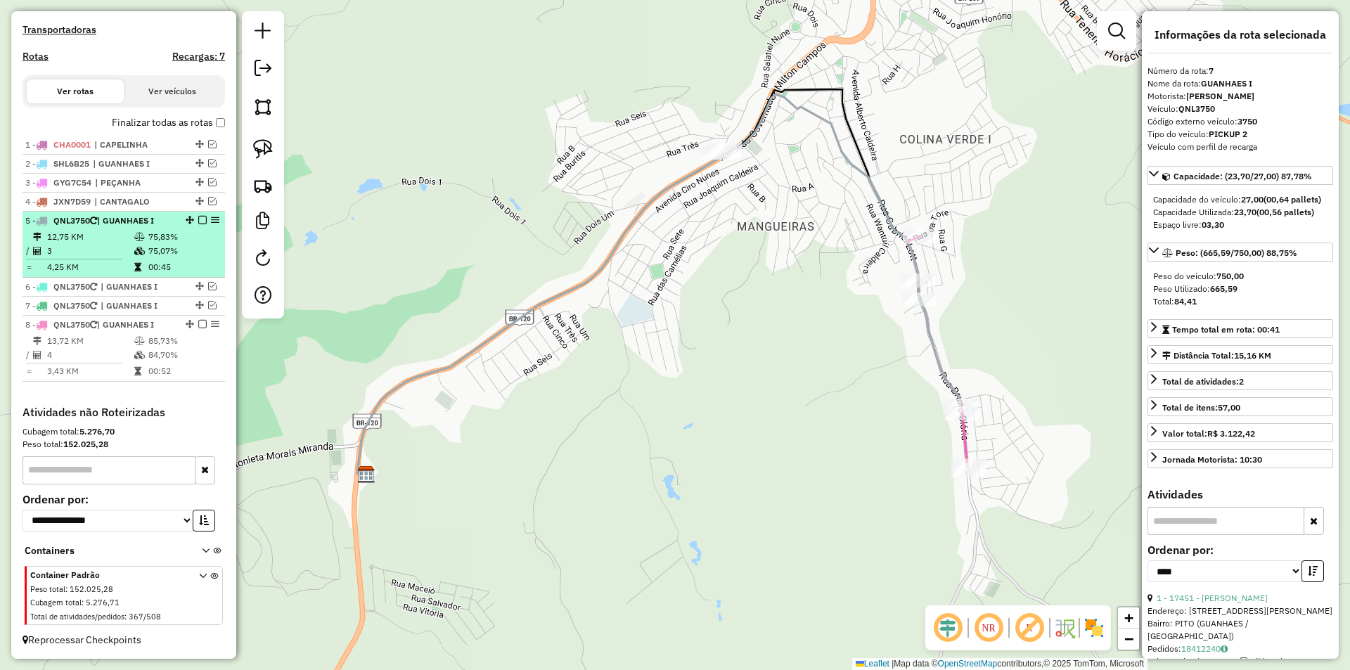
click at [150, 246] on td "75,07%" at bounding box center [183, 251] width 71 height 14
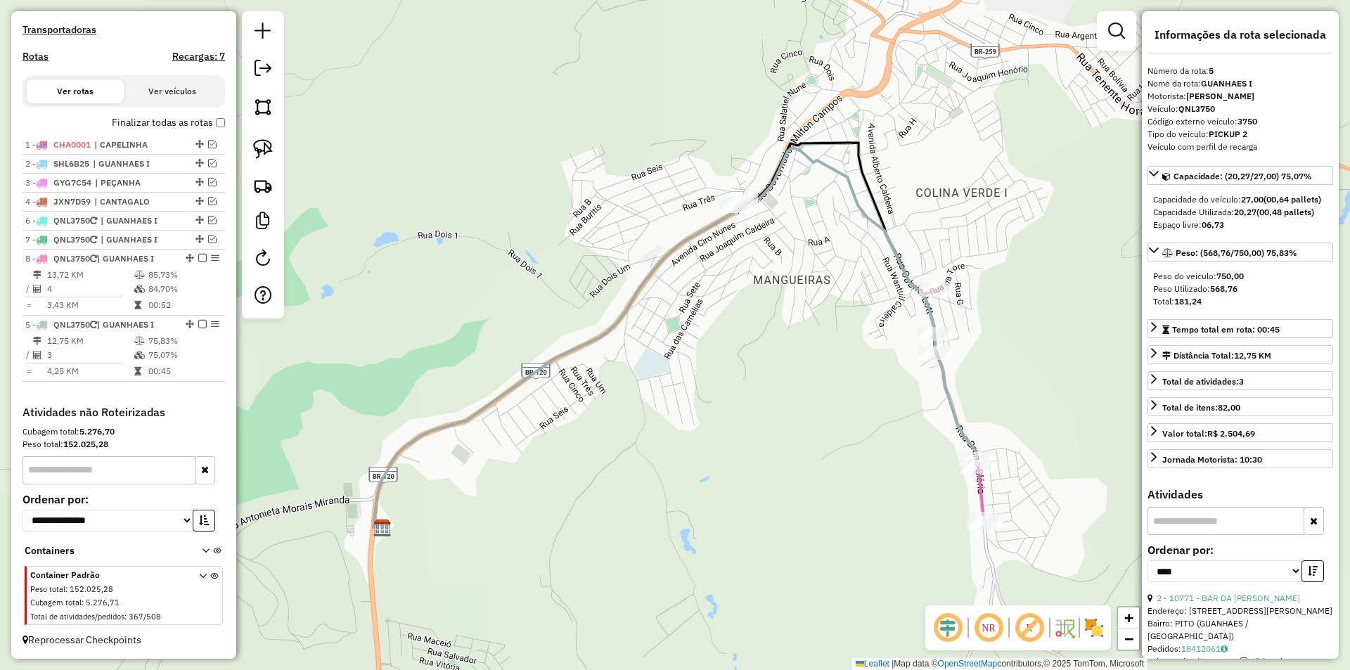
drag, startPoint x: 185, startPoint y: 219, endPoint x: 170, endPoint y: 370, distance: 151.1
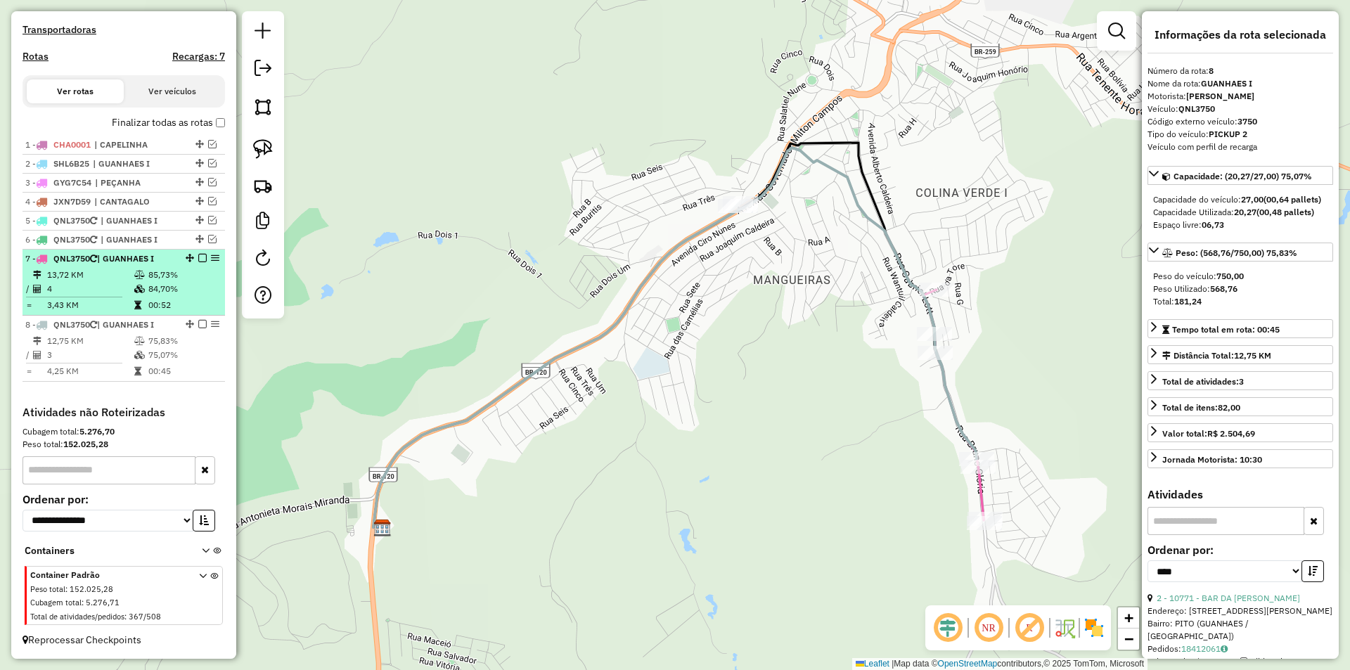
click at [198, 260] on em at bounding box center [202, 258] width 8 height 8
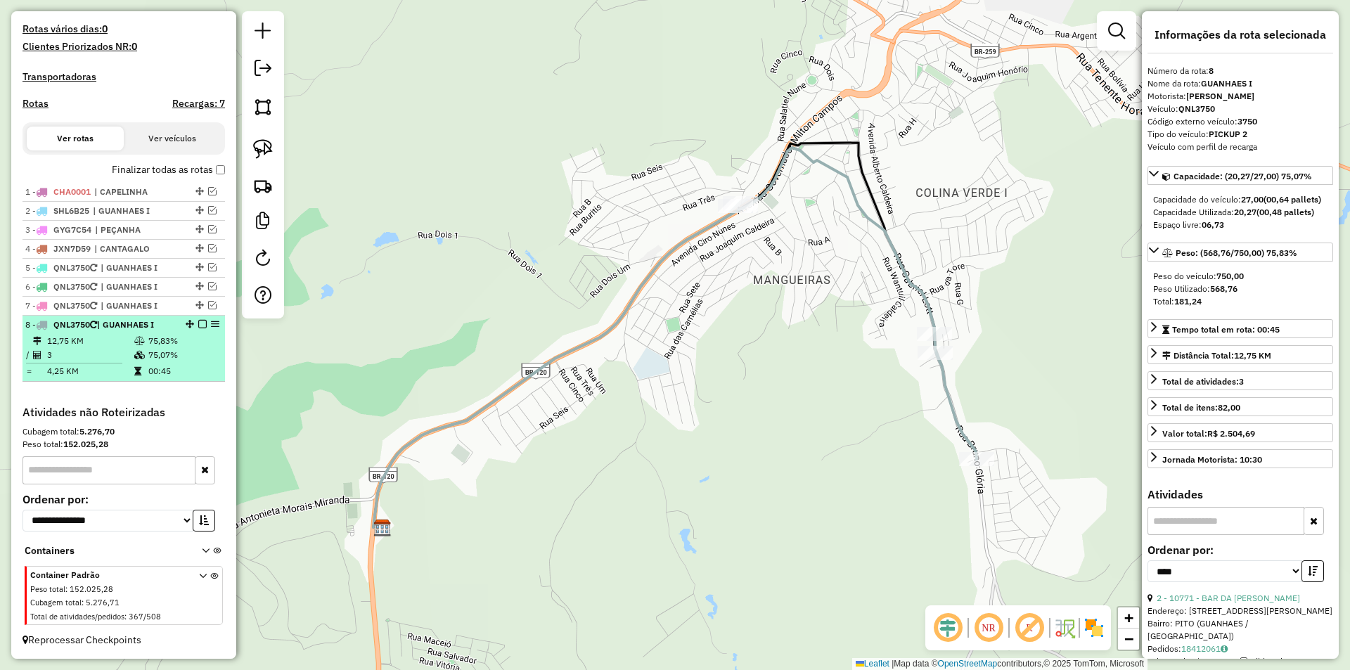
click at [198, 324] on em at bounding box center [202, 324] width 8 height 8
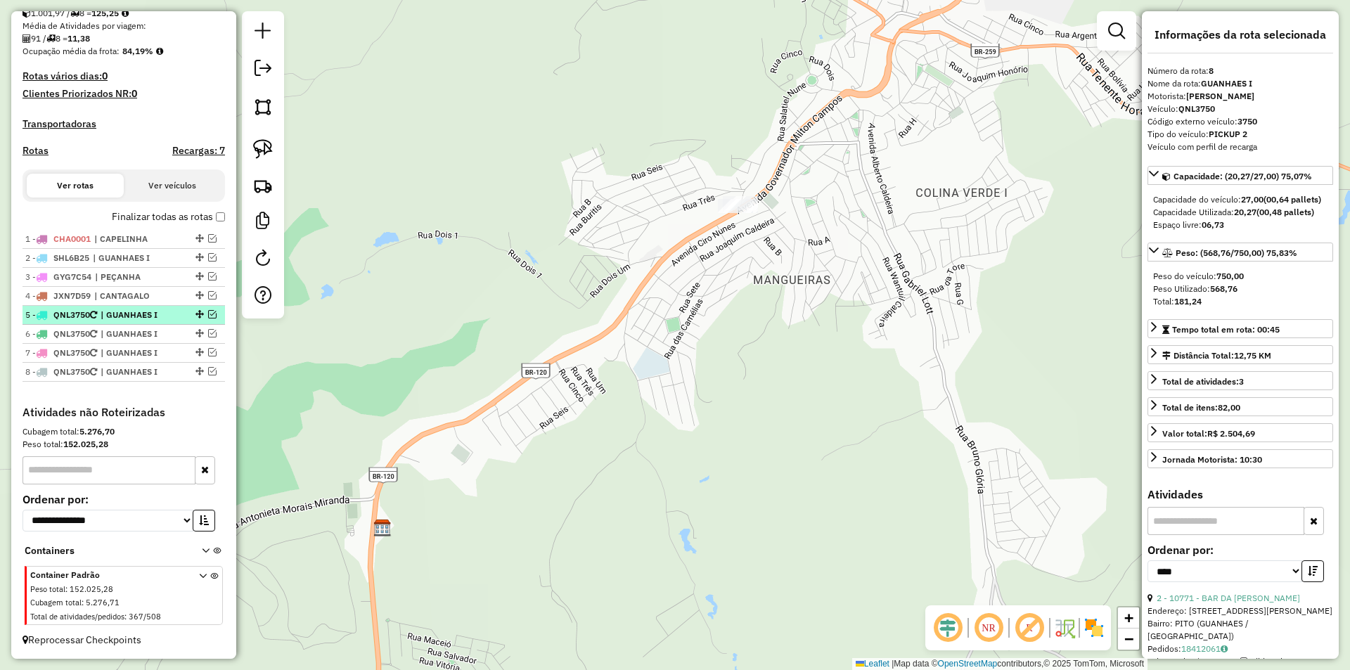
click at [116, 312] on span "| GUANHAES I" at bounding box center [133, 315] width 65 height 13
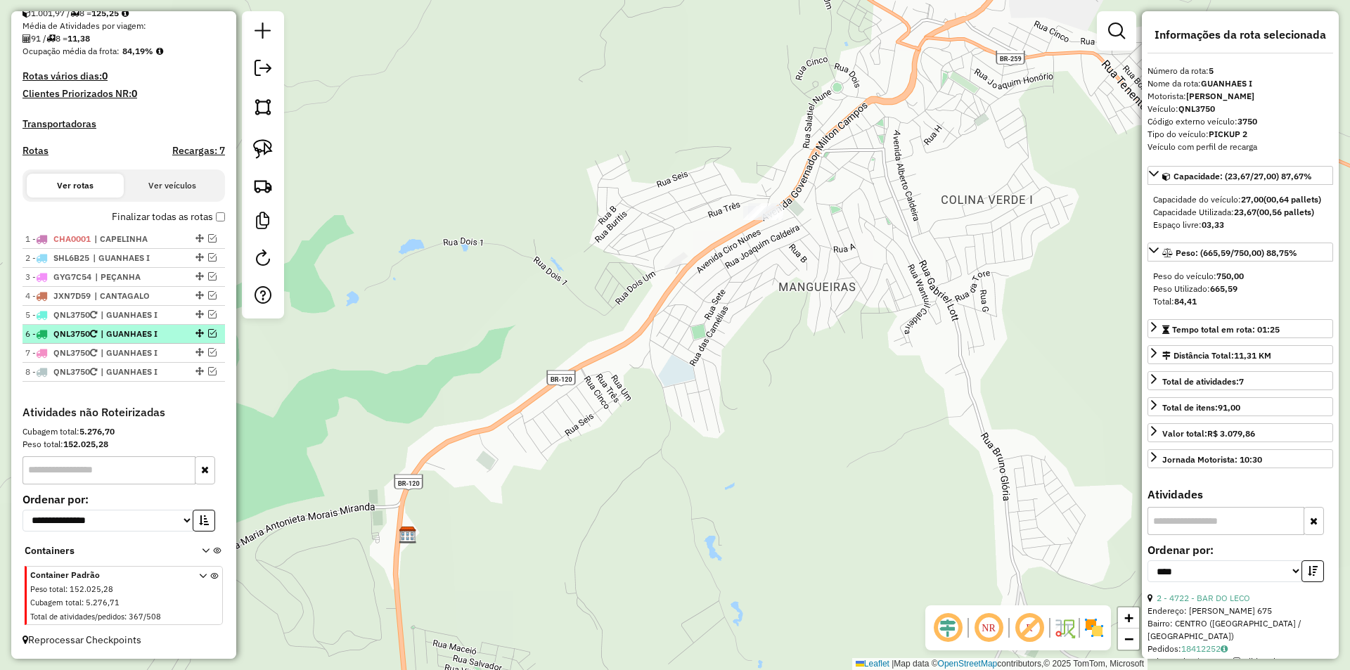
click at [97, 331] on icon at bounding box center [93, 334] width 7 height 8
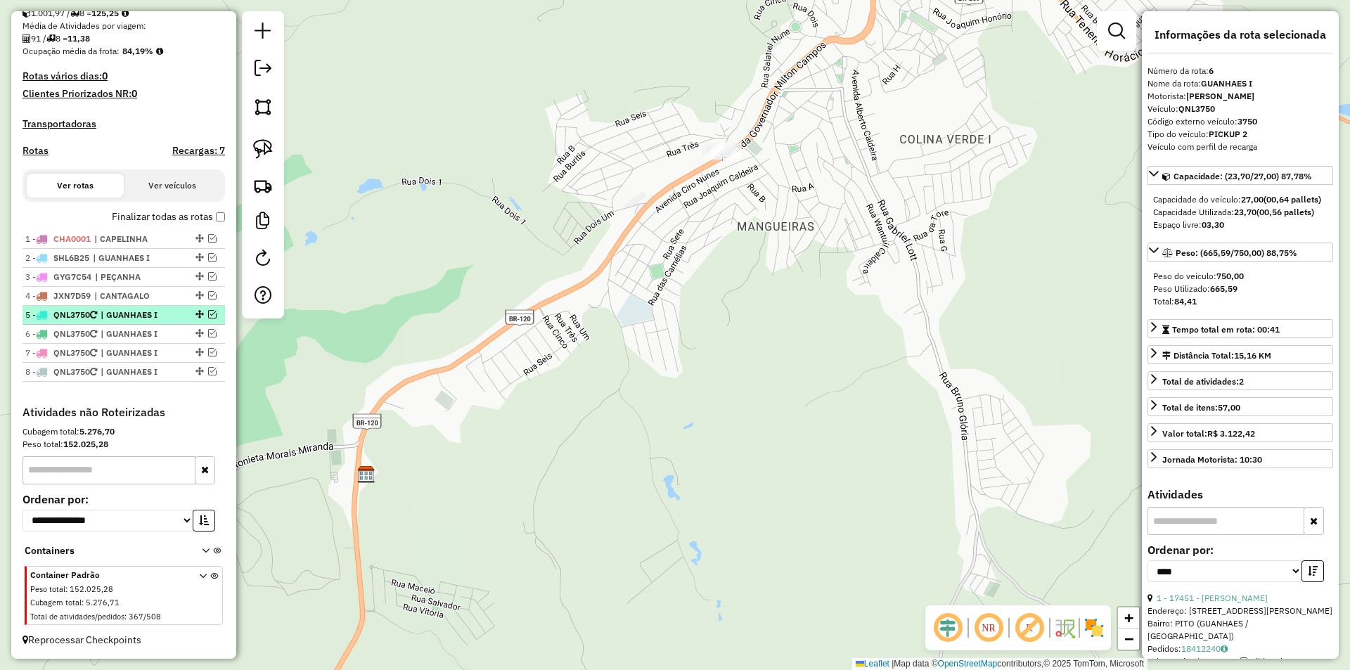
click at [102, 321] on div "5 - QNL3750 | GUANHAES I" at bounding box center [99, 315] width 149 height 13
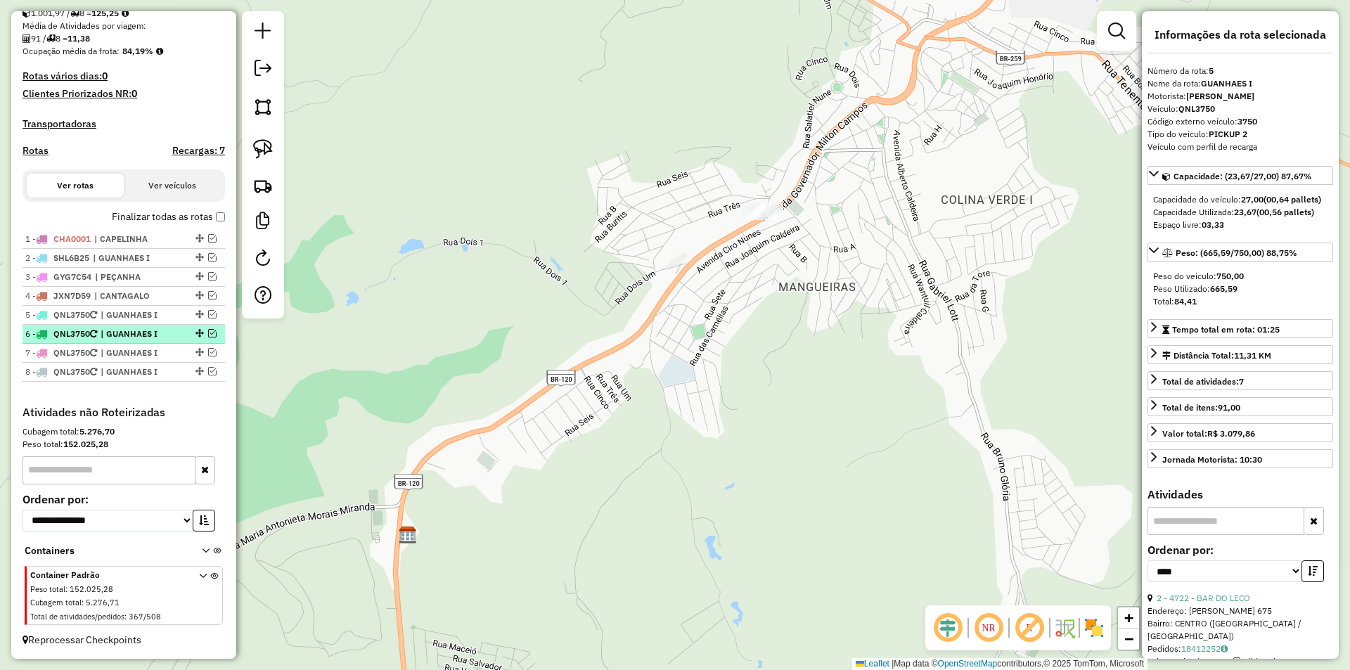
click at [112, 335] on span "| GUANHAES I" at bounding box center [133, 334] width 65 height 13
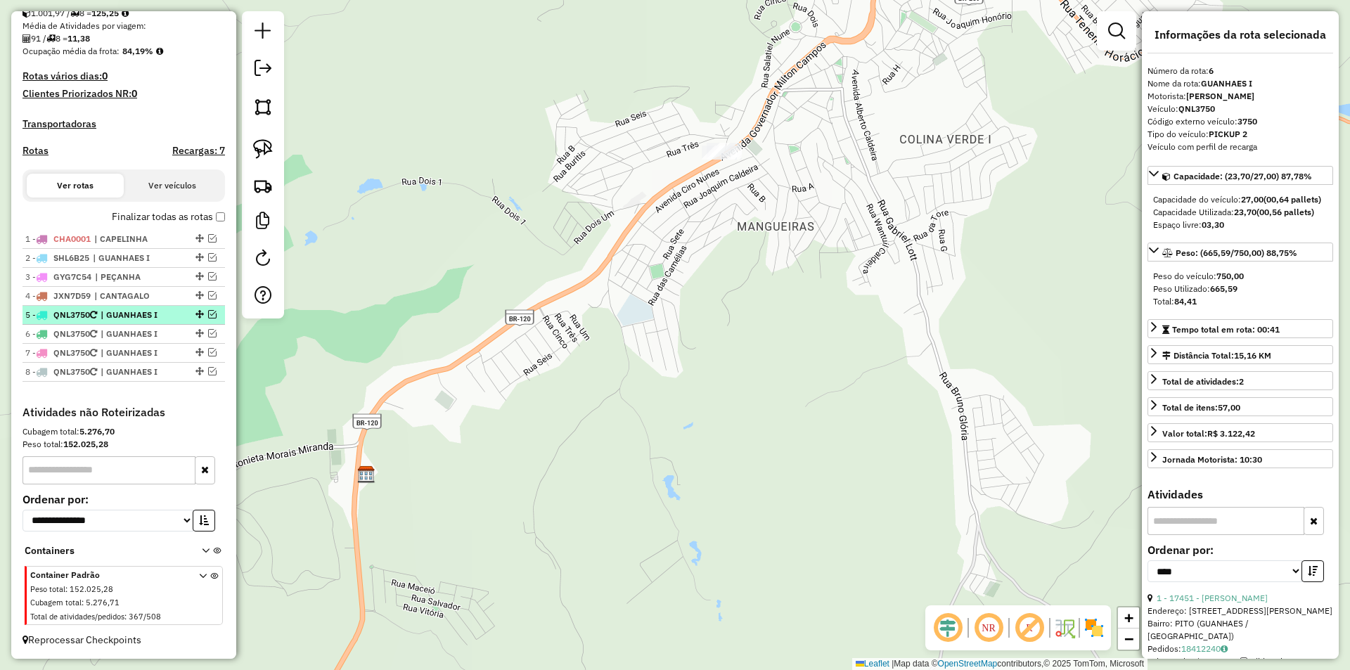
click at [115, 319] on span "| GUANHAES I" at bounding box center [133, 315] width 65 height 13
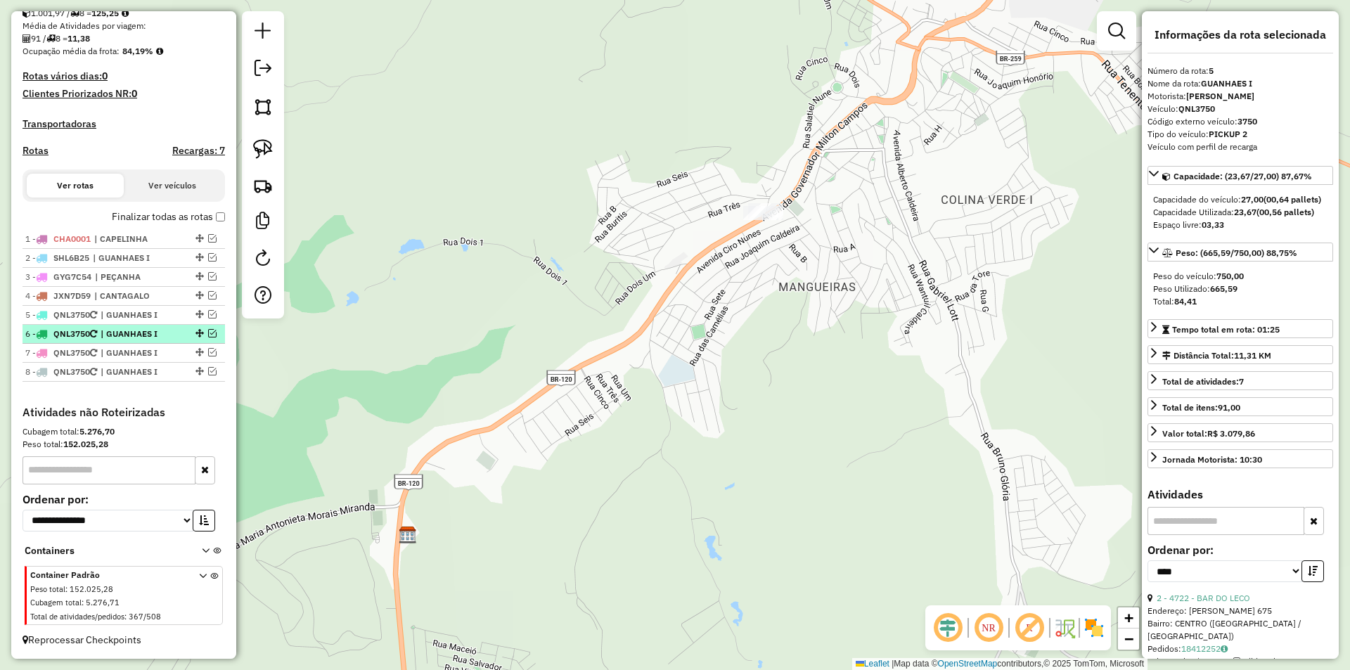
click at [119, 337] on span "| GUANHAES I" at bounding box center [133, 334] width 65 height 13
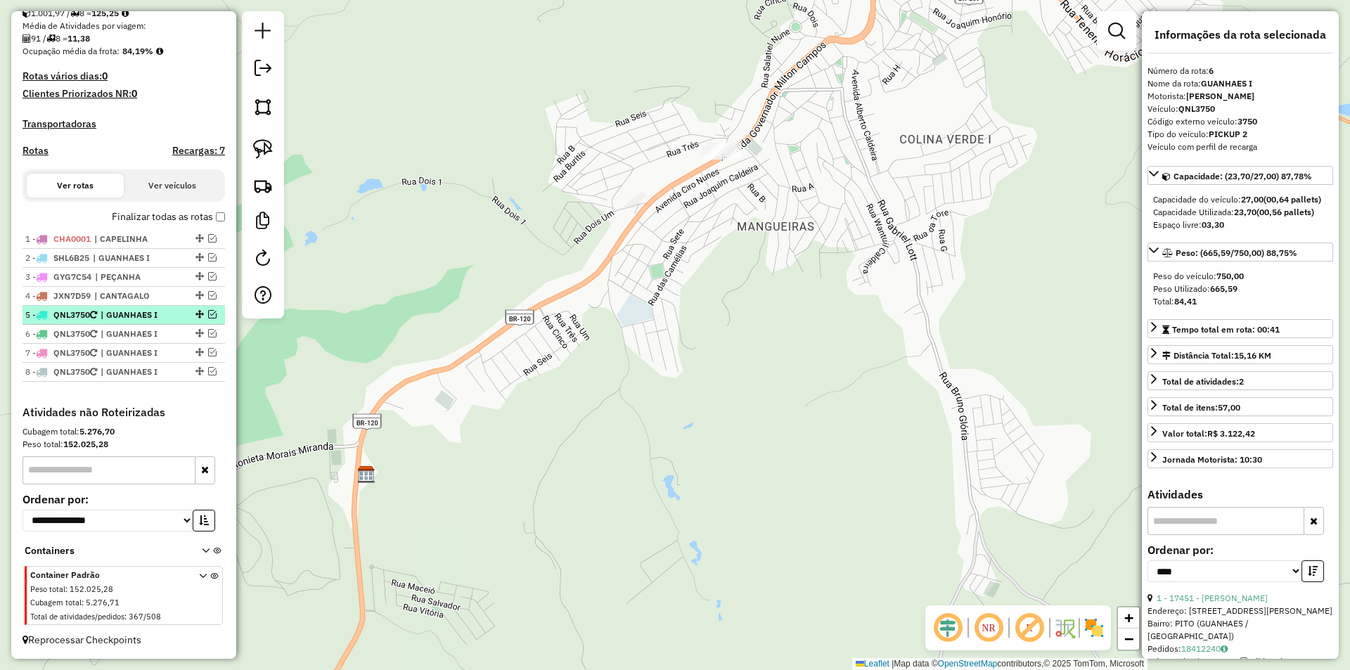
click at [118, 315] on span "| GUANHAES I" at bounding box center [133, 315] width 65 height 13
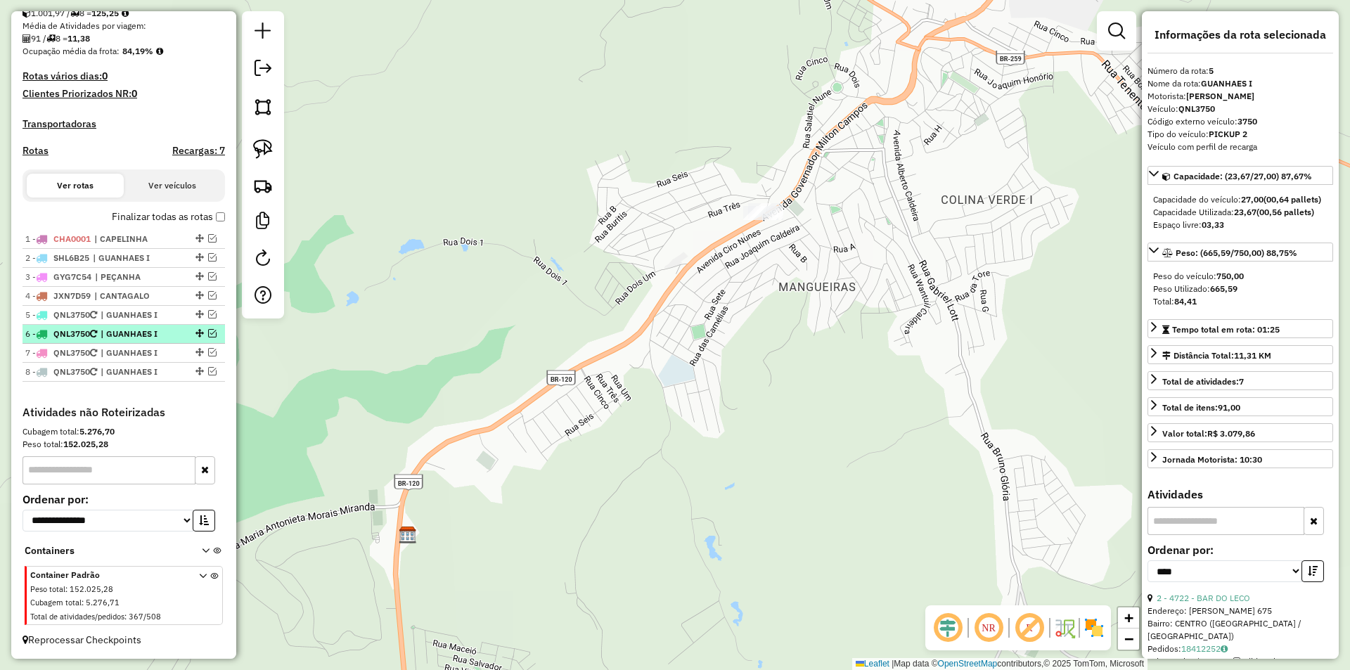
click at [122, 325] on ul "1 - CHA0001 | CAPELINHA 2 - SHL6B25 | GUANHAES I 3 - GYG7C54 | PEÇANHA 4 - JXN7…" at bounding box center [123, 306] width 202 height 152
click at [124, 316] on span "| GUANHAES I" at bounding box center [133, 315] width 65 height 13
click at [127, 329] on span "| GUANHAES I" at bounding box center [133, 334] width 65 height 13
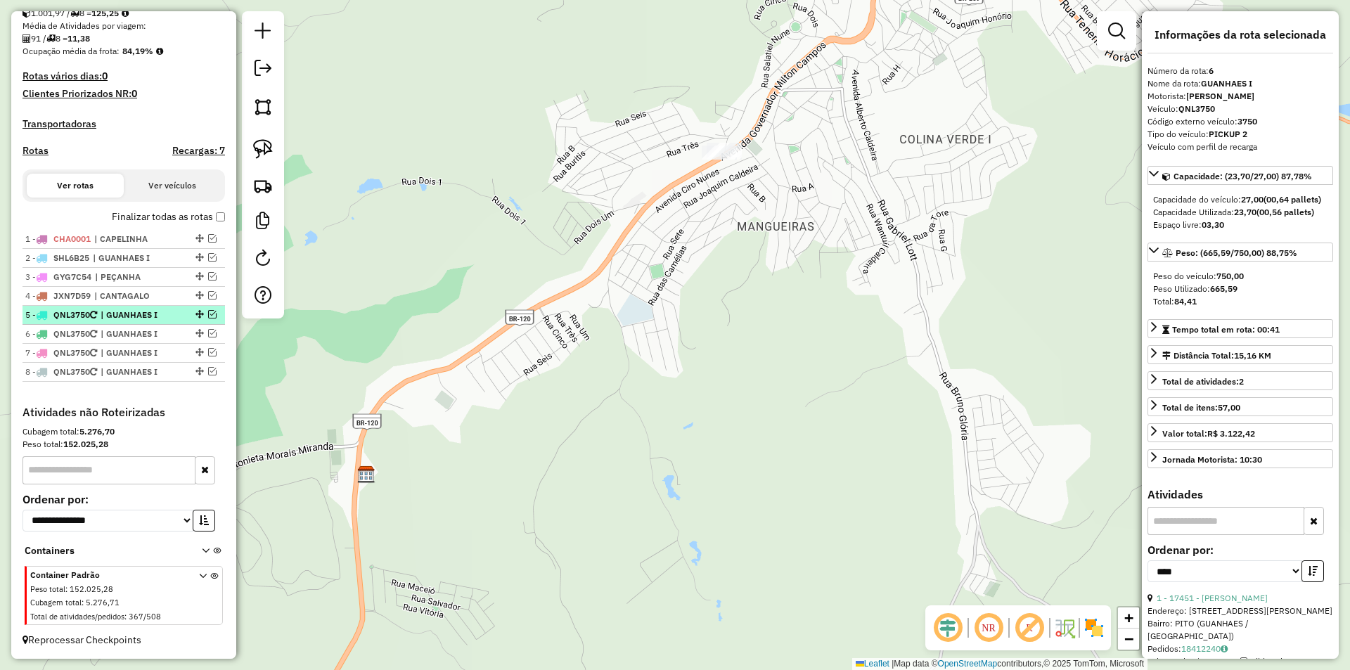
click at [153, 313] on span "| GUANHAES I" at bounding box center [133, 315] width 65 height 13
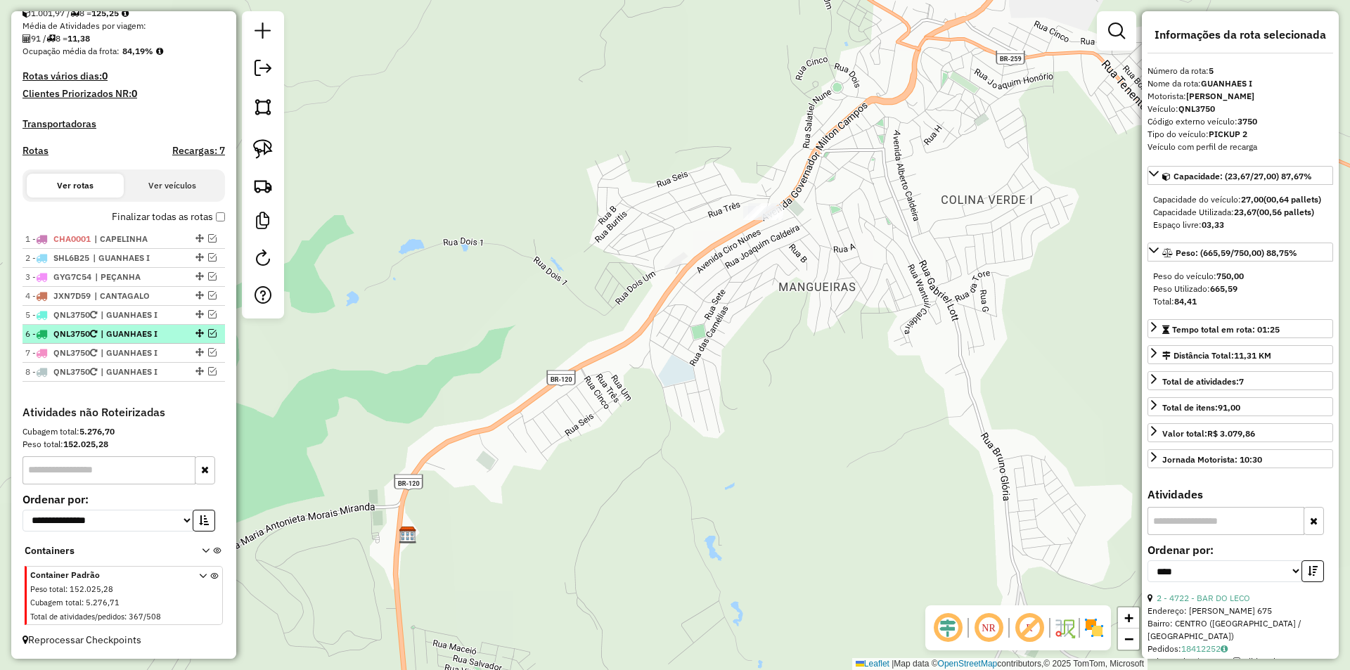
click at [153, 330] on span "| GUANHAES I" at bounding box center [133, 334] width 65 height 13
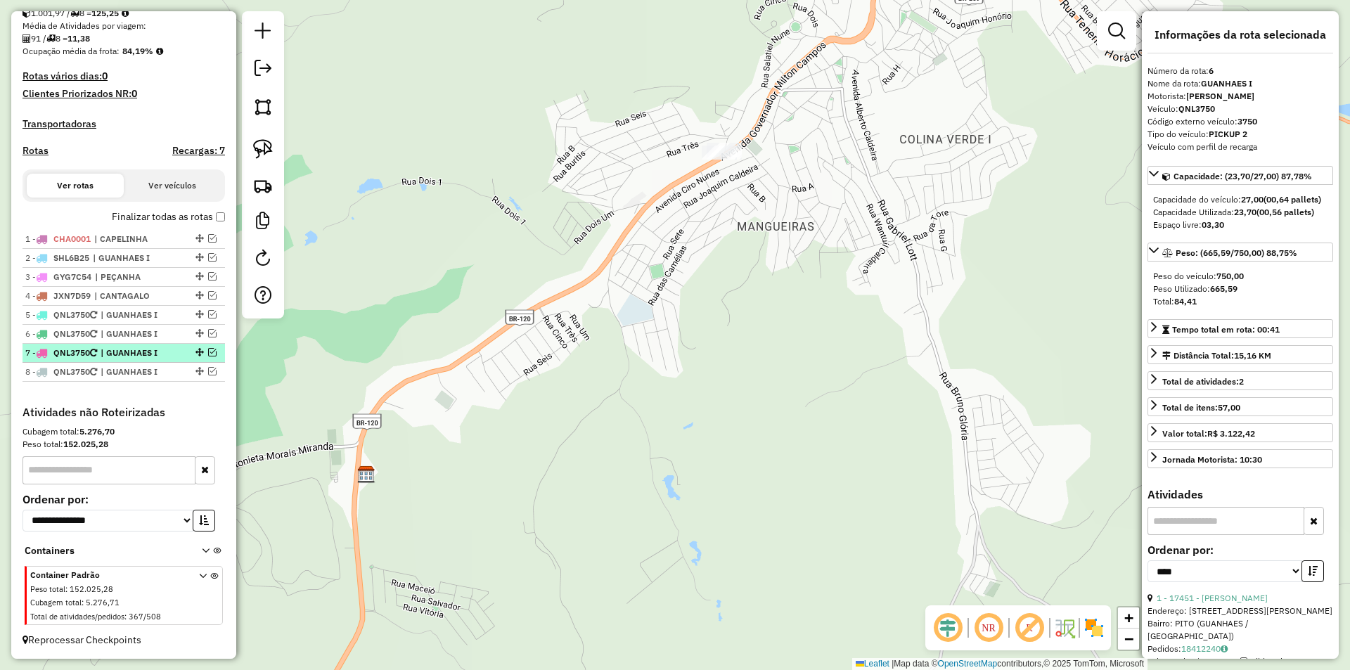
click at [141, 353] on span "| GUANHAES I" at bounding box center [133, 353] width 65 height 13
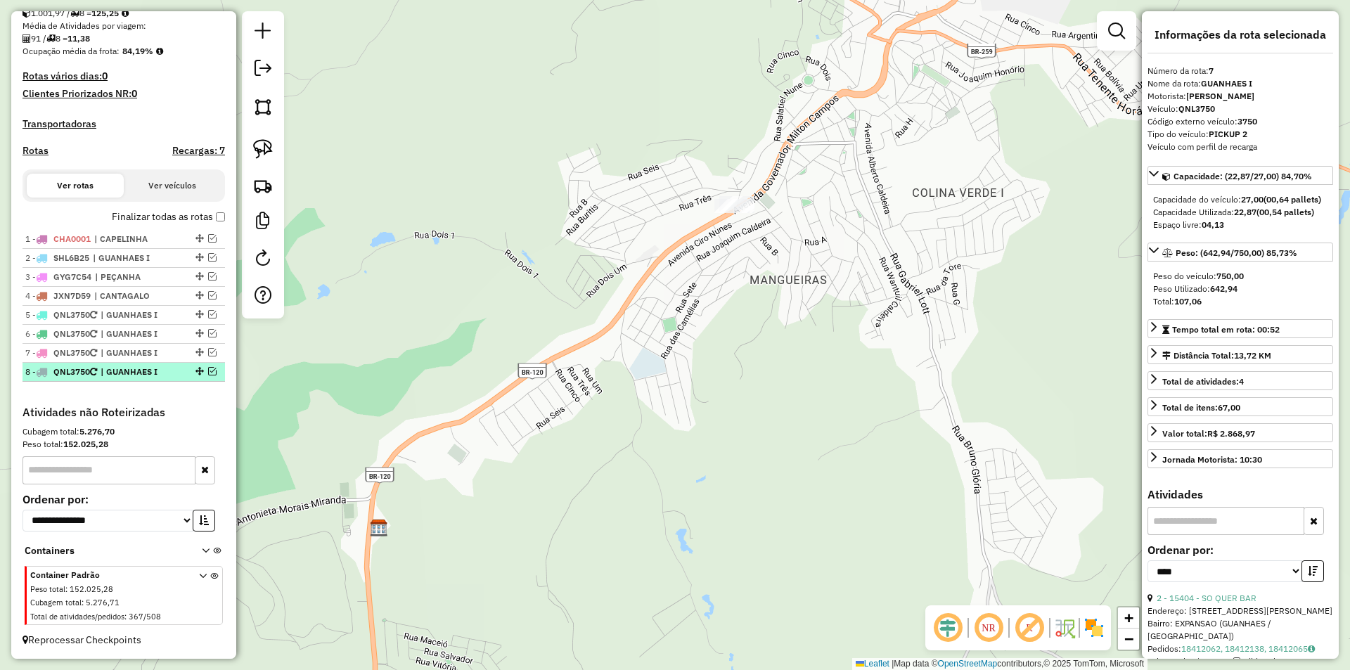
click at [134, 370] on span "| GUANHAES I" at bounding box center [133, 371] width 65 height 13
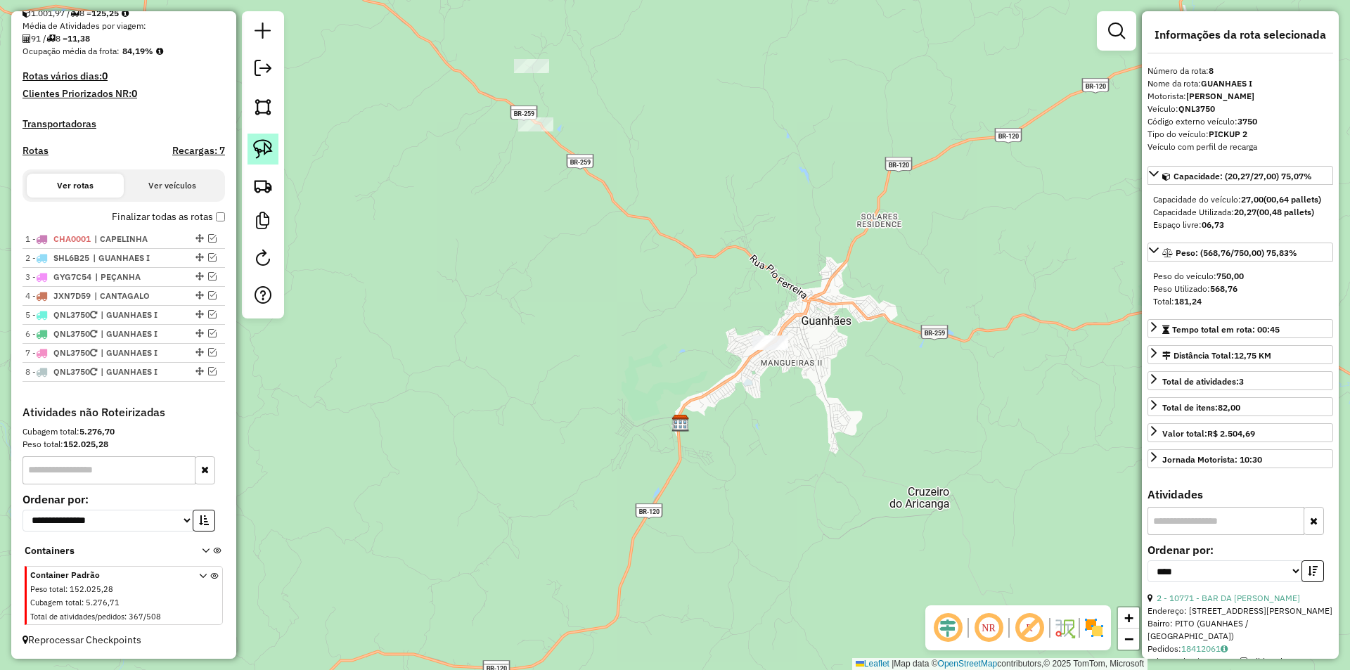
drag, startPoint x: 270, startPoint y: 150, endPoint x: 515, endPoint y: 236, distance: 259.2
click at [272, 149] on img at bounding box center [263, 149] width 20 height 20
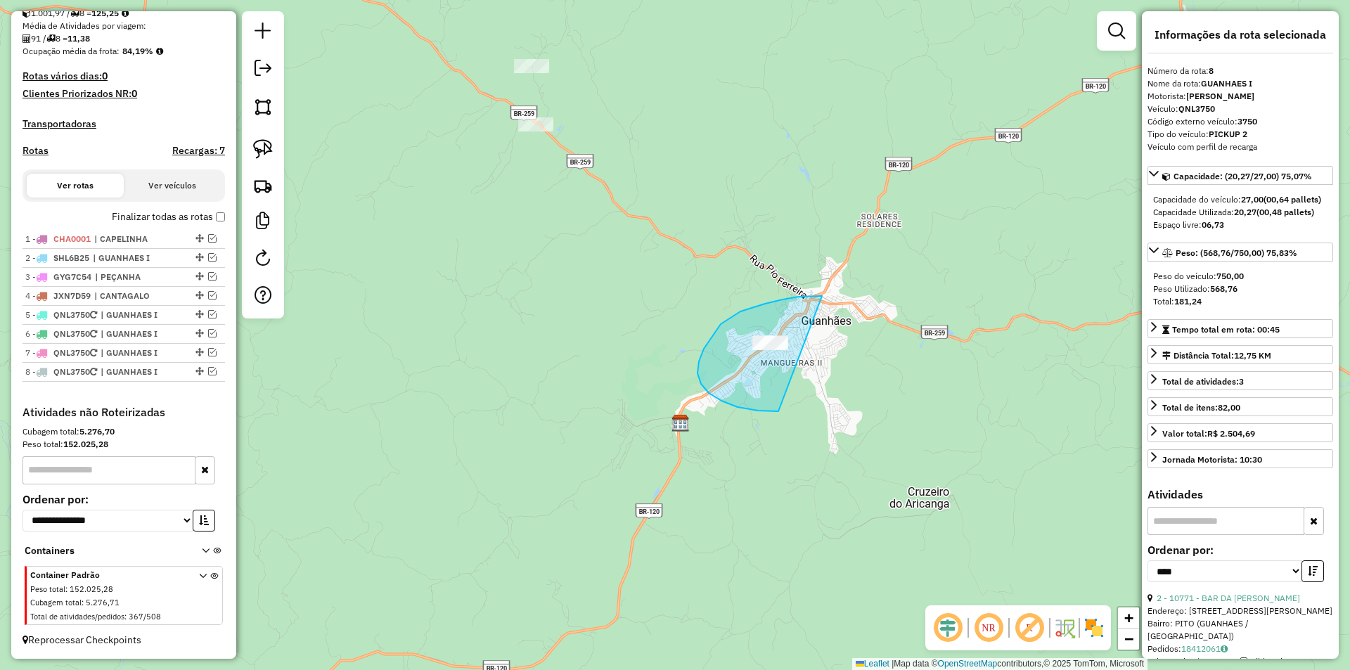
drag, startPoint x: 798, startPoint y: 297, endPoint x: 819, endPoint y: 287, distance: 22.6
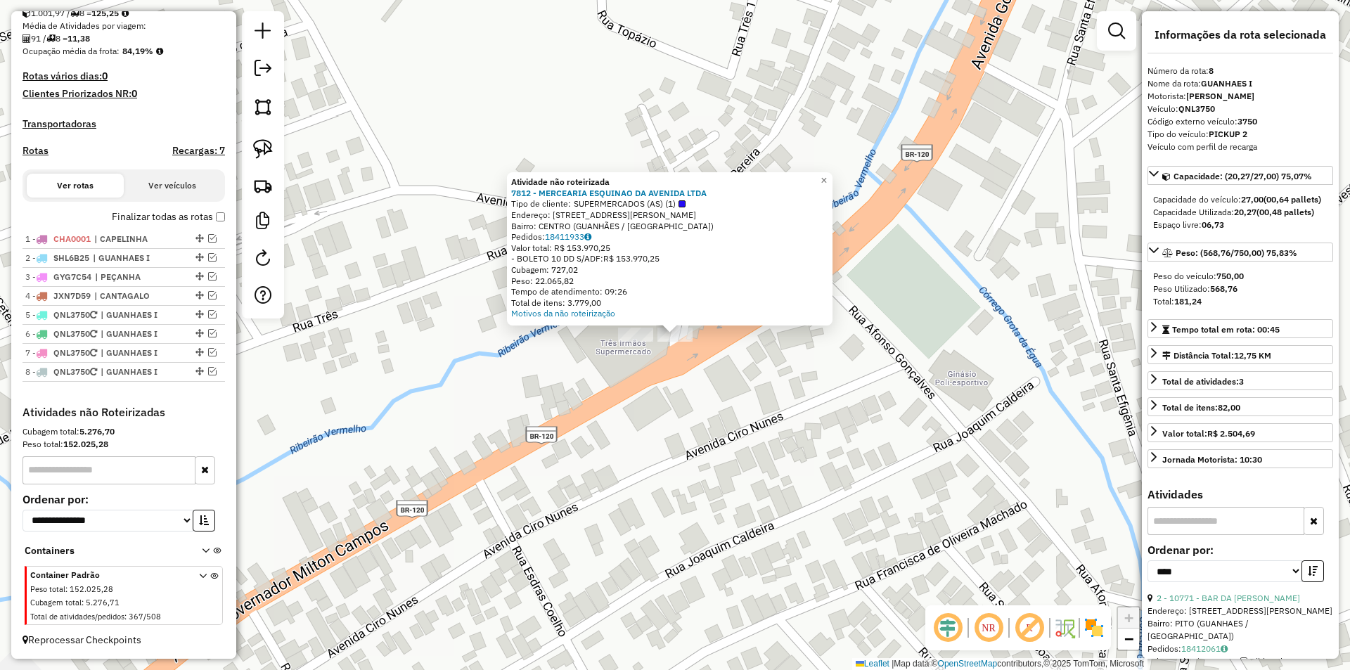
drag, startPoint x: 689, startPoint y: 436, endPoint x: 649, endPoint y: 386, distance: 64.0
click at [684, 434] on div "Atividade não roteirizada 7812 - MERCEARIA ESQUINAO DA AVENIDA LTDA Tipo de cli…" at bounding box center [675, 335] width 1350 height 670
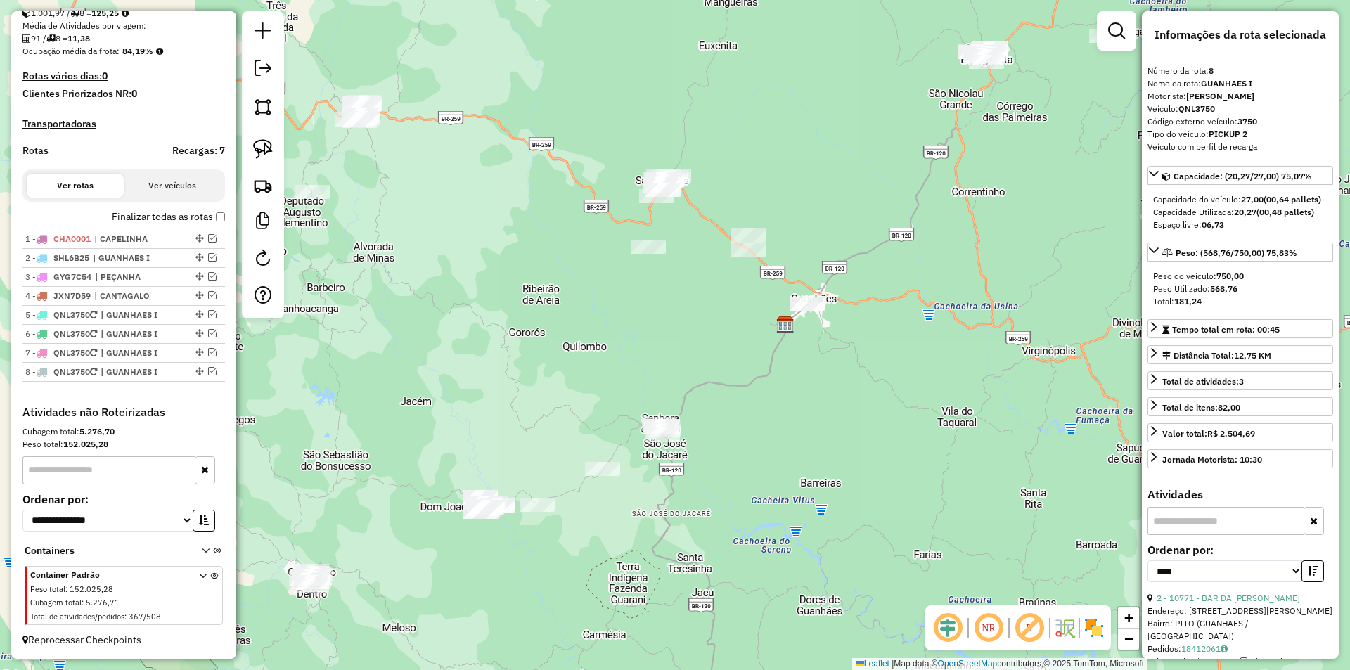
drag, startPoint x: 912, startPoint y: 461, endPoint x: 860, endPoint y: 327, distance: 144.2
click at [872, 337] on div "Janela de atendimento Grade de atendimento Capacidade Transportadoras Veículos …" at bounding box center [675, 335] width 1350 height 670
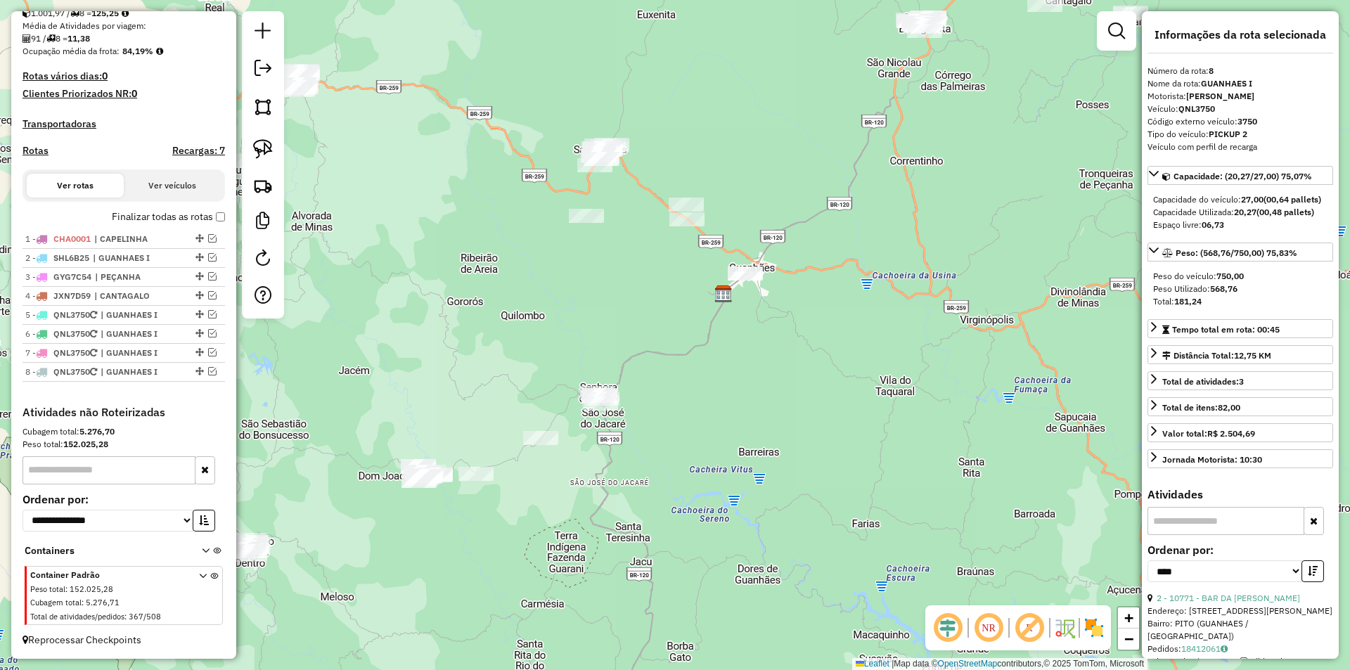
drag, startPoint x: 912, startPoint y: 287, endPoint x: 881, endPoint y: 343, distance: 63.8
click at [881, 343] on div "Janela de atendimento Grade de atendimento Capacidade Transportadoras Veículos …" at bounding box center [675, 335] width 1350 height 670
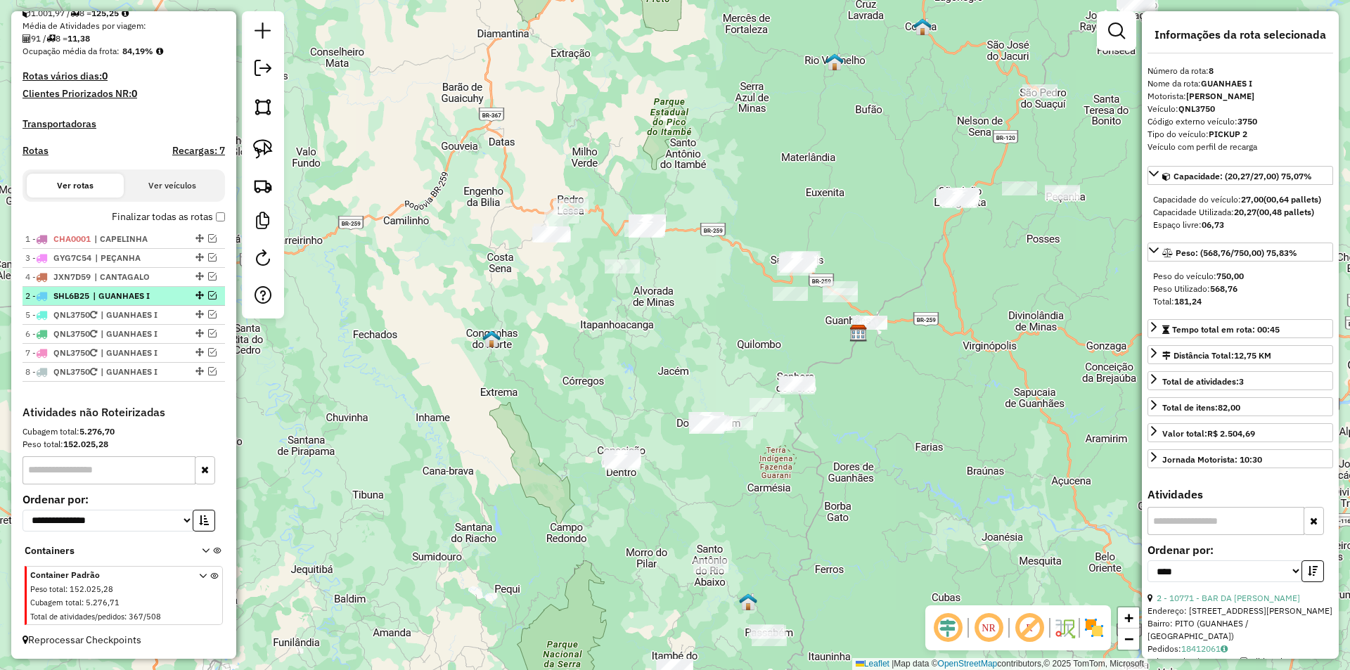
drag, startPoint x: 197, startPoint y: 256, endPoint x: 198, endPoint y: 299, distance: 42.9
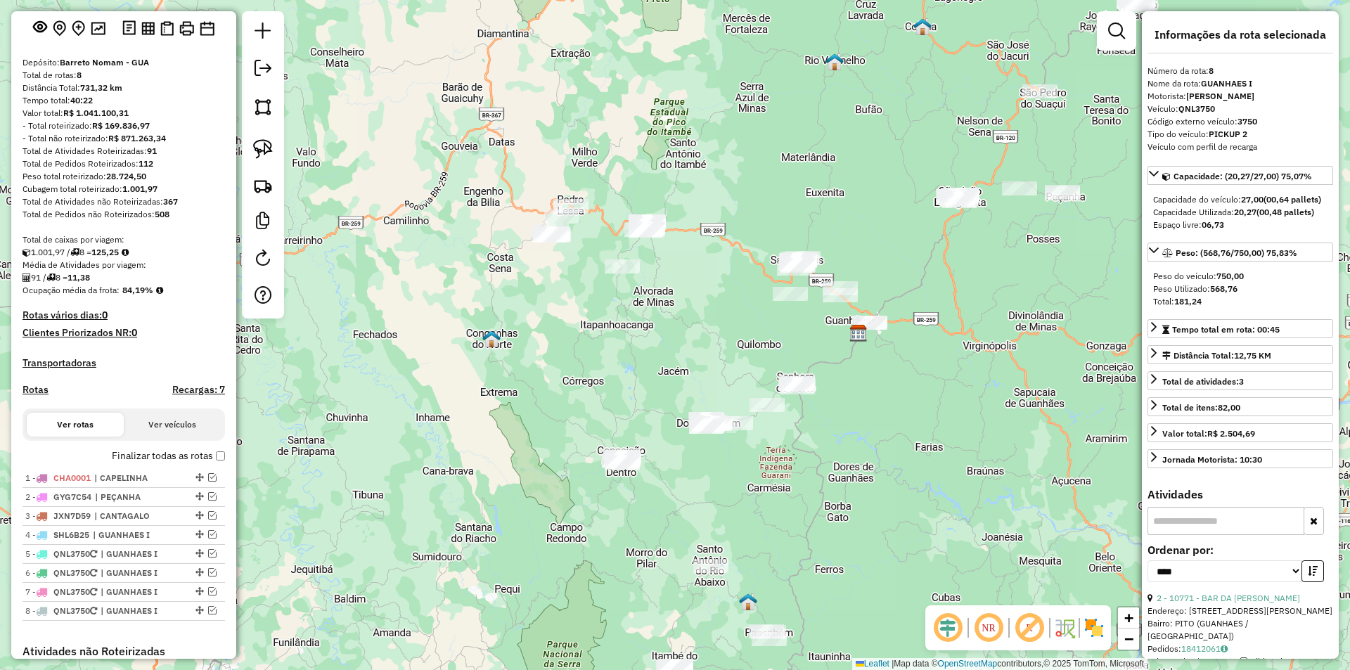
scroll to position [141, 0]
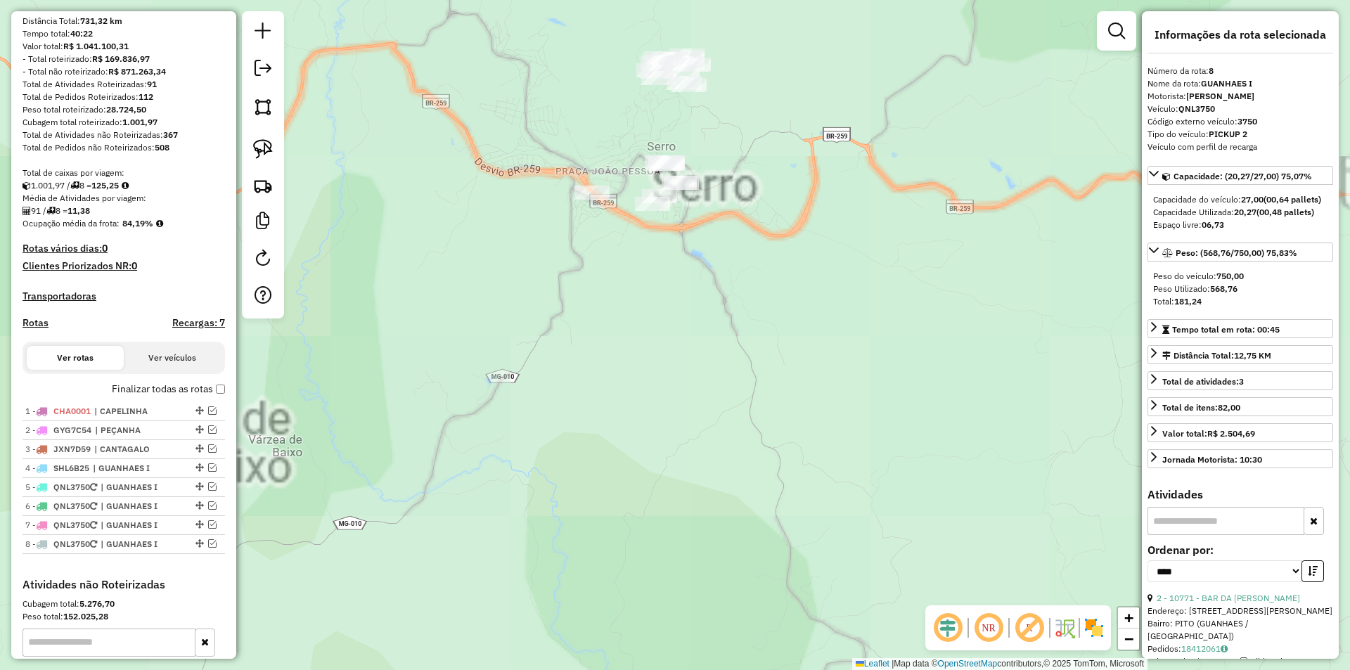
drag, startPoint x: 716, startPoint y: 325, endPoint x: 629, endPoint y: 317, distance: 87.5
click at [712, 318] on div "Janela de atendimento Grade de atendimento Capacidade Transportadoras Veículos …" at bounding box center [675, 335] width 1350 height 670
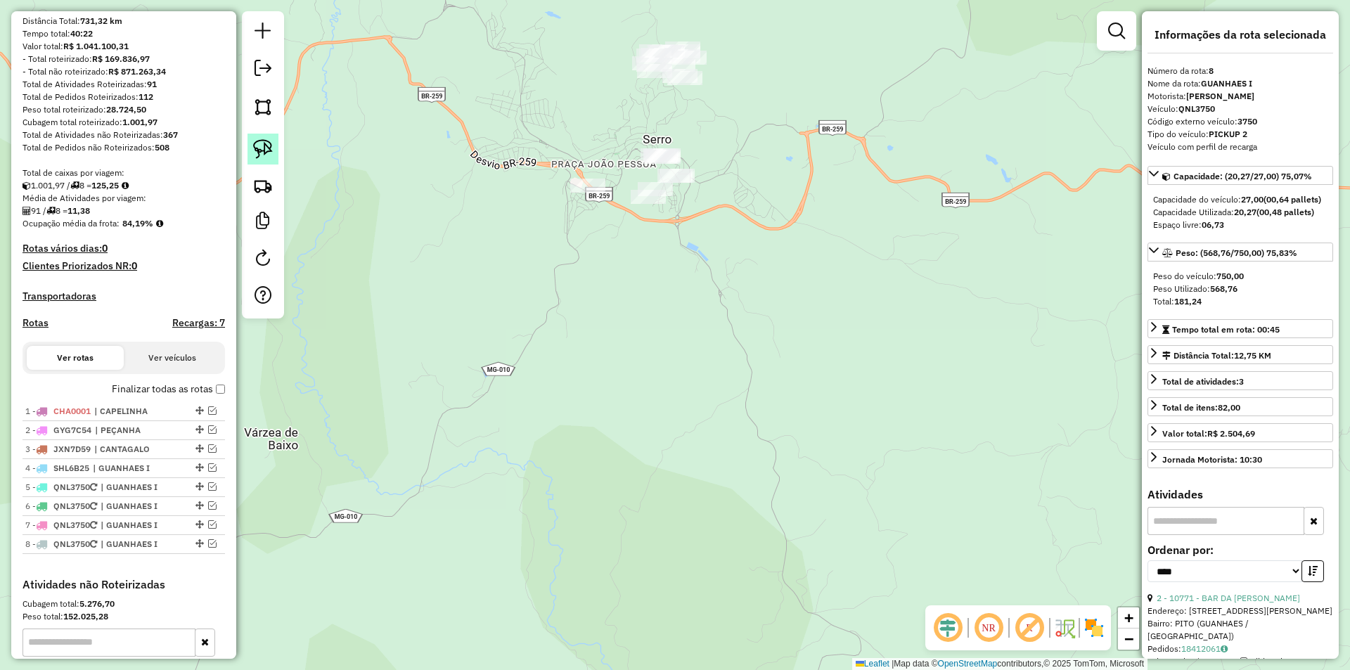
click at [266, 149] on img at bounding box center [263, 149] width 20 height 20
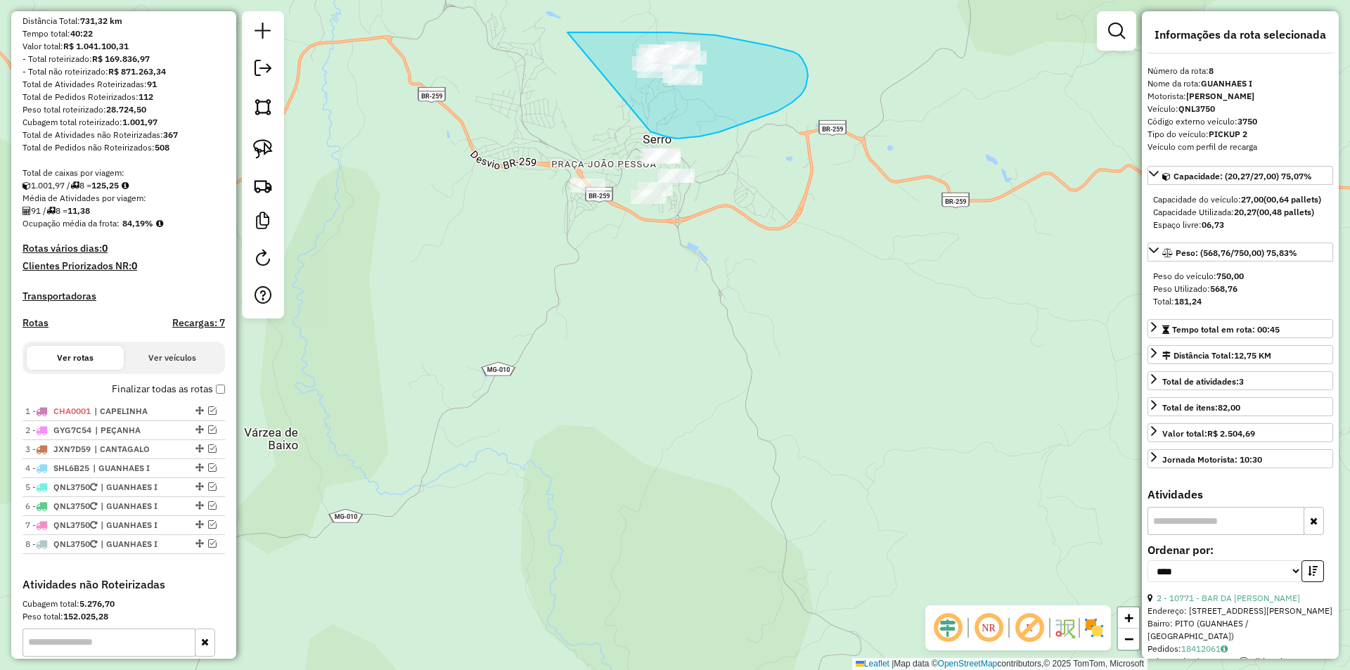
drag, startPoint x: 655, startPoint y: 134, endPoint x: 543, endPoint y: 31, distance: 151.7
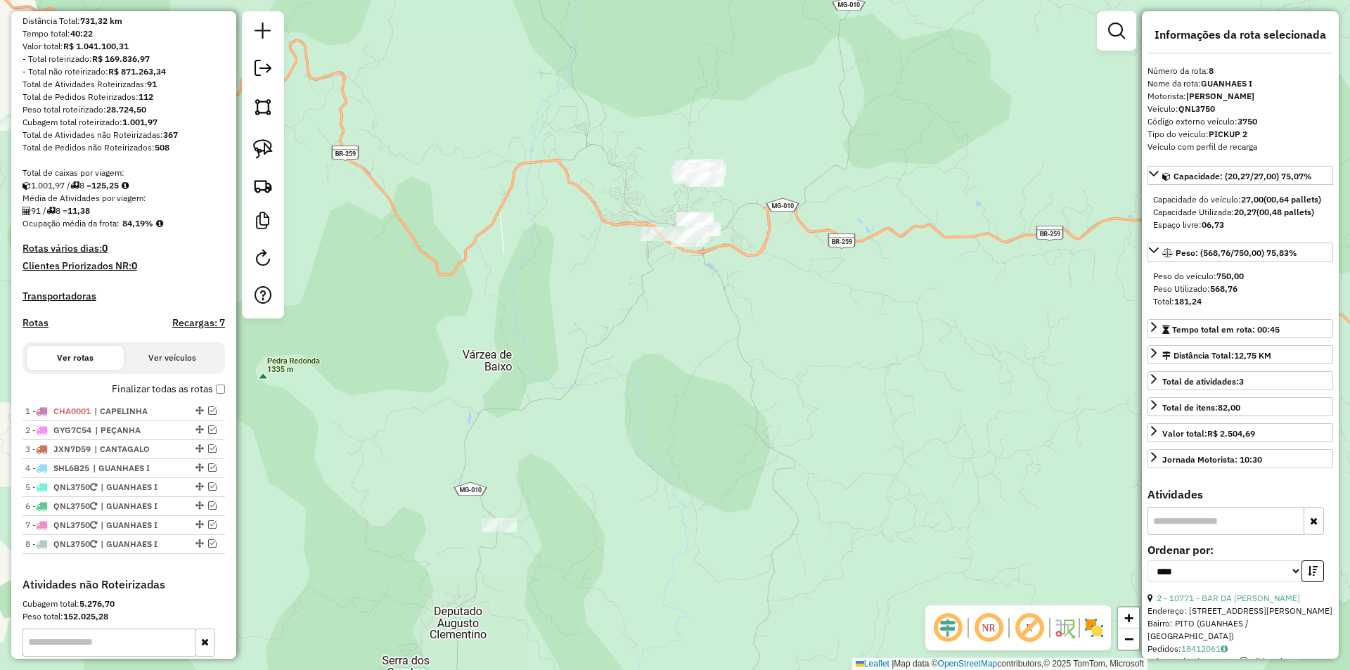
drag, startPoint x: 716, startPoint y: 352, endPoint x: 499, endPoint y: 260, distance: 235.3
click at [698, 341] on div "Janela de atendimento Grade de atendimento Capacidade Transportadoras Veículos …" at bounding box center [675, 335] width 1350 height 670
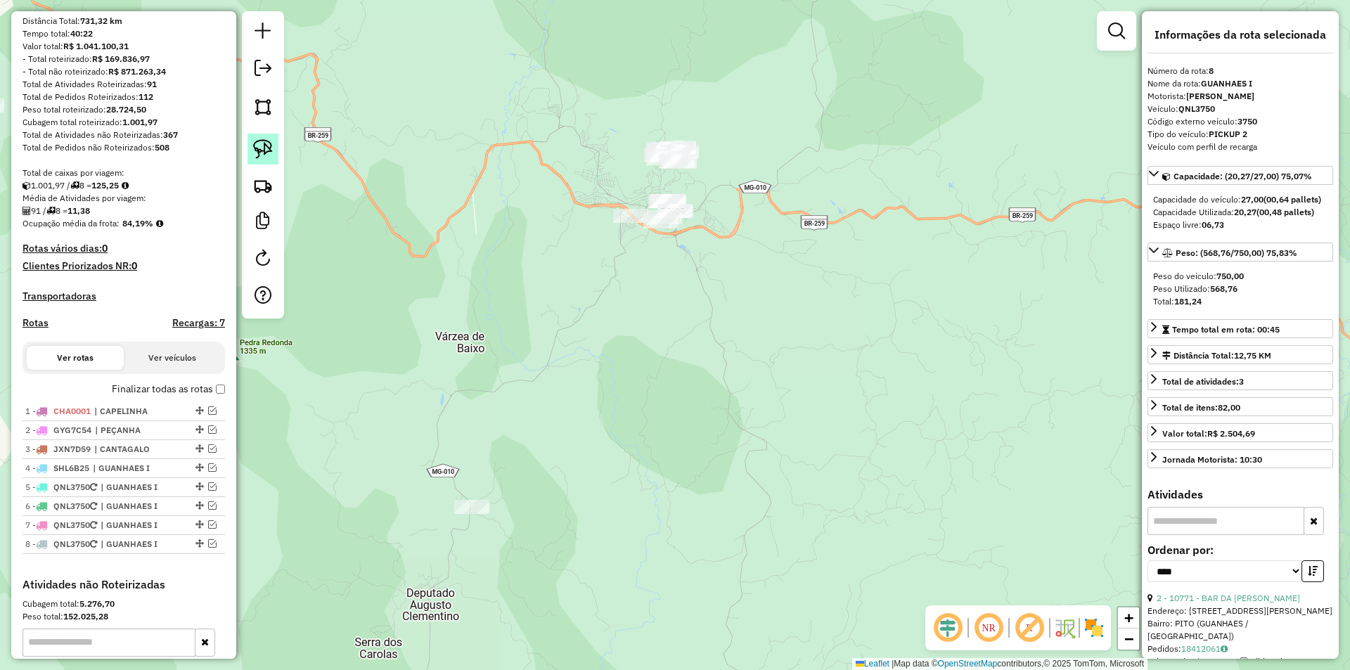
click at [267, 149] on img at bounding box center [263, 149] width 20 height 20
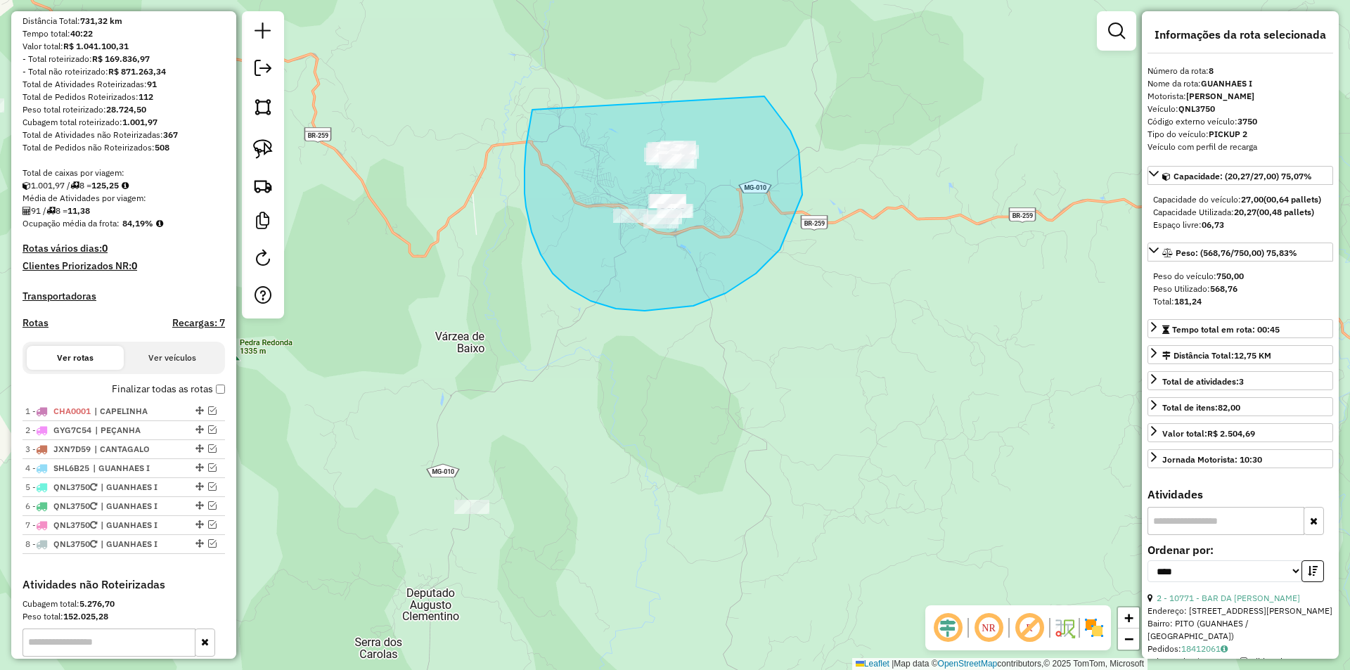
drag, startPoint x: 530, startPoint y: 122, endPoint x: 671, endPoint y: 40, distance: 163.1
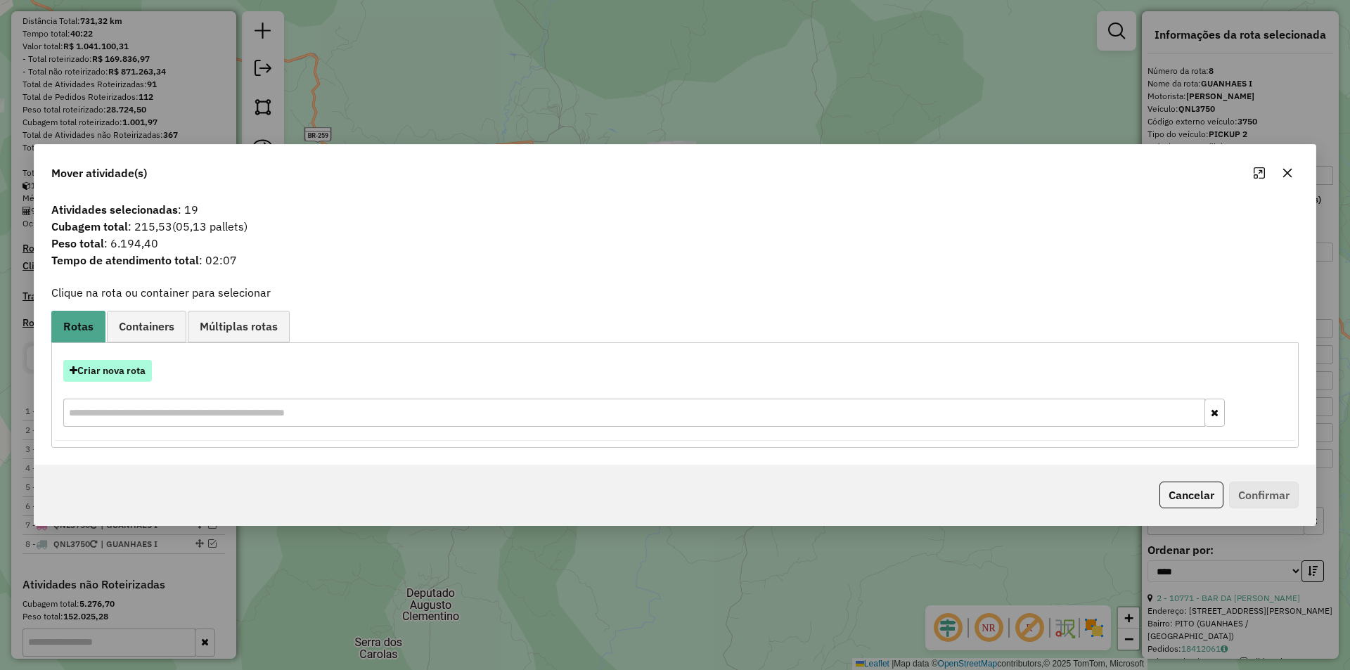
click at [141, 376] on button "Criar nova rota" at bounding box center [107, 371] width 89 height 22
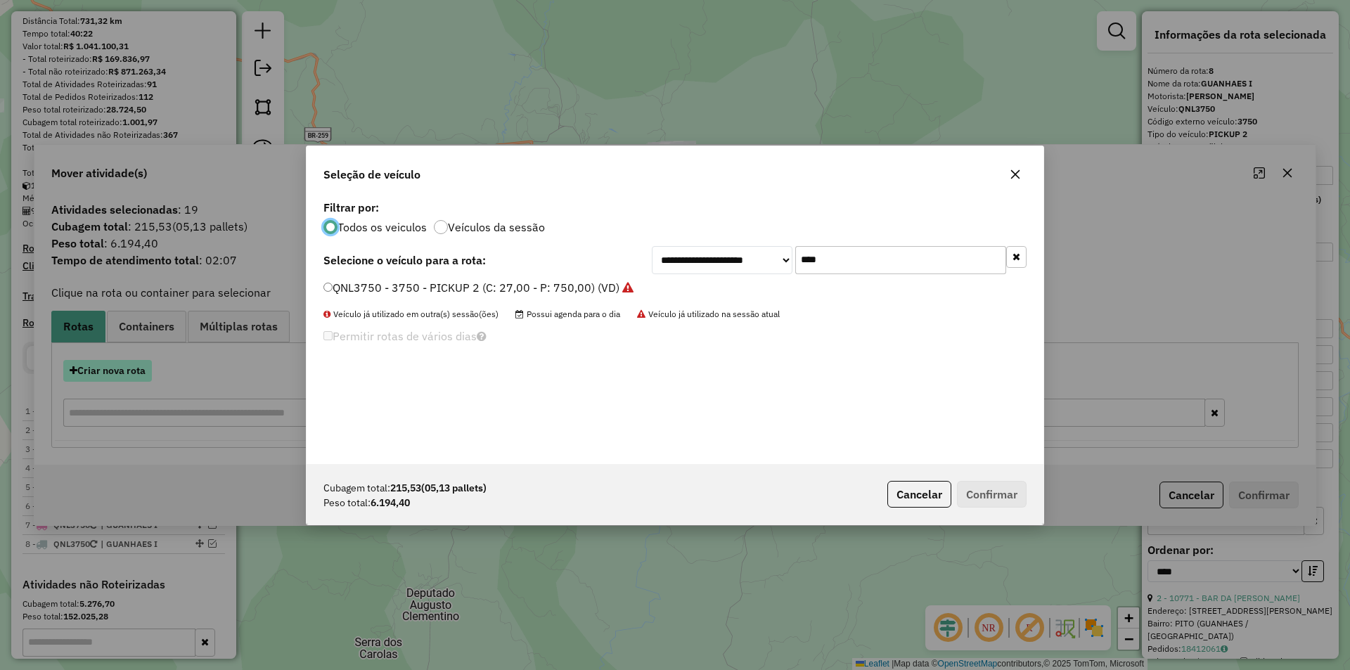
scroll to position [8, 4]
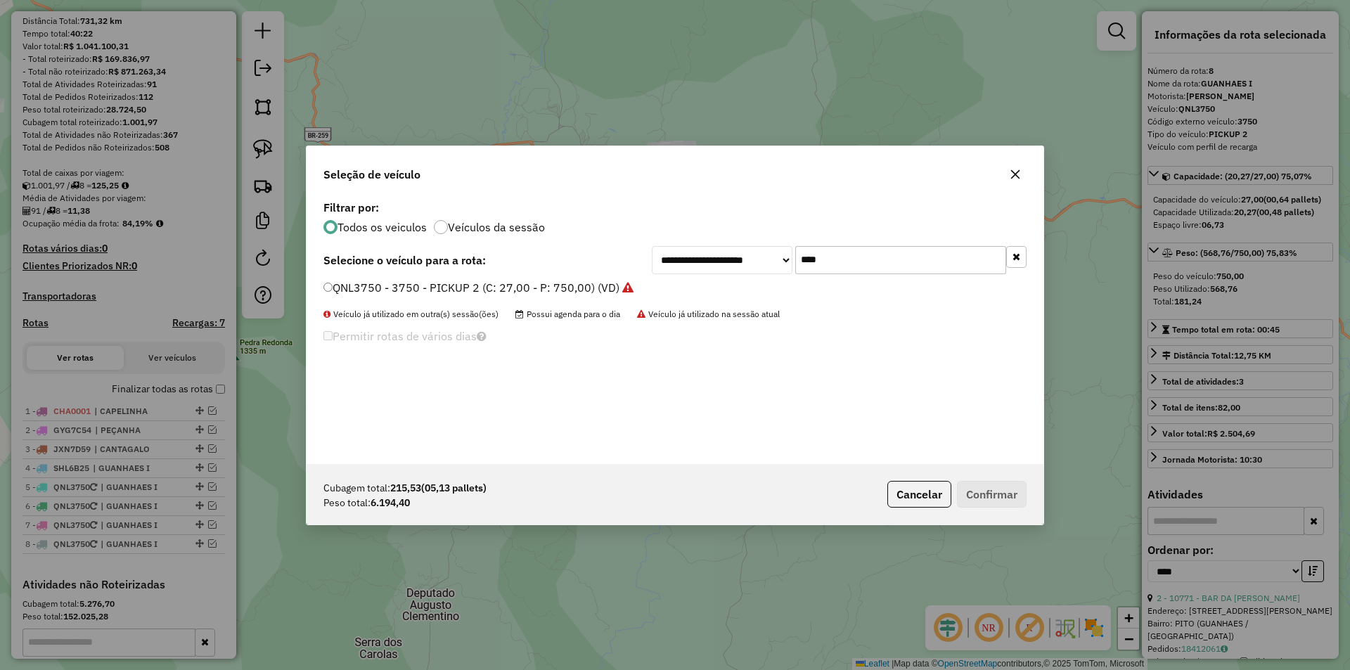
drag, startPoint x: 891, startPoint y: 261, endPoint x: 735, endPoint y: 243, distance: 157.7
click at [701, 264] on div "**********" at bounding box center [839, 260] width 375 height 28
type input "****"
drag, startPoint x: 510, startPoint y: 290, endPoint x: 561, endPoint y: 292, distance: 51.3
click at [510, 290] on label "HBG9G43 - 9G43 - 3/4 - CARROCERIA (C: 200,00 - P: 6000,00) (VD)" at bounding box center [502, 287] width 358 height 17
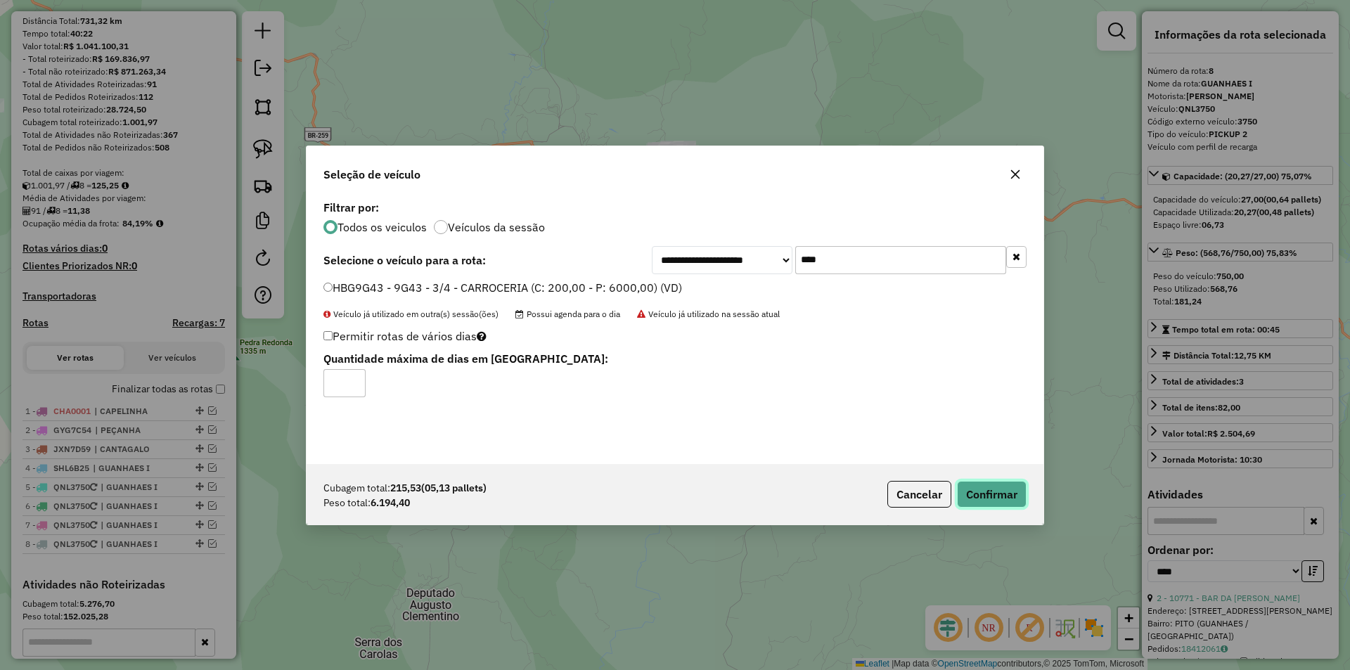
click at [1005, 500] on button "Confirmar" at bounding box center [992, 494] width 70 height 27
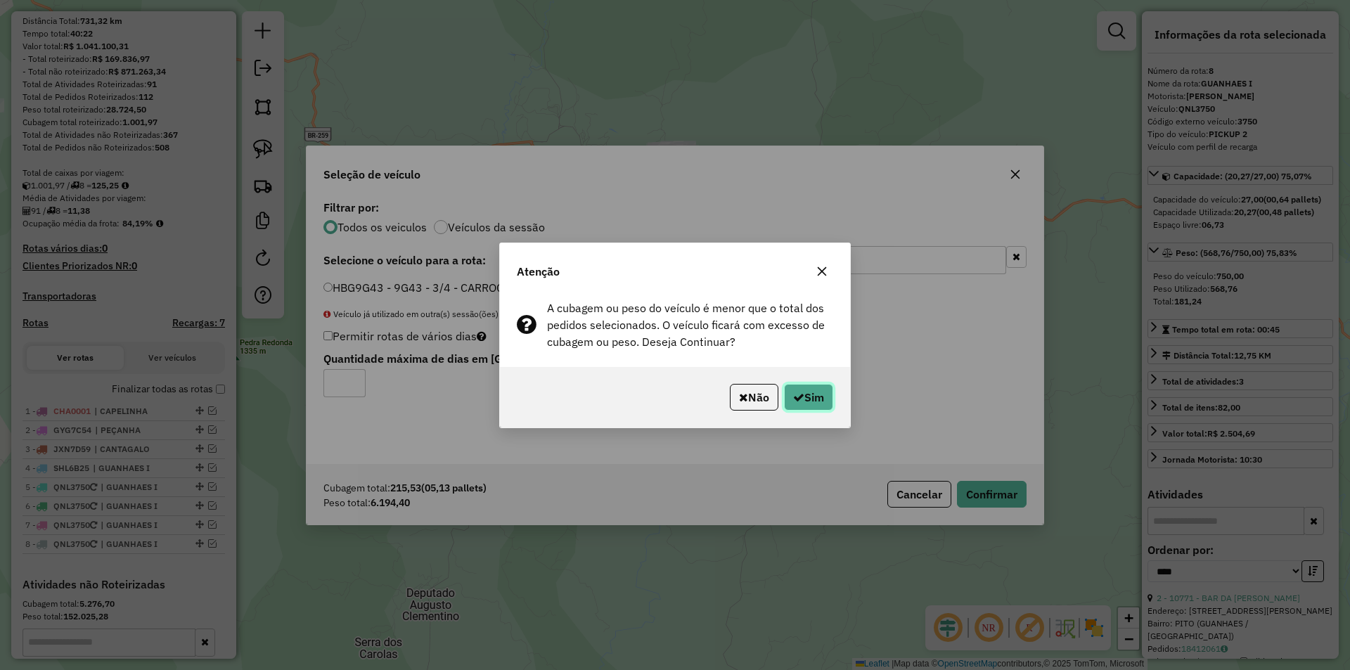
click at [810, 404] on button "Sim" at bounding box center [808, 397] width 49 height 27
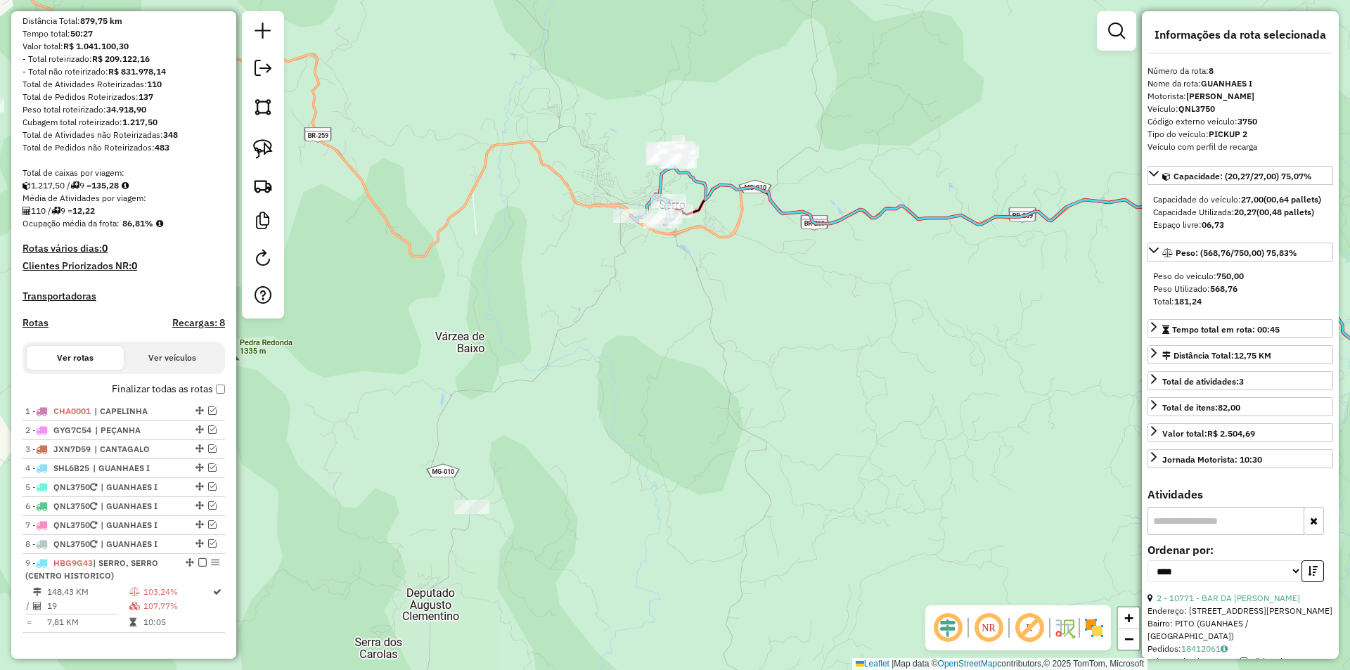
scroll to position [404, 0]
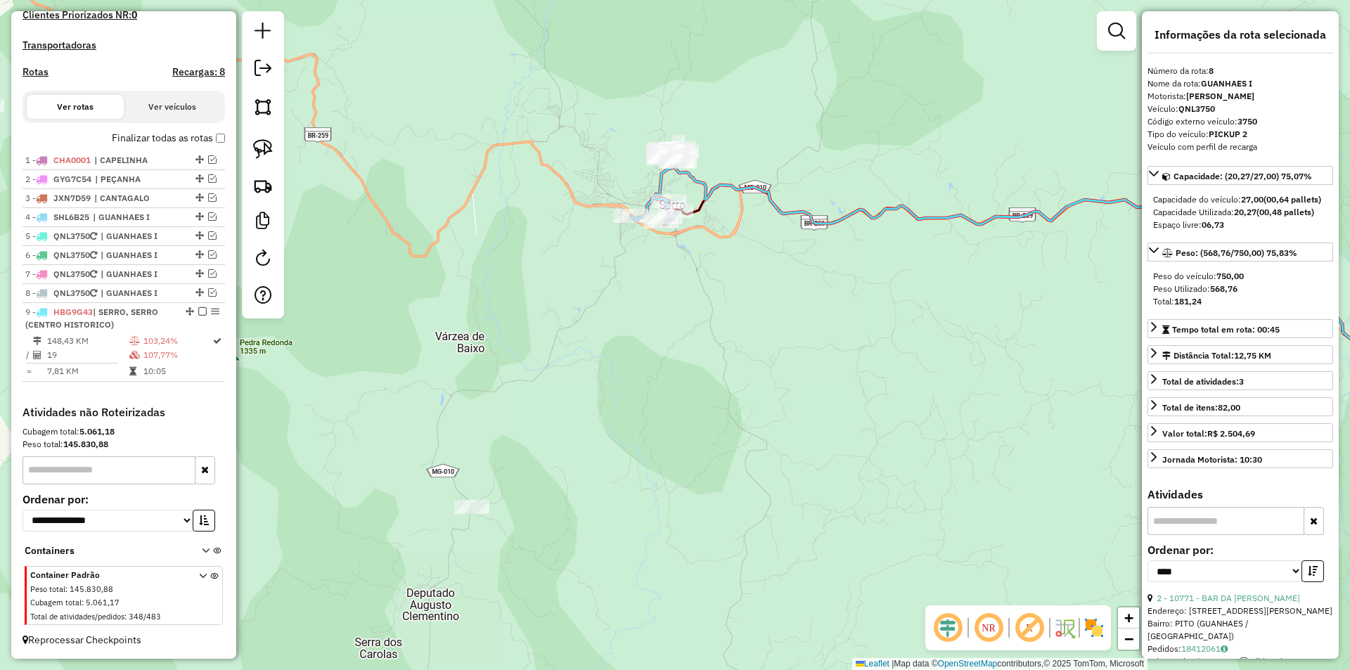
click at [704, 186] on icon at bounding box center [1078, 272] width 813 height 216
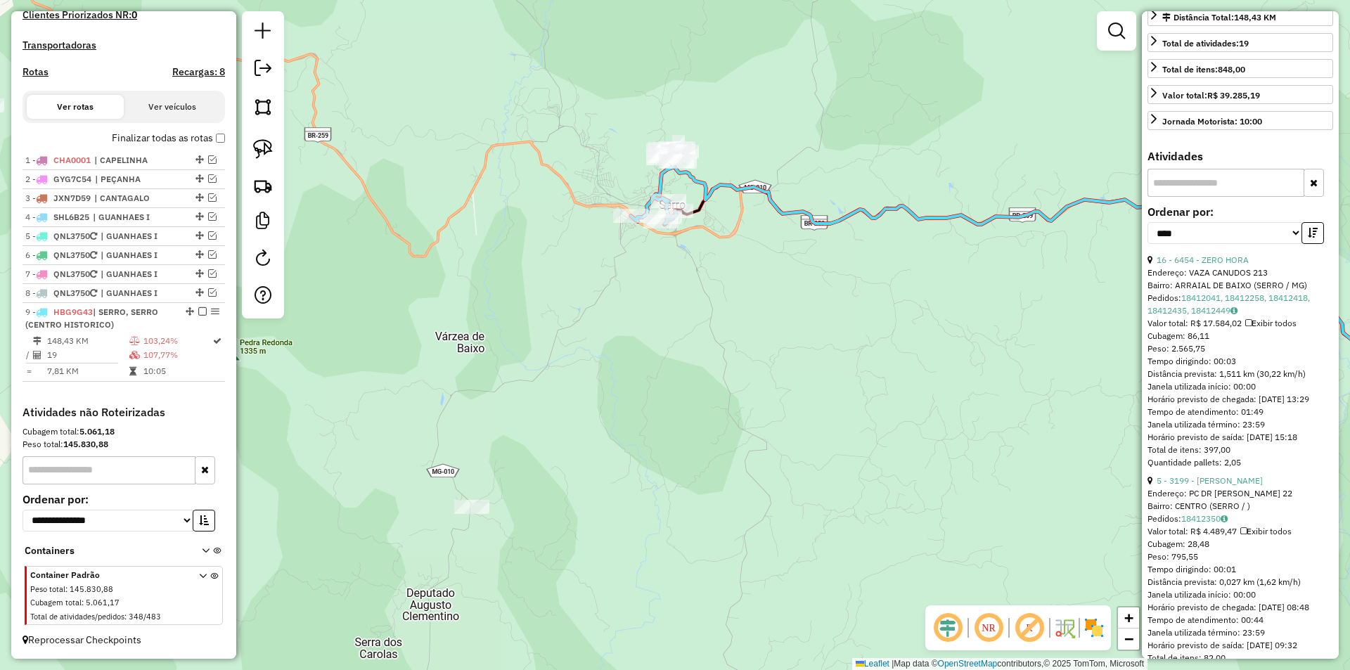
scroll to position [351, 0]
click at [1216, 315] on link "18412041, 18412258, 18412418, 18412435, 18412449" at bounding box center [1228, 303] width 162 height 23
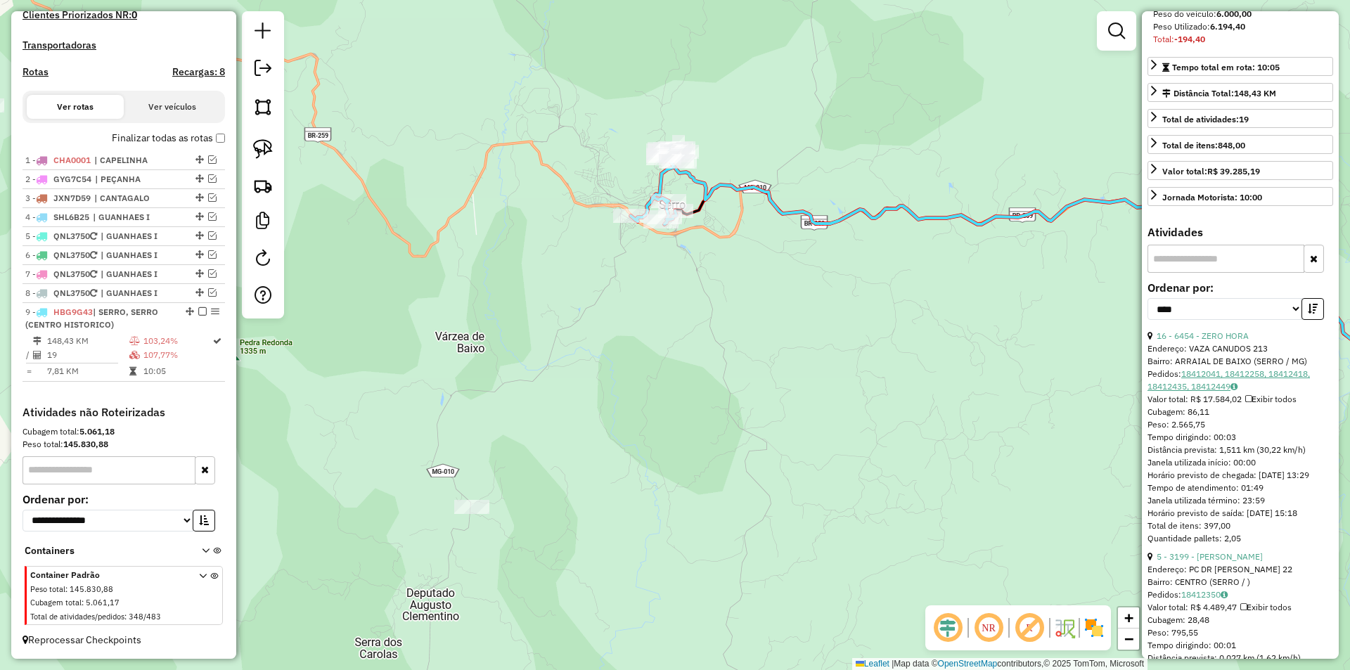
scroll to position [281, 0]
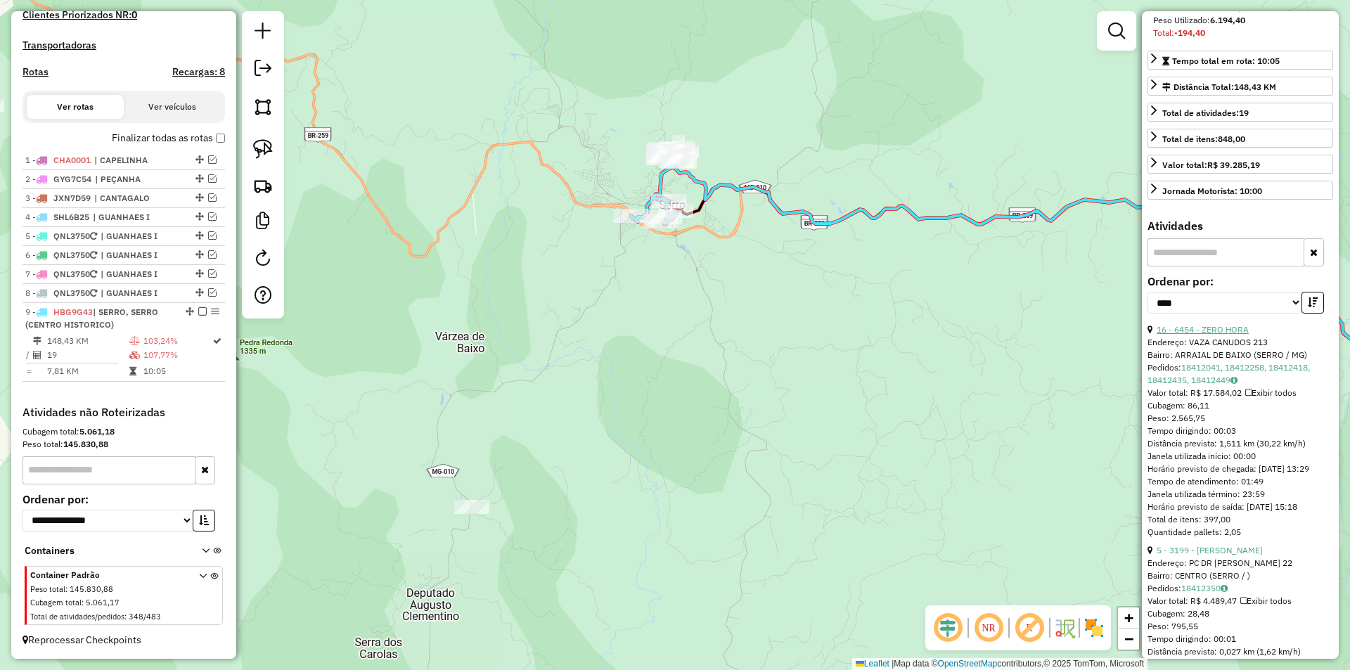
click at [1224, 335] on link "16 - 6454 - ZERO HORA" at bounding box center [1202, 329] width 92 height 11
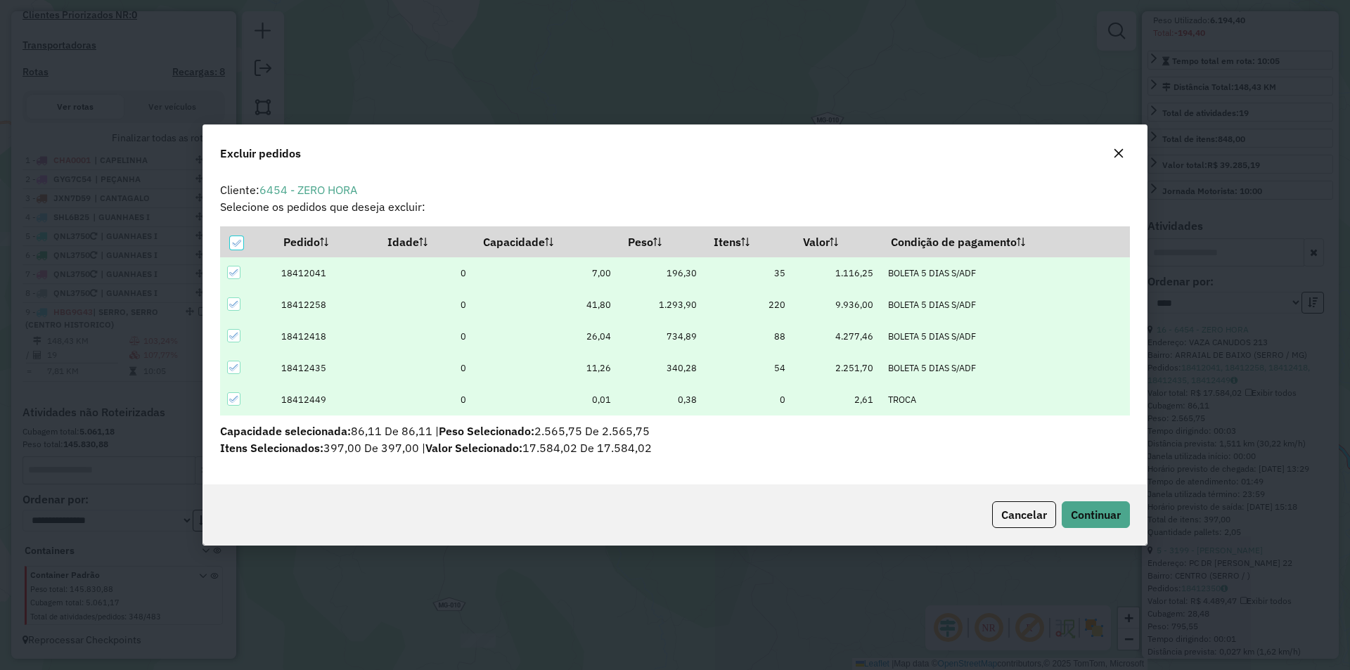
scroll to position [0, 0]
click at [233, 245] on icon at bounding box center [236, 243] width 10 height 10
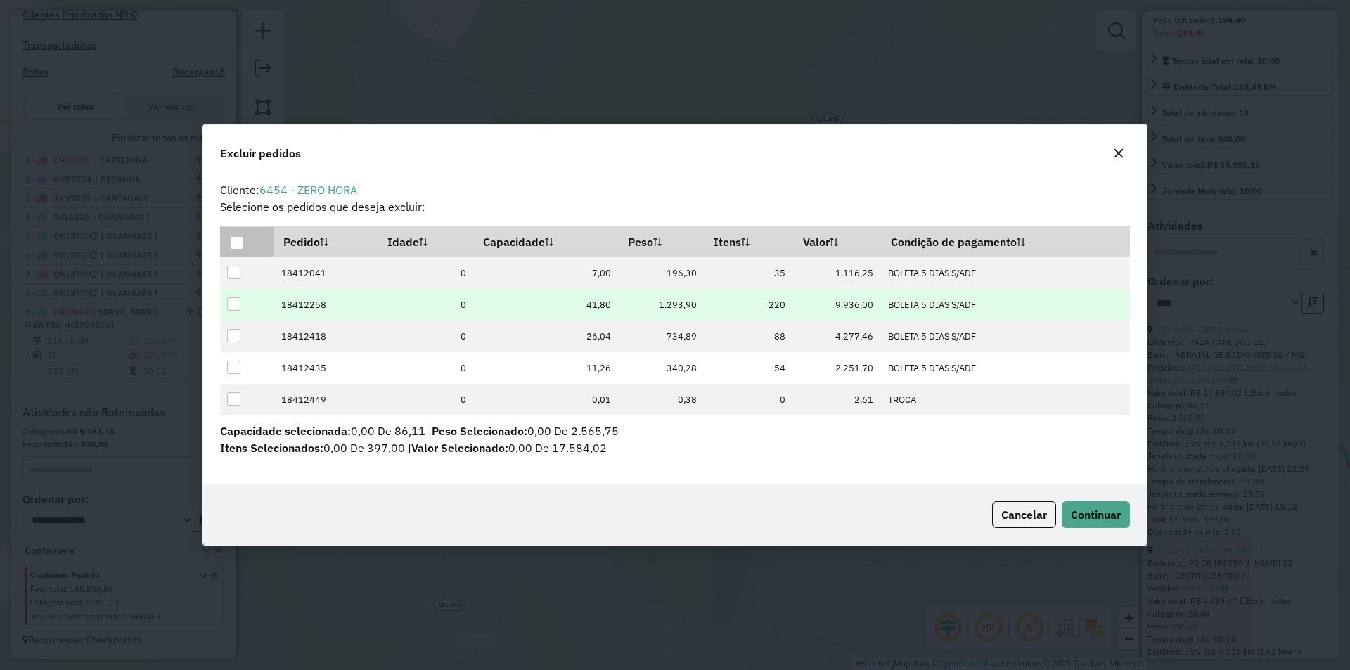
click at [229, 304] on div at bounding box center [233, 303] width 13 height 13
click at [1099, 519] on span "Continuar" at bounding box center [1095, 514] width 50 height 14
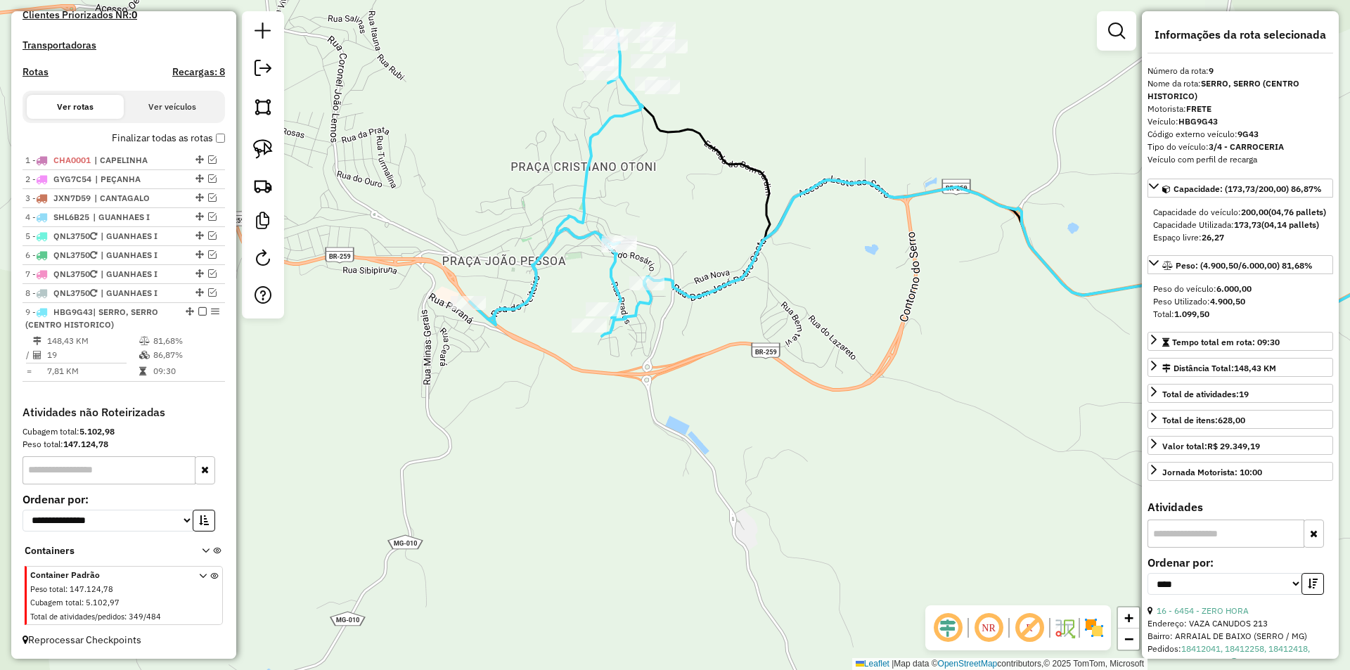
drag, startPoint x: 706, startPoint y: 389, endPoint x: 644, endPoint y: 385, distance: 62.0
click at [694, 388] on div "Janela de atendimento Grade de atendimento Capacidade Transportadoras Veículos …" at bounding box center [675, 335] width 1350 height 670
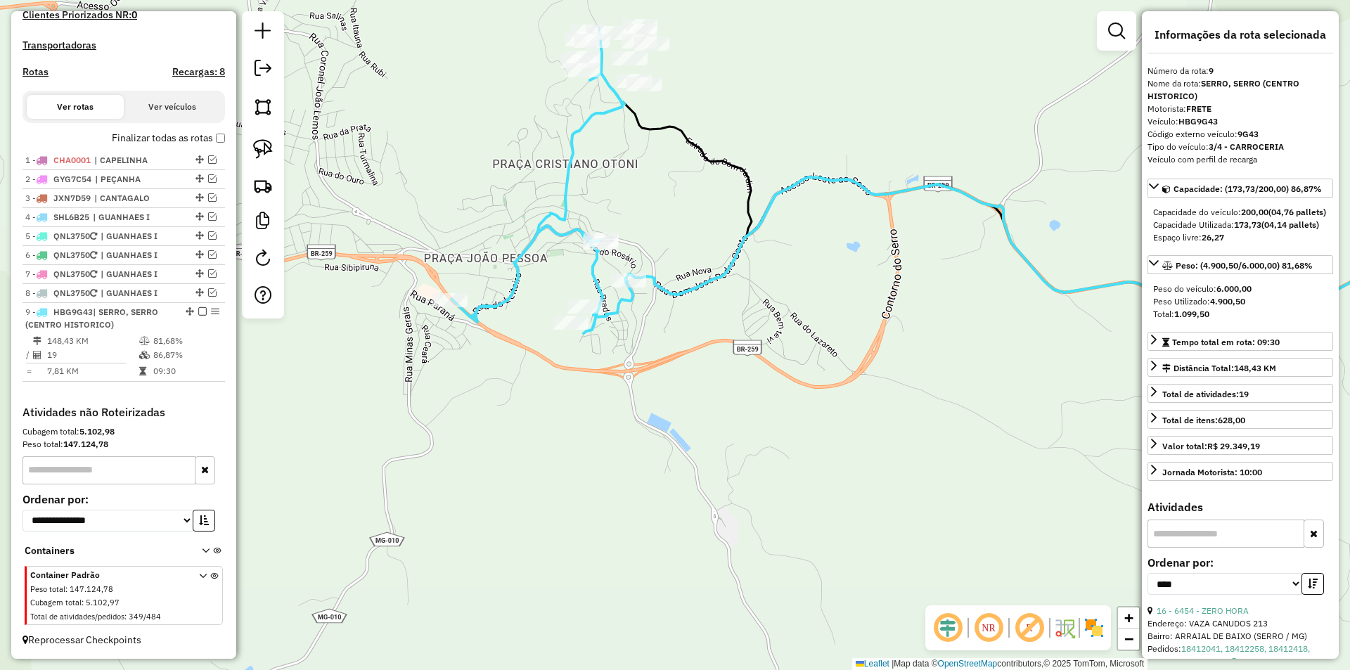
drag, startPoint x: 772, startPoint y: 411, endPoint x: 519, endPoint y: 369, distance: 256.5
click at [763, 415] on div "Janela de atendimento Grade de atendimento Capacidade Transportadoras Veículos …" at bounding box center [675, 335] width 1350 height 670
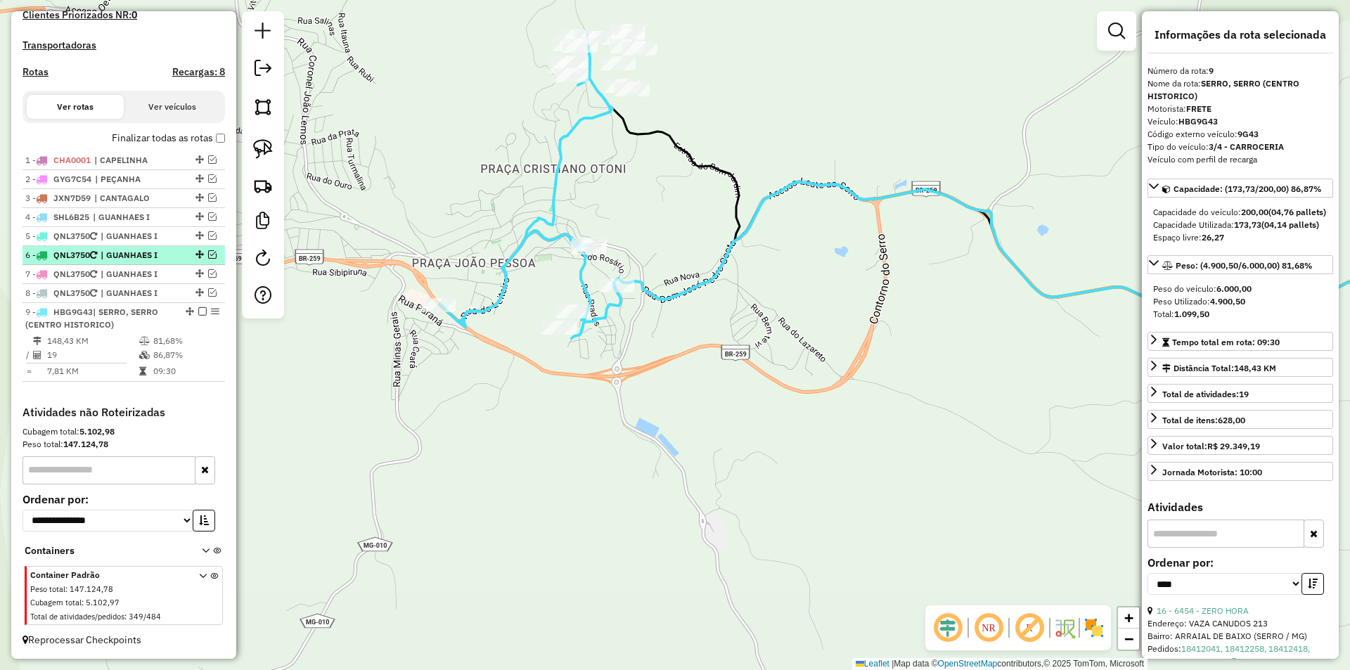
click at [198, 310] on em at bounding box center [202, 311] width 8 height 8
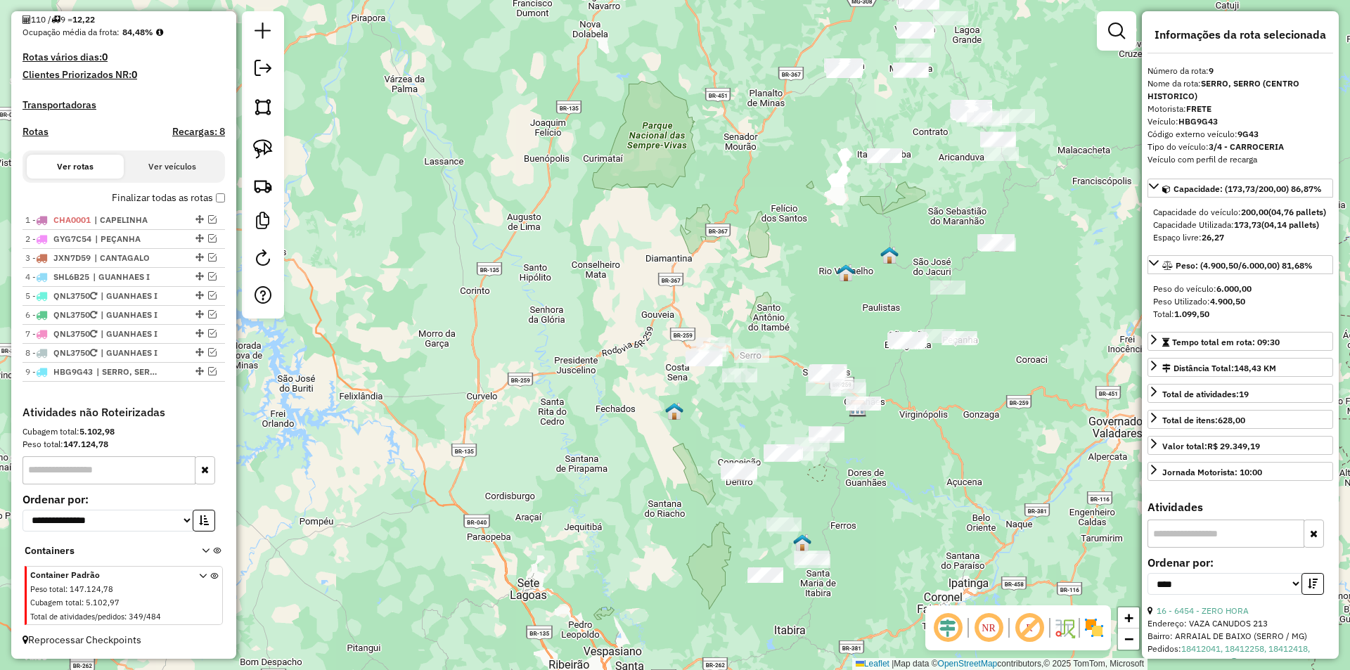
click at [968, 398] on div "Janela de atendimento Grade de atendimento Capacidade Transportadoras Veículos …" at bounding box center [675, 335] width 1350 height 670
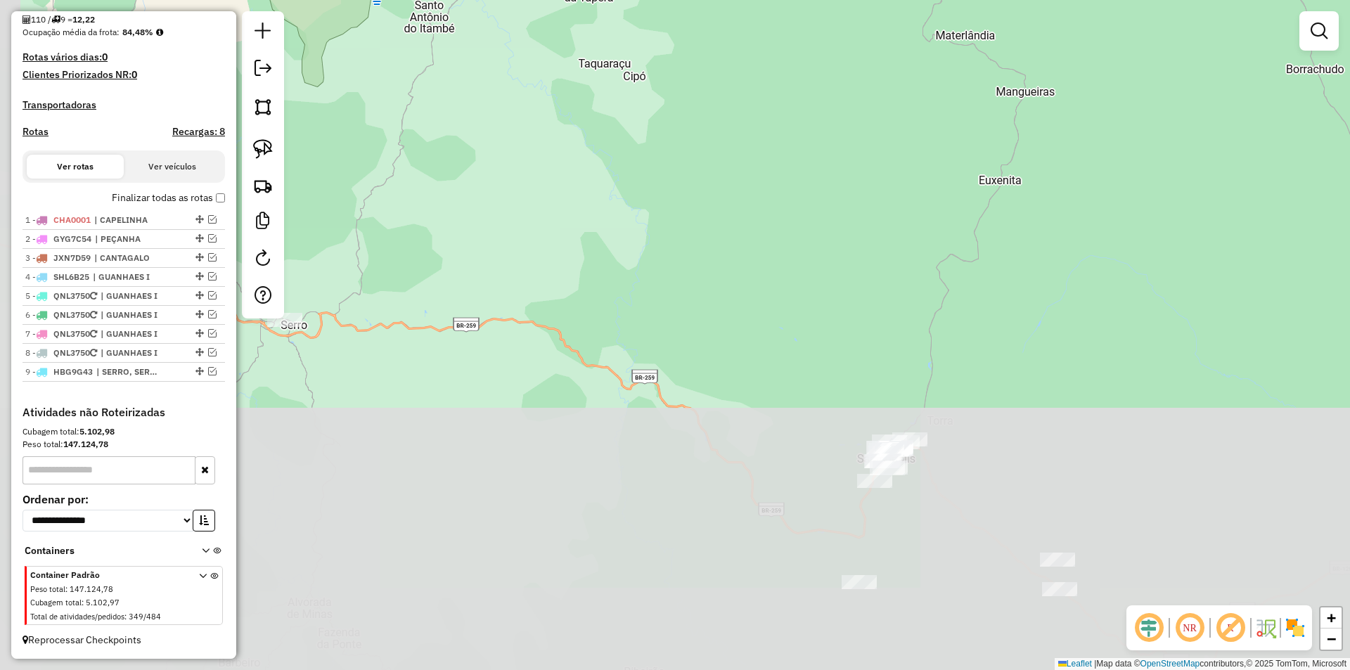
drag, startPoint x: 865, startPoint y: 397, endPoint x: 868, endPoint y: 117, distance: 279.8
click at [864, 120] on div "Janela de atendimento Grade de atendimento Capacidade Transportadoras Veículos …" at bounding box center [675, 335] width 1350 height 670
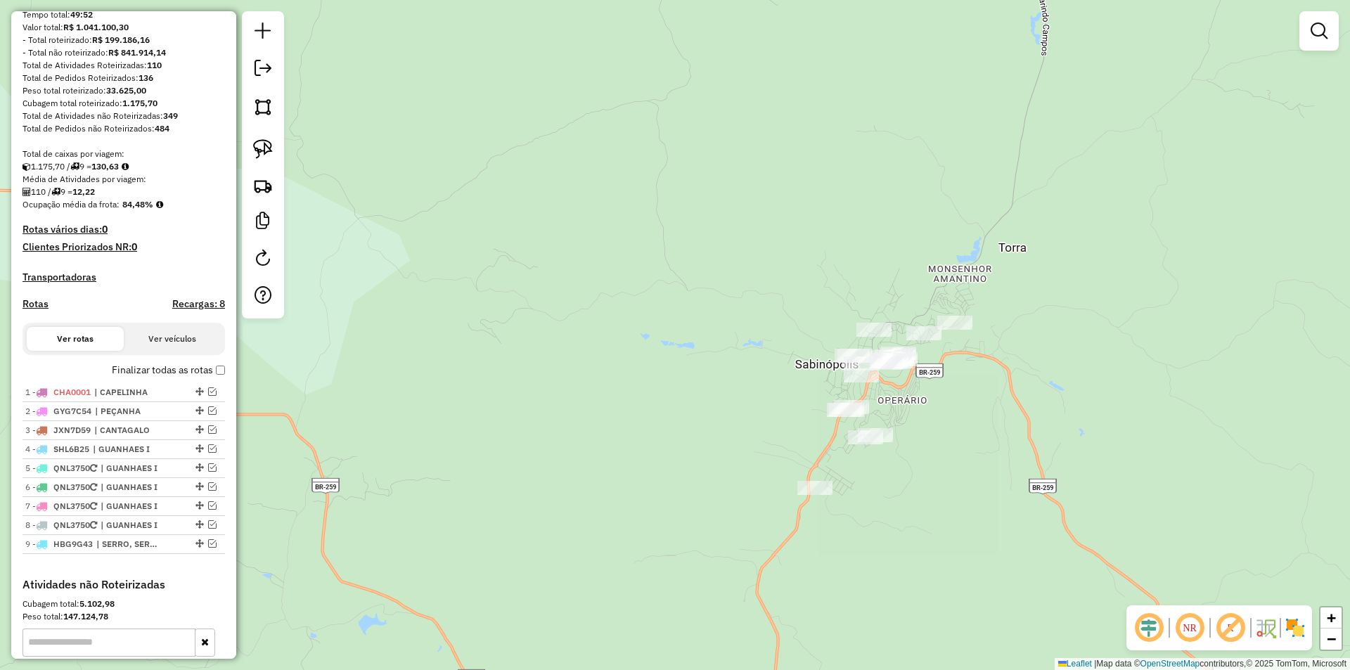
scroll to position [211, 0]
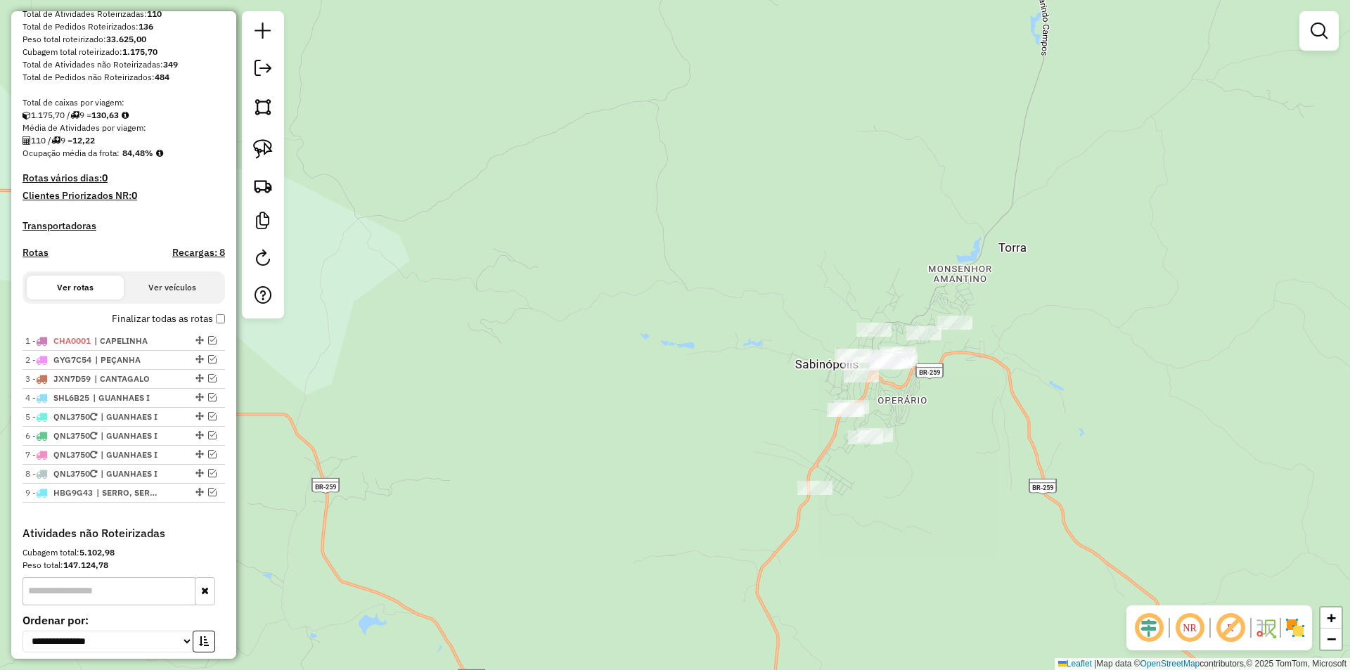
drag, startPoint x: 484, startPoint y: 361, endPoint x: 508, endPoint y: 351, distance: 26.8
click at [498, 356] on div "Janela de atendimento Grade de atendimento Capacidade Transportadoras Veículos …" at bounding box center [675, 335] width 1350 height 670
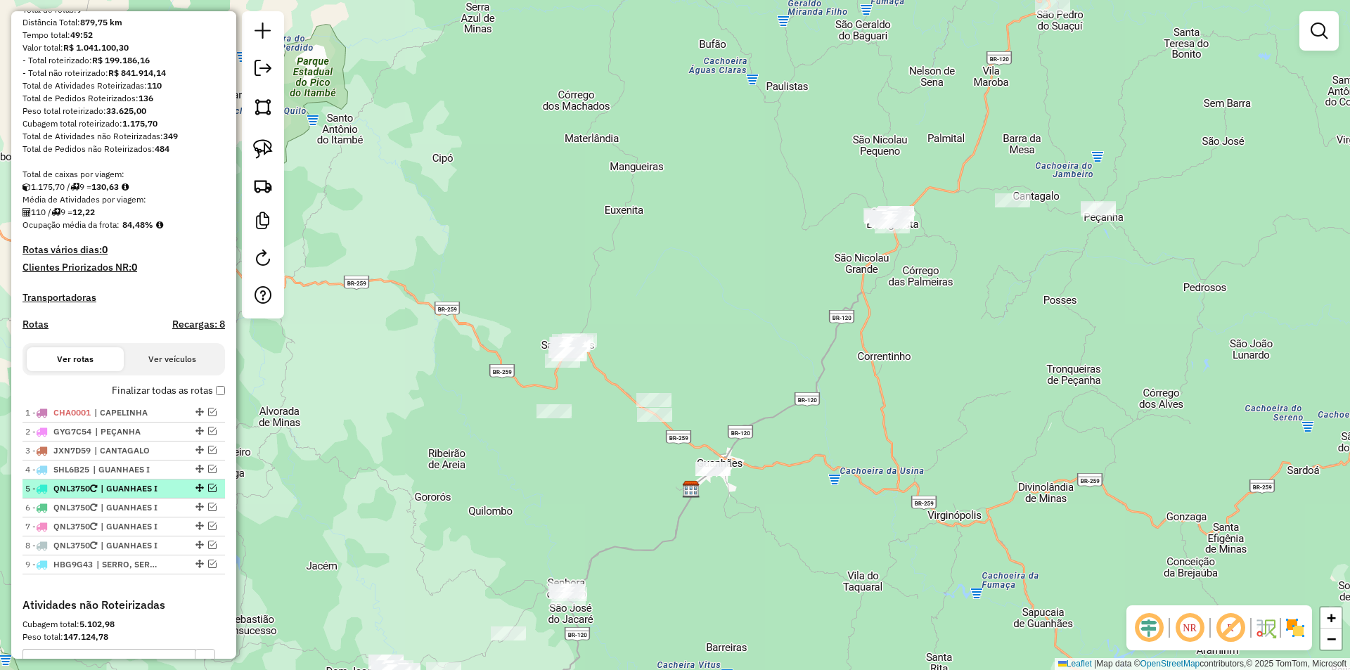
scroll to position [141, 0]
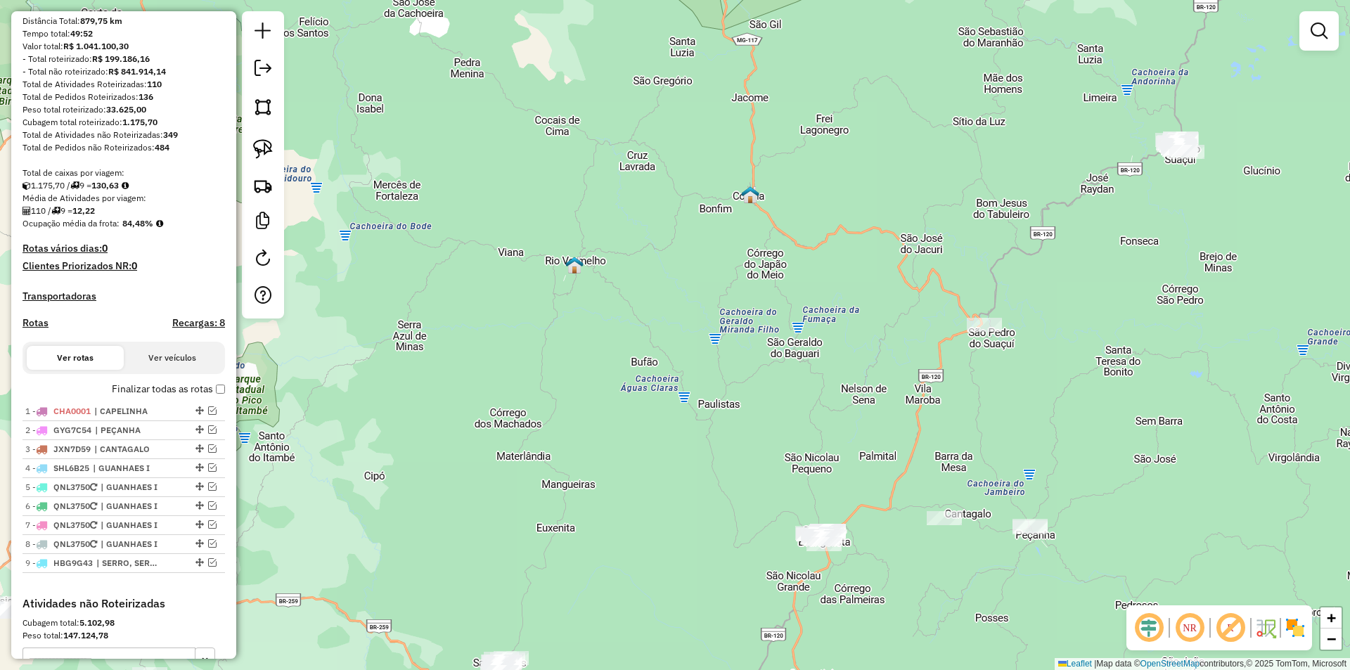
drag, startPoint x: 913, startPoint y: 311, endPoint x: 853, endPoint y: 609, distance: 304.6
click at [853, 609] on div "Janela de atendimento Grade de atendimento Capacidade Transportadoras Veículos …" at bounding box center [675, 335] width 1350 height 670
click at [125, 436] on span "| PEÇANHA" at bounding box center [127, 430] width 65 height 13
select select "*********"
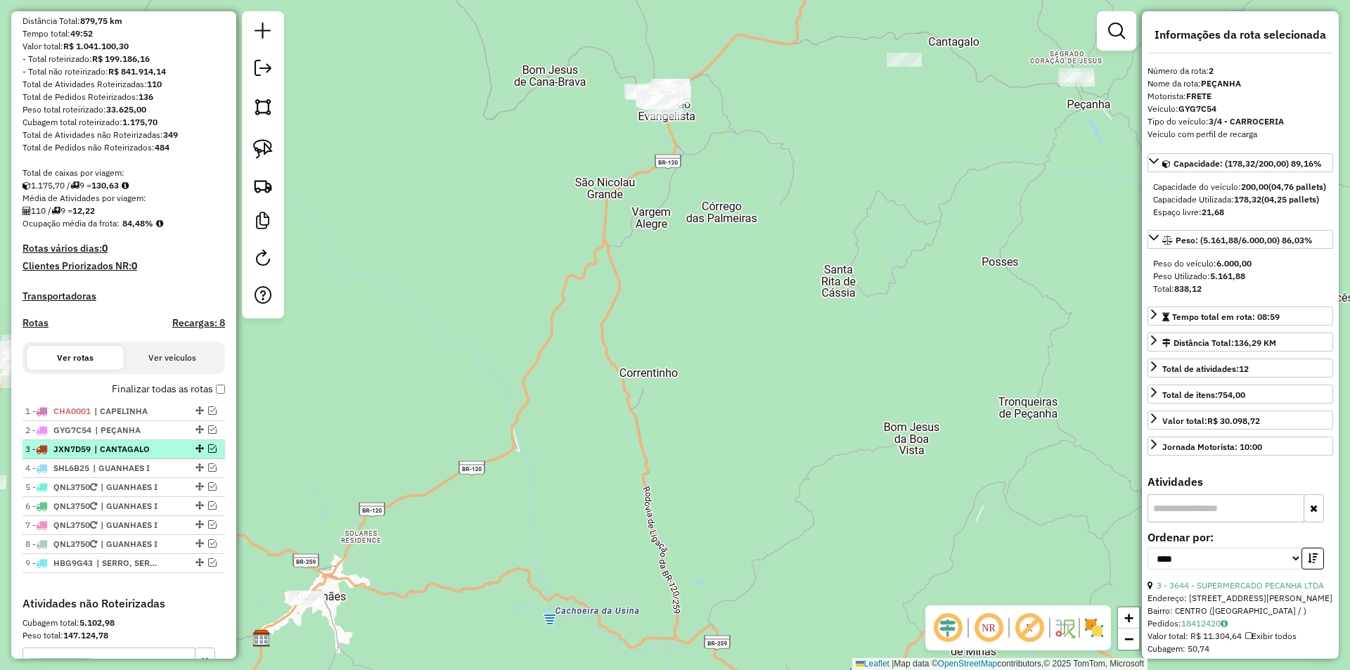
click at [127, 455] on span "| CANTAGALO" at bounding box center [126, 449] width 65 height 13
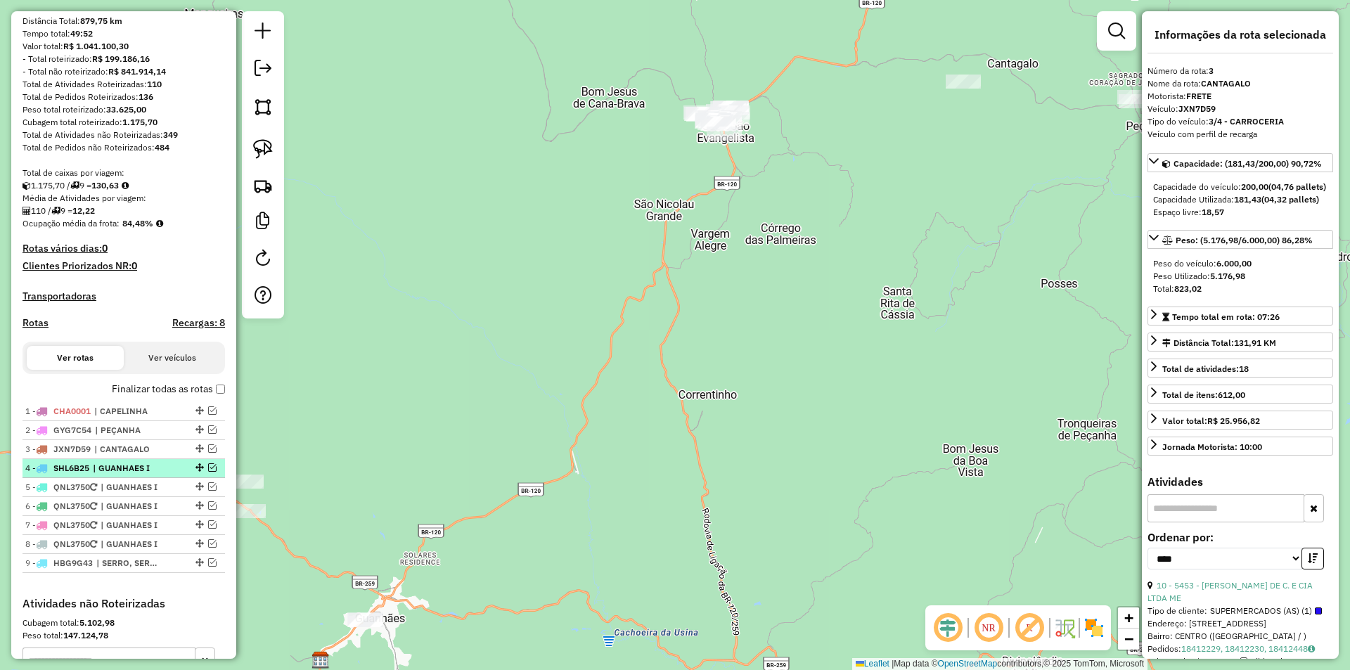
click at [102, 474] on span "| GUANHAES I" at bounding box center [125, 468] width 65 height 13
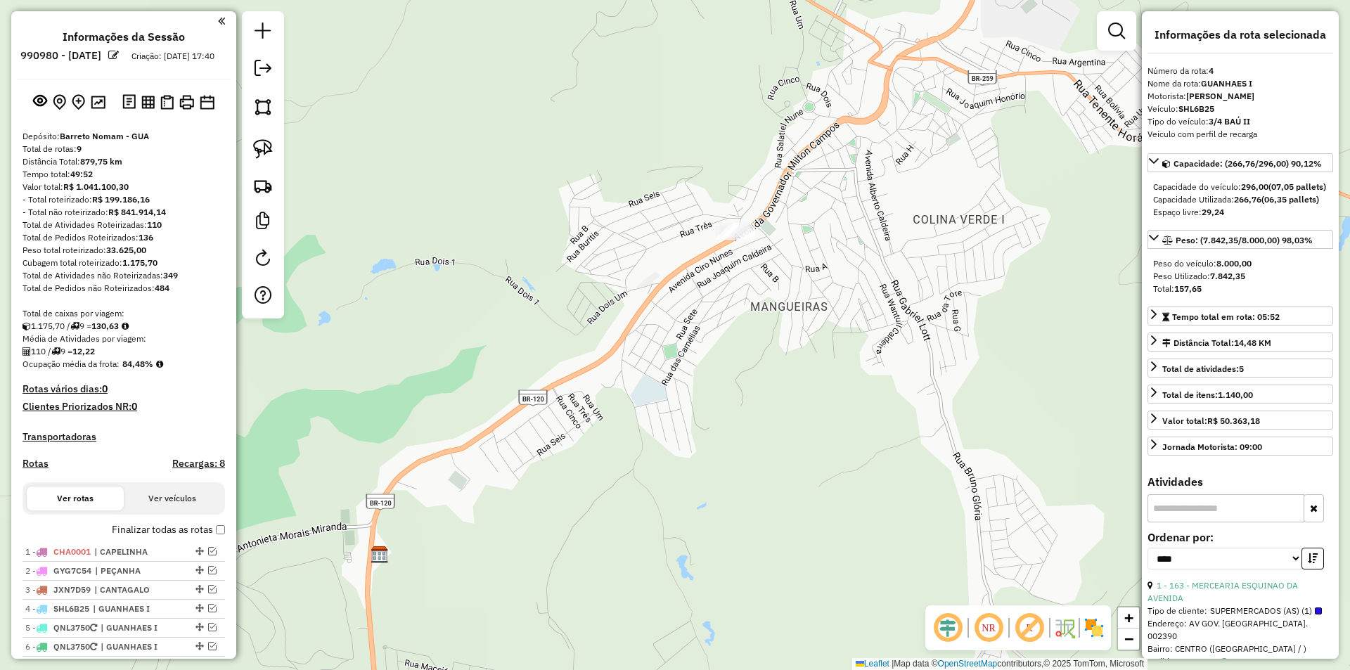
select select "*********"
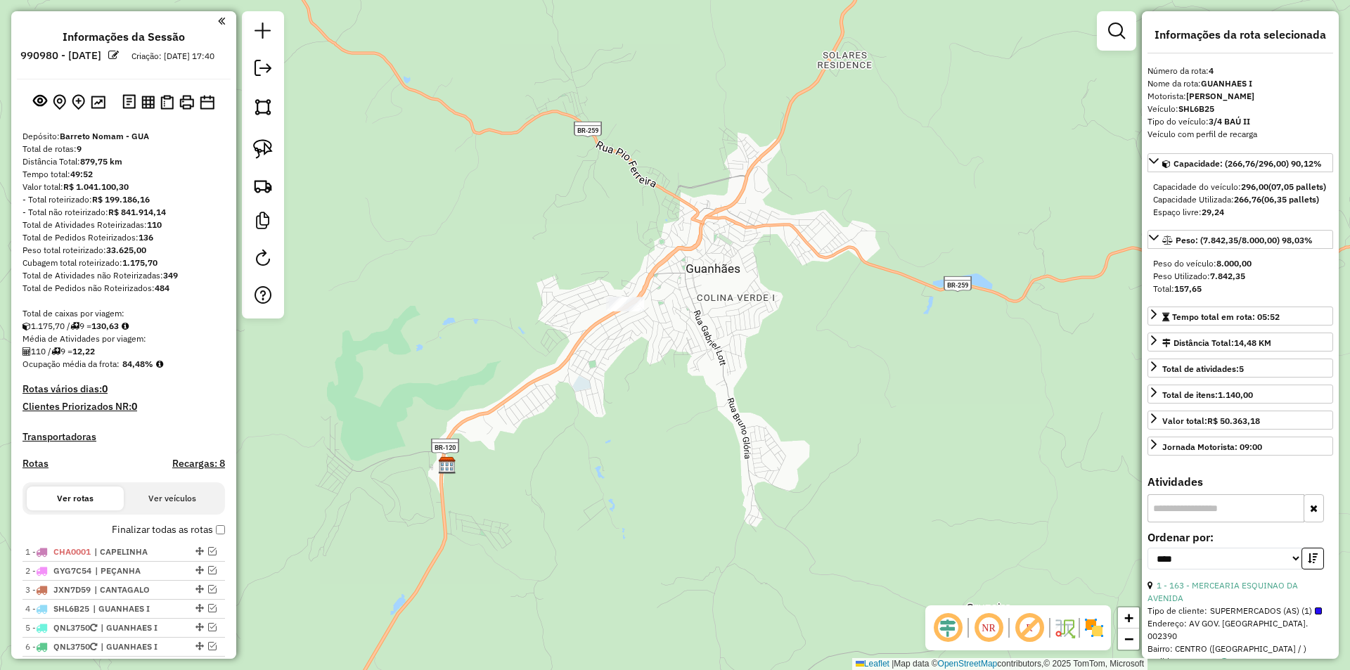
drag, startPoint x: 547, startPoint y: 419, endPoint x: 554, endPoint y: 388, distance: 31.7
click at [550, 413] on div "Janela de atendimento Grade de atendimento Capacidade Transportadoras Veículos …" at bounding box center [675, 335] width 1350 height 670
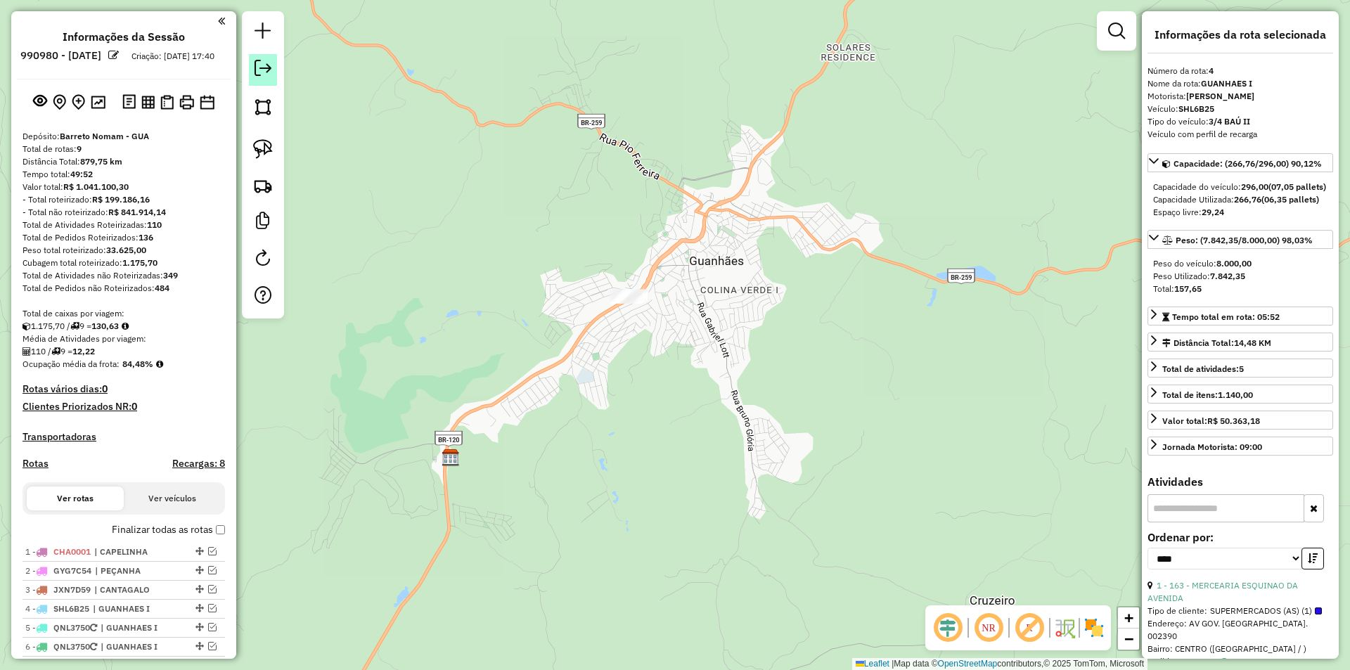
click at [264, 75] on em at bounding box center [262, 68] width 17 height 17
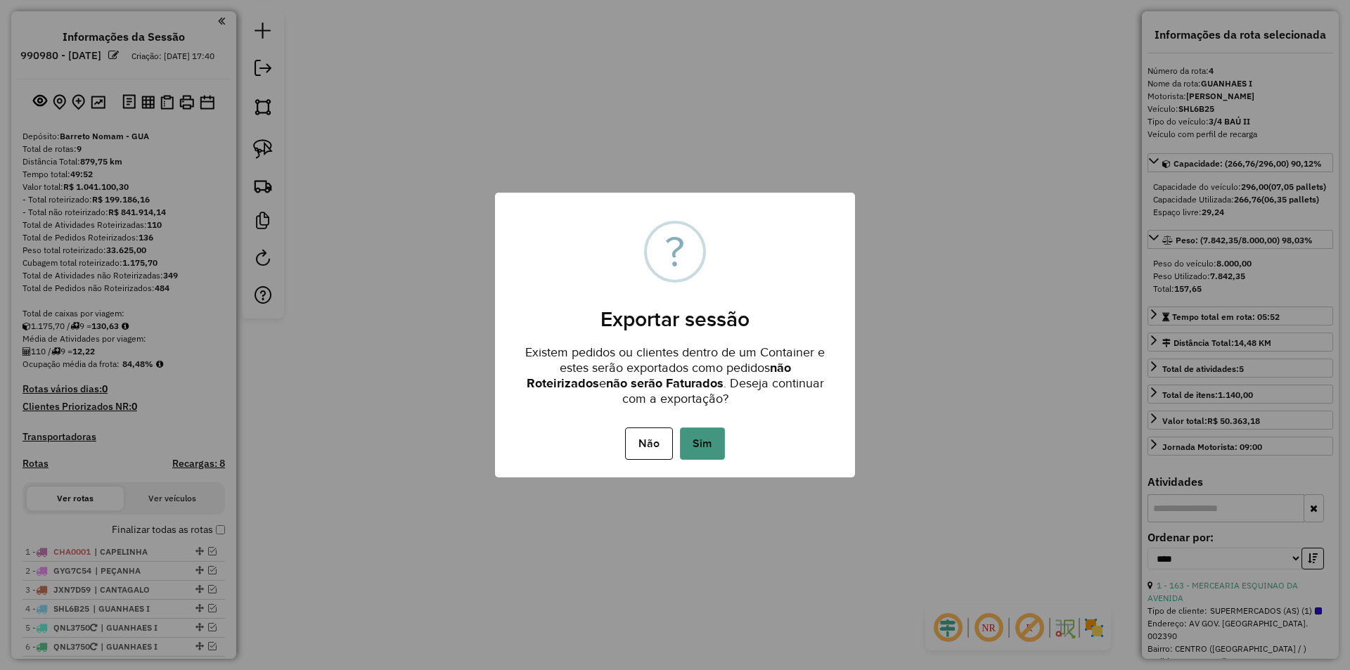
click at [699, 441] on button "Sim" at bounding box center [702, 443] width 45 height 32
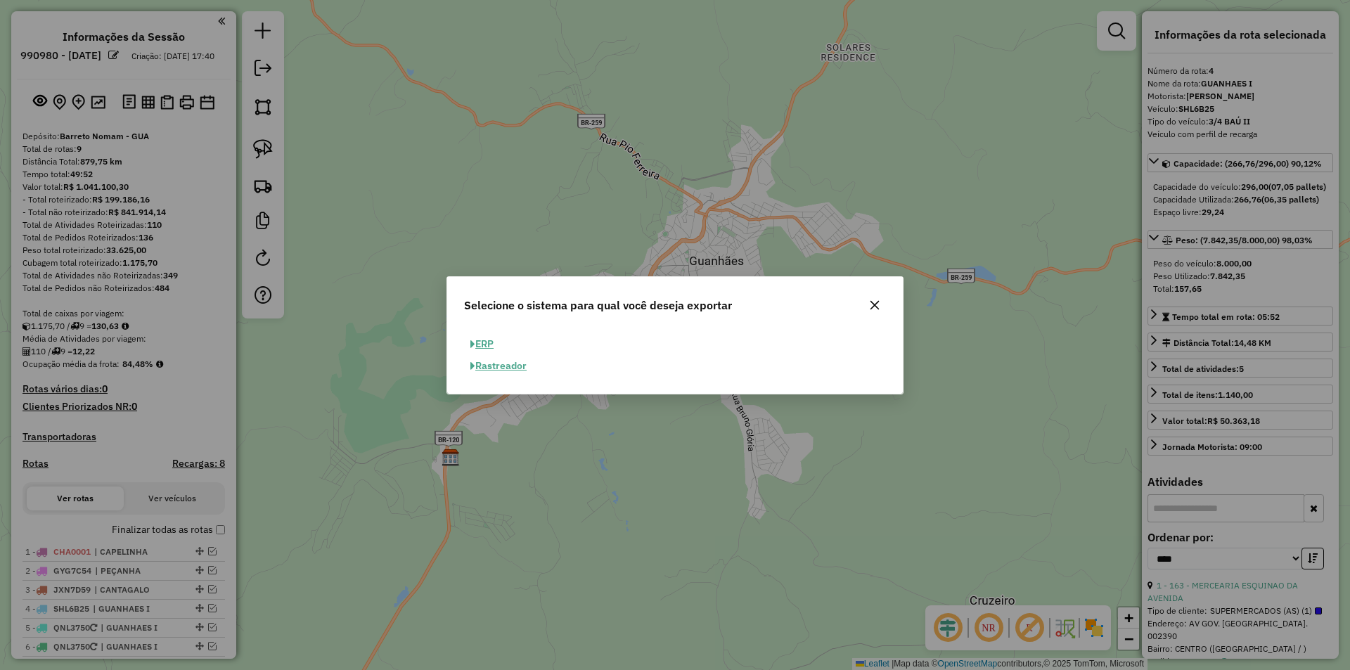
click at [476, 338] on button "ERP" at bounding box center [482, 344] width 36 height 22
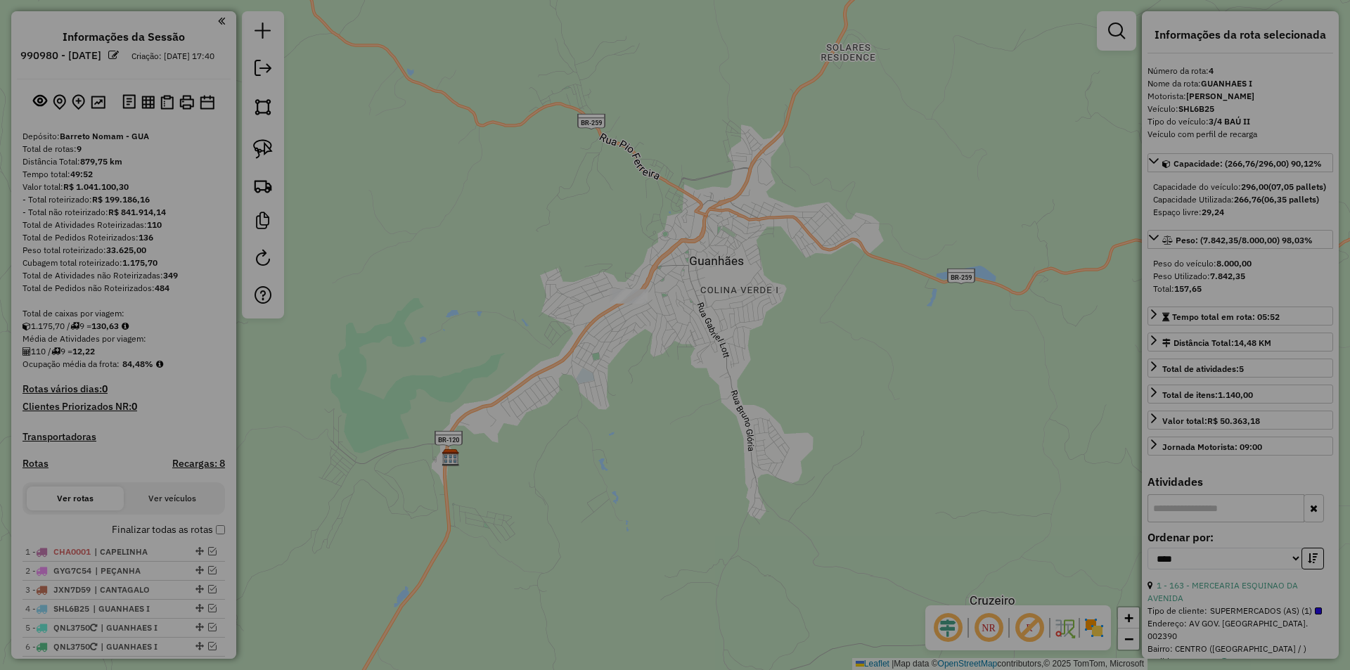
select select "**"
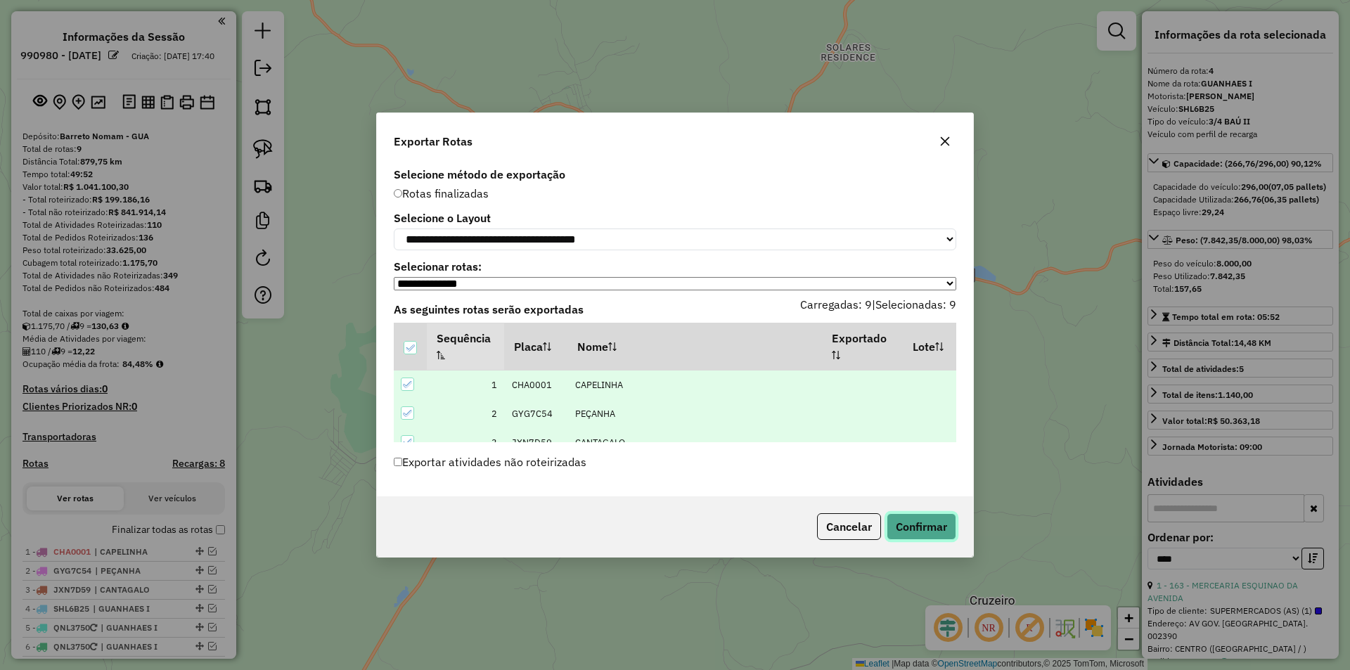
click at [924, 529] on button "Confirmar" at bounding box center [921, 526] width 70 height 27
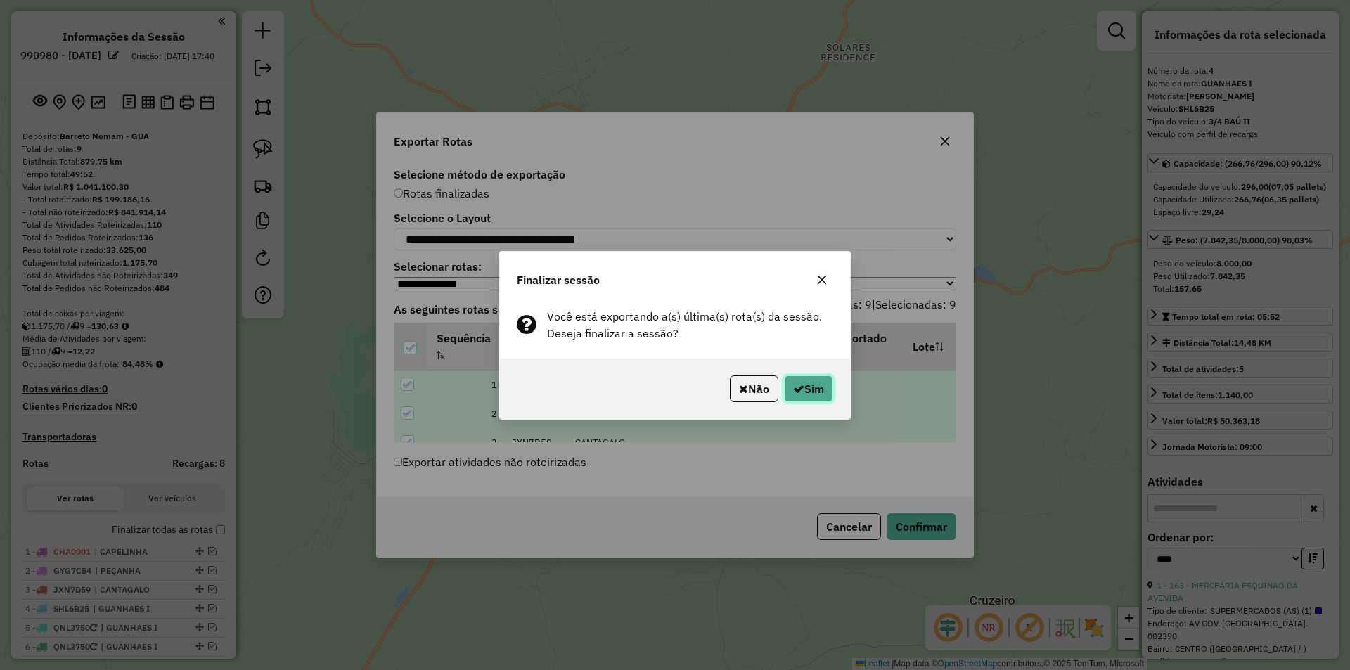
click at [810, 399] on button "Sim" at bounding box center [808, 388] width 49 height 27
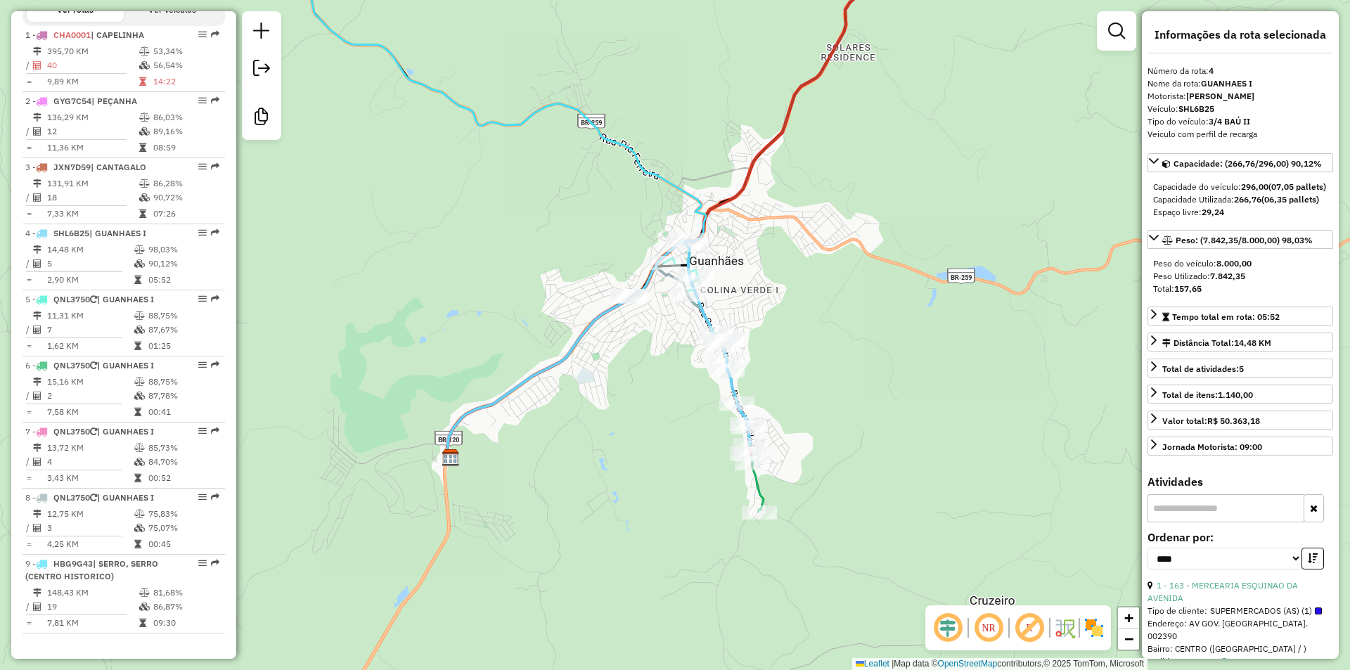
scroll to position [752, 0]
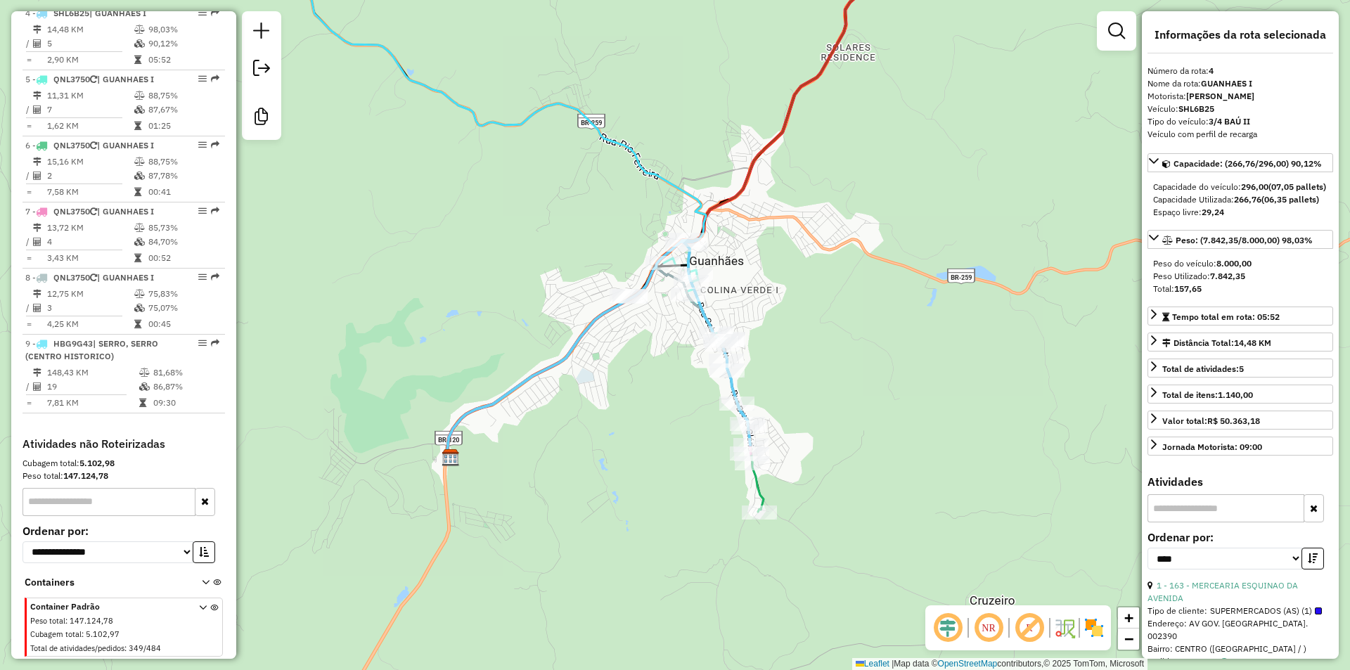
click at [193, 435] on div "1 - CHA0001 | CAPELINHA 395,70 KM 53,34% / 40 56,54% = 9,89 KM 14:22 2 - GYG7C5…" at bounding box center [123, 121] width 202 height 631
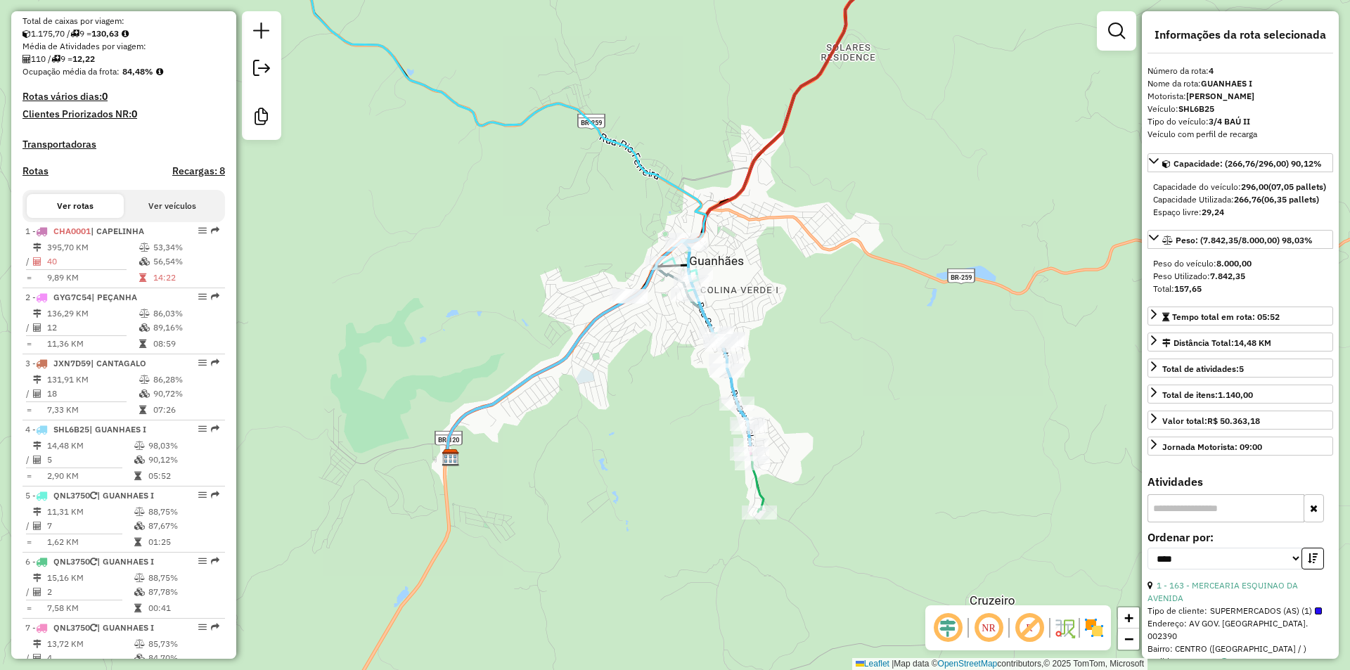
scroll to position [0, 0]
